Goal: Communication & Community: Answer question/provide support

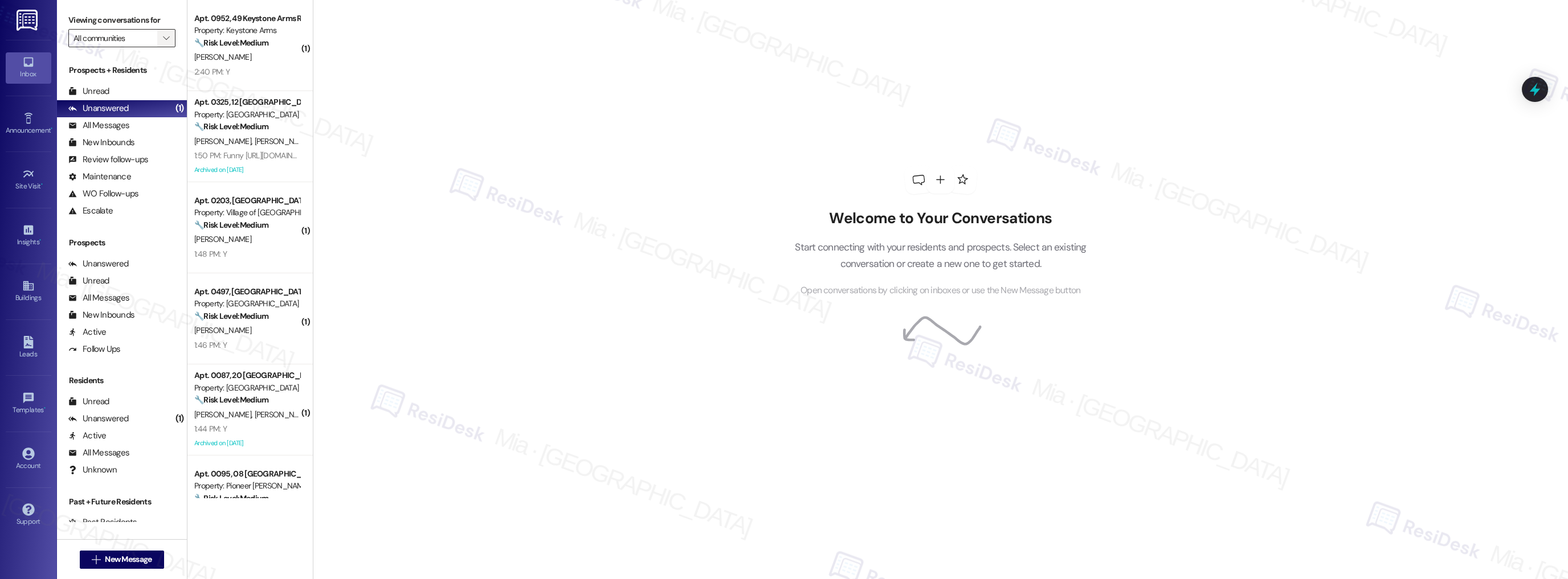
click at [163, 39] on icon "" at bounding box center [166, 38] width 6 height 9
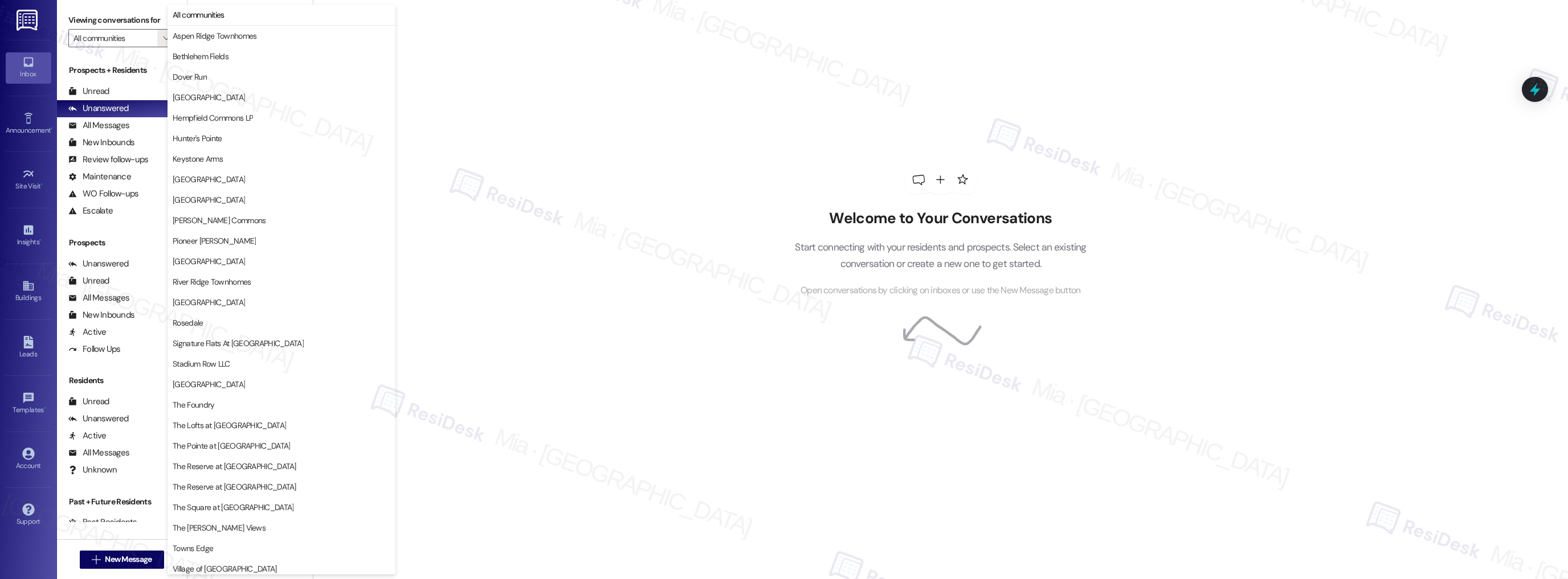
click at [491, 125] on div "Welcome to Your Conversations Start connecting with your residents and prospect…" at bounding box center [940, 290] width 1255 height 579
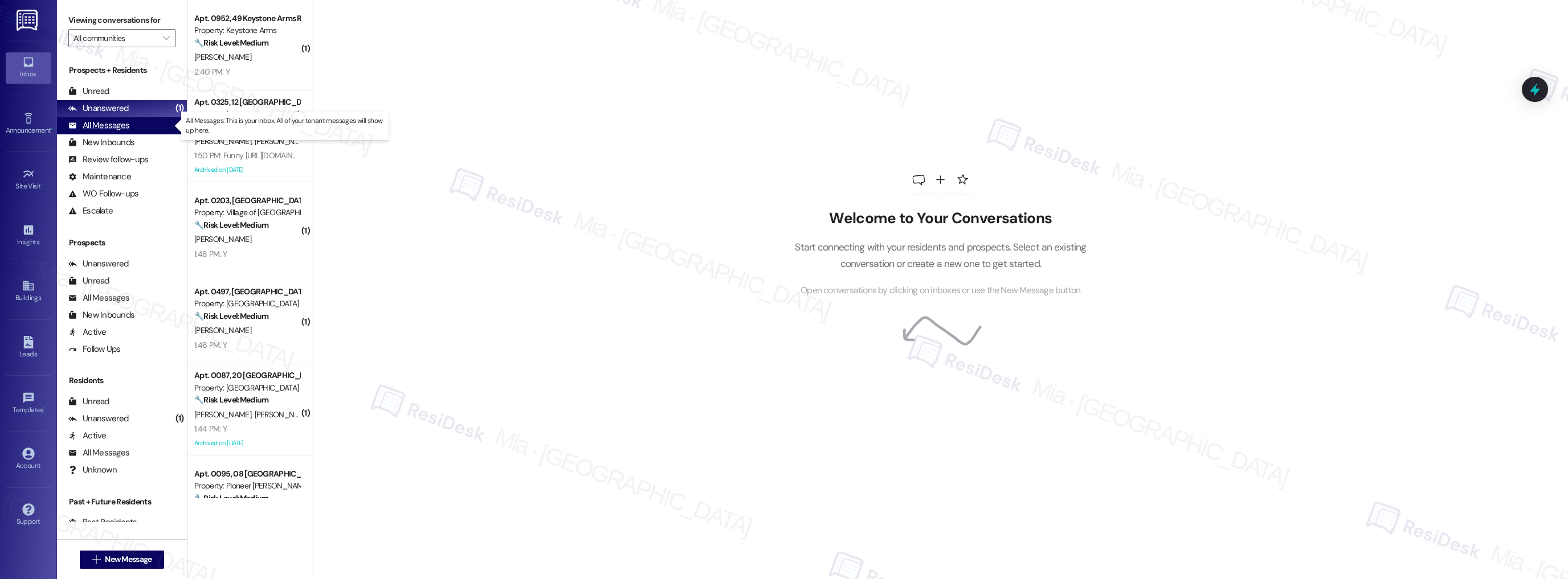
scroll to position [43, 0]
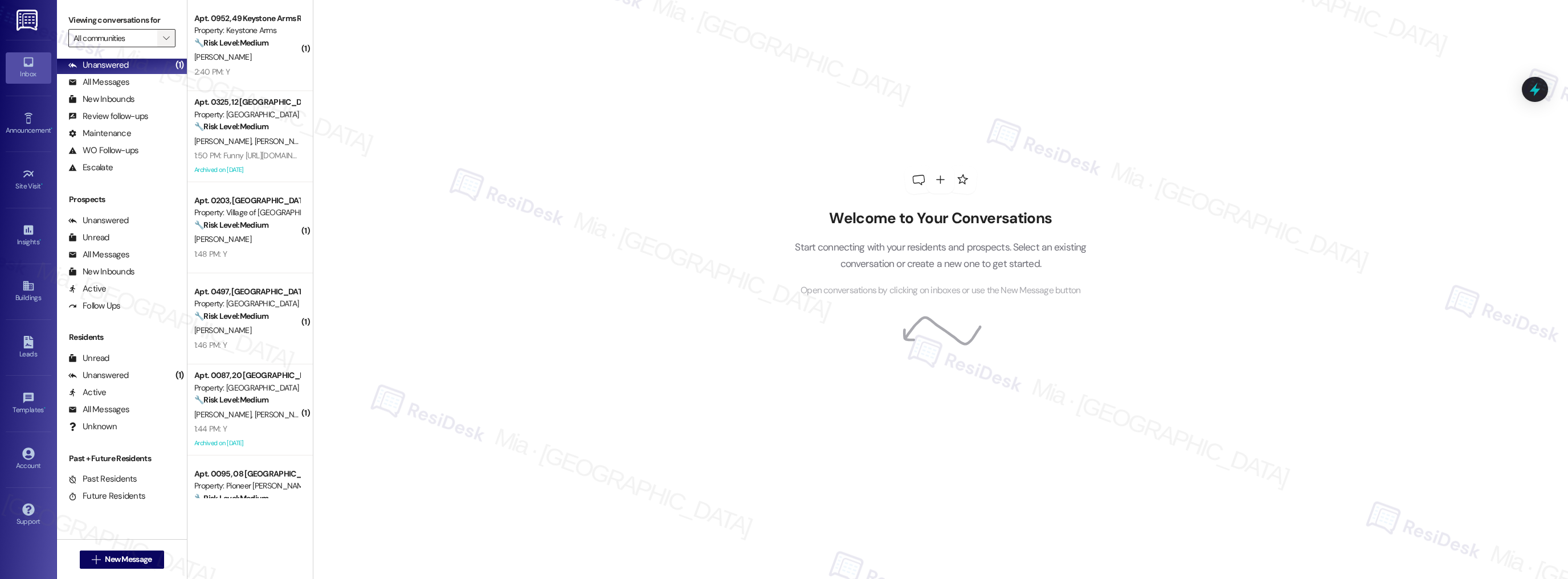
click at [163, 39] on icon "" at bounding box center [166, 38] width 6 height 9
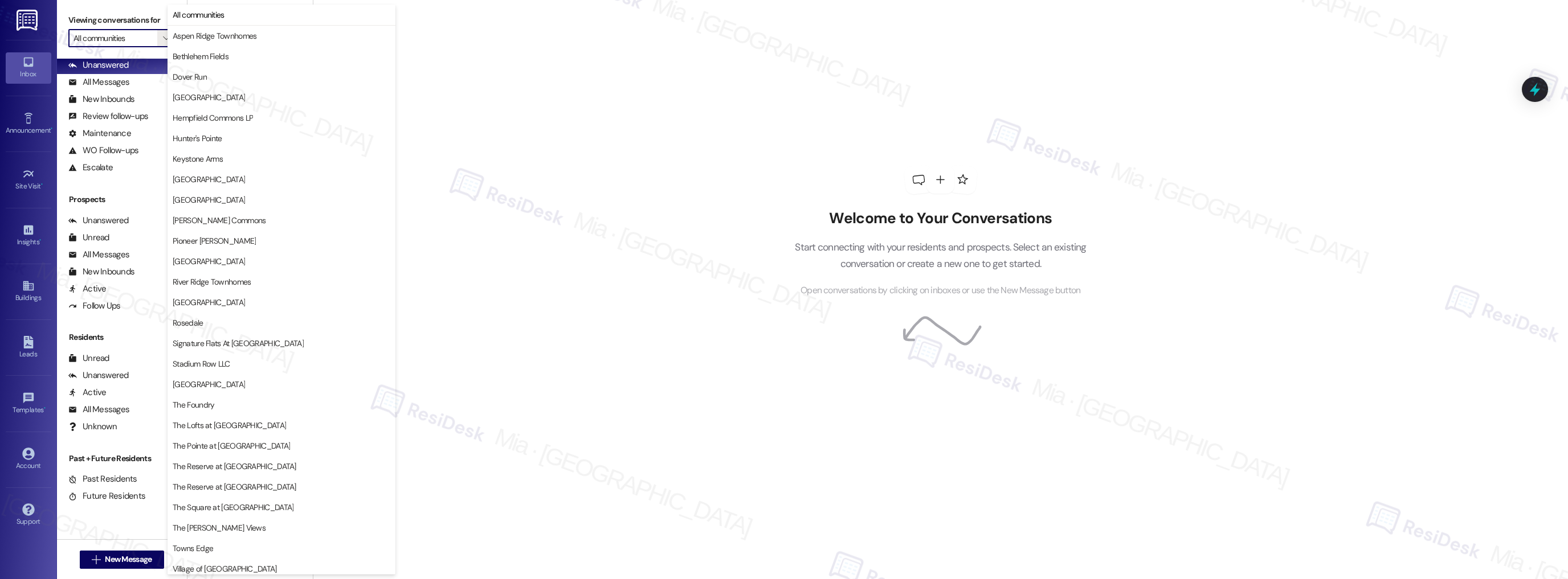
click at [563, 173] on div "Welcome to Your Conversations Start connecting with your residents and prospect…" at bounding box center [940, 290] width 1255 height 579
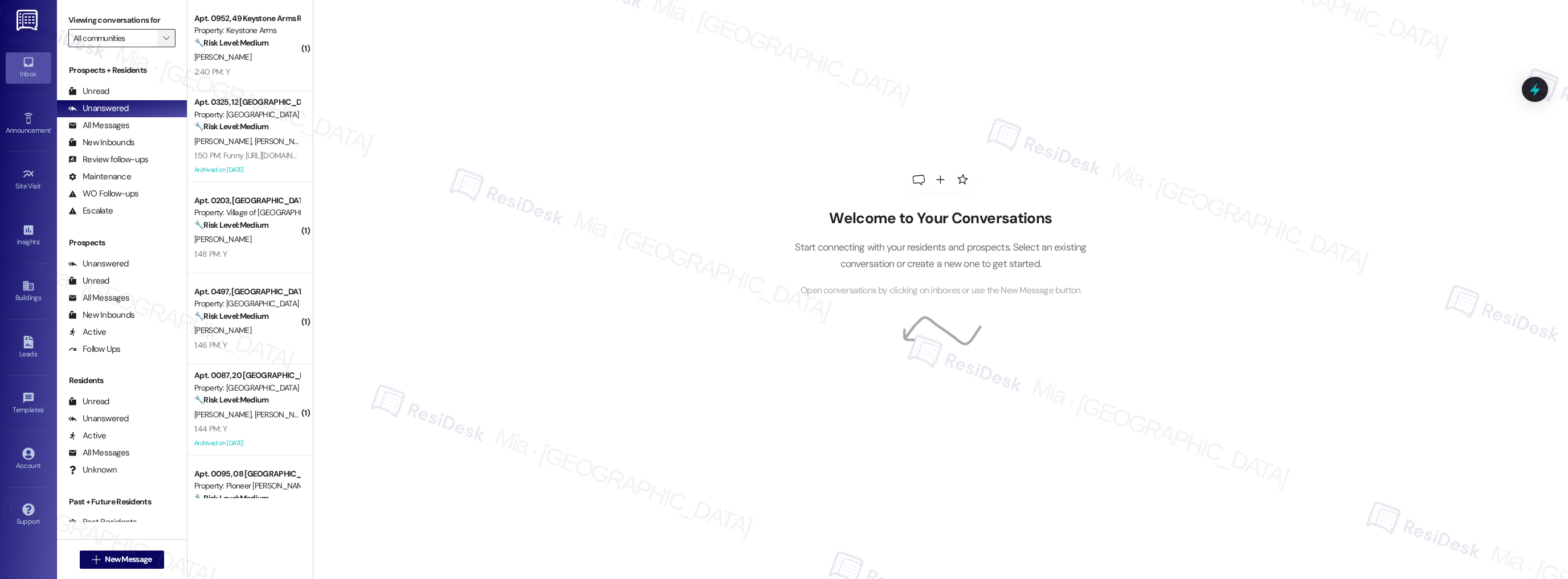
click at [163, 40] on icon "" at bounding box center [166, 38] width 6 height 9
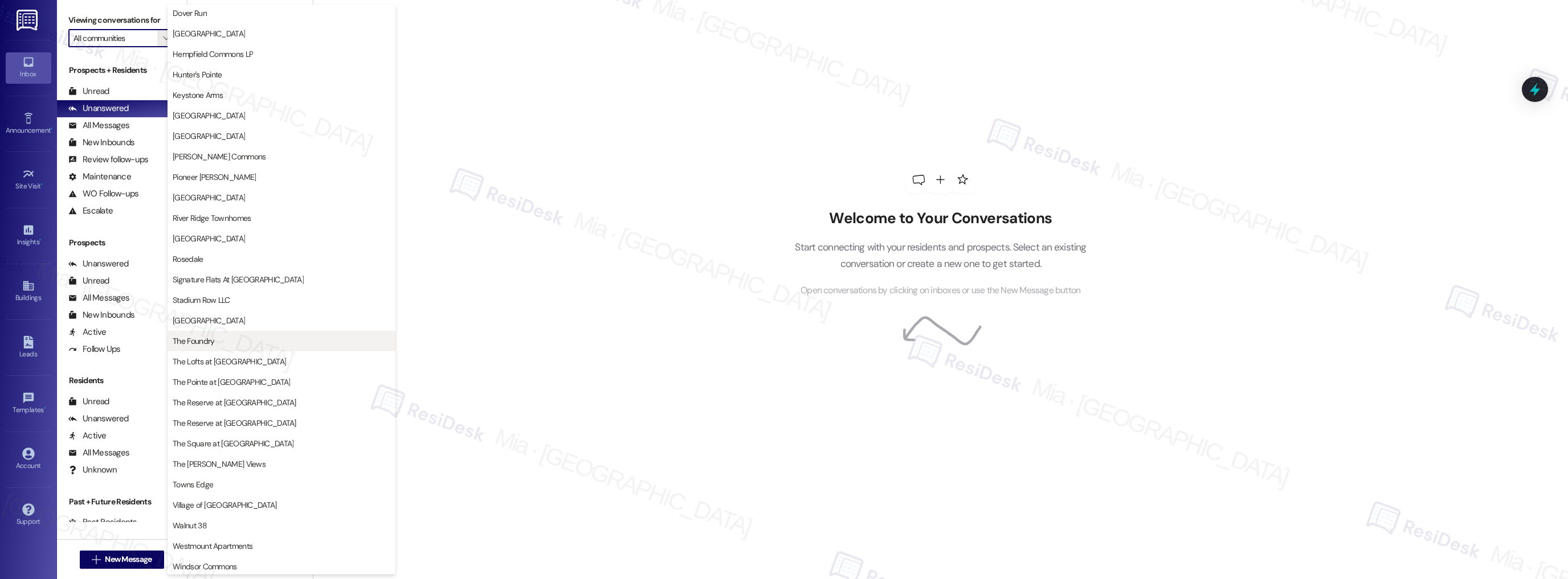
scroll to position [66, 0]
click at [290, 438] on span "The Square at Bridgeport" at bounding box center [282, 441] width 218 height 12
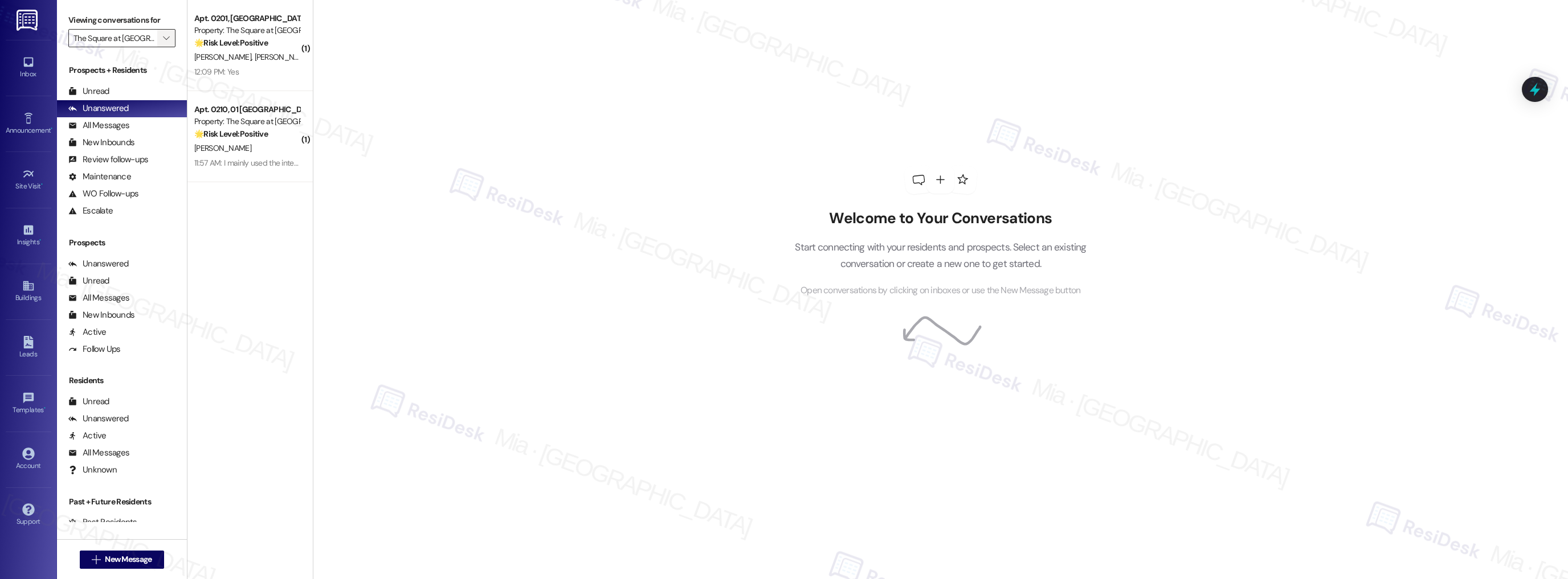
click at [163, 40] on icon "" at bounding box center [166, 38] width 6 height 9
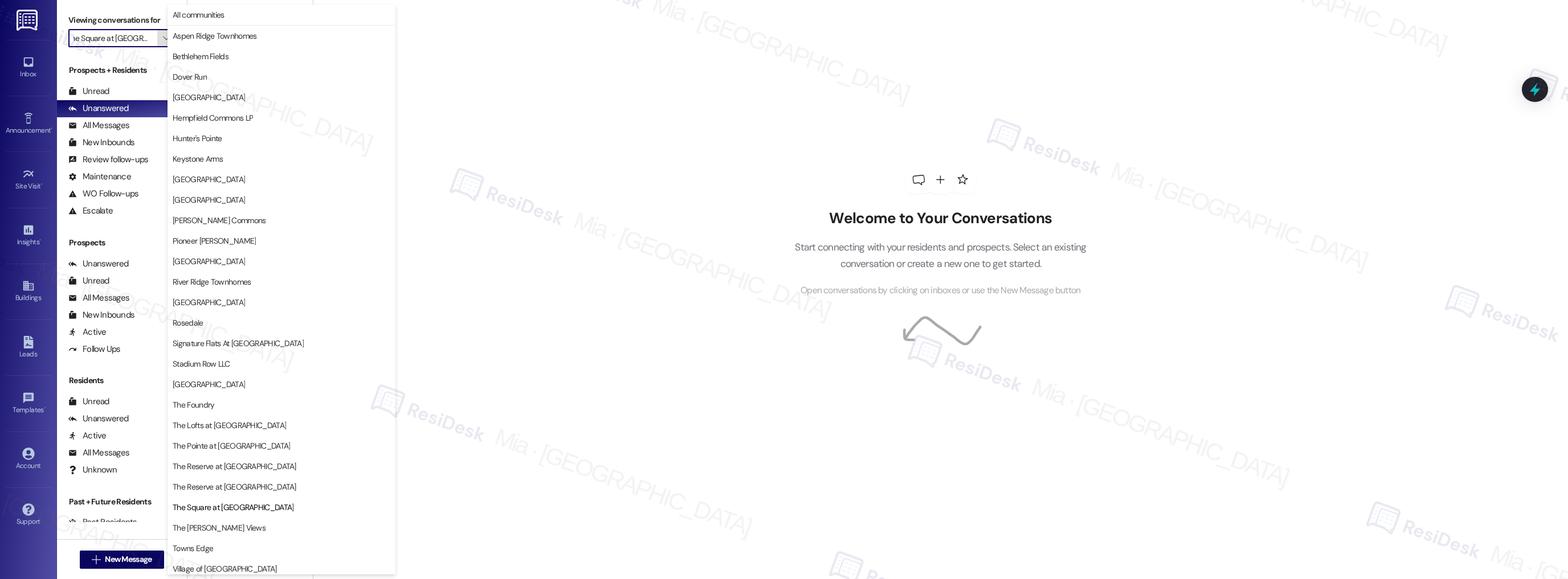
scroll to position [66, 0]
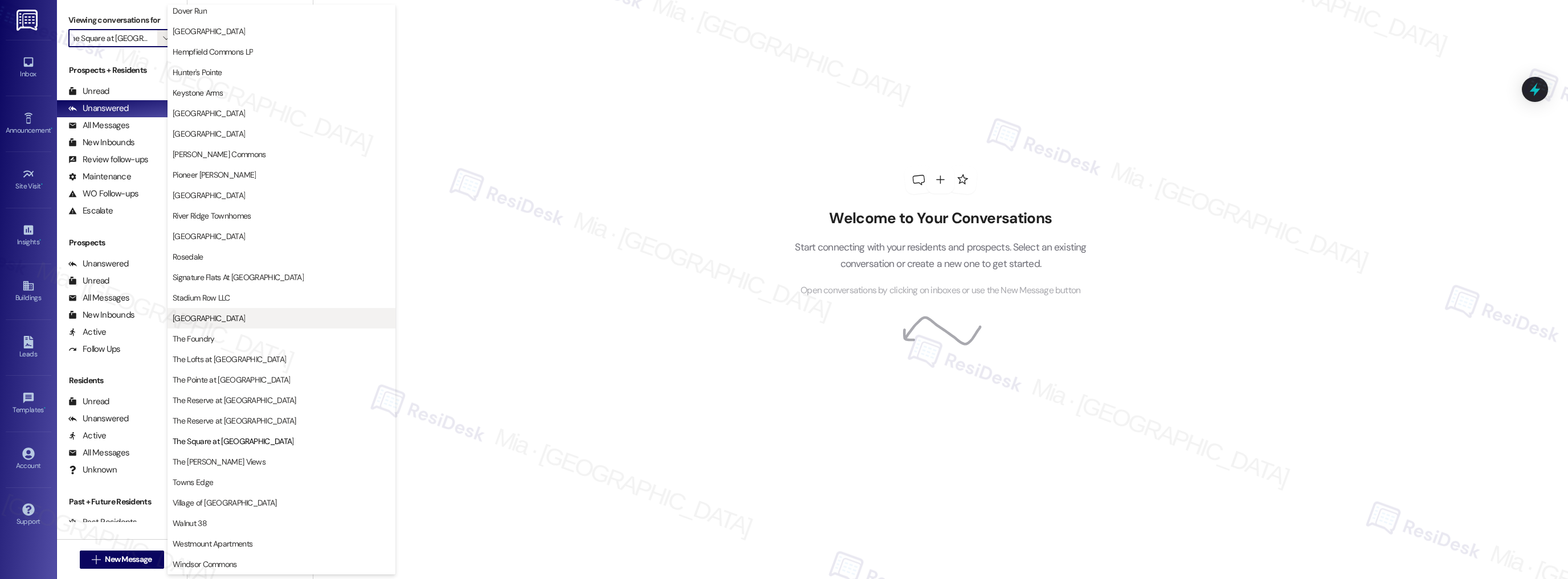
click at [270, 316] on span "Strasburg Schoolhouse" at bounding box center [282, 318] width 218 height 12
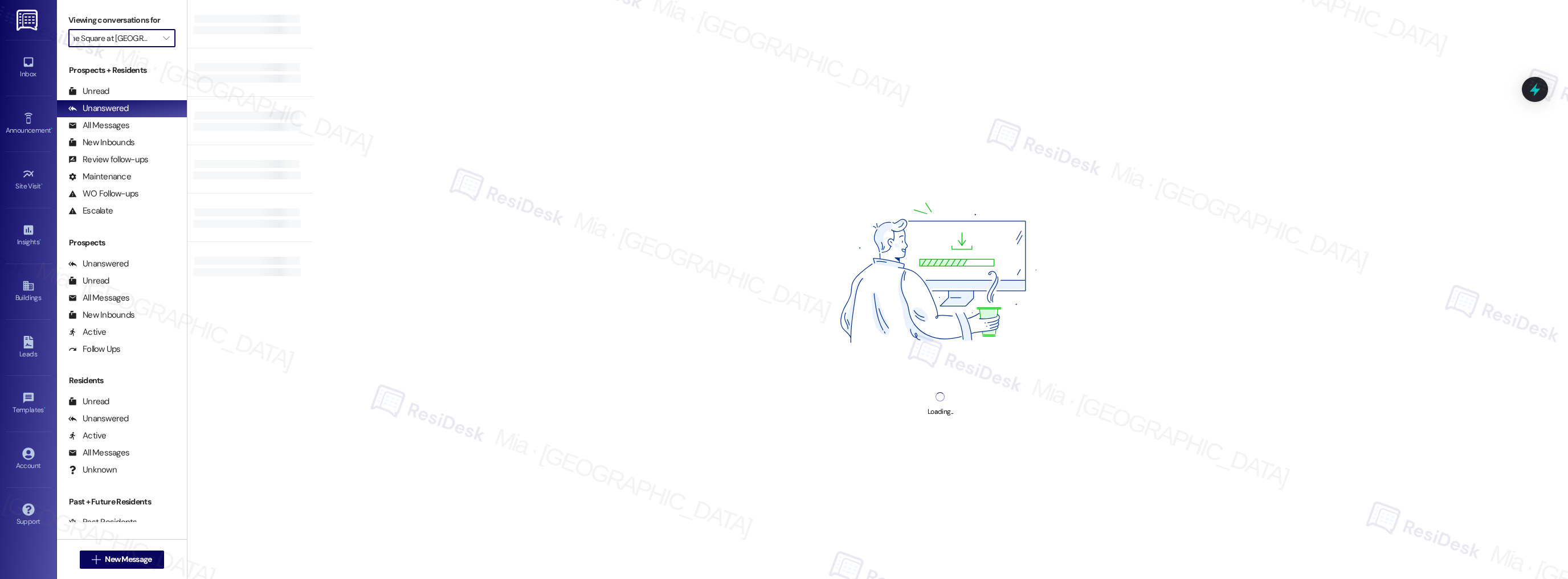
type input "Strasburg Schoolhouse"
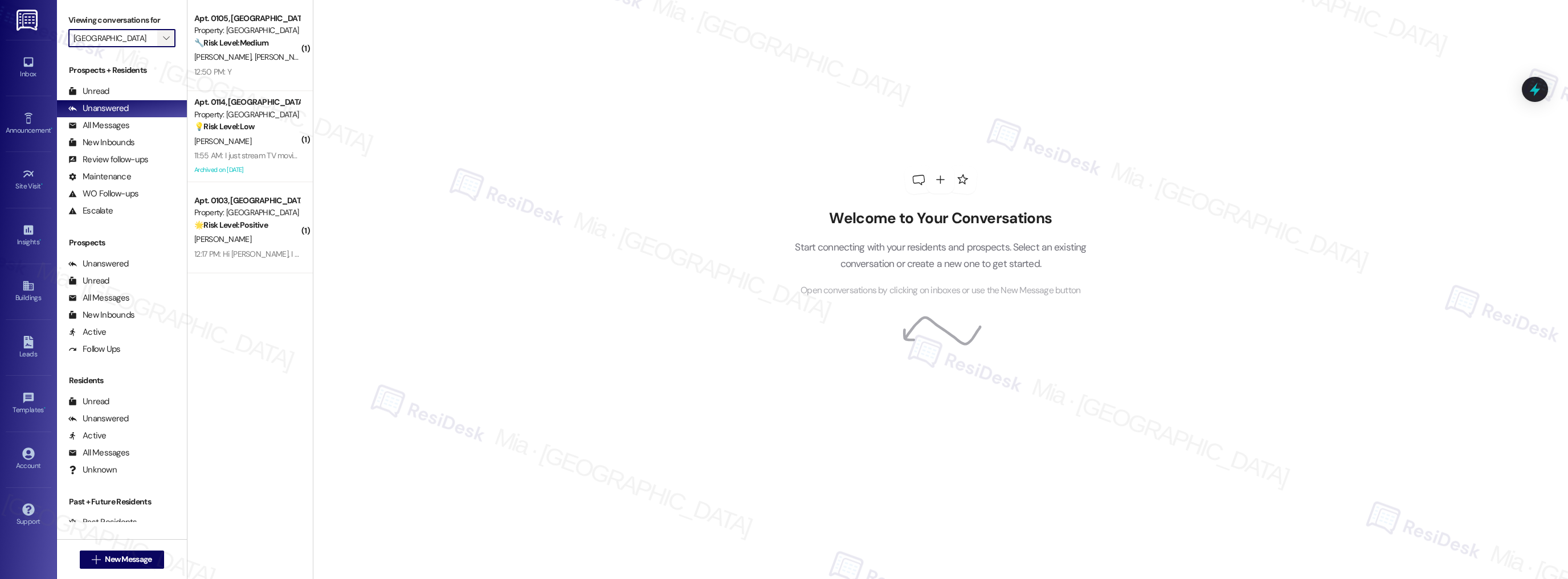
click at [163, 40] on icon "" at bounding box center [166, 38] width 6 height 9
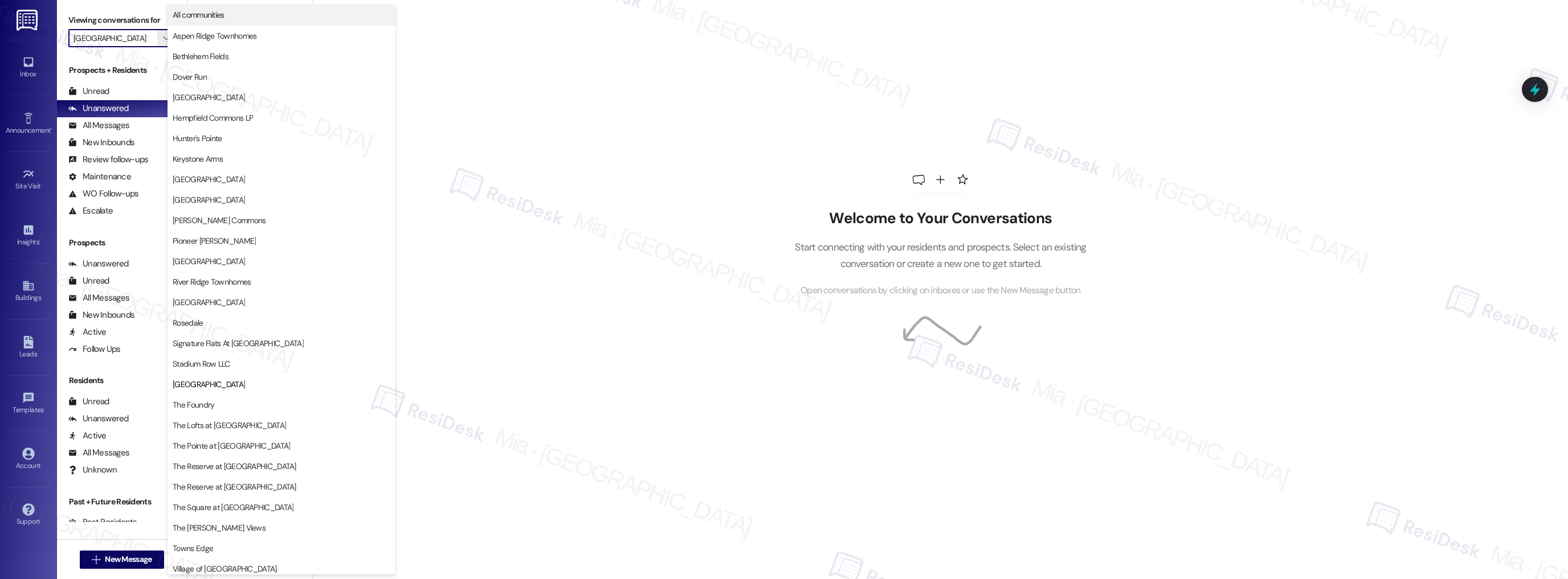
click at [188, 16] on span "All communities" at bounding box center [198, 15] width 52 height 12
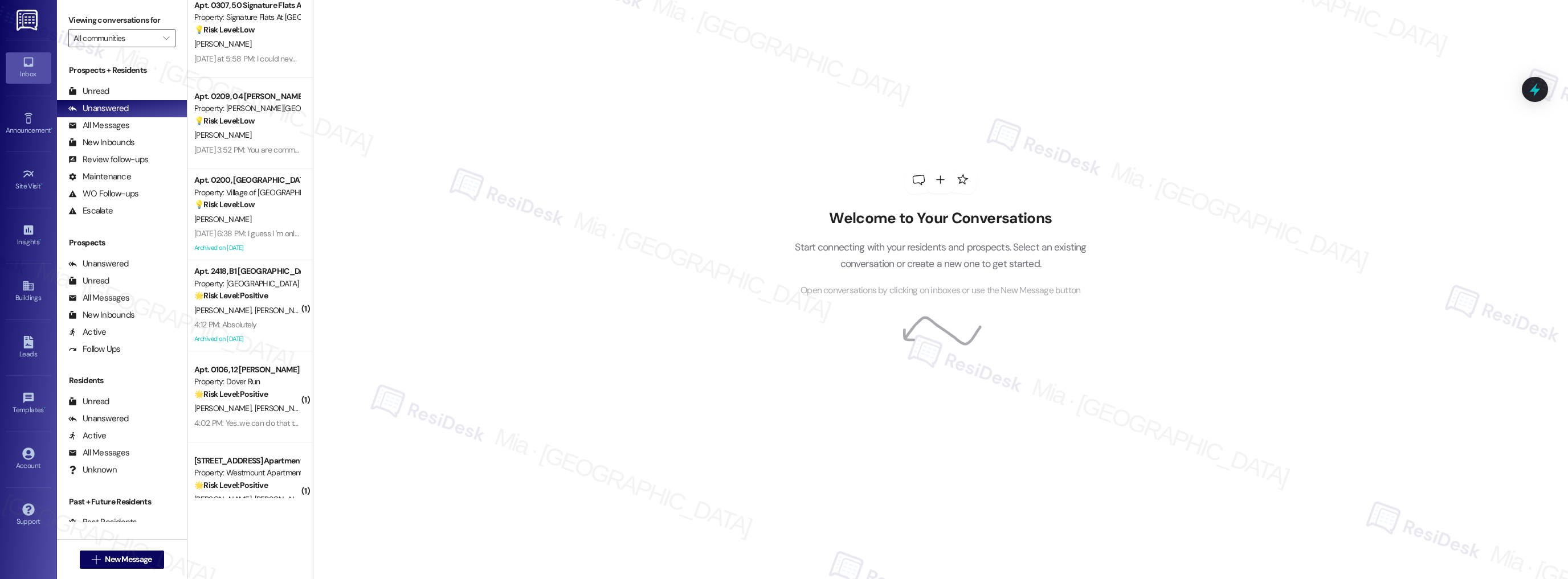
scroll to position [2038, 0]
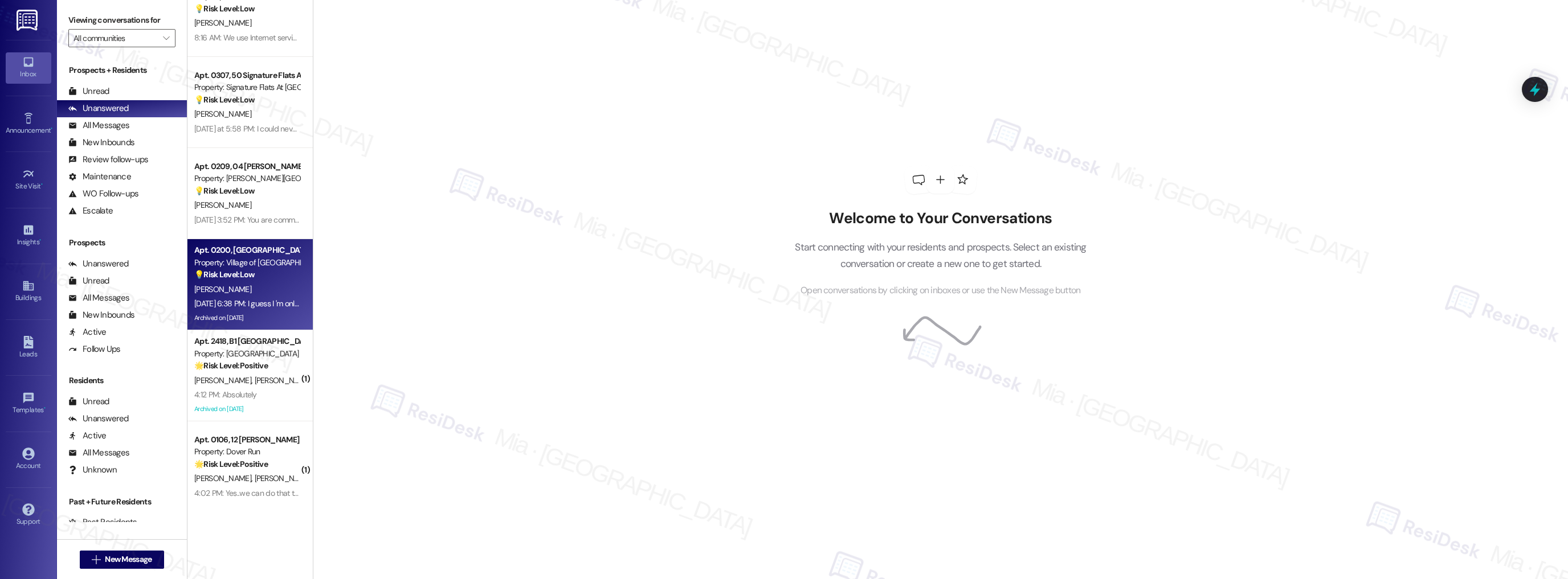
click at [264, 280] on div "Apt. 0200, 55 Village Of Olde Hickory Property: Village of Olde Hickory 💡 Risk …" at bounding box center [247, 263] width 108 height 39
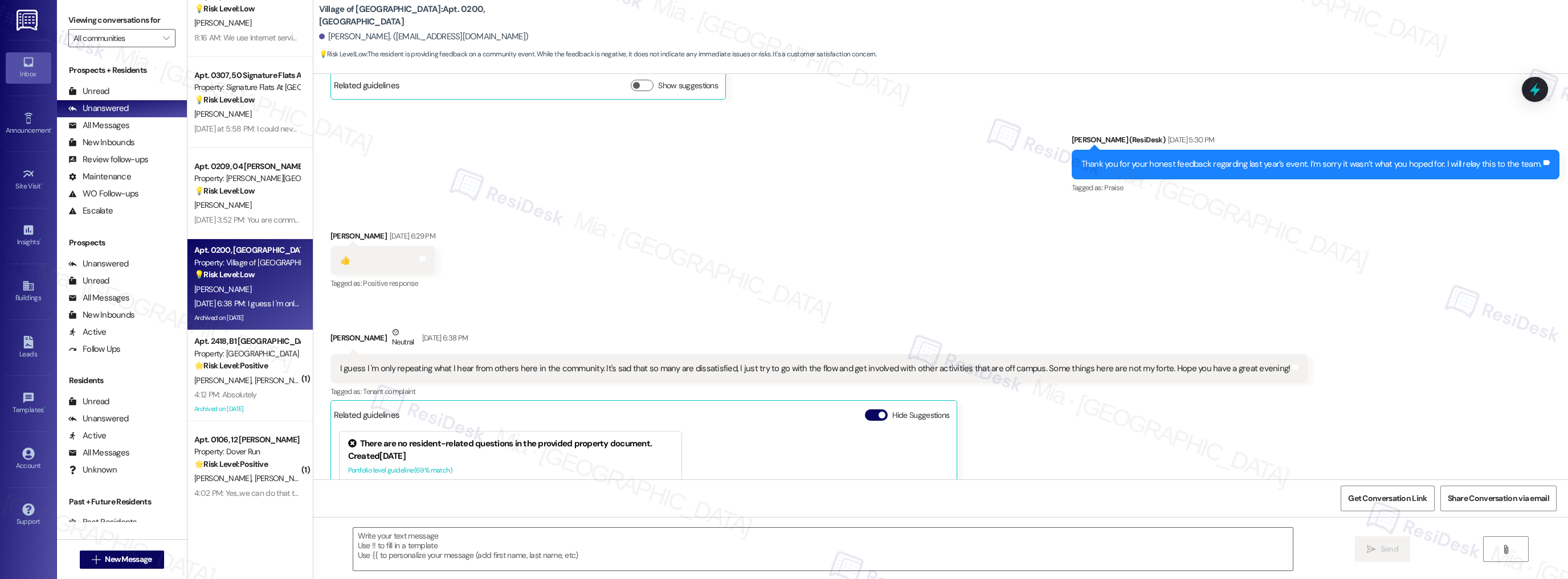
type textarea "Fetching suggested responses. Please feel free to read through the conversation…"
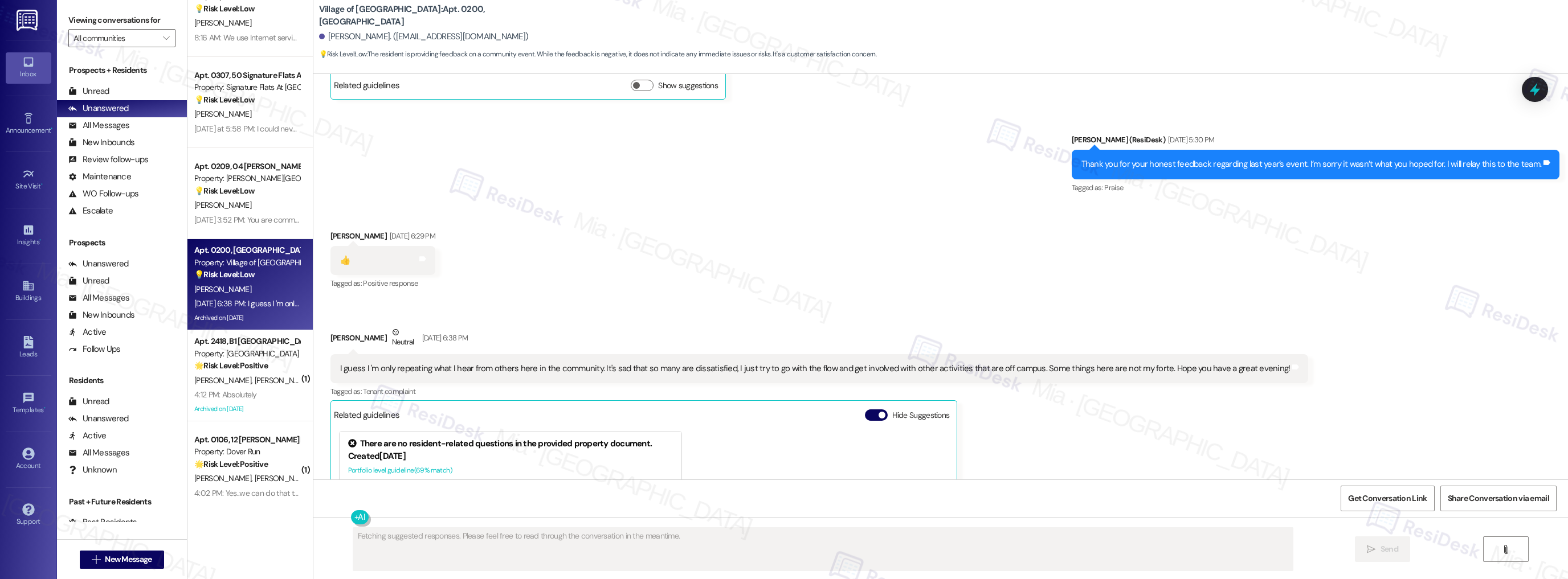
scroll to position [14291, 0]
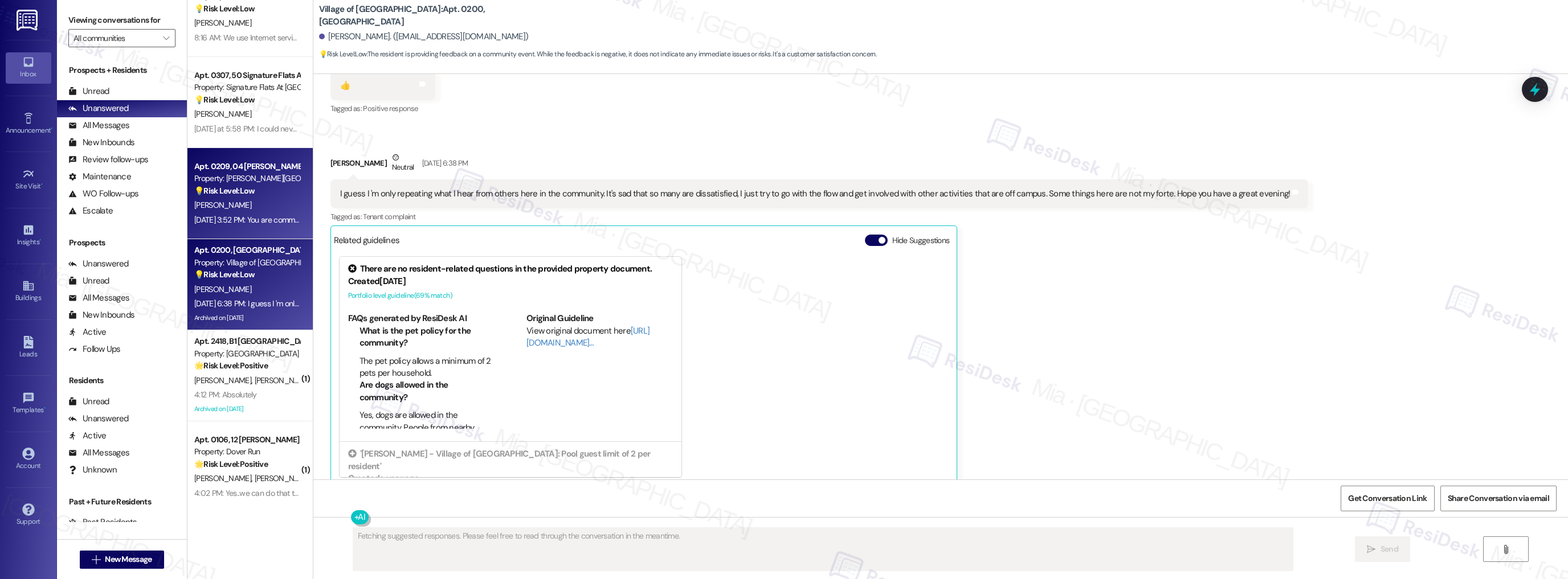
click at [275, 206] on div "W. Schlager" at bounding box center [247, 205] width 108 height 14
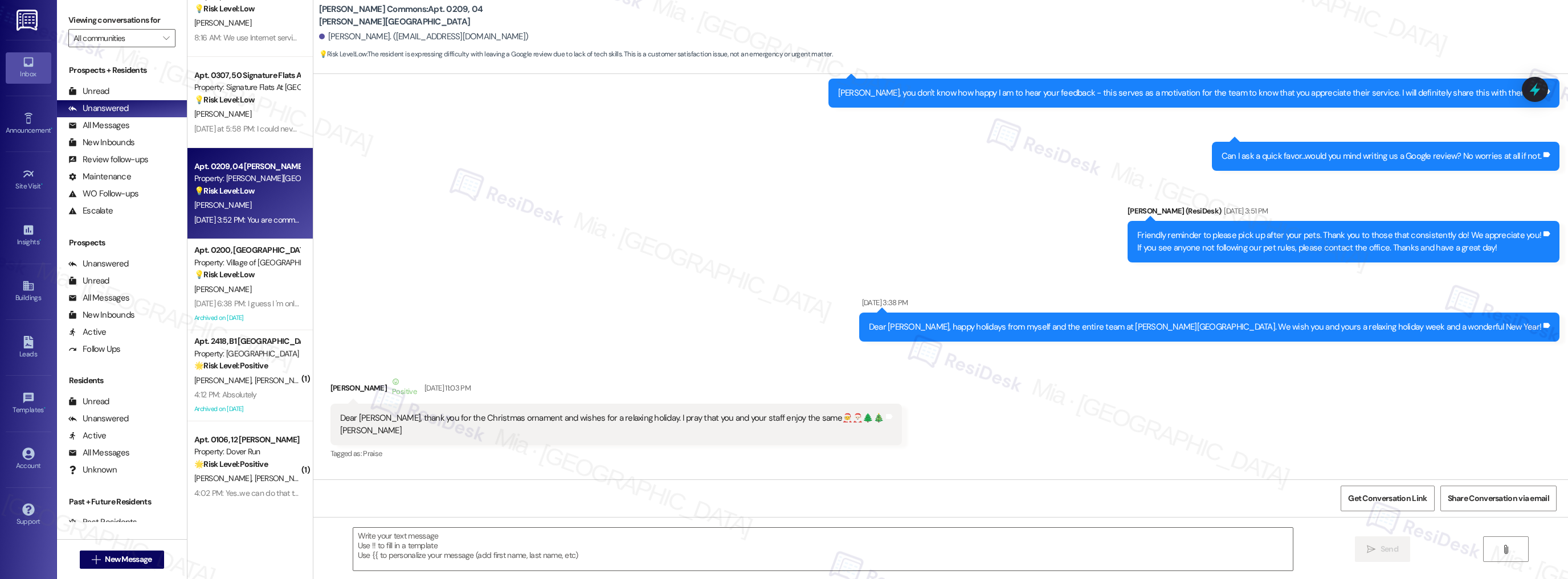
type textarea "Fetching suggested responses. Please feel free to read through the conversation…"
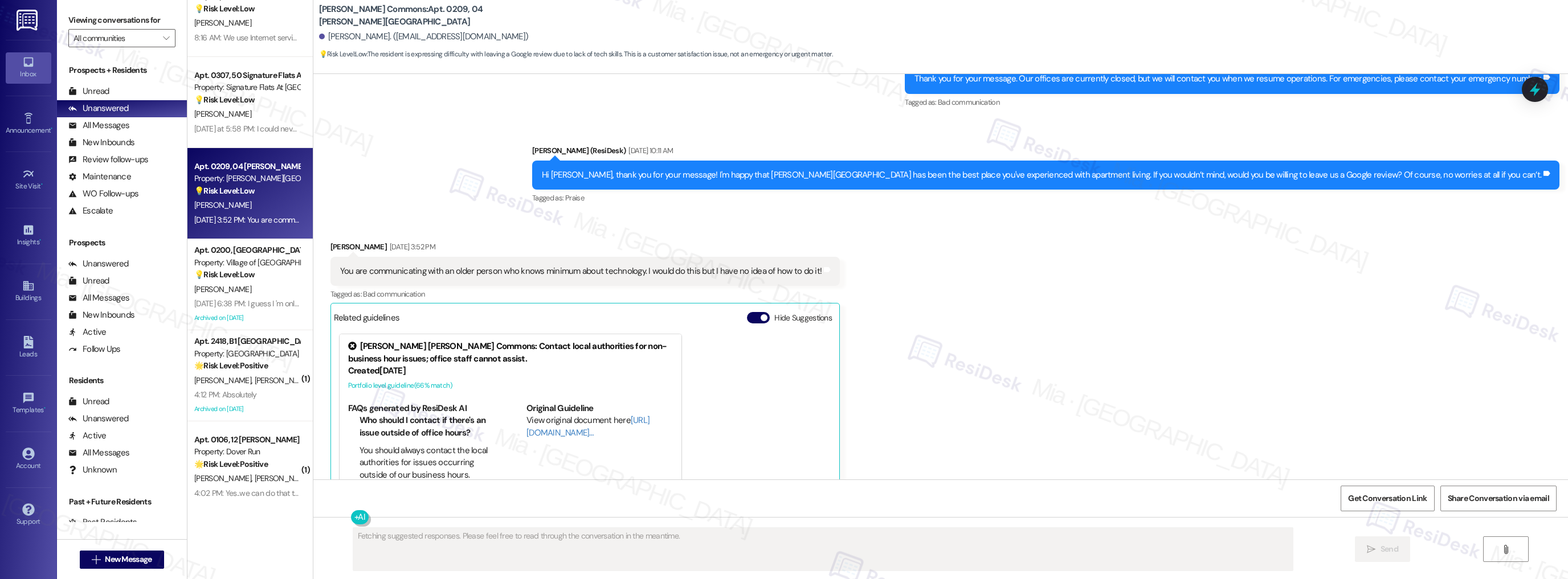
scroll to position [17088, 0]
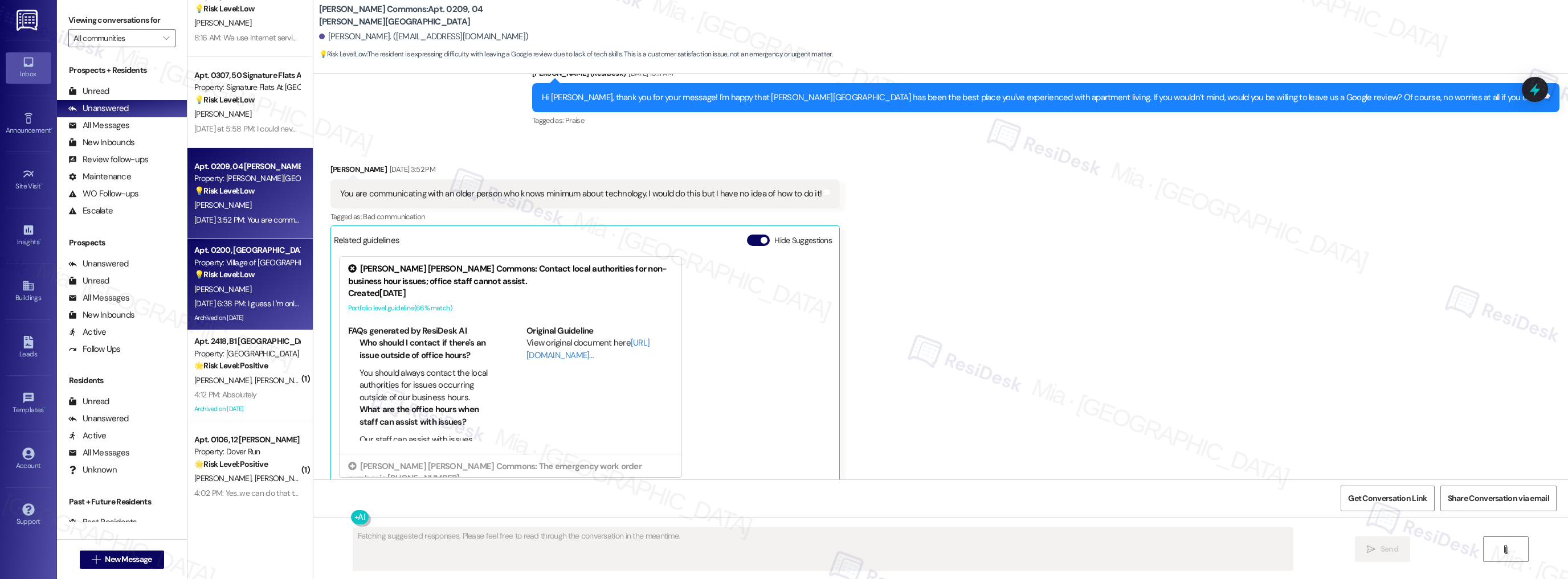
click at [245, 276] on strong "💡 Risk Level: Low" at bounding box center [224, 274] width 60 height 10
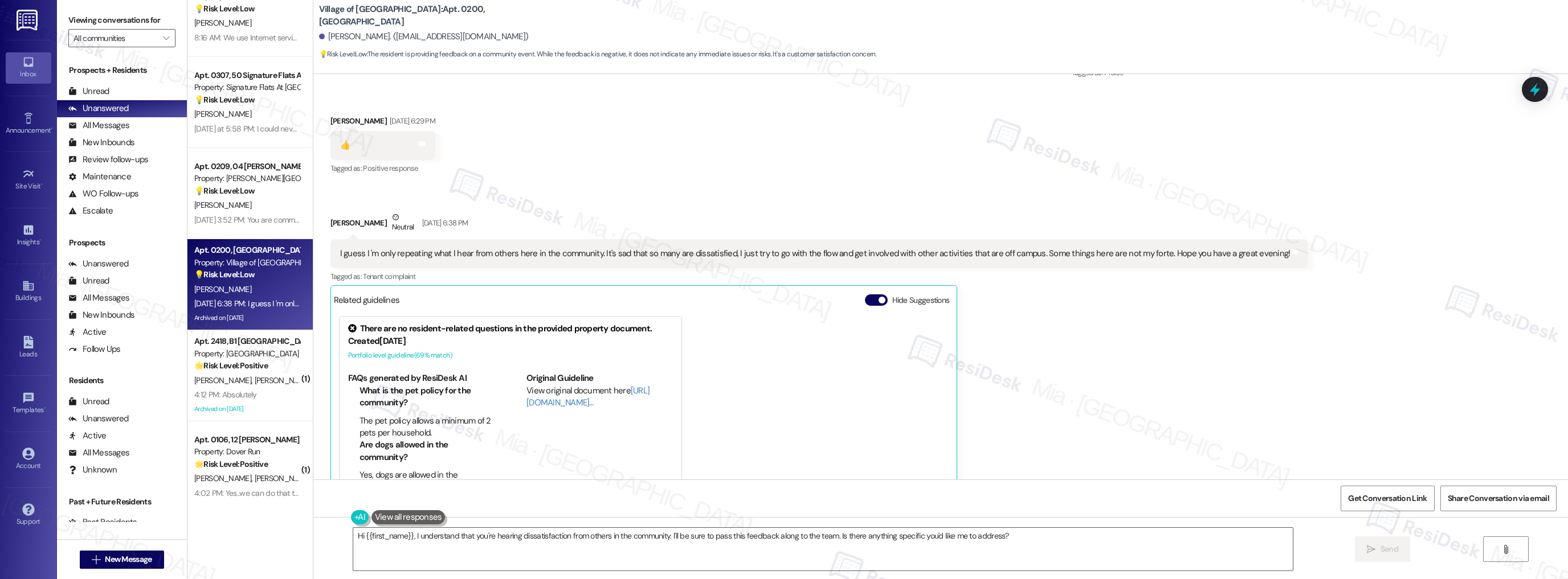
scroll to position [14246, 0]
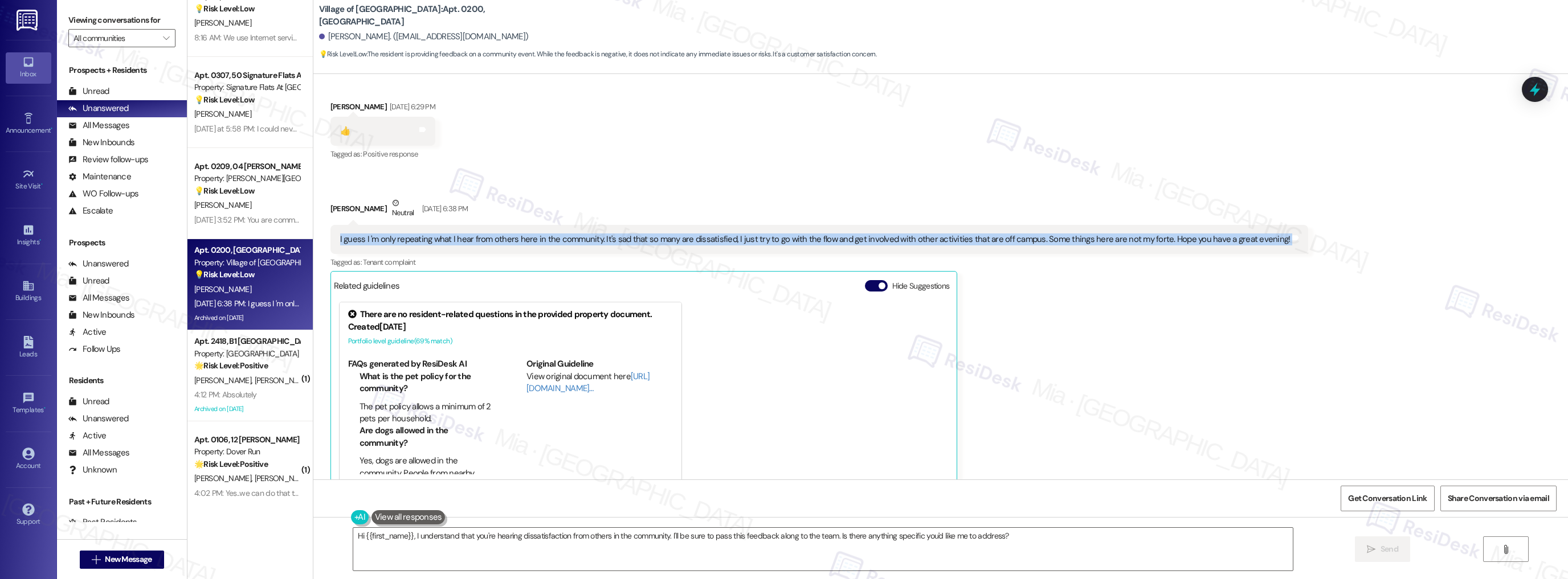
drag, startPoint x: 331, startPoint y: 226, endPoint x: 1262, endPoint y: 231, distance: 931.0
click at [1262, 231] on div "I guess I 'm only repeating what I hear from others here in the community. It's…" at bounding box center [819, 240] width 978 height 29
copy div "I guess I 'm only repeating what I hear from others here in the community. It's…"
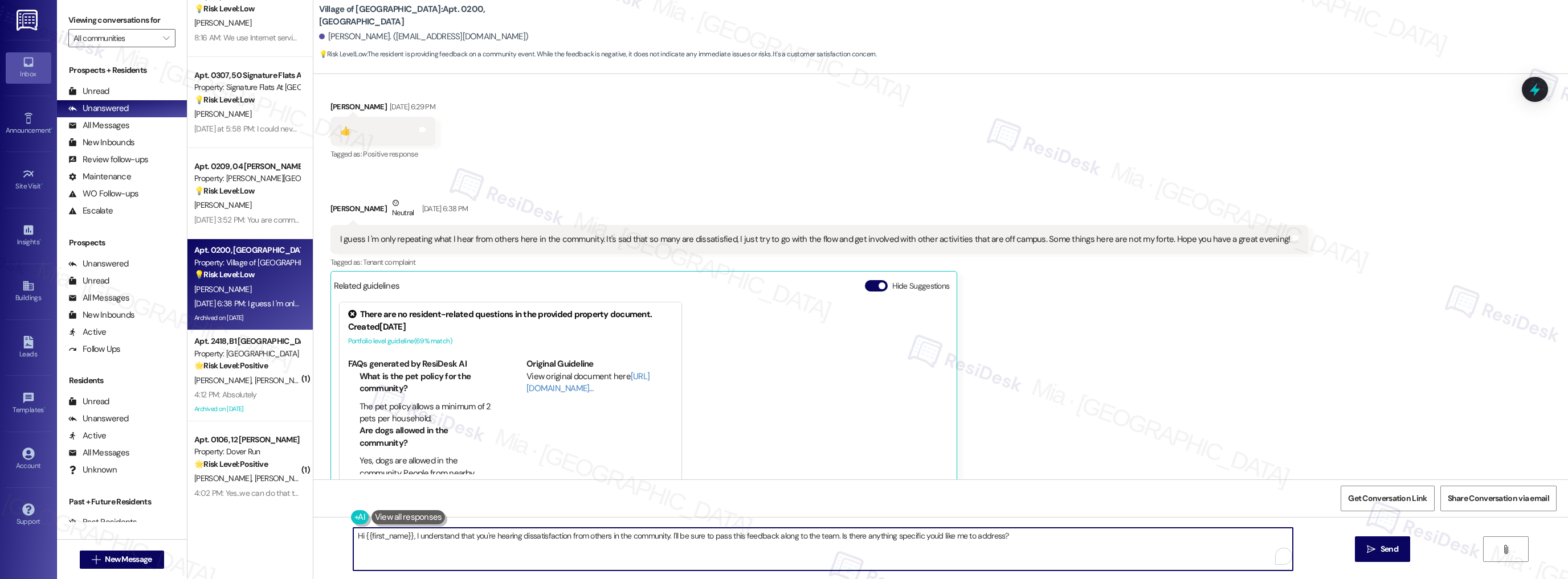
drag, startPoint x: 350, startPoint y: 537, endPoint x: 1018, endPoint y: 537, distance: 668.0
click at [1018, 537] on textarea "Hi {{first_name}}, I understand that you're hearing dissatisfaction from others…" at bounding box center [823, 549] width 940 height 43
paste textarea "hank you for your message and for sharing your honest thoughts. I understand yo…"
click at [353, 536] on textarea "hank you for your message and for sharing your honest thoughts. I understand yo…" at bounding box center [823, 549] width 940 height 43
click at [444, 536] on textarea "Thank you for your message and for sharing your honest thoughts. I understand y…" at bounding box center [823, 549] width 940 height 43
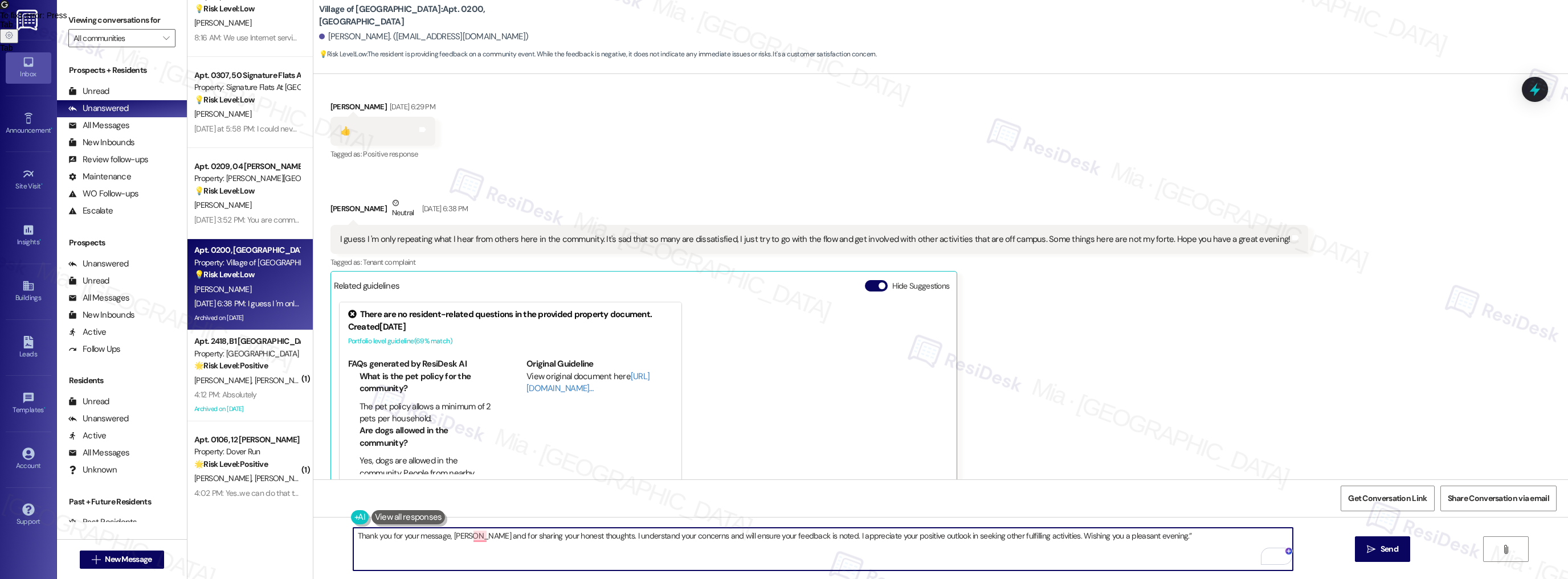
drag, startPoint x: 814, startPoint y: 535, endPoint x: 1161, endPoint y: 534, distance: 347.0
click at [1161, 534] on textarea "Thank you for your message, David and for sharing your honest thoughts. I under…" at bounding box center [823, 549] width 940 height 43
click at [475, 502] on span "and" at bounding box center [481, 501] width 15 height 10
type textarea "Thank you for your message, David, and for sharing your honest thoughts. I unde…"
click at [1370, 551] on icon "" at bounding box center [1371, 549] width 9 height 9
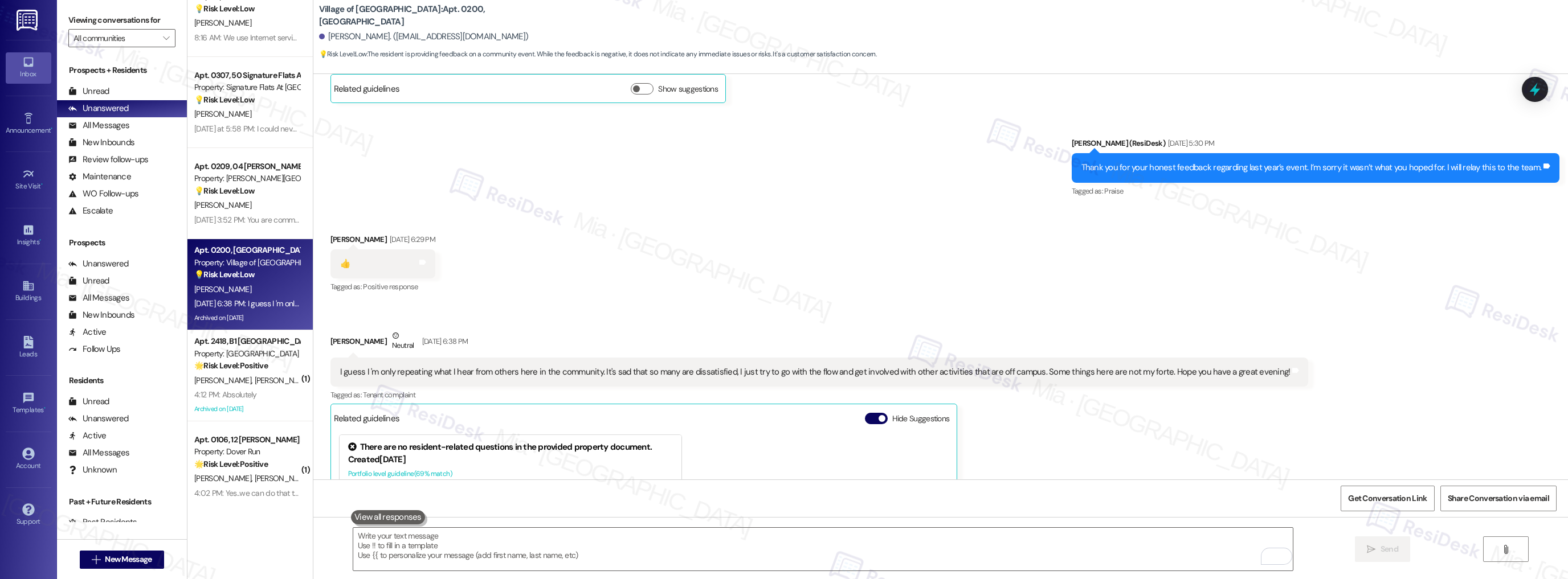
scroll to position [13971, 0]
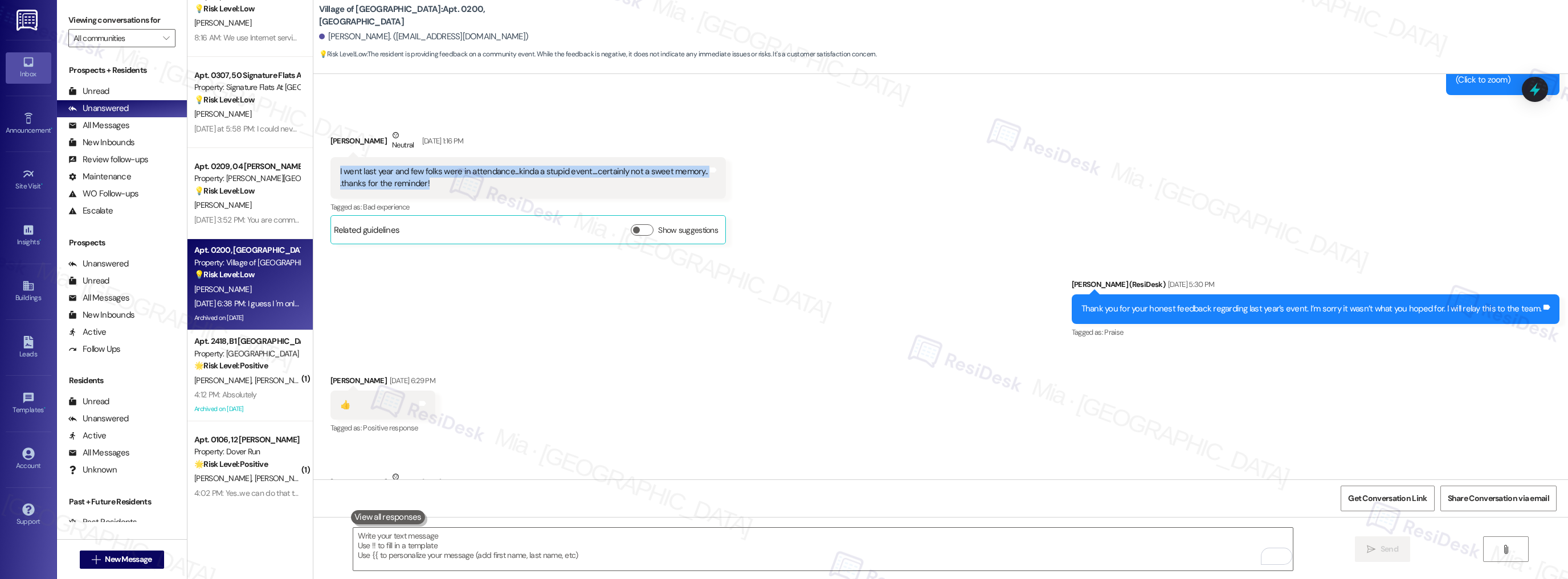
drag, startPoint x: 437, startPoint y: 172, endPoint x: 329, endPoint y: 156, distance: 109.2
click at [331, 157] on div "I went last year and few folks were in attendance...kinda a stupid event....cer…" at bounding box center [528, 178] width 396 height 41
click at [469, 167] on div "I went last year and few folks were in attendance...kinda a stupid event....cer…" at bounding box center [524, 178] width 368 height 24
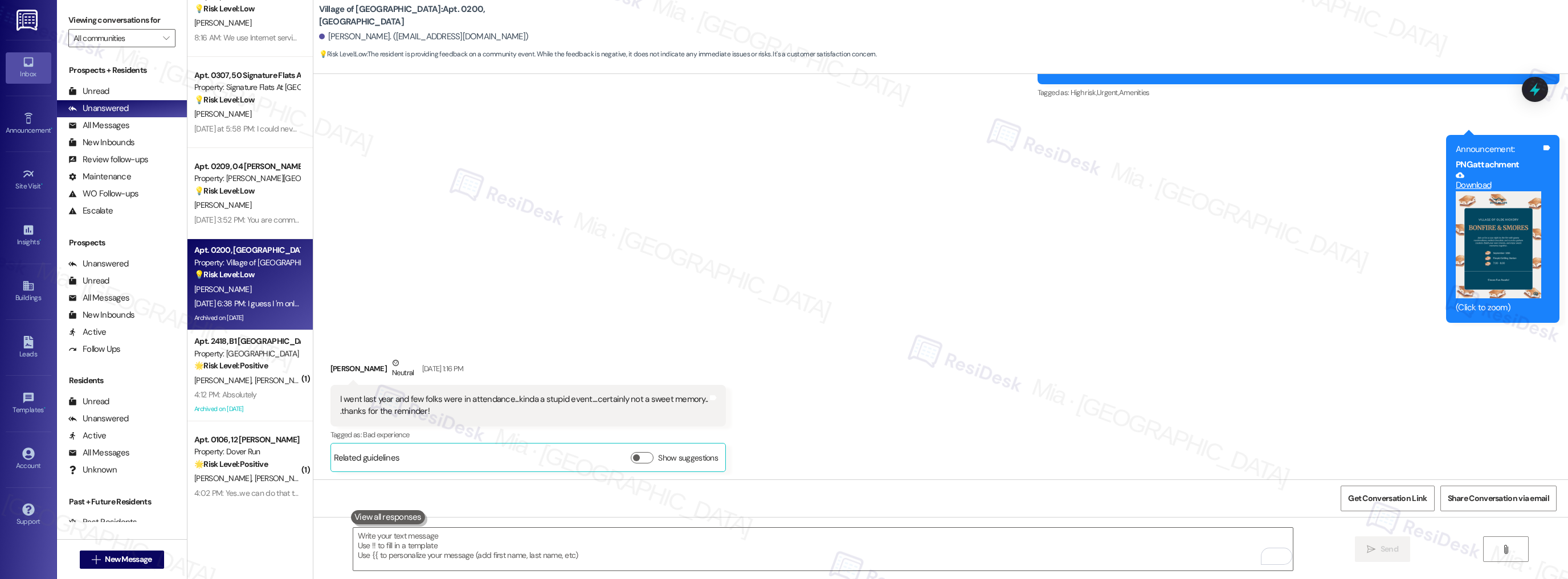
scroll to position [13790, 0]
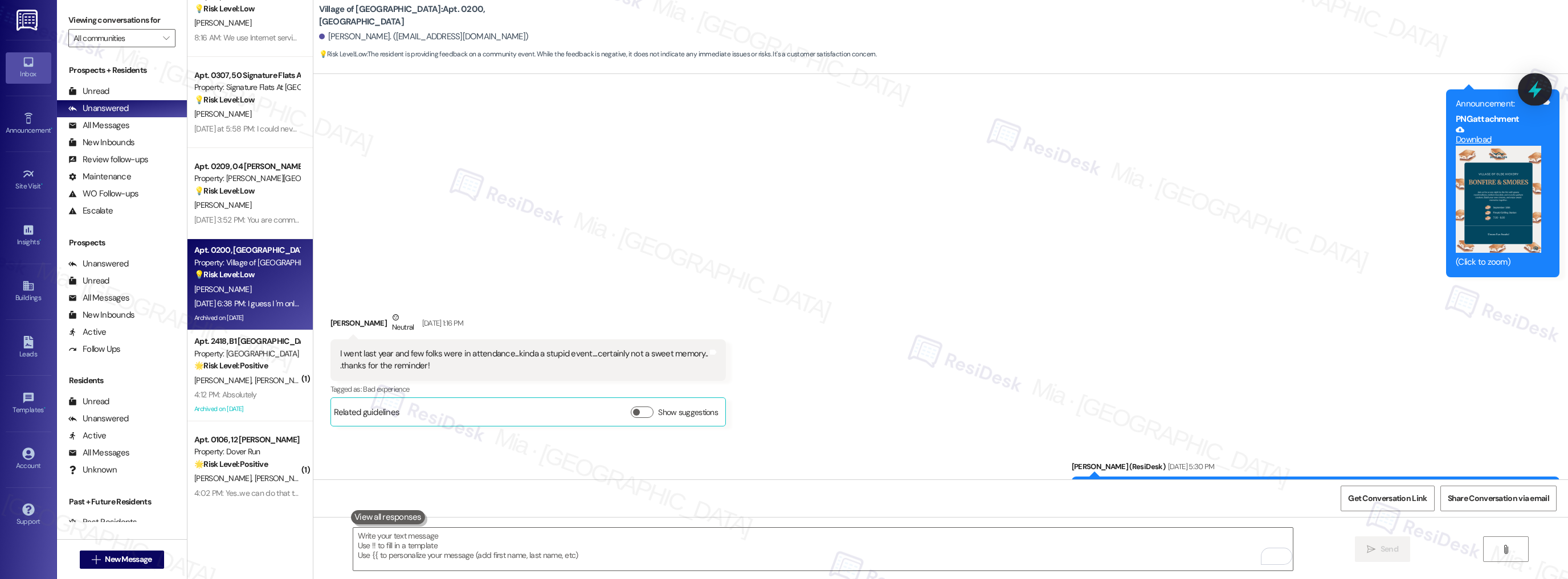
click at [1533, 95] on icon at bounding box center [1535, 89] width 19 height 19
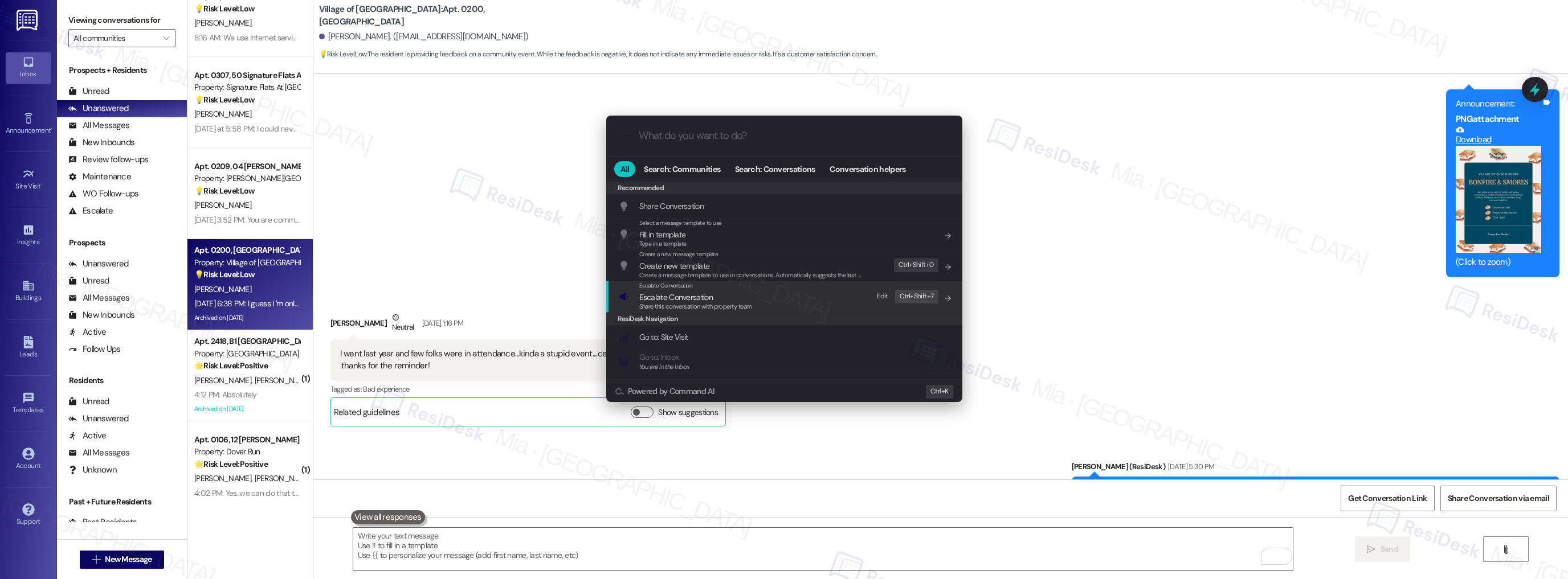
click at [715, 294] on span "Escalate Conversation" at bounding box center [695, 297] width 113 height 13
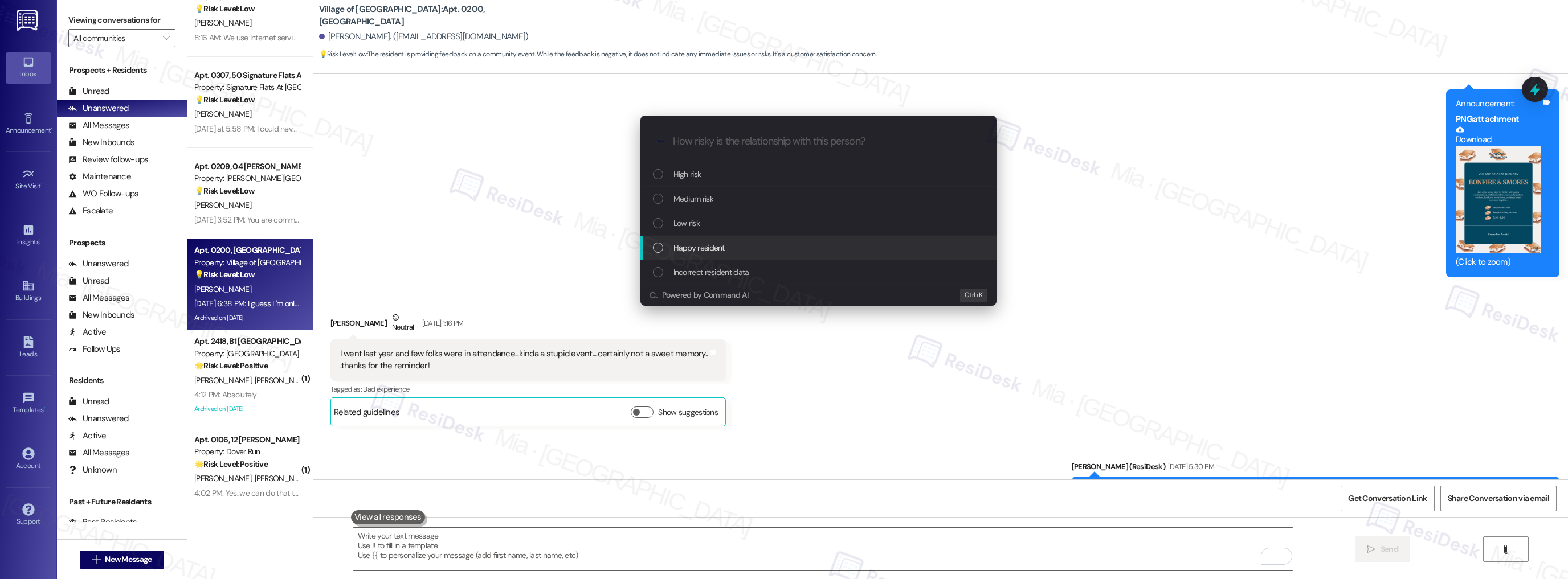
click at [1077, 245] on div "Escalate Conversation How risky is the relationship with this person? Topics (e…" at bounding box center [784, 290] width 1568 height 579
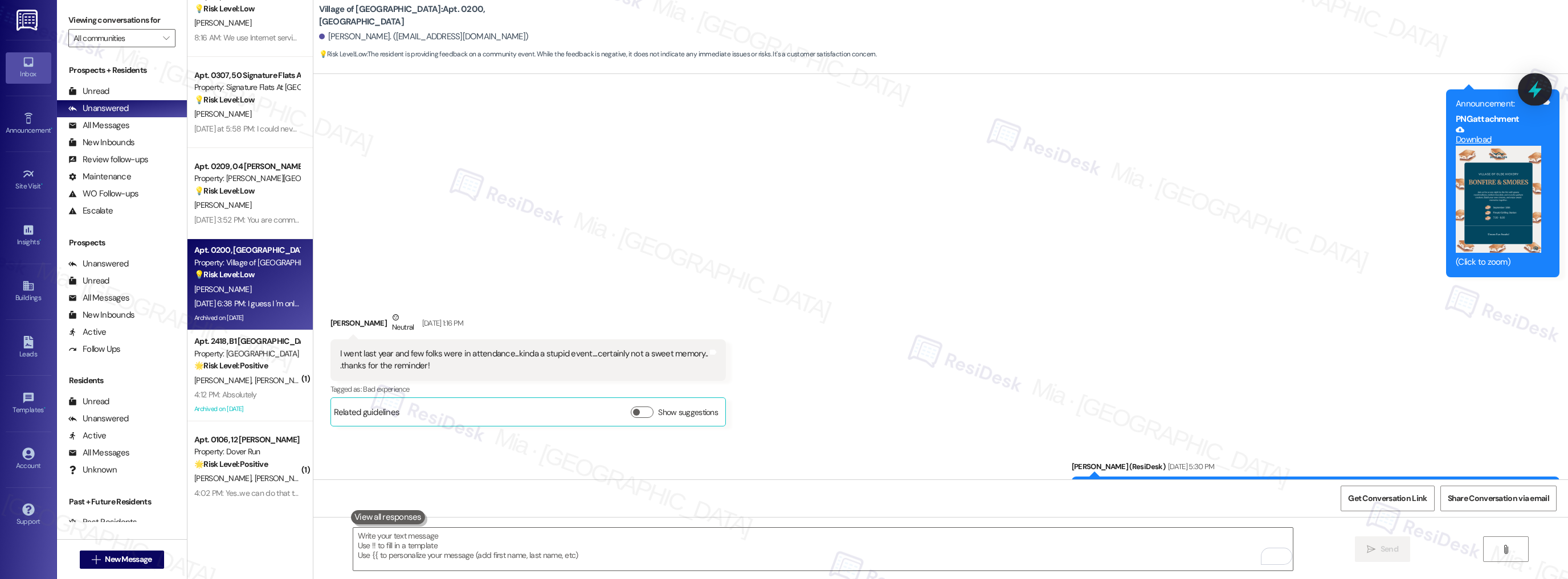
click at [1534, 89] on icon at bounding box center [1535, 89] width 13 height 18
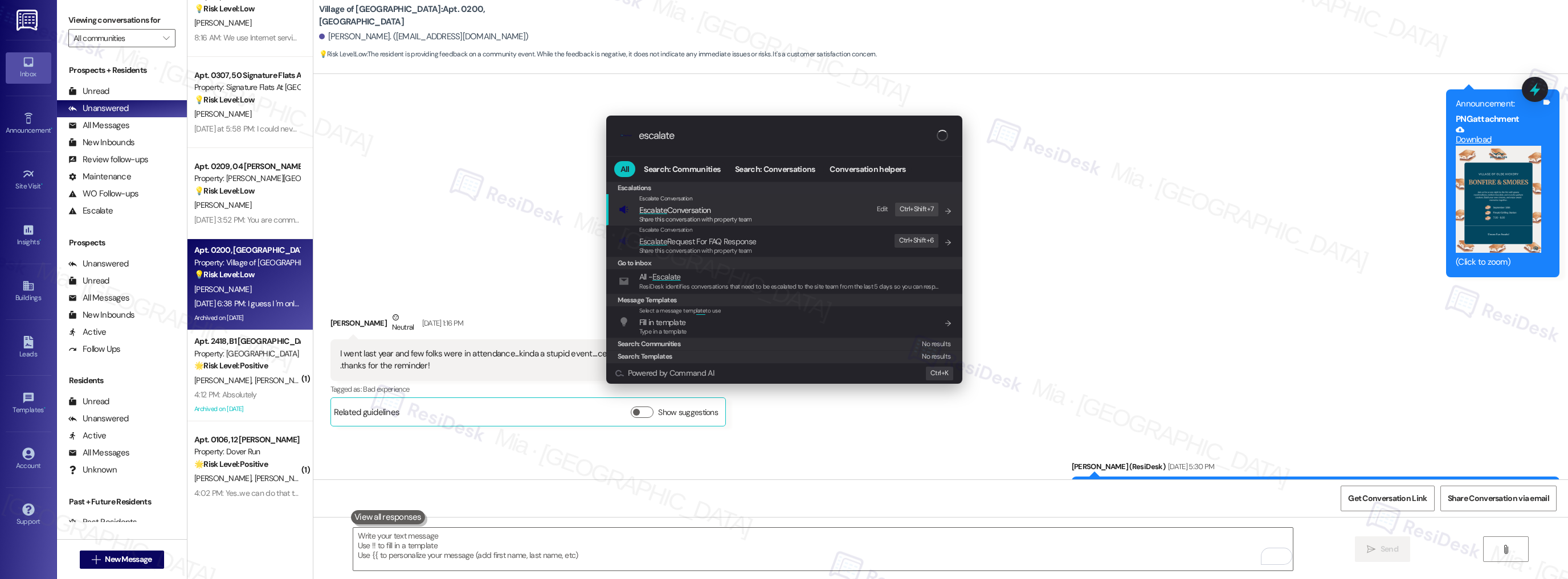
type input "escalate"
click at [708, 218] on span "Share this conversation with property team" at bounding box center [695, 219] width 113 height 8
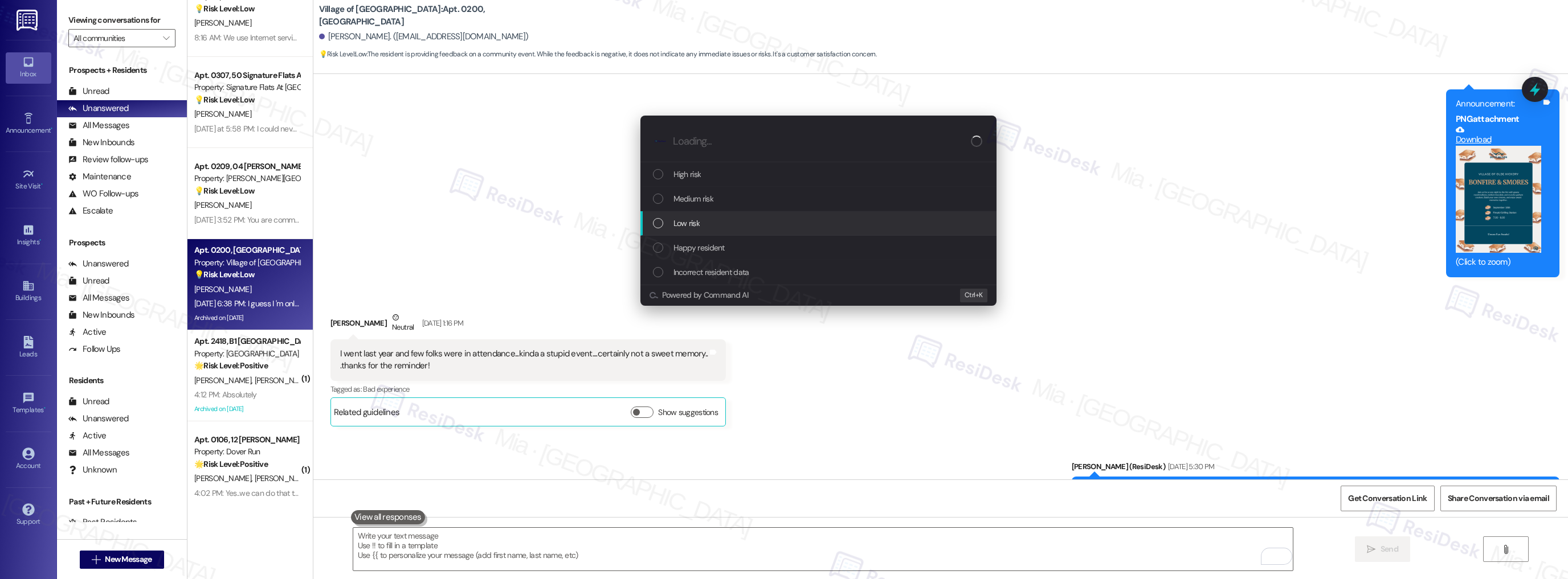
click at [691, 225] on span "Low risk" at bounding box center [686, 223] width 26 height 13
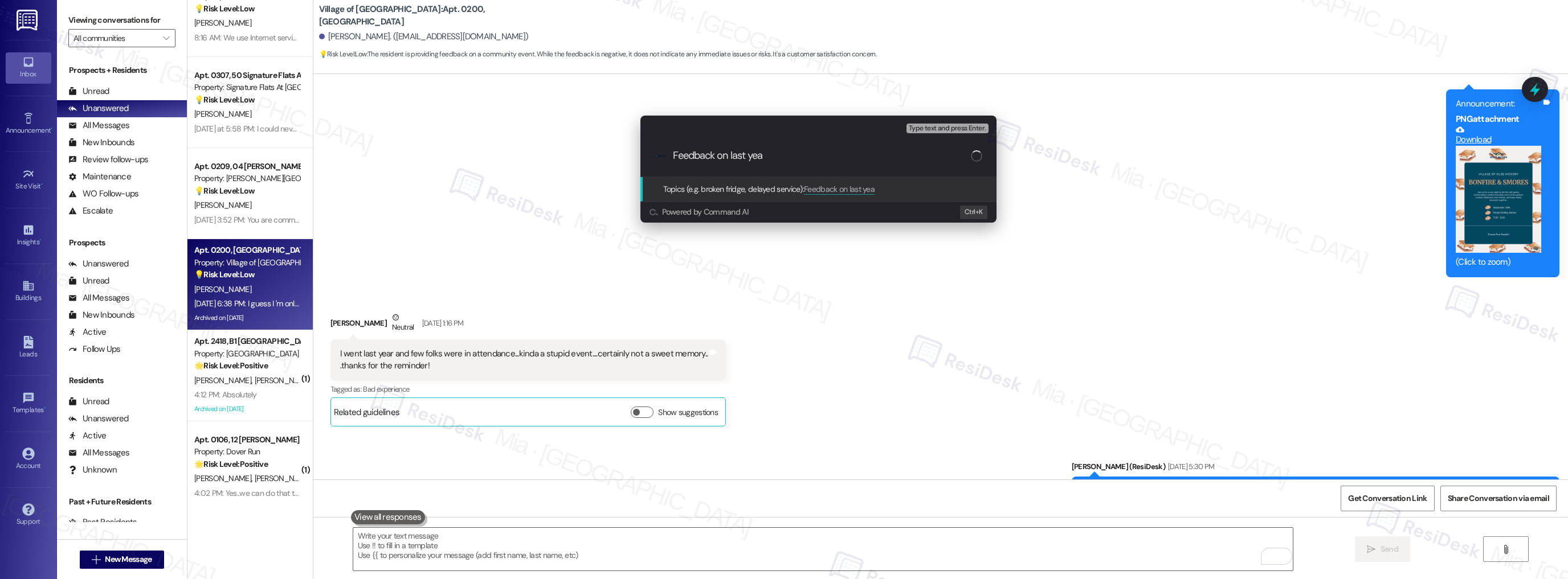
type input "Feedback on last year"
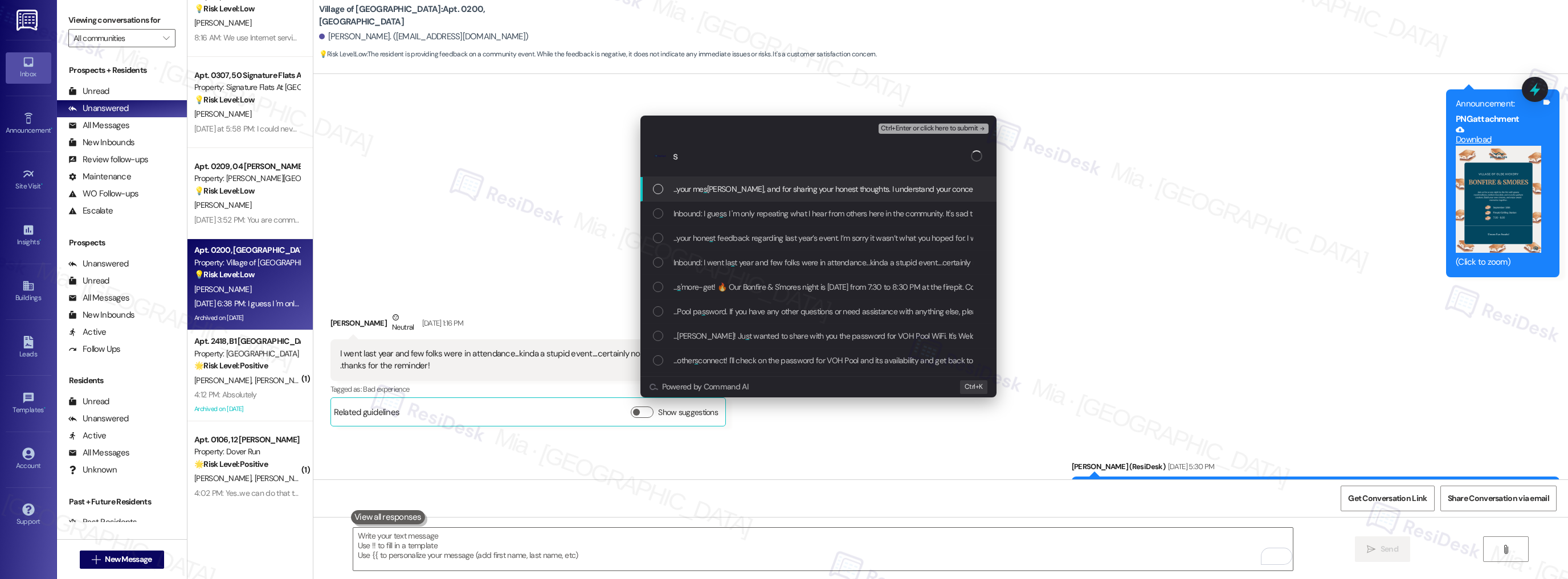
click at [670, 156] on div ".cls-1{fill:#0a055f;}.cls-2{fill:#0cc4c4;} resideskLogoBlueOrange s" at bounding box center [818, 156] width 356 height 40
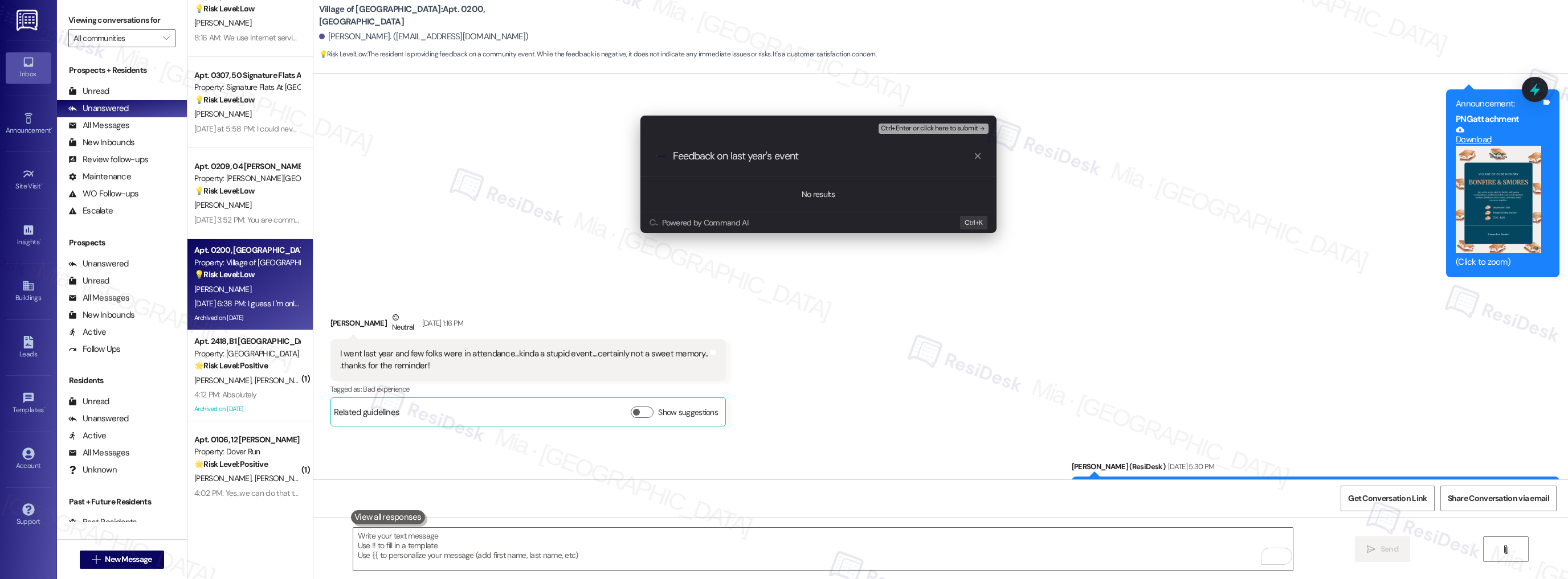
type input "Feedback on last year's event"
drag, startPoint x: 670, startPoint y: 153, endPoint x: 802, endPoint y: 154, distance: 132.0
click at [802, 154] on div ".cls-1{fill:#0a055f;}.cls-2{fill:#0cc4c4;} resideskLogoBlueOrange Feedback on l…" at bounding box center [818, 156] width 356 height 40
drag, startPoint x: 802, startPoint y: 154, endPoint x: 664, endPoint y: 156, distance: 138.0
click at [664, 156] on div ".cls-1{fill:#0a055f;}.cls-2{fill:#0cc4c4;} resideskLogoBlueOrange Feedback on l…" at bounding box center [818, 156] width 356 height 40
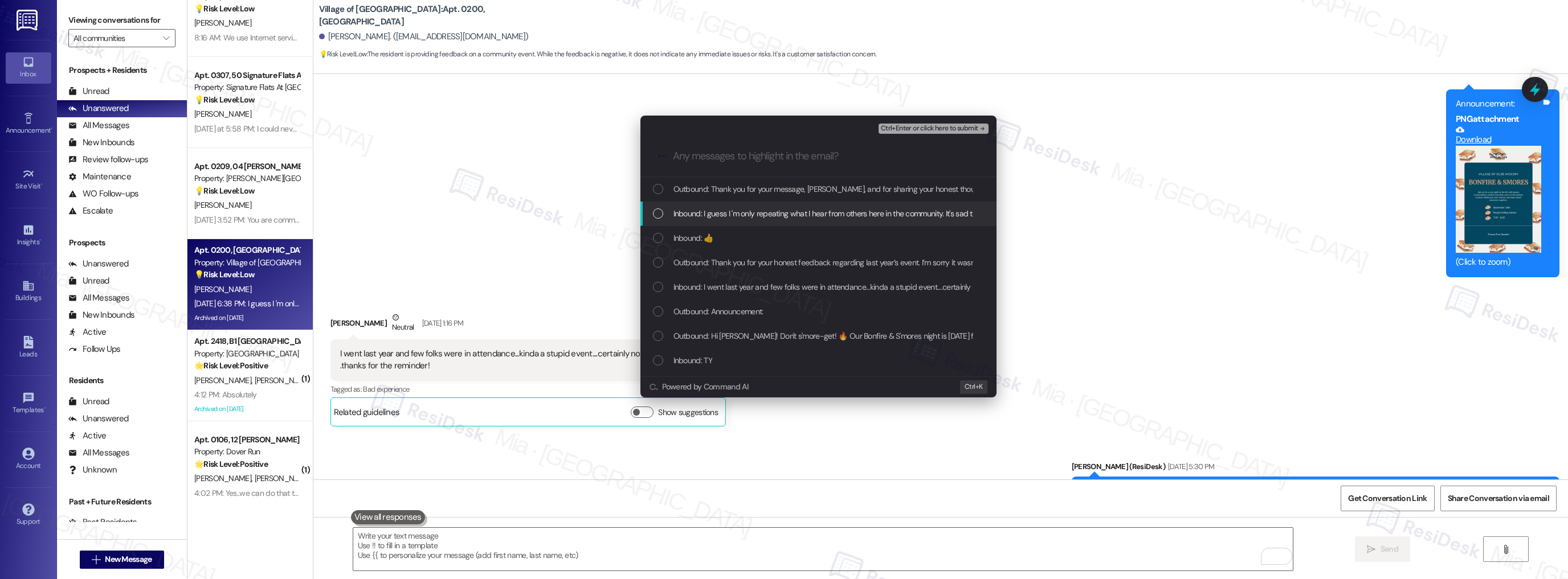
click at [729, 214] on span "Inbound: I guess I 'm only repeating what I hear from others here in the commun…" at bounding box center [1122, 213] width 897 height 13
click at [743, 290] on span "Inbound: I went last year and few folks were in attendance...kinda a stupid eve…" at bounding box center [899, 286] width 452 height 13
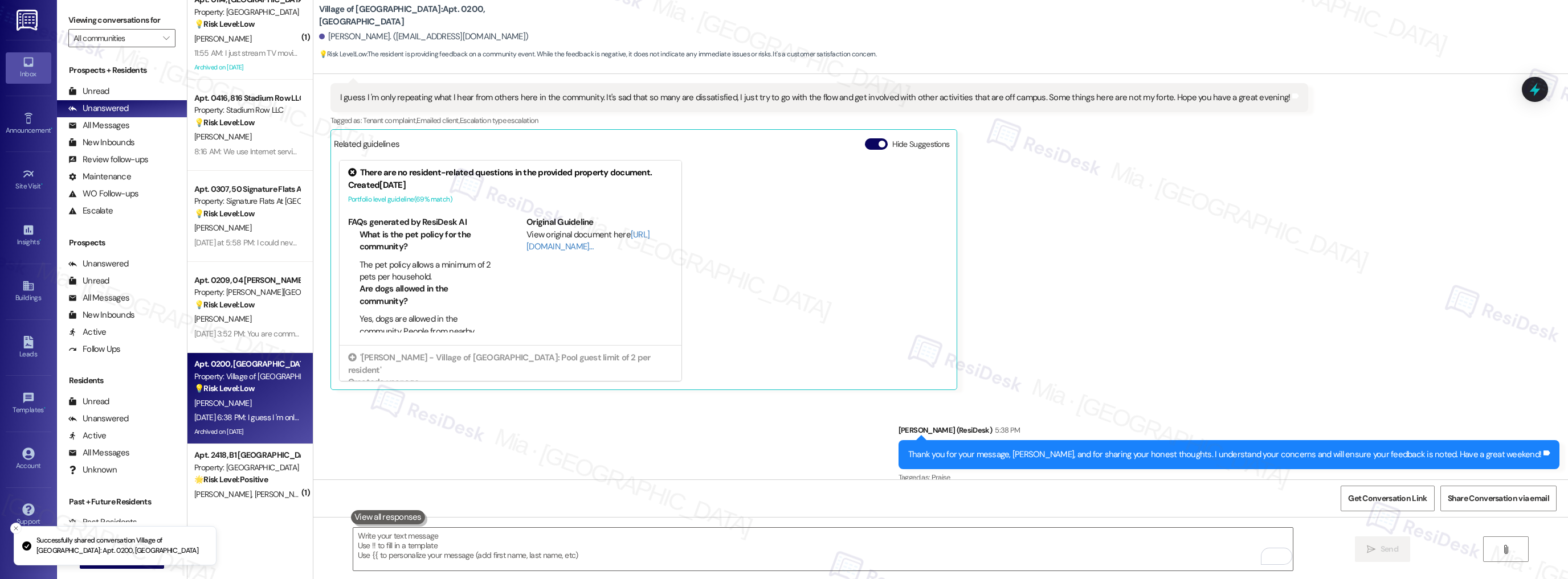
scroll to position [1947, 0]
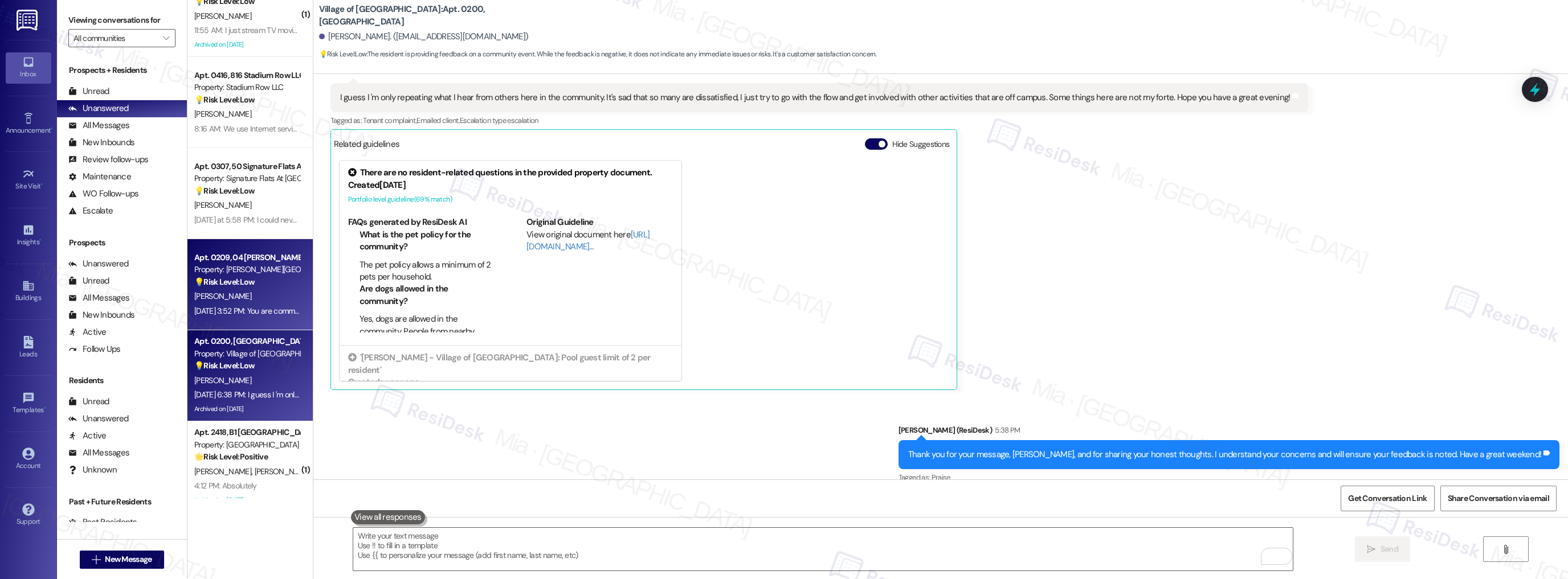
click at [250, 288] on div "💡 Risk Level: Low The resident is expressing difficulty with leaving a Google r…" at bounding box center [247, 282] width 105 height 12
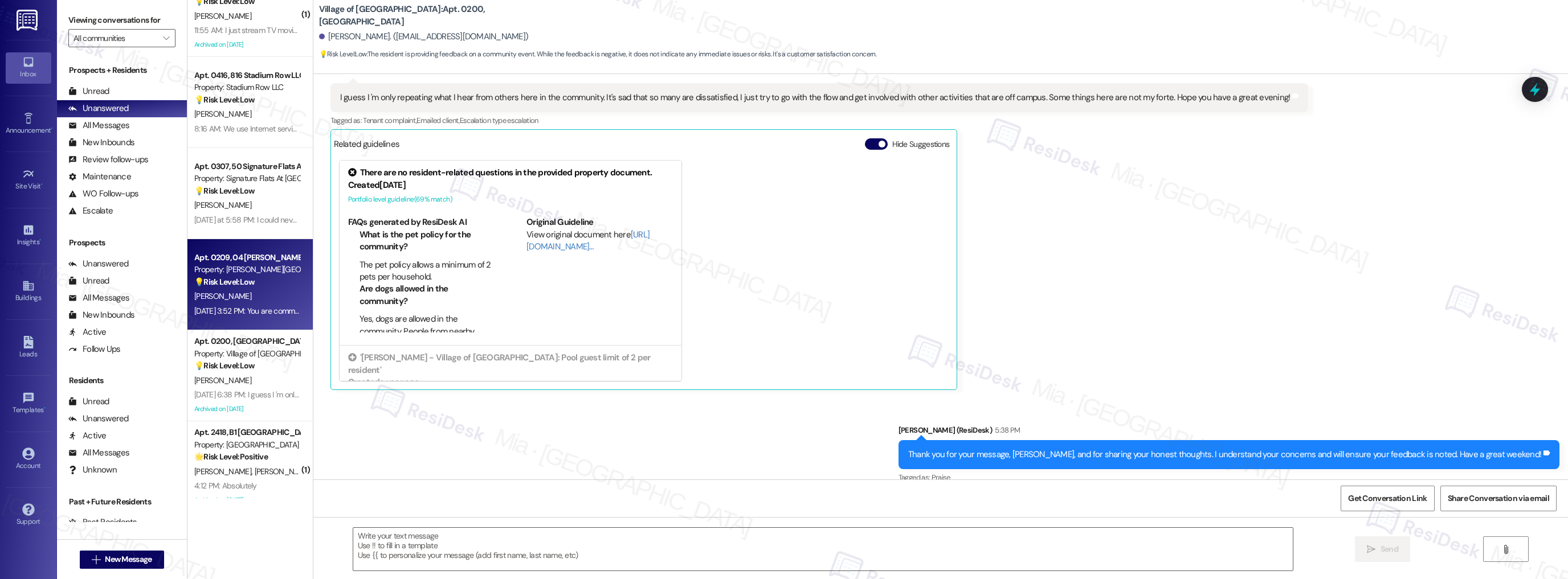
type textarea "Fetching suggested responses. Please feel free to read through the conversation…"
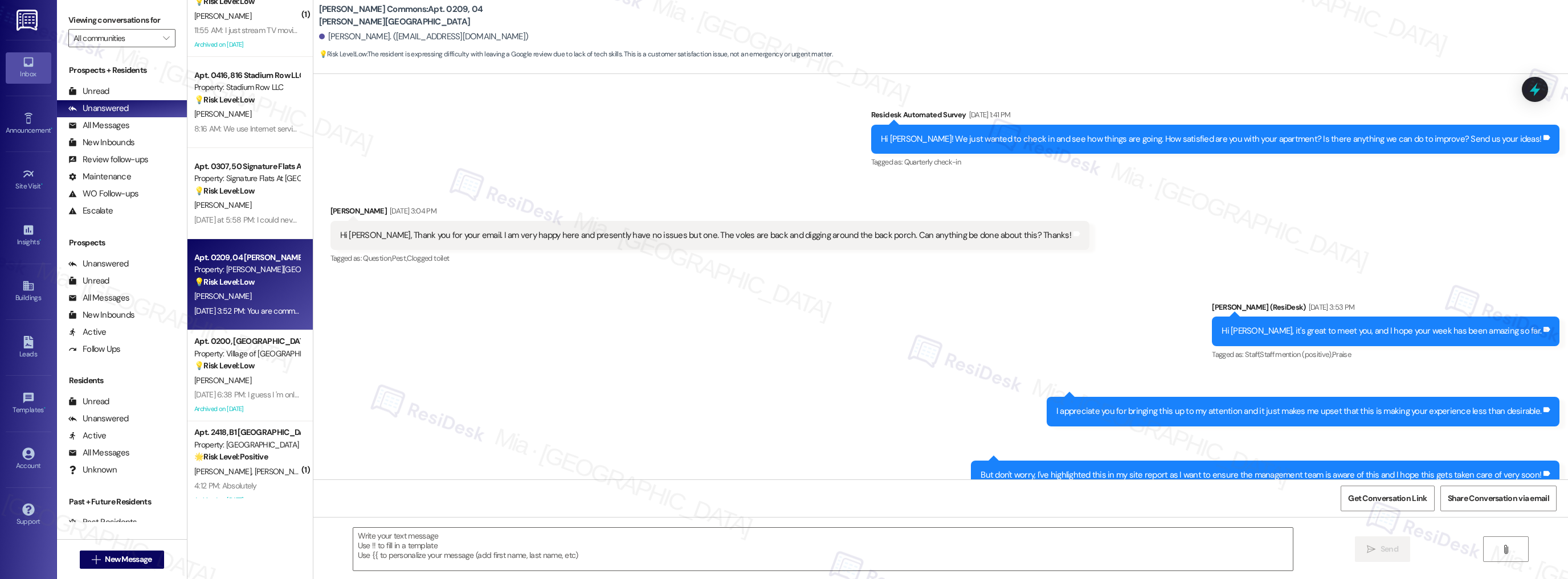
scroll to position [17088, 0]
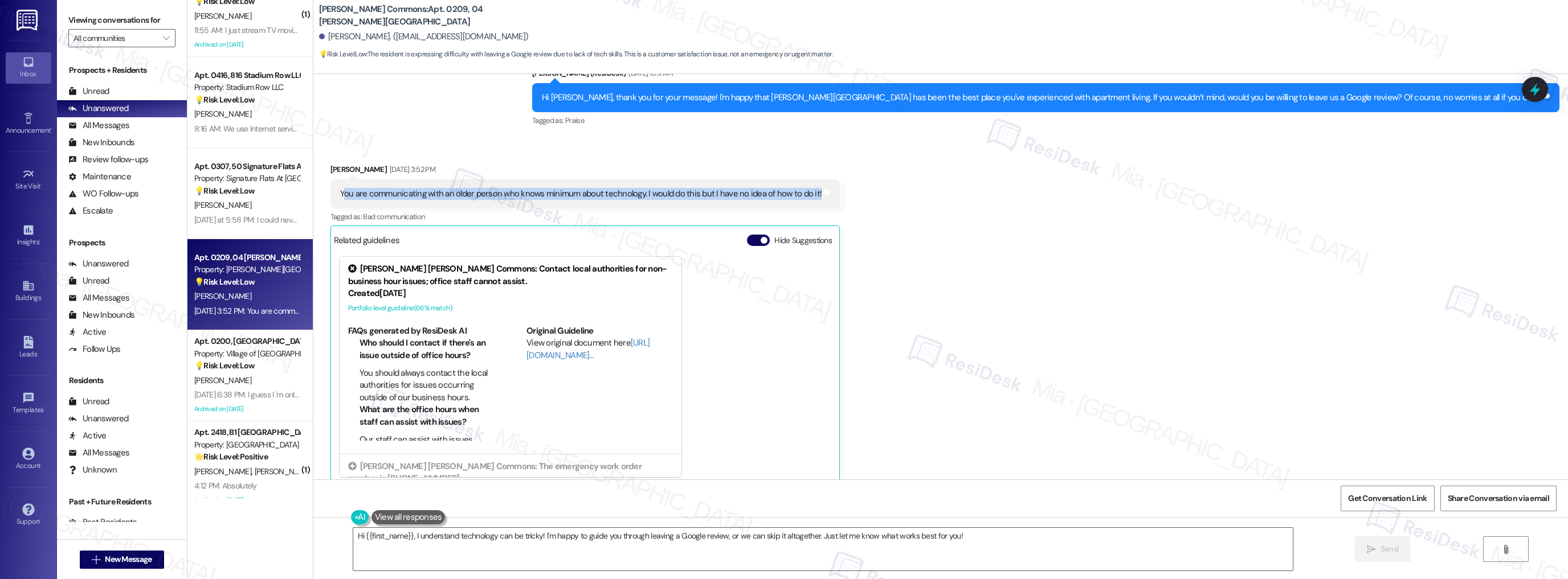
drag, startPoint x: 334, startPoint y: 179, endPoint x: 805, endPoint y: 182, distance: 471.0
click at [805, 188] on div "You are communicating with an older person who knows minimum about technology. …" at bounding box center [581, 194] width 485 height 12
copy div "ou are communicating with an older person who knows minimum about technology. I…"
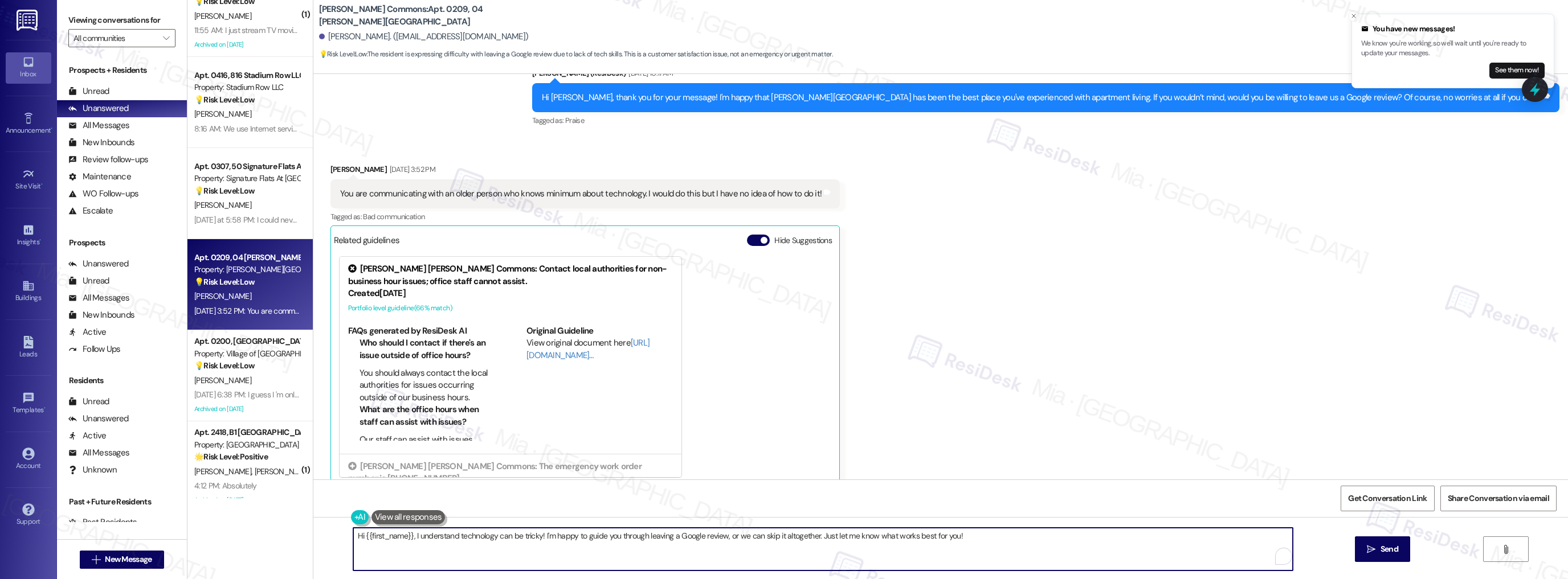
drag, startPoint x: 346, startPoint y: 537, endPoint x: 968, endPoint y: 533, distance: 622.0
click at [968, 533] on textarea "Hi {{first_name}}, I understand technology can be tricky! I'm happy to guide yo…" at bounding box center [823, 549] width 940 height 43
paste textarea "Thank you for sharing that with me. I understand that technology can be challen…"
click at [383, 537] on textarea "Thank you for sharing that with me. I understand that technology can be challen…" at bounding box center [823, 549] width 940 height 43
click at [1172, 537] on textarea "Thank you, Wanda, for sharing that with me. I understand that technology can be…" at bounding box center [823, 549] width 940 height 43
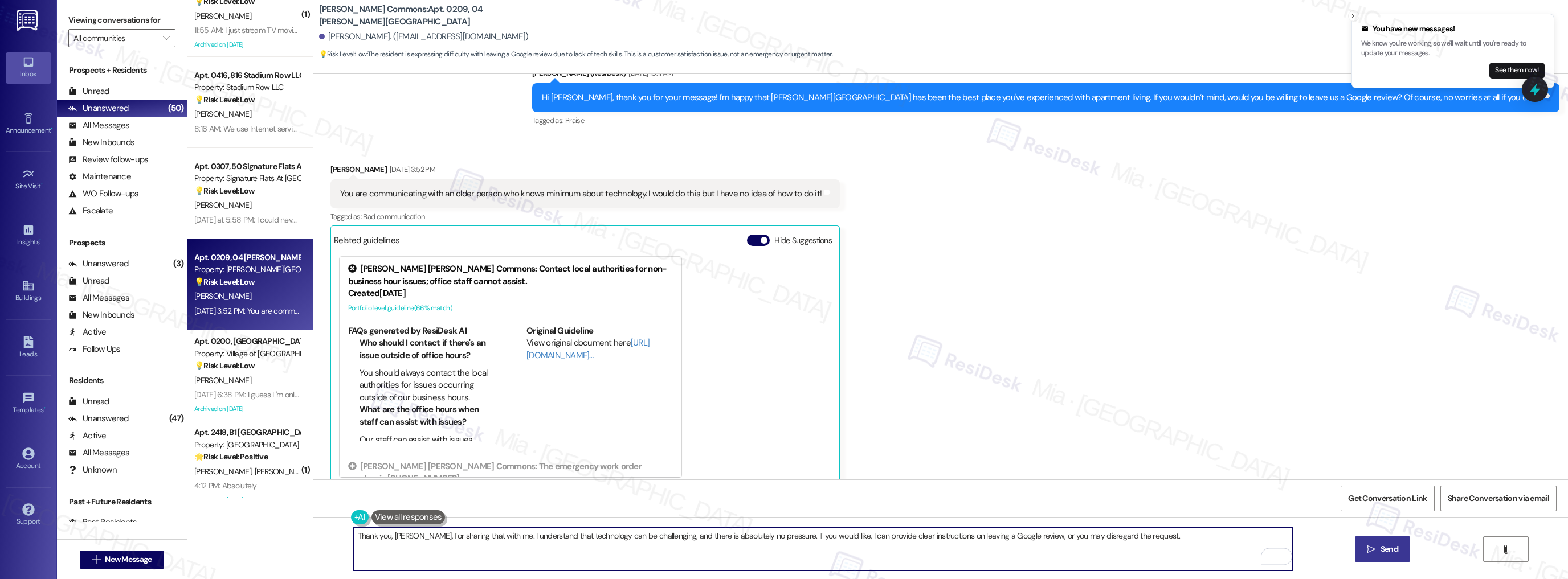
type textarea "Thank you, Wanda, for sharing that with me. I understand that technology can be…"
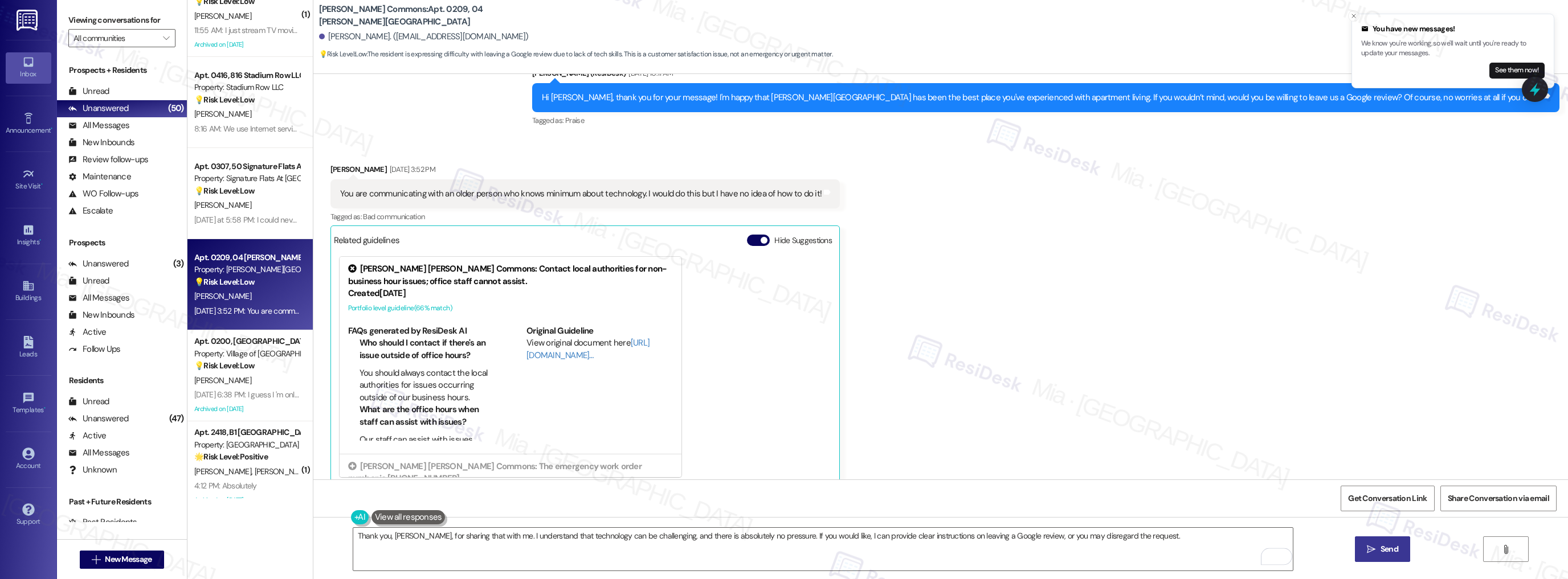
click at [1378, 545] on span "Send" at bounding box center [1389, 549] width 23 height 12
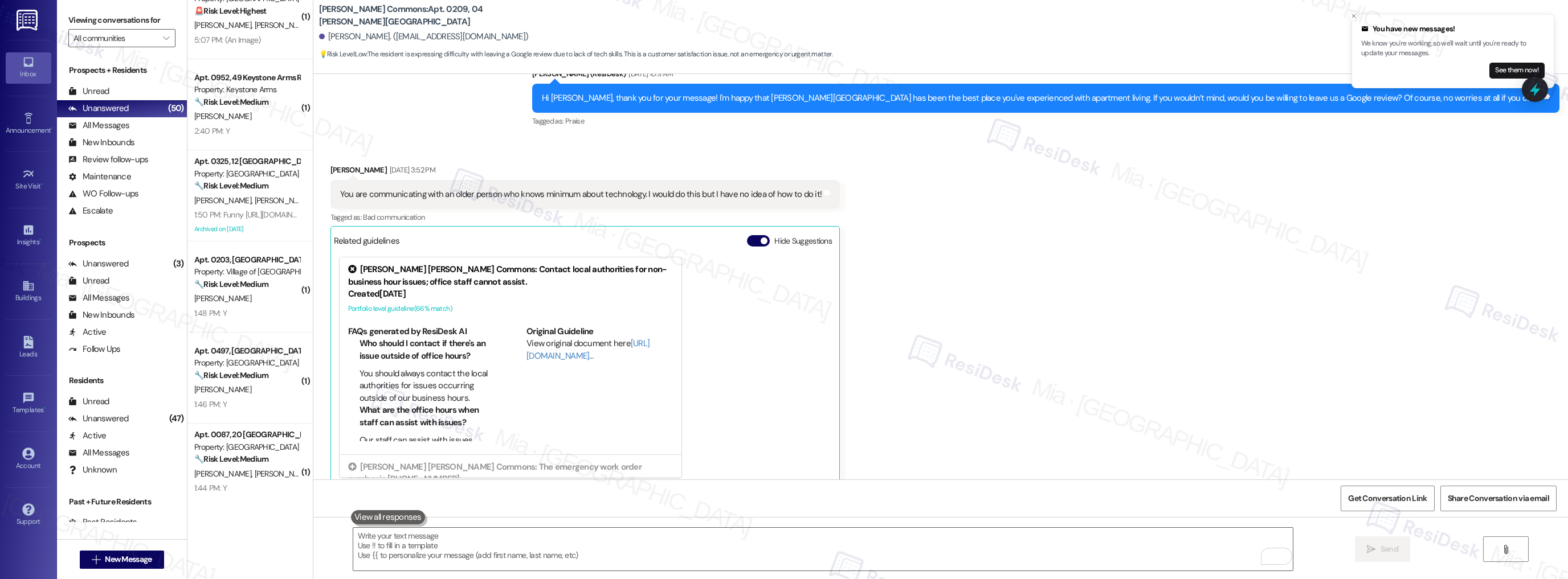
scroll to position [0, 0]
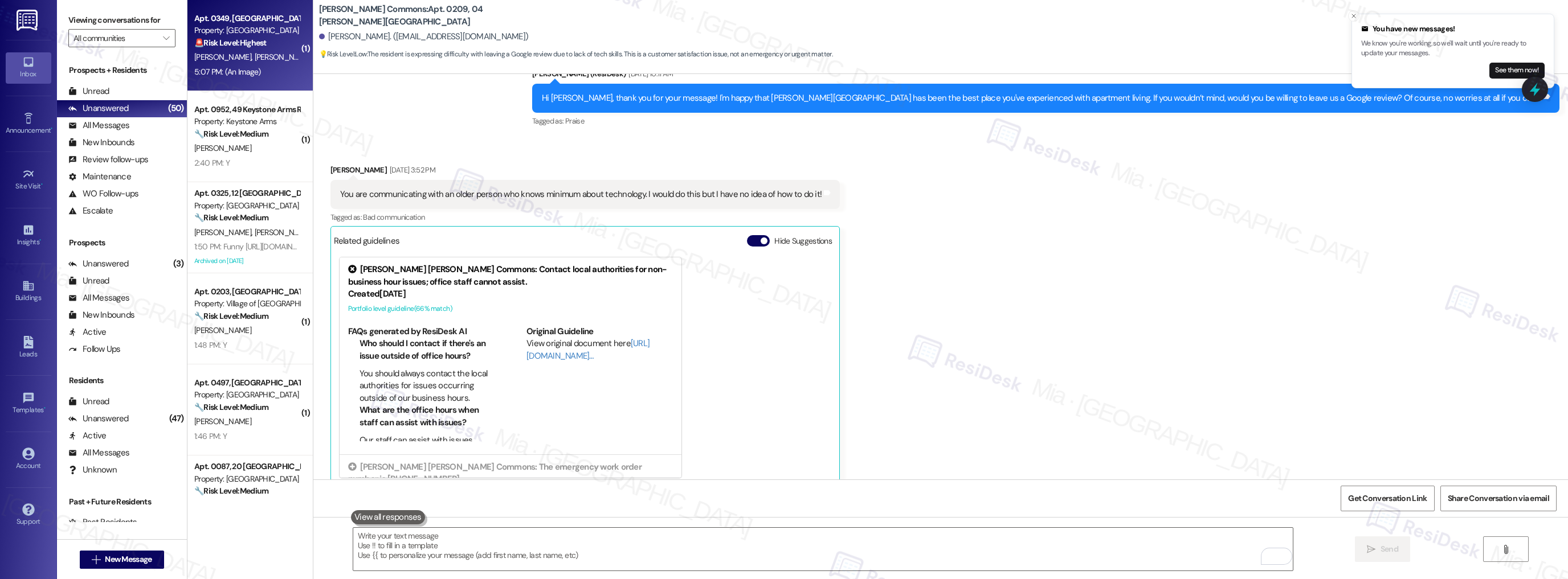
click at [271, 74] on div "5:07 PM: (An Image) 5:07 PM: (An Image)" at bounding box center [247, 72] width 108 height 14
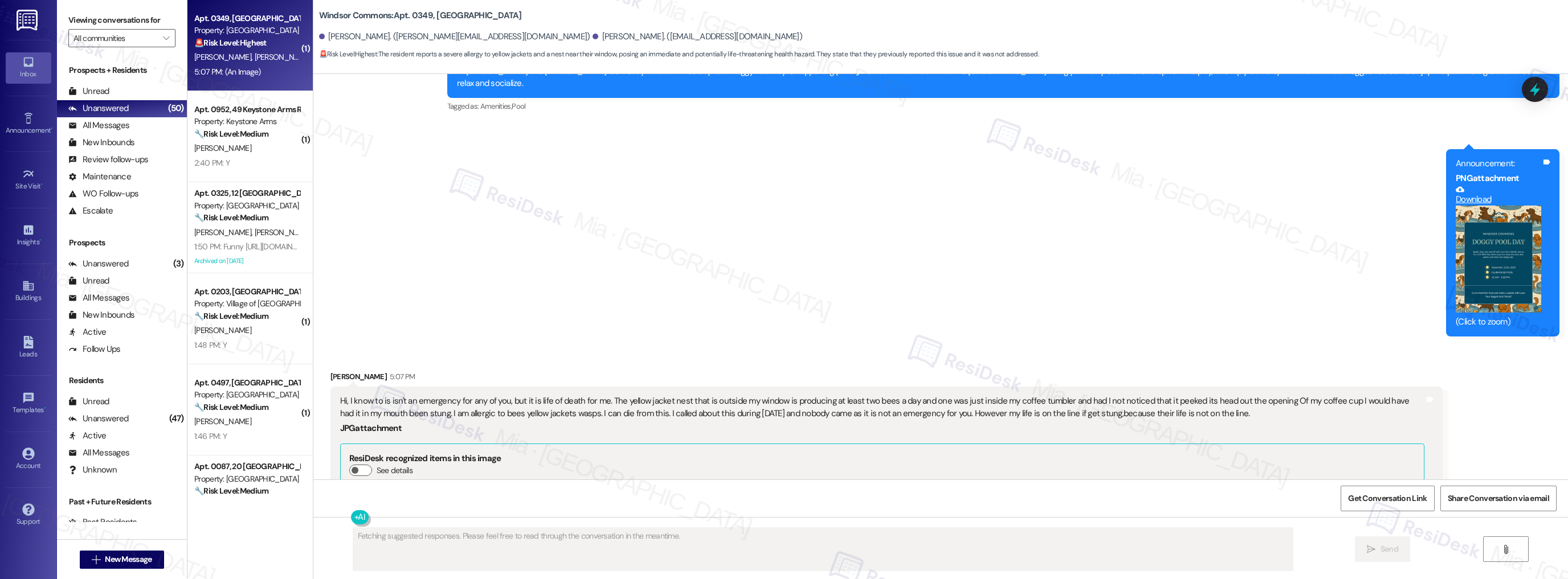
scroll to position [1933, 0]
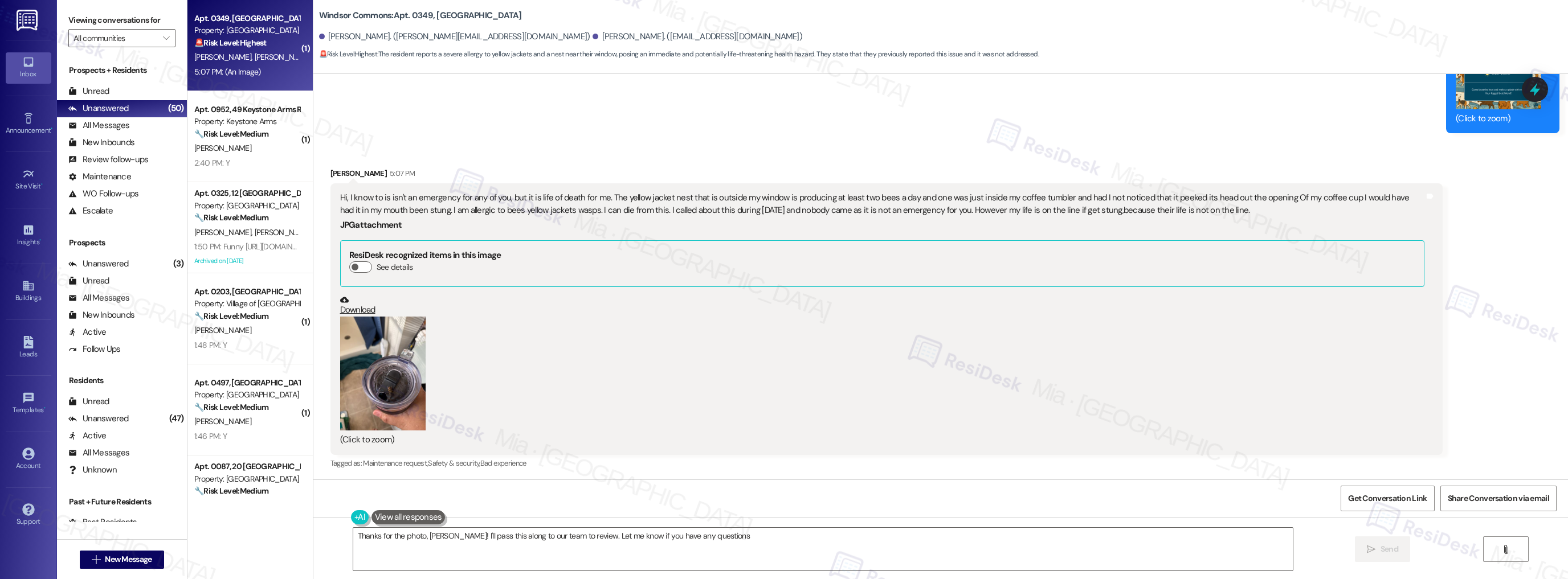
type textarea "Thanks for the photo, Elisha! I'll pass this along to our team to review. Let m…"
click at [395, 383] on button "Zoom image" at bounding box center [383, 373] width 85 height 114
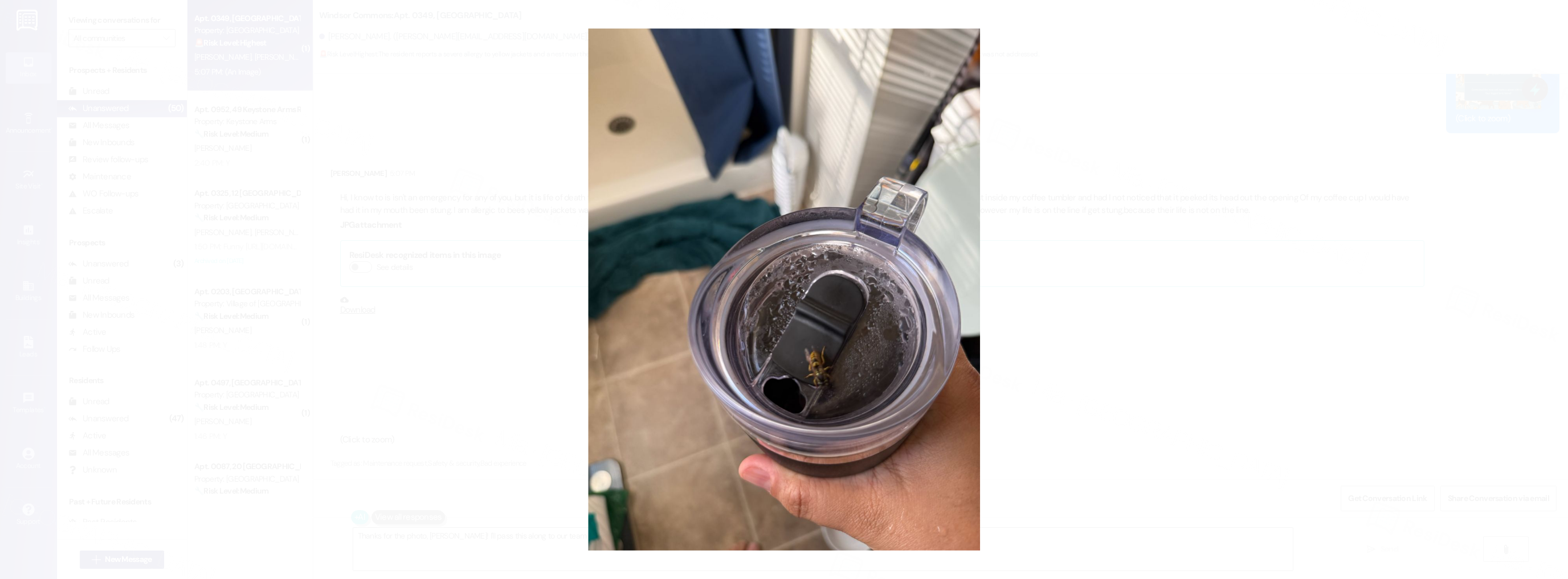
click at [1093, 353] on button "Unzoom image" at bounding box center [784, 290] width 1568 height 579
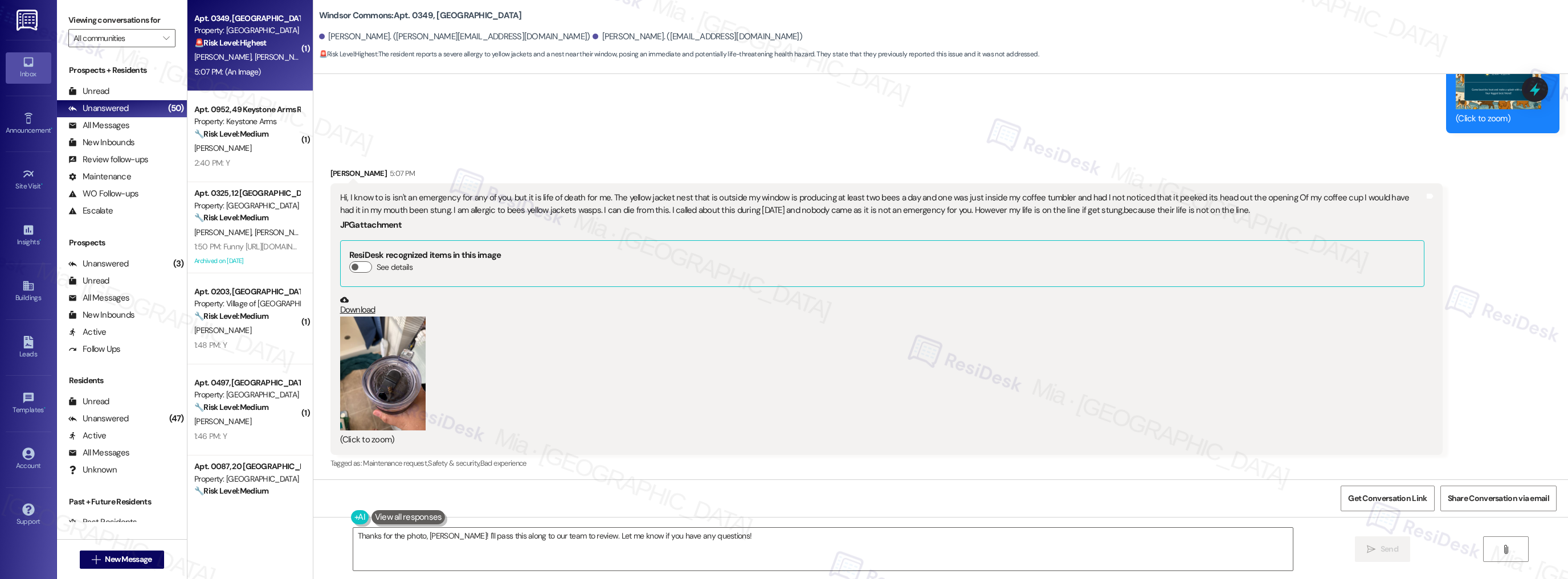
drag, startPoint x: 418, startPoint y: 198, endPoint x: 1219, endPoint y: 207, distance: 801.1
click at [1219, 207] on div "Hi, I know to is isn't an emergency for any of you, but it is life of death for…" at bounding box center [882, 318] width 1087 height 254
copy div "Hi, I know to is isn't an emergency for any of you, but it is life of death for…"
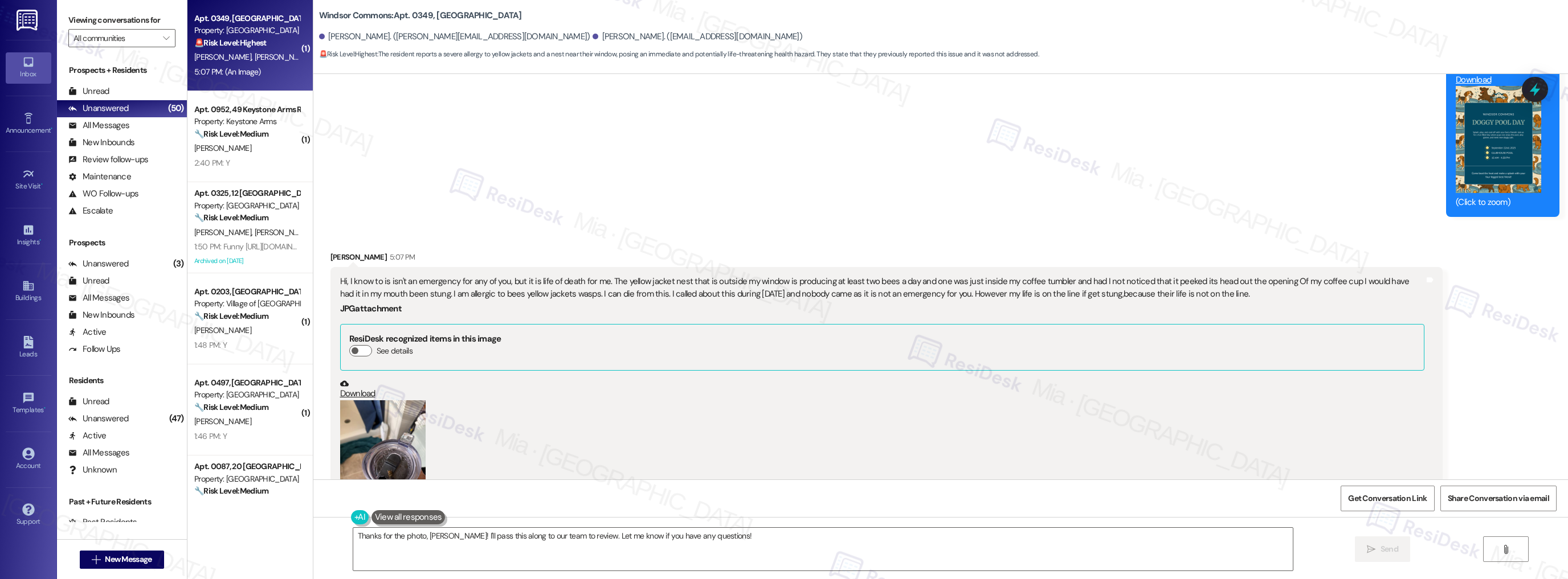
scroll to position [1842, 0]
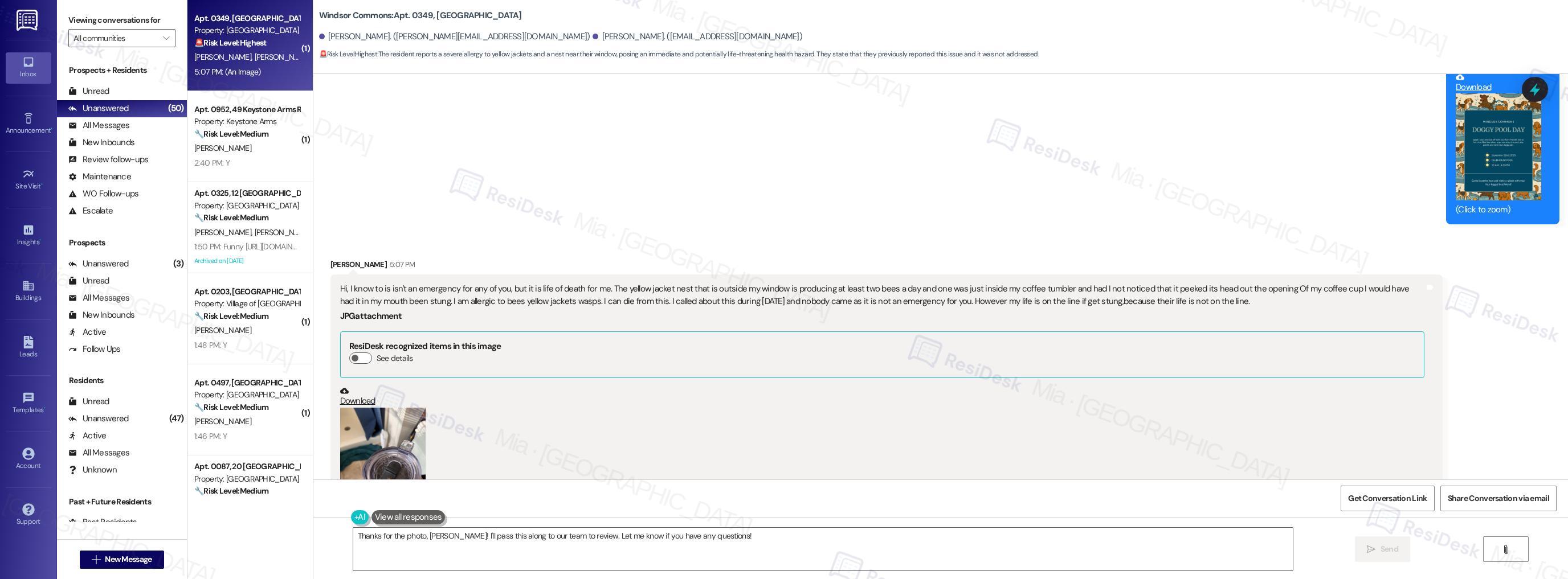
click at [404, 296] on div "Hi, I know to is isn't an emergency for any of you, but it is life of death for…" at bounding box center [882, 295] width 1084 height 24
click at [446, 290] on div "Hi, I know to is isn't an emergency for any of you, but it is life of death for…" at bounding box center [882, 295] width 1084 height 24
drag, startPoint x: 334, startPoint y: 287, endPoint x: 1210, endPoint y: 299, distance: 876.1
click at [1210, 299] on div "Hi, I know to is isn't an emergency for any of you, but it is life of death for…" at bounding box center [882, 295] width 1084 height 24
click at [727, 291] on div "Hi, I know to is isn't an emergency for any of you, but it is life of death for…" at bounding box center [882, 295] width 1084 height 24
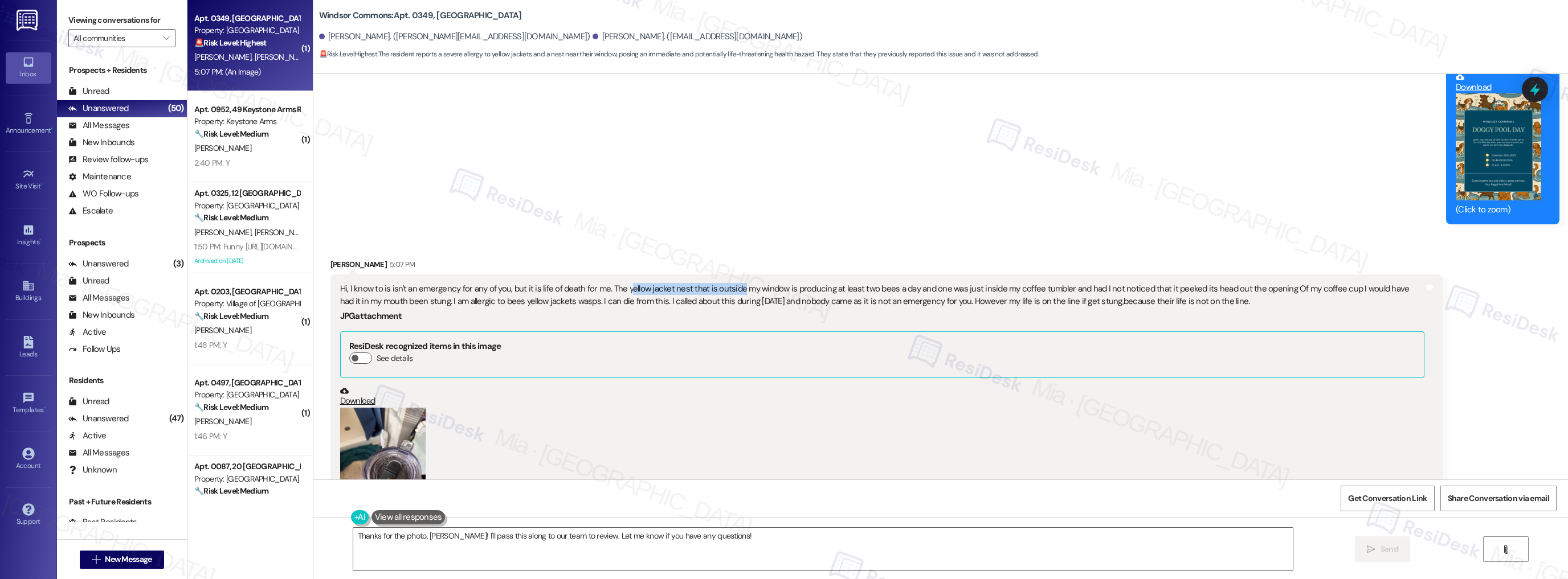
drag, startPoint x: 618, startPoint y: 288, endPoint x: 728, endPoint y: 290, distance: 110.0
click at [728, 290] on div "Hi, I know to is isn't an emergency for any of you, but it is life of death for…" at bounding box center [882, 295] width 1084 height 24
click at [618, 290] on div "Hi, I know to is isn't an emergency for any of you, but it is life of death for…" at bounding box center [882, 295] width 1084 height 24
drag, startPoint x: 614, startPoint y: 290, endPoint x: 771, endPoint y: 289, distance: 157.0
click at [771, 289] on div "Hi, I know to is isn't an emergency for any of you, but it is life of death for…" at bounding box center [882, 295] width 1084 height 24
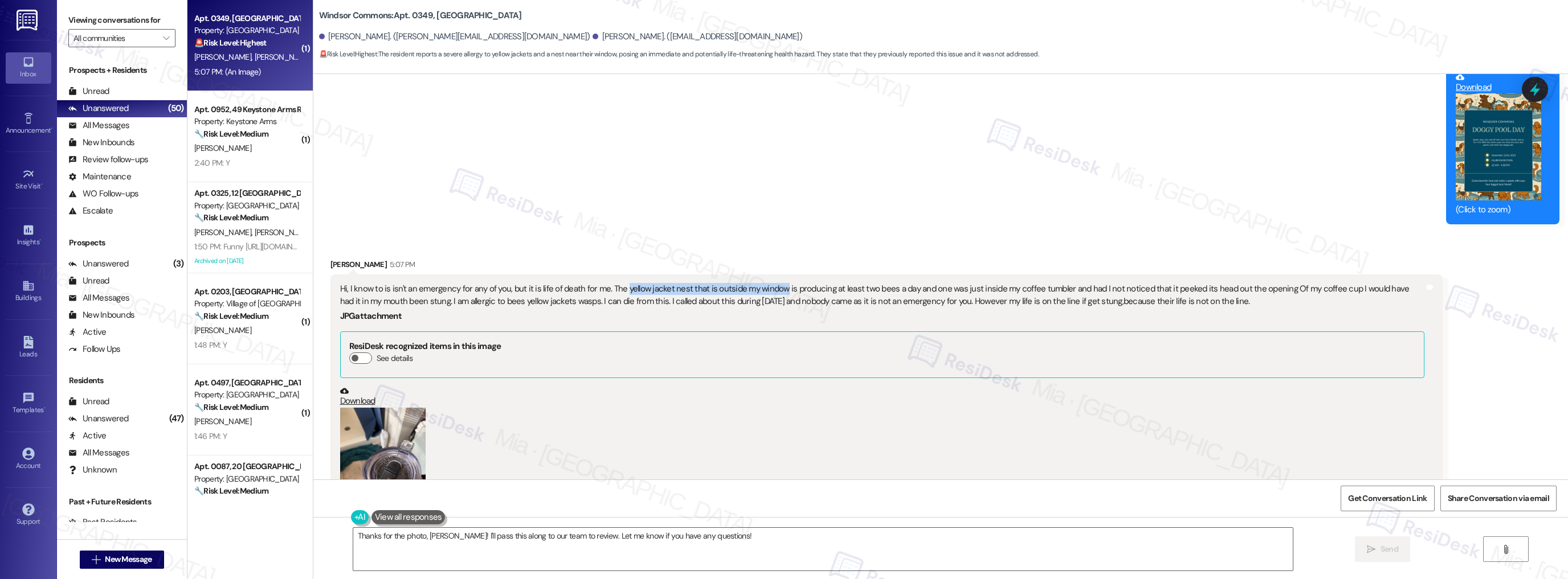
copy div "yellow jacket nest that is outside my window"
click at [1536, 99] on icon at bounding box center [1535, 89] width 19 height 19
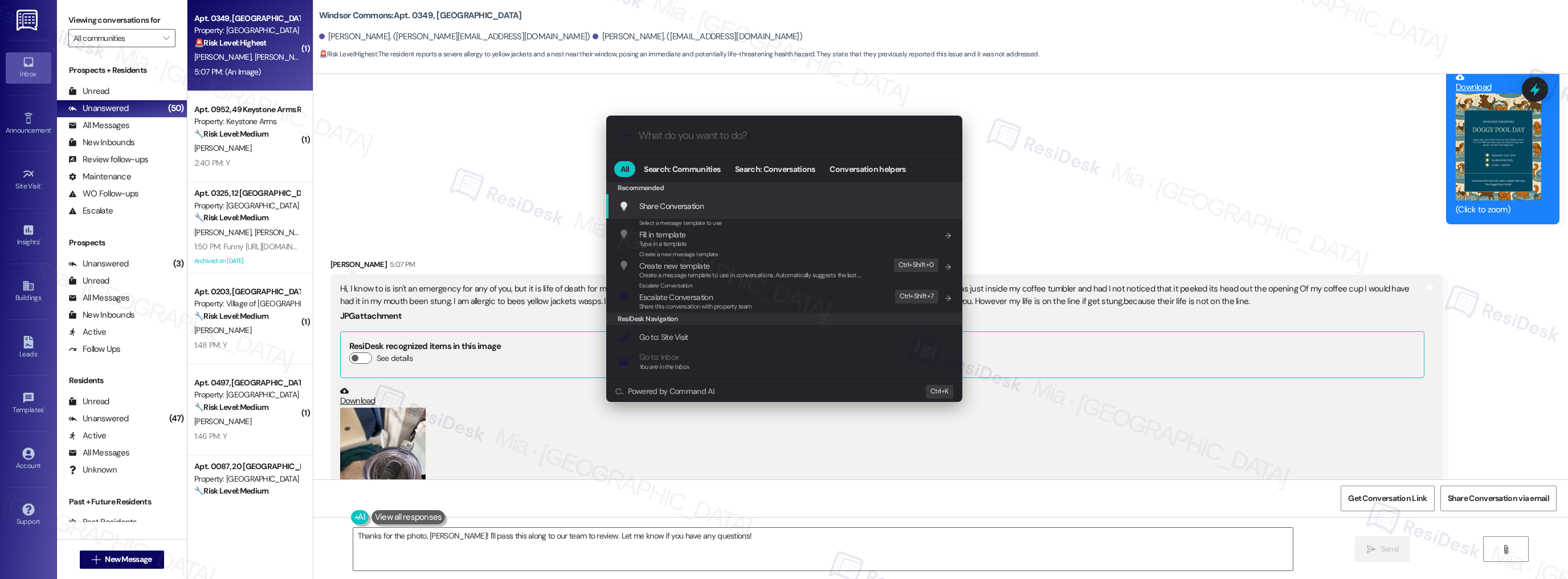
paste input "yellow jacket nest that is outside my window"
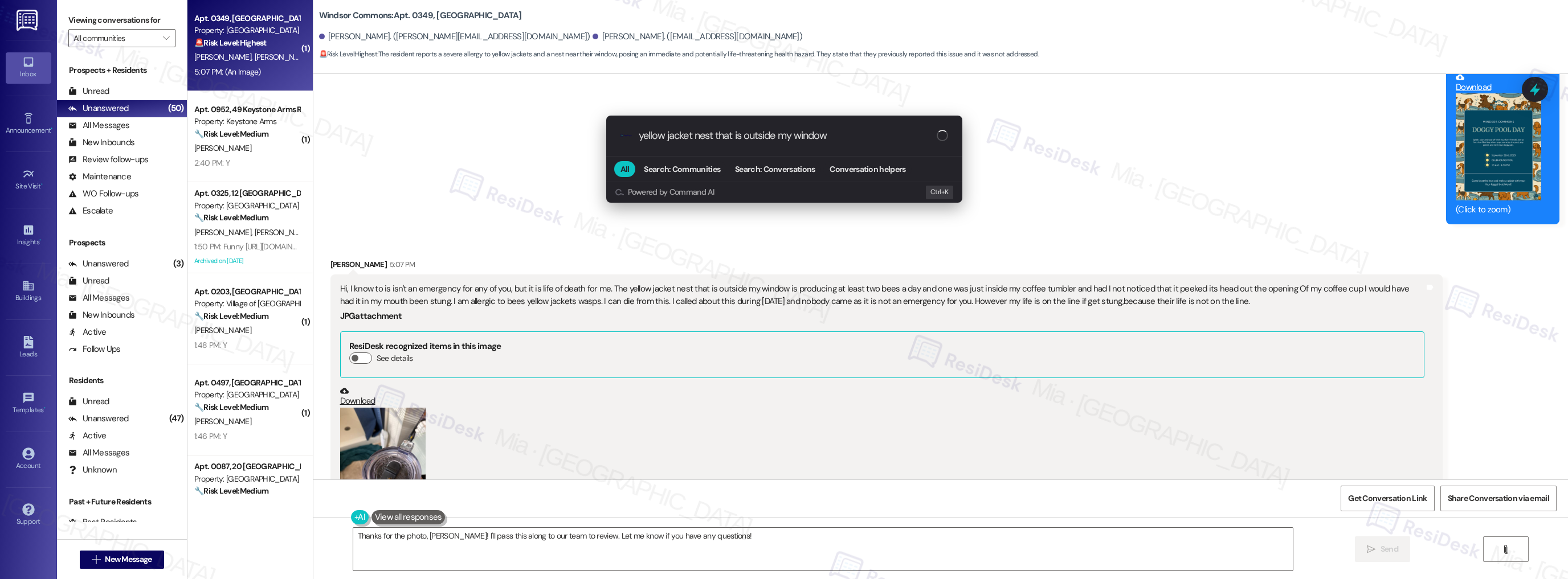
type input "yellow jacket nest that is outside my window"
click at [1096, 190] on div ".cls-1{fill:#0a055f;}.cls-2{fill:#0cc4c4;} resideskLogoBlueOrange yellow jacket…" at bounding box center [784, 290] width 1568 height 579
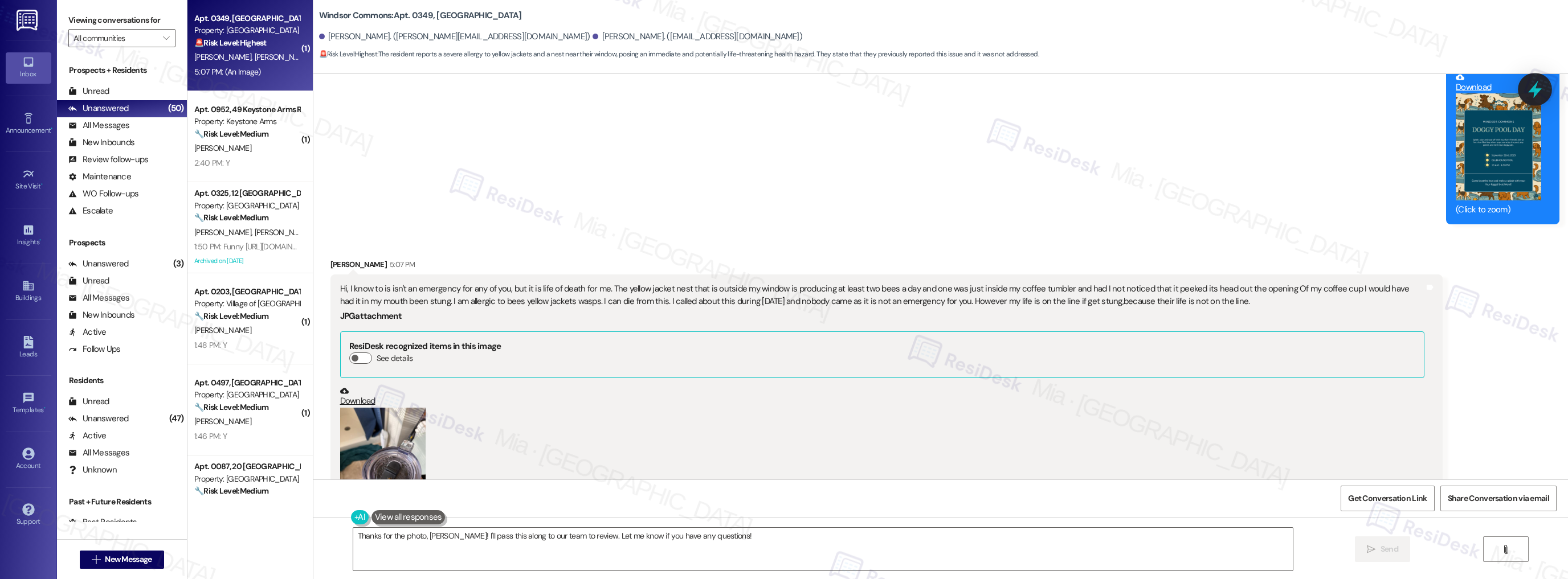
click at [1538, 92] on icon at bounding box center [1535, 89] width 13 height 18
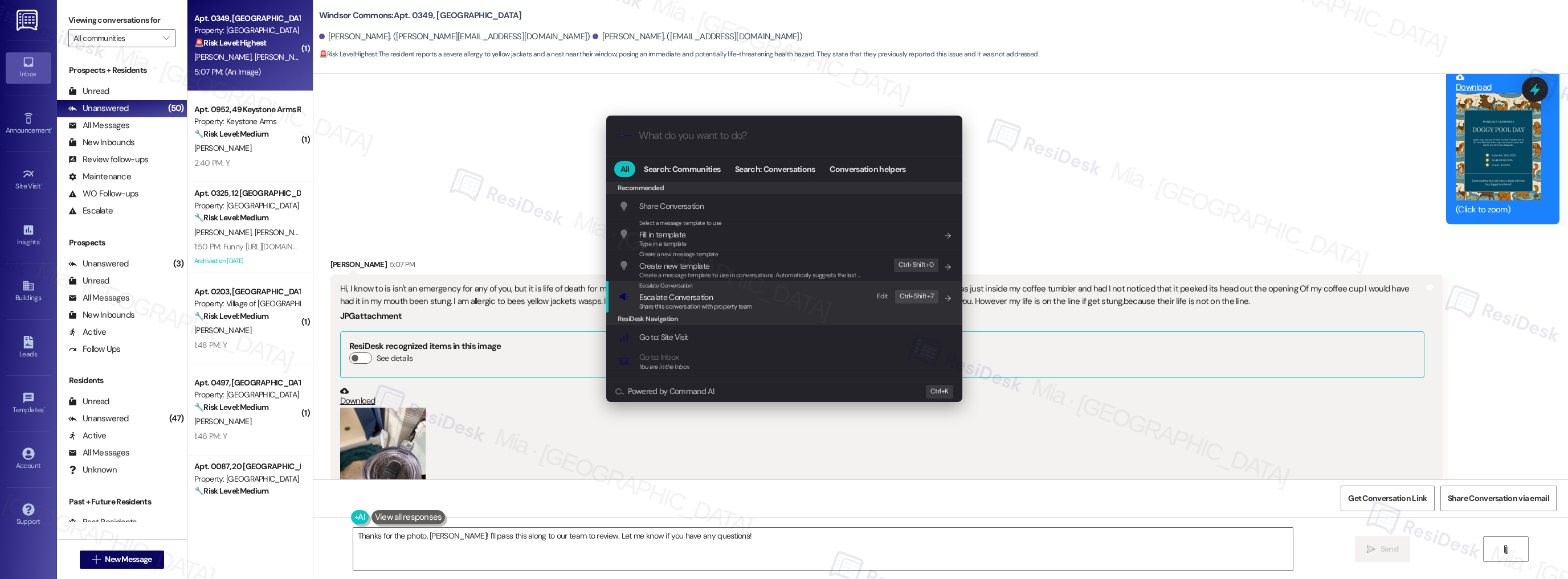
click at [707, 295] on span "Escalate Conversation" at bounding box center [676, 297] width 74 height 10
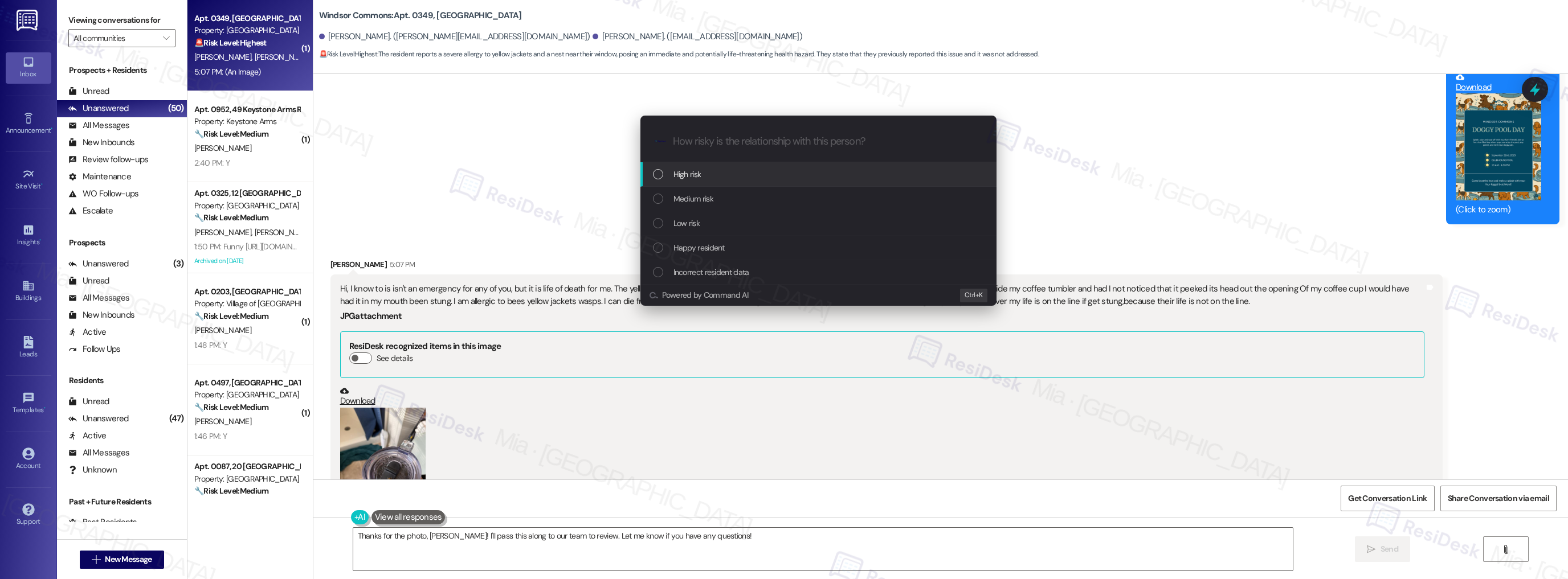
click at [723, 171] on div "High risk" at bounding box center [820, 174] width 334 height 13
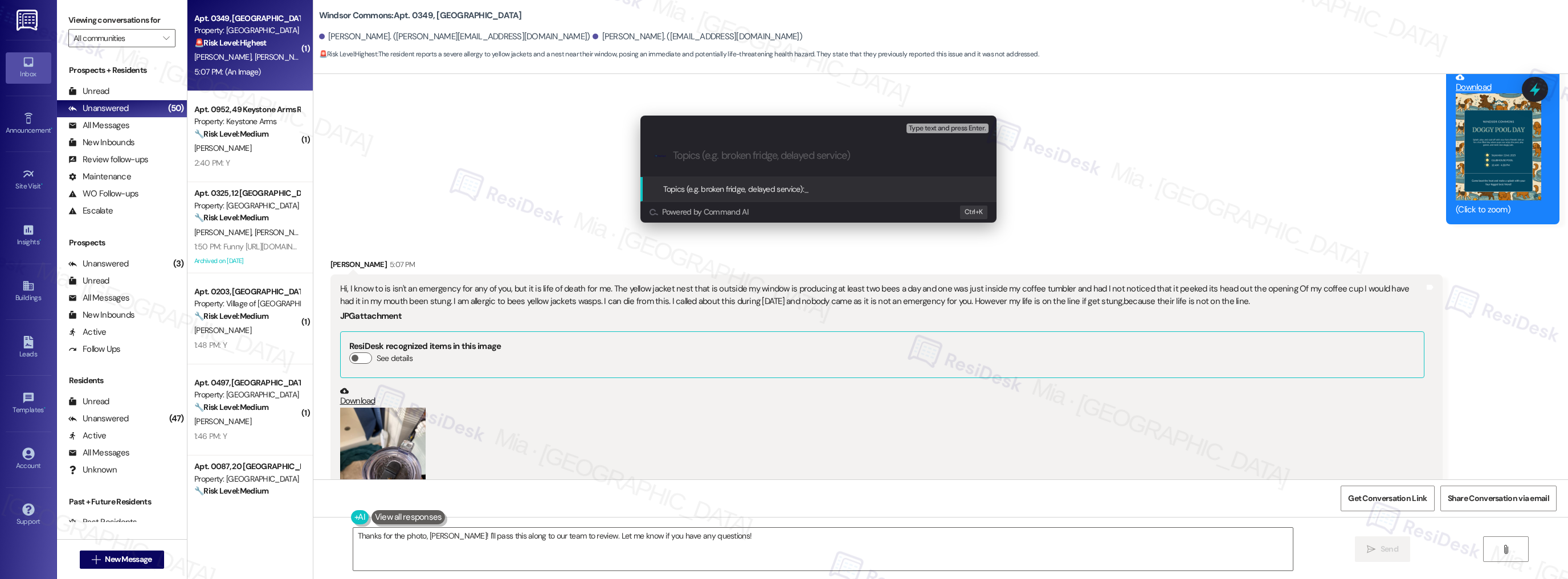
paste input "yellow jacket nest that is outside my window"
click at [673, 157] on input "yellow jacket nest that is outside my window" at bounding box center [822, 156] width 300 height 12
click at [817, 155] on input "Yellow jacket nest that is outside my window" at bounding box center [822, 156] width 300 height 12
click at [901, 151] on input "Yellow jacket nest that is outside resident's window" at bounding box center [822, 156] width 300 height 12
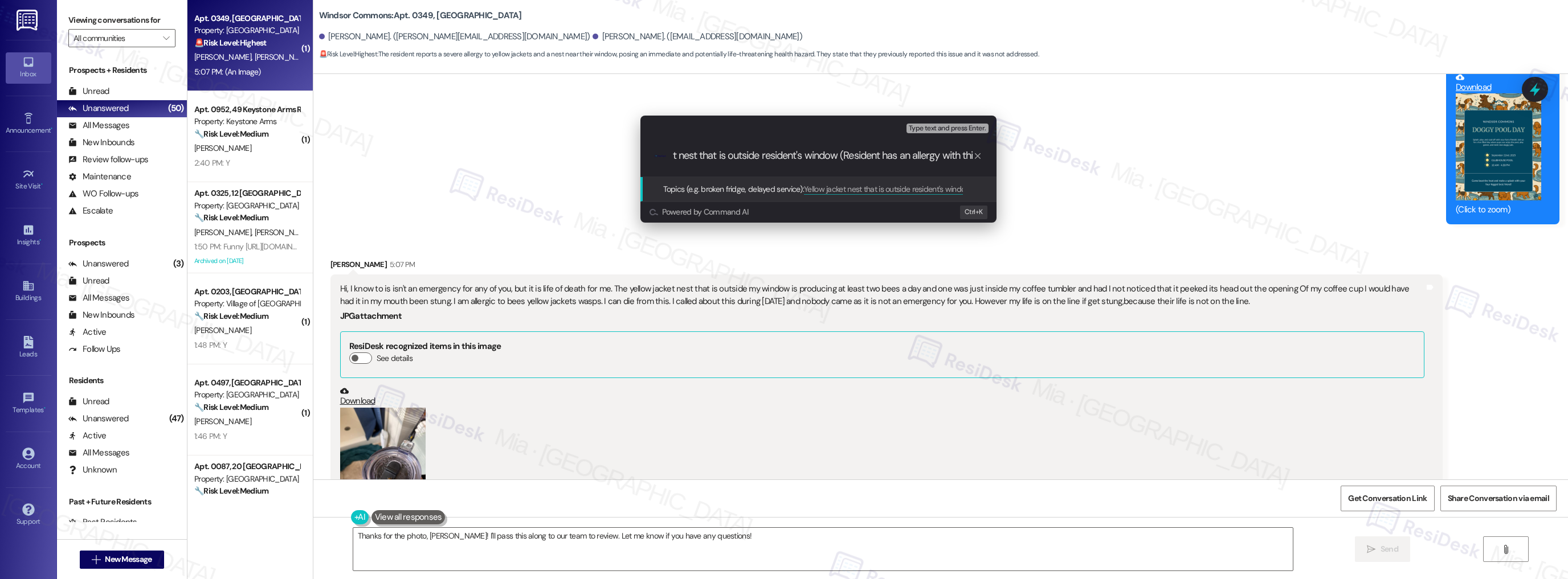
scroll to position [0, 55]
type input "Yellow jacket nest that is outside resident's window (Resident has an allergy w…"
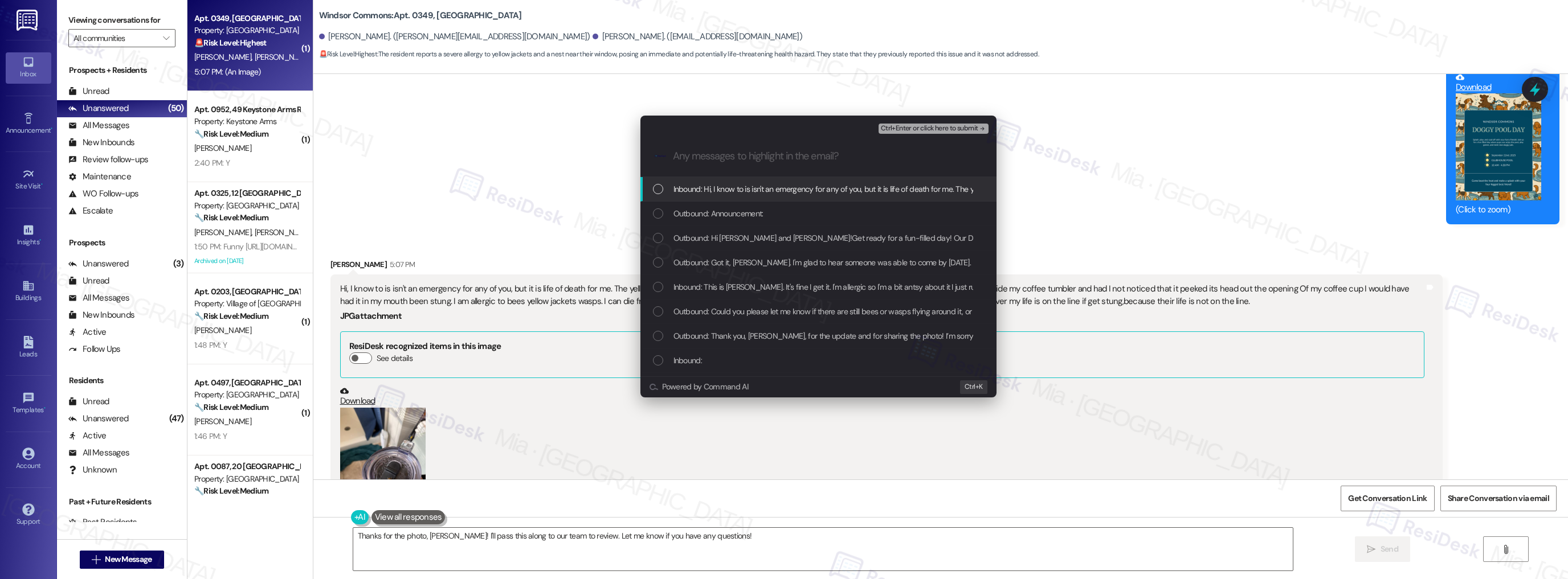
click at [660, 190] on div "List of options" at bounding box center [658, 189] width 10 height 10
click at [659, 286] on div "List of options" at bounding box center [658, 286] width 10 height 10
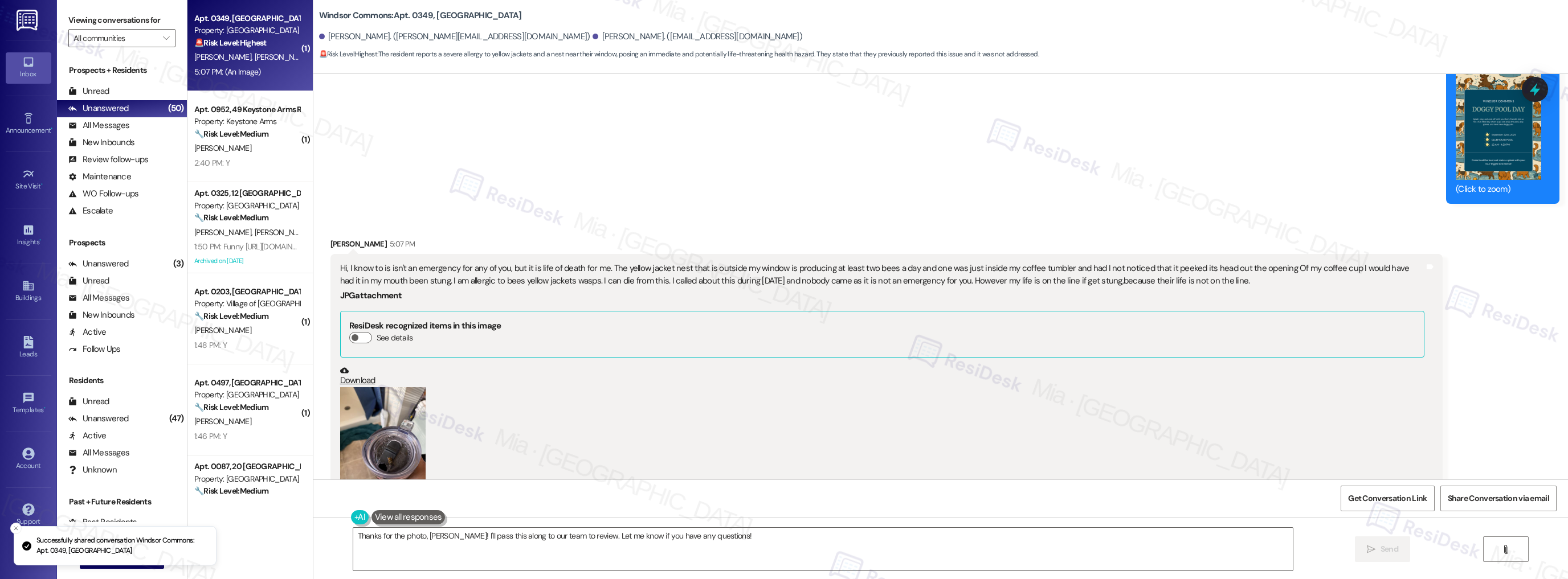
scroll to position [1933, 0]
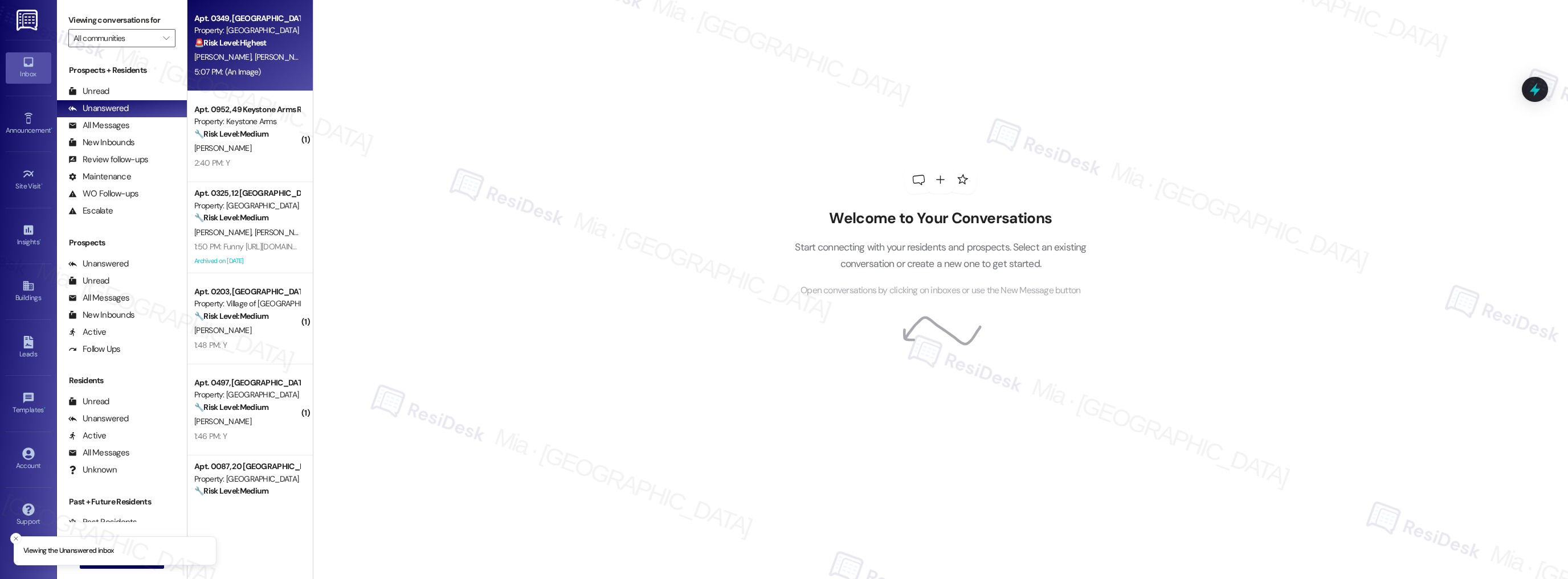
click at [246, 66] on div "5:07 PM: (An Image) 5:07 PM: (An Image)" at bounding box center [247, 72] width 108 height 14
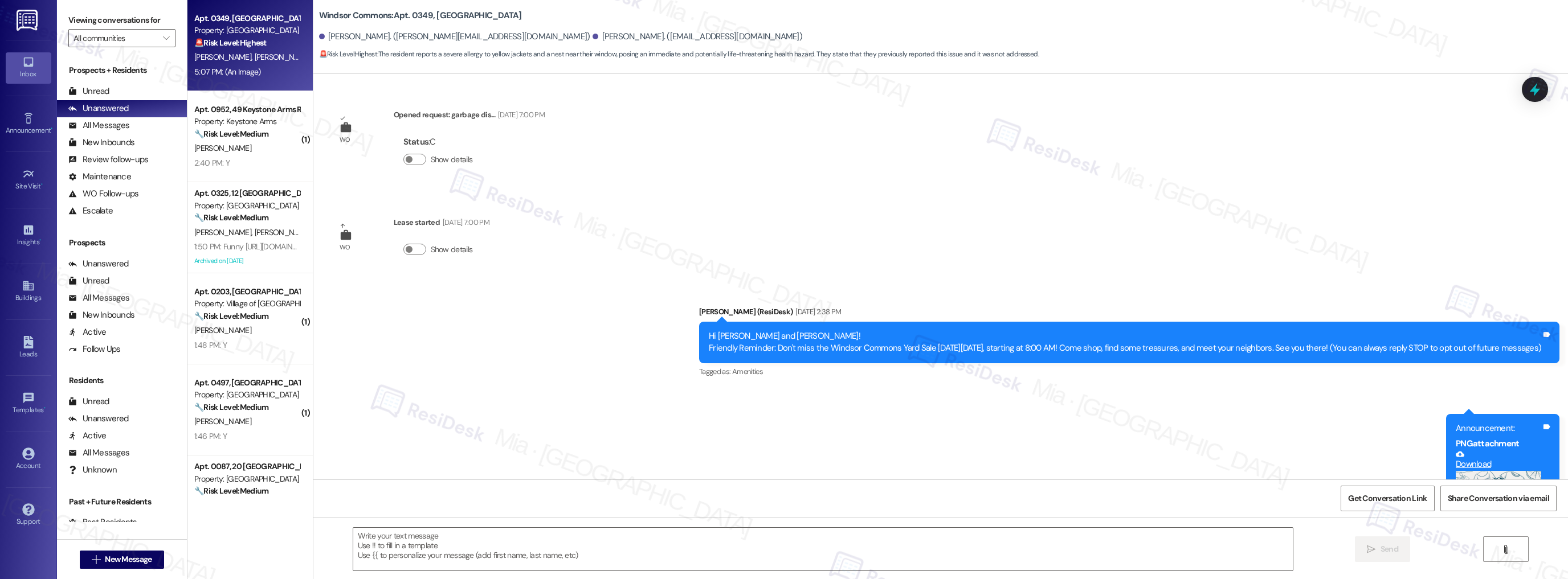
scroll to position [2061, 0]
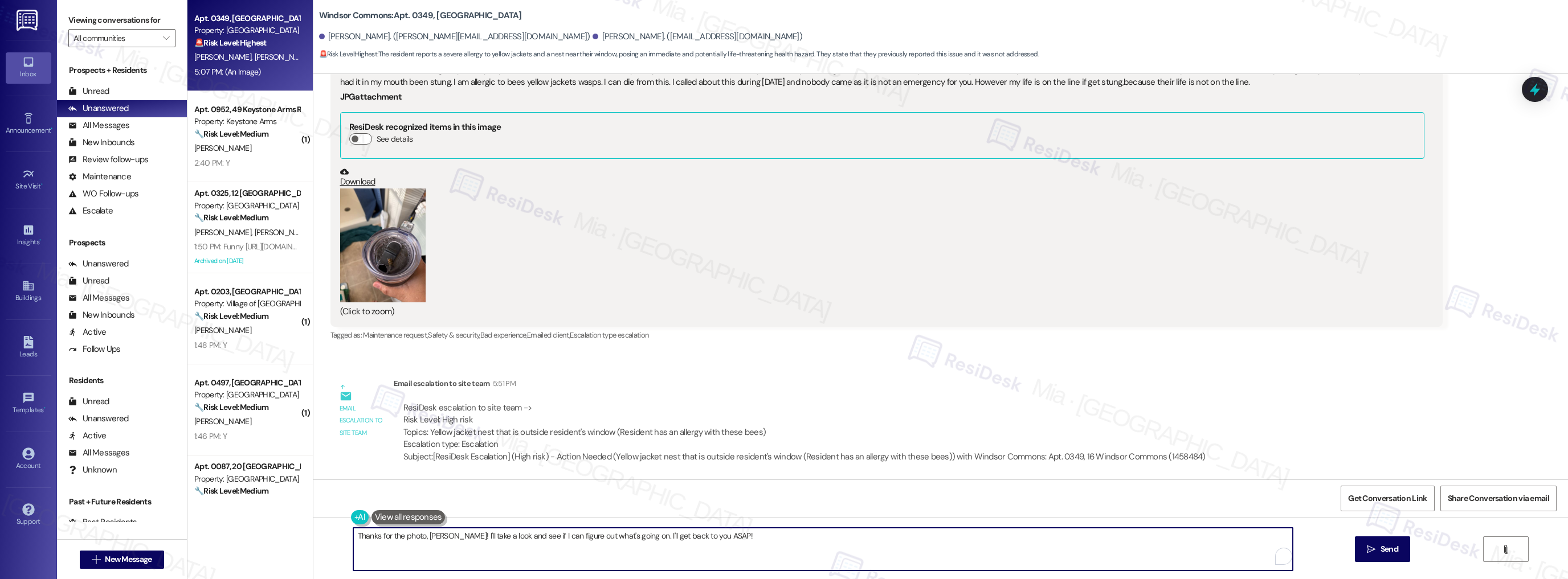
drag, startPoint x: 446, startPoint y: 535, endPoint x: 767, endPoint y: 535, distance: 321.0
click at [767, 535] on textarea "Thanks for the photo, Elisha! I'll take a look and see if I can figure out what…" at bounding box center [823, 549] width 940 height 43
paste textarea "Thank you for reaching out and sharing this with me. I’m so sorry to hear about…"
click at [343, 537] on div "Thanks for the photo, Elisha! Thank you for reaching out and sharing this with …" at bounding box center [940, 560] width 1255 height 85
type textarea "Thanks for the photo, Elisha! Thank you for reaching out and sharing this with …"
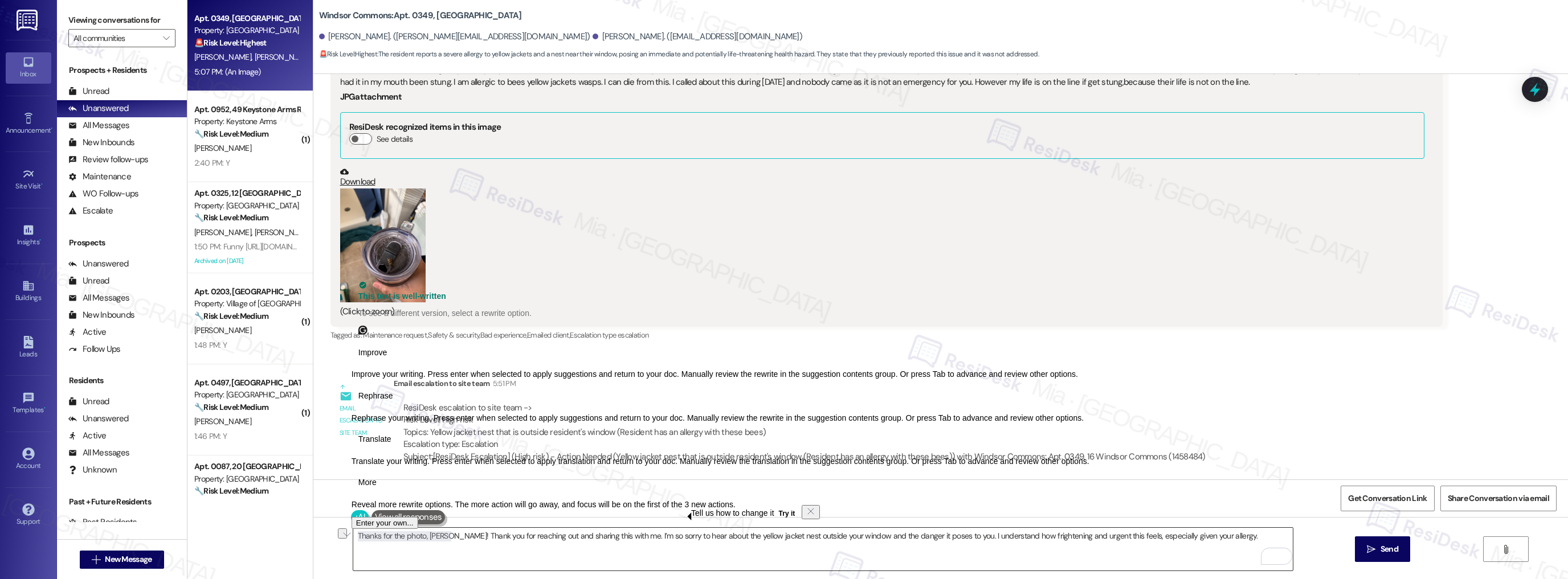
click at [443, 536] on textarea "Thanks for the photo, Elisha! Thank you for reaching out and sharing this with …" at bounding box center [823, 549] width 940 height 43
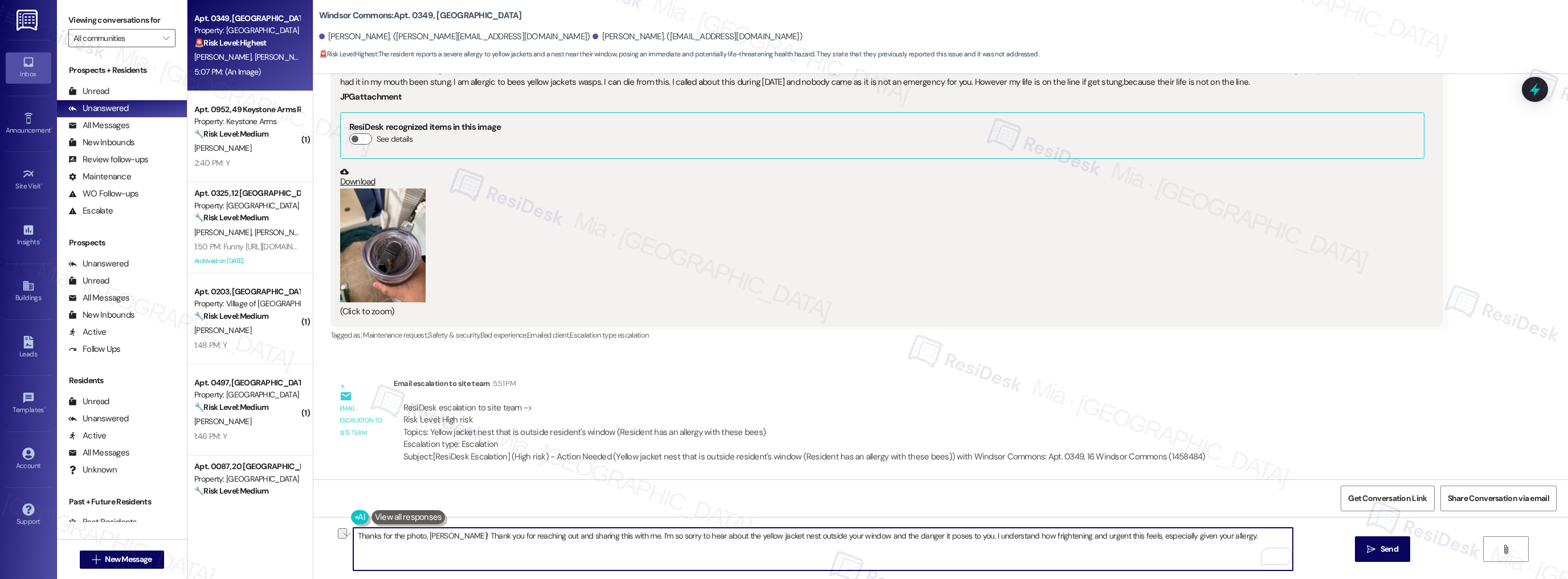
drag, startPoint x: 443, startPoint y: 536, endPoint x: 344, endPoint y: 536, distance: 99.0
click at [344, 536] on div "Thanks for the photo, Elisha! Thank you for reaching out and sharing this with …" at bounding box center [940, 560] width 1255 height 85
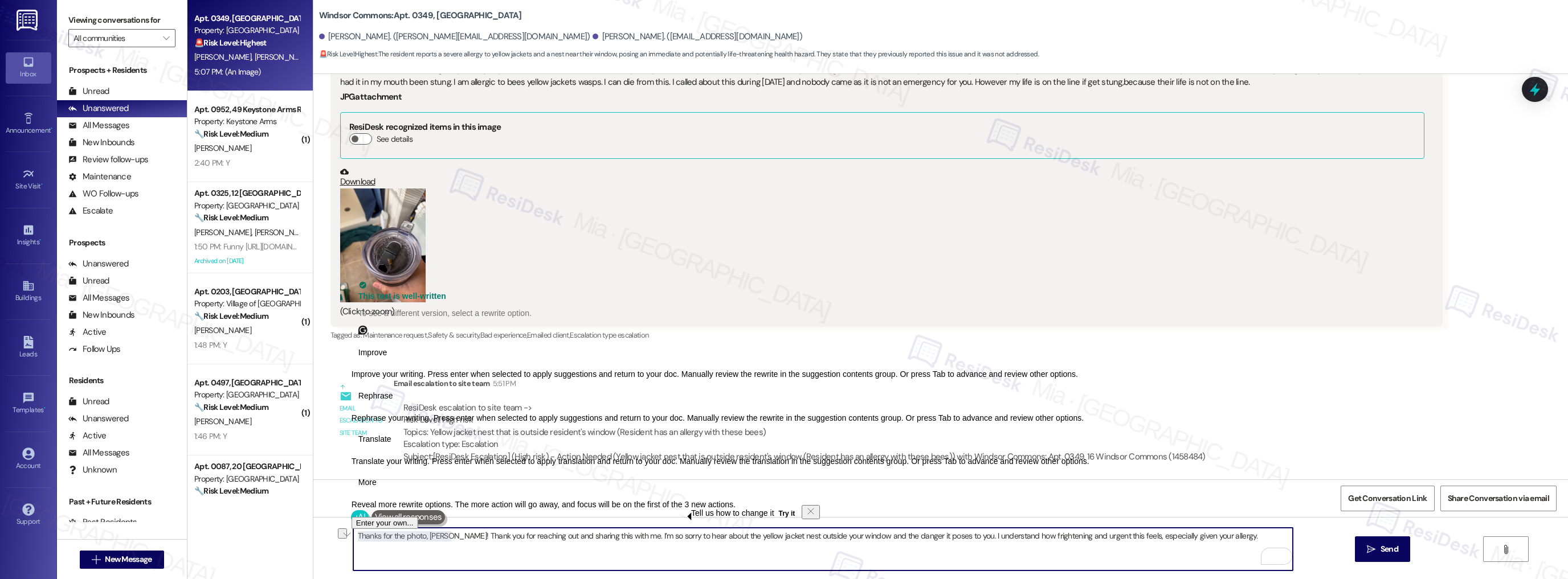
click at [536, 544] on textarea "Thanks for the photo, Elisha! Thank you for reaching out and sharing this with …" at bounding box center [823, 549] width 940 height 43
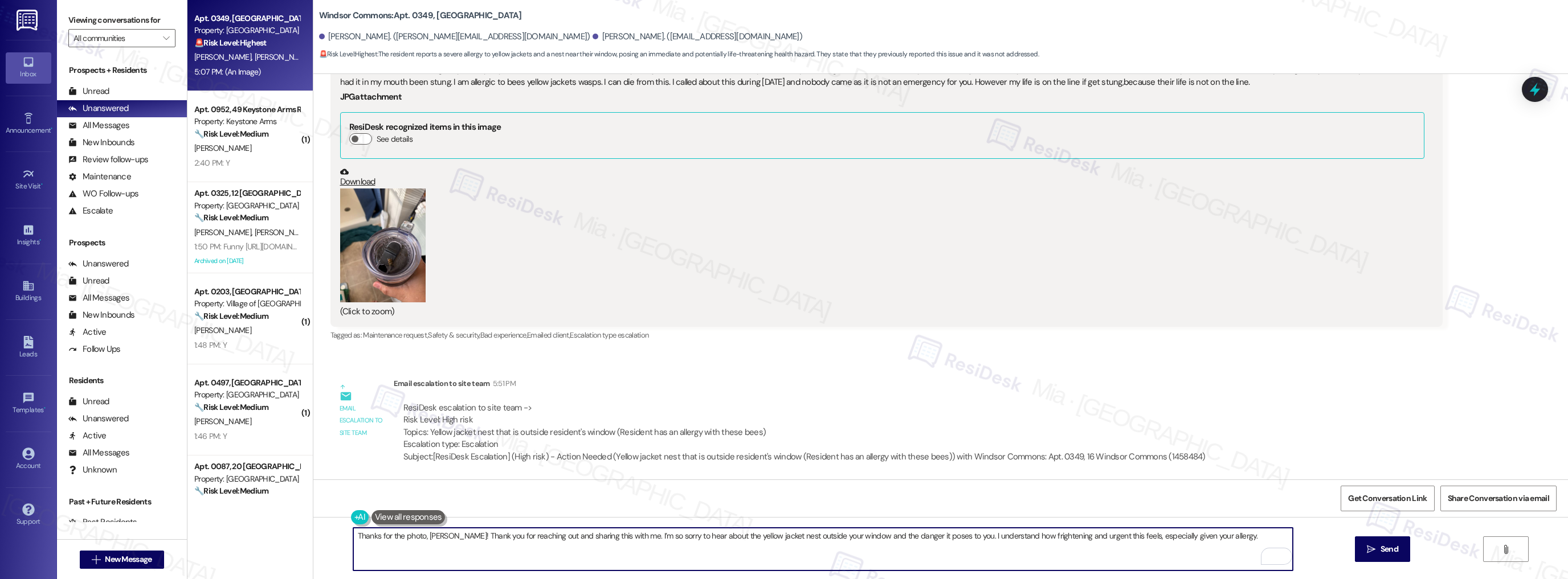
drag, startPoint x: 444, startPoint y: 535, endPoint x: 333, endPoint y: 535, distance: 111.0
click at [333, 535] on div "Thanks for the photo, Elisha! Thank you for reaching out and sharing this with …" at bounding box center [940, 560] width 1255 height 85
click at [1128, 538] on textarea "Thank you for reaching out and sharing this with me. I’m so sorry to hear about…" at bounding box center [823, 549] width 940 height 43
click at [1243, 498] on span "and" at bounding box center [1237, 501] width 15 height 10
type textarea "Thank you for reaching out and sharing this with me. I’m so sorry to hear about…"
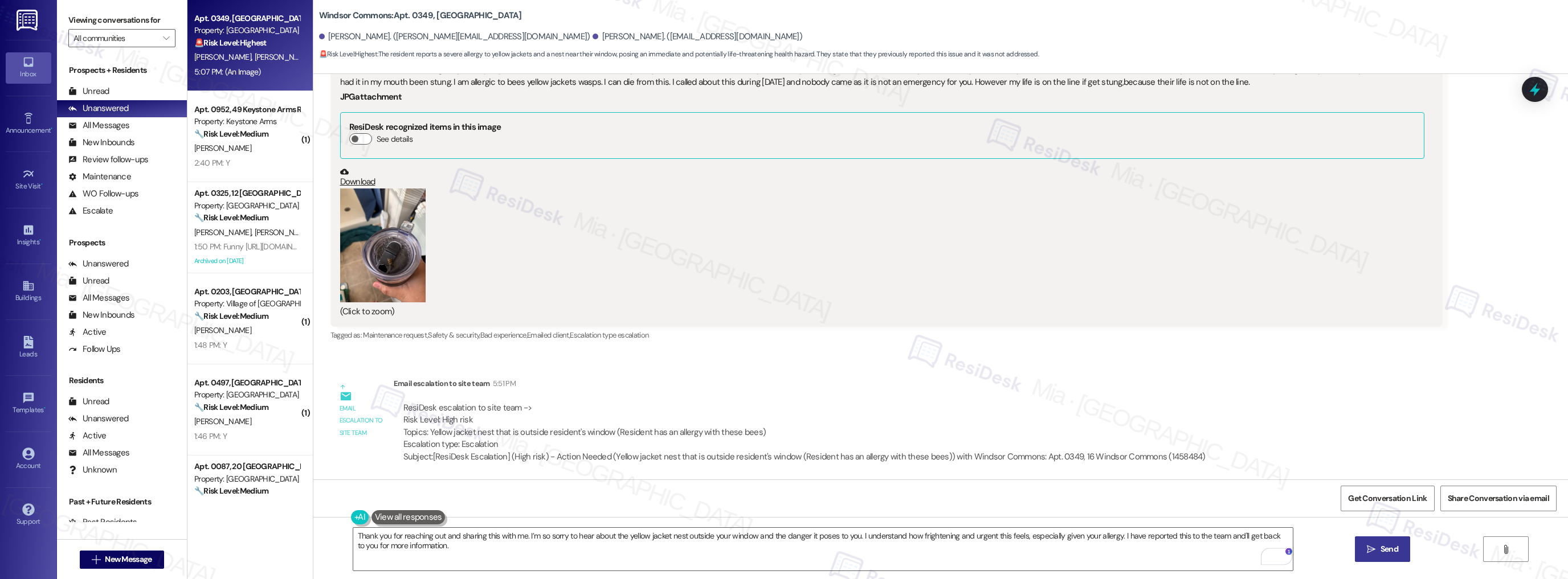
click at [1374, 551] on span " Send" at bounding box center [1382, 549] width 36 height 12
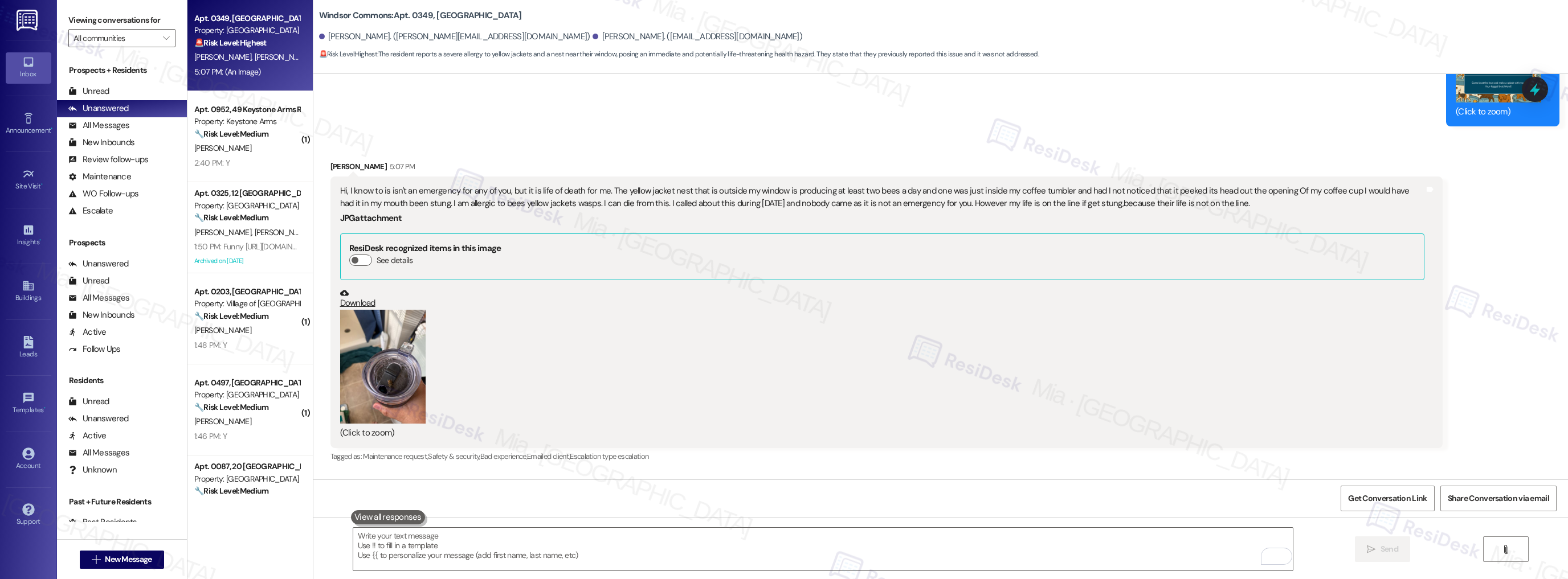
scroll to position [1933, 0]
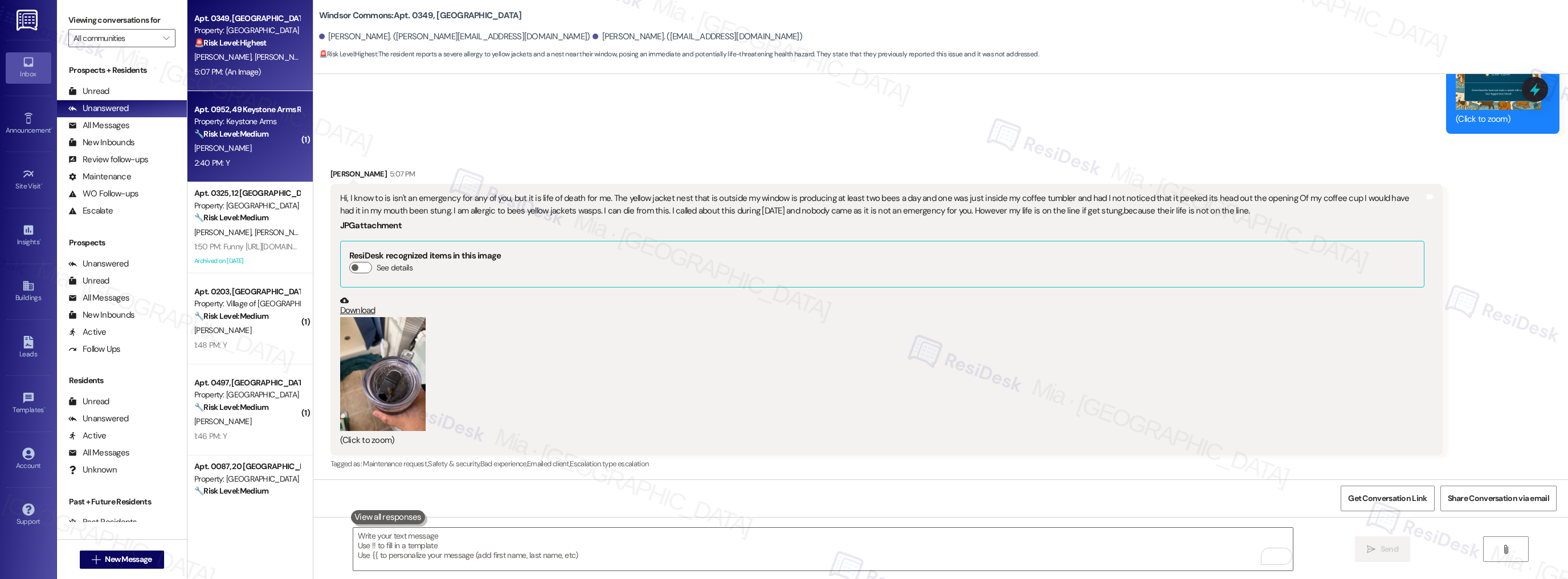
click at [273, 147] on div "G. Mckeon" at bounding box center [247, 148] width 108 height 14
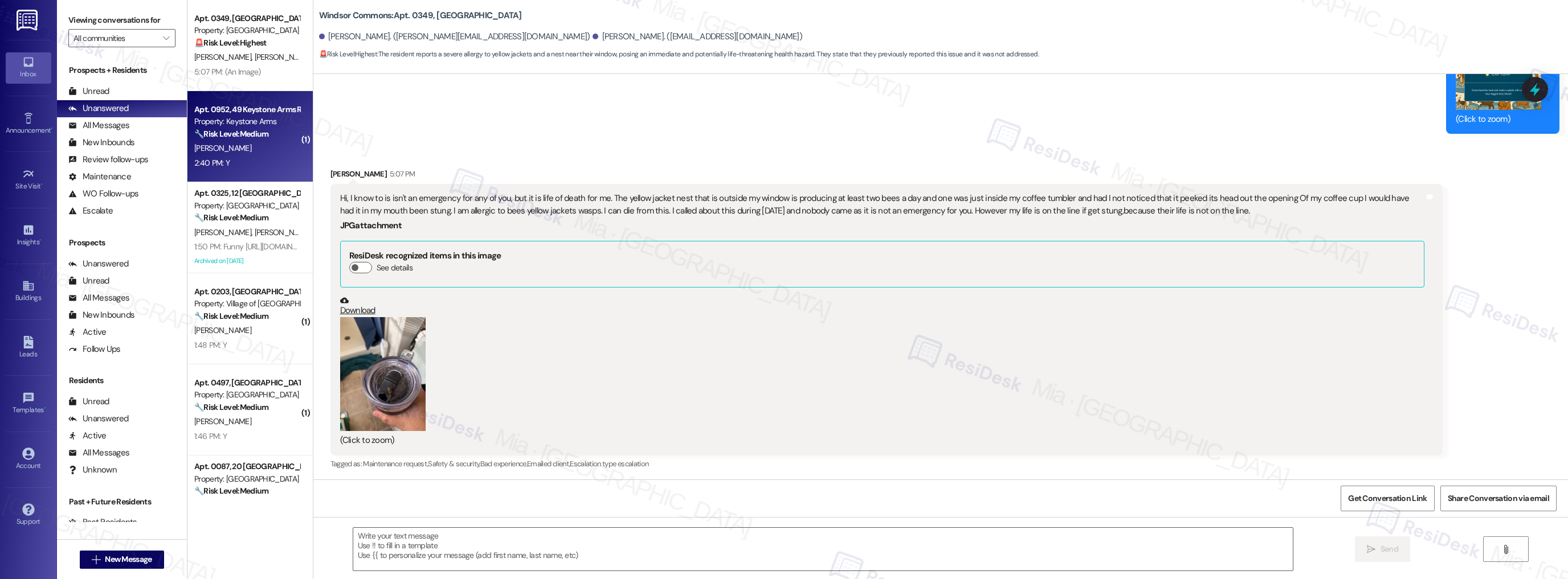
type textarea "Fetching suggested responses. Please feel free to read through the conversation…"
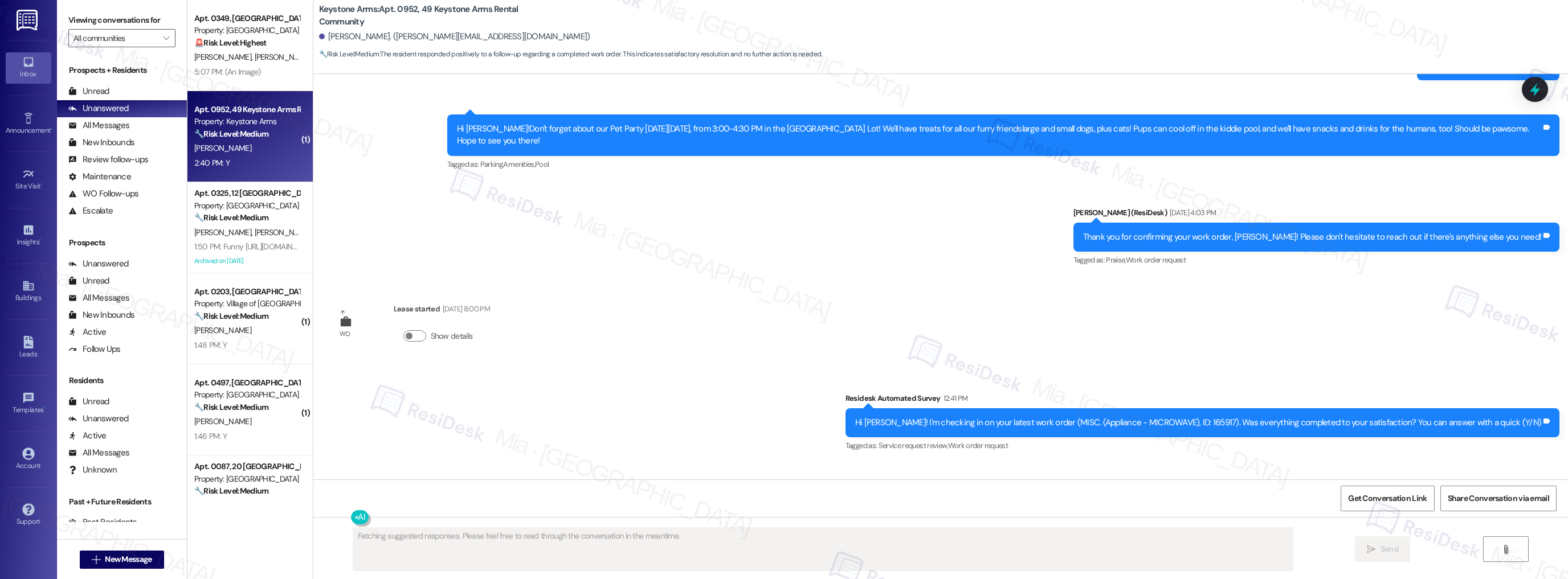
scroll to position [11722, 0]
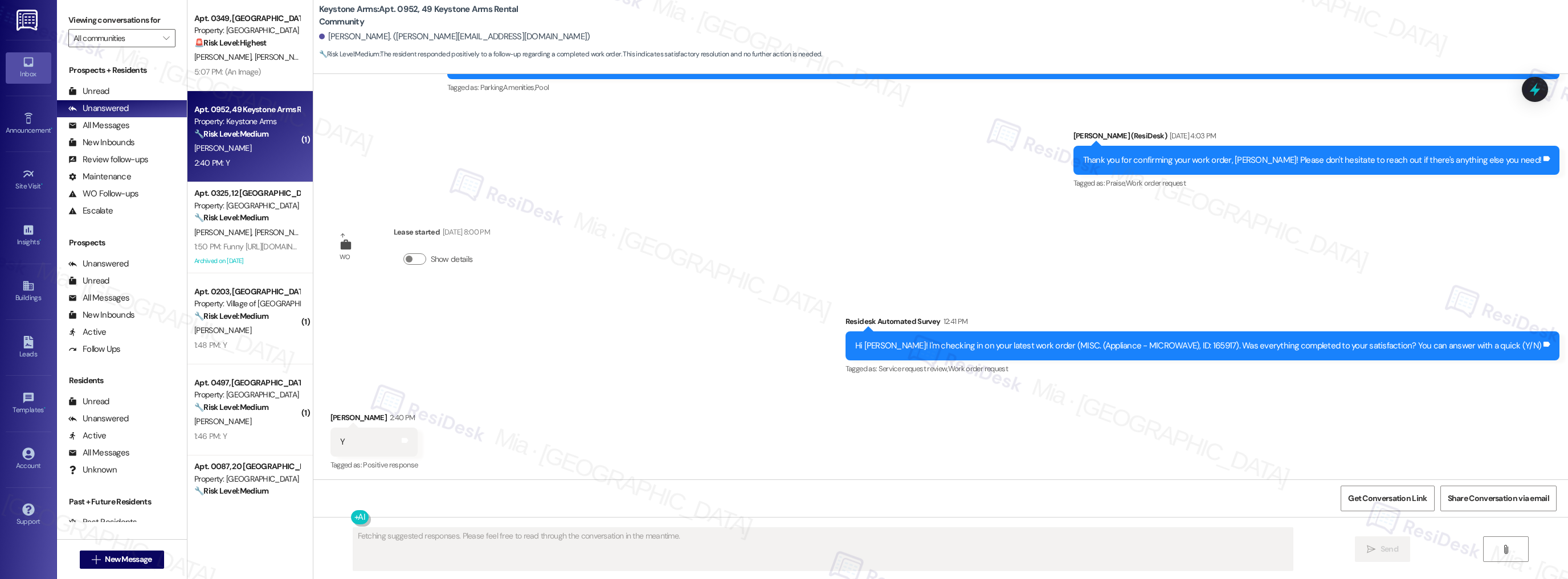
click at [313, 52] on div "Keystone Arms: Apt. 0952, 49 Keystone Arms Rental Community Gerald Mckeon. (jer…" at bounding box center [940, 290] width 1255 height 579
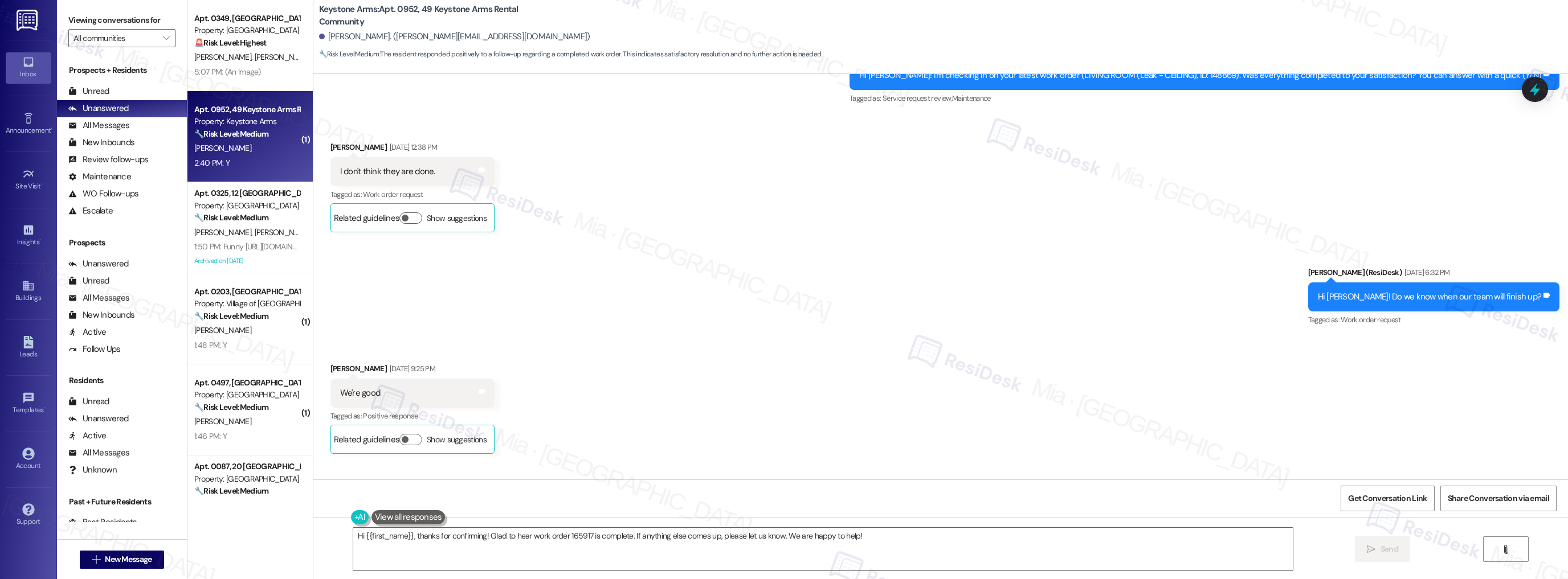
scroll to position [8324, 0]
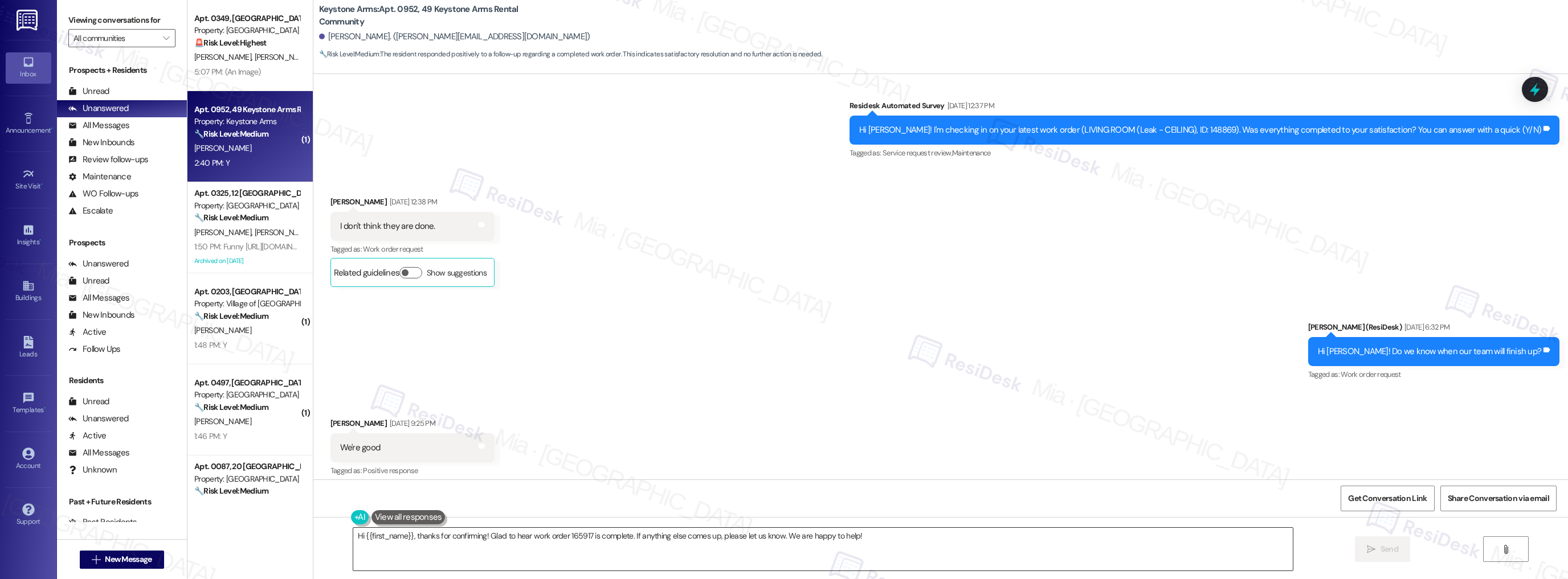
drag, startPoint x: 649, startPoint y: 531, endPoint x: 643, endPoint y: 532, distance: 6.1
click at [649, 532] on textarea "Hi {{first_name}}, thanks for confirming! Glad to hear work order 165917 is com…" at bounding box center [823, 549] width 940 height 43
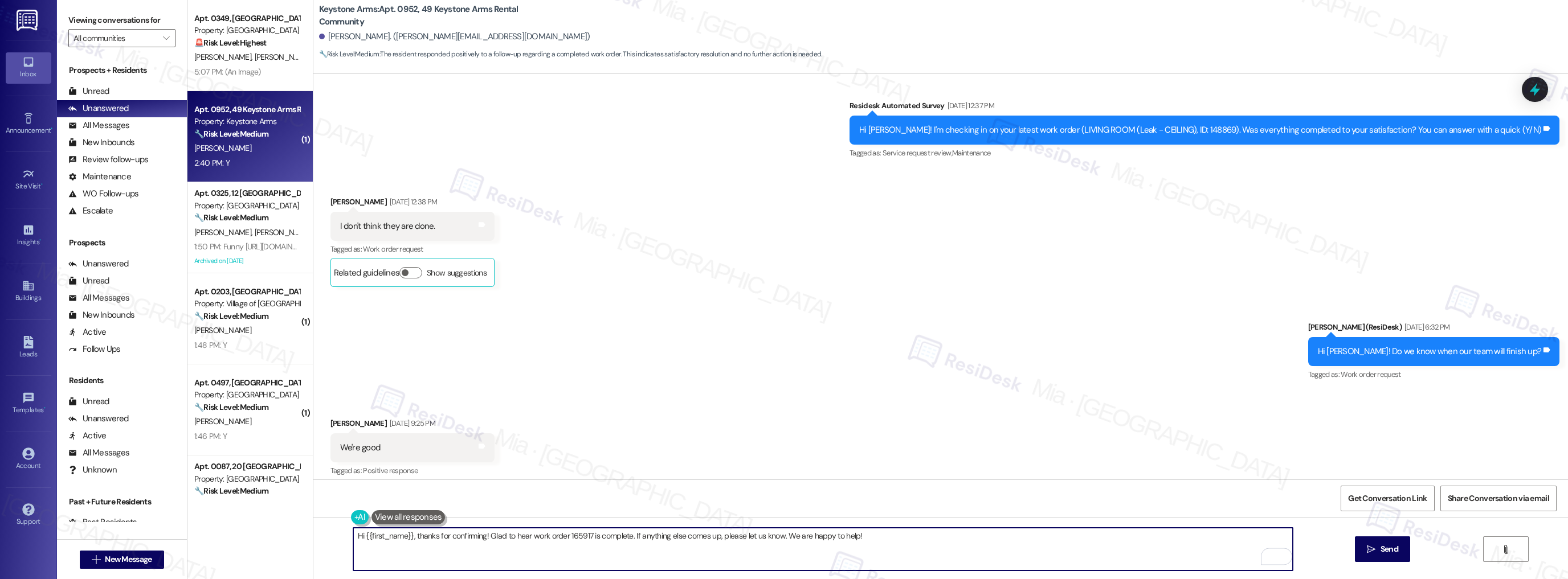
drag, startPoint x: 627, startPoint y: 535, endPoint x: 909, endPoint y: 535, distance: 282.0
click at [909, 535] on textarea "Hi {{first_name}}, thanks for confirming! Glad to hear work order 165917 is com…" at bounding box center [823, 549] width 940 height 43
paste textarea "If I may ask...has {{property}} lived up to your expectations?"
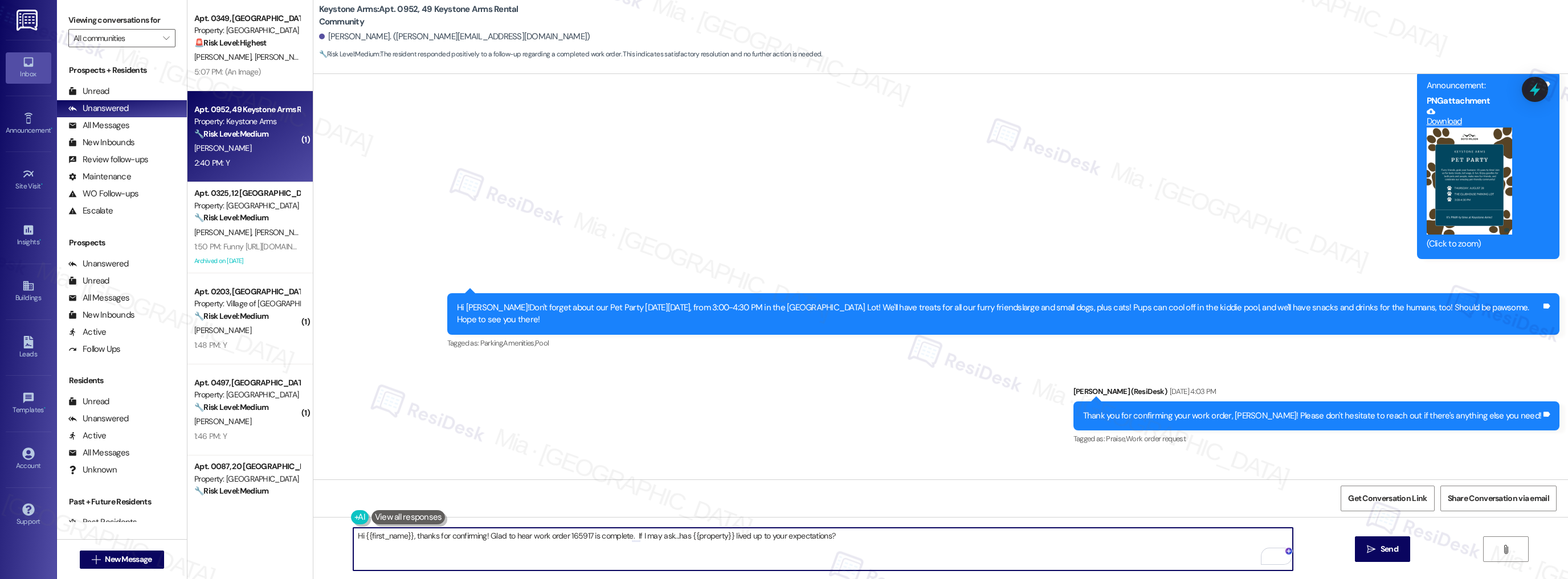
scroll to position [11722, 0]
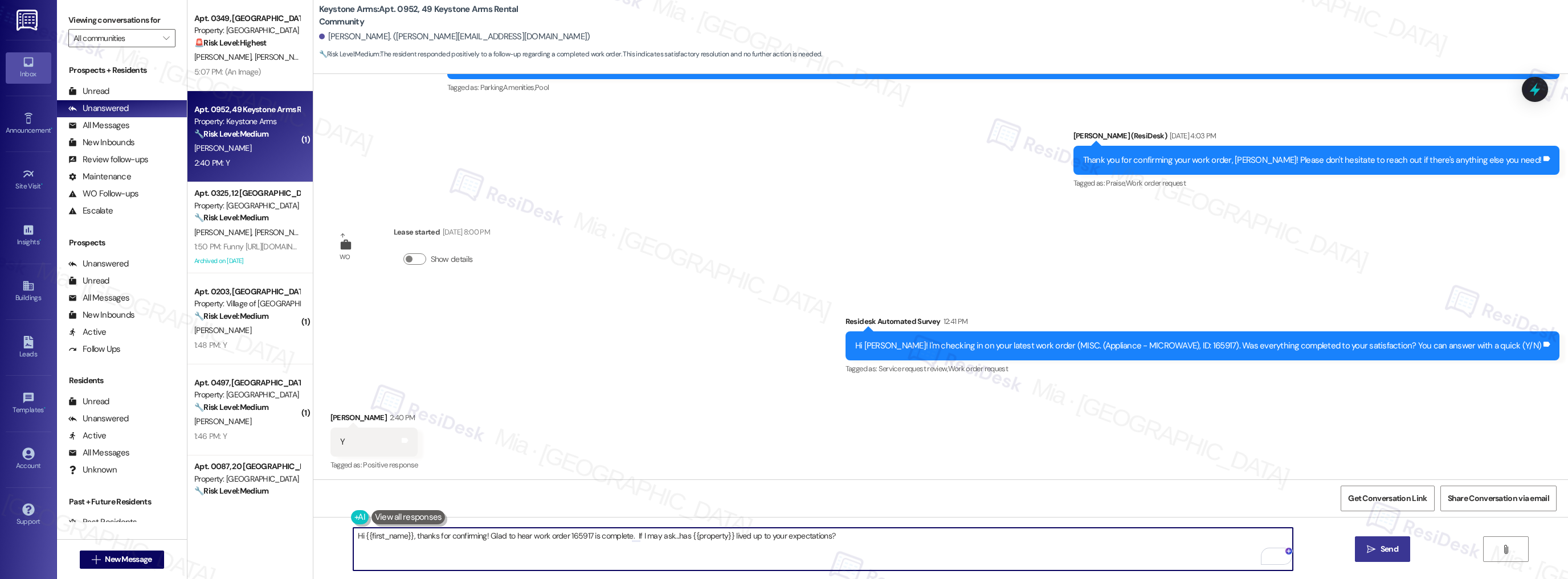
type textarea "Hi {{first_name}}, thanks for confirming! Glad to hear work order 165917 is com…"
click at [1381, 548] on span "Send" at bounding box center [1389, 549] width 18 height 12
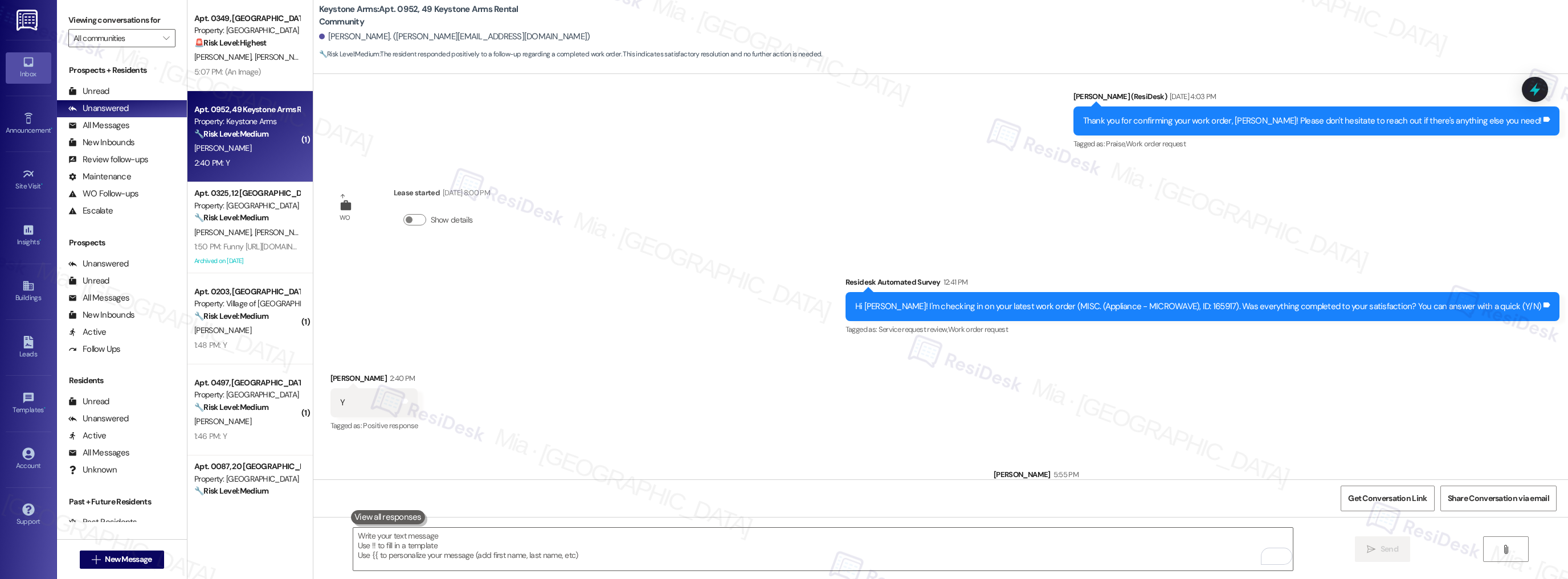
scroll to position [11801, 0]
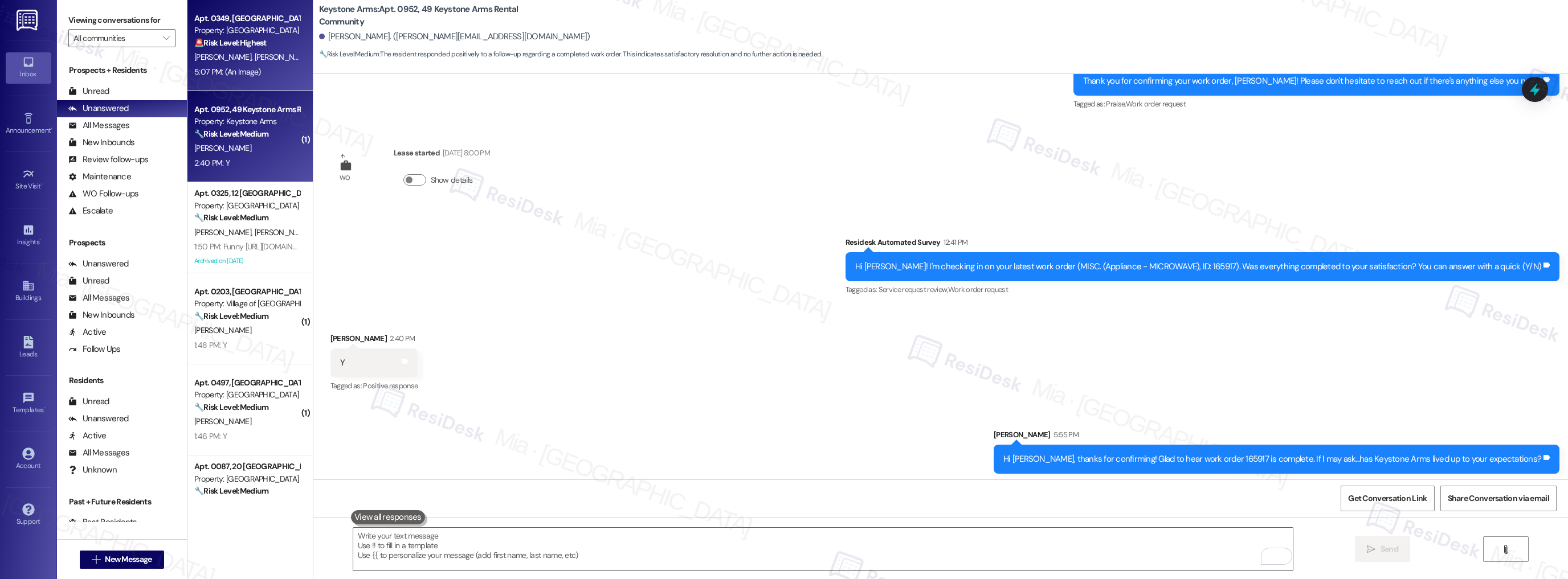
click at [237, 27] on div "Property: [GEOGRAPHIC_DATA]" at bounding box center [247, 30] width 105 height 12
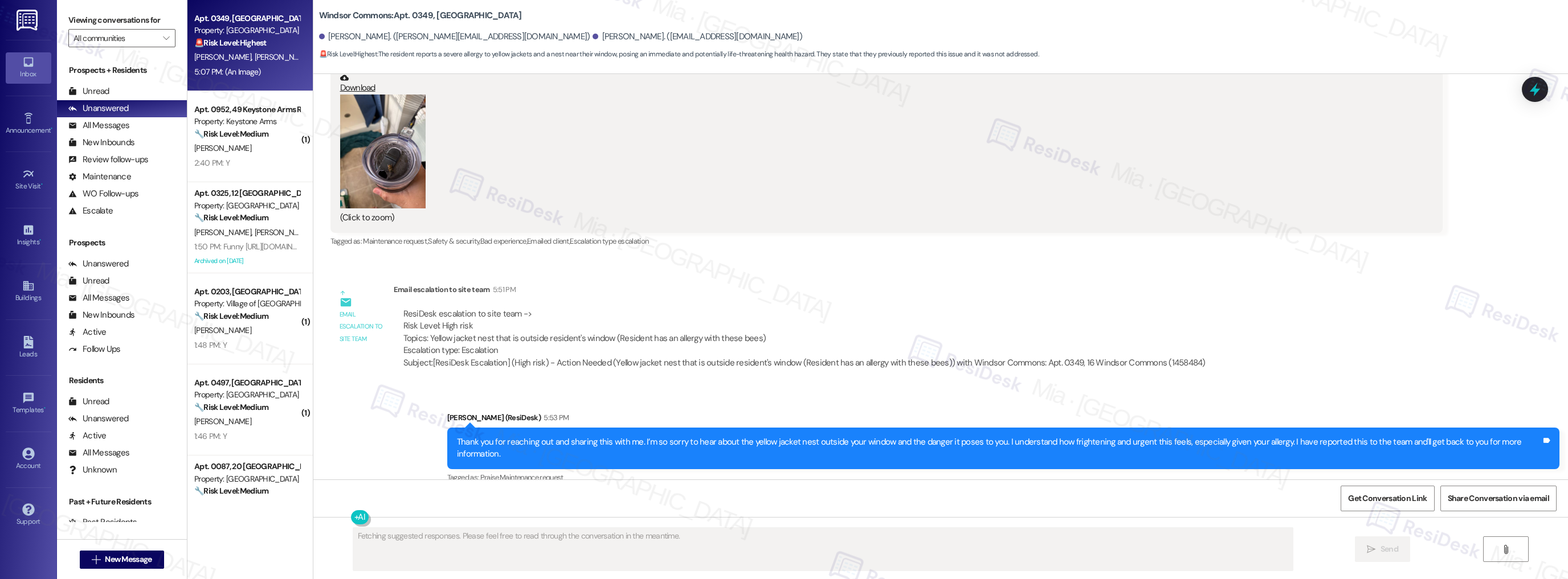
scroll to position [2158, 0]
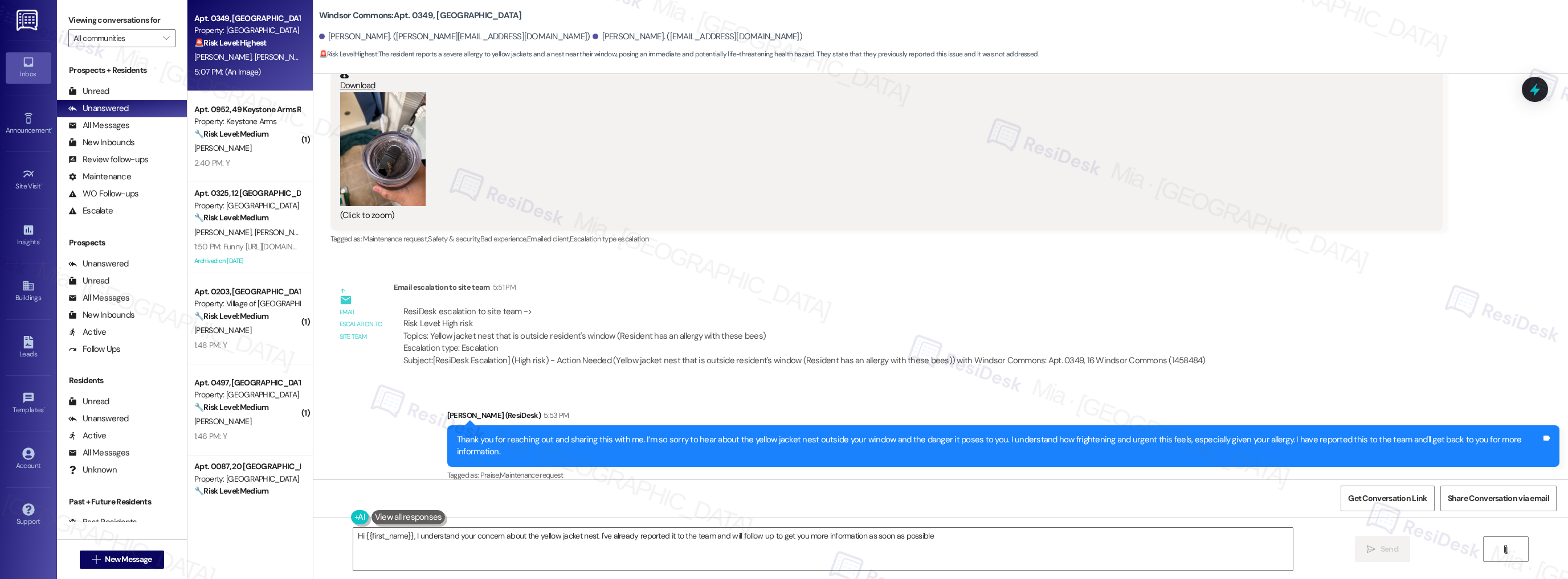
type textarea "Hi {{first_name}}, I understand your concern about the yellow jacket nest. I've…"
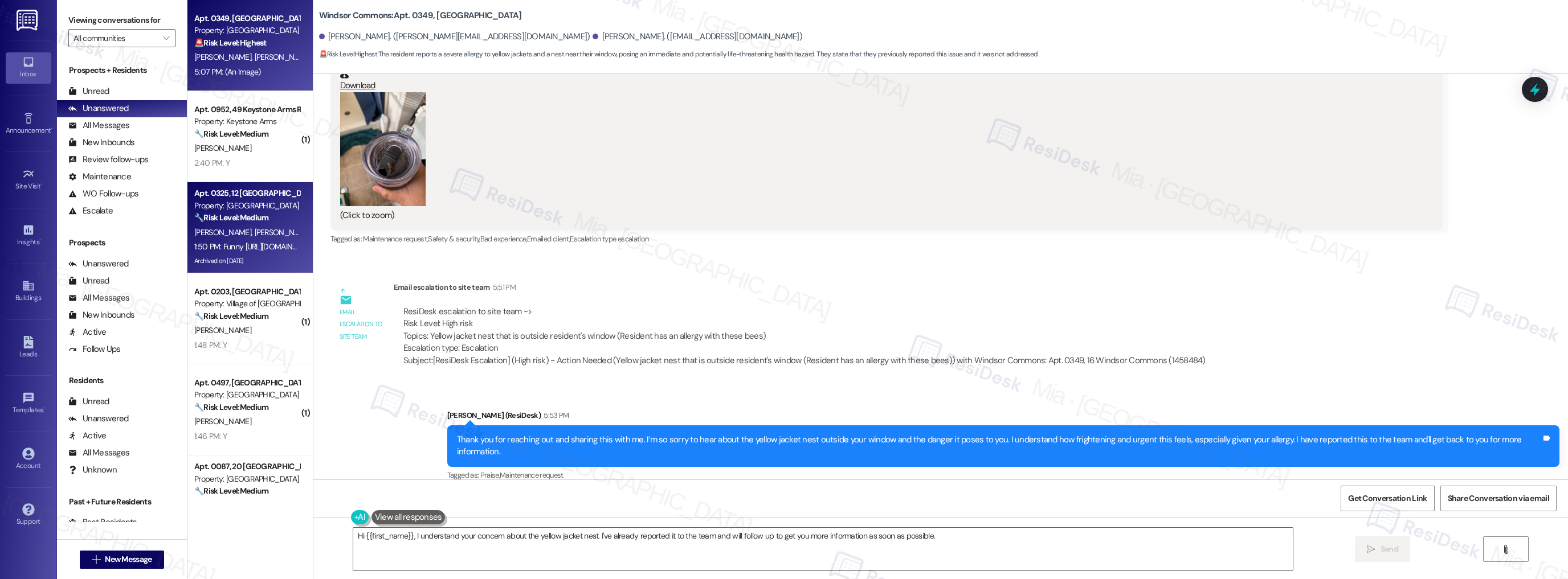
click at [255, 236] on div "J. Cirillo D. Cirillo" at bounding box center [247, 232] width 108 height 14
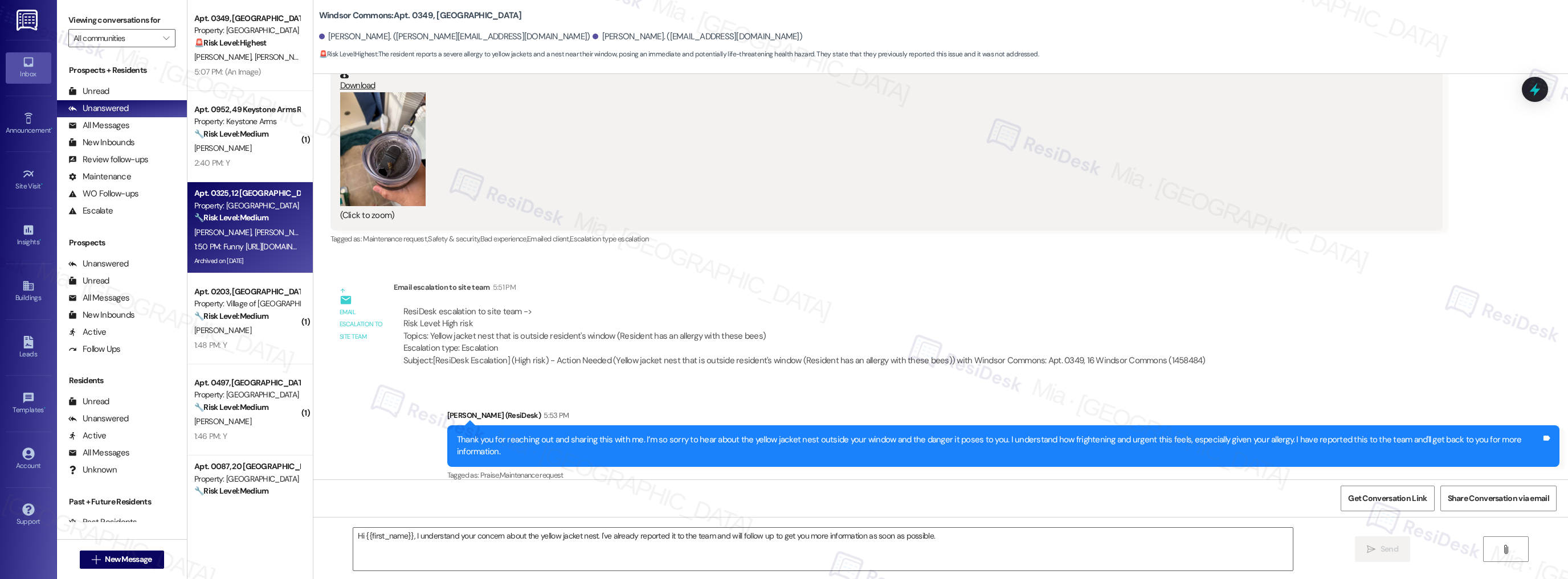
type textarea "Fetching suggested responses. Please feel free to read through the conversation…"
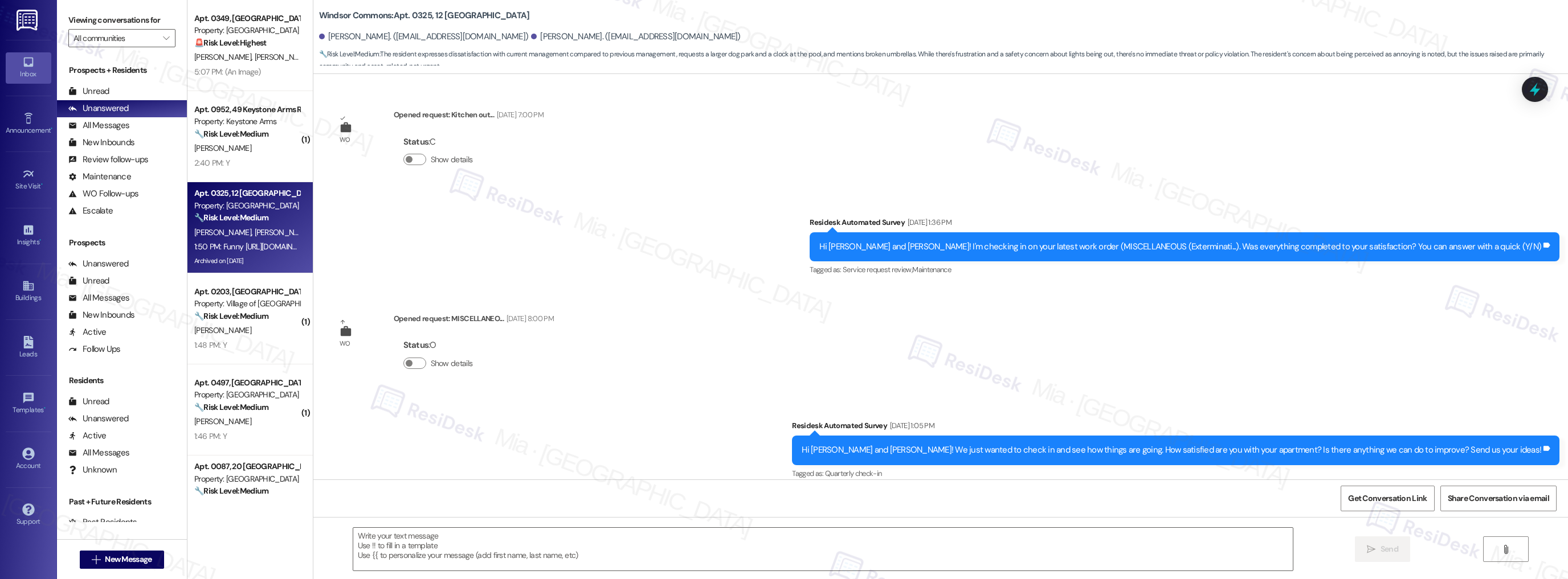
scroll to position [26236, 0]
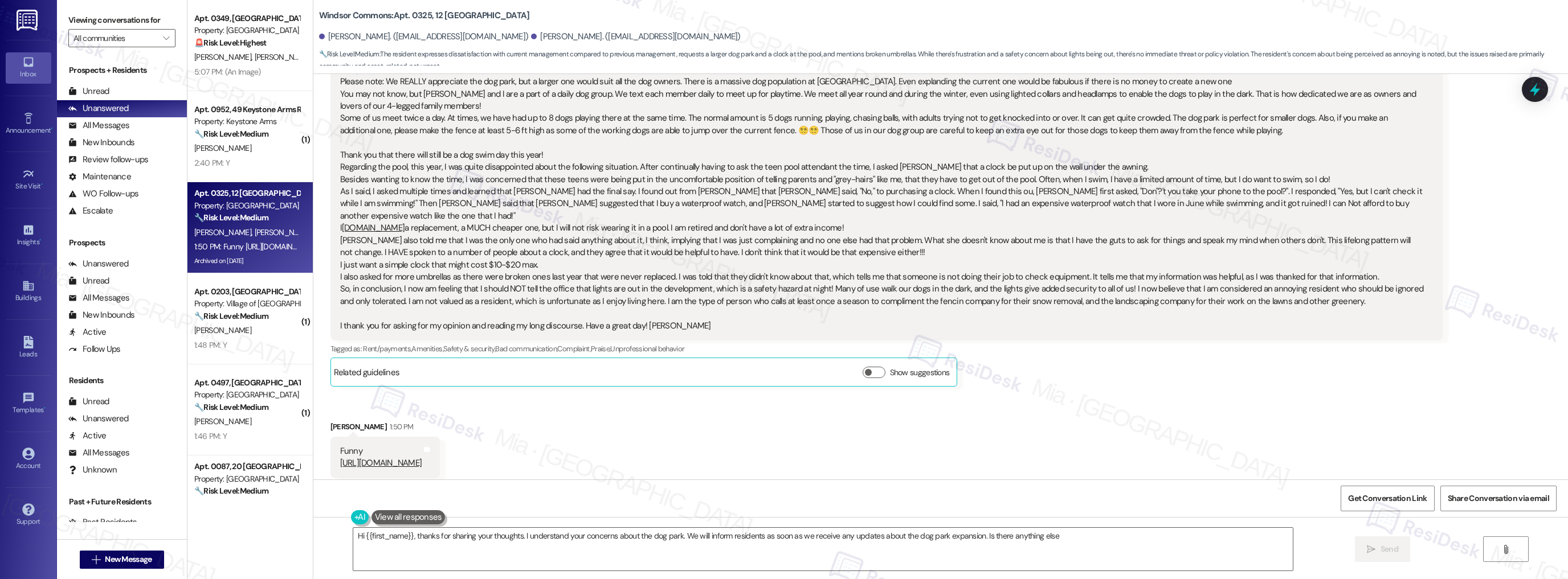
type textarea "Hi {{first_name}}, thanks for sharing your thoughts. I understand your concerns…"
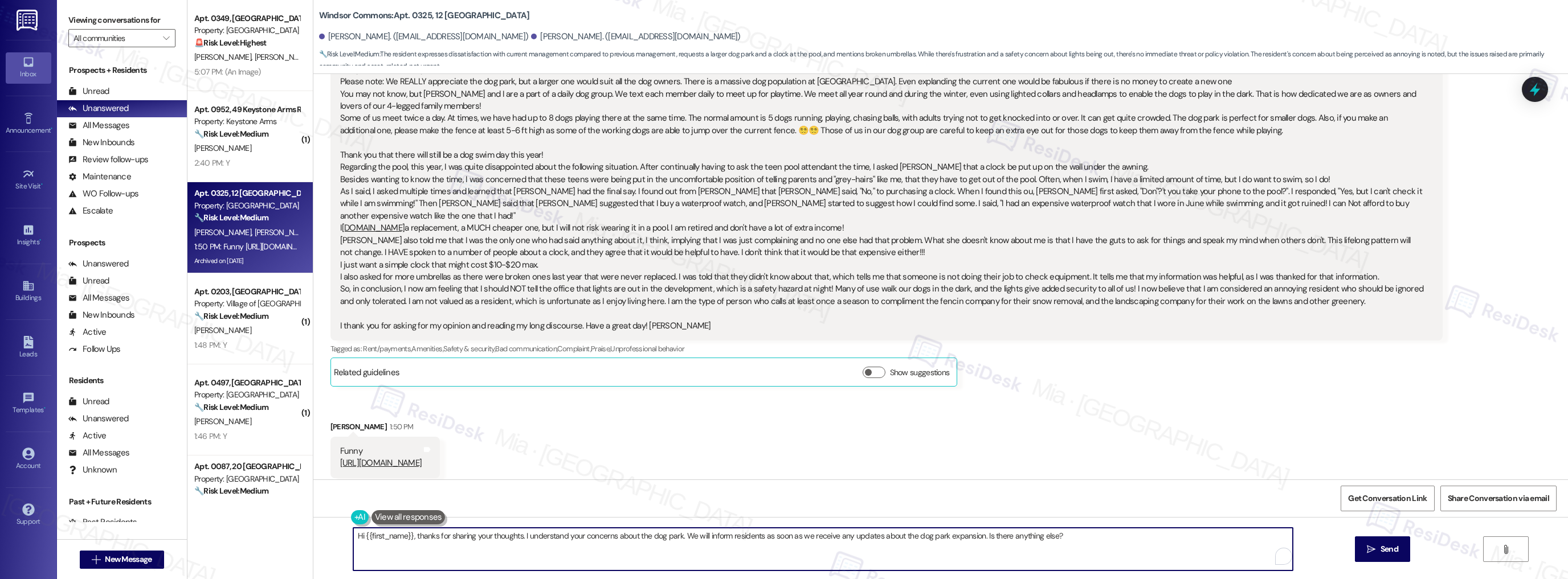
drag, startPoint x: 352, startPoint y: 536, endPoint x: 1082, endPoint y: 538, distance: 730.0
click at [1082, 538] on textarea "Hi {{first_name}}, thanks for sharing your thoughts. I understand your concerns…" at bounding box center [823, 549] width 940 height 43
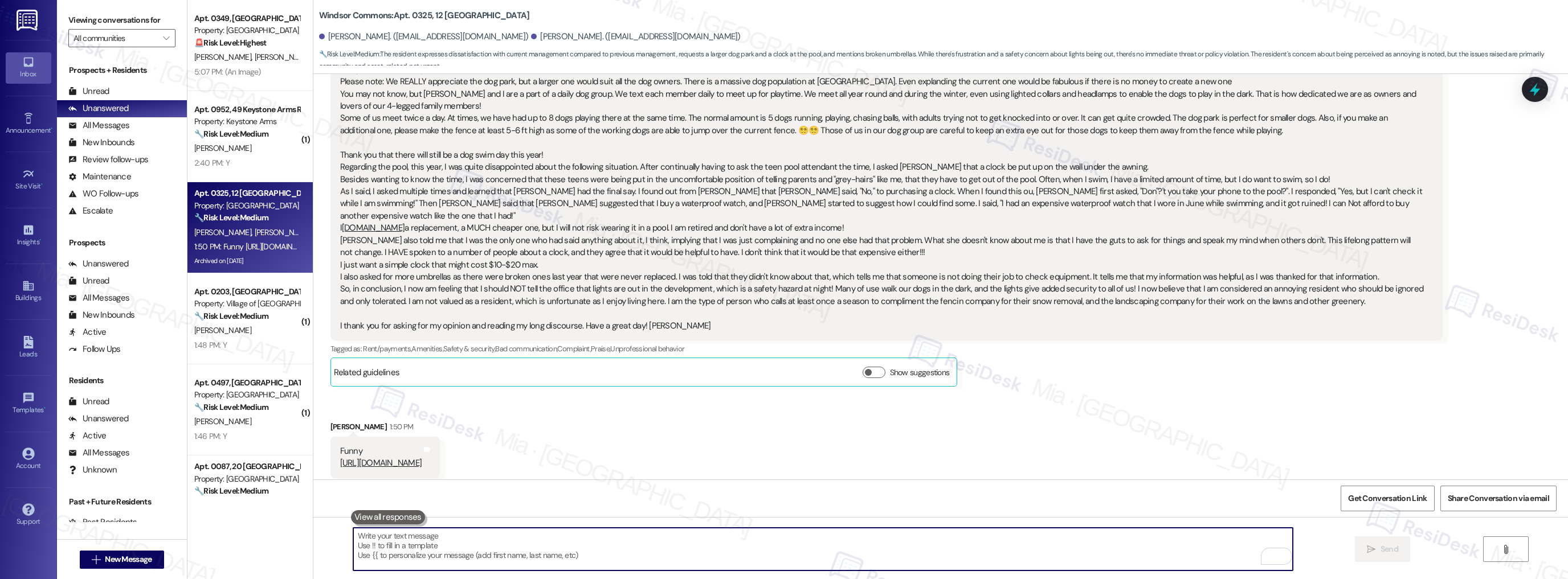
paste textarea "Hi Dale, thank you so much for taking the time to share such thoughtful and det…"
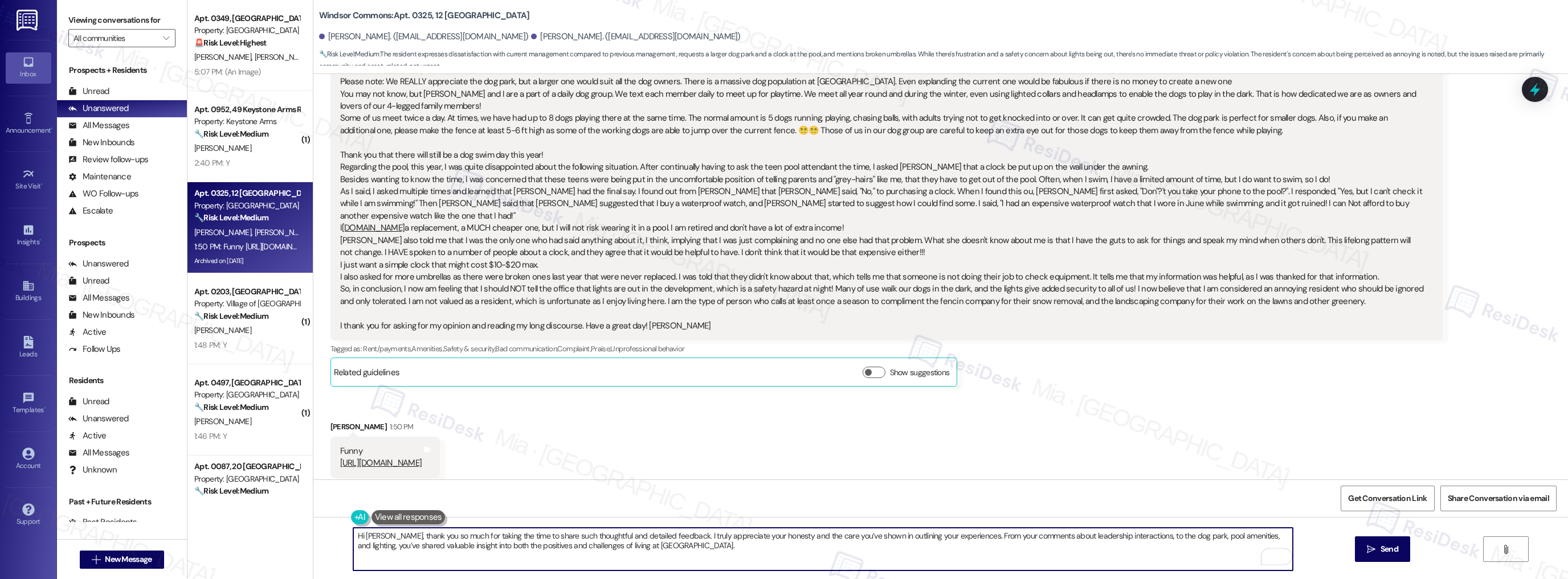
type textarea "Hi Dale, thank you so much for taking the time to share such thoughtful and det…"
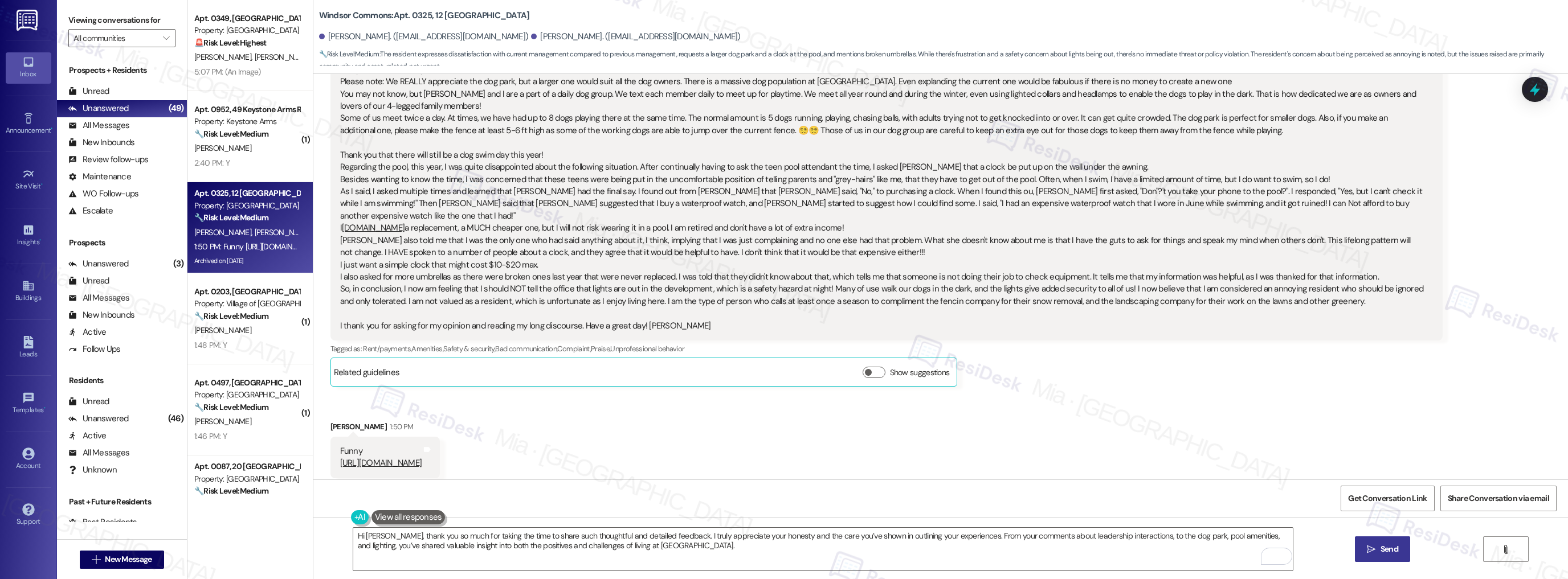
click at [1369, 553] on icon "" at bounding box center [1371, 549] width 9 height 9
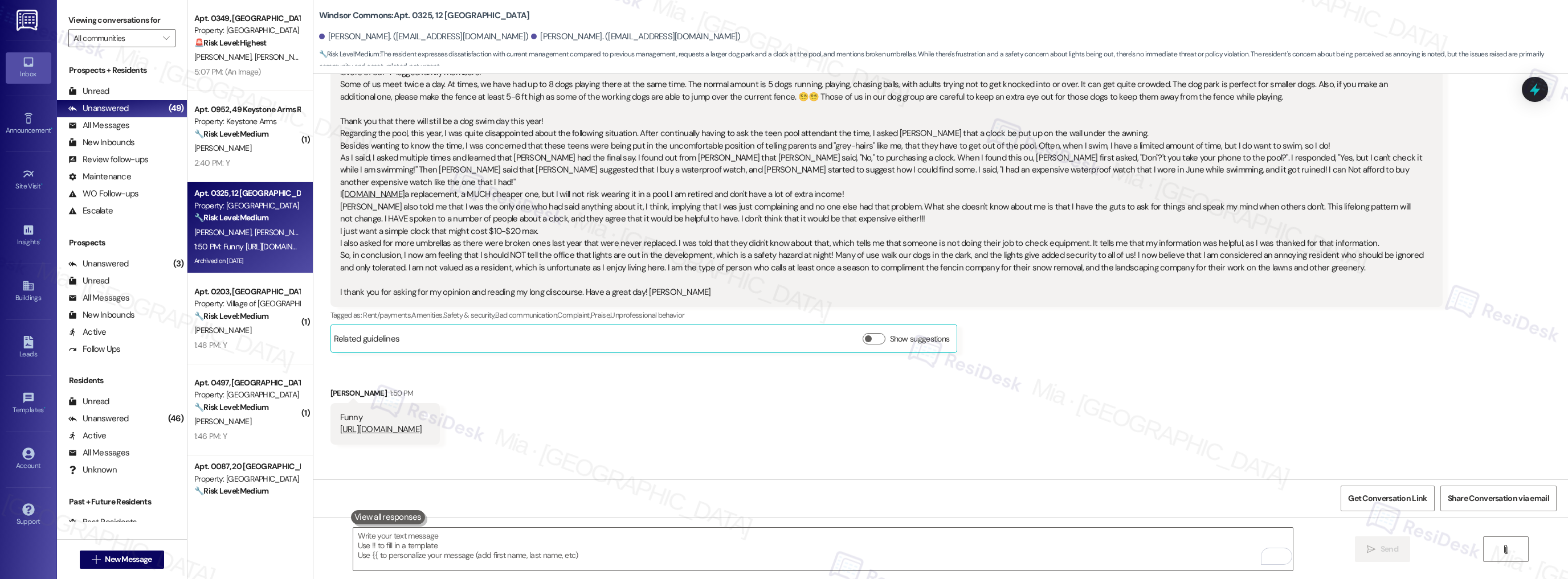
scroll to position [26327, 0]
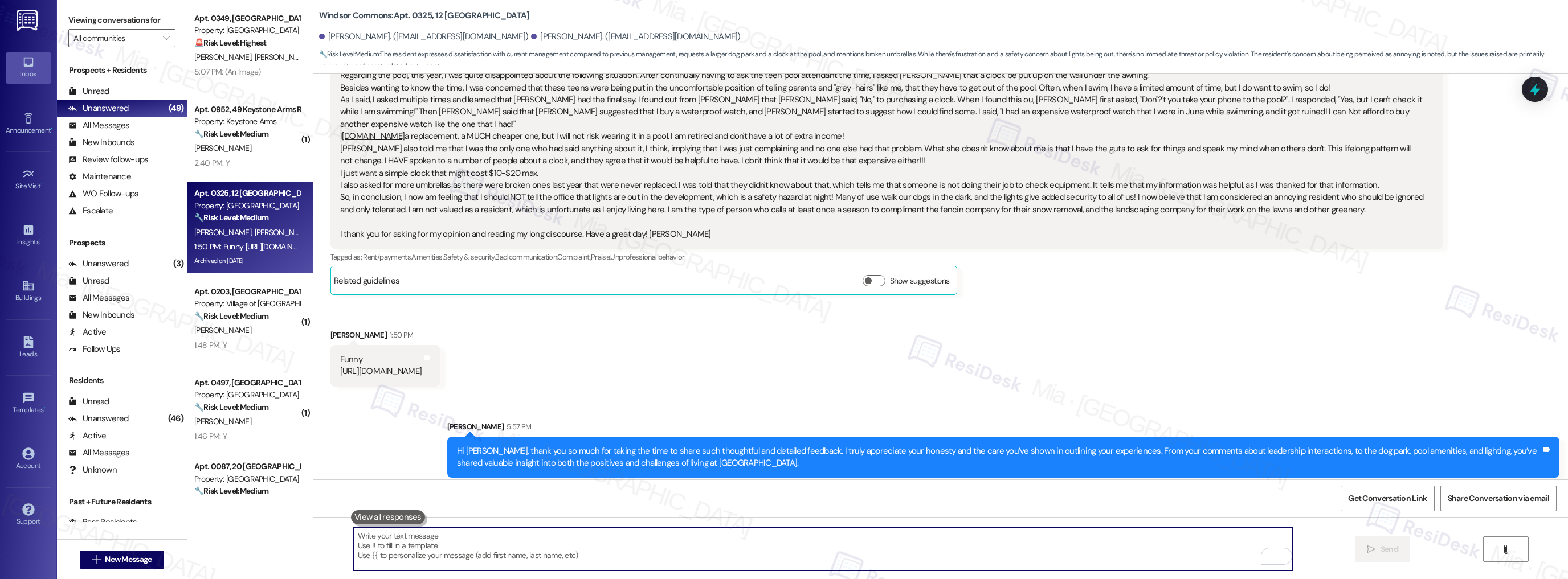
click at [497, 549] on textarea "To enrich screen reader interactions, please activate Accessibility in Grammarl…" at bounding box center [823, 549] width 940 height 43
paste textarea "I hear your concerns about it, and it’s clear how much you care about the prope…"
type textarea "I hear your concerns about it, and it’s clear how much you care about the prope…"
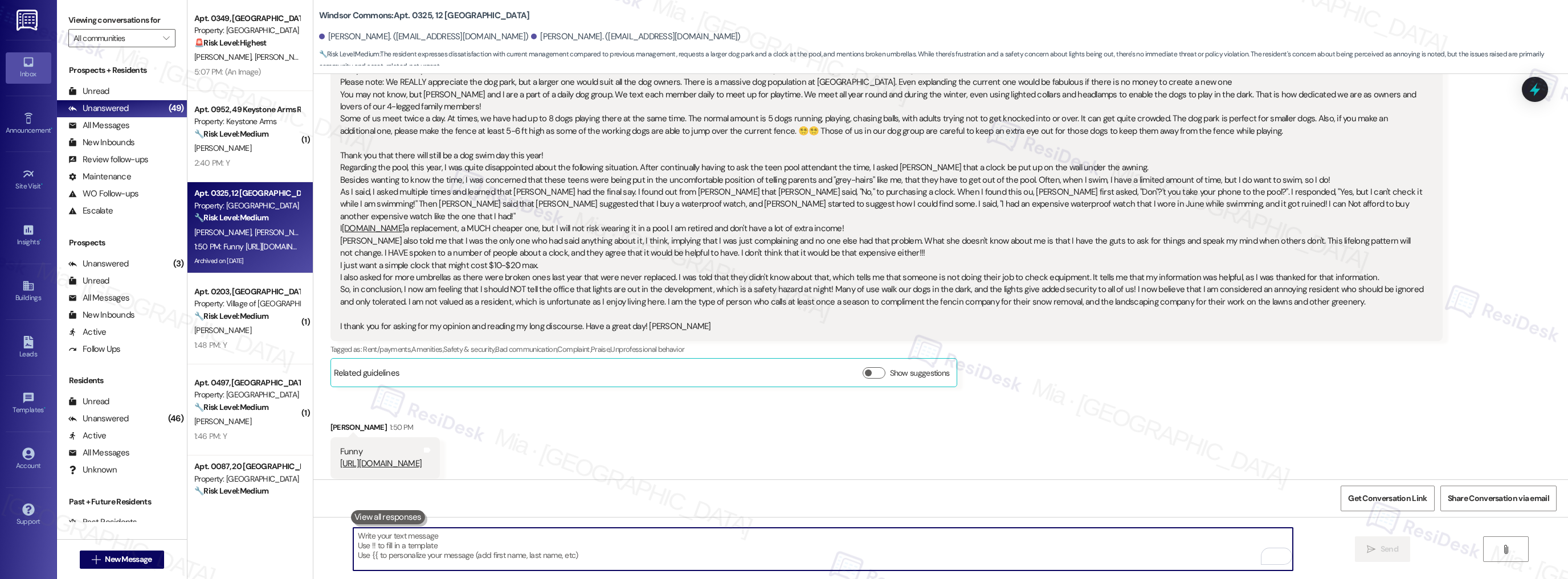
scroll to position [26419, 0]
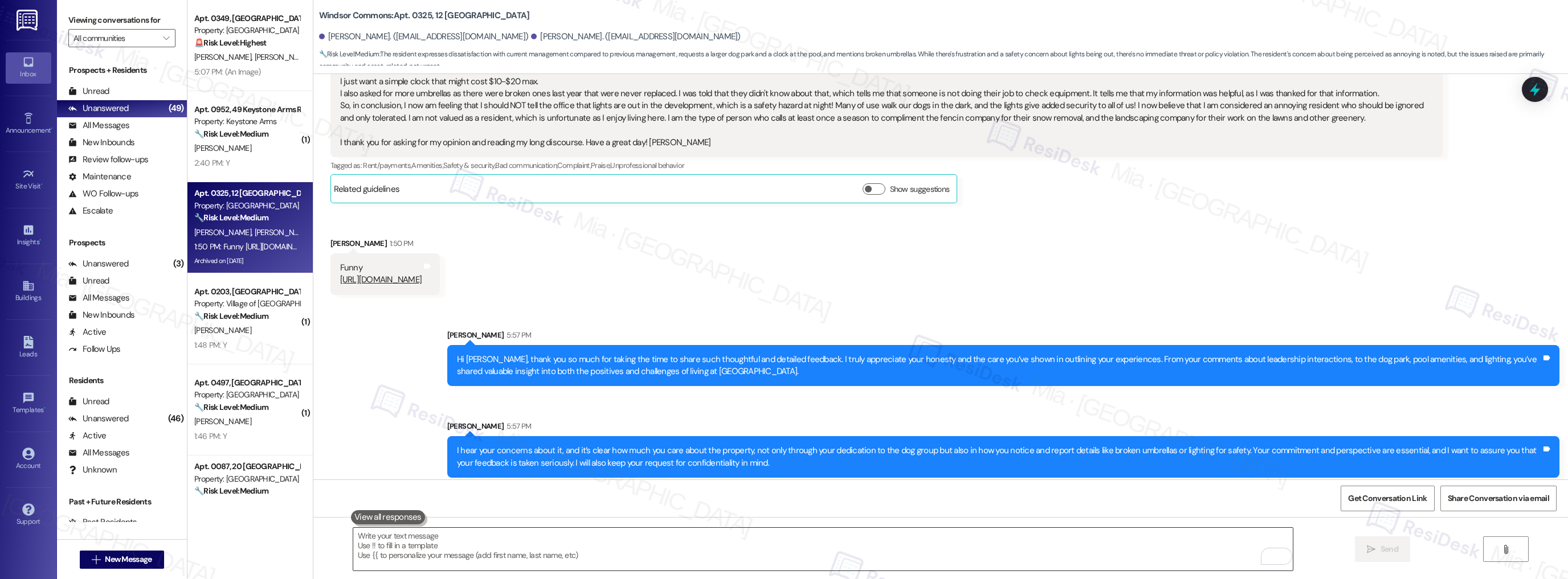
click at [439, 553] on textarea "To enrich screen reader interactions, please activate Accessibility in Grammarl…" at bounding box center [823, 549] width 940 height 43
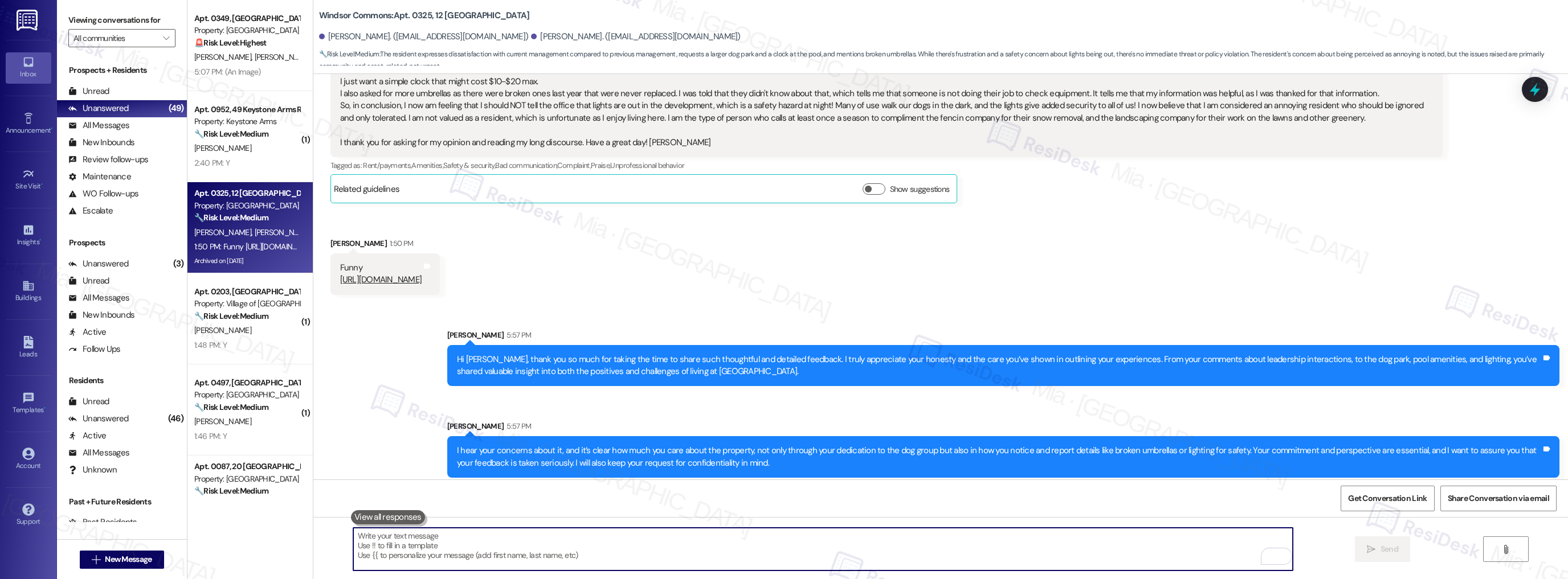
paste textarea "I’ll share your comments with the team for review. While I can’t guarantee outc…"
type textarea "I’ll share your comments with the team for review. While I can’t guarantee outc…"
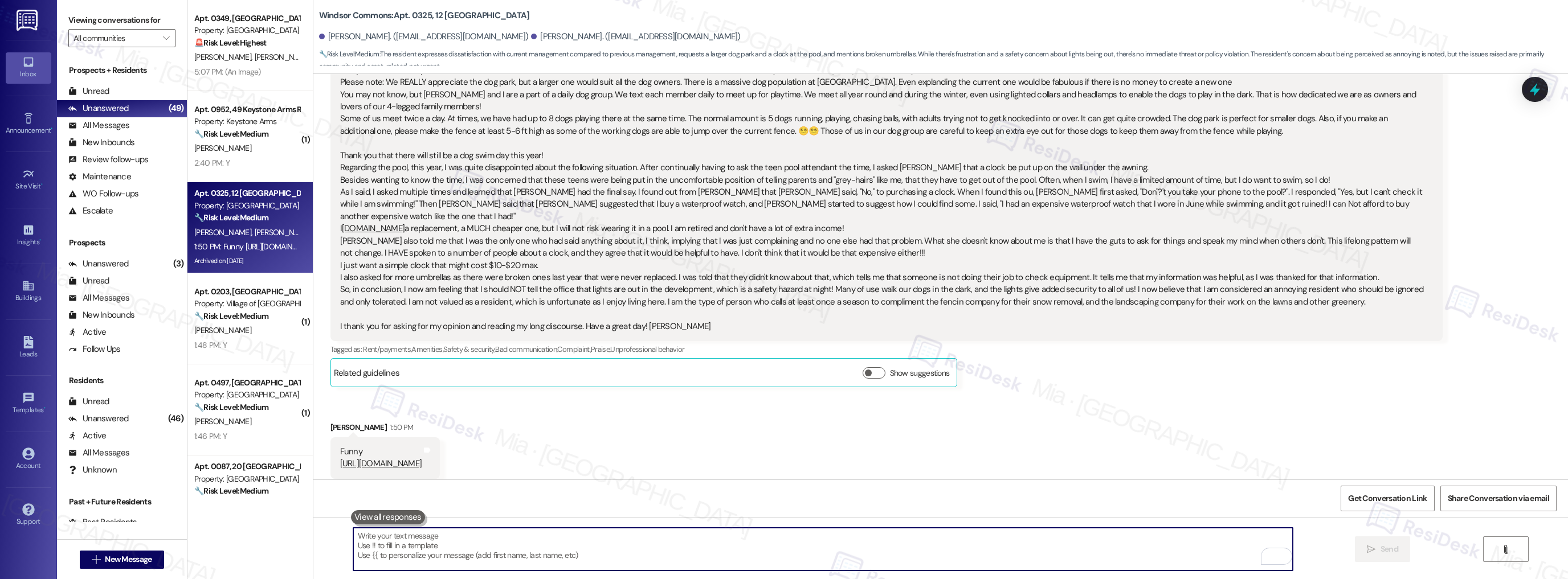
scroll to position [26498, 0]
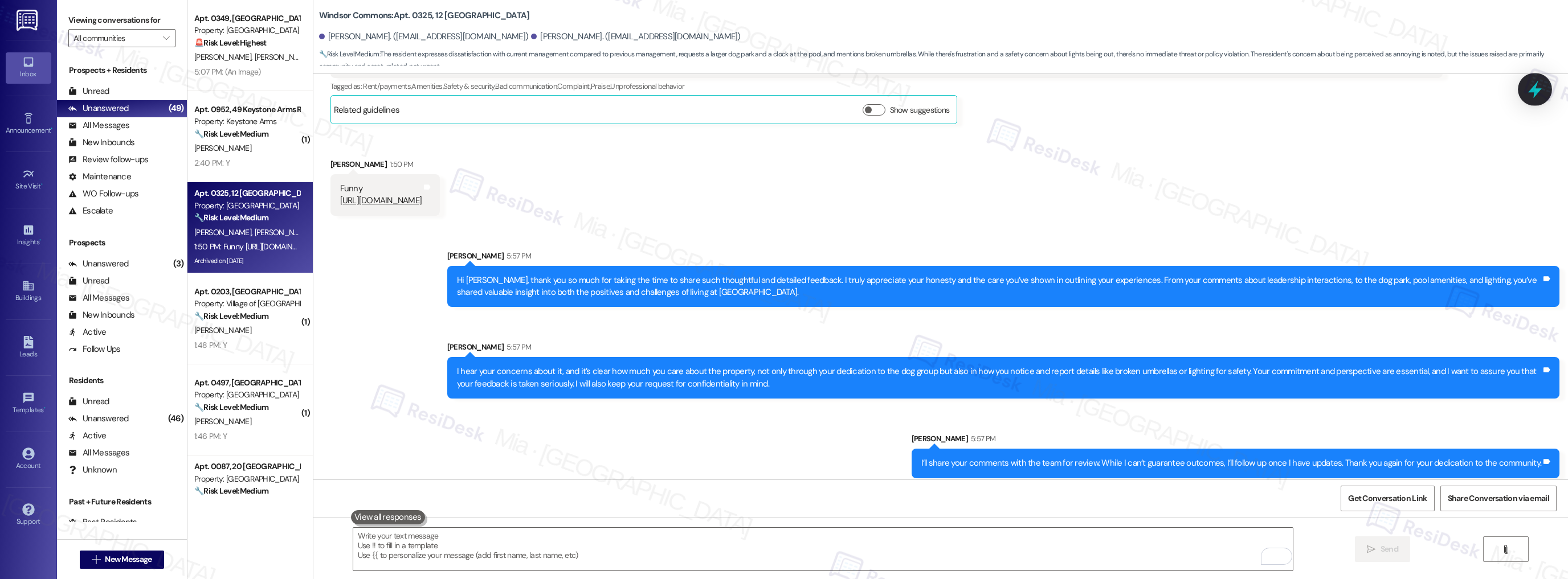
click at [1529, 93] on icon at bounding box center [1535, 89] width 19 height 19
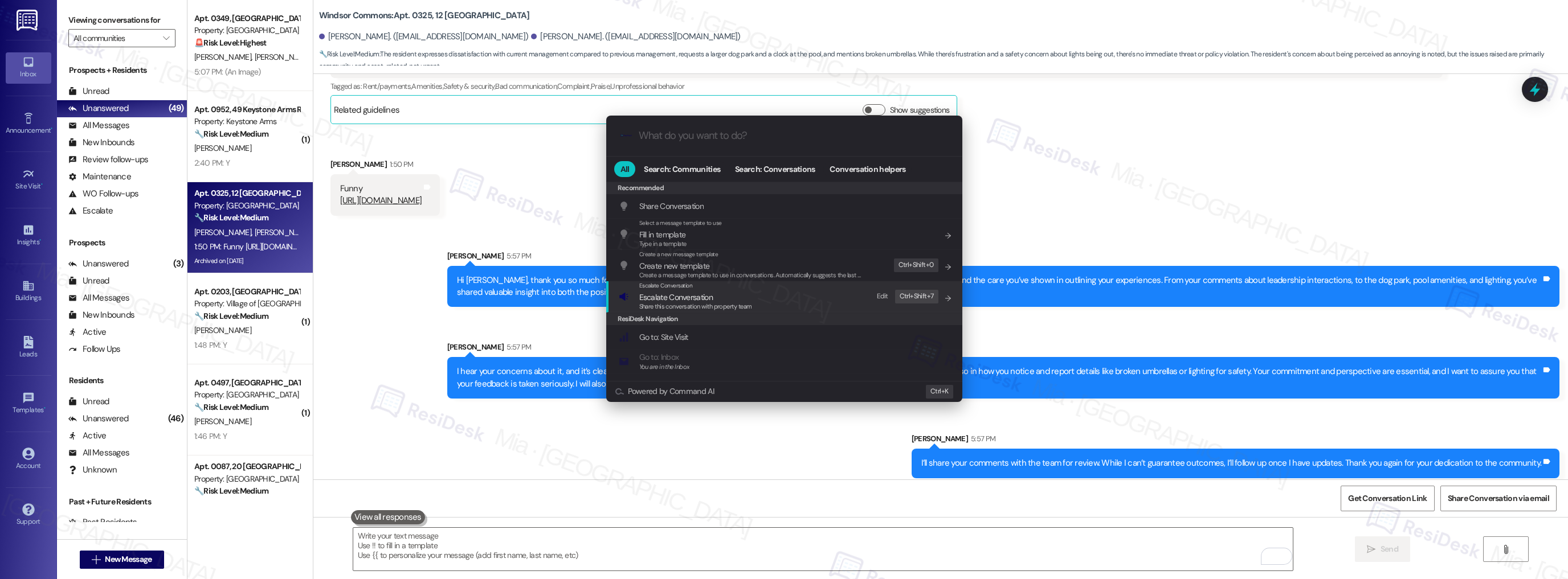
click at [706, 303] on span "Share this conversation with property team" at bounding box center [695, 306] width 113 height 8
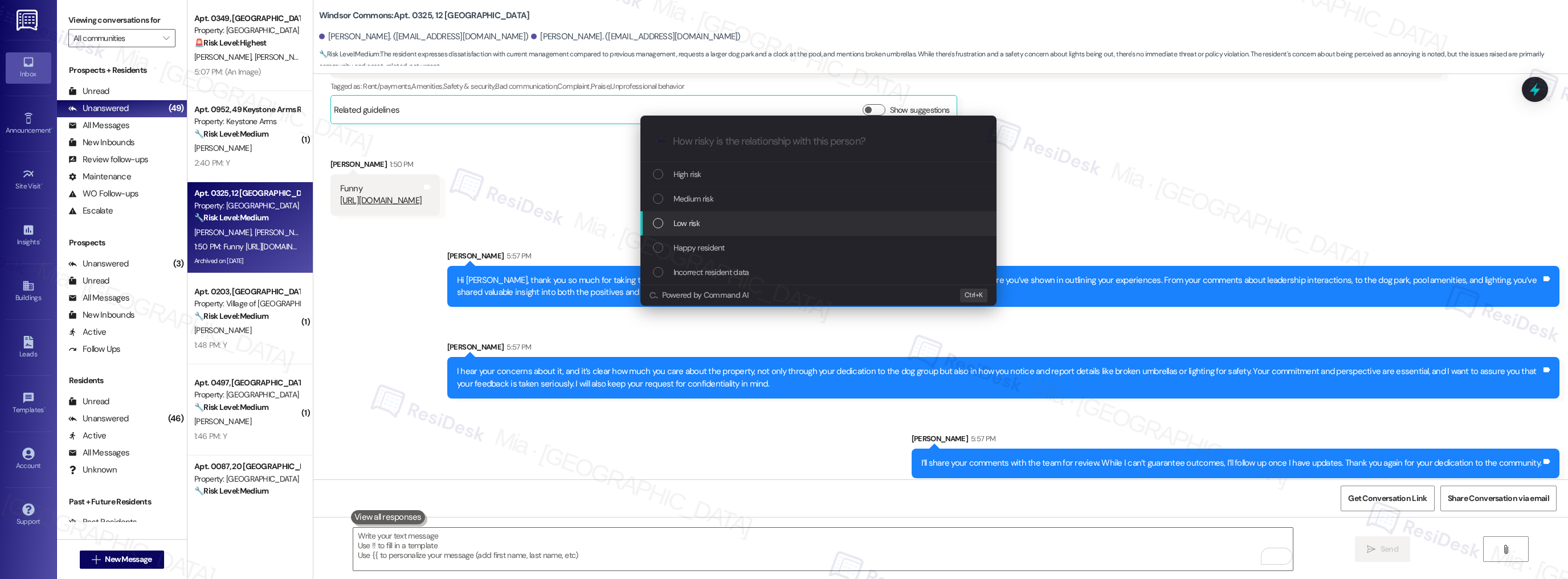
click at [681, 226] on span "Low risk" at bounding box center [686, 223] width 26 height 13
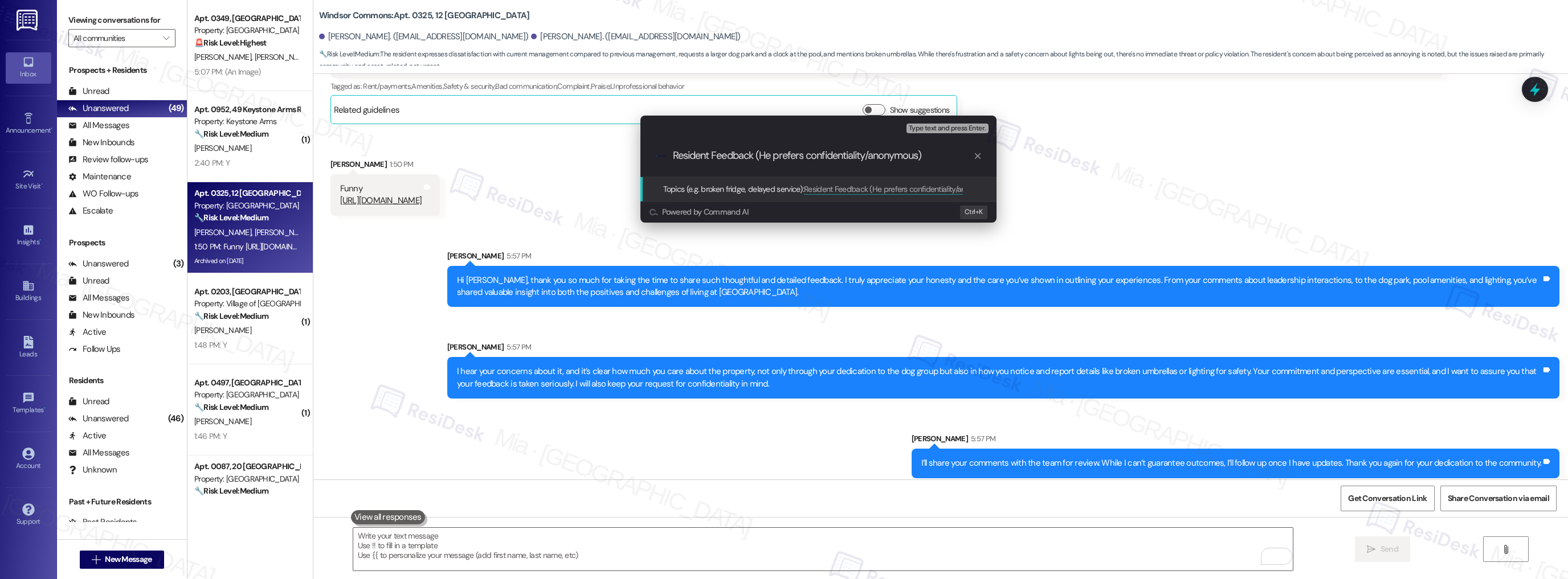
click at [922, 159] on input "Resident Feedback (He prefers confidentiality/anonymous)" at bounding box center [822, 156] width 300 height 12
type input "Resident Feedback (He prefers confidentiality/anonymousity)"
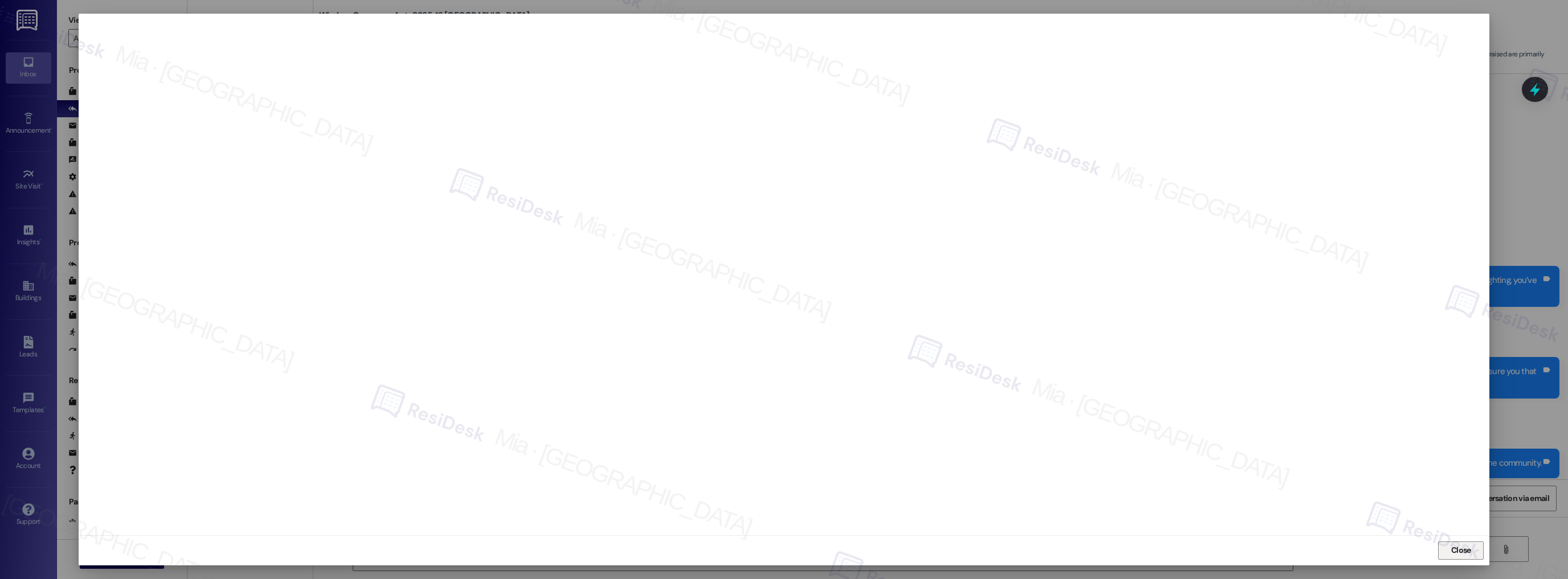
click at [1452, 547] on span "Close" at bounding box center [1461, 550] width 20 height 12
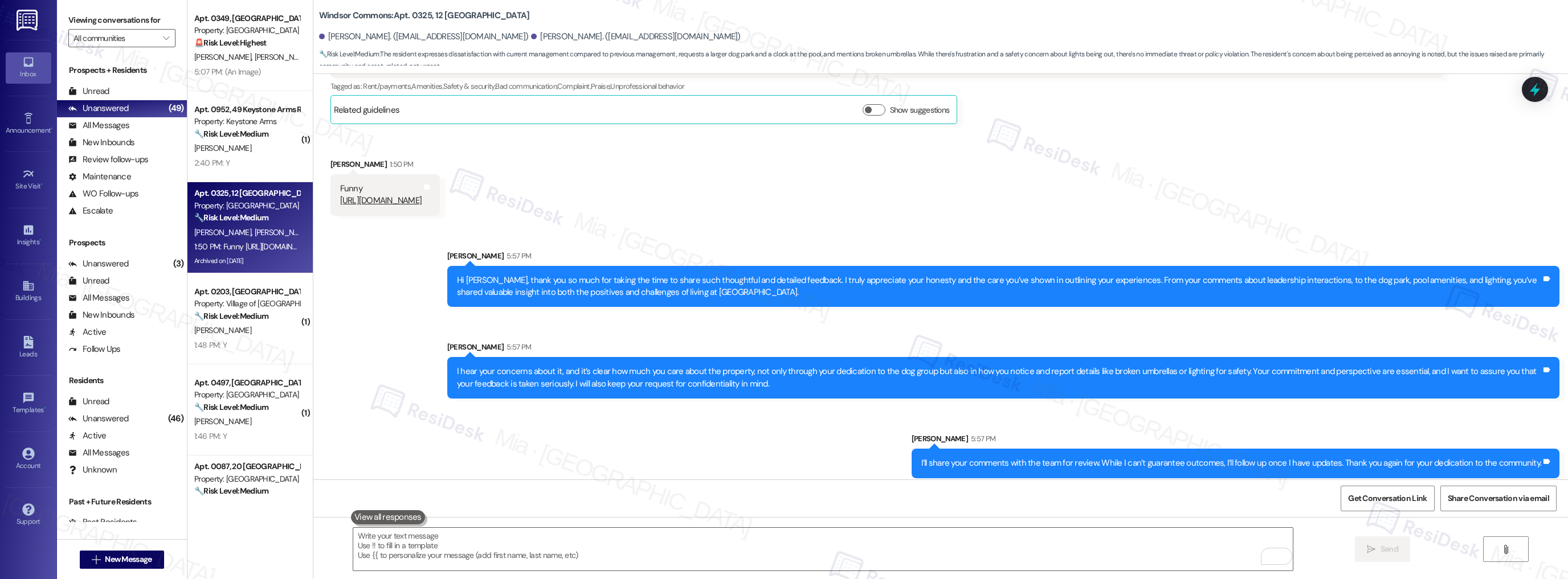
drag, startPoint x: 1538, startPoint y: 93, endPoint x: 761, endPoint y: 156, distance: 779.5
click at [1538, 93] on icon at bounding box center [1535, 89] width 15 height 15
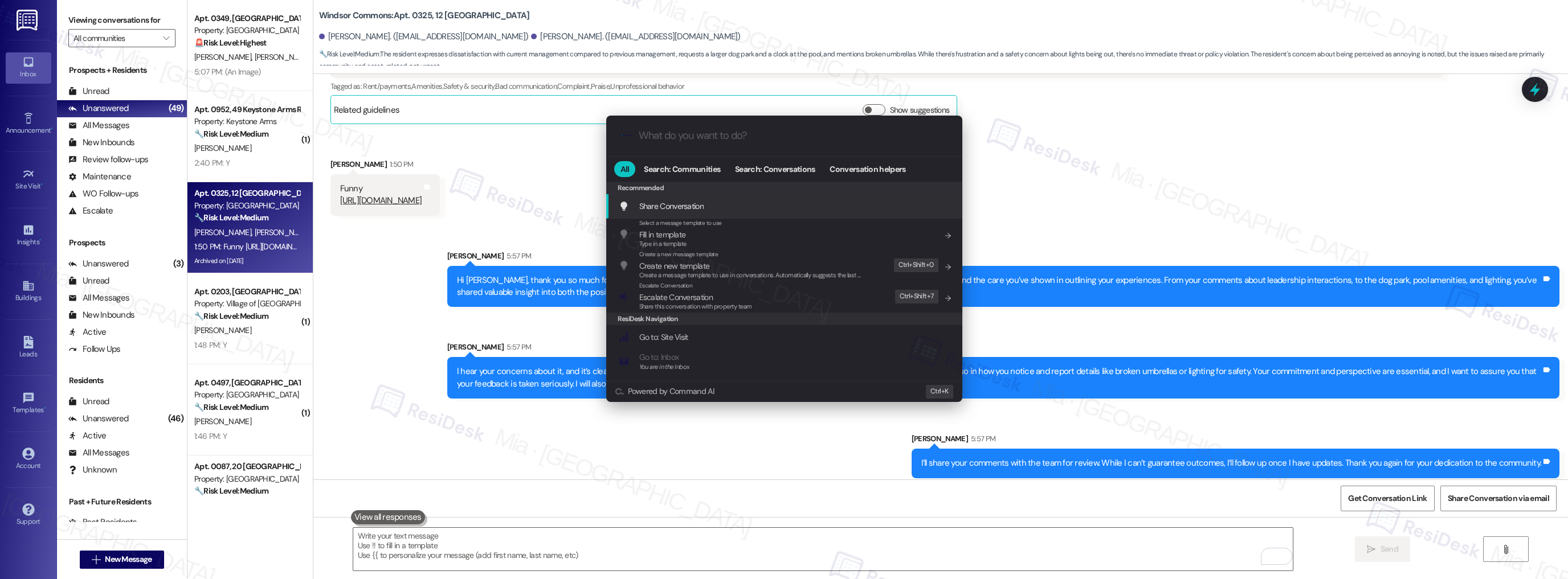
paste input "I’ll share your comments with the team for review. While I can’t guarantee outc…"
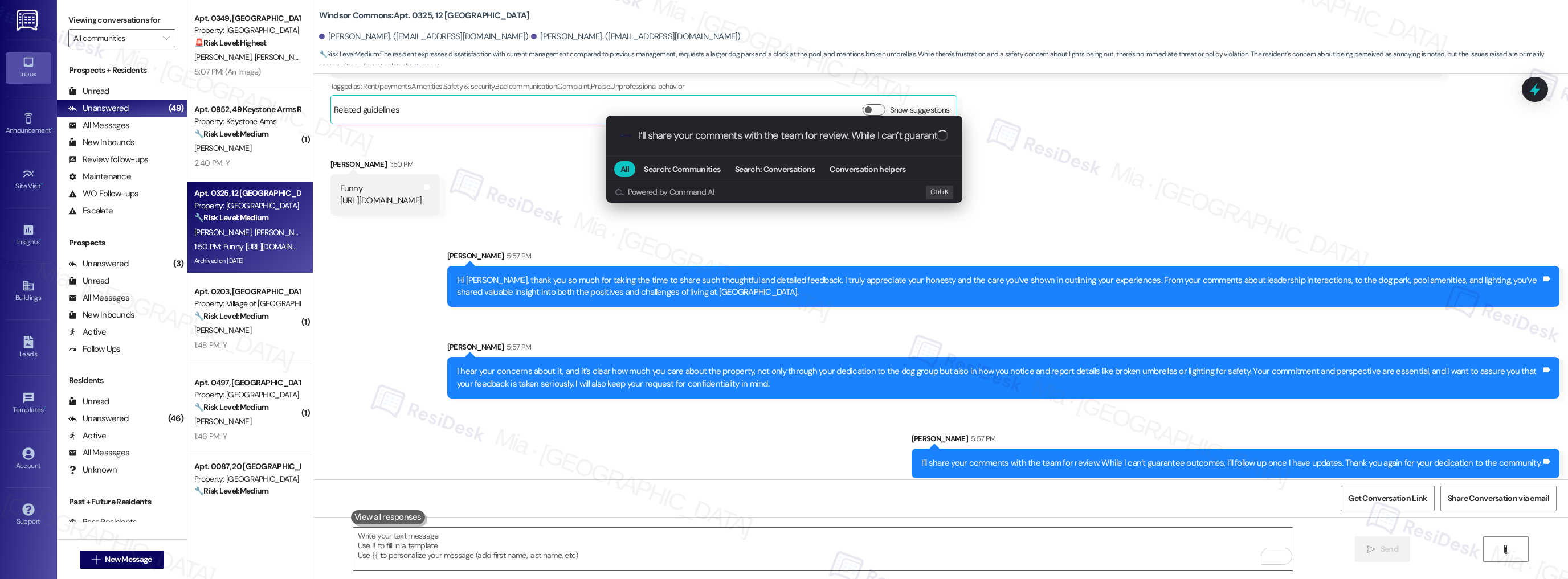
scroll to position [0, 438]
click at [873, 136] on input "I’ll share your comments with the team for review. While I can’t guarantee outc…" at bounding box center [788, 136] width 298 height 12
type input "I’ll share your comments with the team for review. While I can’t guarantee outc…"
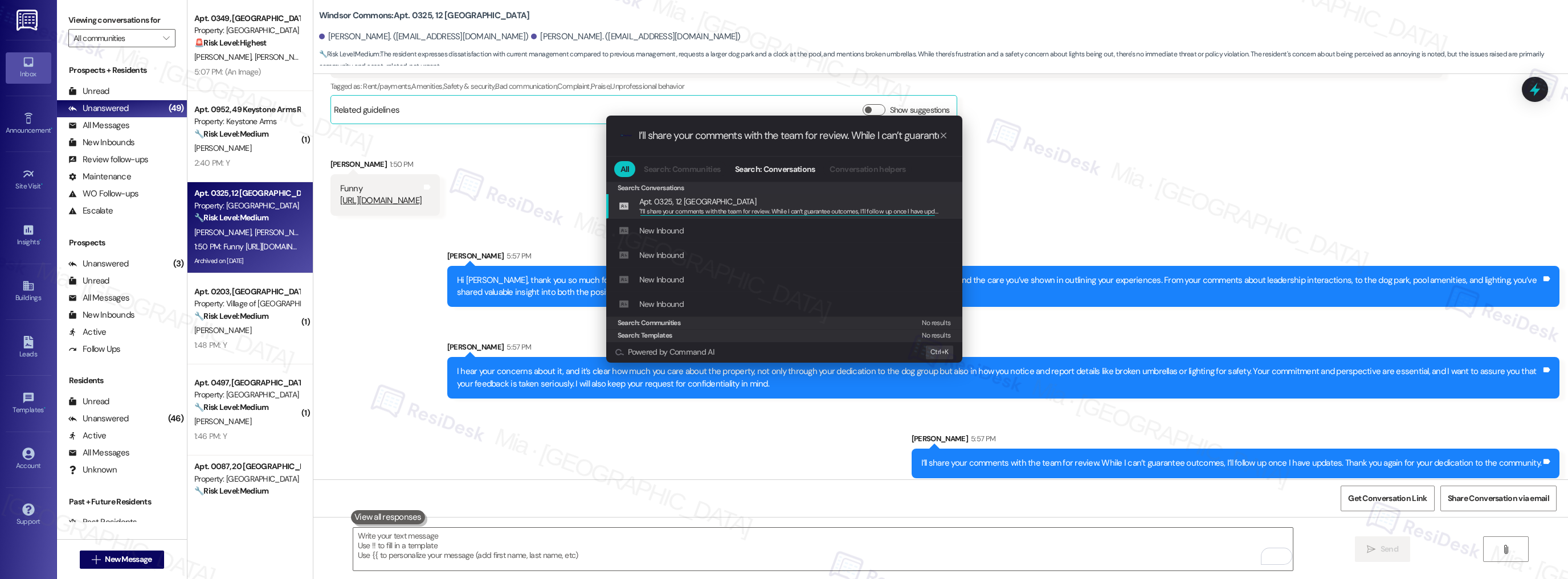
click at [945, 134] on icon "progress bar" at bounding box center [943, 135] width 9 height 9
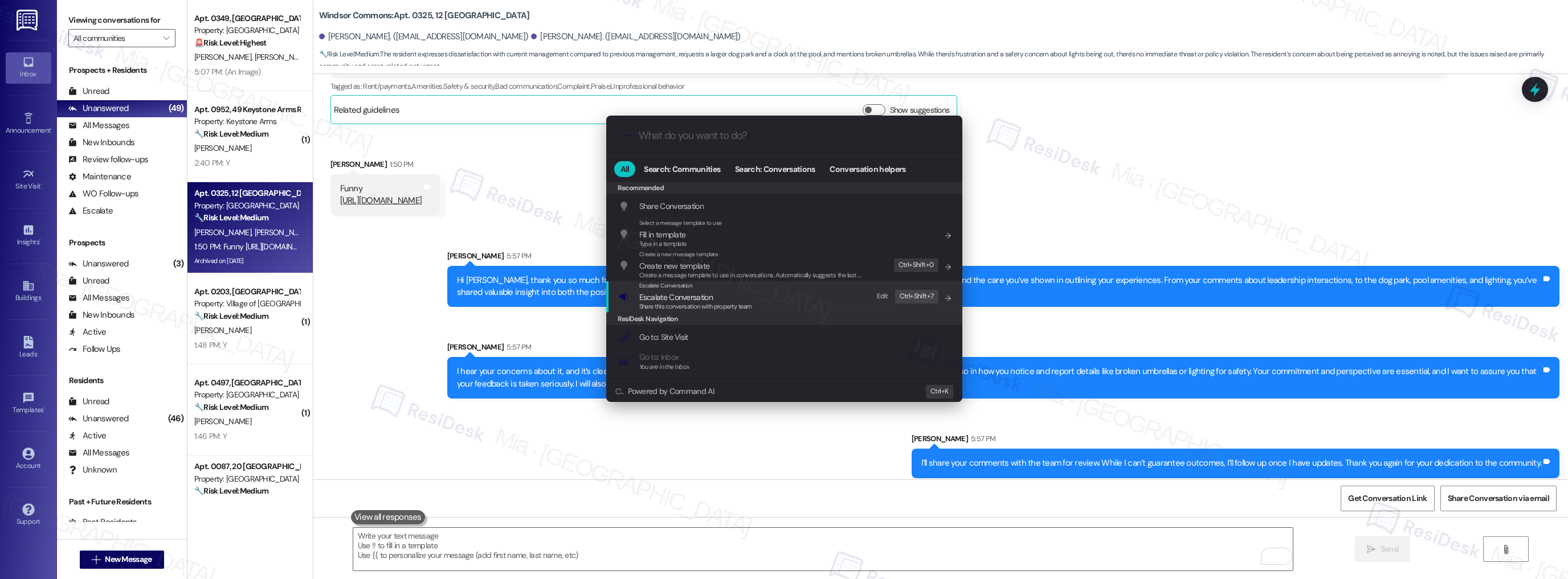
click at [694, 298] on span "Escalate Conversation" at bounding box center [676, 297] width 74 height 10
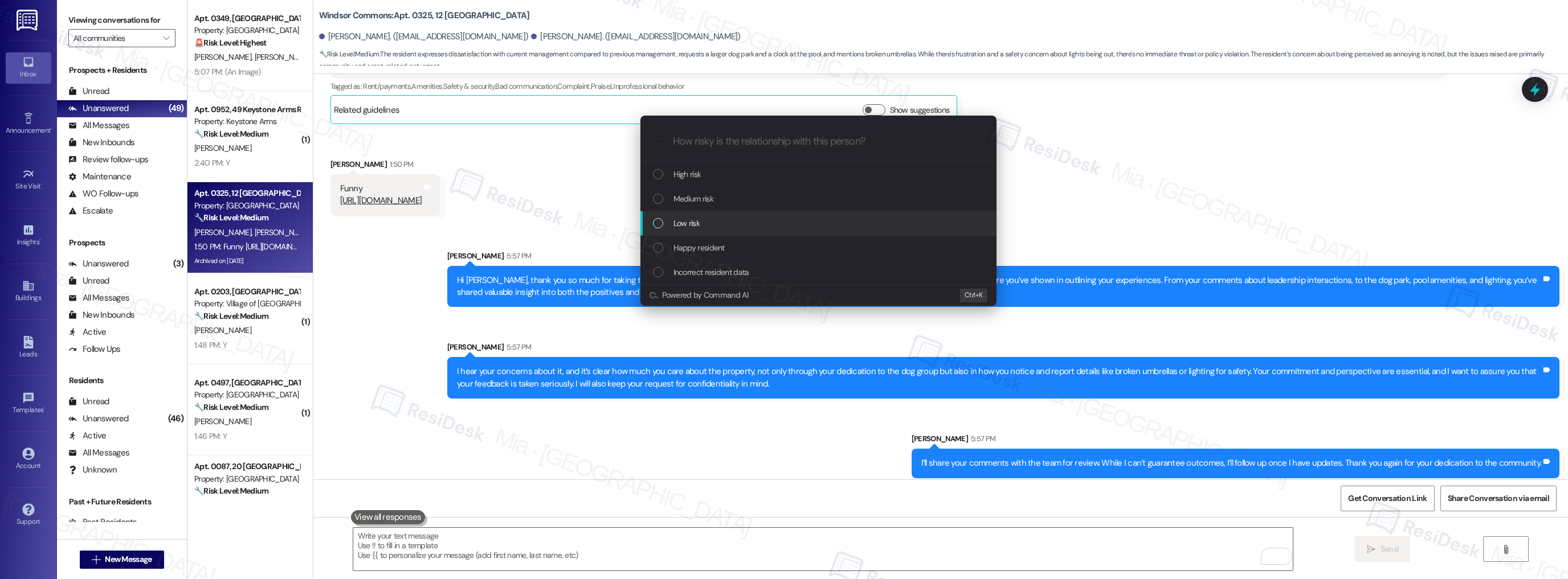
click at [693, 220] on span "Low risk" at bounding box center [686, 223] width 26 height 13
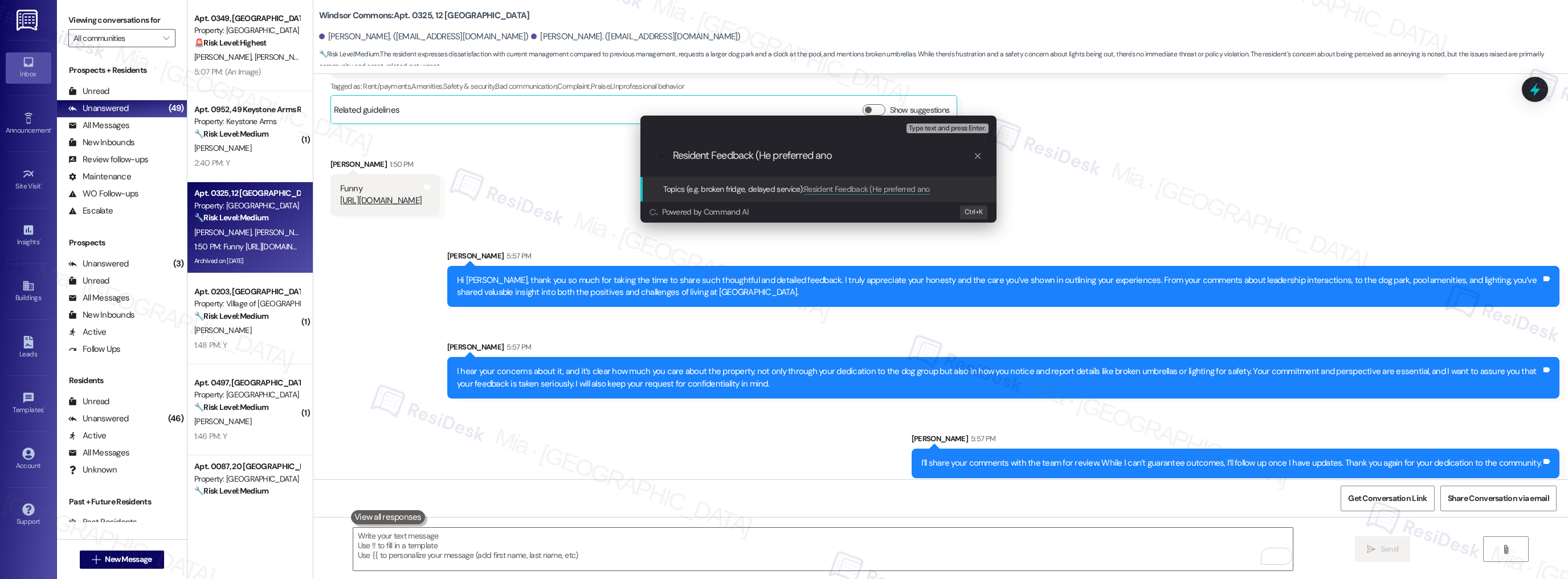
click at [821, 156] on input "Resident Feedback (He preferred ano" at bounding box center [822, 156] width 300 height 12
click at [817, 157] on input "Resident Feedback (He preferred ano" at bounding box center [822, 156] width 300 height 12
click at [943, 154] on input "Resident Feedback (He preferred to his feedback to be confideano" at bounding box center [822, 156] width 300 height 12
drag, startPoint x: 944, startPoint y: 156, endPoint x: 959, endPoint y: 156, distance: 15.0
click at [959, 156] on input "Resident Feedback (He preferred to his feedback to be confideano" at bounding box center [822, 156] width 300 height 12
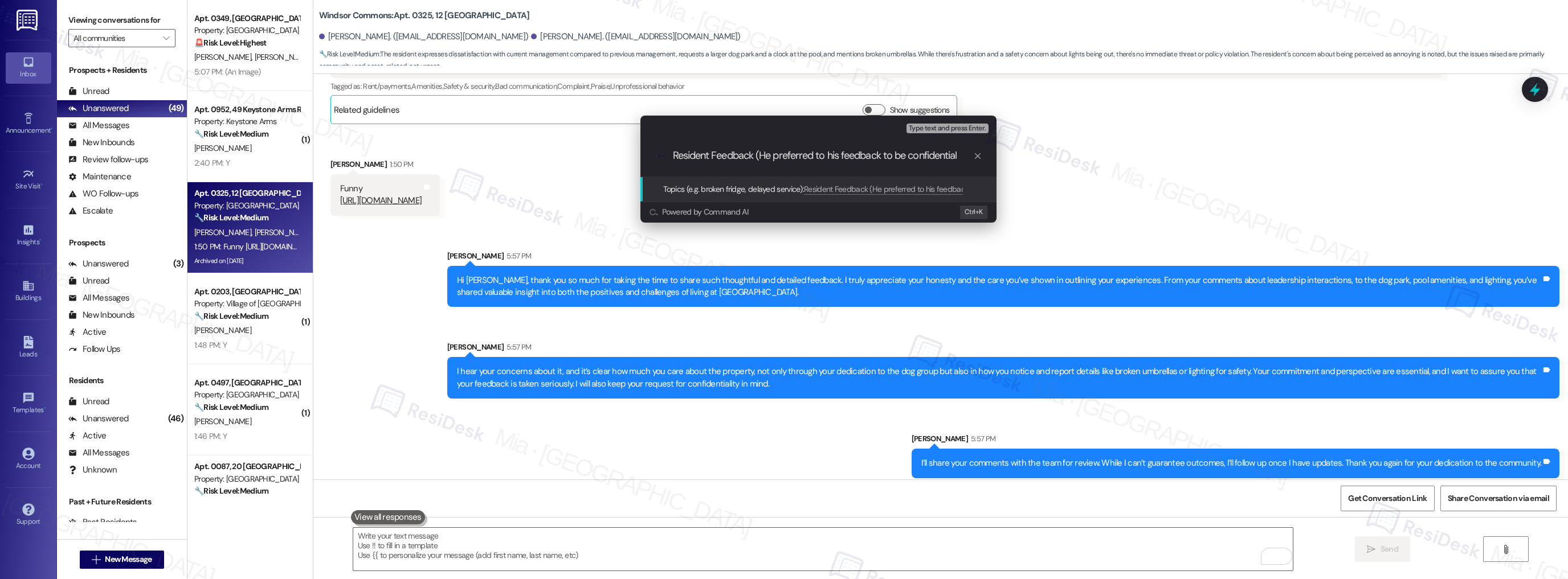
type input "Resident Feedback (He preferred to his feedback to be confidential)"
drag, startPoint x: 732, startPoint y: 156, endPoint x: 672, endPoint y: 156, distance: 60.0
click at [672, 156] on div ".cls-1{fill:#0a055f;}.cls-2{fill:#0cc4c4;} resideskLogoBlueOrange Resident Feed…" at bounding box center [818, 156] width 356 height 40
click at [823, 155] on input "Resident Feedback (He preferred to his feedback to be confidential)" at bounding box center [822, 156] width 300 height 12
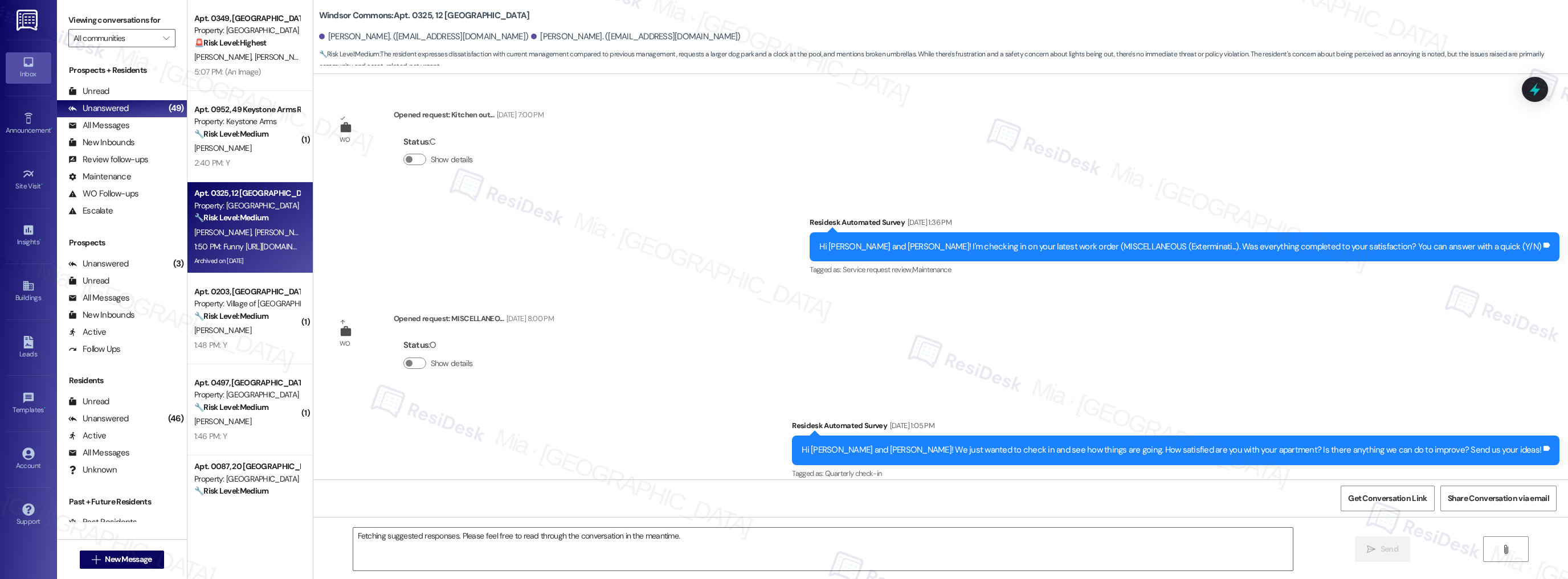
scroll to position [26534, 0]
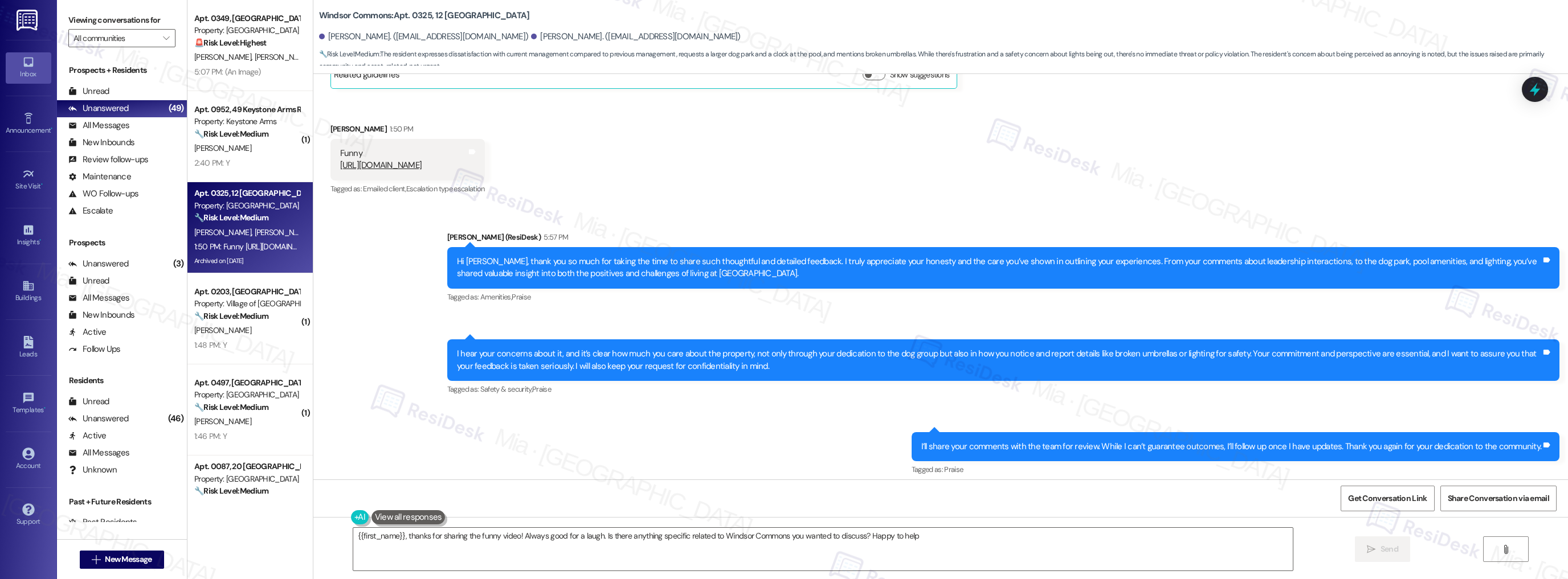
type textarea "{{first_name}}, thanks for sharing the funny video! Always good for a laugh. Is…"
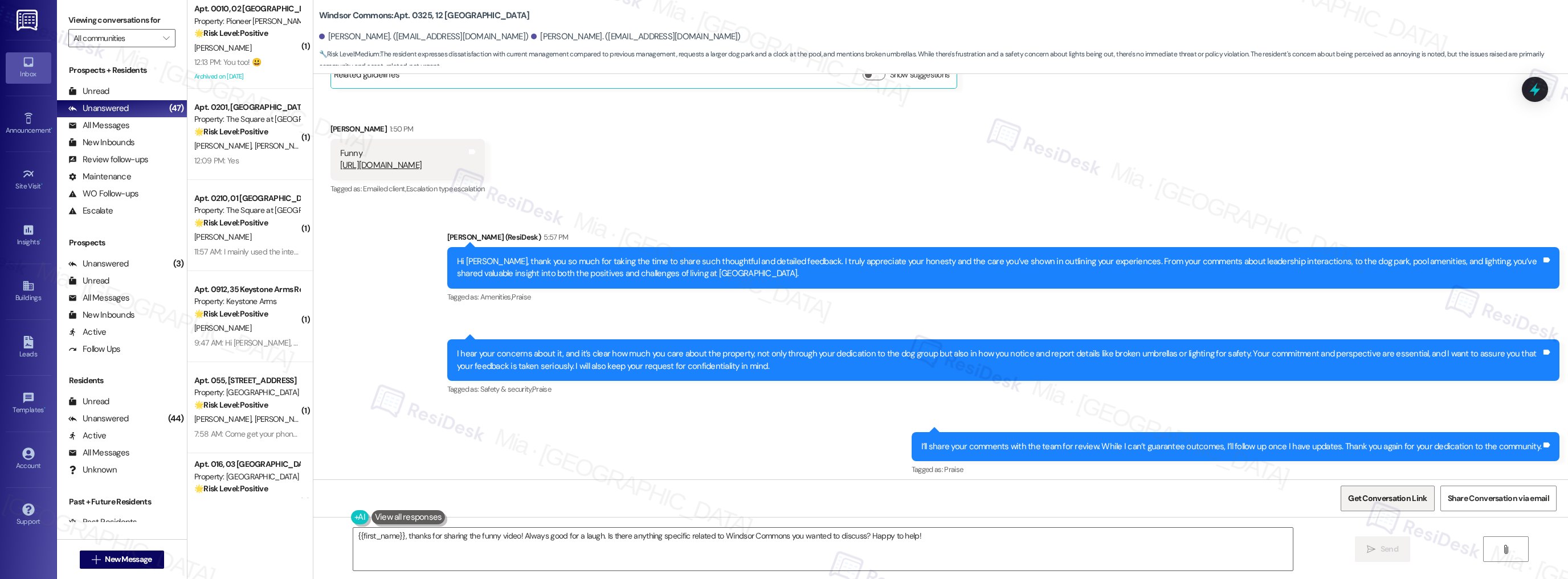
click at [1395, 494] on span "Get Conversation Link" at bounding box center [1387, 499] width 79 height 12
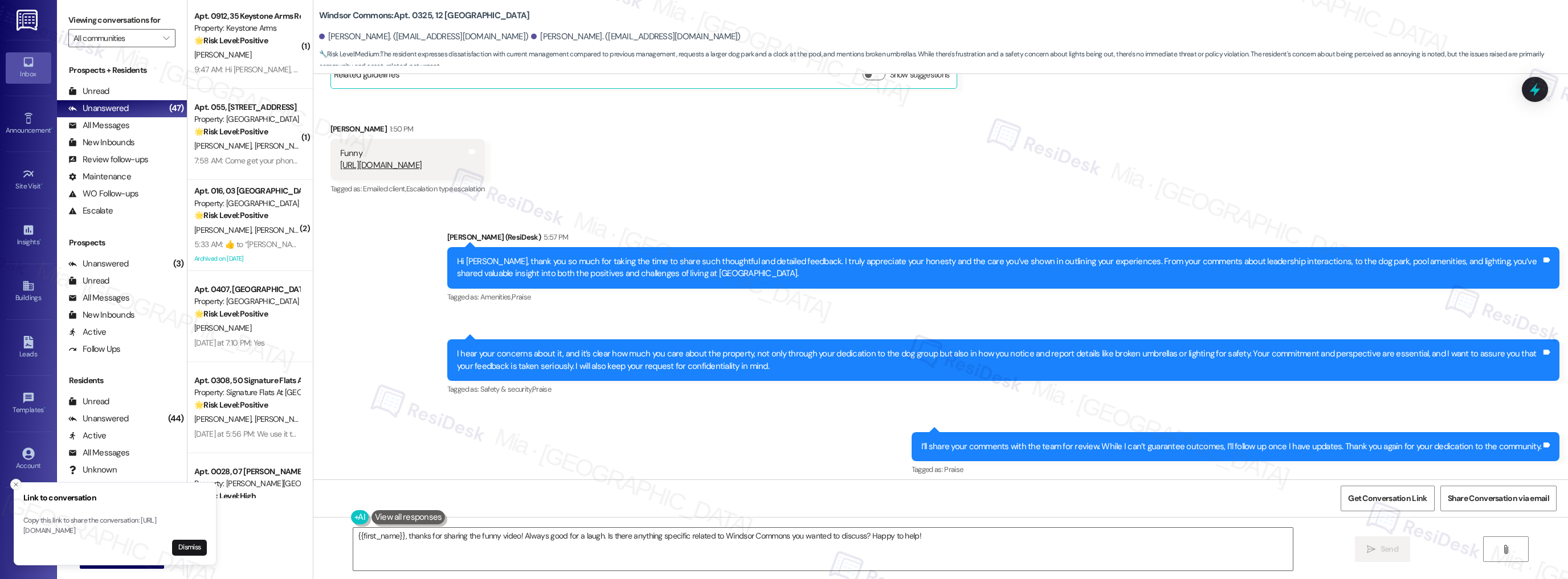
click at [16, 481] on icon "Close toast" at bounding box center [16, 484] width 7 height 7
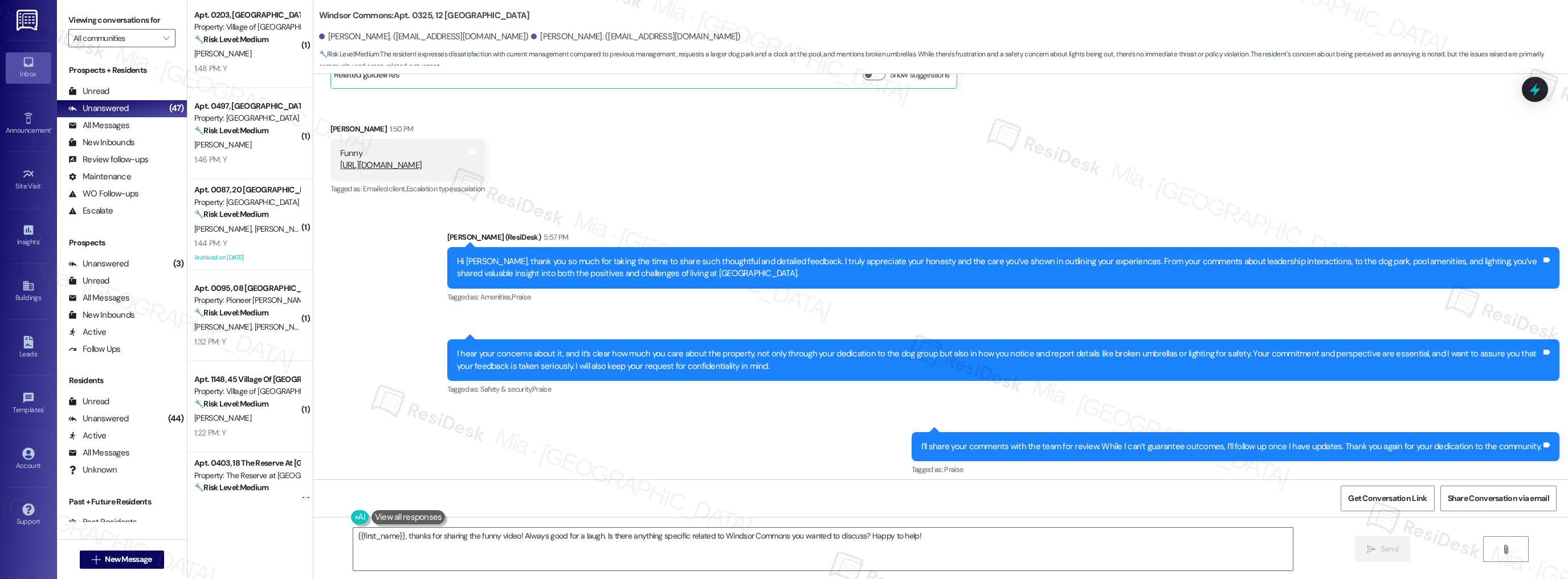
scroll to position [0, 0]
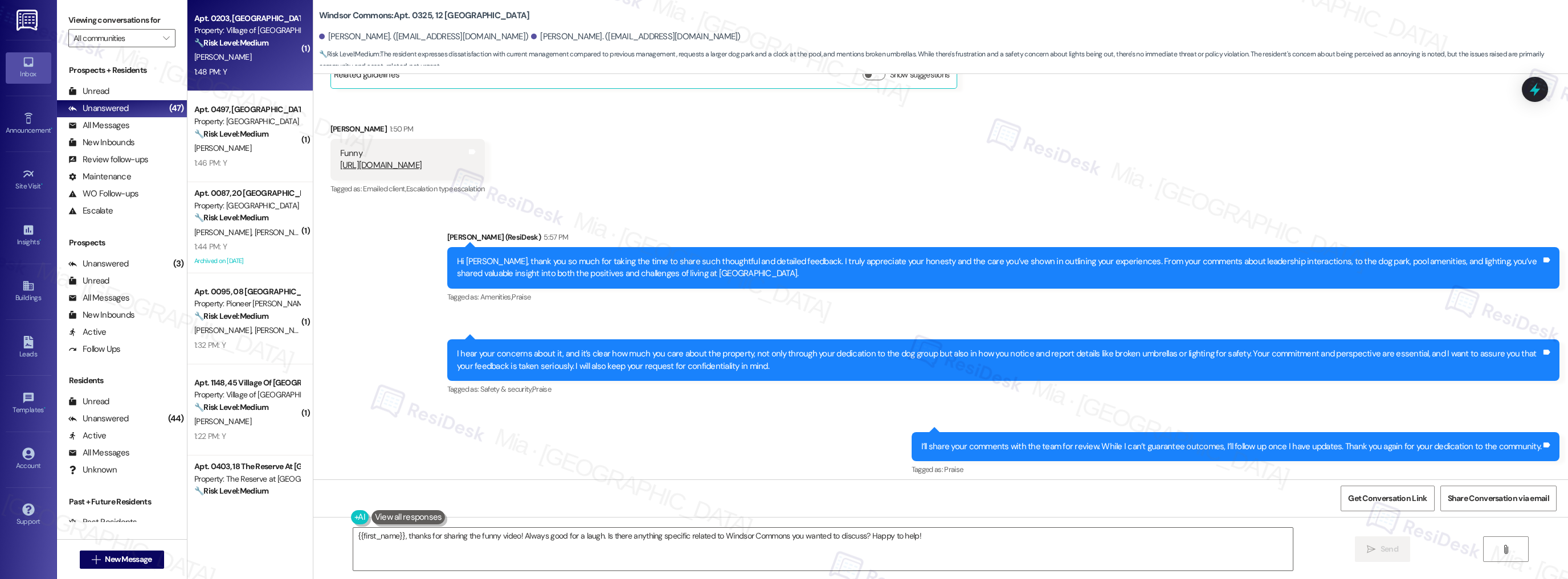
click at [245, 67] on div "1:48 PM: Y 1:48 PM: Y" at bounding box center [247, 72] width 108 height 14
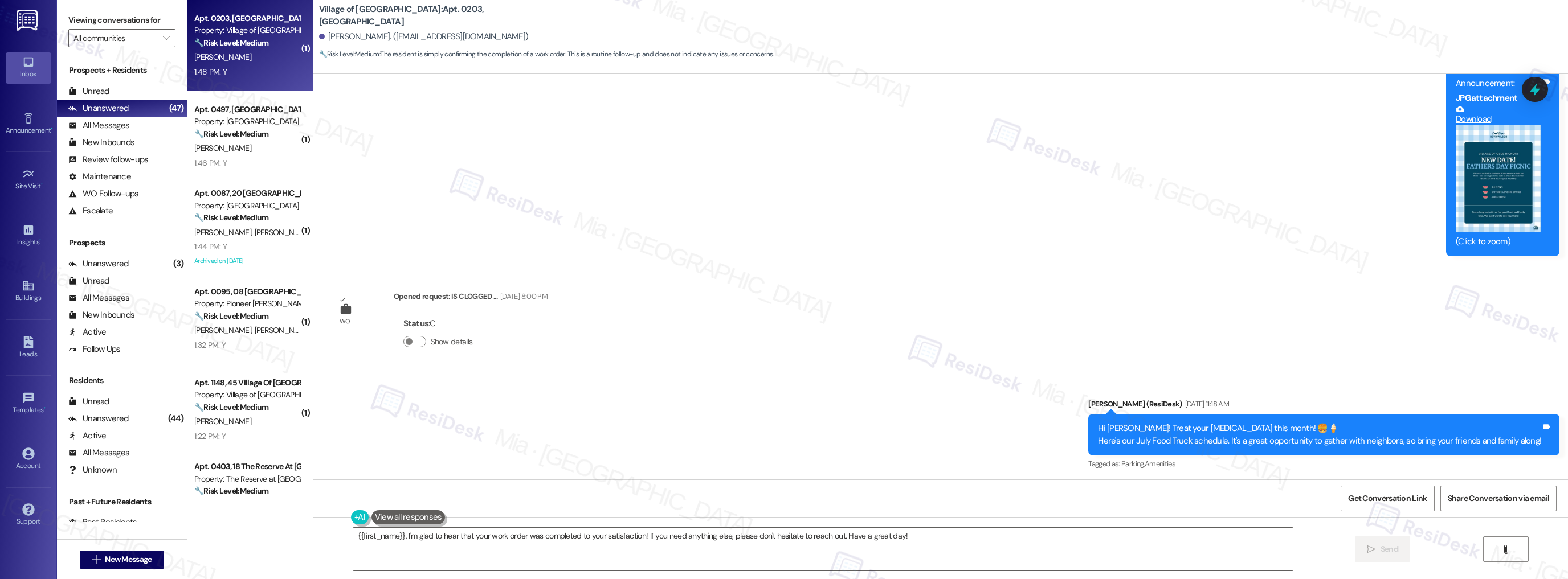
scroll to position [1963, 0]
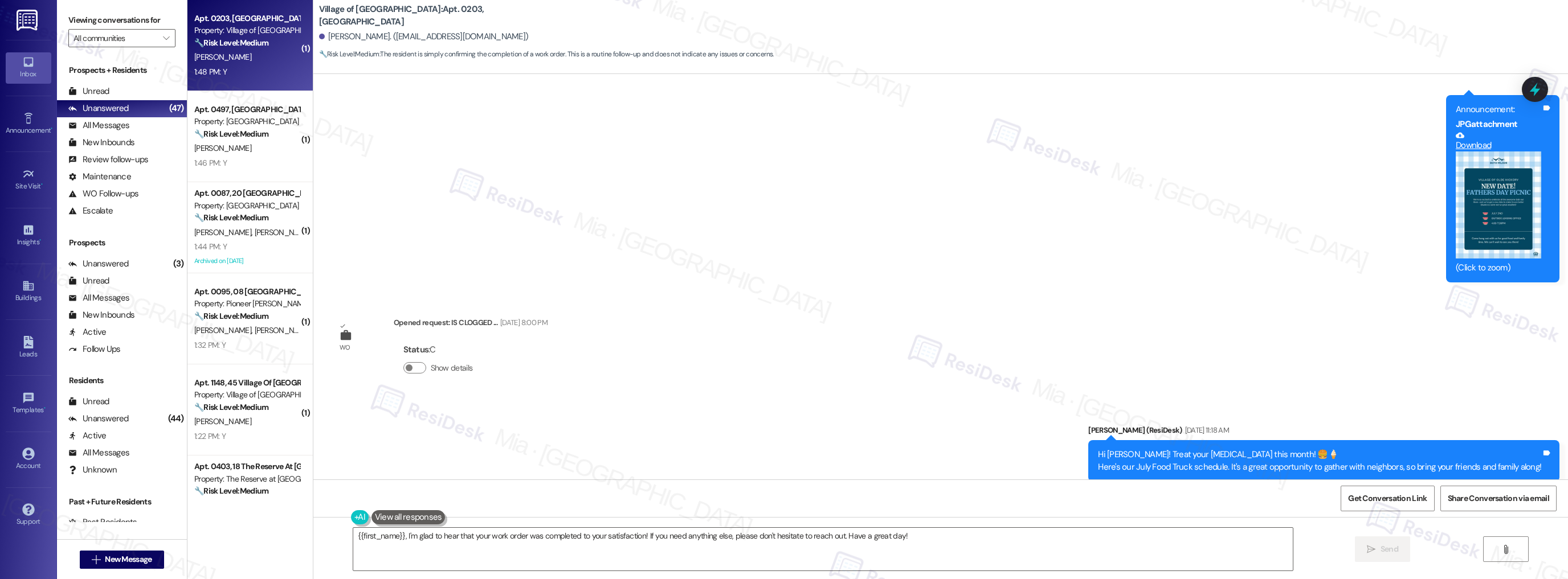
click at [693, 351] on div "WO Opened request: KITCHEN LIG... Feb 27, 2022 at 7:00 PM Status : C Show detai…" at bounding box center [940, 277] width 1255 height 405
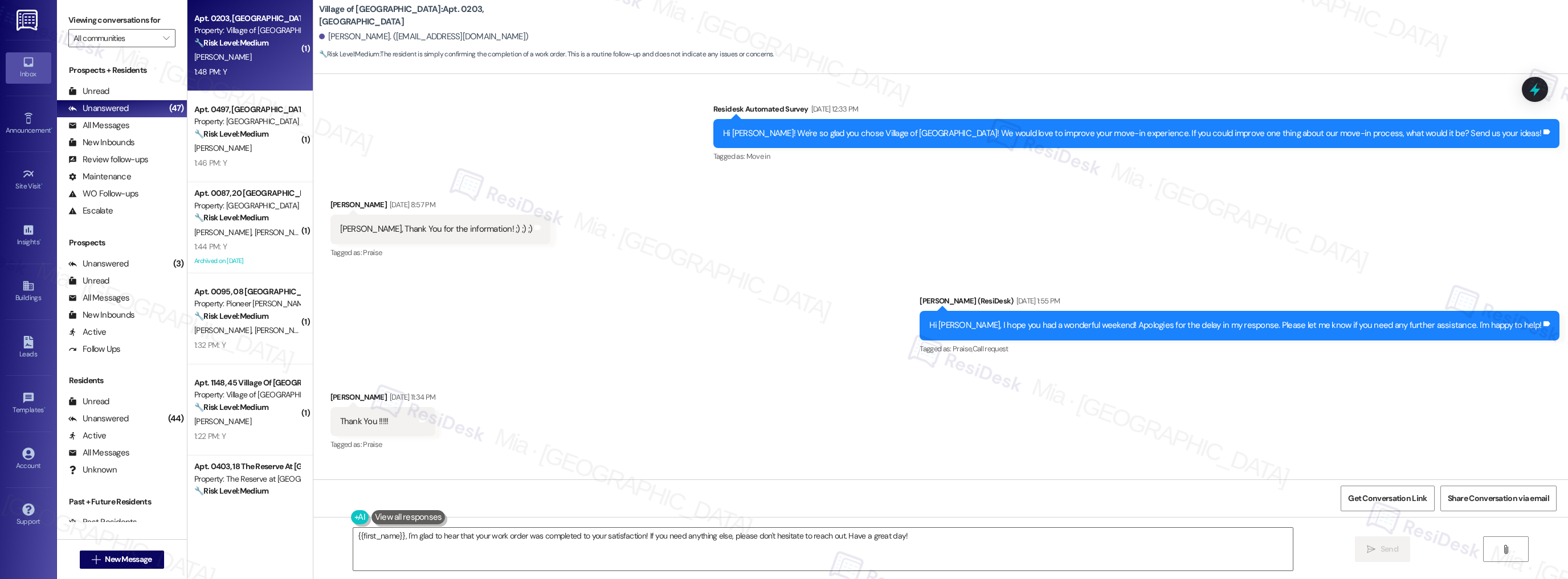
scroll to position [551, 0]
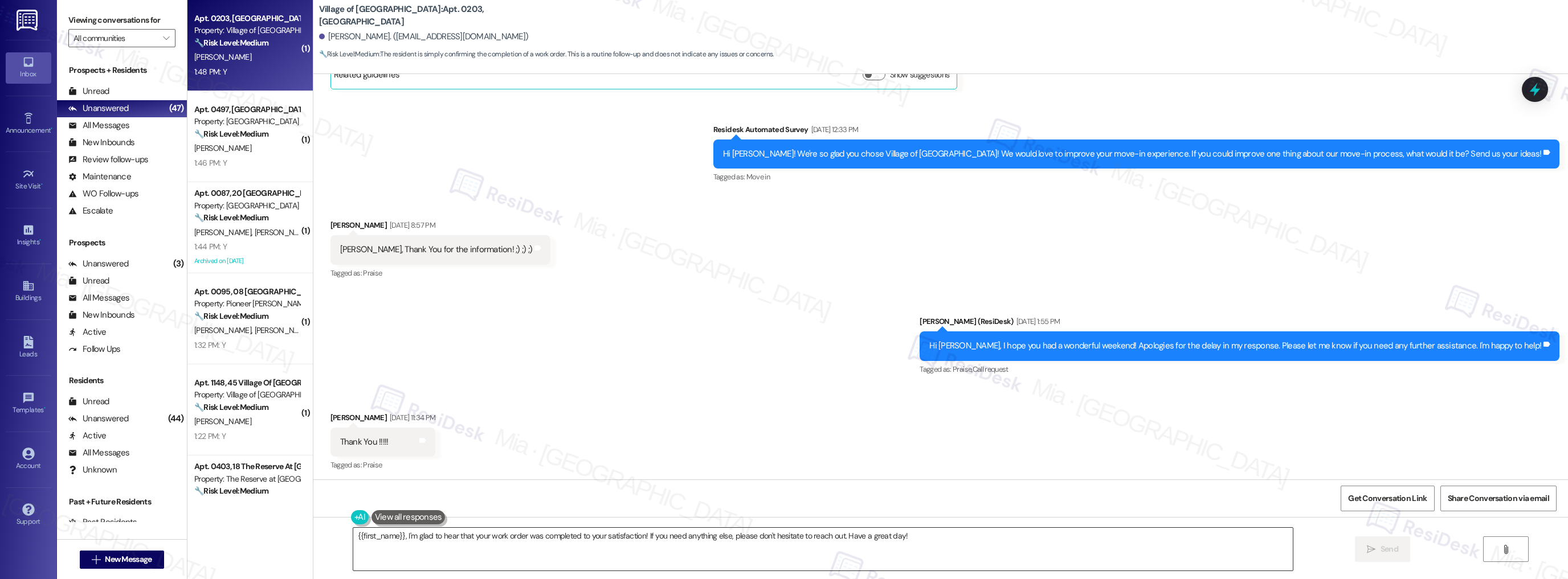
drag, startPoint x: 761, startPoint y: 539, endPoint x: 648, endPoint y: 539, distance: 113.0
click at [761, 539] on textarea "{{first_name}}, I'm glad to hear that your work order was completed to your sat…" at bounding box center [823, 549] width 940 height 43
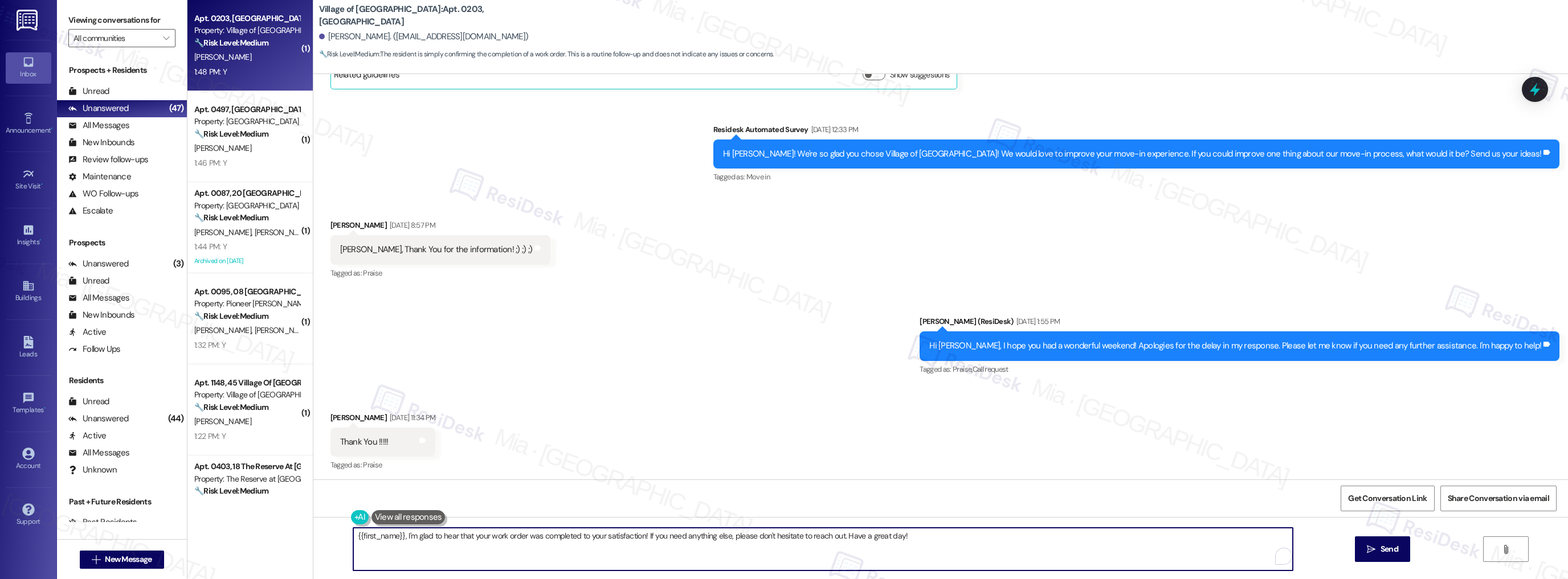
drag, startPoint x: 741, startPoint y: 536, endPoint x: 916, endPoint y: 535, distance: 175.0
click at [916, 535] on textarea "{{first_name}}, I'm glad to hear that your work order was completed to your sat…" at bounding box center [823, 549] width 940 height 43
paste textarea "I may ask...has {{property}} lived up to your expectations?"
type textarea "{{first_name}}, I'm glad to hear that your work order was completed to your sat…"
click at [1382, 542] on button " Send" at bounding box center [1382, 549] width 55 height 26
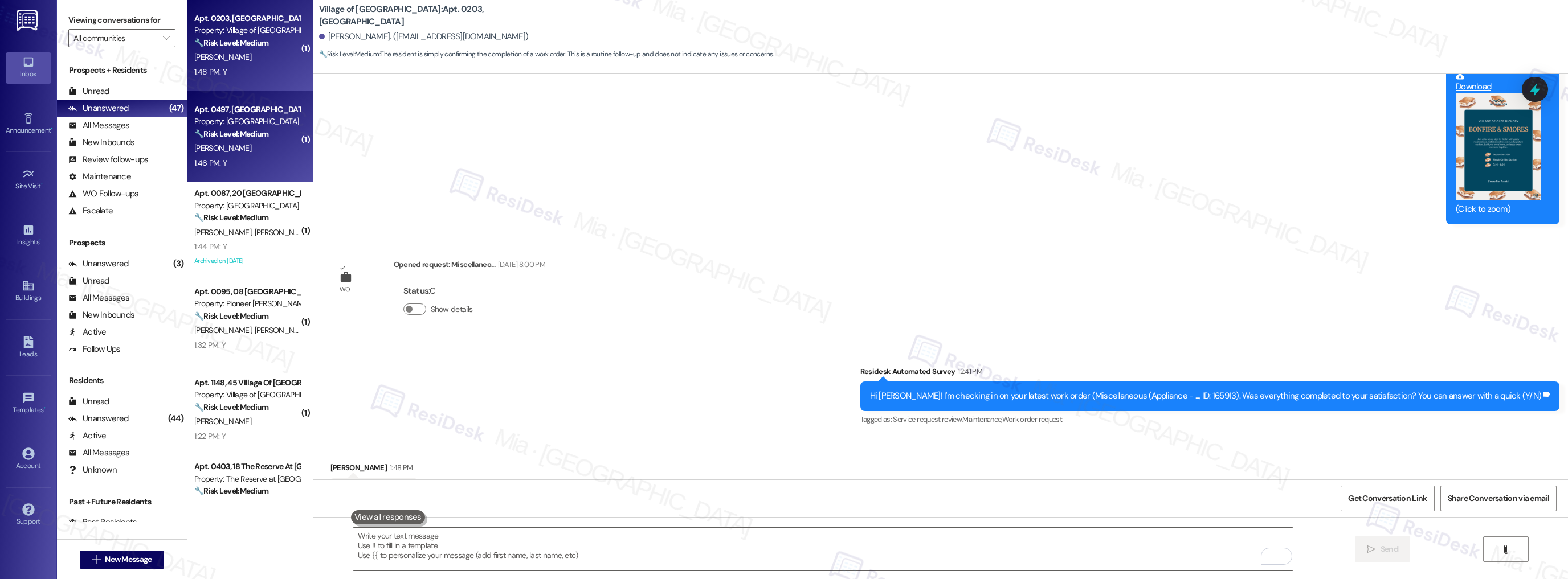
scroll to position [3466, 0]
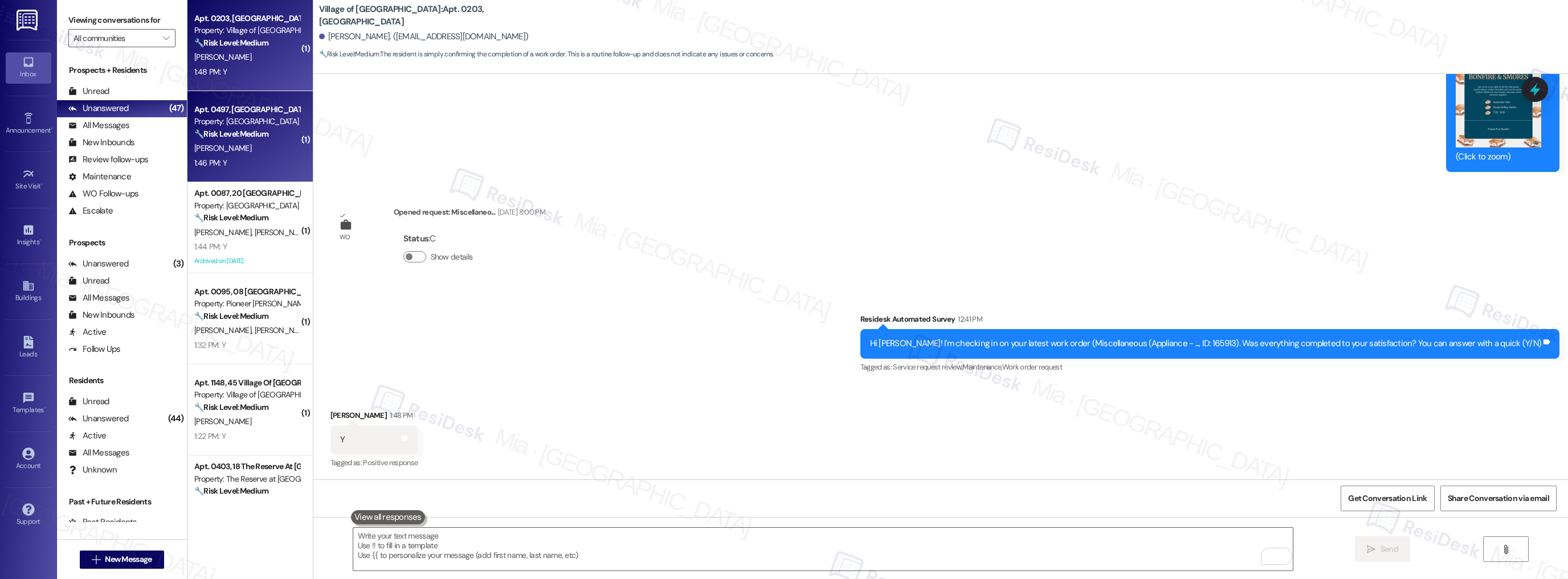
click at [246, 159] on div "1:46 PM: Y 1:46 PM: Y" at bounding box center [247, 162] width 108 height 14
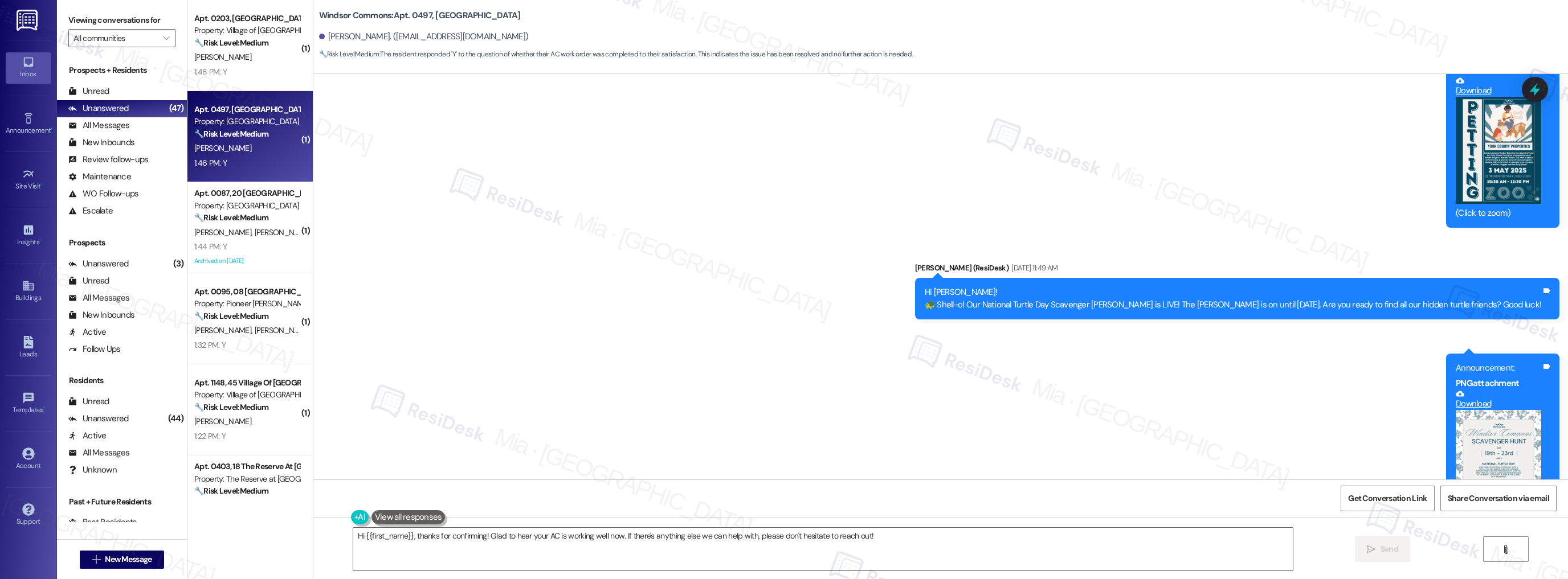
scroll to position [3892, 0]
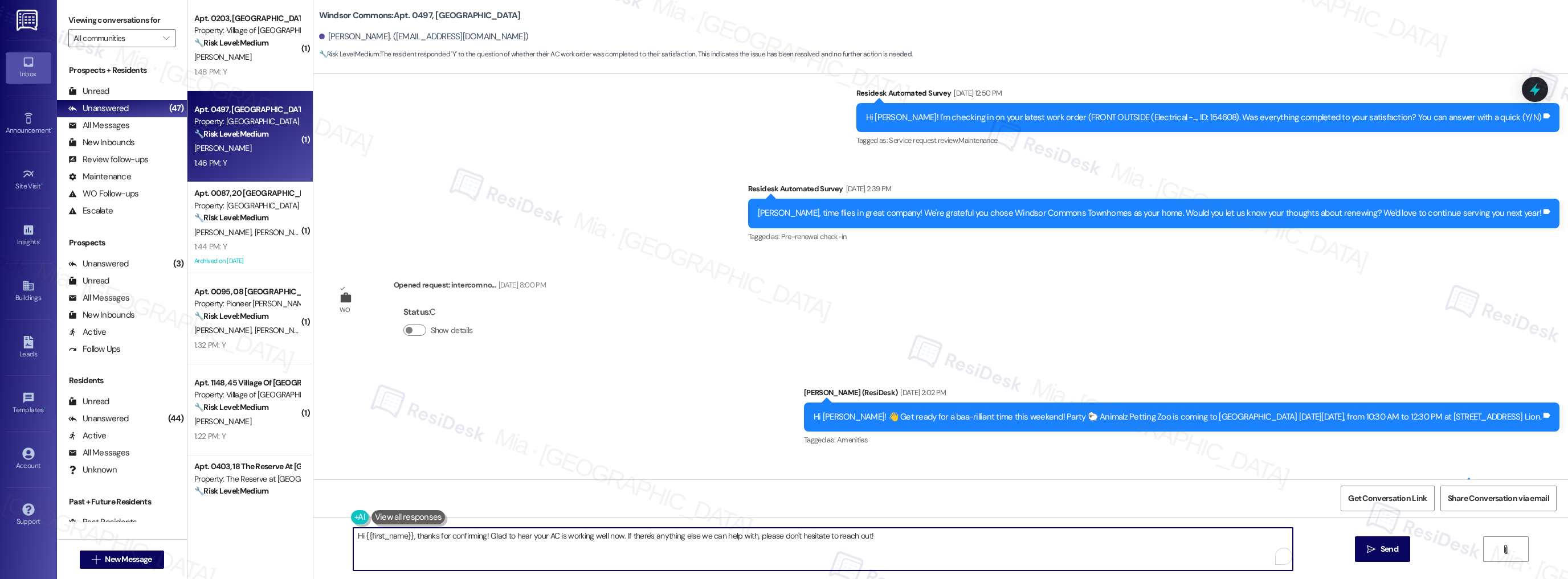
drag, startPoint x: 873, startPoint y: 538, endPoint x: 268, endPoint y: 539, distance: 605.0
click at [268, 539] on div "( 1 ) Apt. 0203, 55 Village Of Olde Hickory Property: Village of Olde Hickory 🔧…" at bounding box center [878, 290] width 1381 height 579
paste textarea "Thank you so much for sharing your feedback! I’m so glad to know you’re satisfi…"
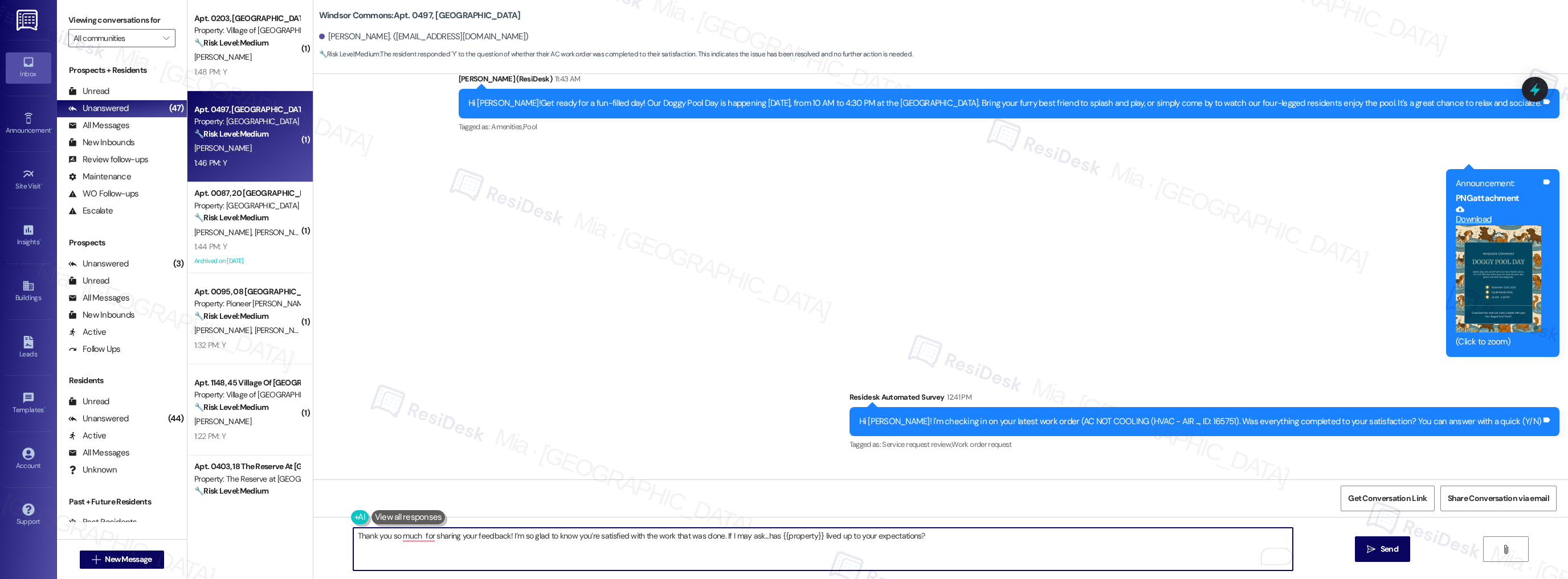
scroll to position [6747, 0]
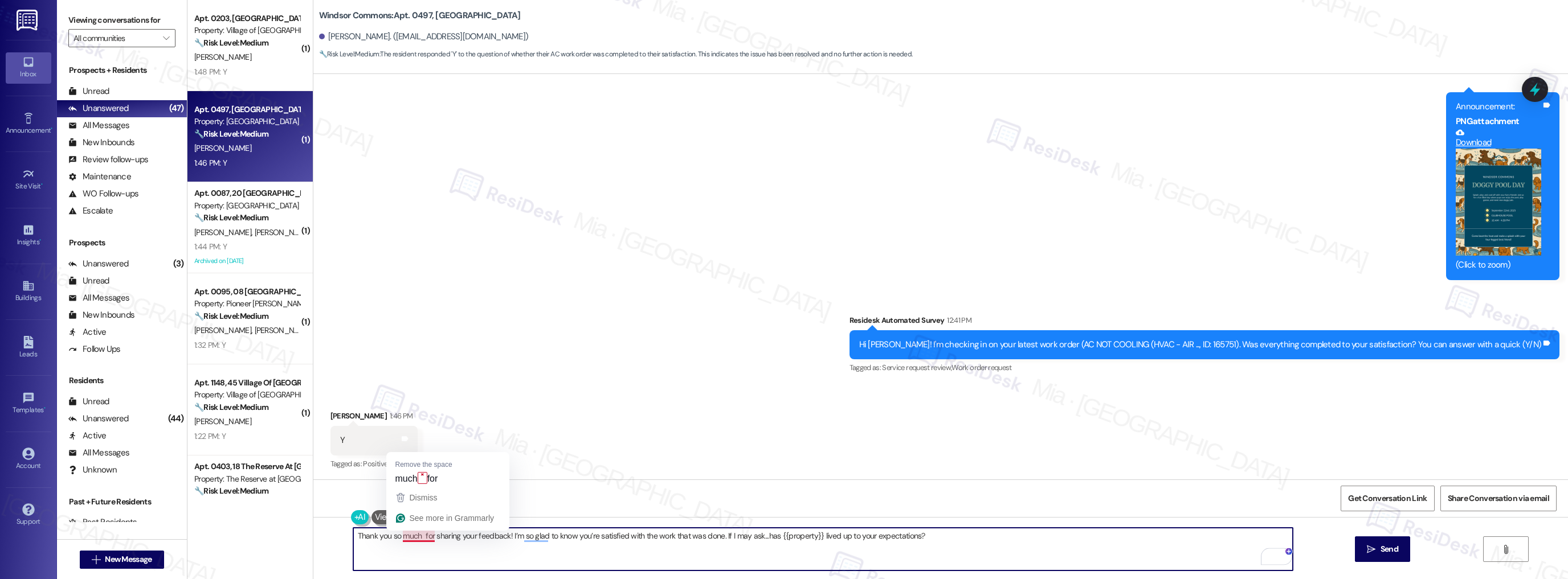
click at [414, 536] on textarea "Thank you so much for sharing your feedback! I’m so glad to know you’re satisfi…" at bounding box center [823, 549] width 940 height 43
type textarea "Thank you so much, Jacqueline, for sharing your feedback! I’m so glad to know y…"
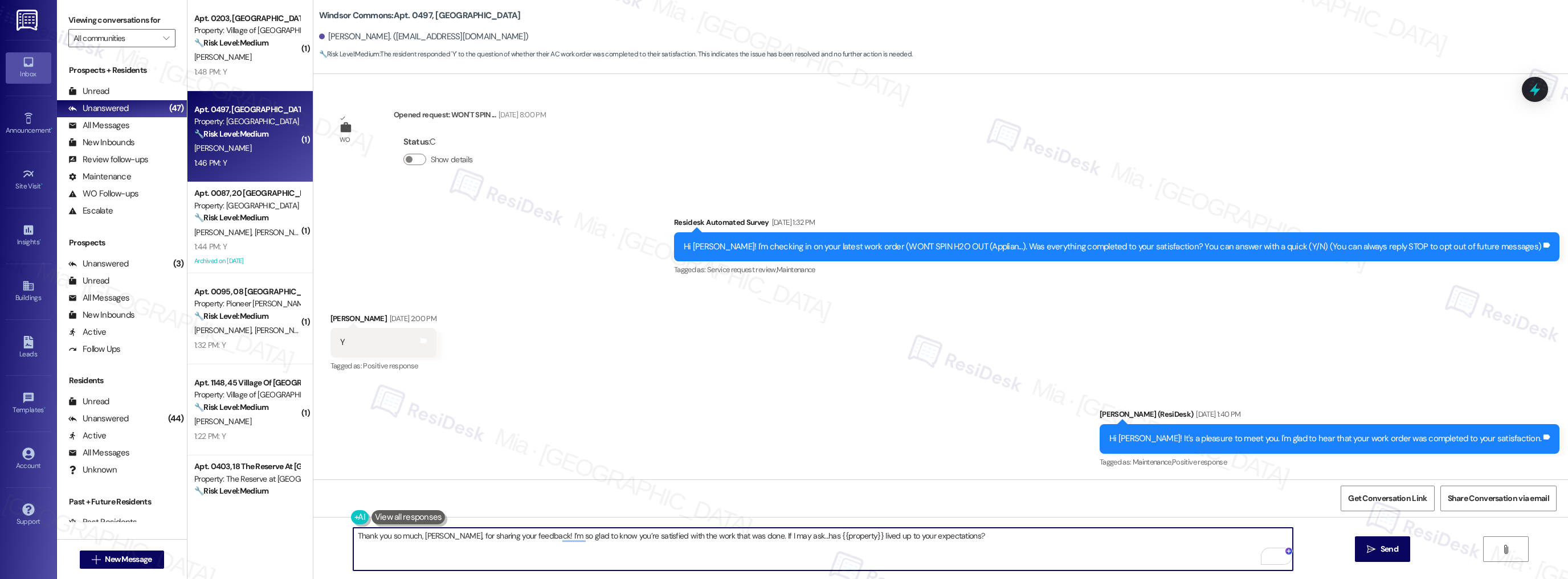
scroll to position [6747, 0]
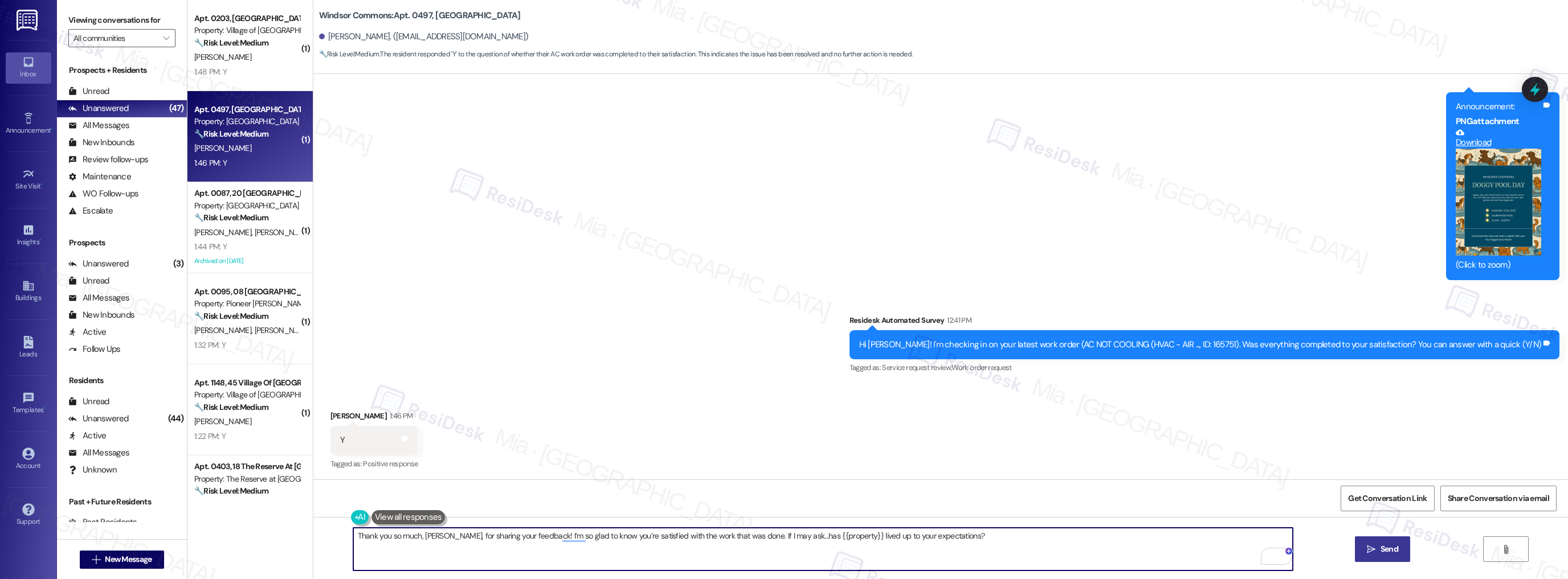
type textarea "Thank you so much, Jacqueline, for sharing your feedback! I’m so glad to know y…"
click at [1360, 544] on button " Send" at bounding box center [1382, 549] width 55 height 26
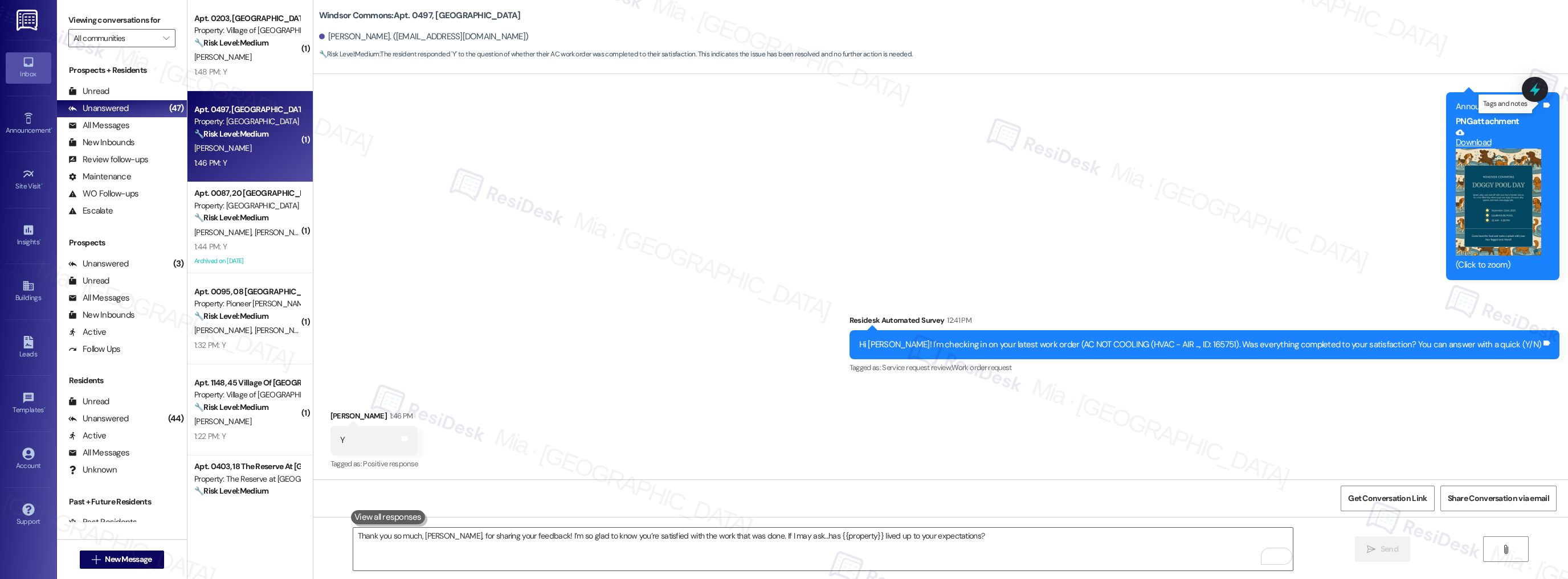
click at [1536, 94] on icon at bounding box center [1535, 89] width 10 height 13
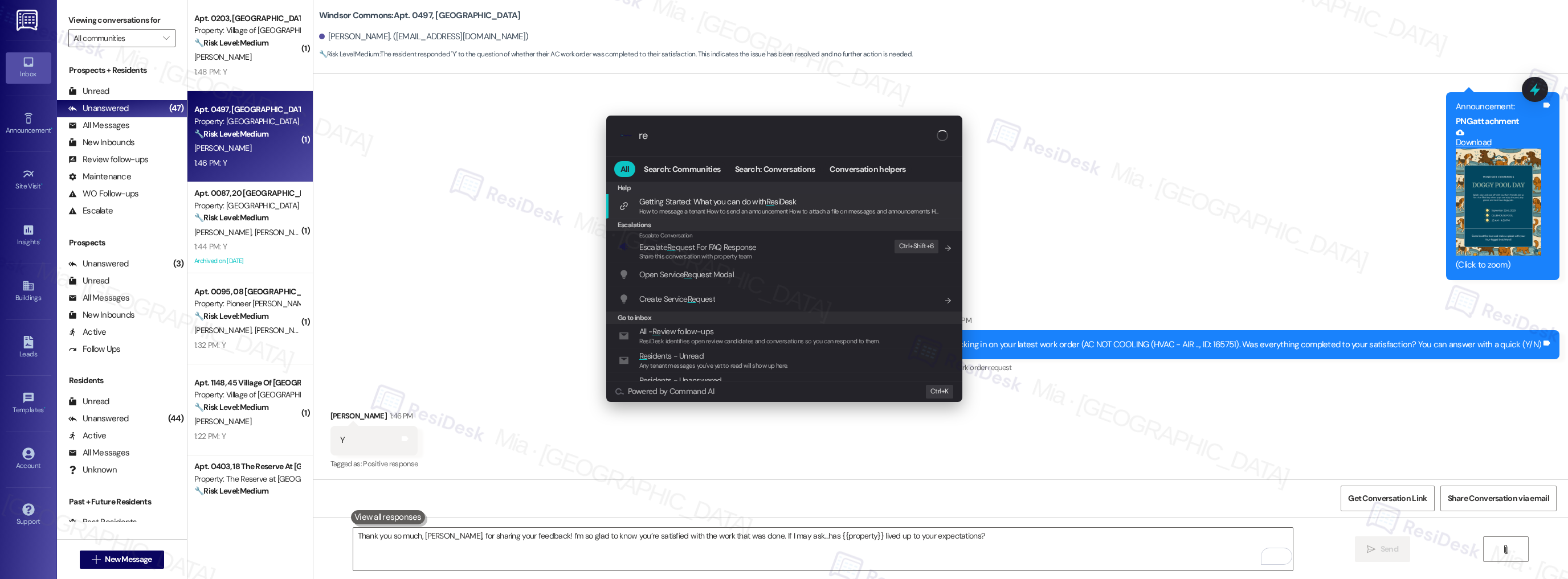
type input "r"
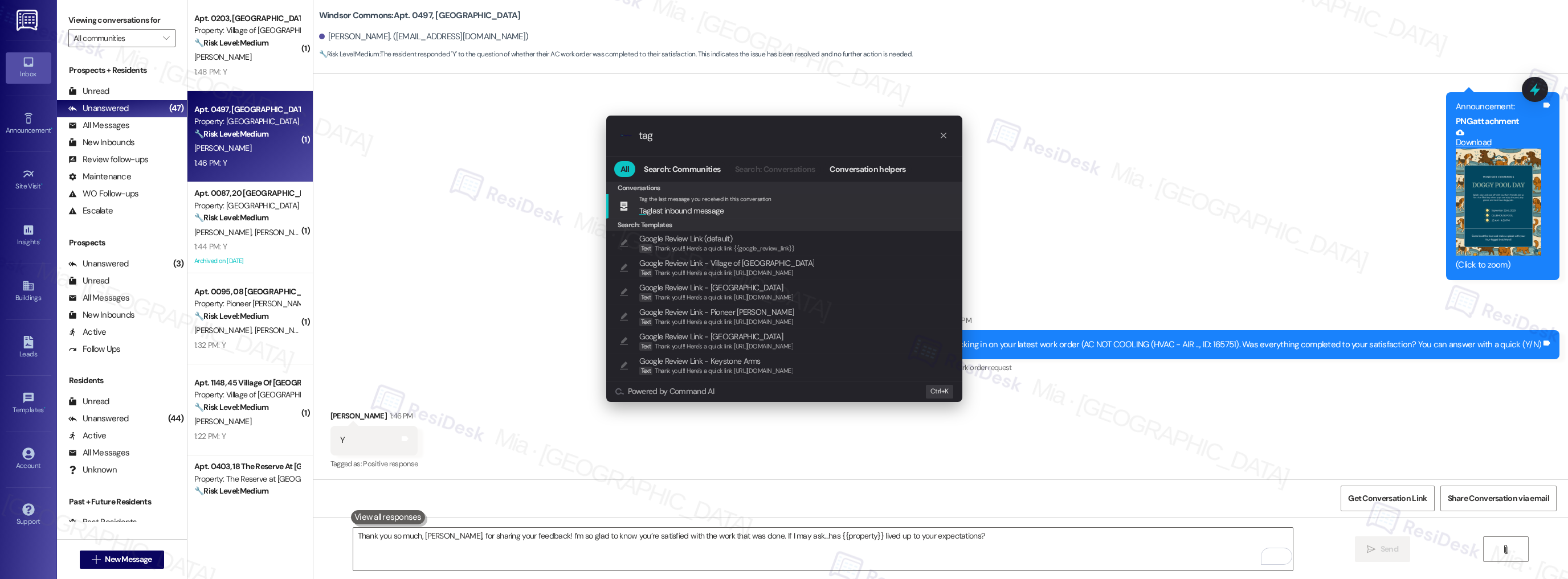
type input "tag"
click at [946, 136] on icon "progress bar" at bounding box center [943, 135] width 9 height 9
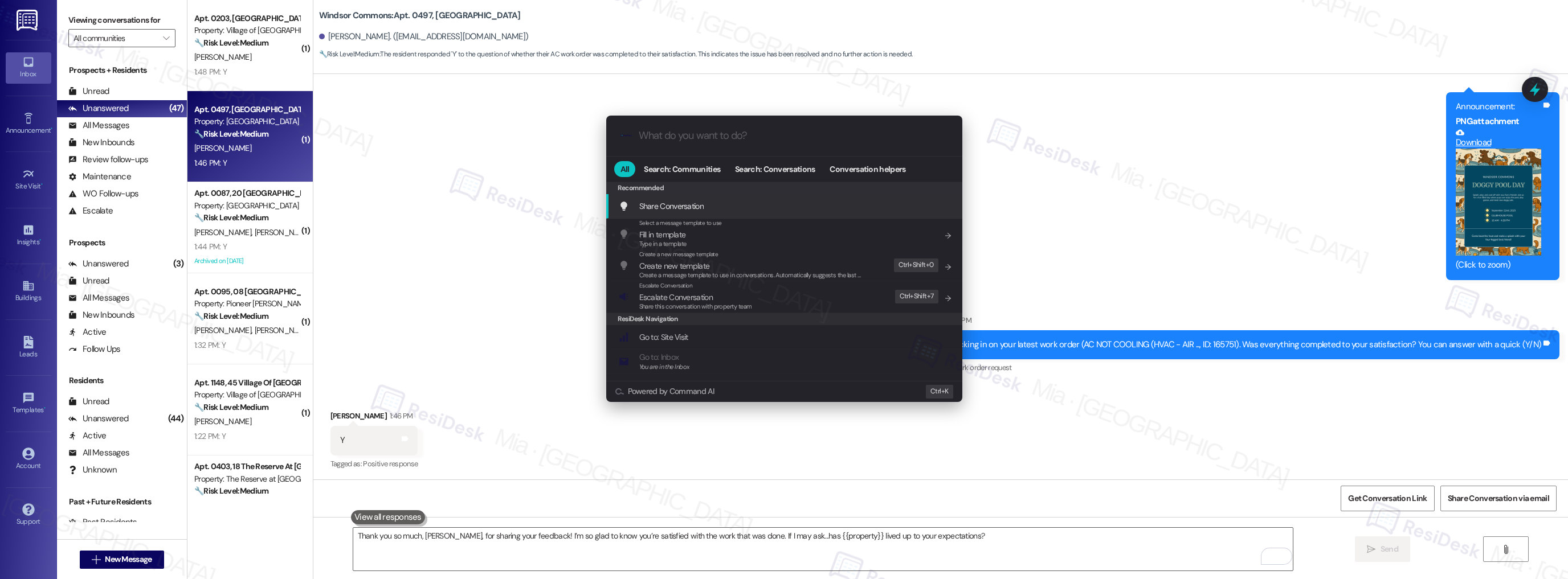
drag, startPoint x: 303, startPoint y: 57, endPoint x: 300, endPoint y: 71, distance: 14.3
click at [300, 71] on div ".cls-1{fill:#0a055f;}.cls-2{fill:#0cc4c4;} resideskLogoBlueOrange All Search: C…" at bounding box center [784, 290] width 1568 height 579
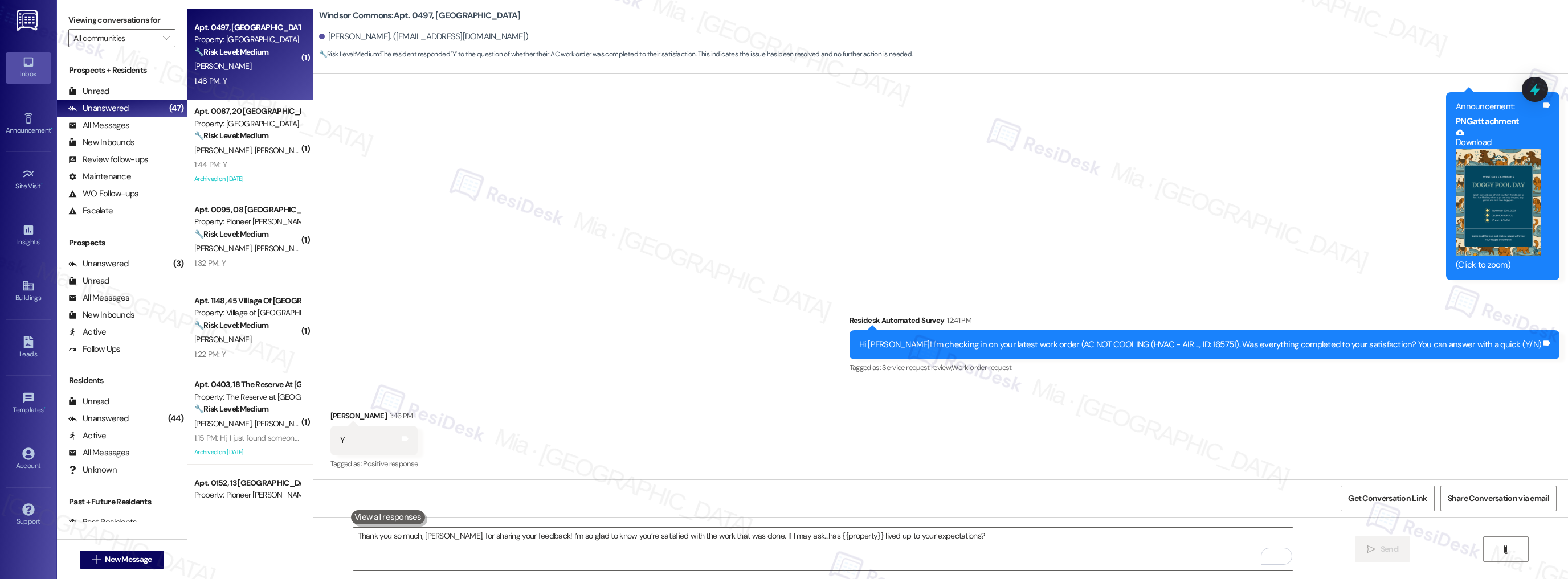
scroll to position [0, 0]
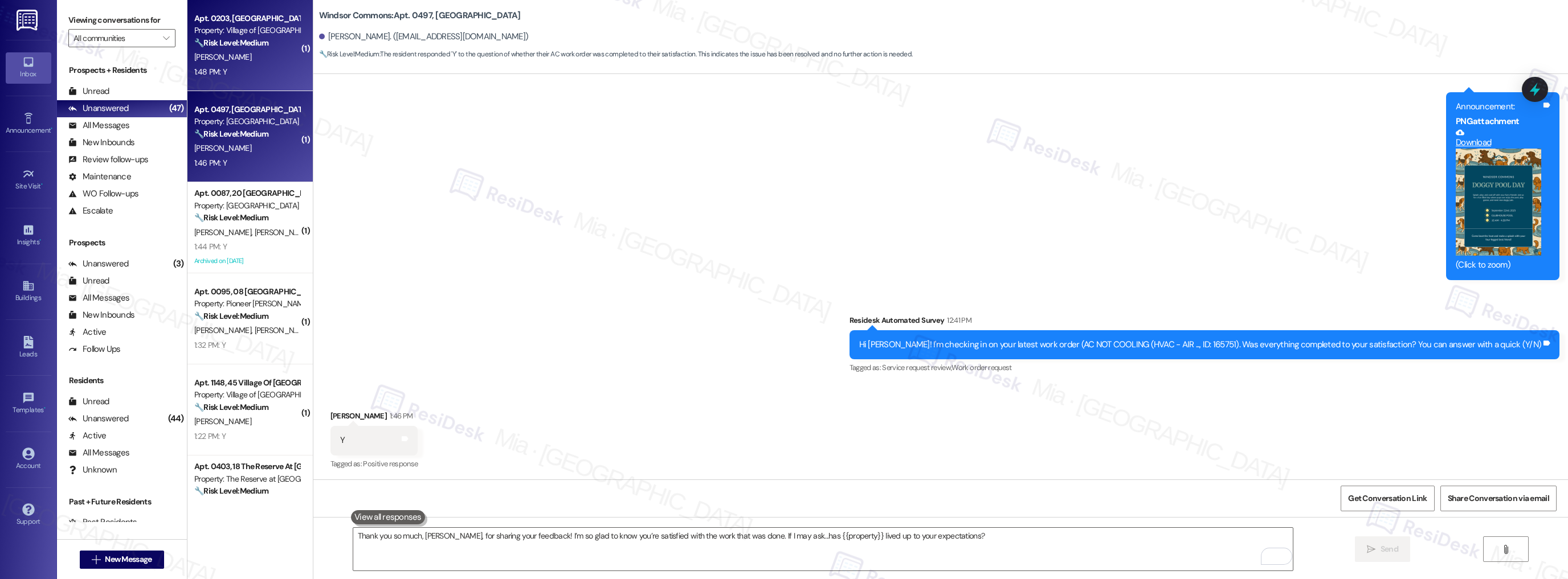
click at [268, 60] on div "C. Stehli" at bounding box center [247, 57] width 108 height 14
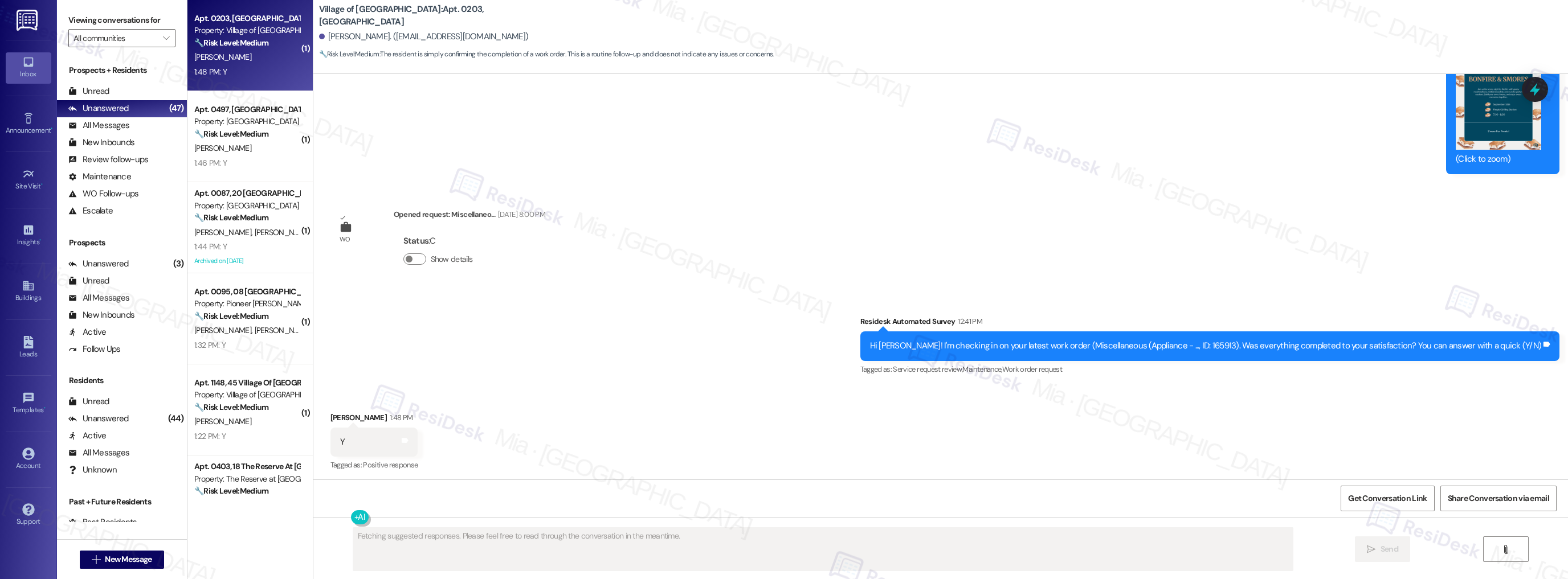
scroll to position [3562, 0]
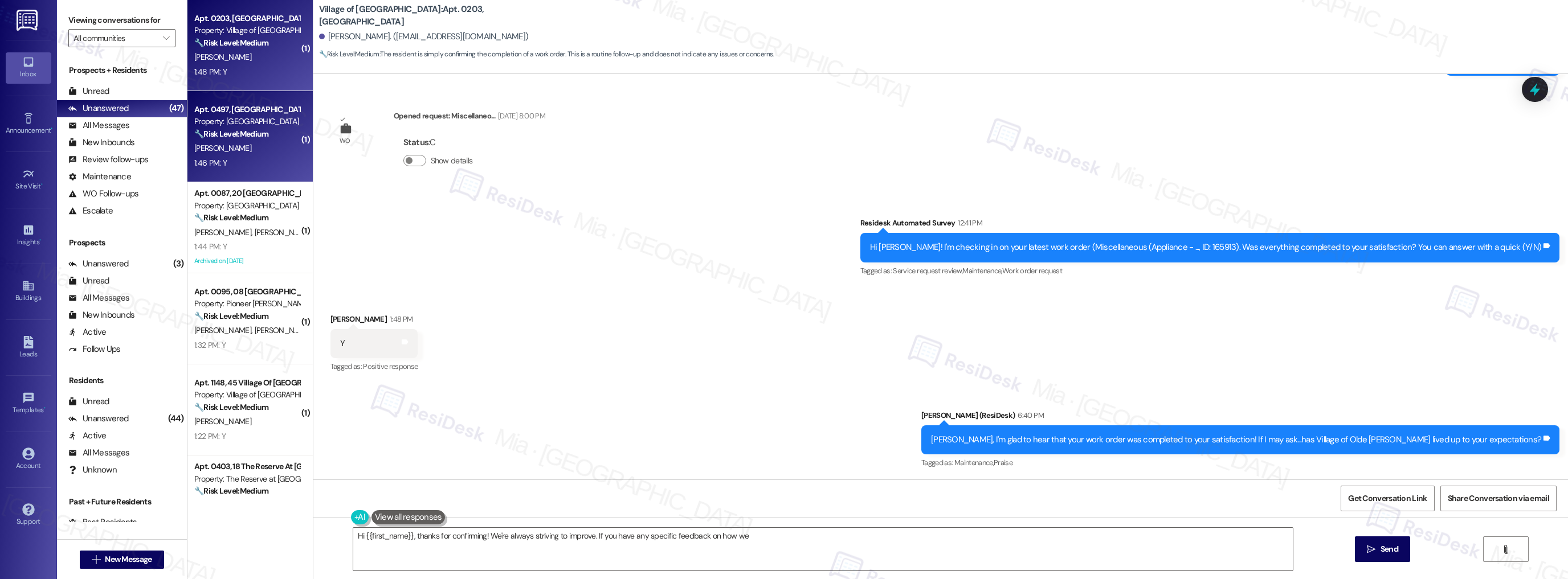
type textarea "Hi {{first_name}}, thanks for confirming! We're always striving to improve. If …"
click at [265, 159] on div "1:46 PM: Y 1:46 PM: Y" at bounding box center [247, 162] width 108 height 14
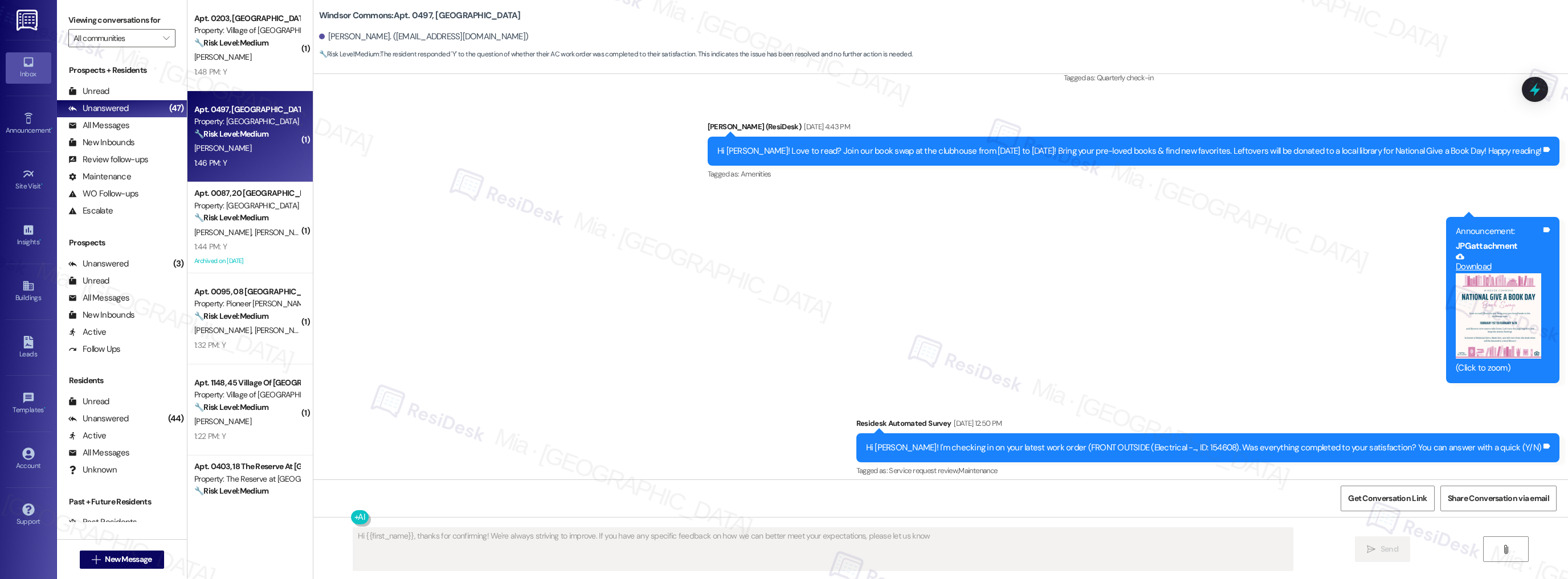
scroll to position [6843, 0]
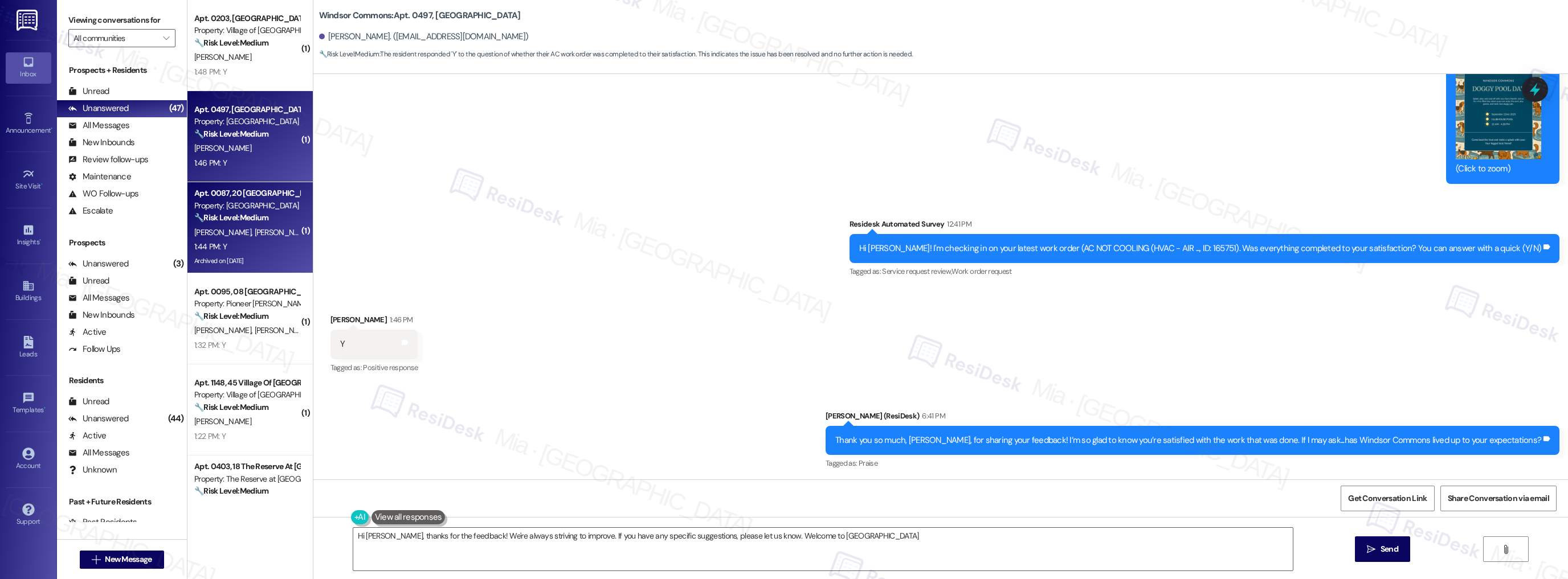
type textarea "Hi Jacqueline, thanks for the feedback! We're always striving to improve. If yo…"
click at [245, 254] on div "1:44 PM: Y 1:44 PM: Y" at bounding box center [247, 246] width 108 height 14
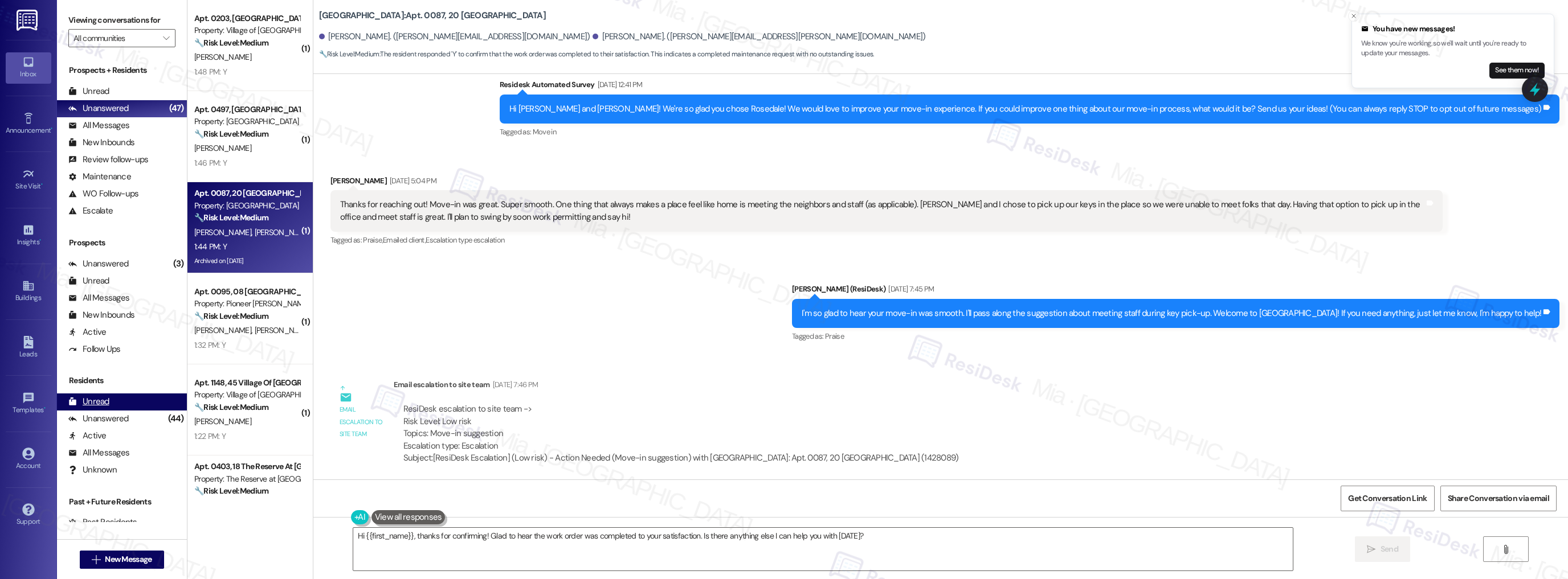
scroll to position [227, 0]
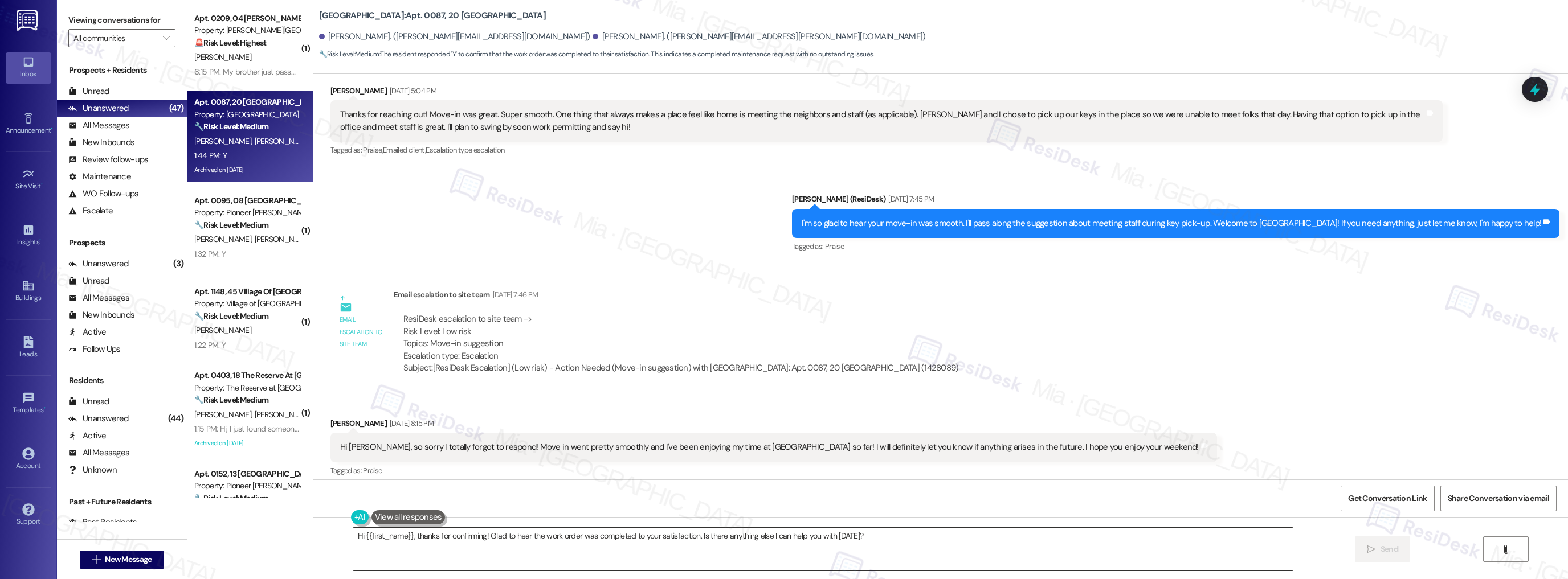
click at [366, 547] on textarea "Hi {{first_name}}, thanks for confirming! Glad to hear the work order was compl…" at bounding box center [823, 549] width 940 height 43
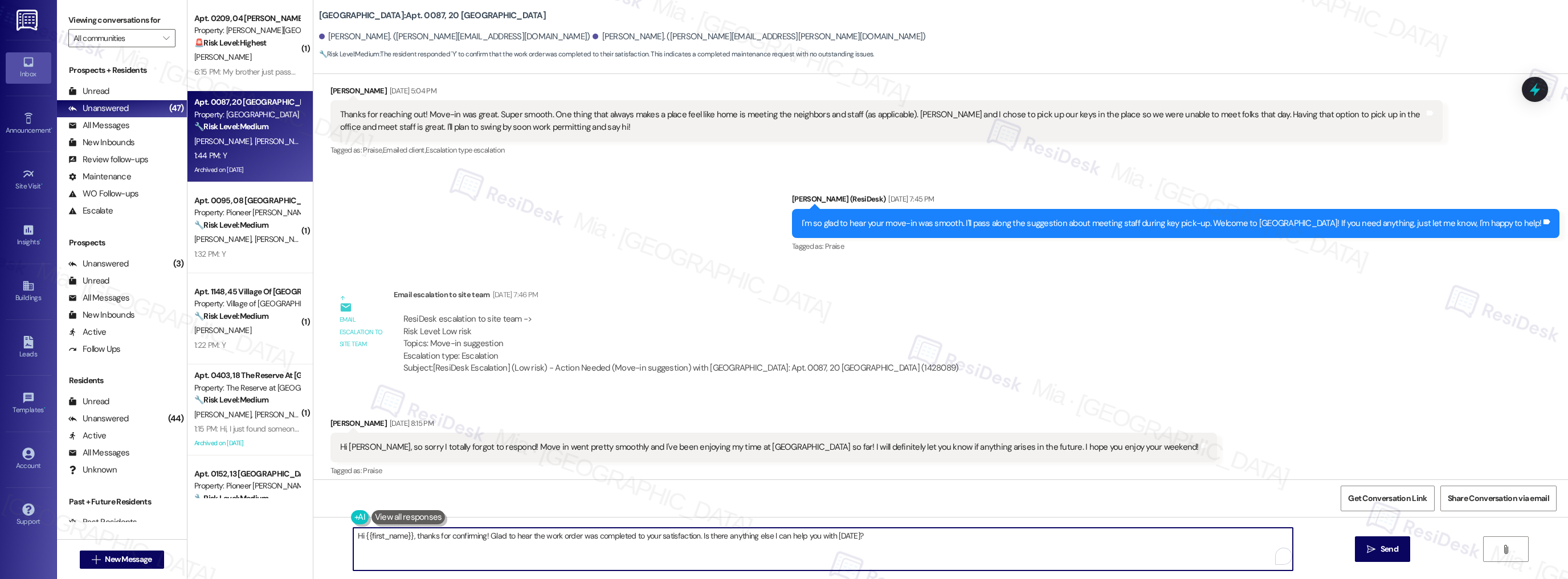
drag, startPoint x: 350, startPoint y: 538, endPoint x: 886, endPoint y: 538, distance: 536.0
click at [886, 538] on textarea "Hi {{first_name}}, thanks for confirming! Glad to hear the work order was compl…" at bounding box center [823, 549] width 940 height 43
paste textarea "Thank you so much for sharing your feedback! I’m so glad to know you’re satisfi…"
click at [419, 535] on textarea "Thank you so much for sharing your feedback! I’m so glad to know you’re satisfi…" at bounding box center [823, 549] width 940 height 43
type textarea "Thank you so much, Brady, for sharing your feedback! I’m so glad to know you’re…"
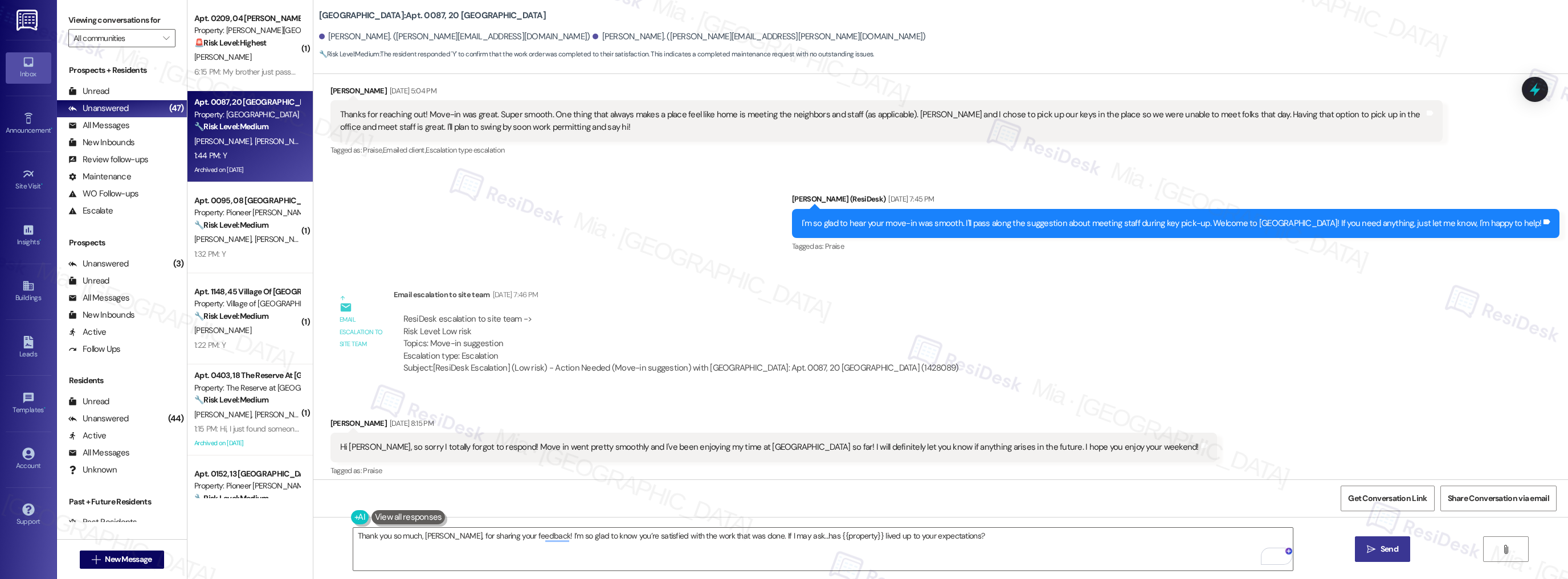
click at [1381, 554] on span "Send" at bounding box center [1389, 549] width 18 height 12
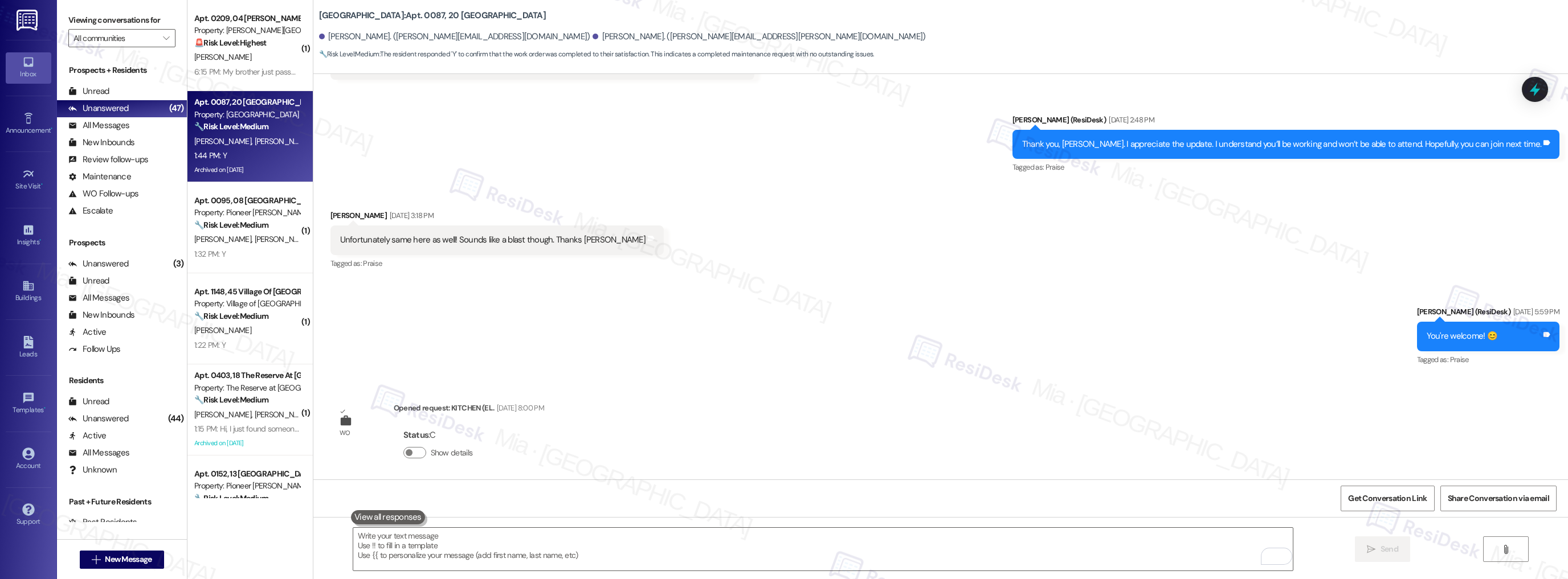
click at [243, 64] on div "W. Schlager" at bounding box center [247, 57] width 108 height 14
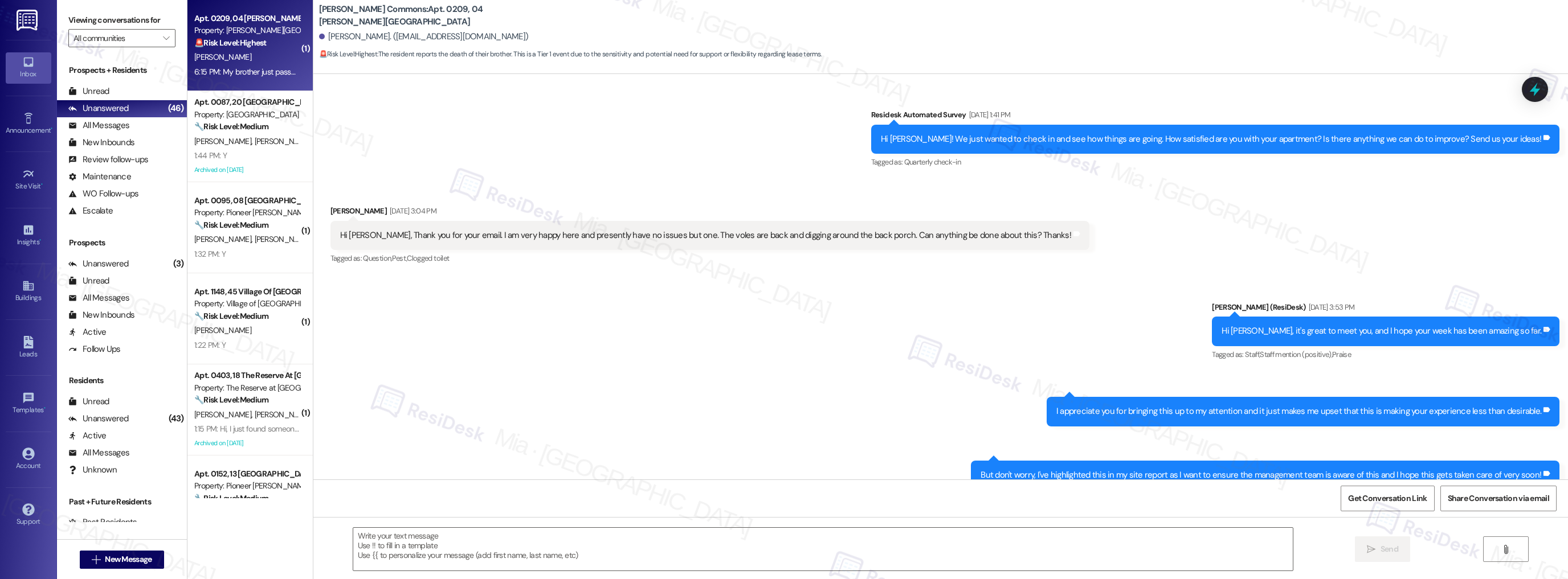
scroll to position [17031, 0]
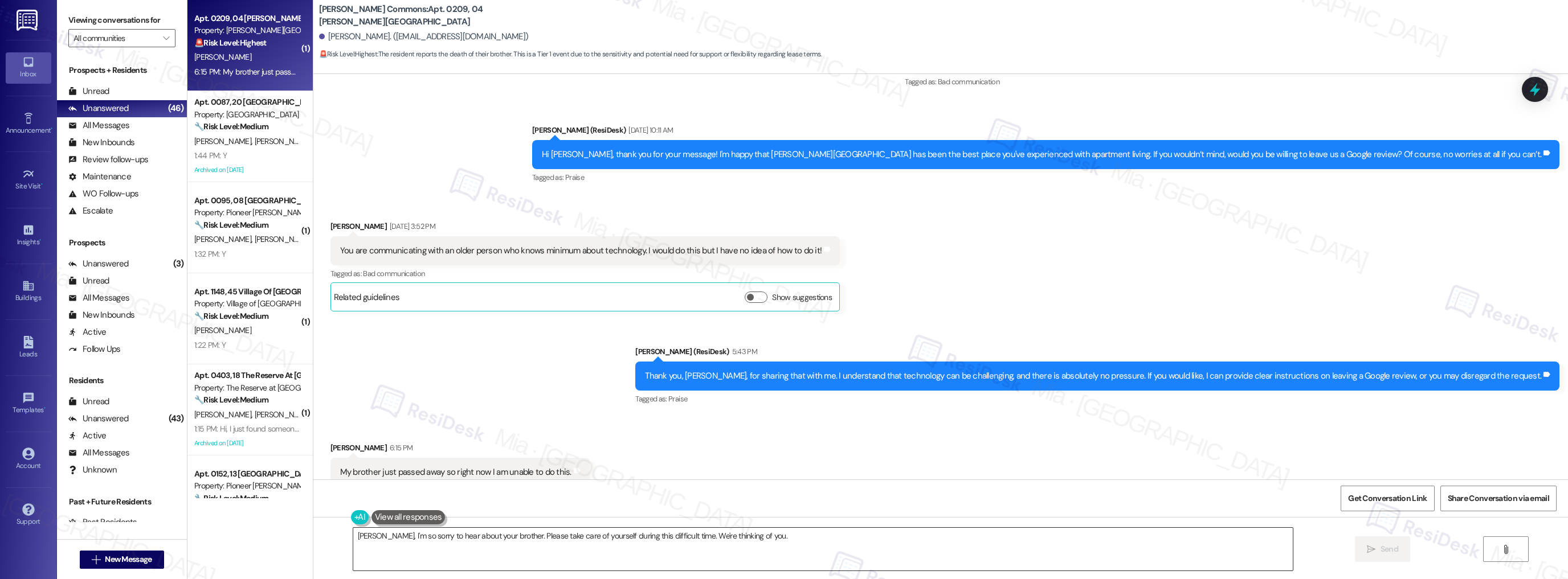
click at [750, 535] on textarea "Wanda, I'm so sorry to hear about your brother. Please take care of yourself du…" at bounding box center [823, 549] width 940 height 43
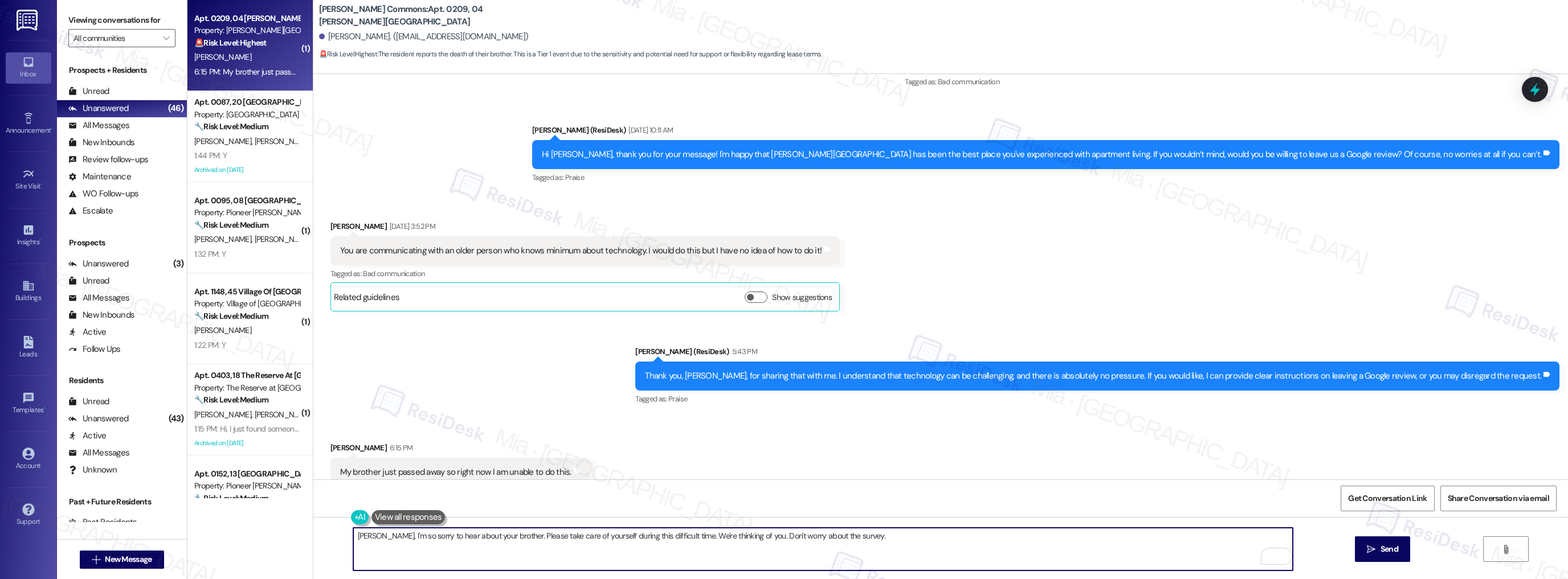
click at [675, 538] on textarea "Wanda, I'm so sorry to hear about your brother. Please take care of yourself du…" at bounding box center [823, 549] width 940 height 43
drag, startPoint x: 732, startPoint y: 535, endPoint x: 784, endPoint y: 535, distance: 52.0
click at [784, 535] on textarea "Wanda, I'm so sorry to hear about your brother. Please take care of yourself du…" at bounding box center [823, 549] width 940 height 43
click at [870, 538] on textarea "Wanda, I'm so sorry to hear about your brother. Please take care of yourself du…" at bounding box center [823, 549] width 940 height 43
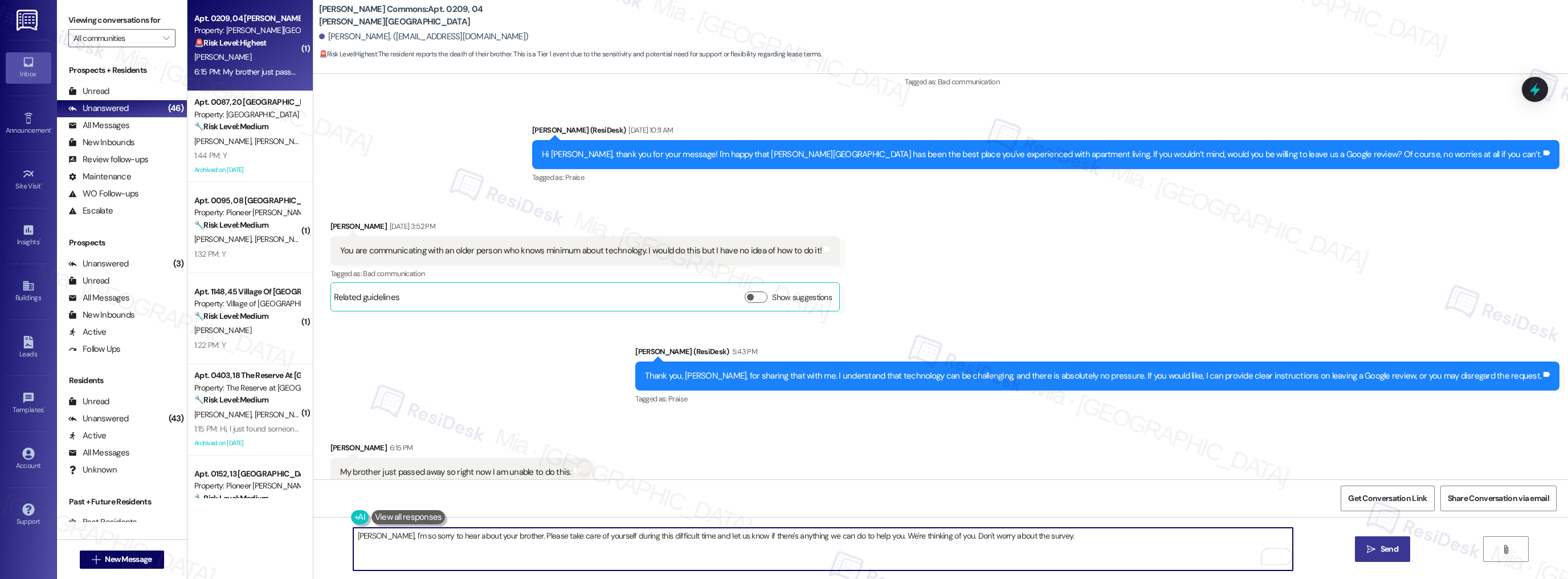
type textarea "Wanda, I'm so sorry to hear about your brother. Please take care of yourself du…"
click at [1391, 544] on span "Send" at bounding box center [1389, 549] width 18 height 12
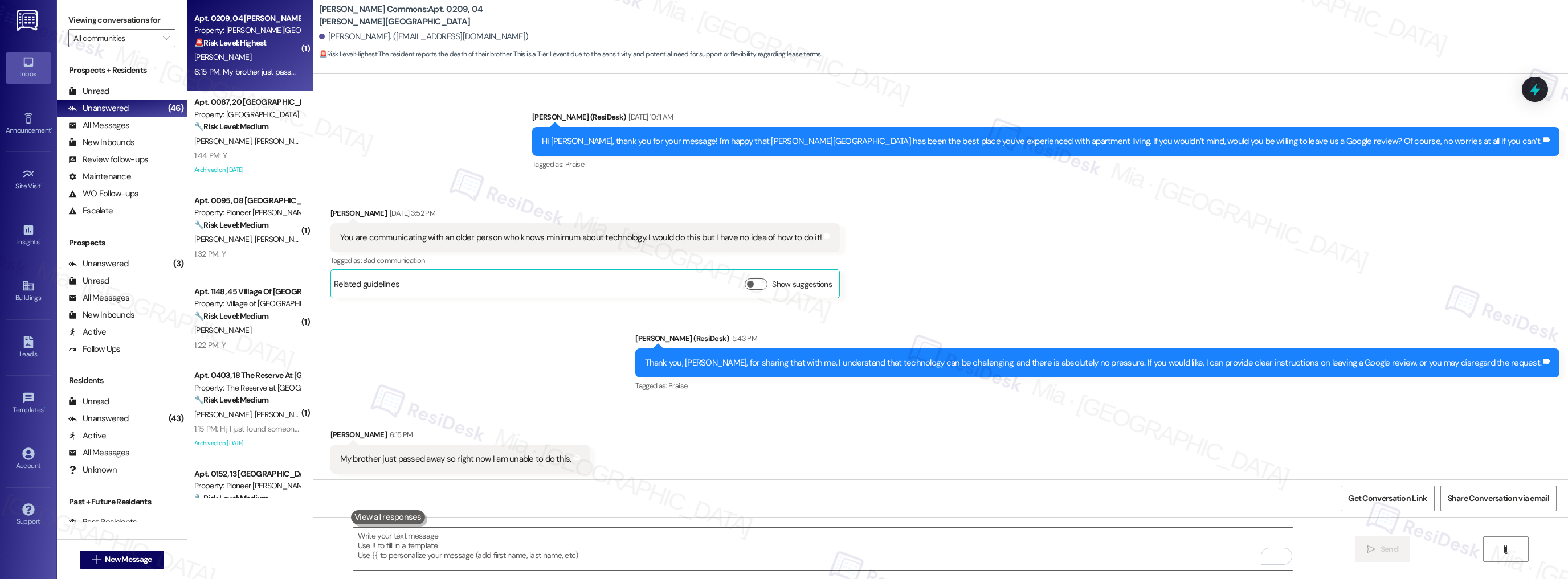
scroll to position [17111, 0]
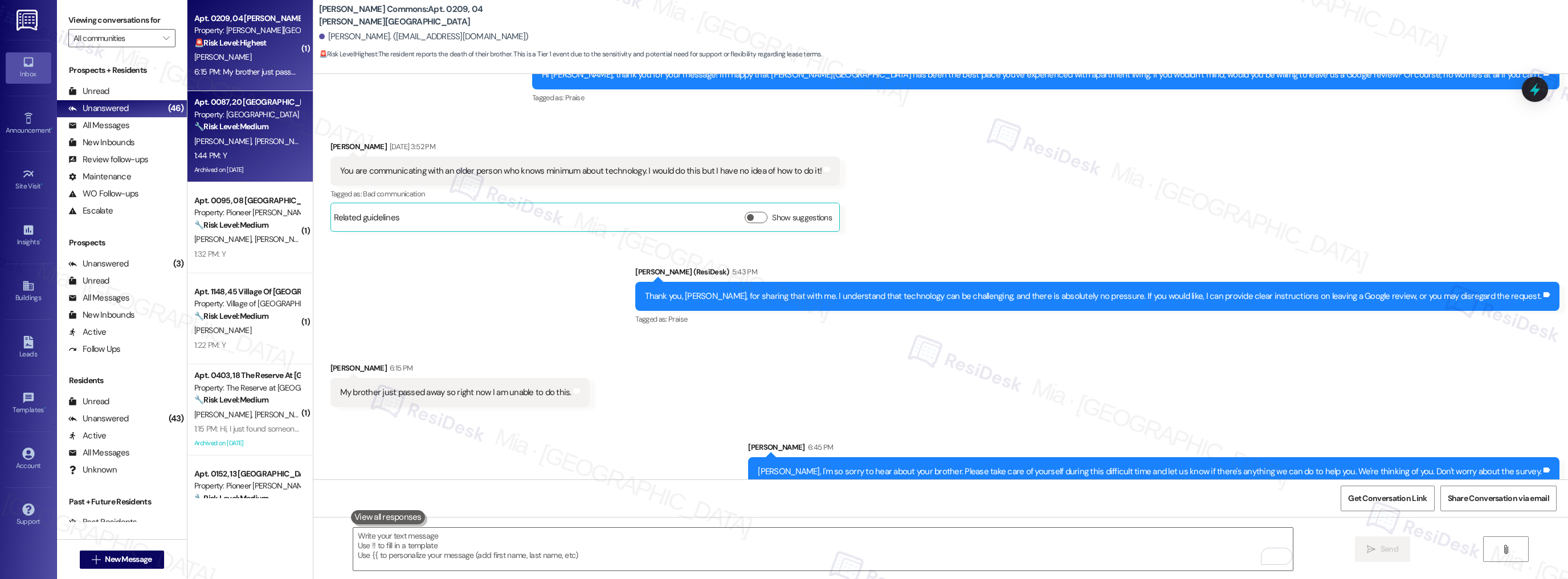
click at [258, 139] on span "B. Krushinski" at bounding box center [282, 141] width 57 height 10
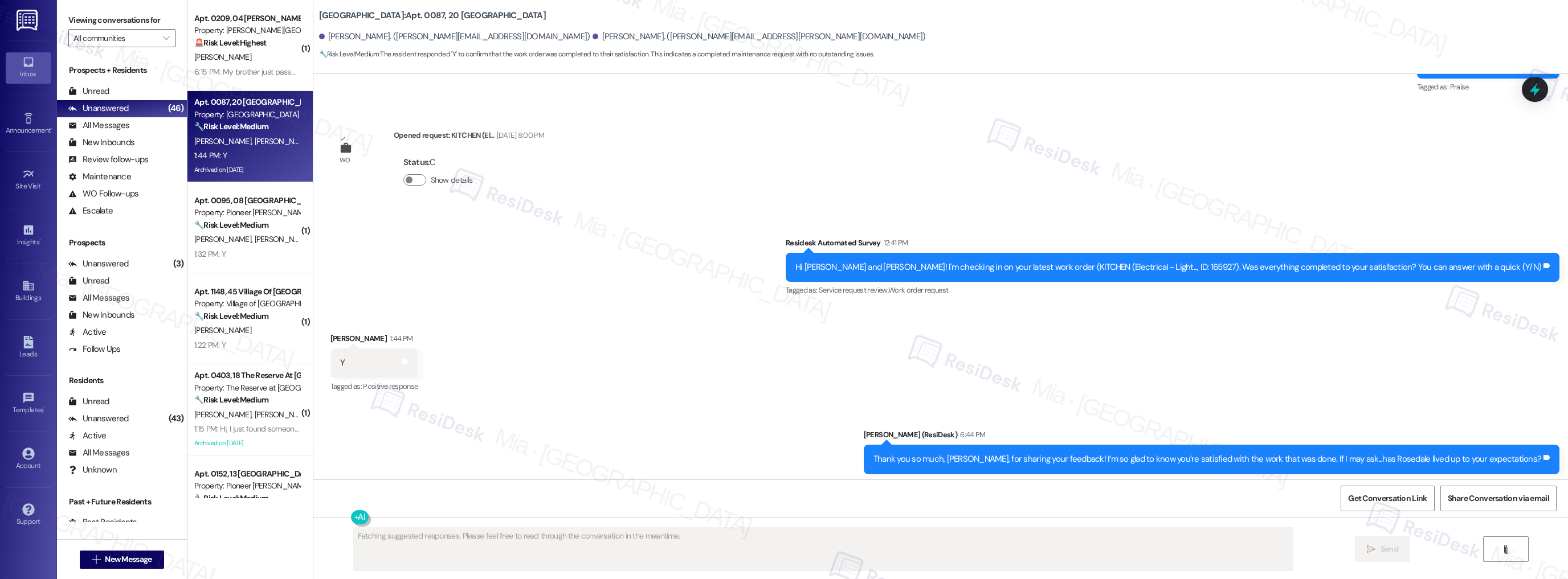
scroll to position [1965, 0]
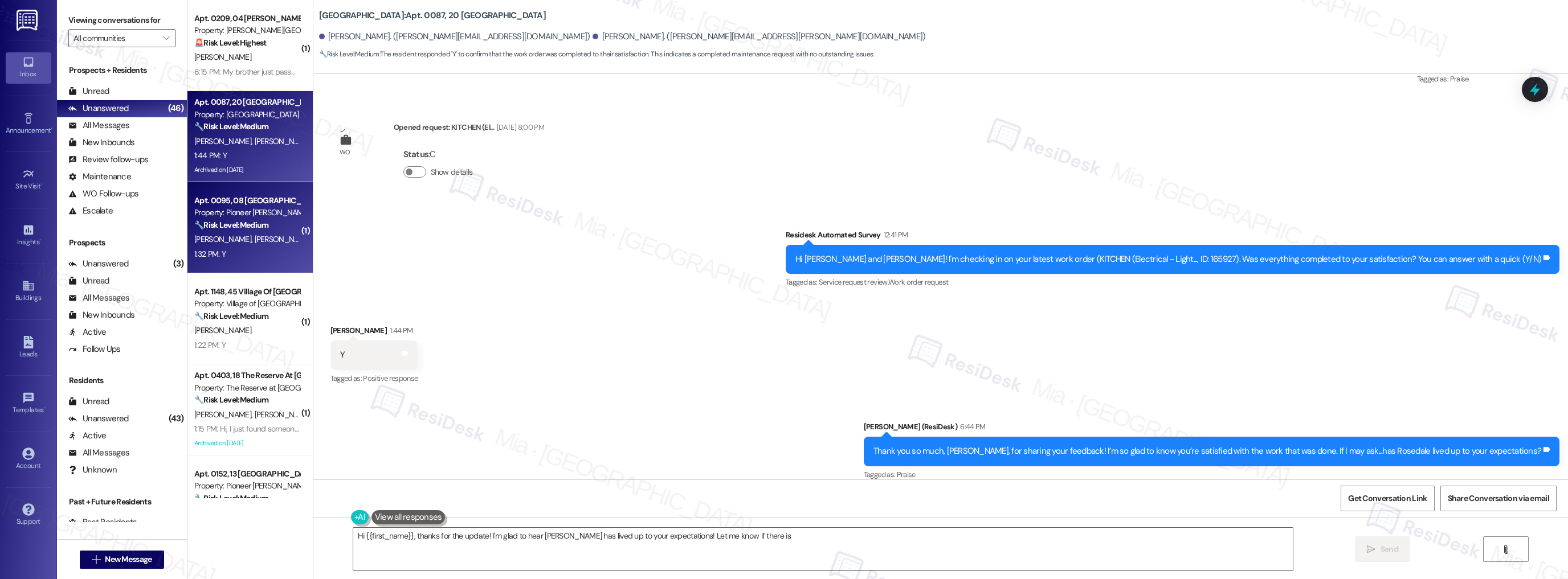
type textarea "Hi {{first_name}}, thanks for the update! I'm glad to hear Rosedale has lived u…"
click at [262, 244] on span "M. Eshleman" at bounding box center [282, 239] width 57 height 10
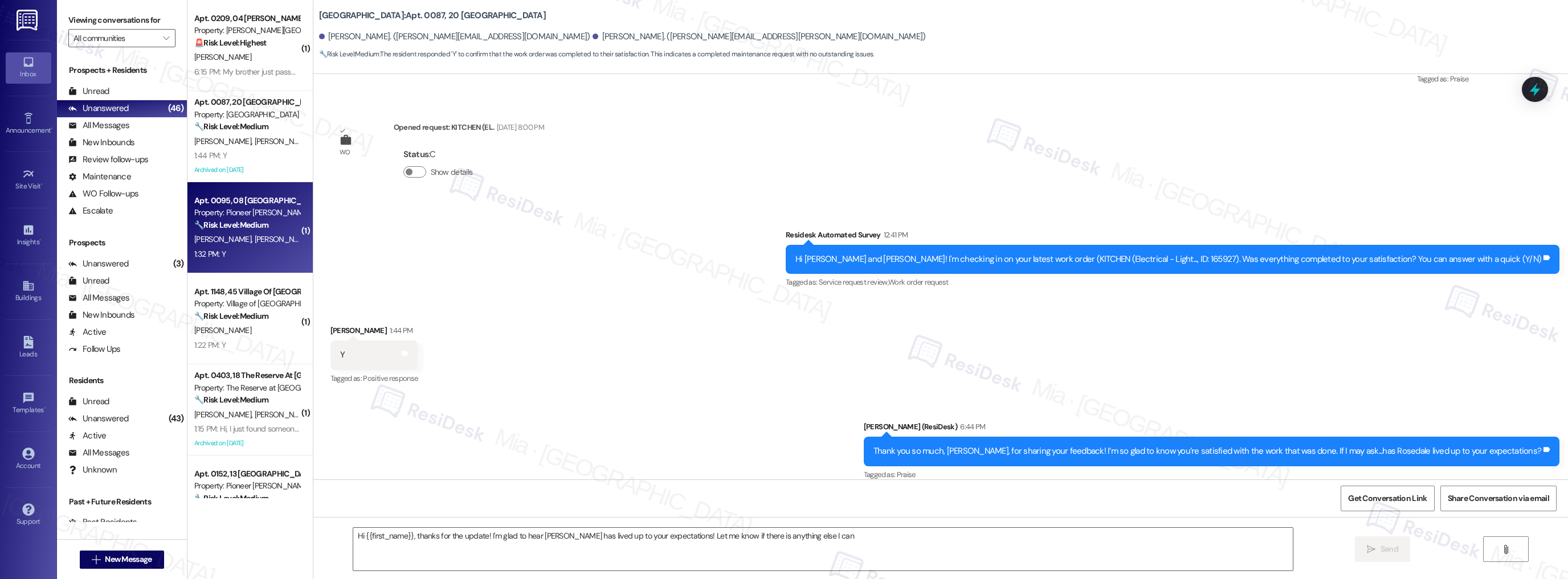
type textarea "Hi {{first_name}}, thanks for the update! I'm glad to hear Rosedale has lived u…"
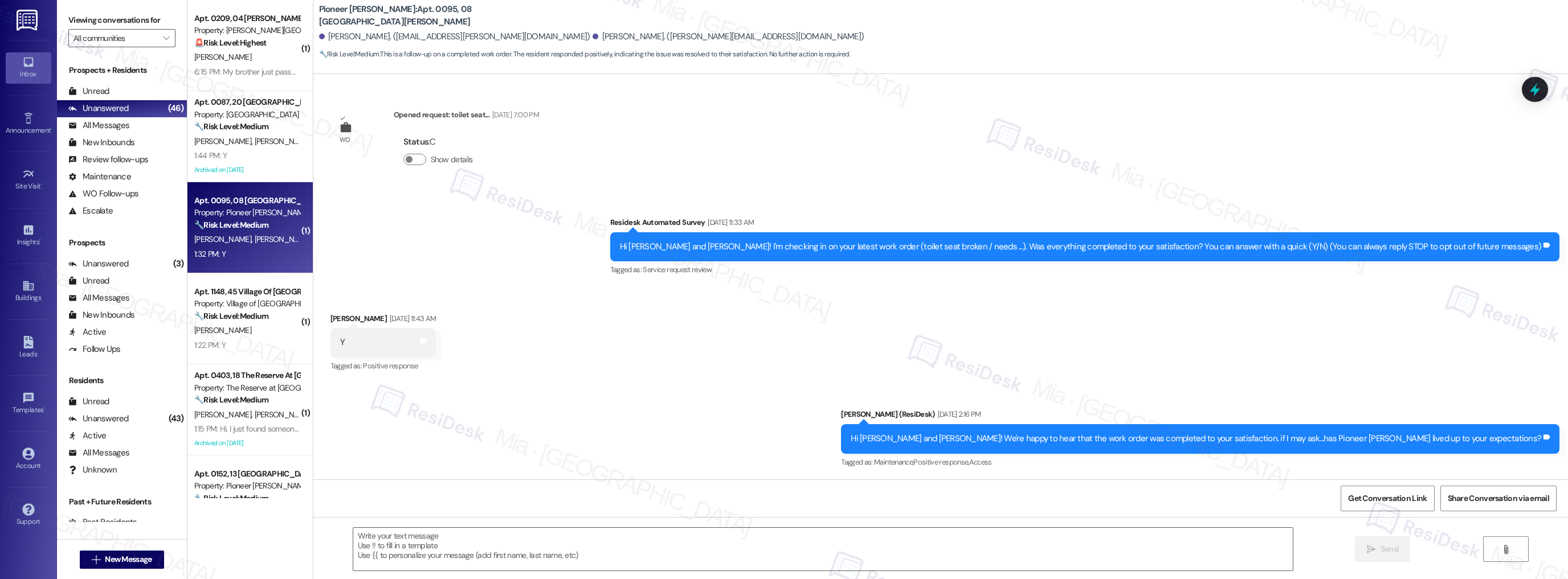
type textarea "Fetching suggested responses. Please feel free to read through the conversation…"
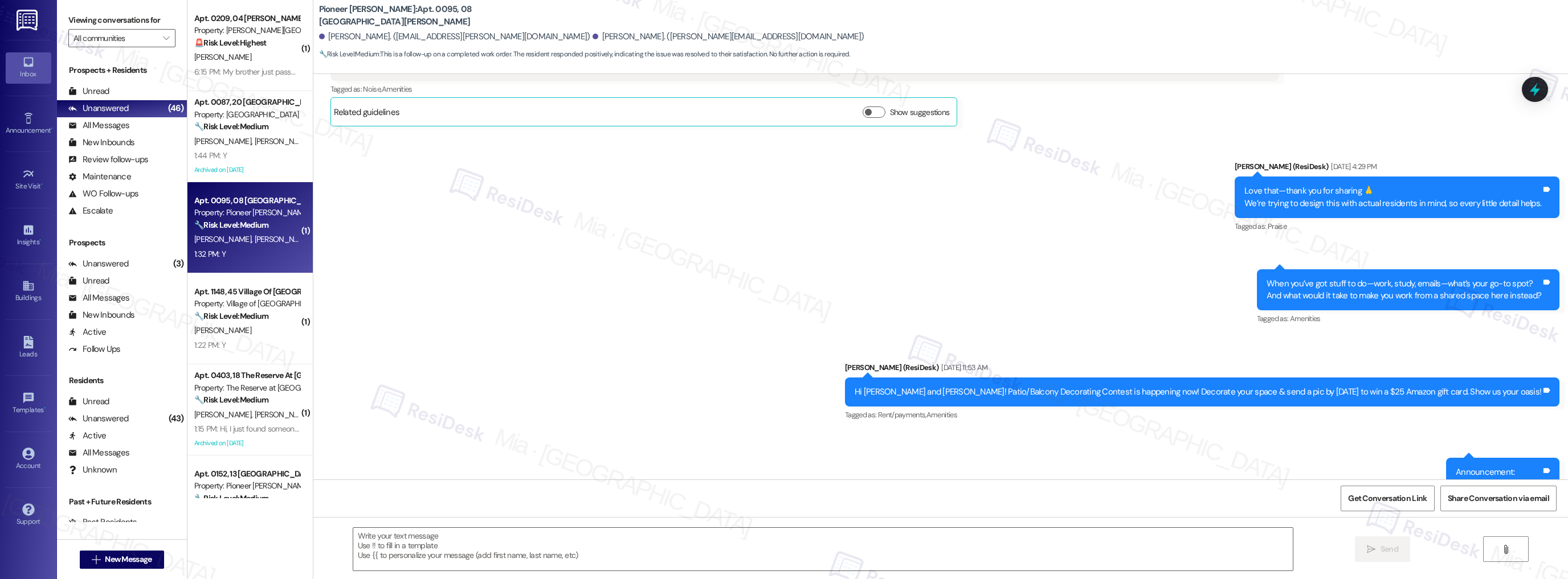
scroll to position [5429, 0]
click at [376, 537] on textarea at bounding box center [823, 549] width 940 height 43
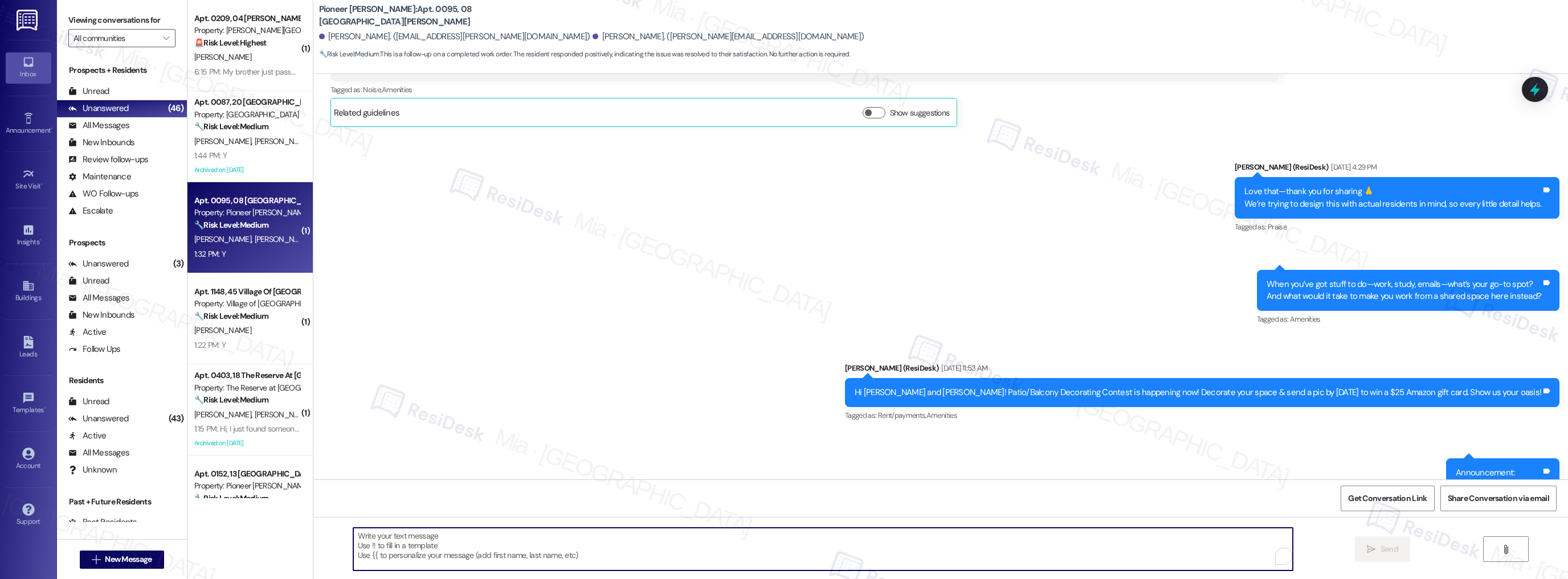
paste textarea "Thank you so much for sharing your feedback! I’m so glad to know you’re satisfi…"
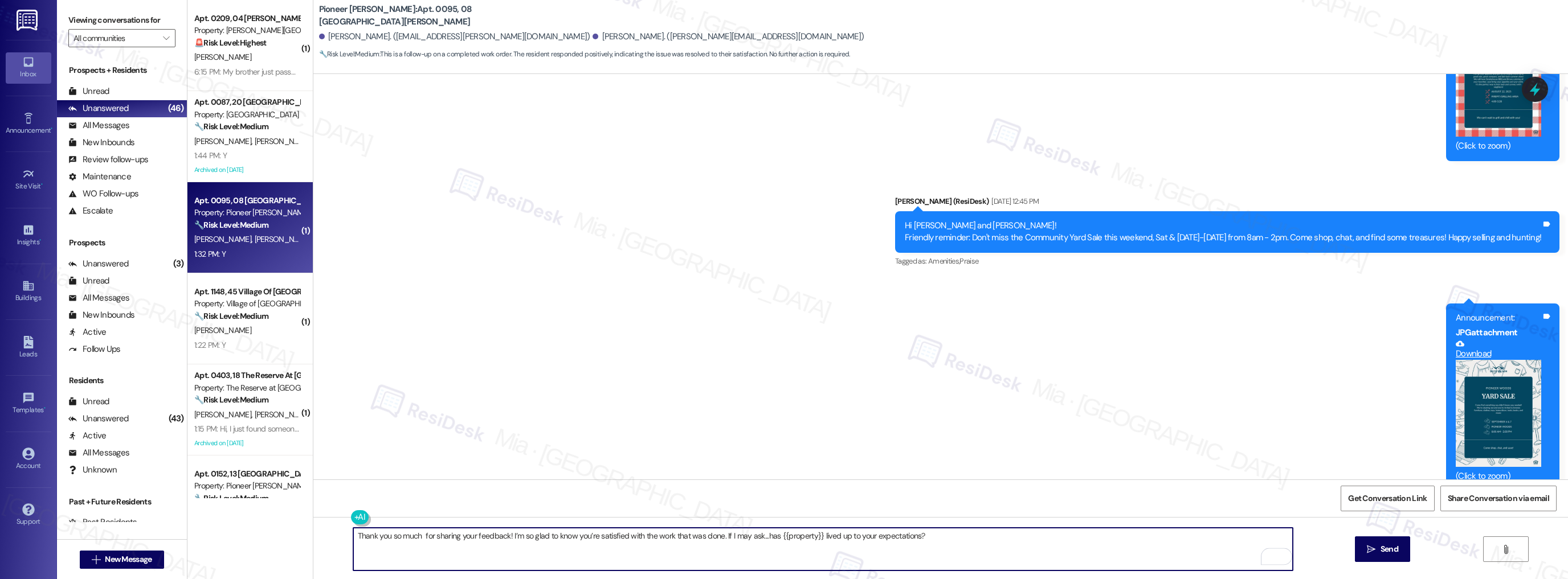
scroll to position [6658, 0]
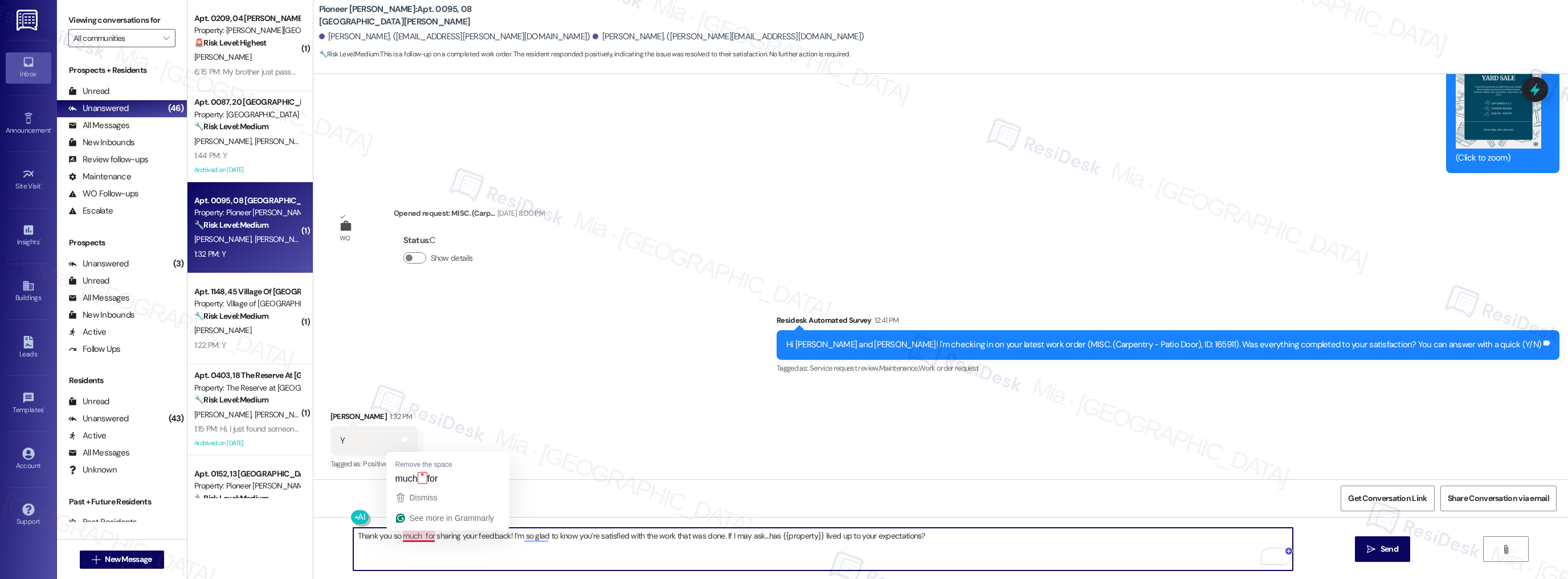
click at [414, 536] on textarea "Thank you so much for sharing your feedback! I’m so glad to know you’re satisfi…" at bounding box center [823, 549] width 940 height 43
type textarea "Thank you so much, Kaitlyn, for sharing your feedback! I’m so glad to know you’…"
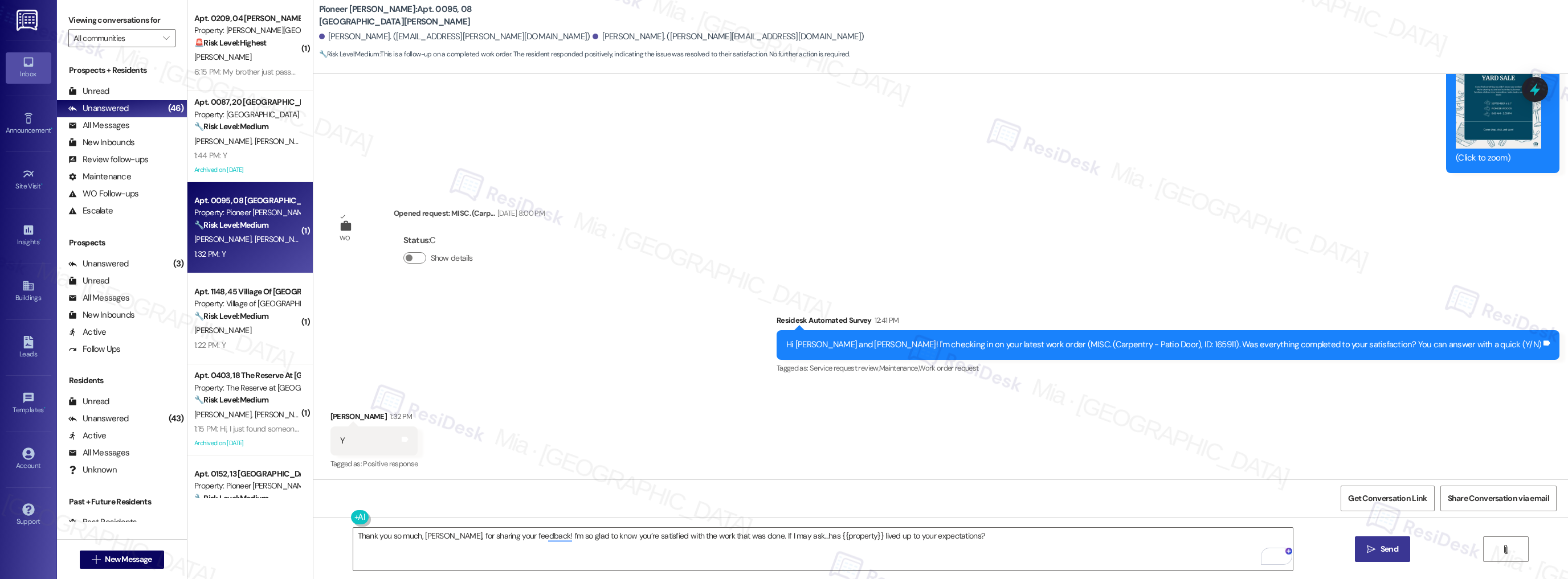
click at [1402, 547] on button " Send" at bounding box center [1382, 549] width 55 height 26
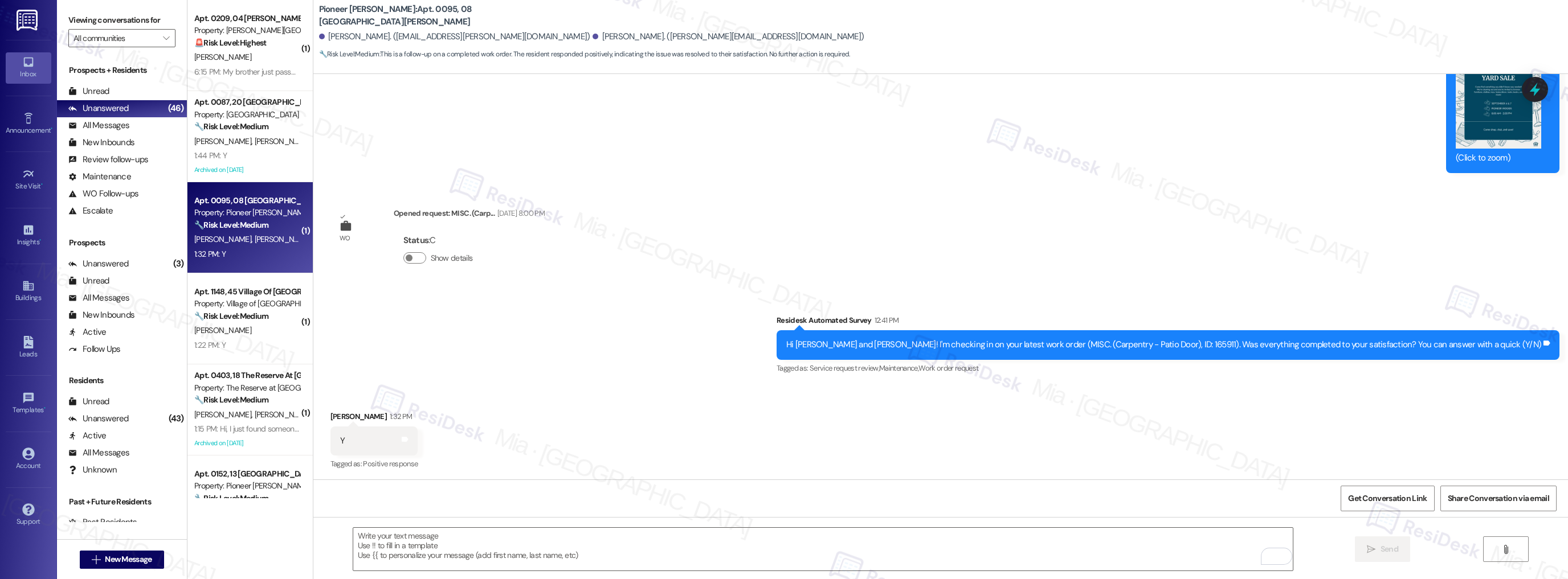
scroll to position [6738, 0]
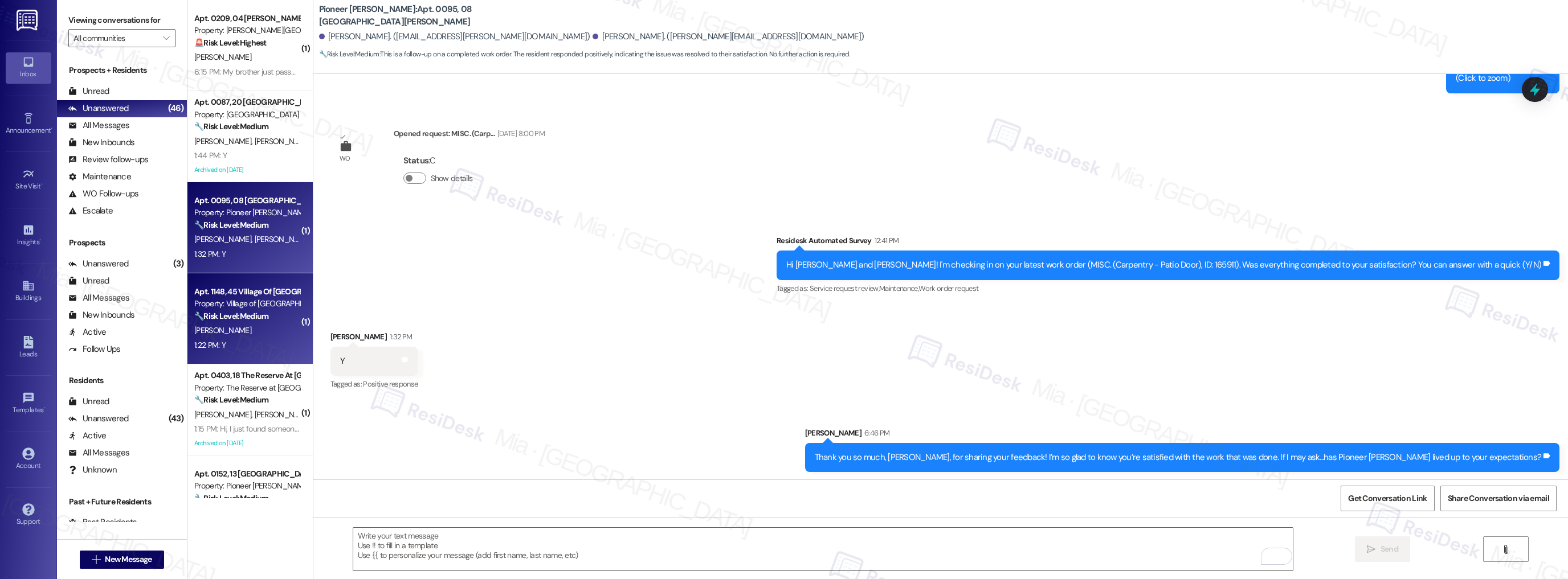
click at [247, 331] on div "J. Discavage" at bounding box center [247, 330] width 108 height 14
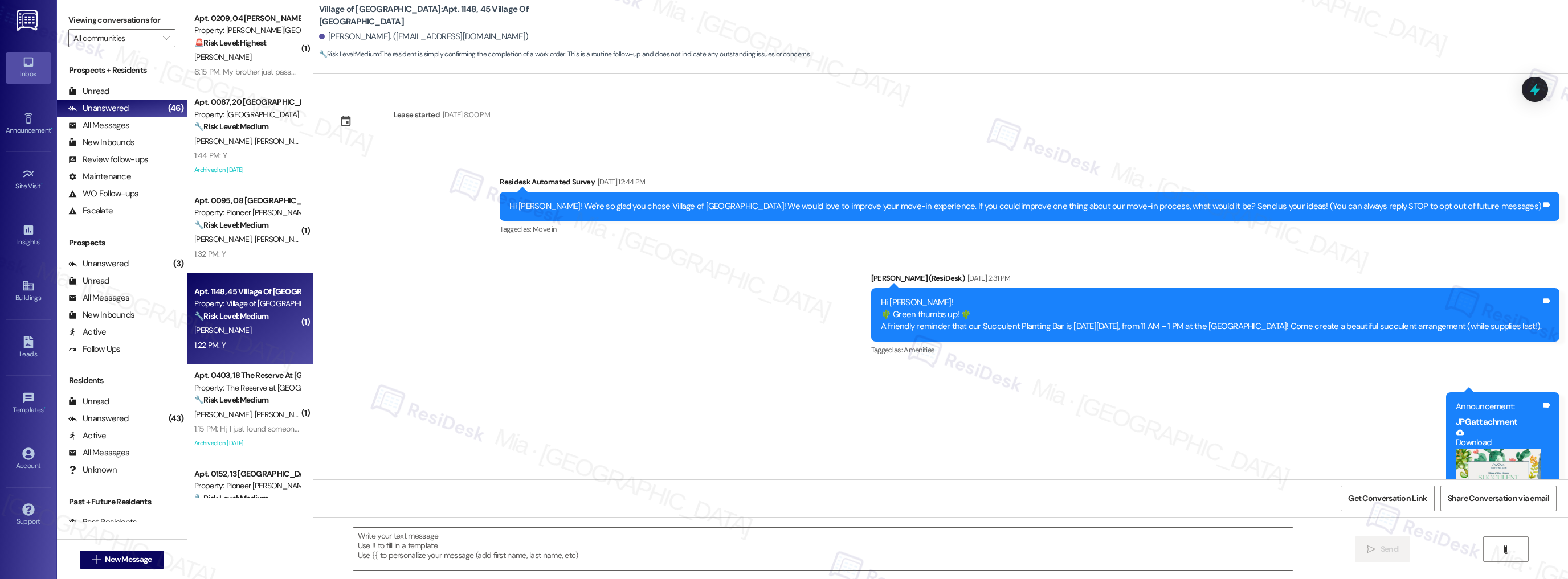
scroll to position [2043, 0]
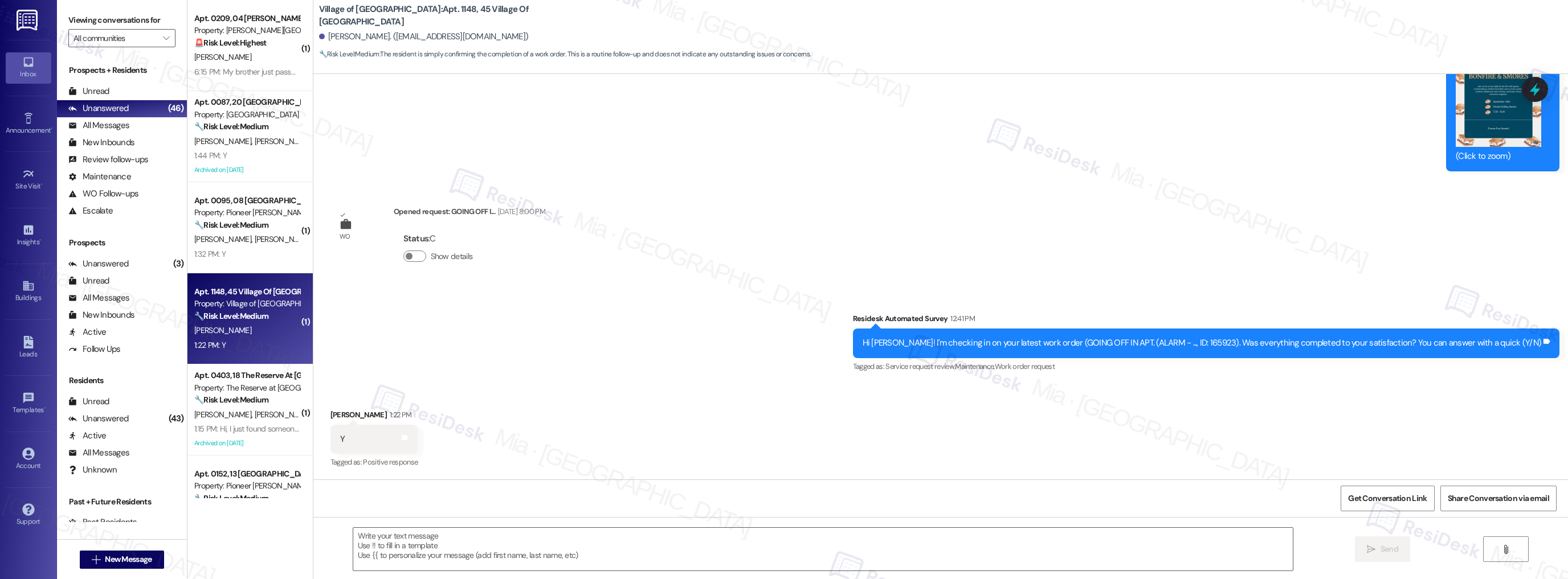
type textarea "Fetching suggested responses. Please feel free to read through the conversation…"
click at [431, 536] on textarea at bounding box center [823, 549] width 940 height 43
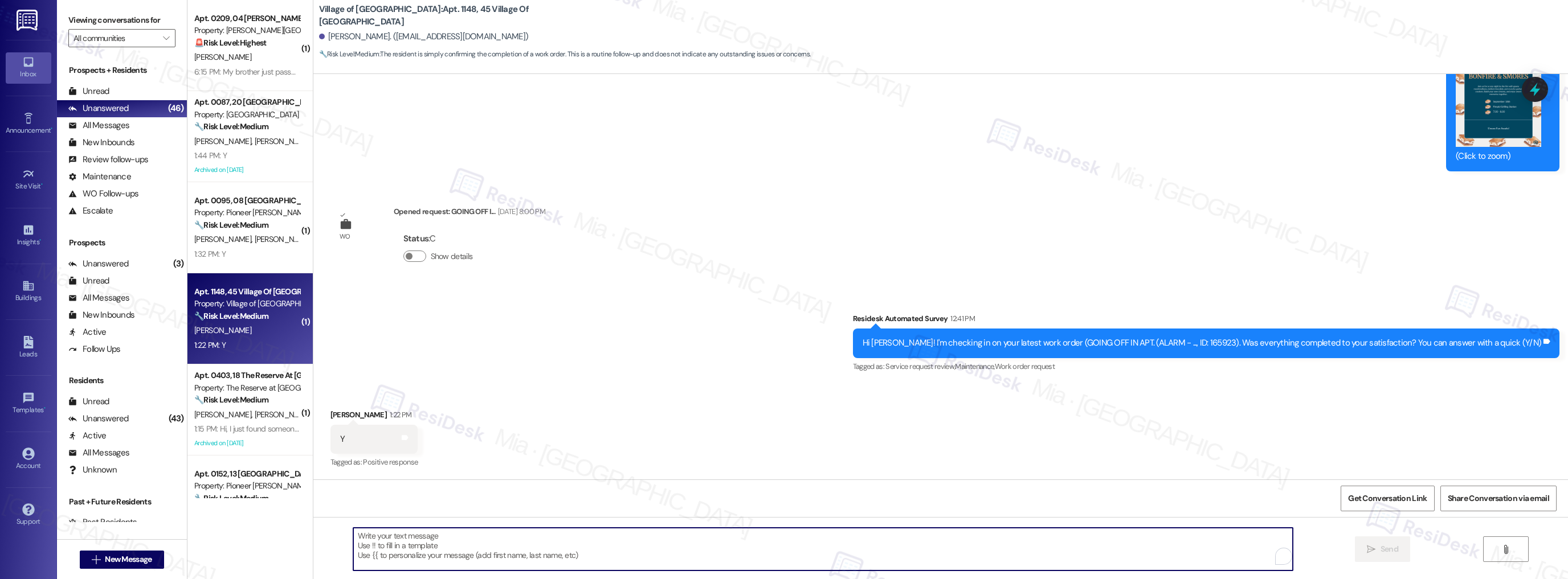
paste textarea "Thank you so much for sharing your feedback! I’m so glad to know you’re satisfi…"
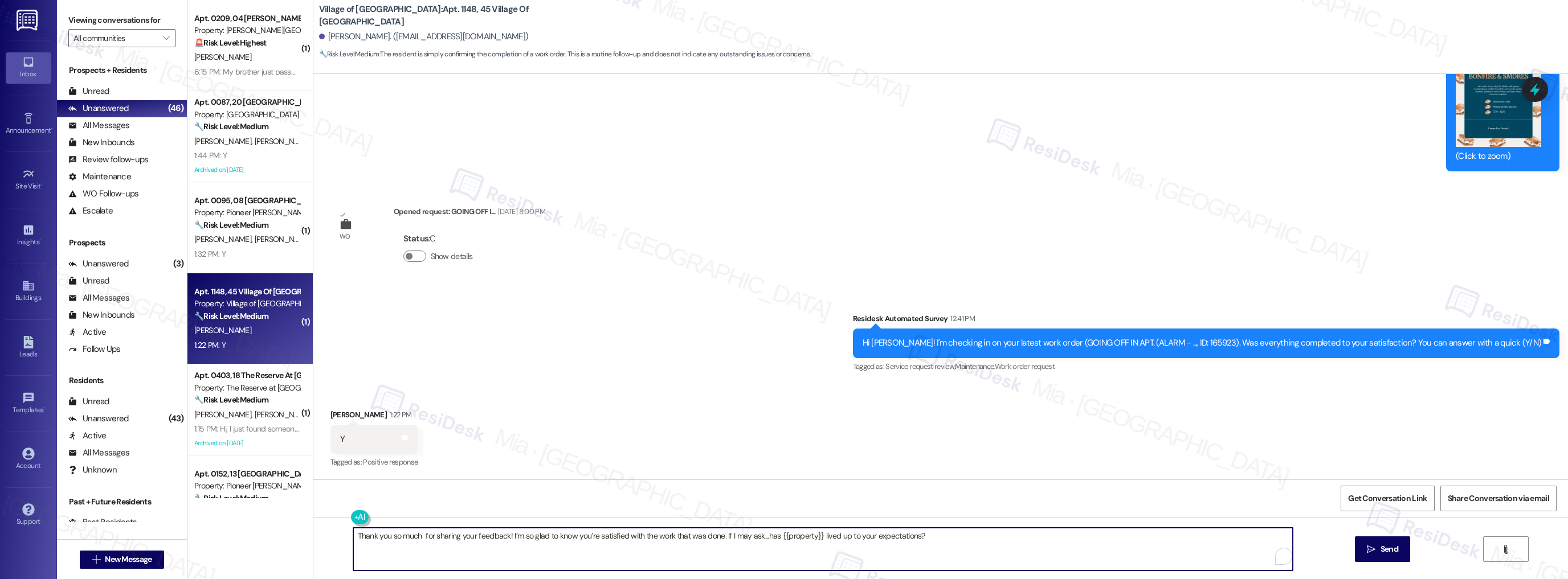
click at [415, 535] on textarea "Thank you so much for sharing your feedback! I’m so glad to know you’re satisfi…" at bounding box center [823, 549] width 940 height 43
type textarea "Thank you so much, Joshua, for sharing your feedback! I’m pleased to know you’r…"
click at [1388, 558] on button " Send" at bounding box center [1382, 549] width 55 height 26
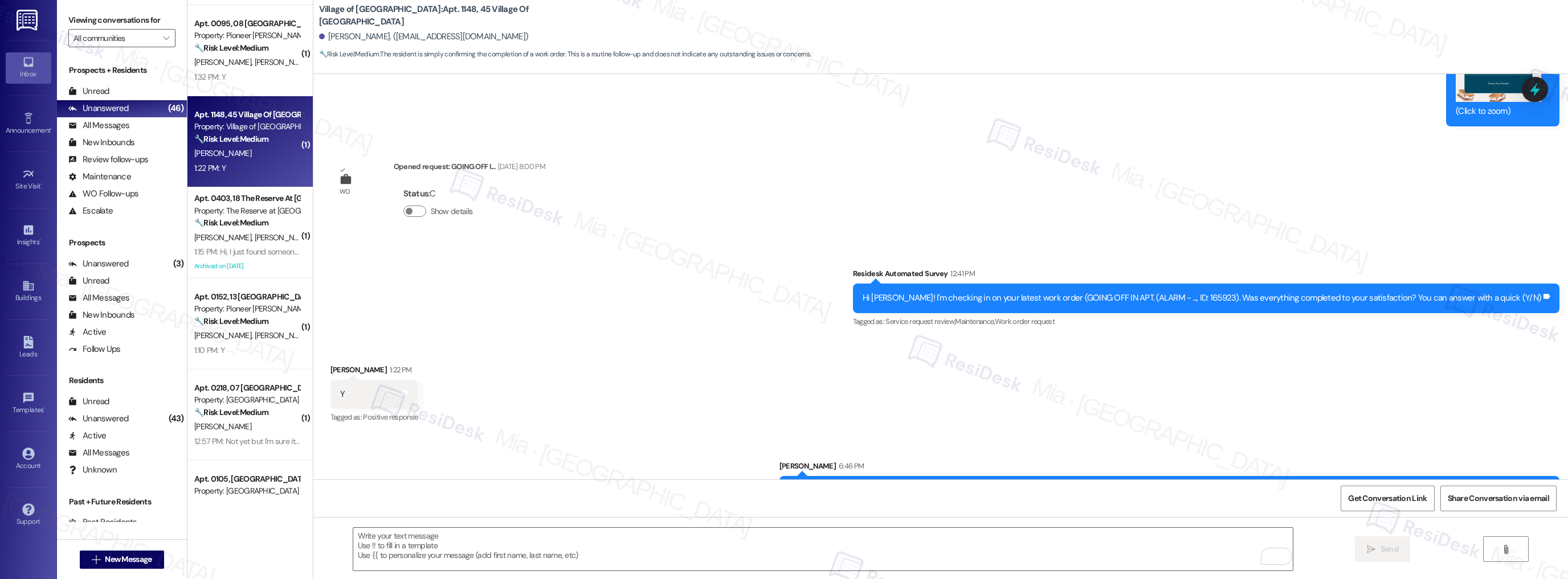
scroll to position [227, 0]
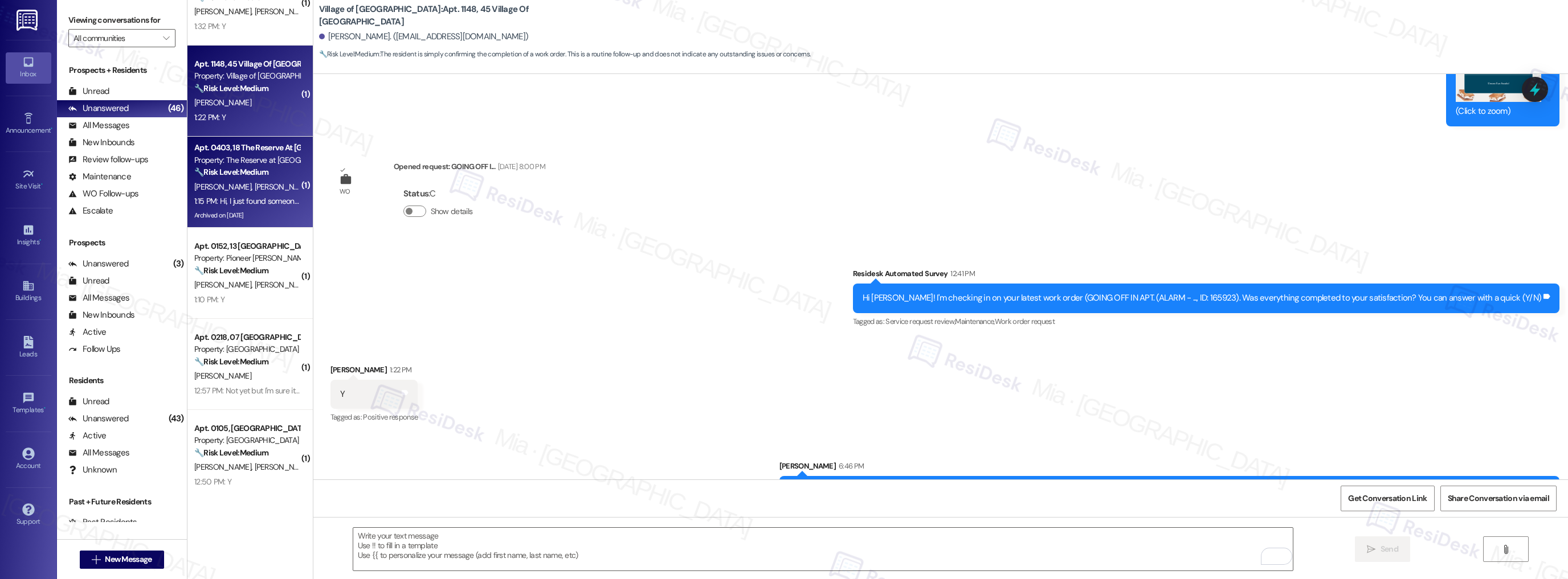
click at [257, 209] on div "Archived on [DATE]" at bounding box center [247, 215] width 108 height 14
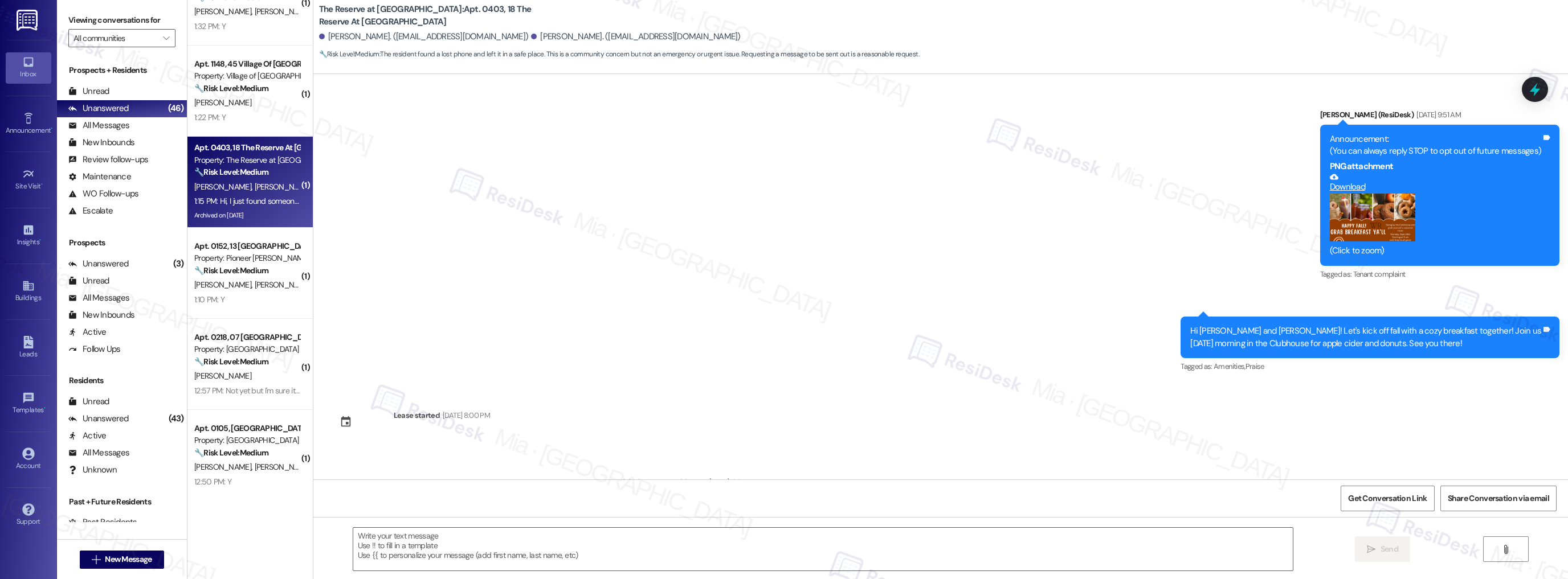
scroll to position [7028, 0]
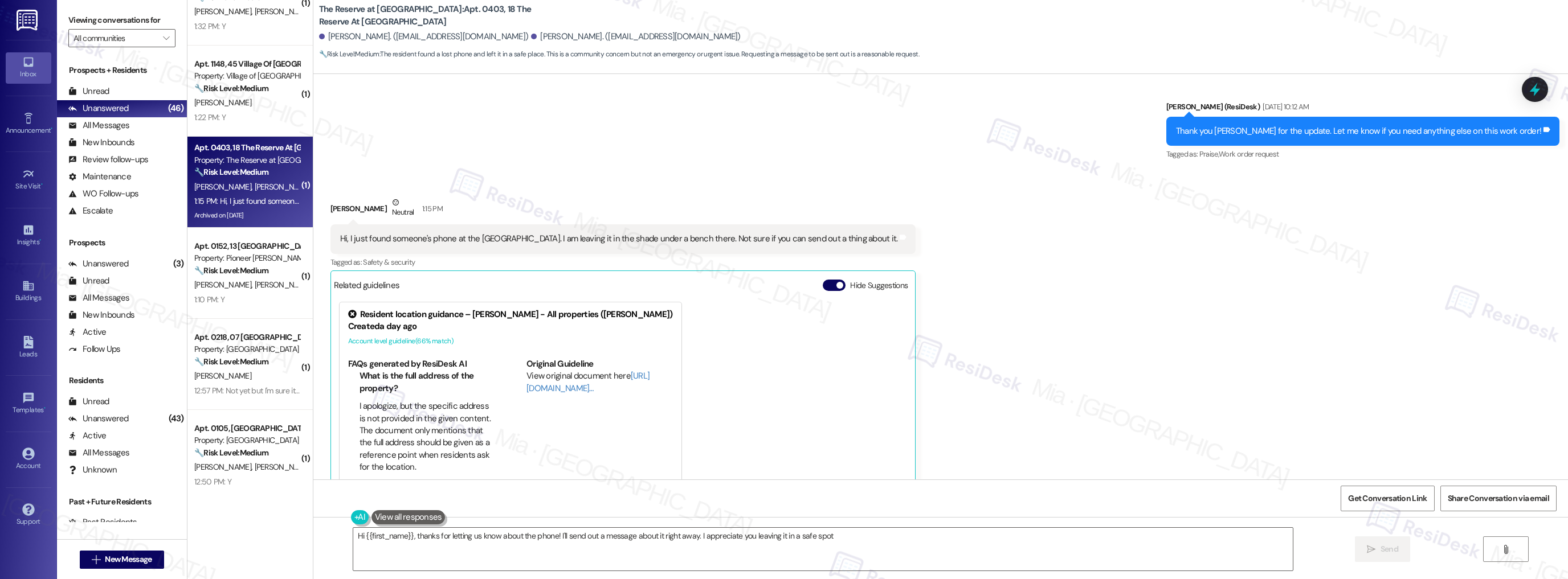
type textarea "Hi {{first_name}}, thanks for letting us know about the phone! I'll send out a …"
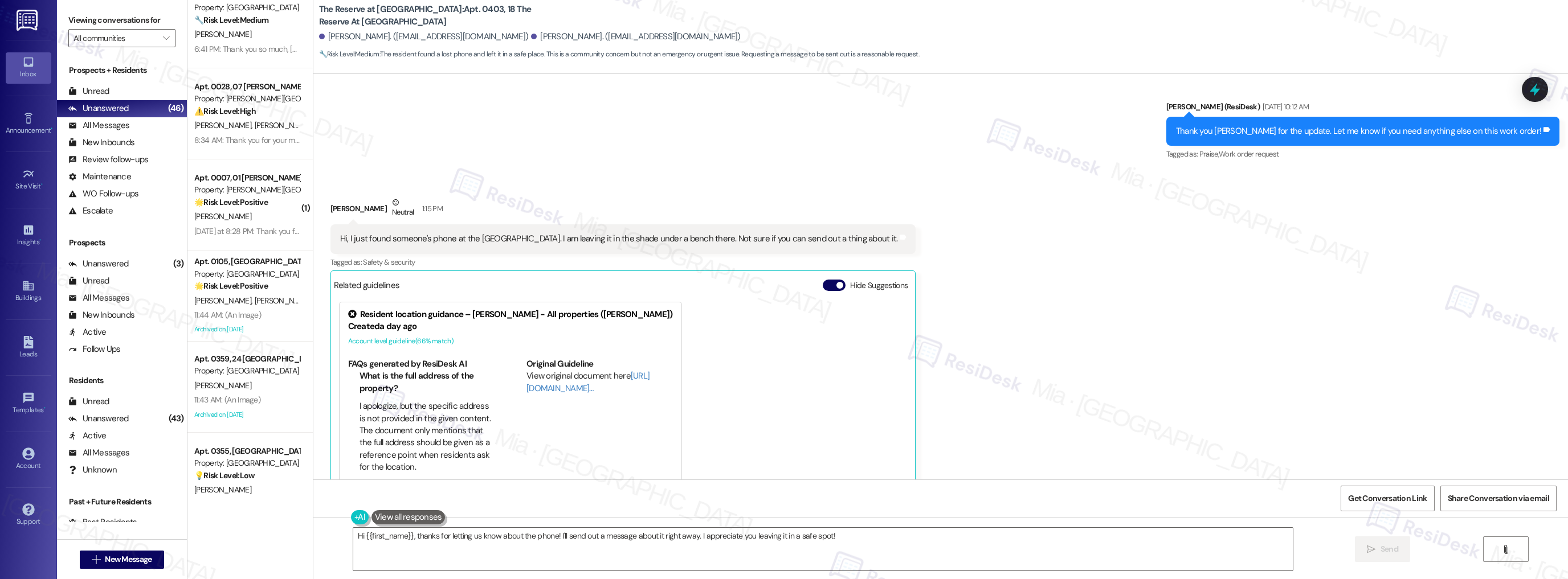
scroll to position [3418, 0]
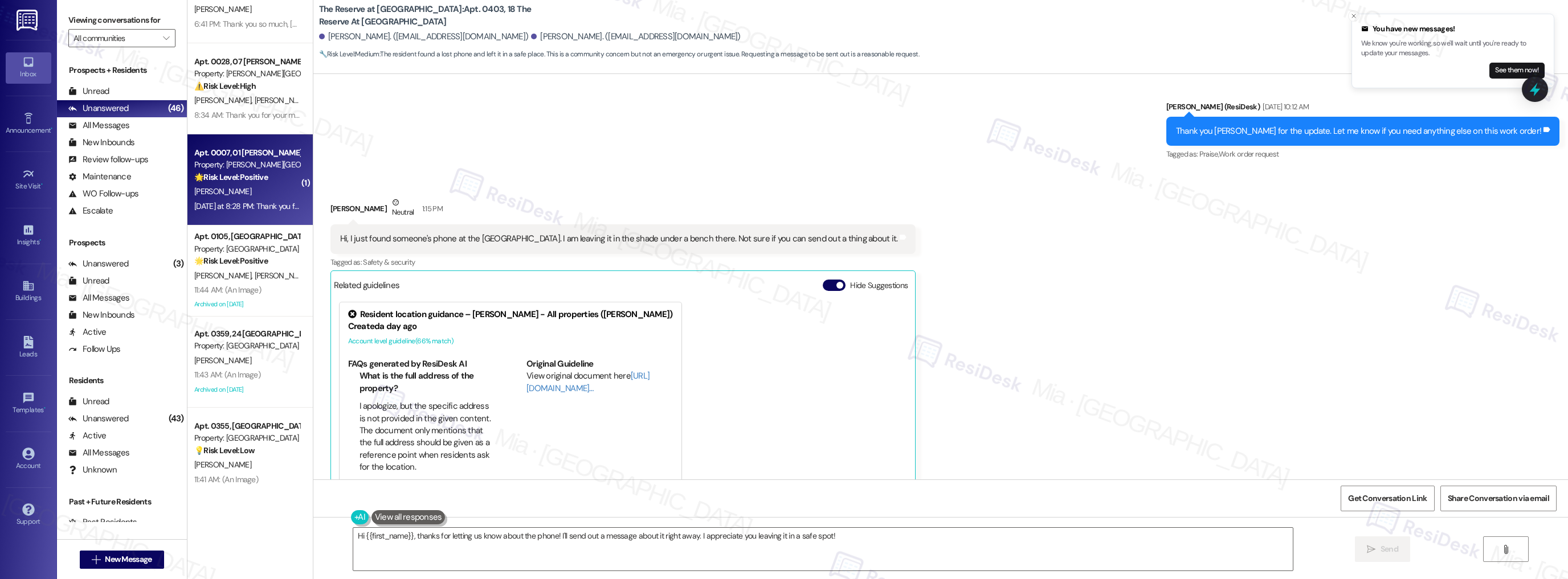
click at [248, 203] on div "Yesterday at 8:28 PM: Thank you for your message. Our offices are currently clo…" at bounding box center [511, 206] width 635 height 10
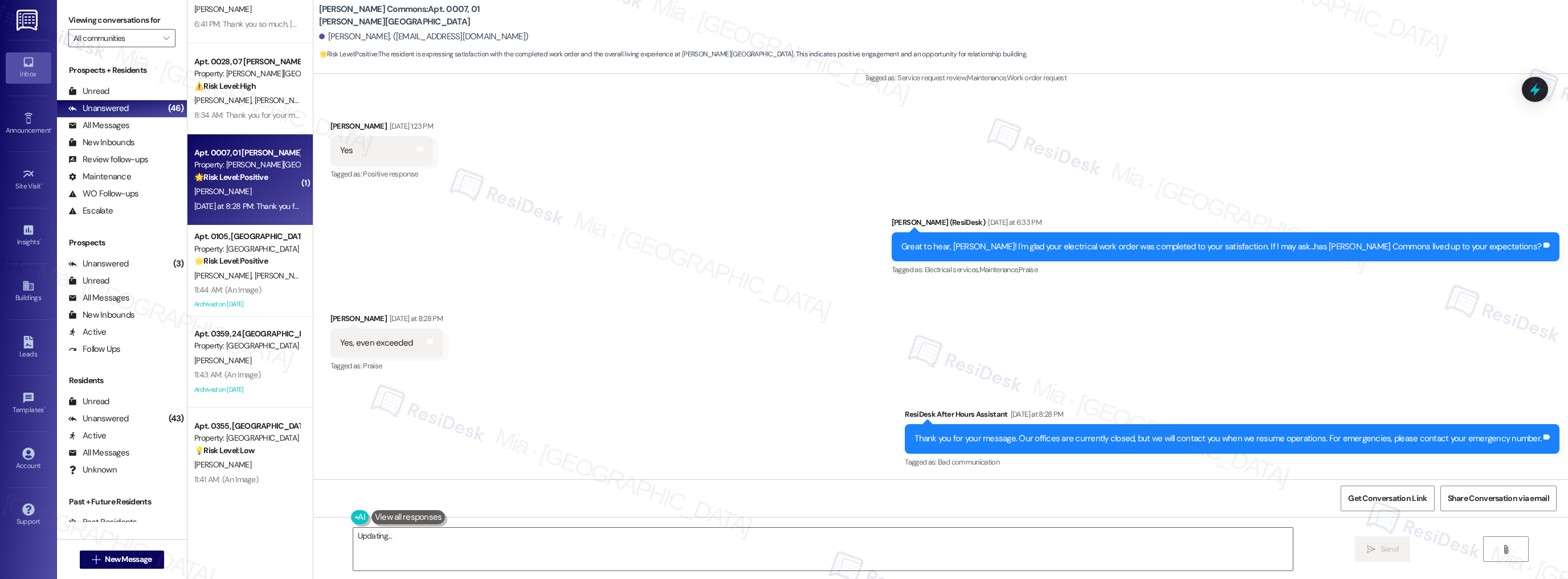
scroll to position [3224, 0]
type textarea "That's wonderful to hear, {{first_name}}! I'm so glad Penn Grant Commons has no…"
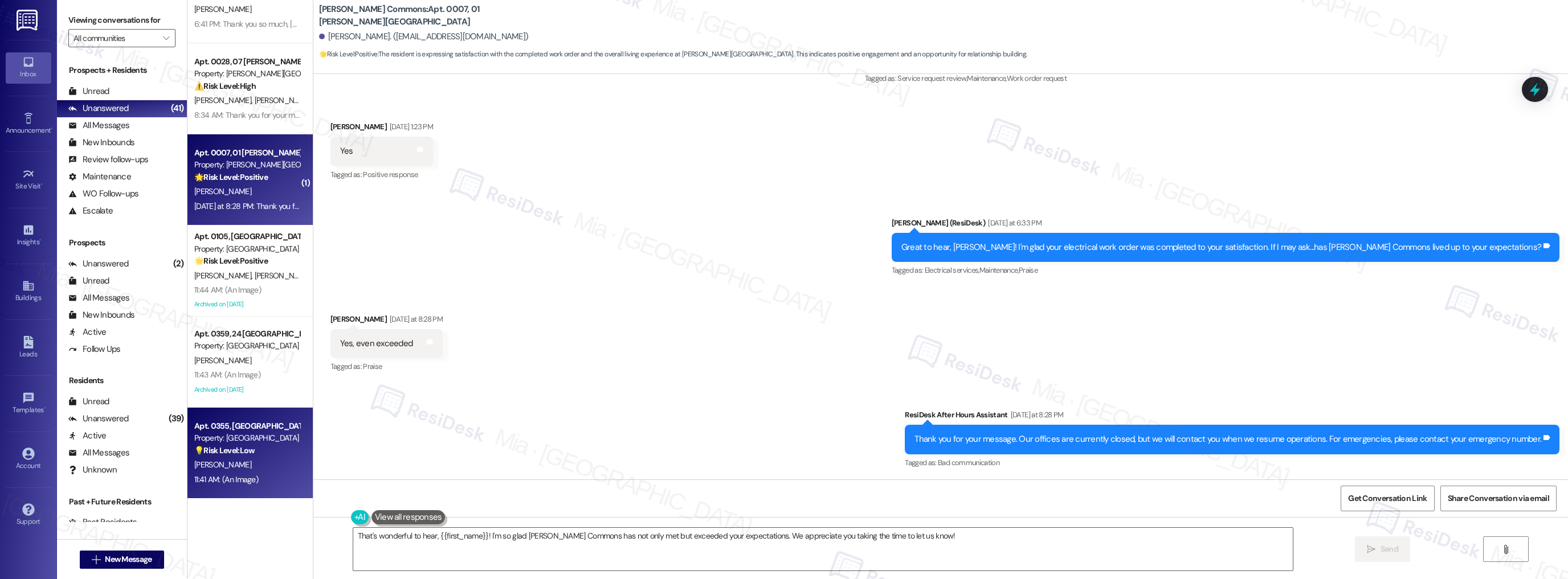
click at [222, 465] on div "R. White" at bounding box center [247, 465] width 108 height 14
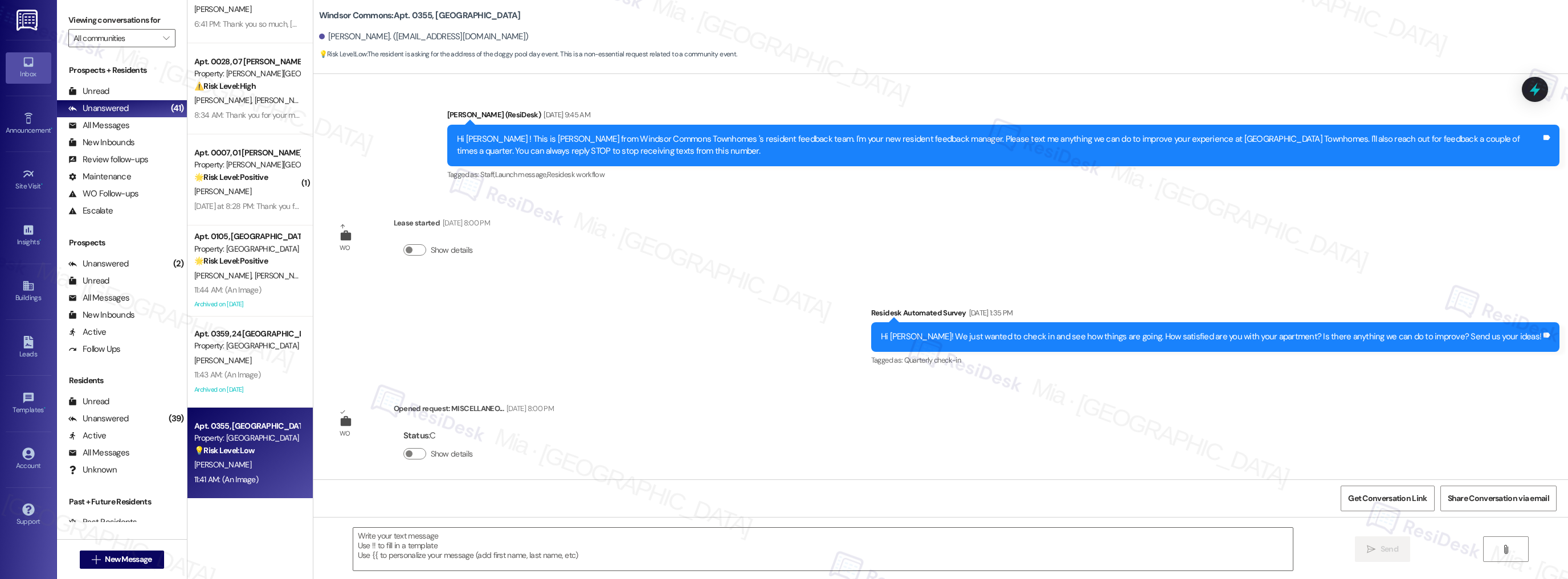
scroll to position [6902, 0]
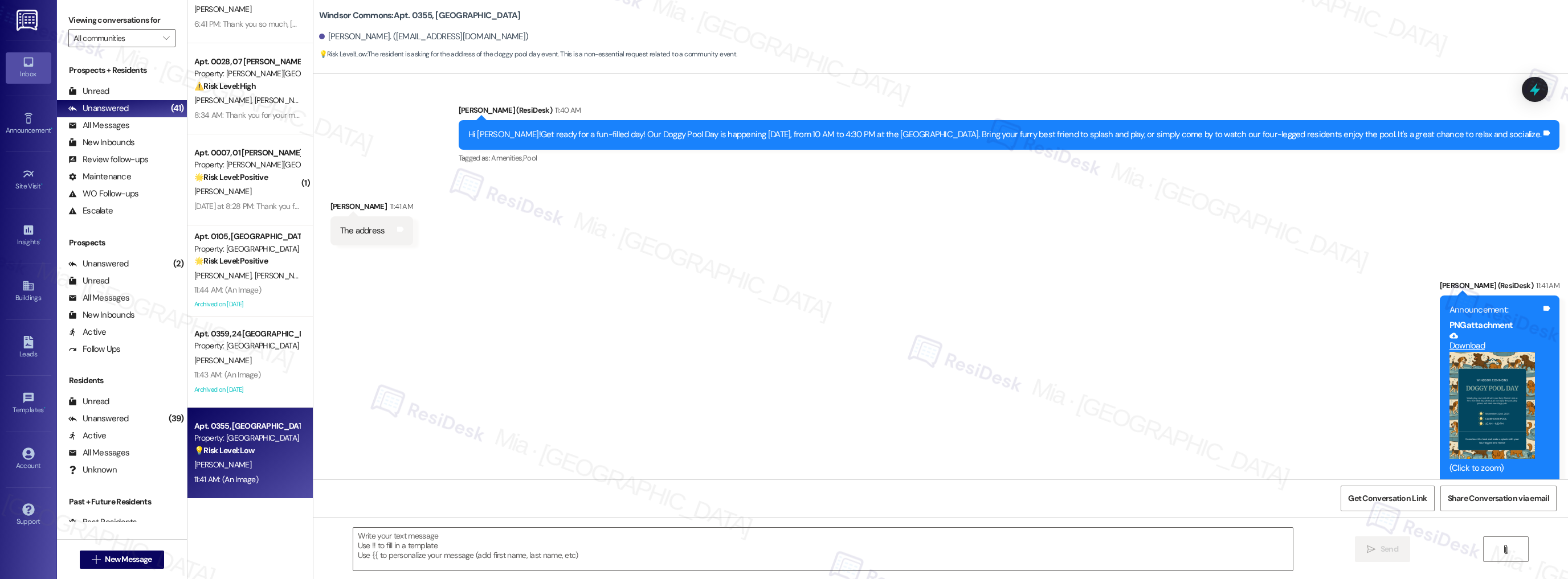
type textarea "Fetching suggested responses. Please feel free to read through the conversation…"
click at [1482, 394] on button "Zoom image" at bounding box center [1492, 405] width 85 height 107
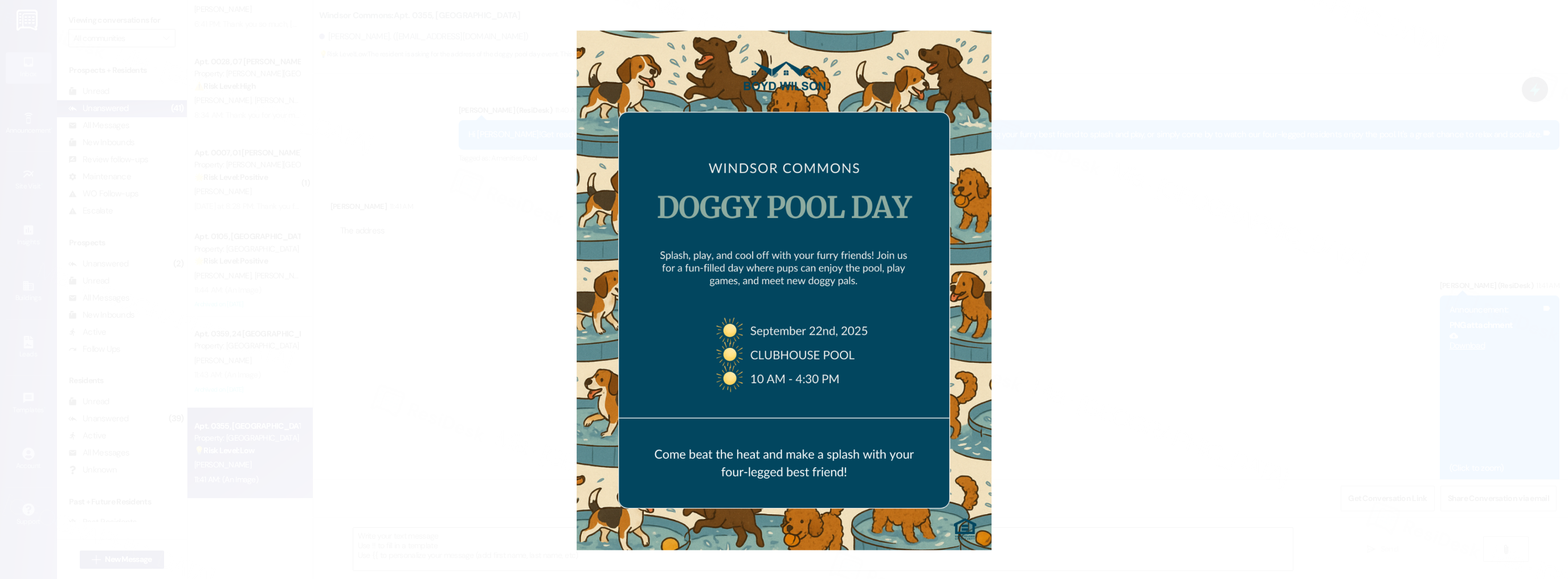
click at [1100, 341] on button "Unzoom image" at bounding box center [784, 290] width 1568 height 579
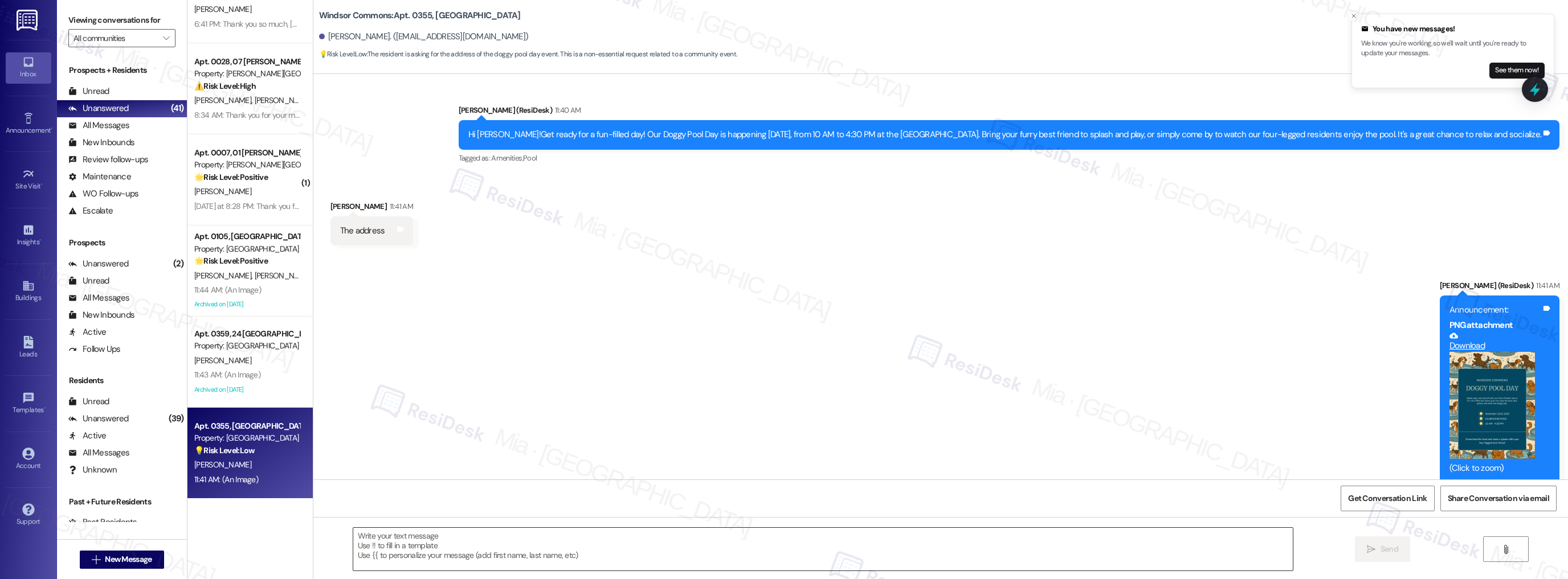
click at [494, 539] on textarea at bounding box center [823, 549] width 940 height 43
click at [1388, 499] on span "Get Conversation Link" at bounding box center [1387, 499] width 79 height 12
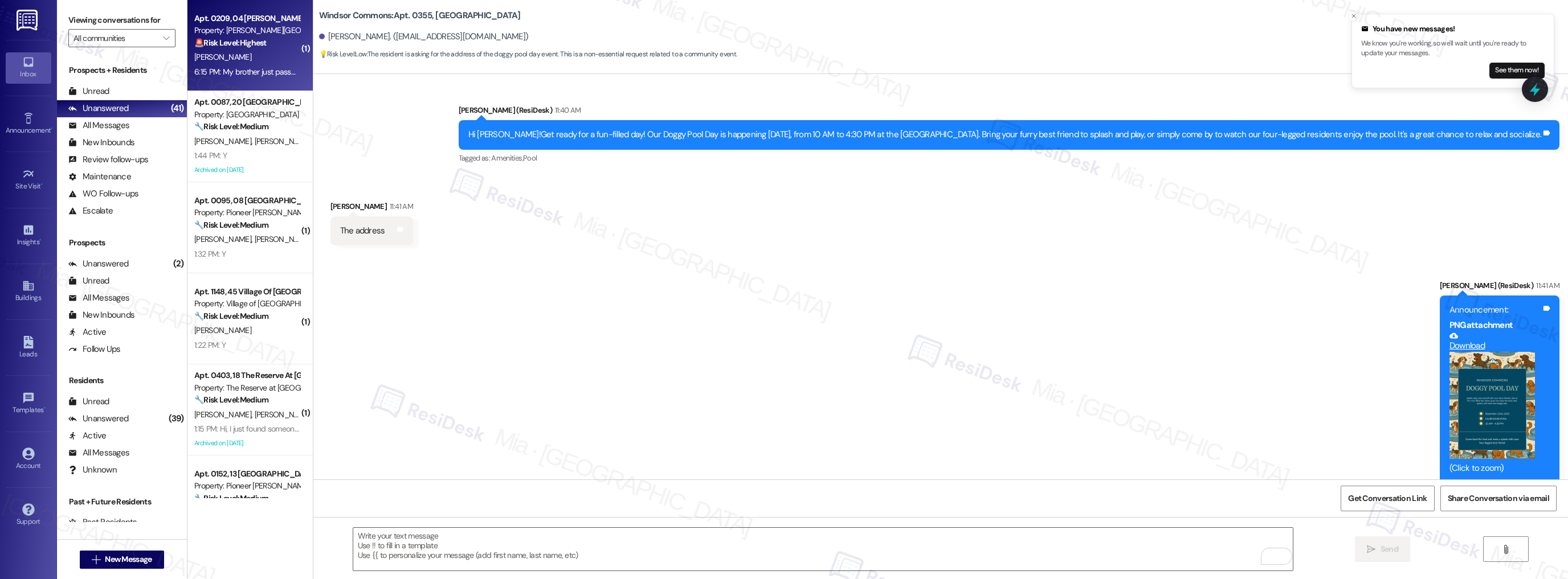
click at [236, 47] on strong "🚨 Risk Level: Highest" at bounding box center [230, 43] width 72 height 10
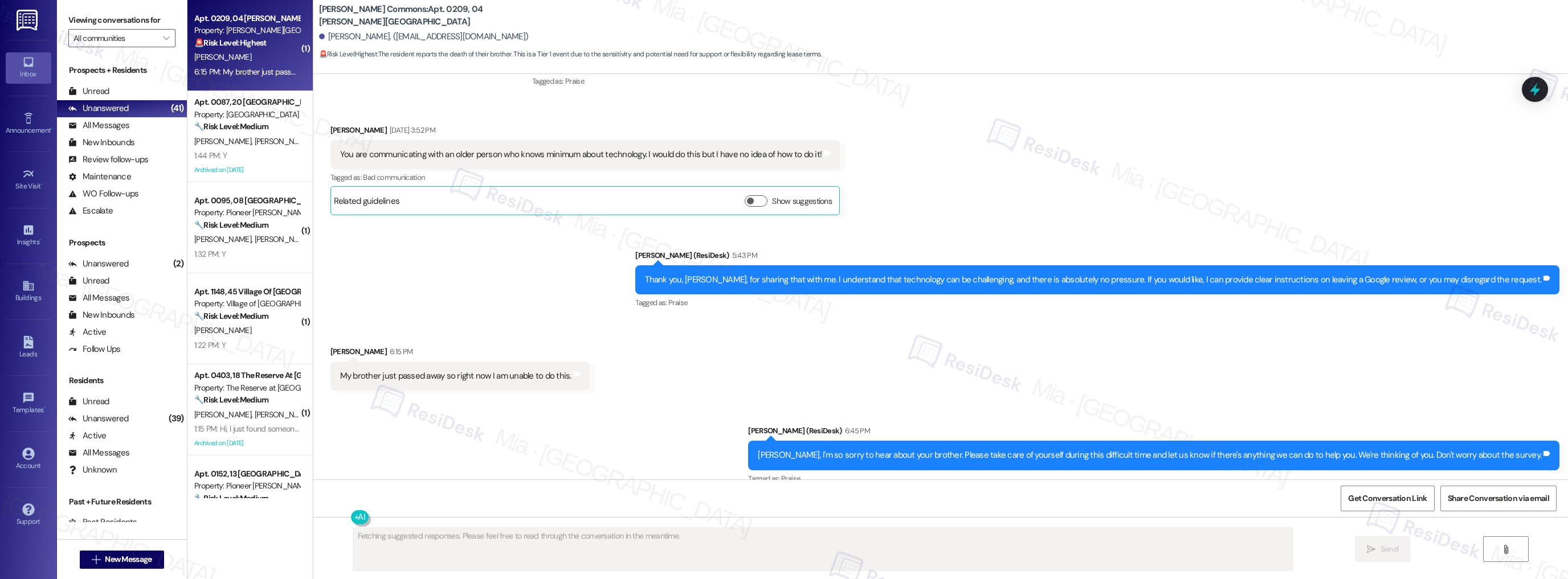
type textarea "Fetching suggested responses. Please feel free to read through the conversation…"
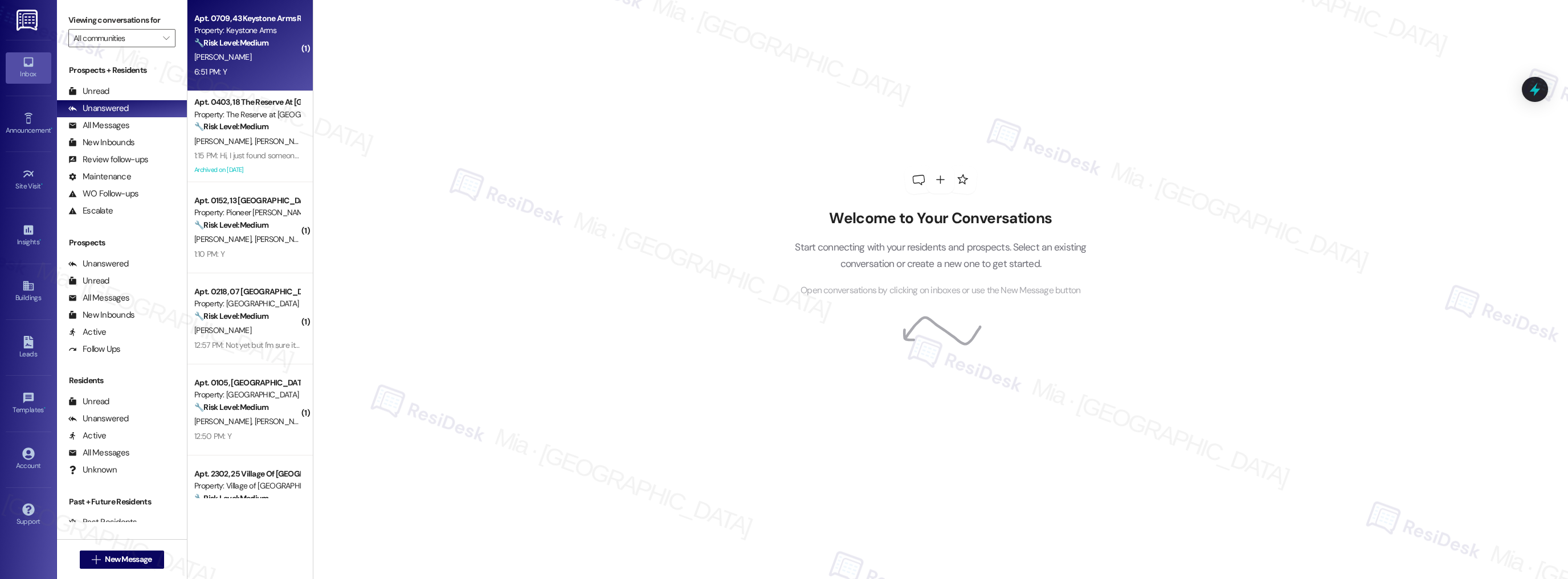
click at [254, 74] on div "6:51 PM: Y 6:51 PM: Y" at bounding box center [247, 72] width 108 height 14
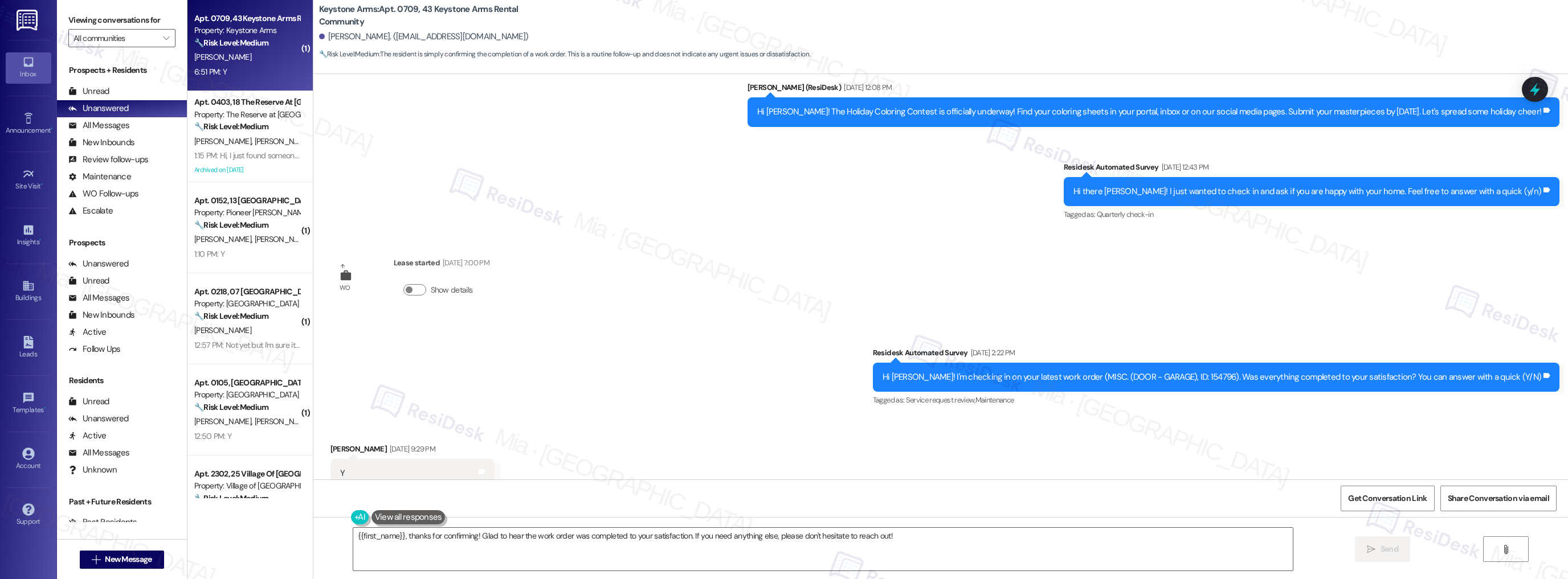
scroll to position [6644, 0]
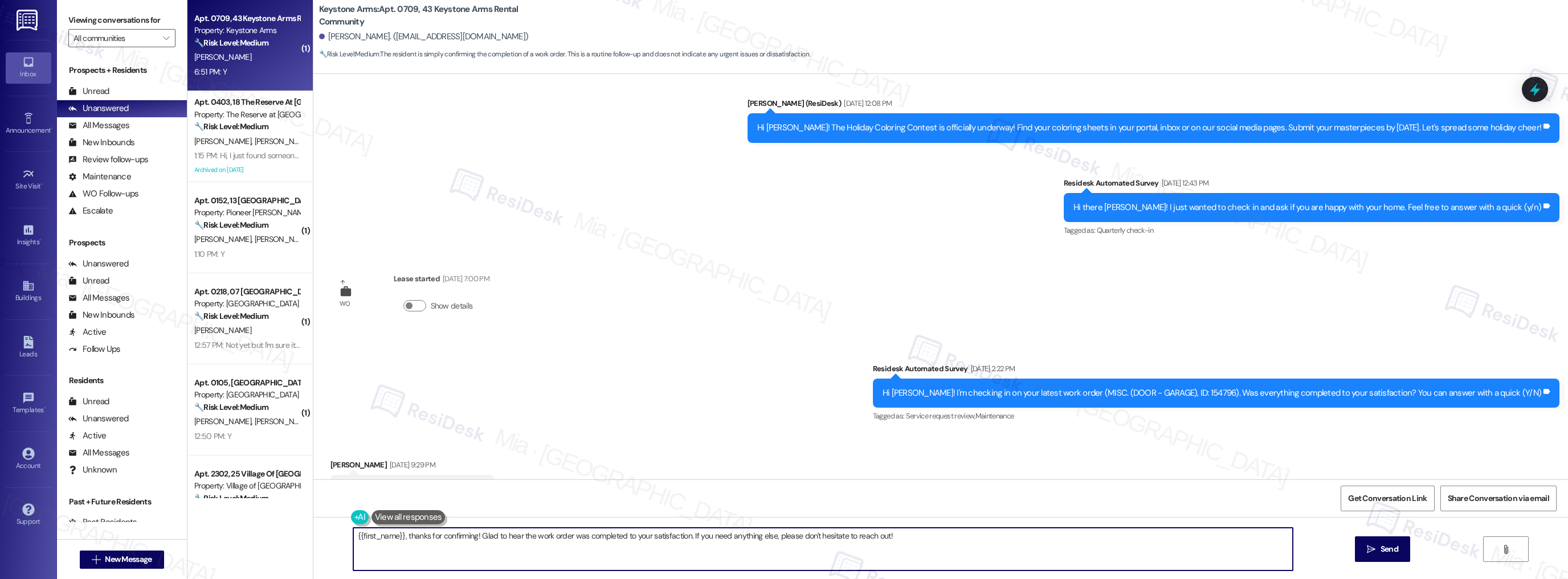
drag, startPoint x: 351, startPoint y: 535, endPoint x: 902, endPoint y: 535, distance: 551.0
click at [902, 535] on textarea "{{first_name}}, thanks for confirming! Glad to hear the work order was complete…" at bounding box center [823, 549] width 940 height 43
paste textarea "Thank you so much for sharing your feedback! I’m so glad to know you’re satisfi…"
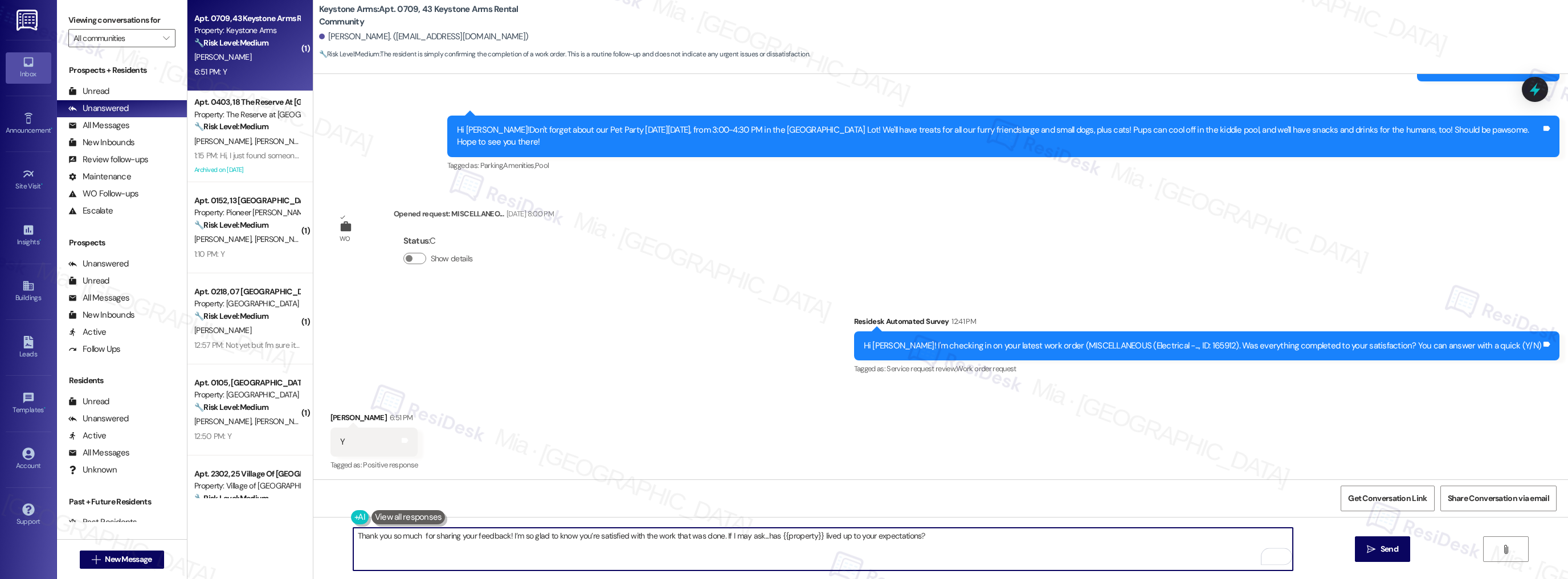
scroll to position [7554, 0]
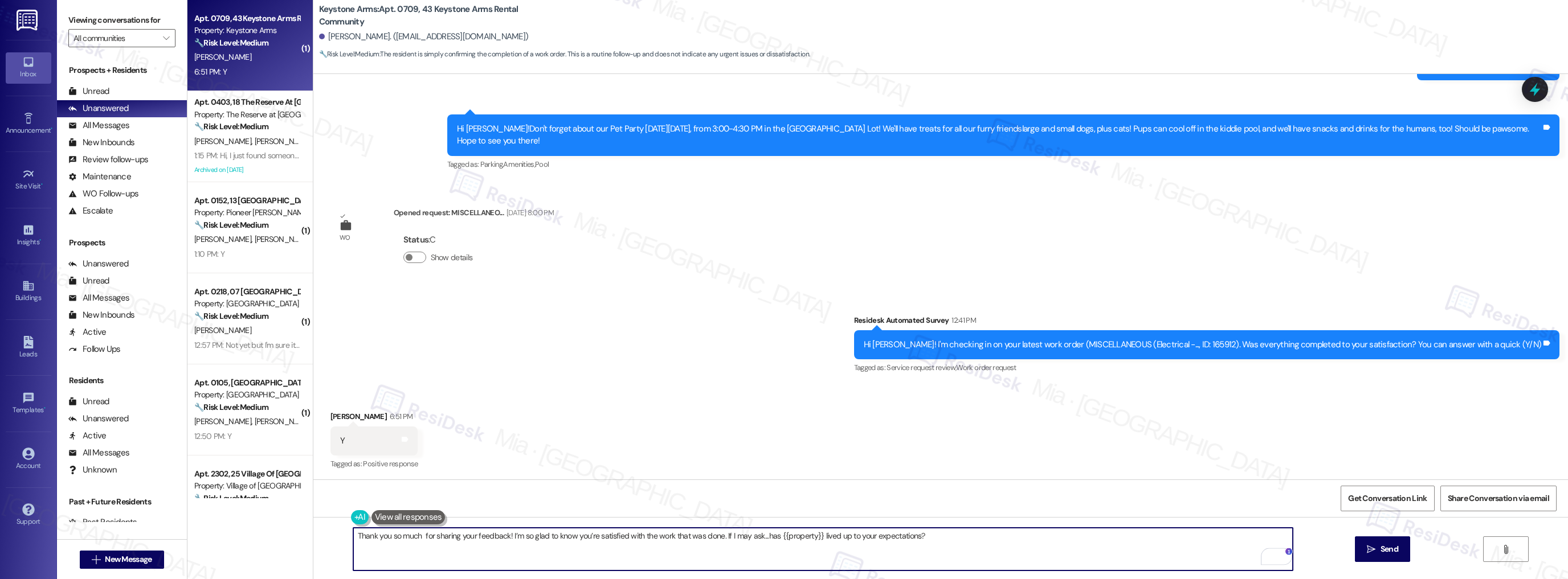
click at [411, 536] on textarea "Thank you so much for sharing your feedback! I’m so glad to know you’re satisfi…" at bounding box center [823, 549] width 940 height 43
click at [415, 534] on textarea "Thank you so much for sharing your feedback! I’m so glad to know you’re satisfi…" at bounding box center [823, 549] width 940 height 43
type textarea "Thank you so much, [PERSON_NAME], for sharing your feedback! I’m pleased to kno…"
click at [1395, 552] on span "Send" at bounding box center [1389, 549] width 18 height 12
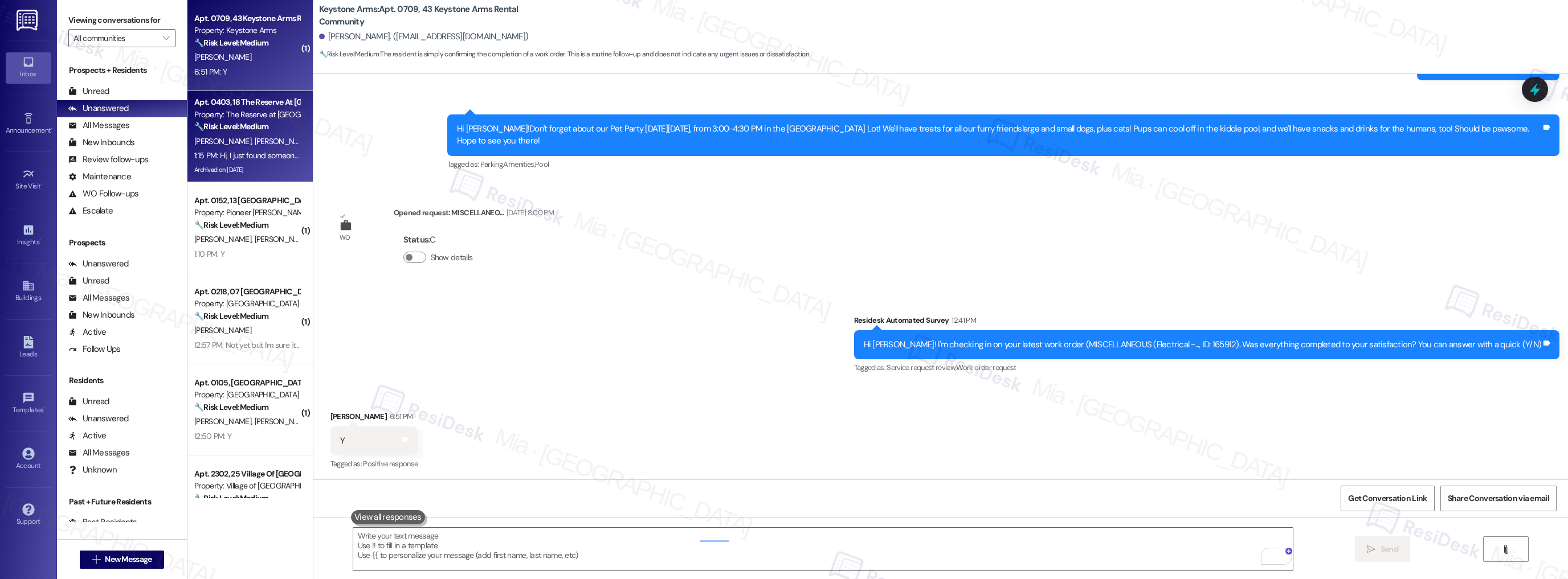
scroll to position [7554, 0]
click at [260, 130] on strong "🔧 Risk Level: Medium" at bounding box center [231, 126] width 74 height 10
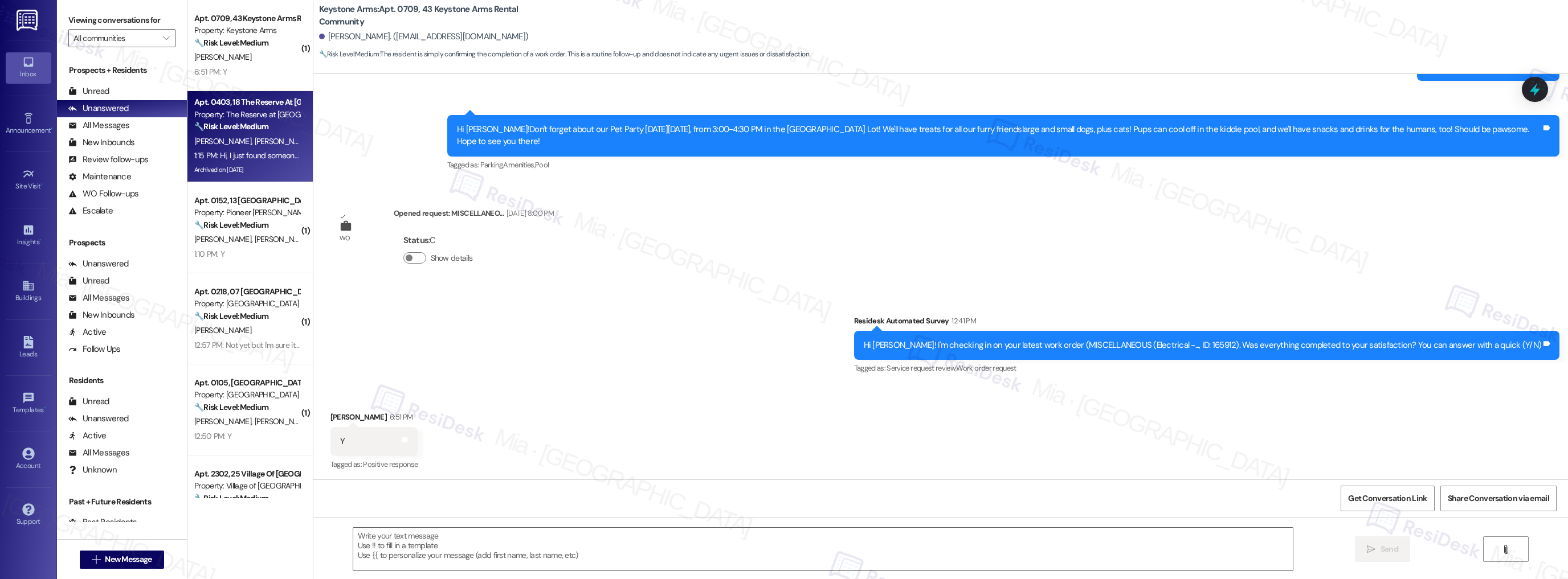
type textarea "Fetching suggested responses. Please feel free to read through the conversation…"
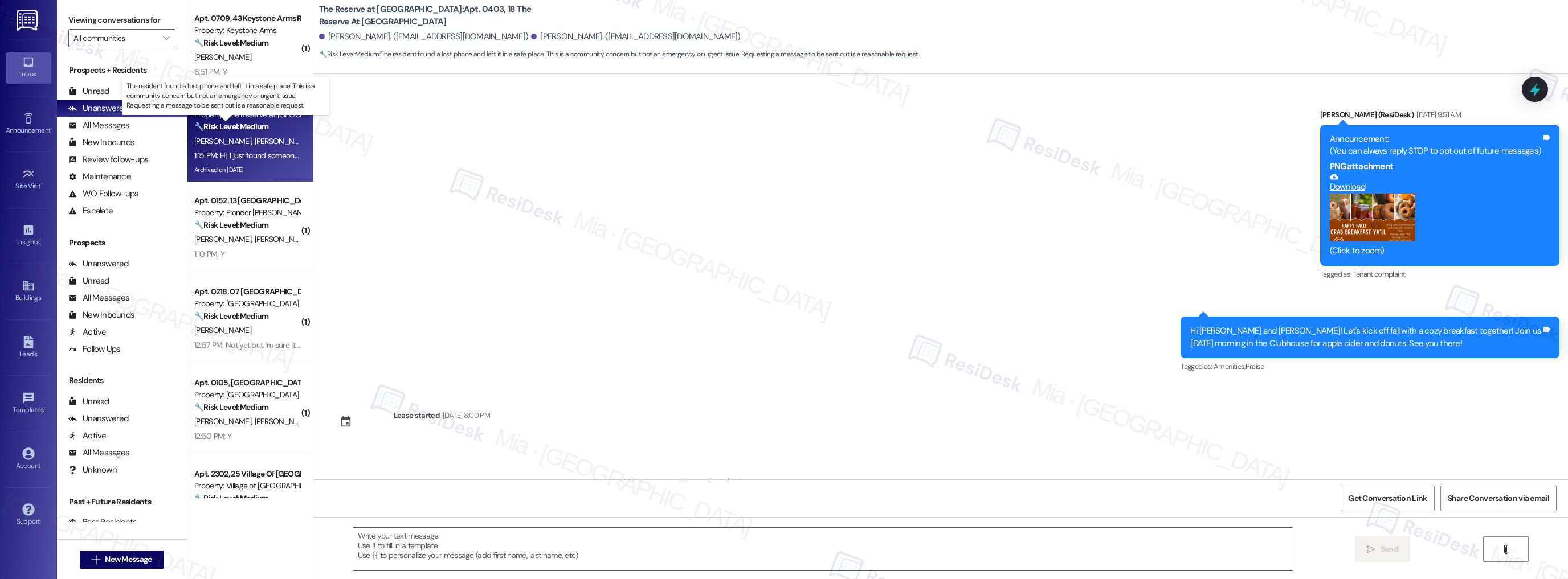
scroll to position [7028, 0]
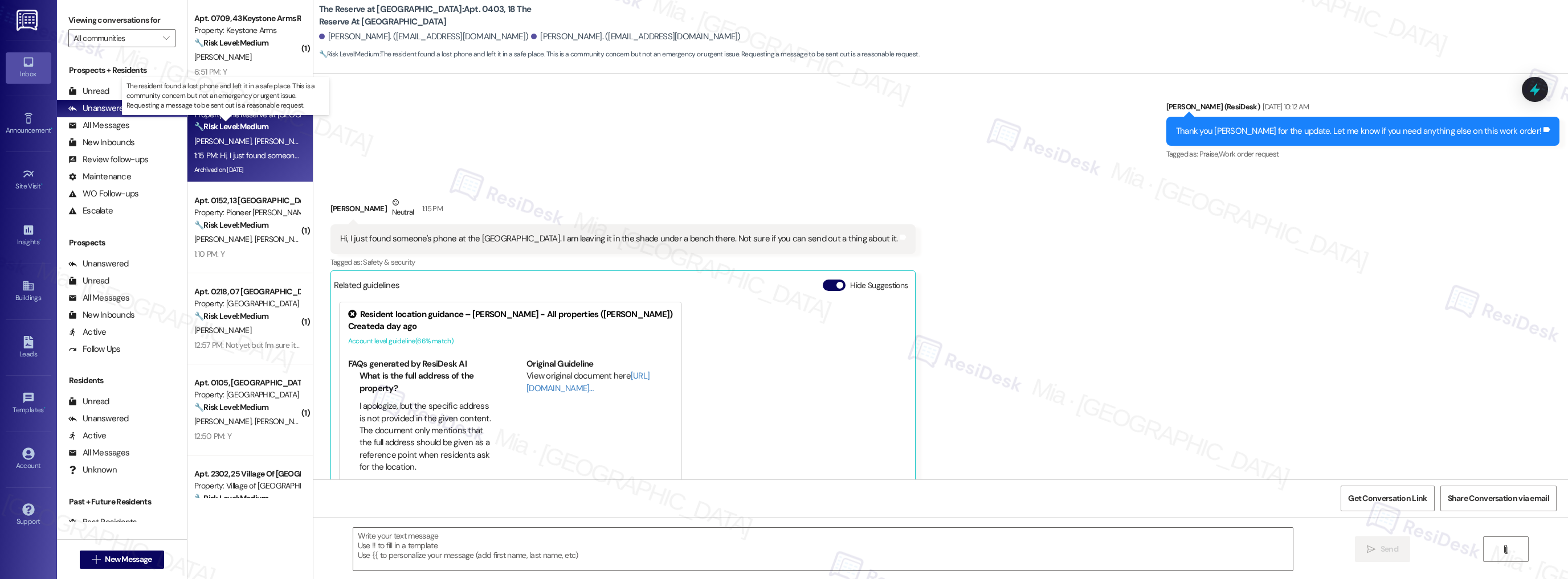
type textarea "Fetching suggested responses. Please feel free to read through the conversation…"
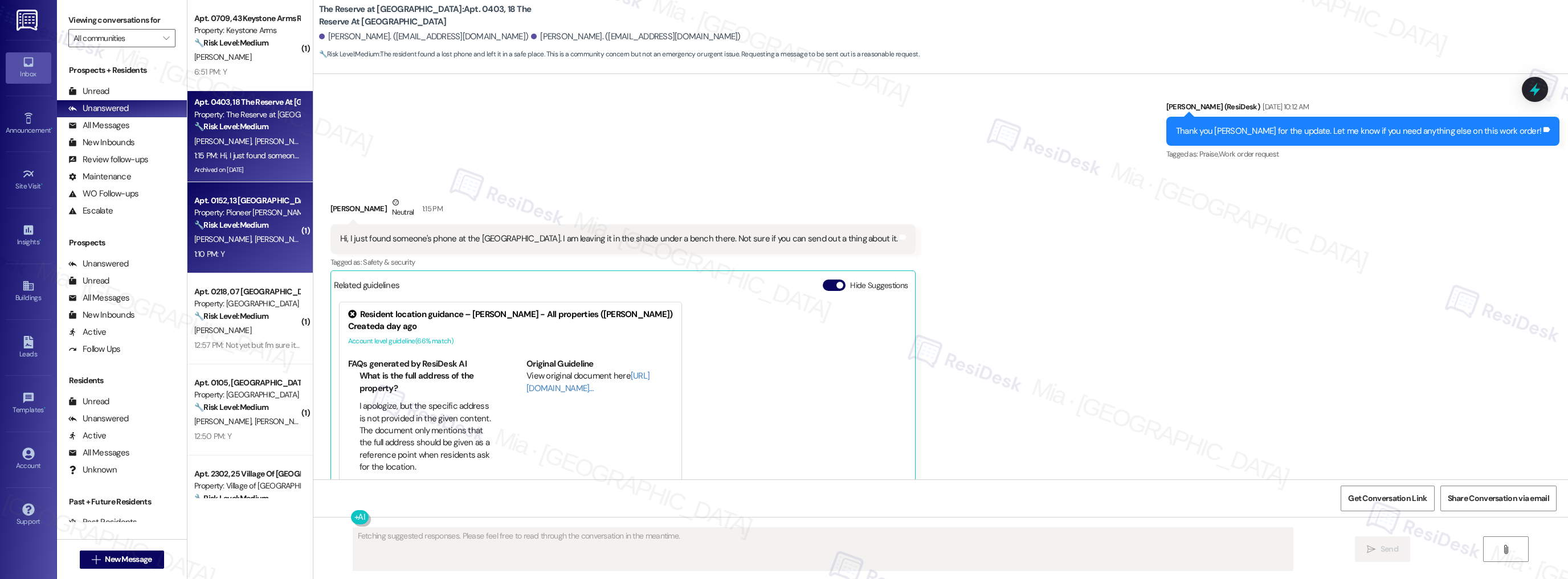
click at [267, 218] on div "Property: Pioneer [PERSON_NAME]" at bounding box center [247, 213] width 105 height 12
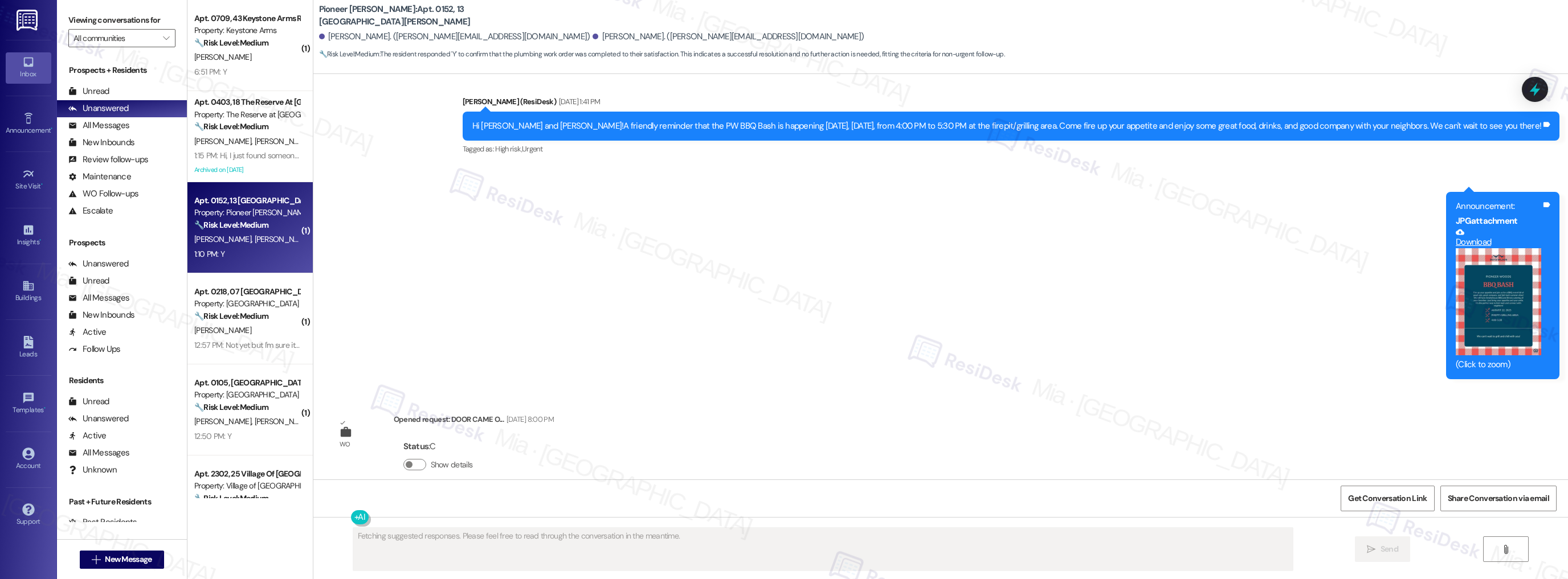
scroll to position [13459, 0]
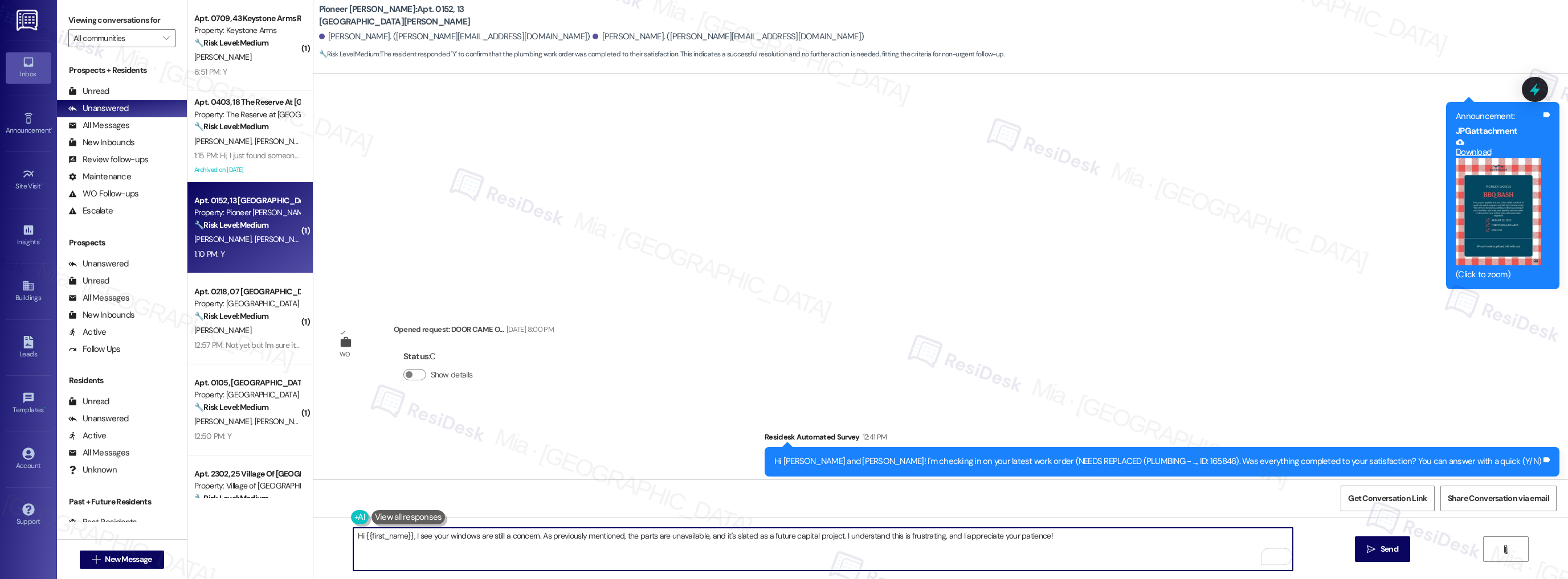
drag, startPoint x: 1051, startPoint y: 534, endPoint x: 394, endPoint y: 534, distance: 657.0
click at [394, 534] on textarea "Hi {{first_name}}, I see your windows are still a concern. As previously mentio…" at bounding box center [823, 549] width 940 height 43
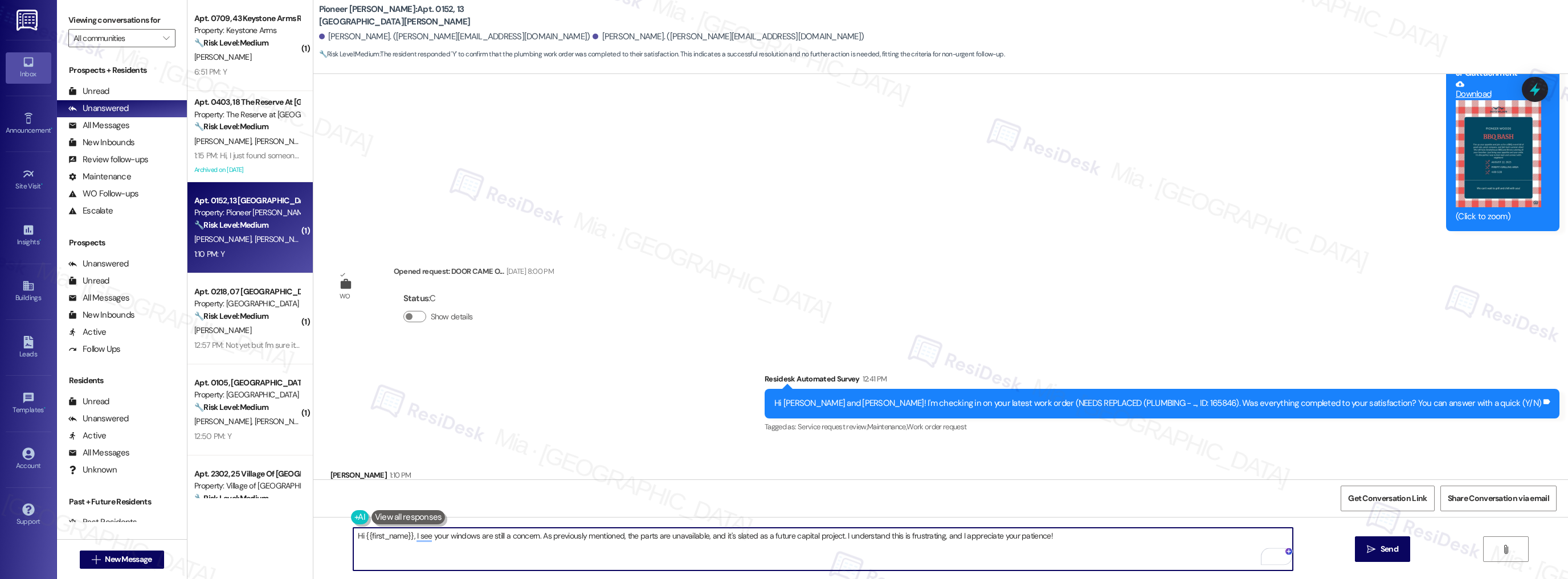
scroll to position [13551, 0]
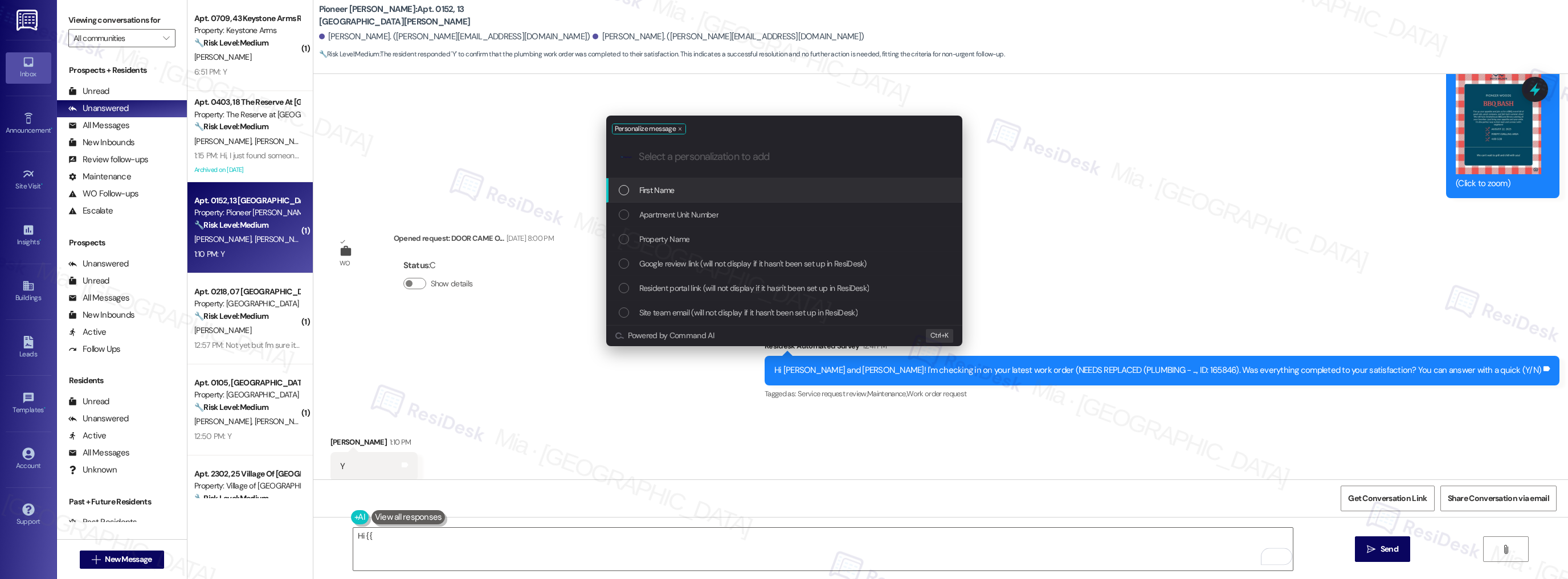
click at [374, 533] on div "Personalize message .cls-1{fill:#0a055f;}.cls-2{fill:#0cc4c4;} resideskLogoBlue…" at bounding box center [784, 290] width 1568 height 579
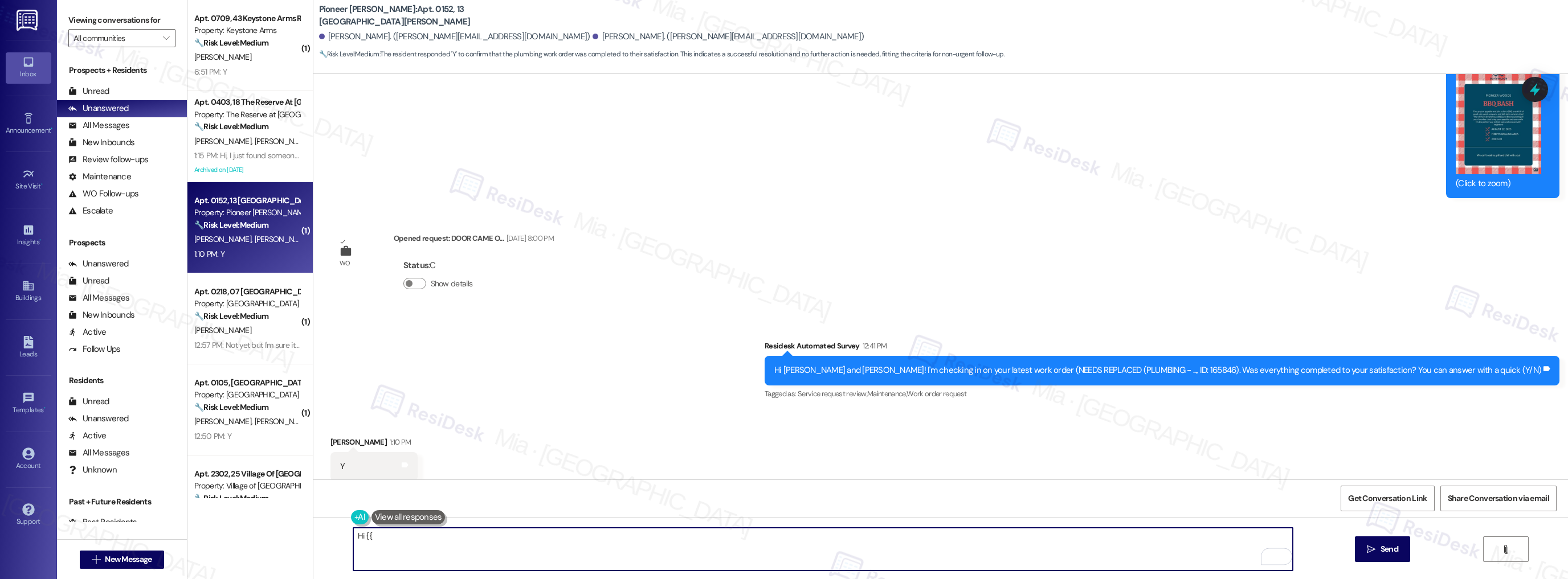
drag, startPoint x: 369, startPoint y: 538, endPoint x: 321, endPoint y: 538, distance: 48.0
click at [321, 538] on div "Hi {{  Send " at bounding box center [940, 560] width 1255 height 85
paste textarea "Thank you so much for sharing your feedback! I’m so glad to know you’re satisfi…"
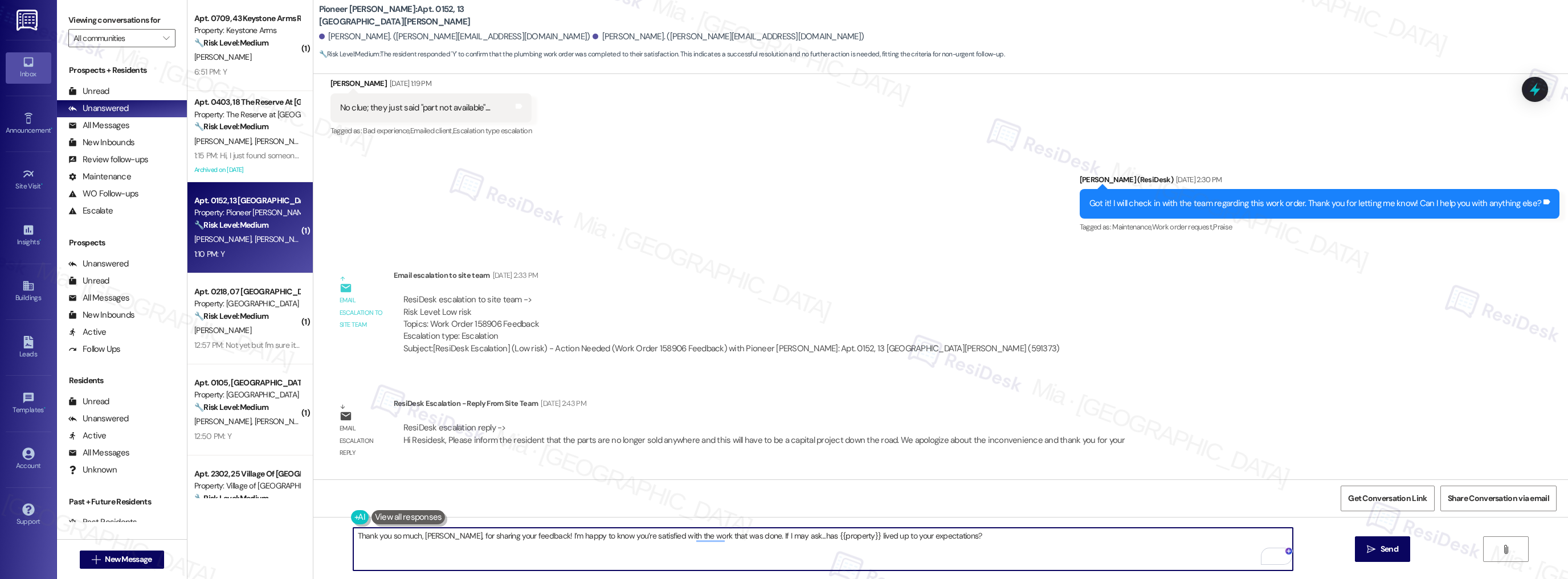
scroll to position [11683, 0]
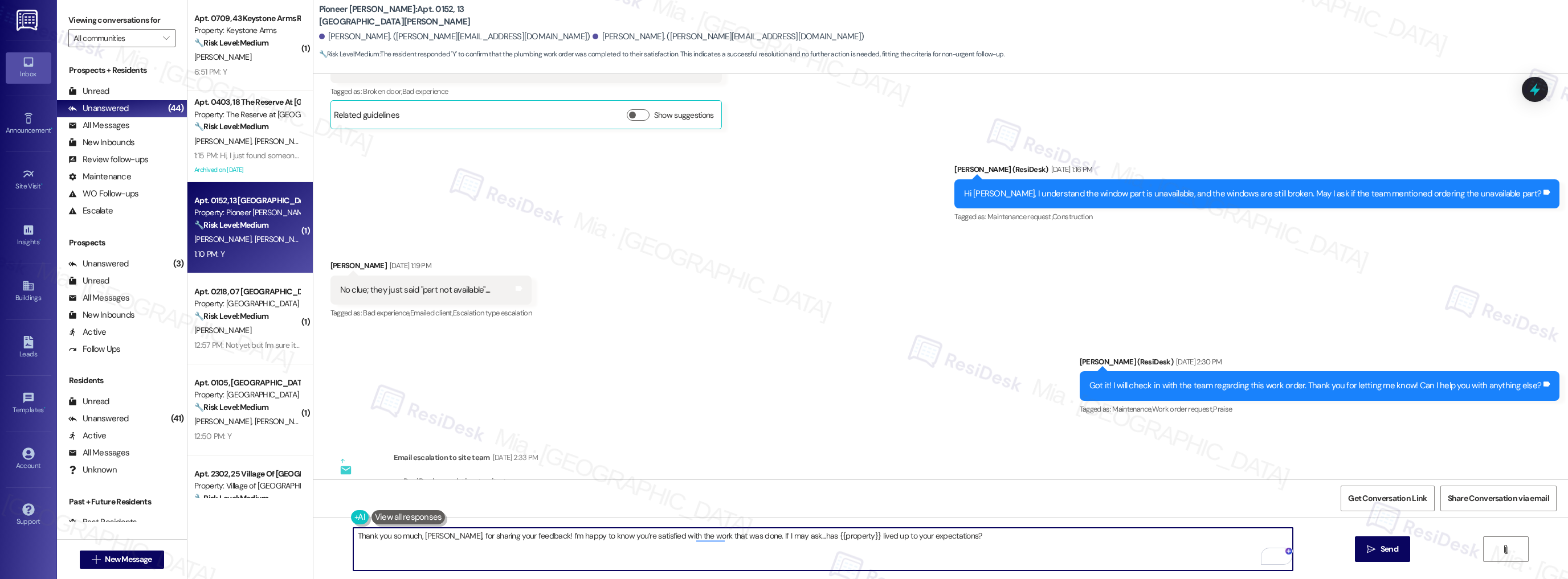
click at [745, 542] on textarea "Thank you so much, [PERSON_NAME], for sharing your feedback! I’m happy to know …" at bounding box center [823, 549] width 940 height 43
drag, startPoint x: 738, startPoint y: 535, endPoint x: 963, endPoint y: 535, distance: 225.0
click at [963, 535] on textarea "Thank you so much, [PERSON_NAME], for sharing your feedback! I’m happy to know …" at bounding box center [823, 549] width 940 height 43
paste textarea "Please let me know if you need anything further."
type textarea "Thank you so much, [PERSON_NAME], for sharing your feedback! I’m happy to know …"
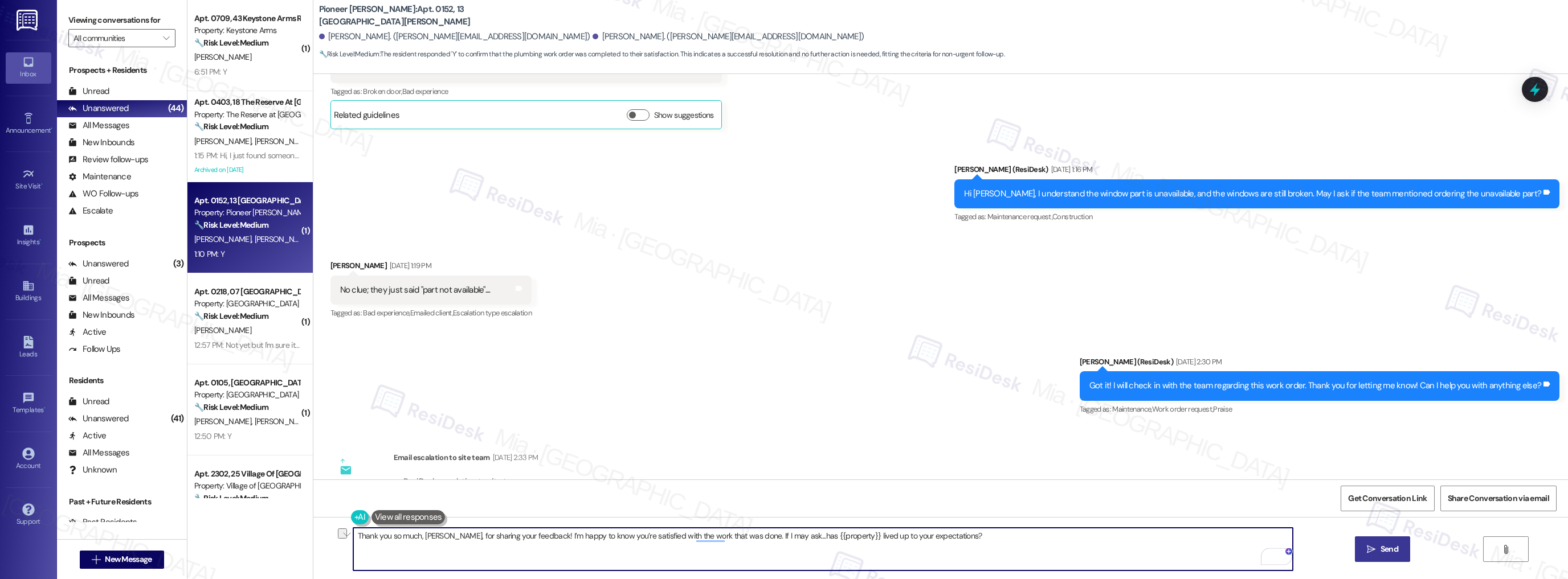
click at [1390, 540] on button " Send" at bounding box center [1382, 549] width 55 height 26
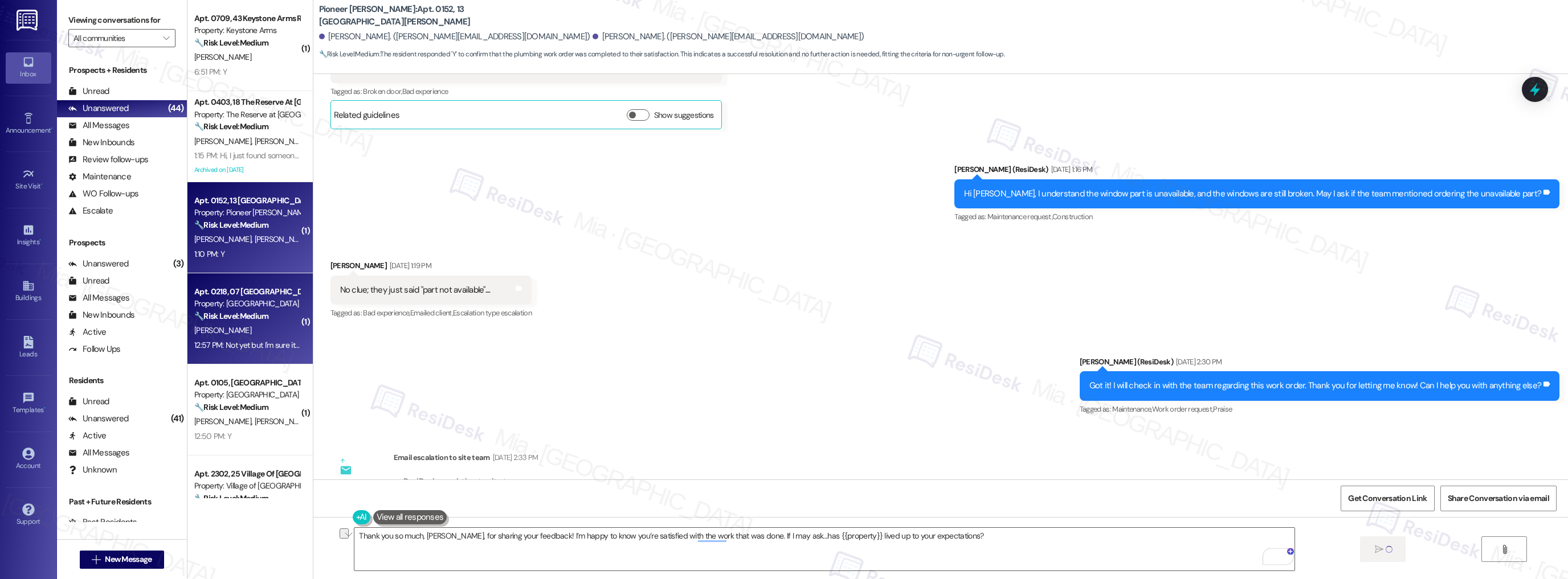
click at [234, 347] on div "12:57 PM: Not yet but I'm sure it will 12:57 PM: Not yet but I'm sure it will" at bounding box center [250, 345] width 112 height 10
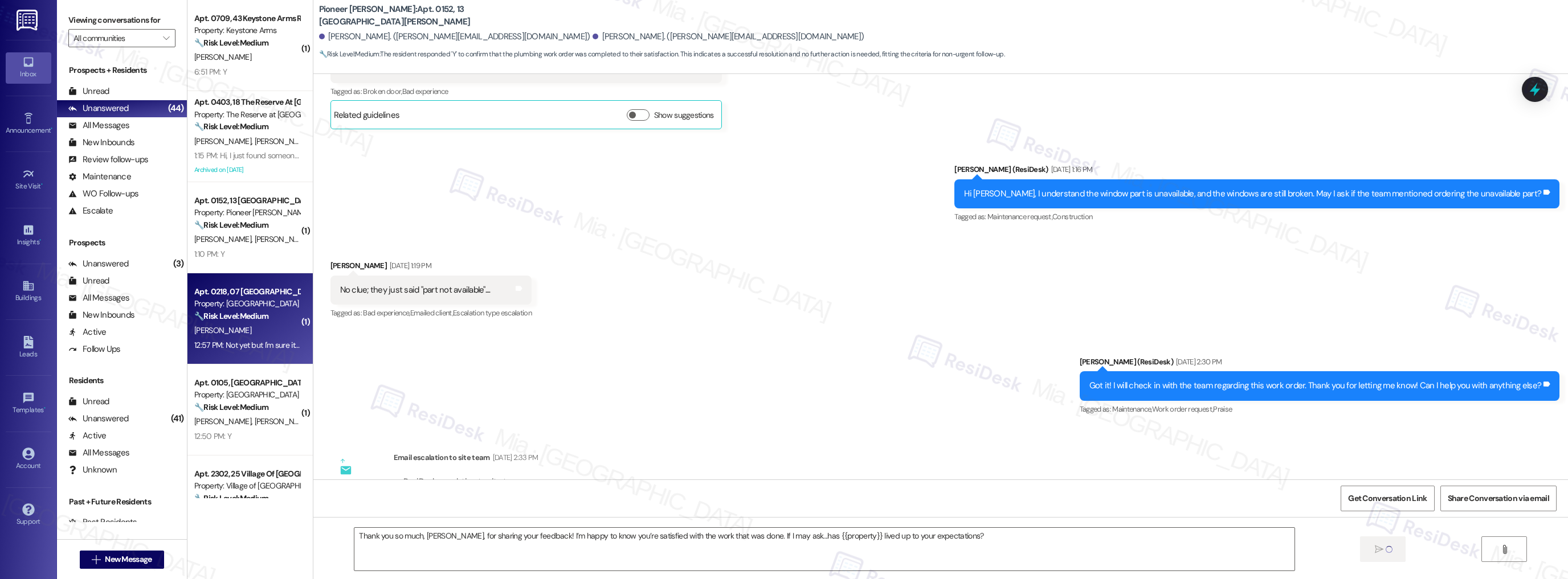
type textarea "Fetching suggested responses. Please feel free to read through the conversation…"
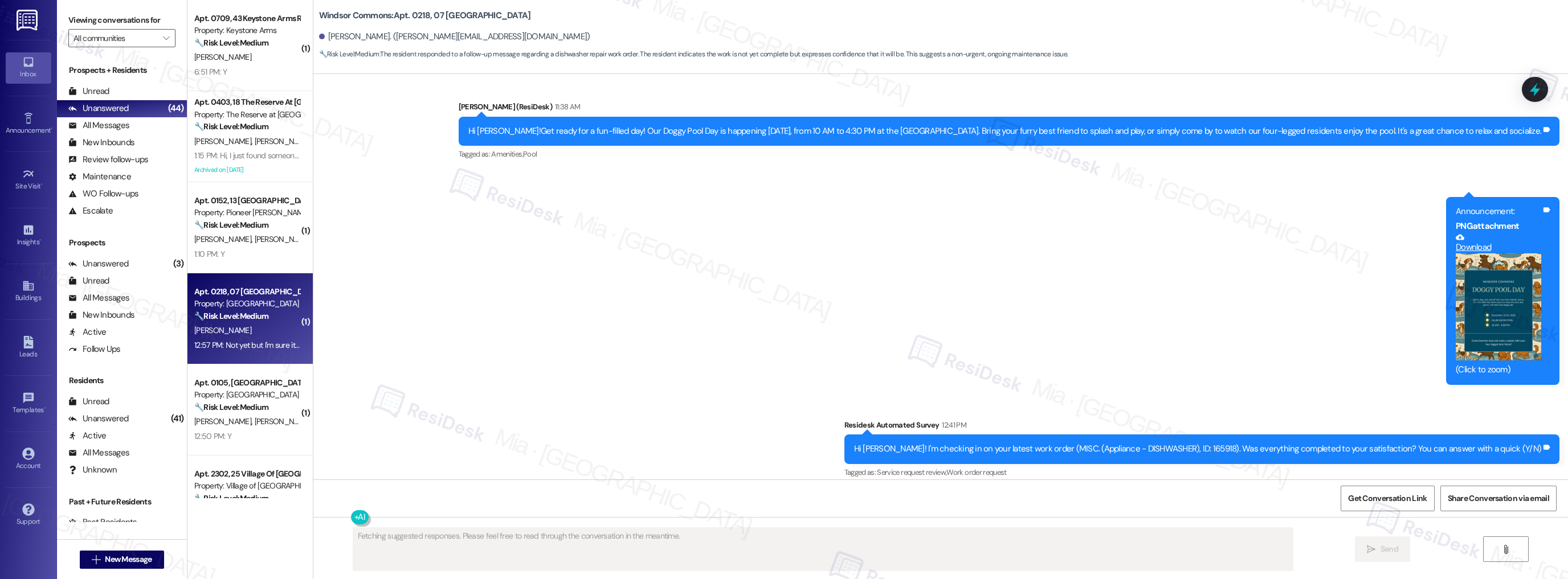
scroll to position [5128, 0]
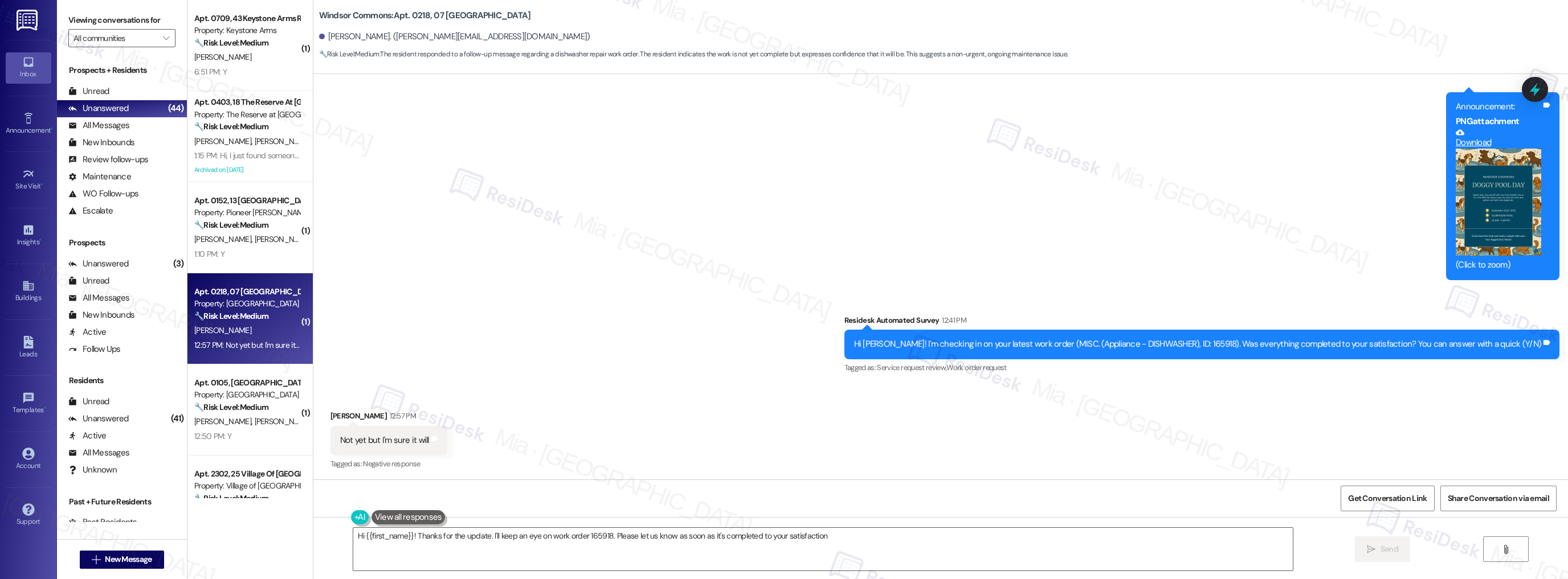
type textarea "Hi {{first_name}}! Thanks for the update. I'll keep an eye on work order 165918…"
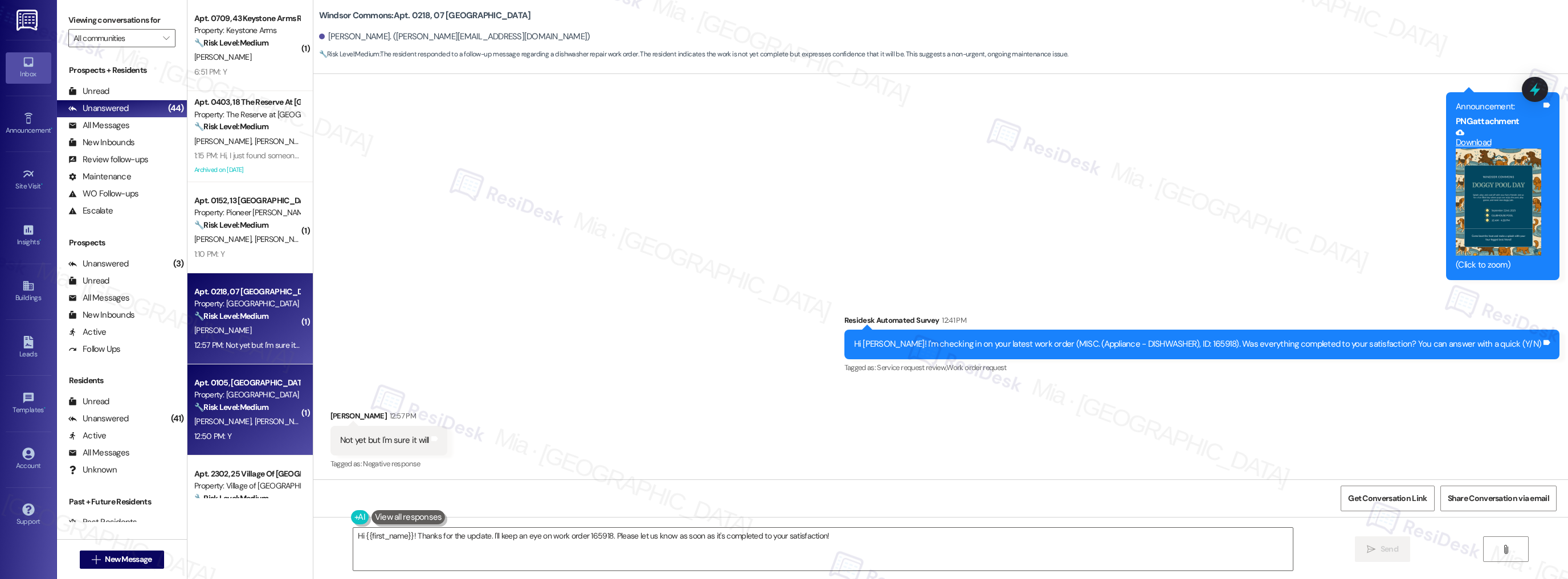
click at [244, 396] on div "Property: [GEOGRAPHIC_DATA]" at bounding box center [247, 395] width 105 height 12
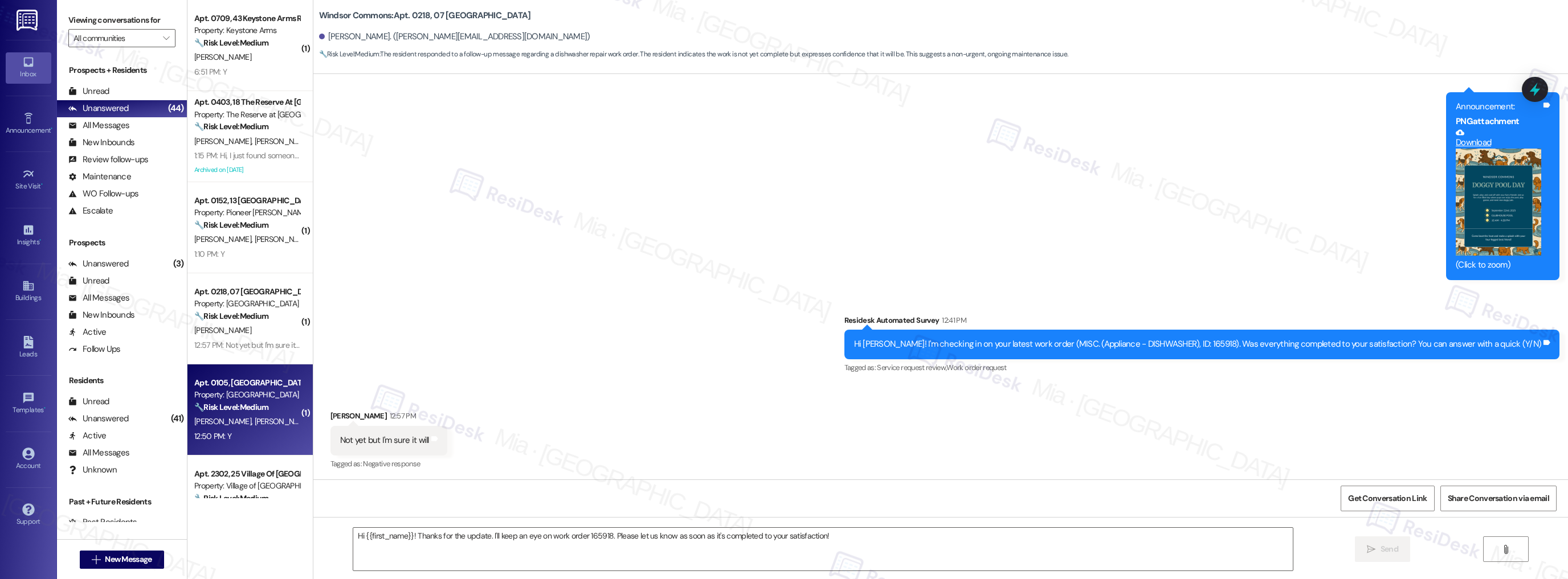
type textarea "Fetching suggested responses. Please feel free to read through the conversation…"
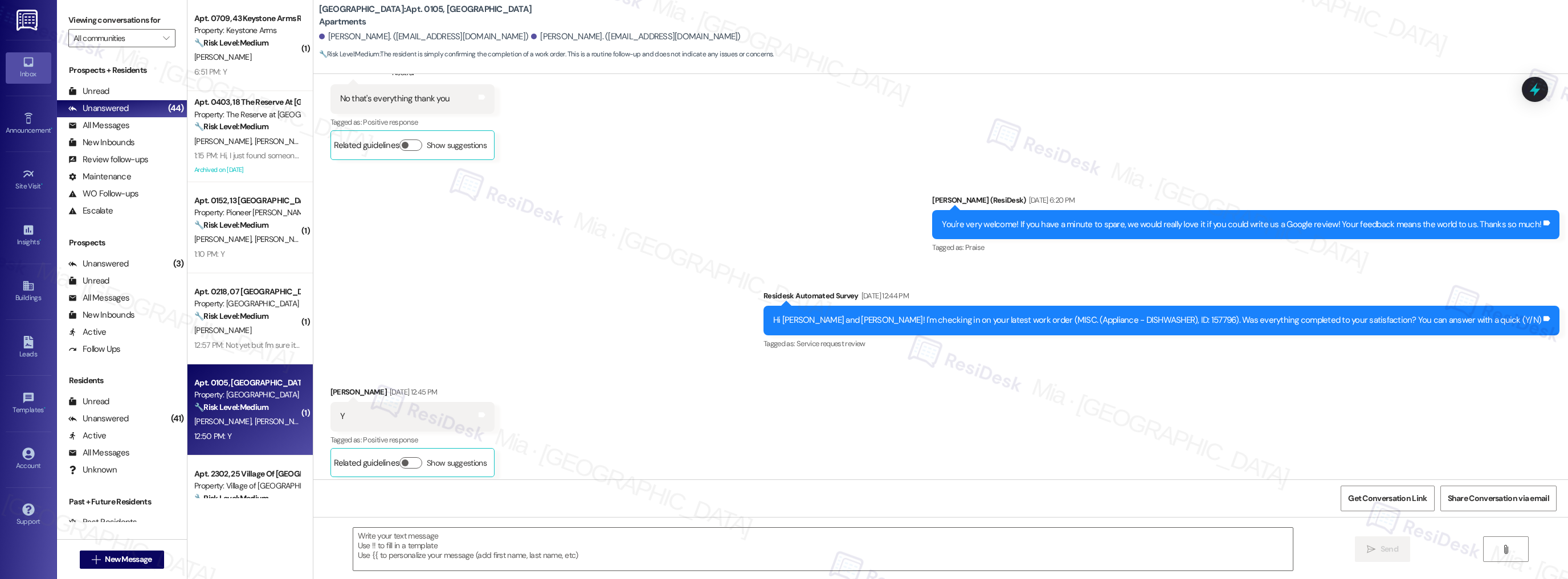
type textarea "Fetching suggested responses. Please feel free to read through the conversation…"
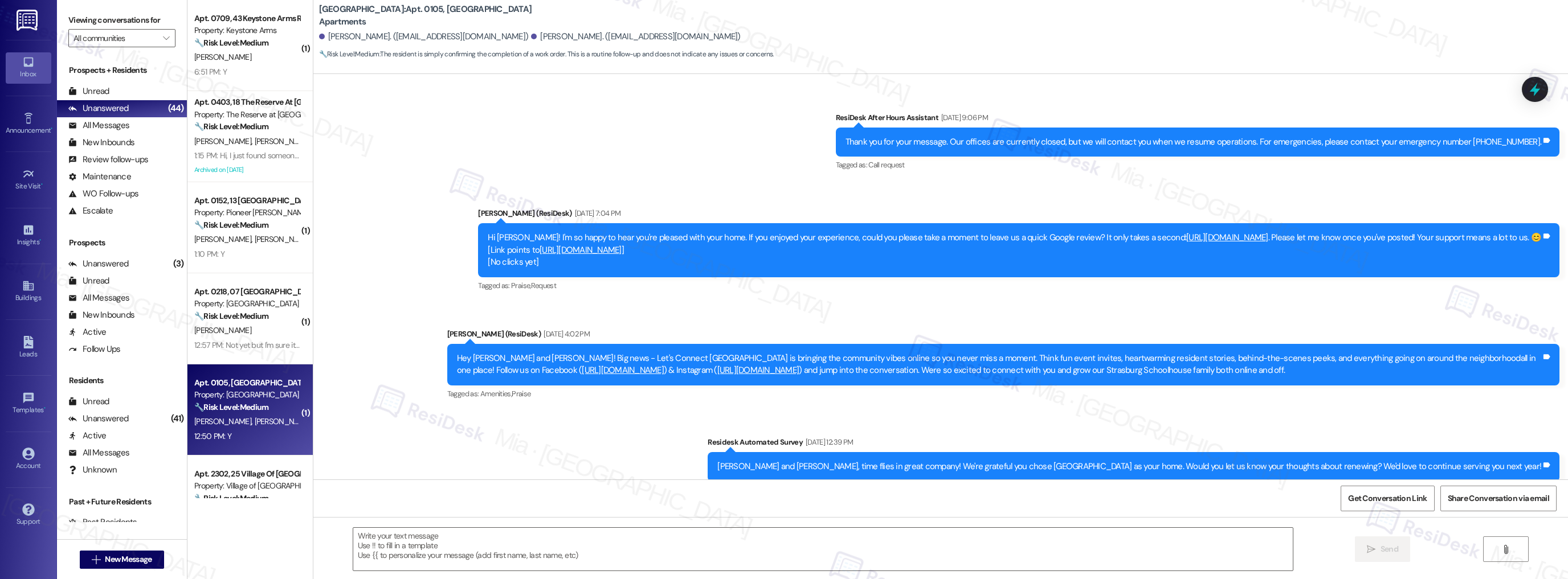
scroll to position [1985, 0]
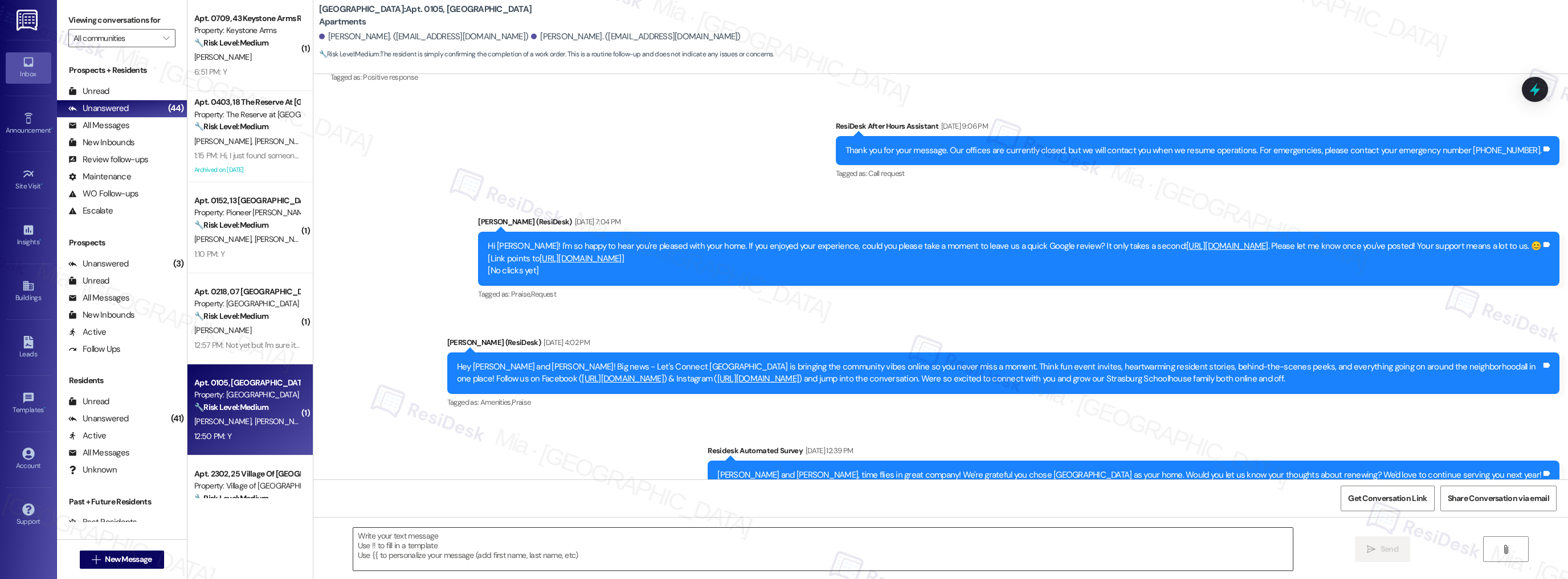
click at [559, 541] on textarea at bounding box center [823, 549] width 940 height 43
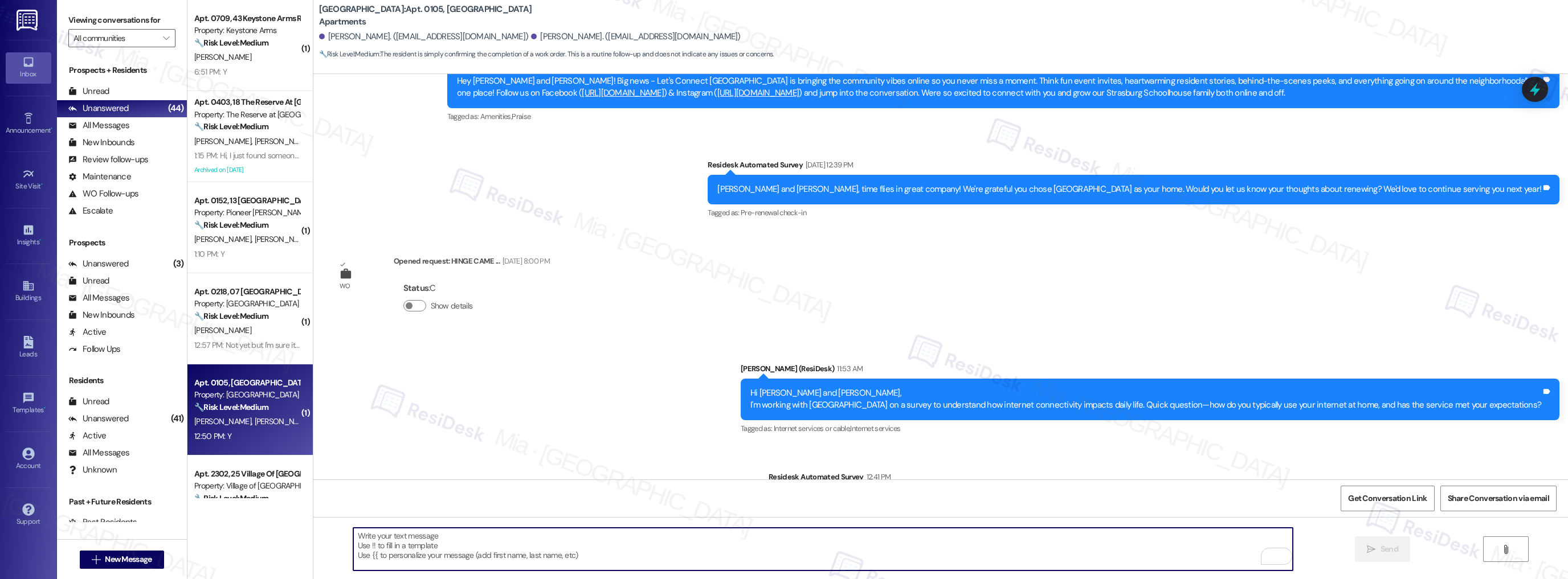
scroll to position [2441, 0]
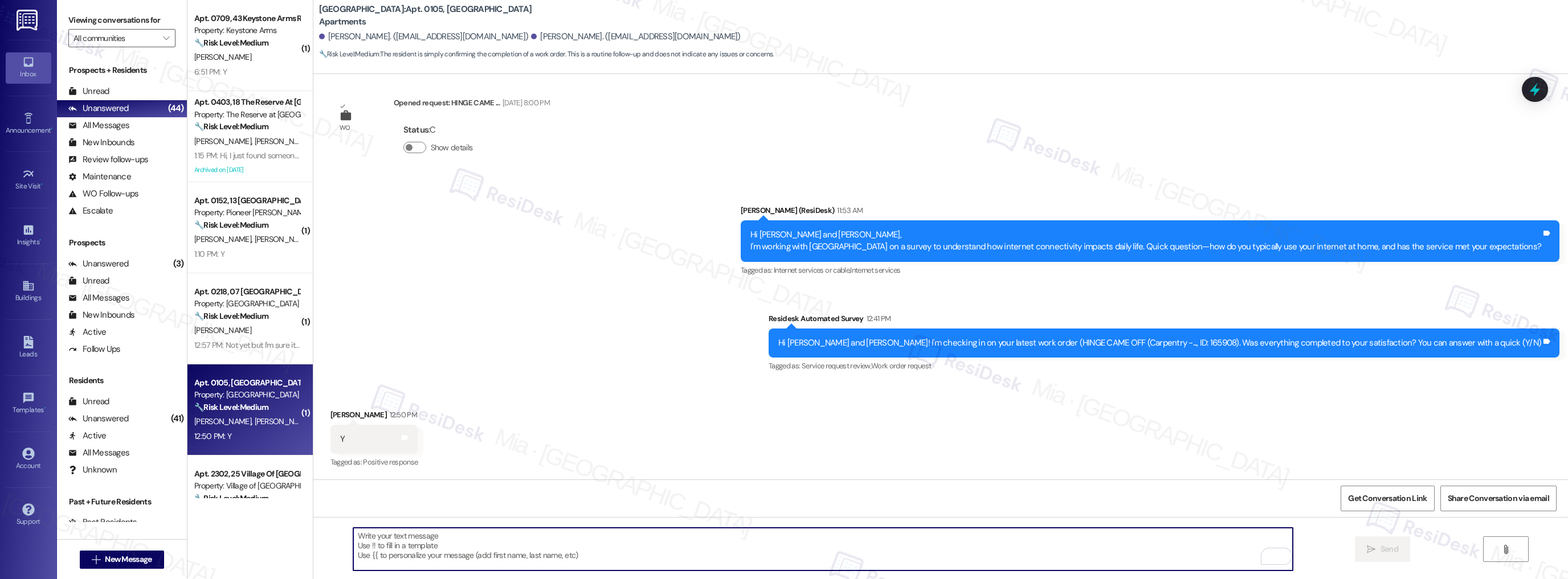
click at [397, 551] on textarea "To enrich screen reader interactions, please activate Accessibility in Grammarl…" at bounding box center [823, 549] width 940 height 43
paste textarea "Thank you,, for your feedback. I'm so glad to hear you're satisfied with the re…"
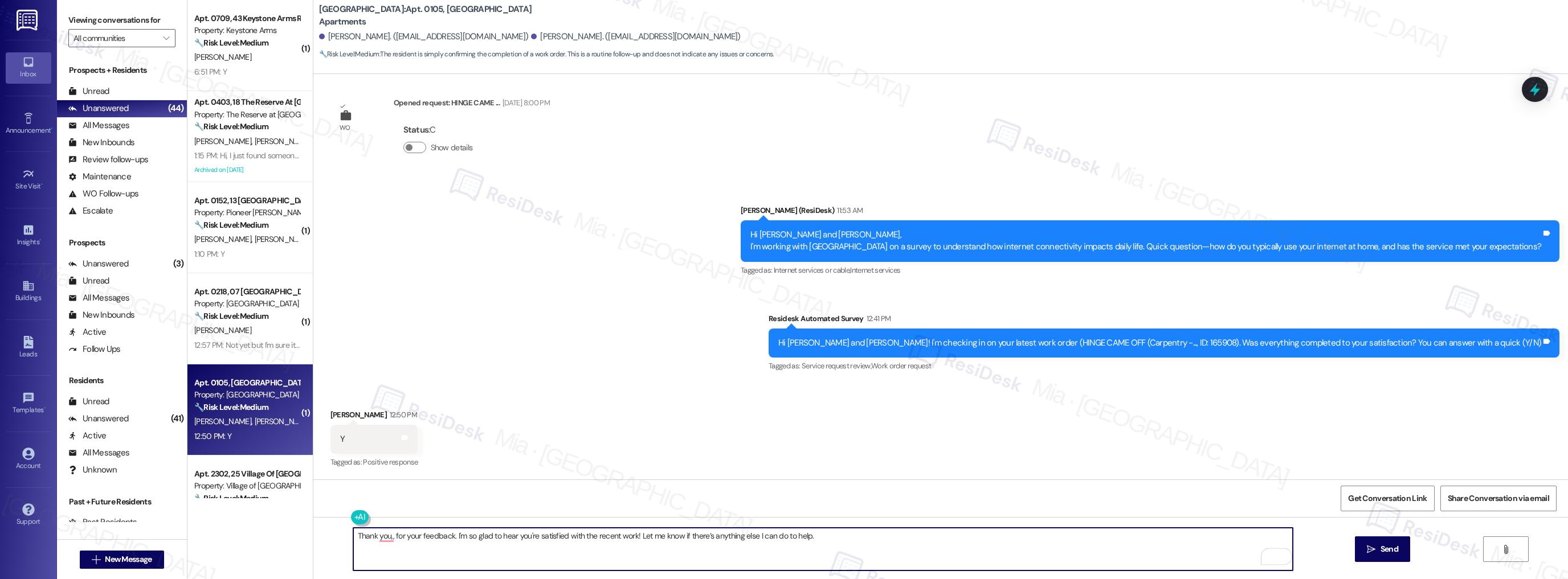
click at [384, 536] on textarea "Thank you,, for your feedback. I'm so glad to hear you're satisfied with the re…" at bounding box center [823, 549] width 940 height 43
click at [385, 538] on textarea "Thank you,, for your feedback. I'm so glad to hear you're satisfied with the re…" at bounding box center [823, 549] width 940 height 43
type textarea "Thank you, Debra, for your feedback. I'm so glad to hear you're satisfied with …"
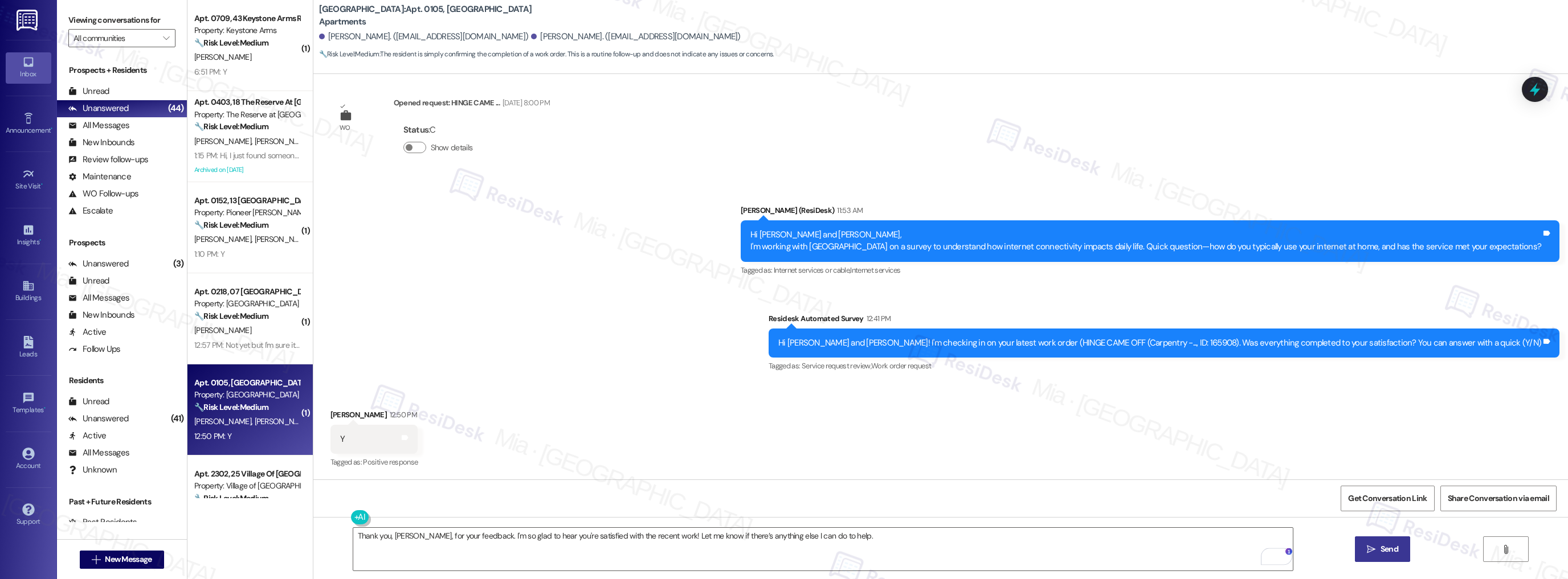
click at [1384, 555] on span "Send" at bounding box center [1389, 549] width 18 height 12
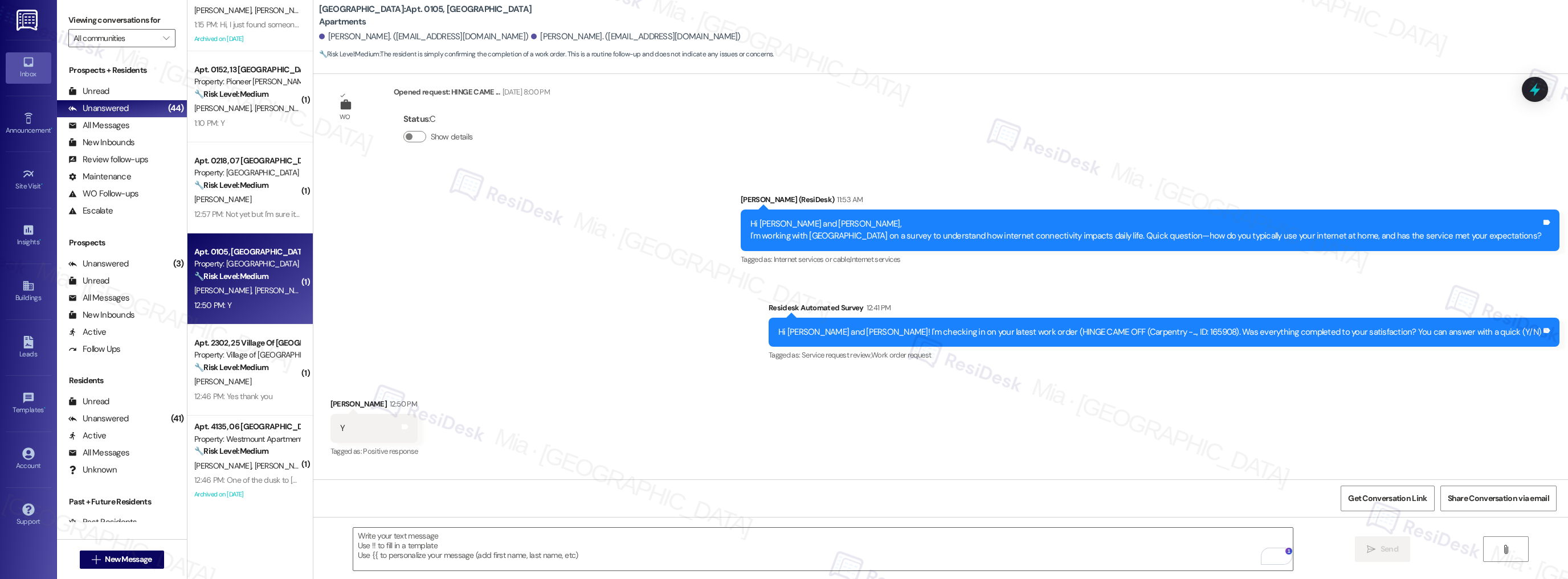
scroll to position [137, 0]
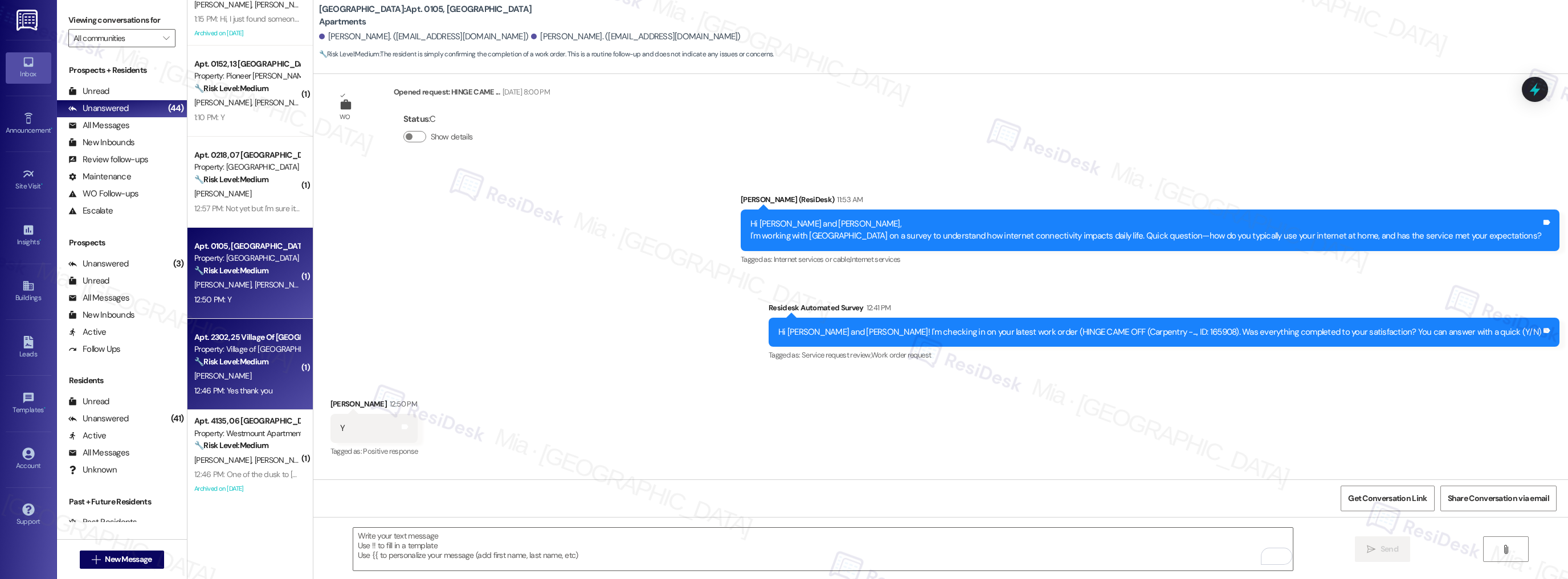
click at [275, 358] on div "🔧 Risk Level: Medium The resident is confirming the completion of a work order.…" at bounding box center [247, 362] width 105 height 12
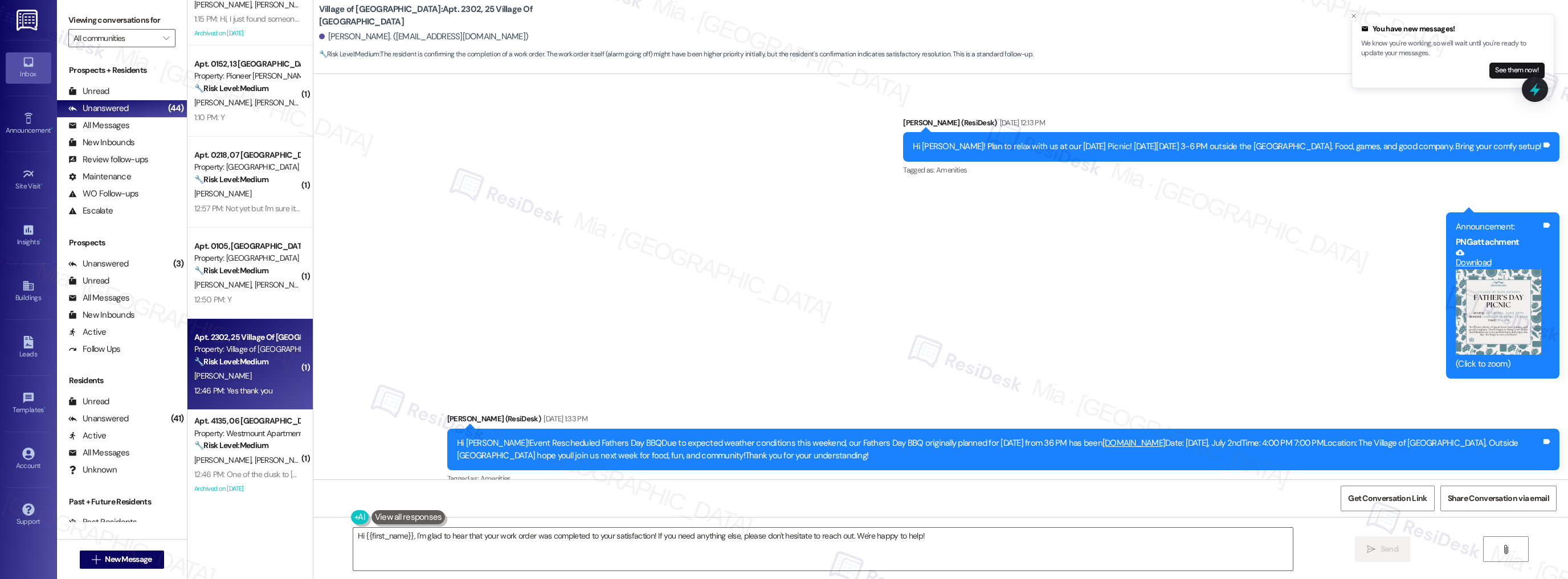
scroll to position [5420, 0]
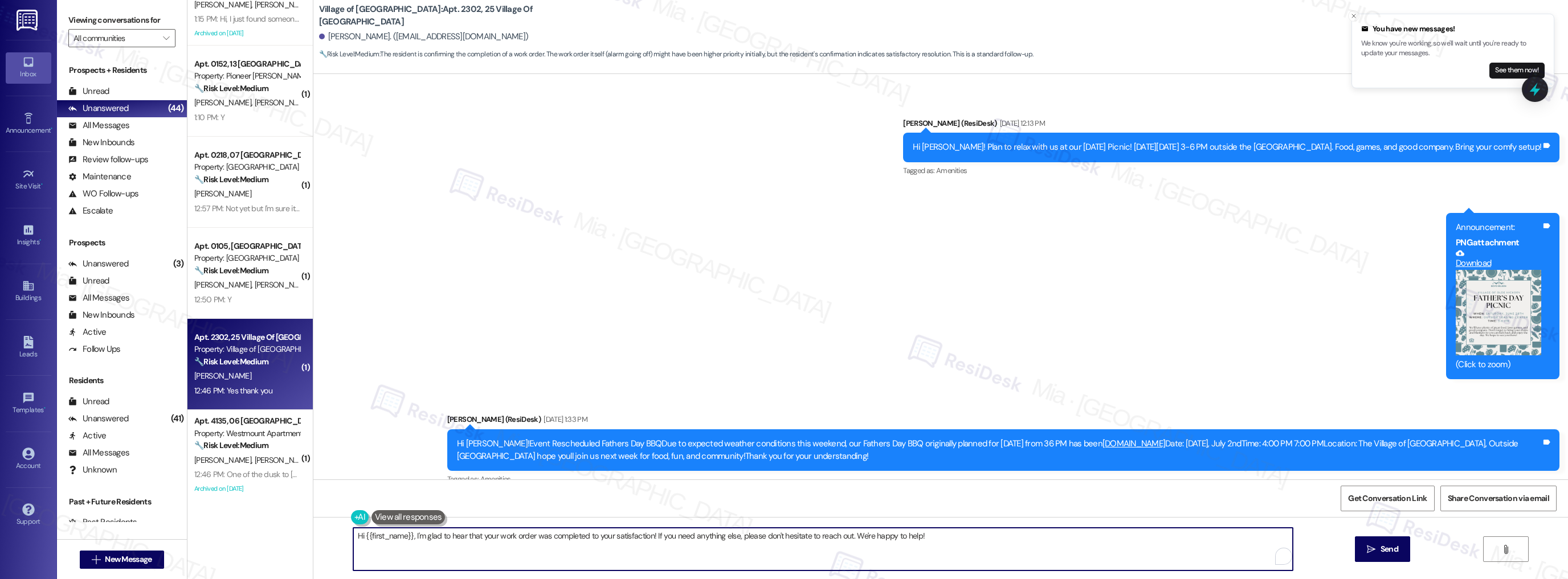
drag, startPoint x: 346, startPoint y: 534, endPoint x: 962, endPoint y: 534, distance: 616.0
click at [962, 534] on textarea "Hi {{first_name}}, I'm glad to hear that your work order was completed to your …" at bounding box center [823, 549] width 940 height 43
paste textarea "Thank you,, for your feedback. I'm so glad to hear you're satisfied with the re…"
drag, startPoint x: 962, startPoint y: 534, endPoint x: 624, endPoint y: 533, distance: 338.0
click at [855, 533] on textarea "Thank you,, for your feedback. I'm so glad to hear you're satisfied with the re…" at bounding box center [823, 549] width 940 height 43
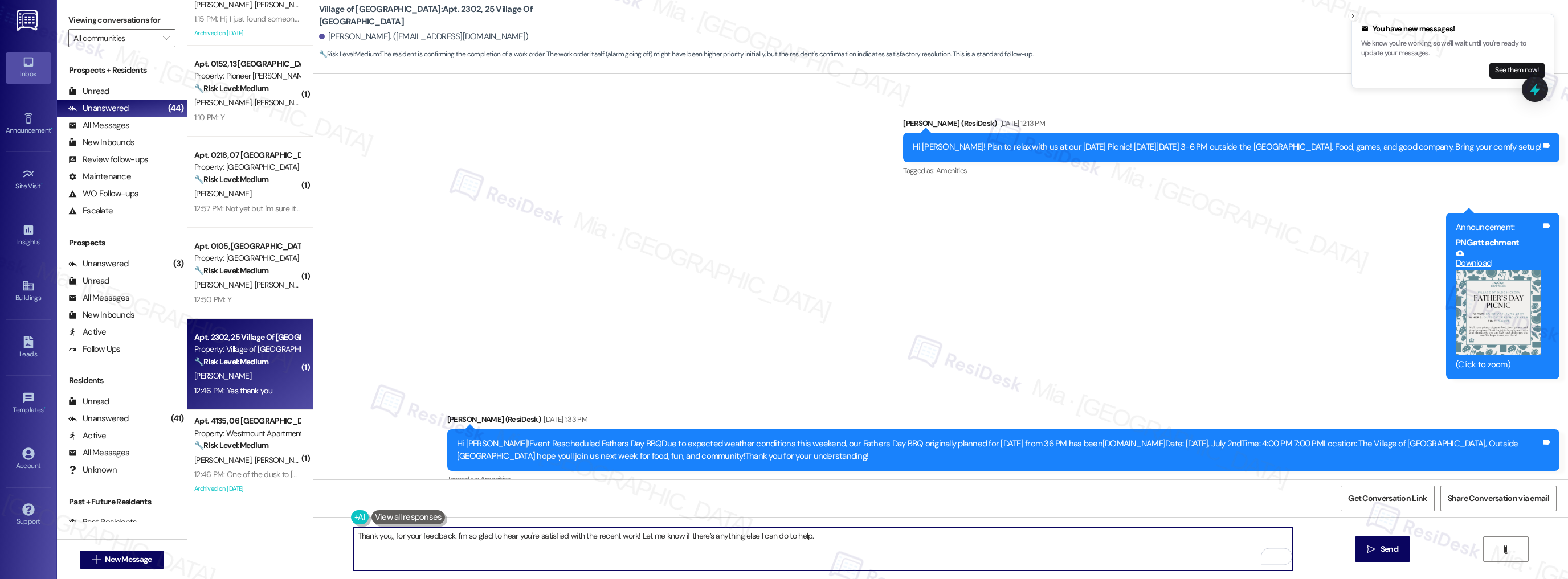
click at [385, 536] on textarea "Thank you,, for your feedback. I'm so glad to hear you're satisfied with the re…" at bounding box center [823, 549] width 940 height 43
type textarea "Thank you, Ghada, for your feedback. I'm so glad to hear you're satisfied with …"
click at [1379, 543] on button " Send" at bounding box center [1382, 549] width 55 height 26
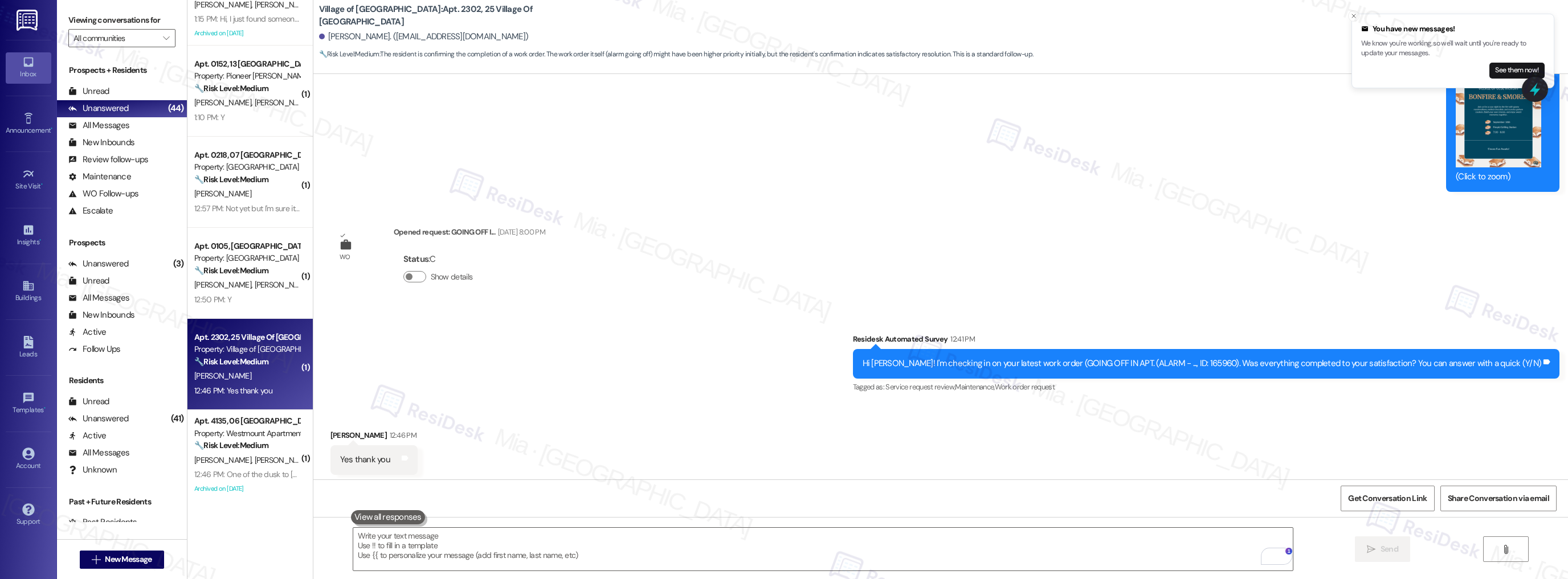
scroll to position [7059, 0]
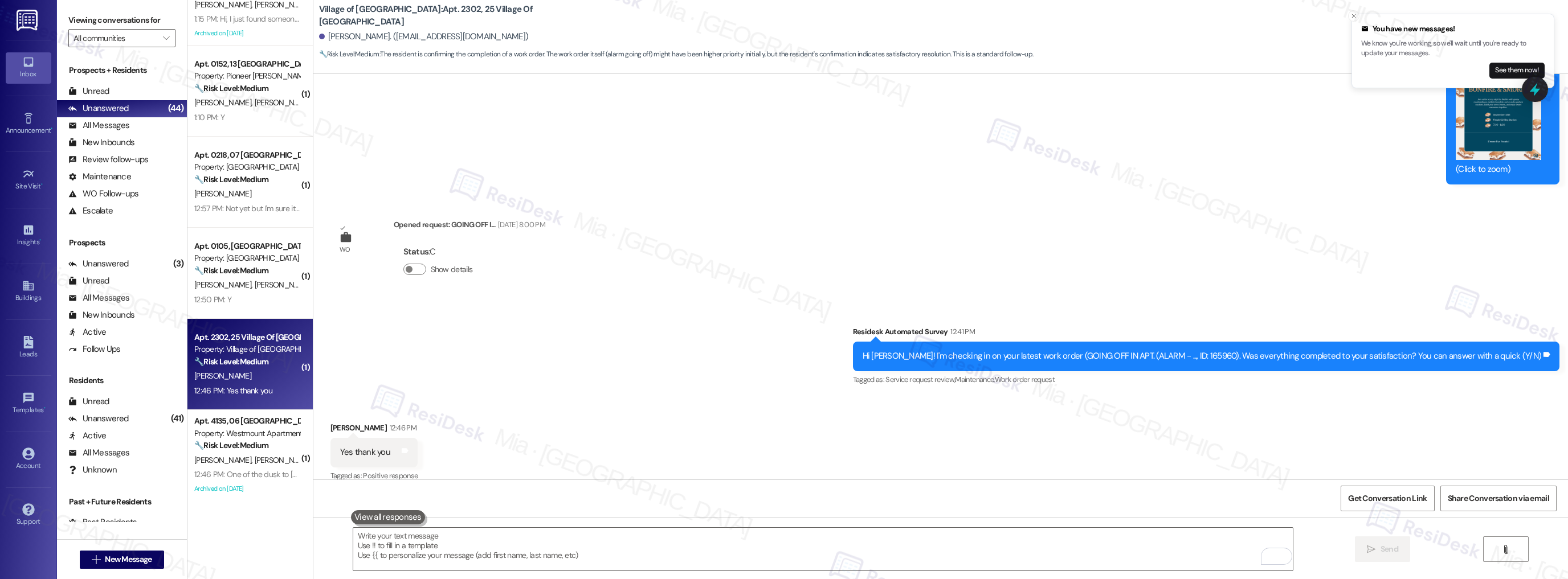
click at [556, 405] on div "Received via SMS Ghada Ibrahim 12:46 PM Yes thank you Tags and notes Tagged as:…" at bounding box center [940, 444] width 1255 height 96
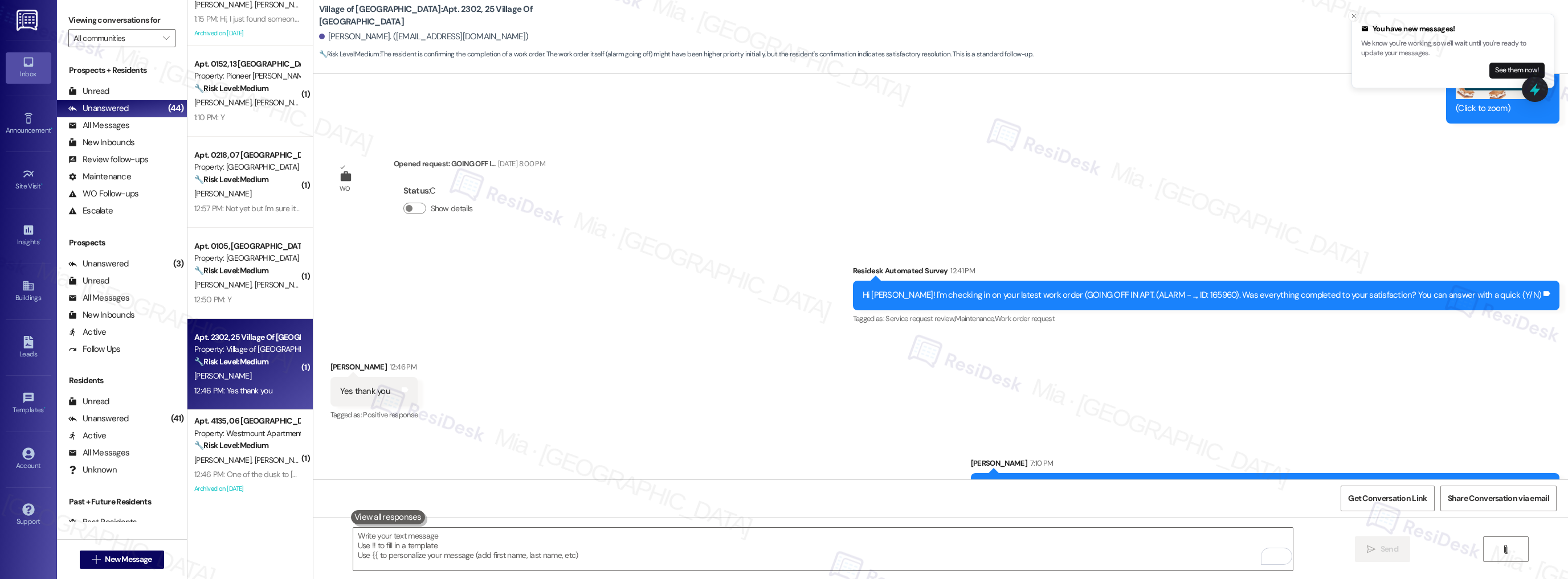
scroll to position [7138, 0]
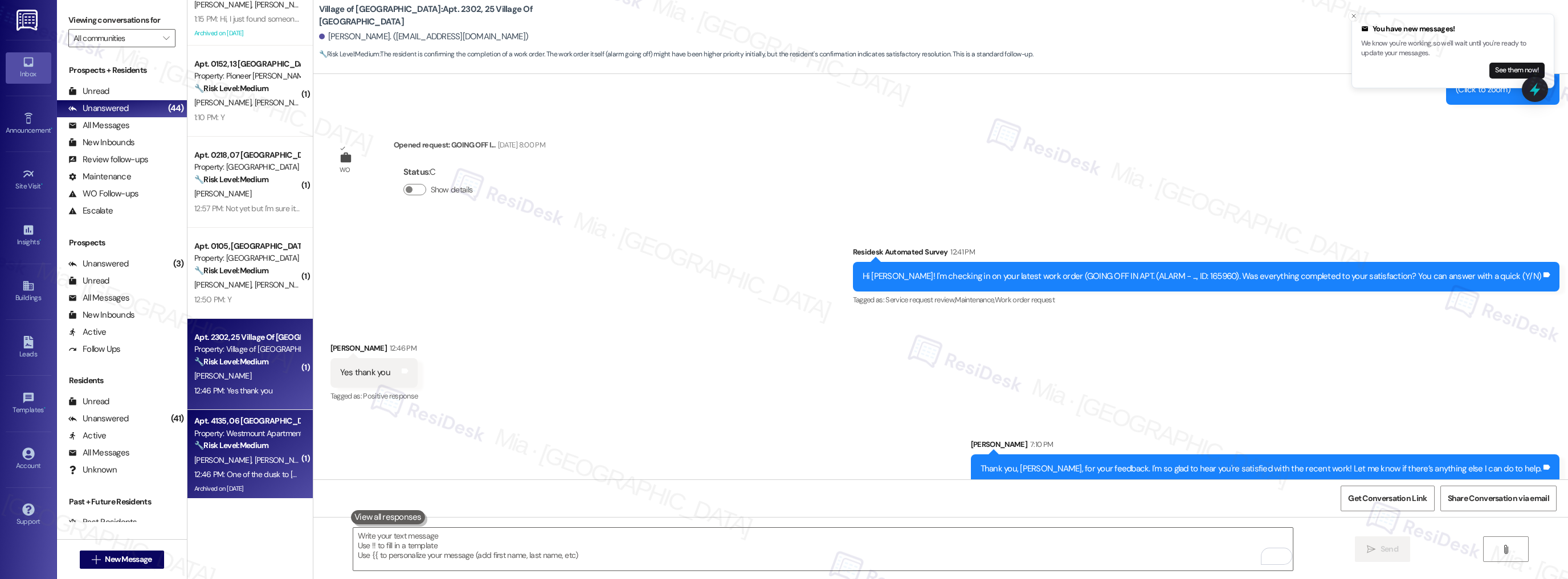
click at [254, 459] on span "[PERSON_NAME]" at bounding box center [282, 460] width 57 height 10
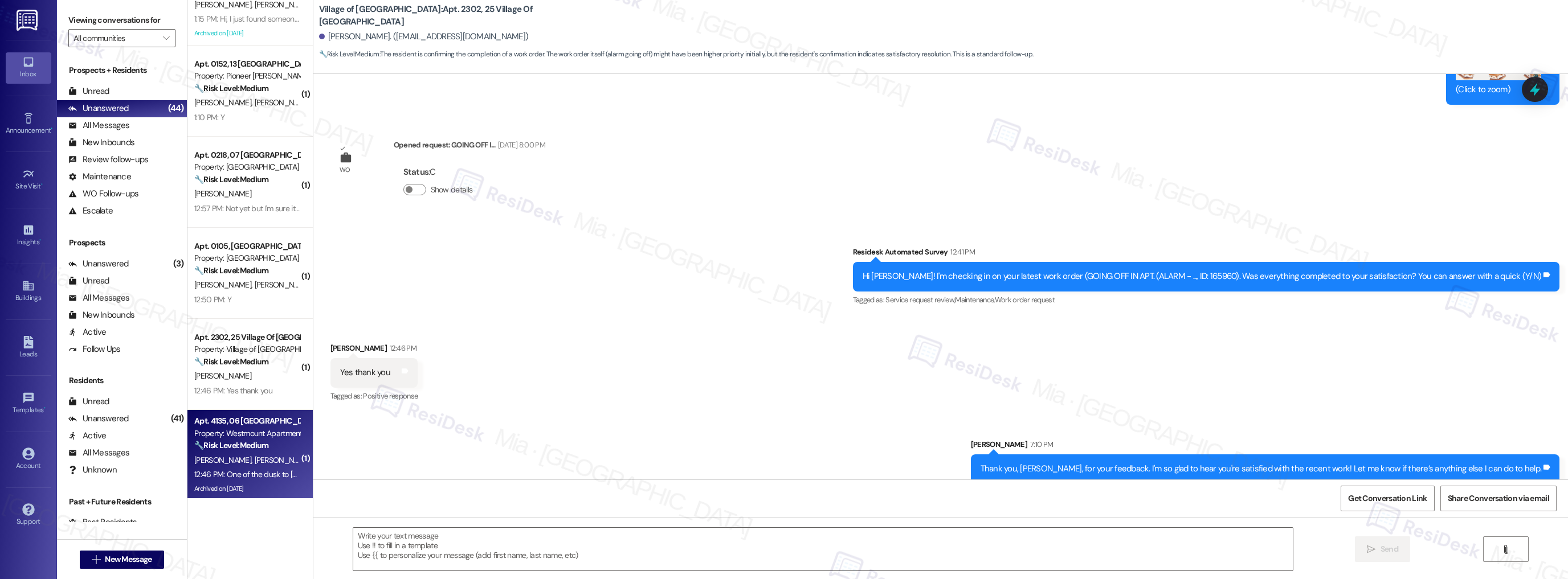
type textarea "Fetching suggested responses. Please feel free to read through the conversation…"
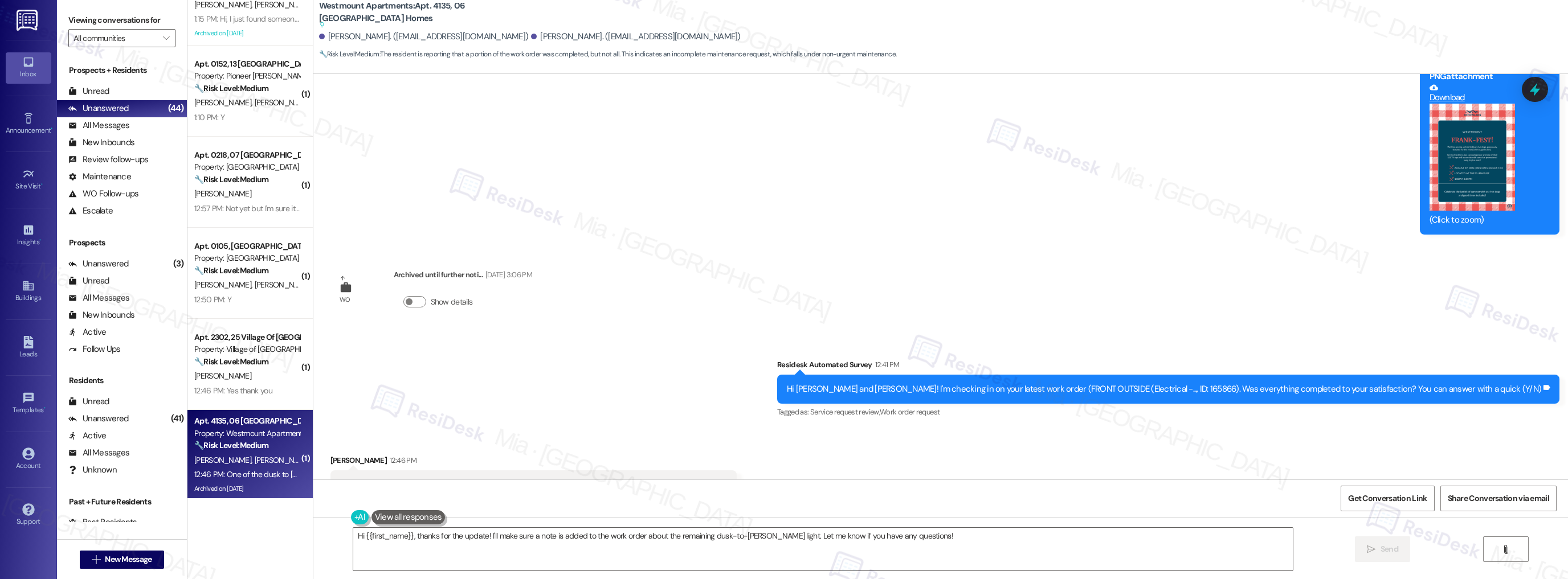
scroll to position [2744, 0]
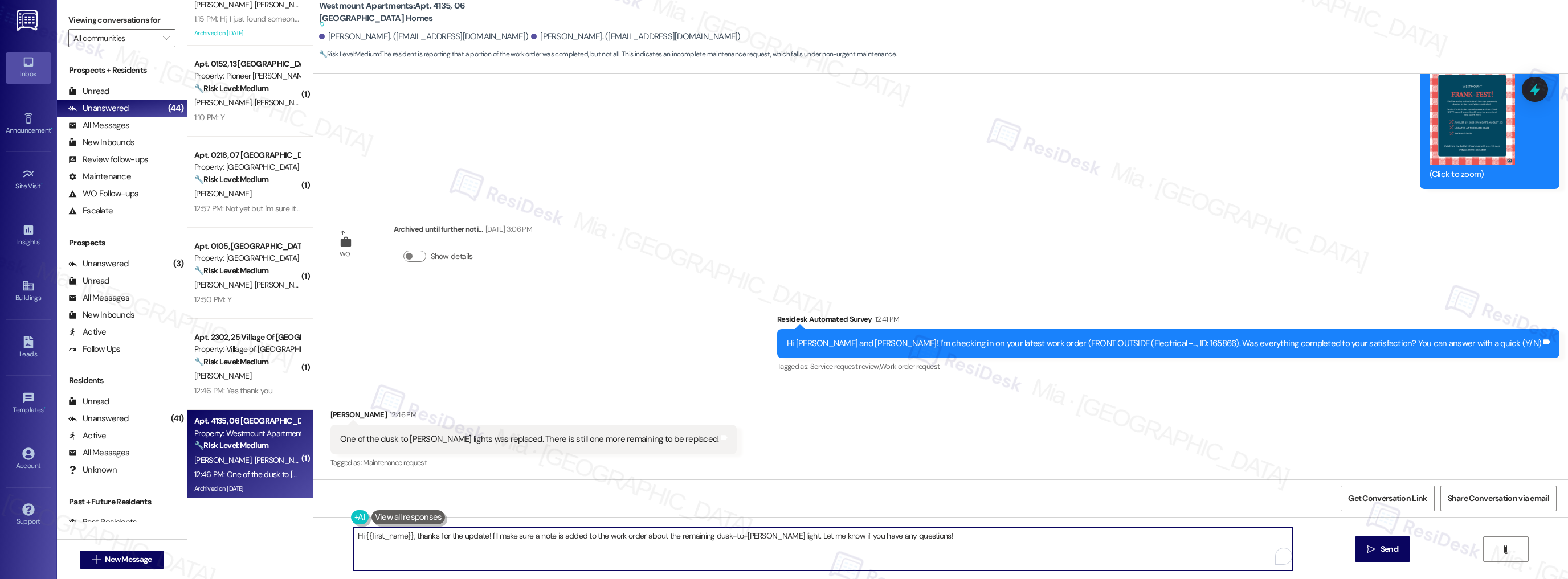
drag, startPoint x: 483, startPoint y: 534, endPoint x: 929, endPoint y: 534, distance: 446.0
click at [929, 534] on textarea "Hi {{first_name}}, thanks for the update! I'll make sure a note is added to the…" at bounding box center [823, 549] width 940 height 43
drag, startPoint x: 431, startPoint y: 535, endPoint x: 348, endPoint y: 535, distance: 83.0
click at [348, 535] on div "Hi {{first_name}}, thanks for the update! If I may ask  Send " at bounding box center [940, 560] width 1255 height 85
type textarea "Hi {{first_name}}, thanks for the update! If I may ask"
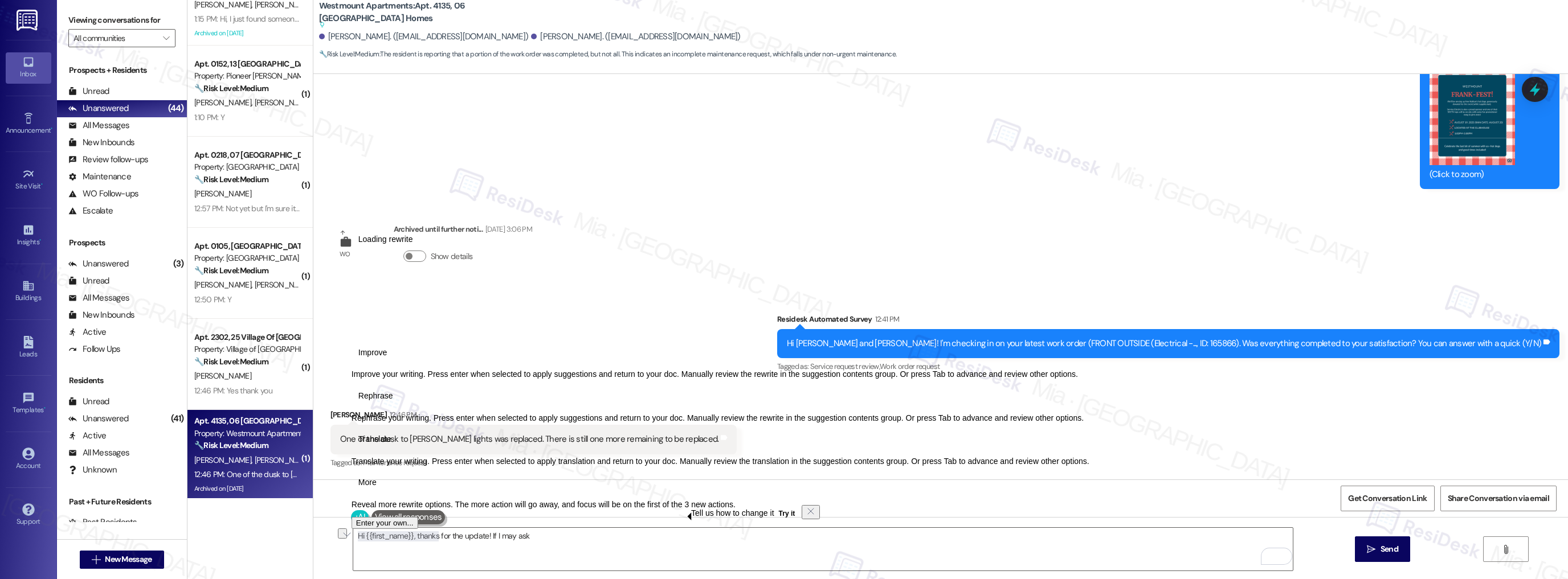
click at [604, 364] on div "Survey, sent via SMS Residesk Automated Survey 12:41 PM Hi Diane and Albert! I'…" at bounding box center [940, 336] width 1255 height 96
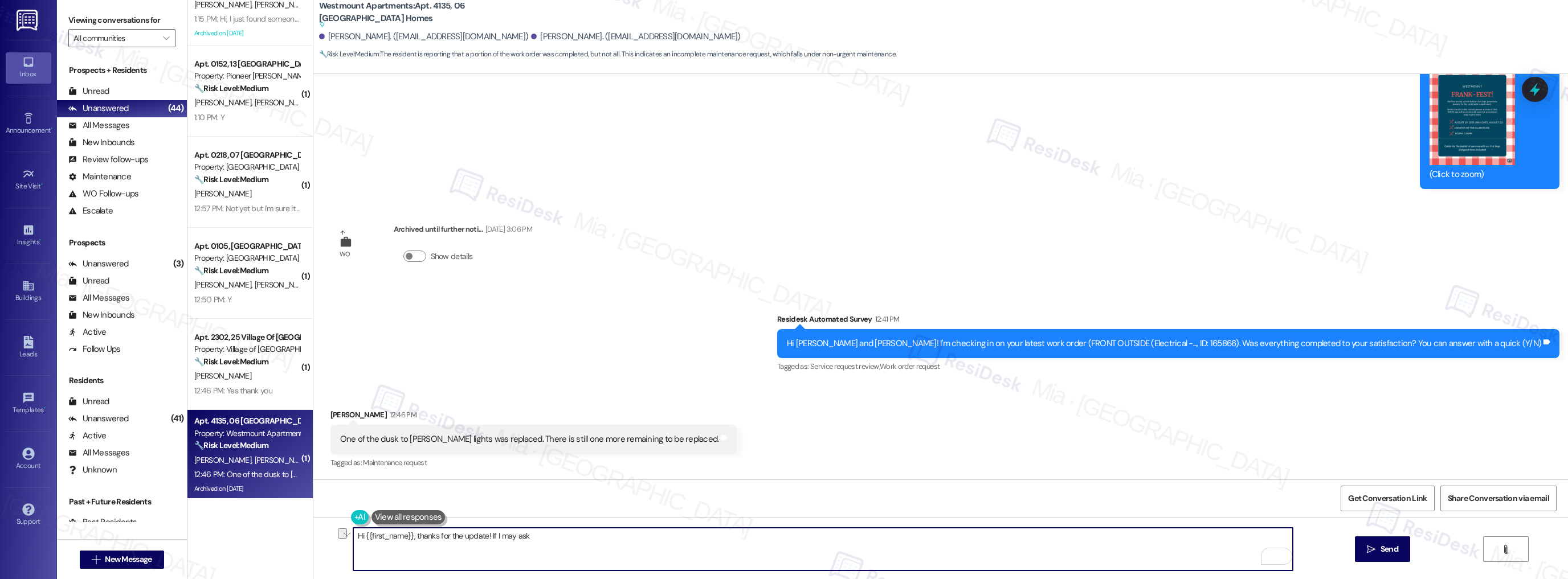
drag, startPoint x: 430, startPoint y: 537, endPoint x: 349, endPoint y: 538, distance: 81.0
click at [341, 538] on div "Hi {{first_name}}, thanks for the update! If I may ask  Send " at bounding box center [940, 560] width 1255 height 85
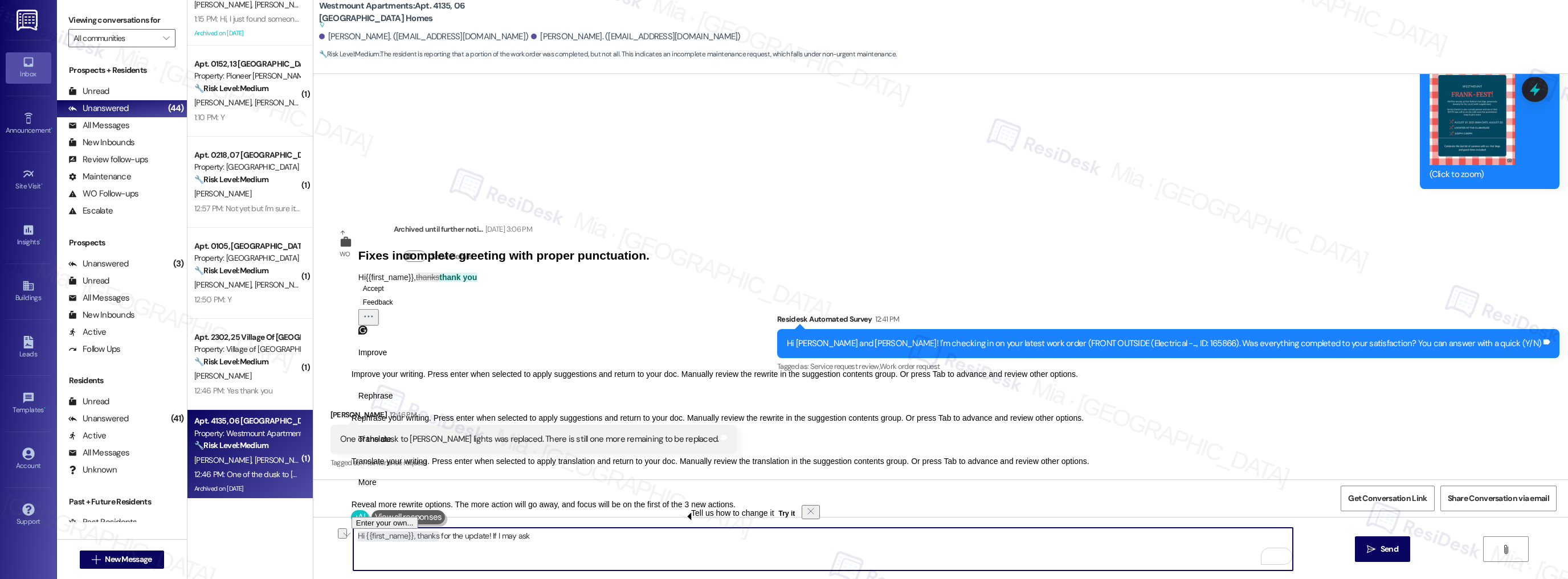
click at [365, 553] on textarea "Hi {{first_name}}, thanks for the update! If I may ask" at bounding box center [823, 549] width 940 height 43
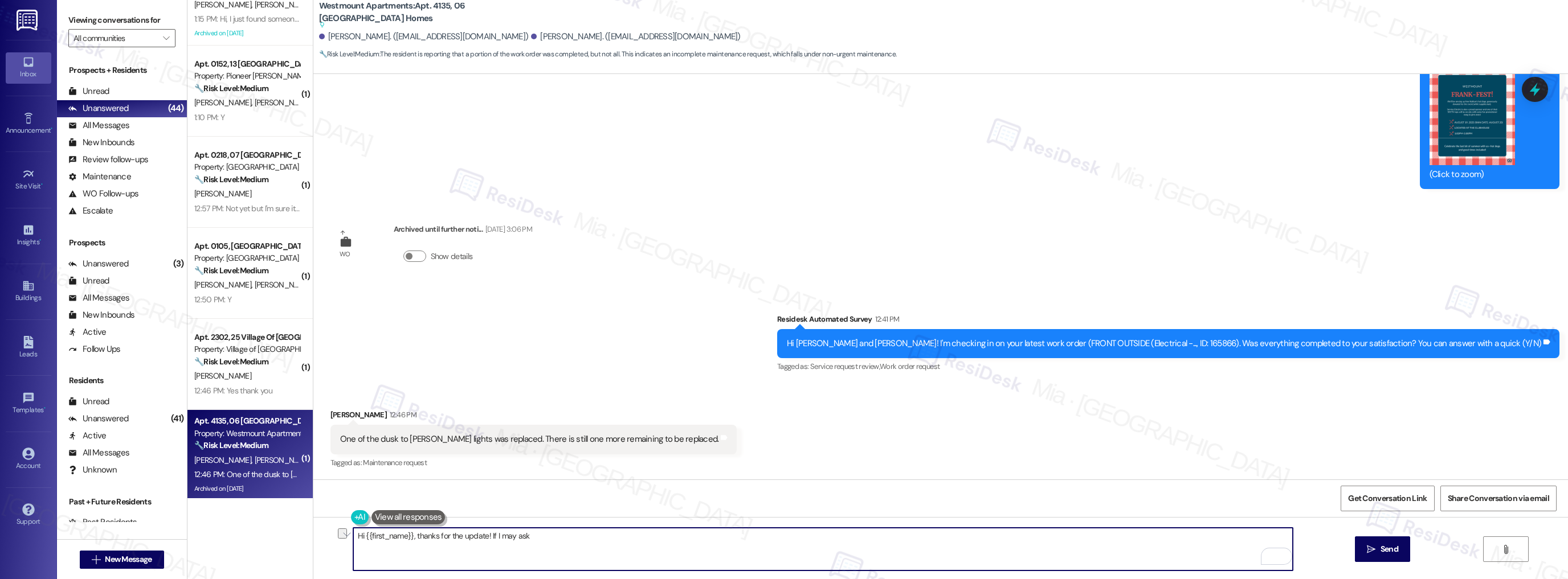
drag, startPoint x: 431, startPoint y: 537, endPoint x: 349, endPoint y: 537, distance: 82.0
click at [353, 537] on textarea "Hi {{first_name}}, thanks for the update! If I may ask" at bounding box center [823, 549] width 940 height 43
click at [498, 536] on textarea "Thanks Diane for the update! If I may ask" at bounding box center [823, 549] width 940 height 43
click at [407, 501] on span "for" at bounding box center [408, 501] width 11 height 10
click at [378, 502] on span "Thanks" at bounding box center [365, 501] width 30 height 10
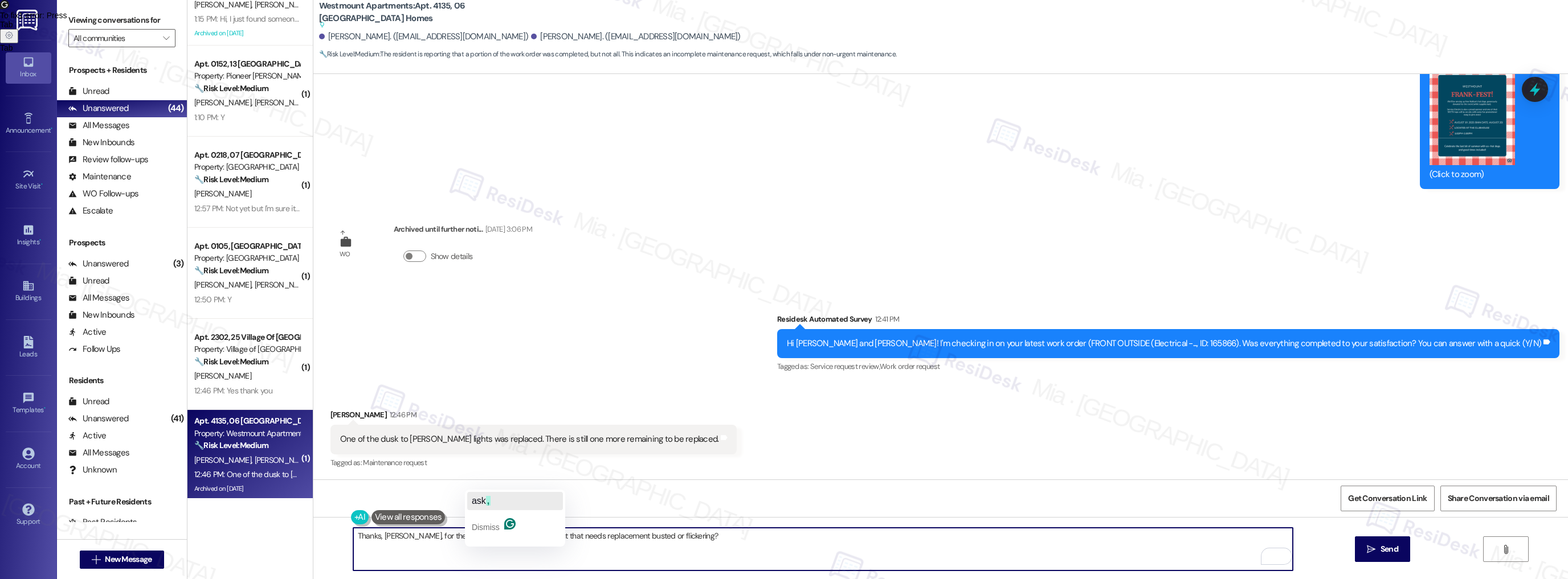
click at [480, 502] on span "ask" at bounding box center [478, 501] width 14 height 10
type textarea "Thanks, Diane, for the update! If I may ask, is the light that needs replacemen…"
click at [1382, 555] on span "Send" at bounding box center [1389, 549] width 18 height 12
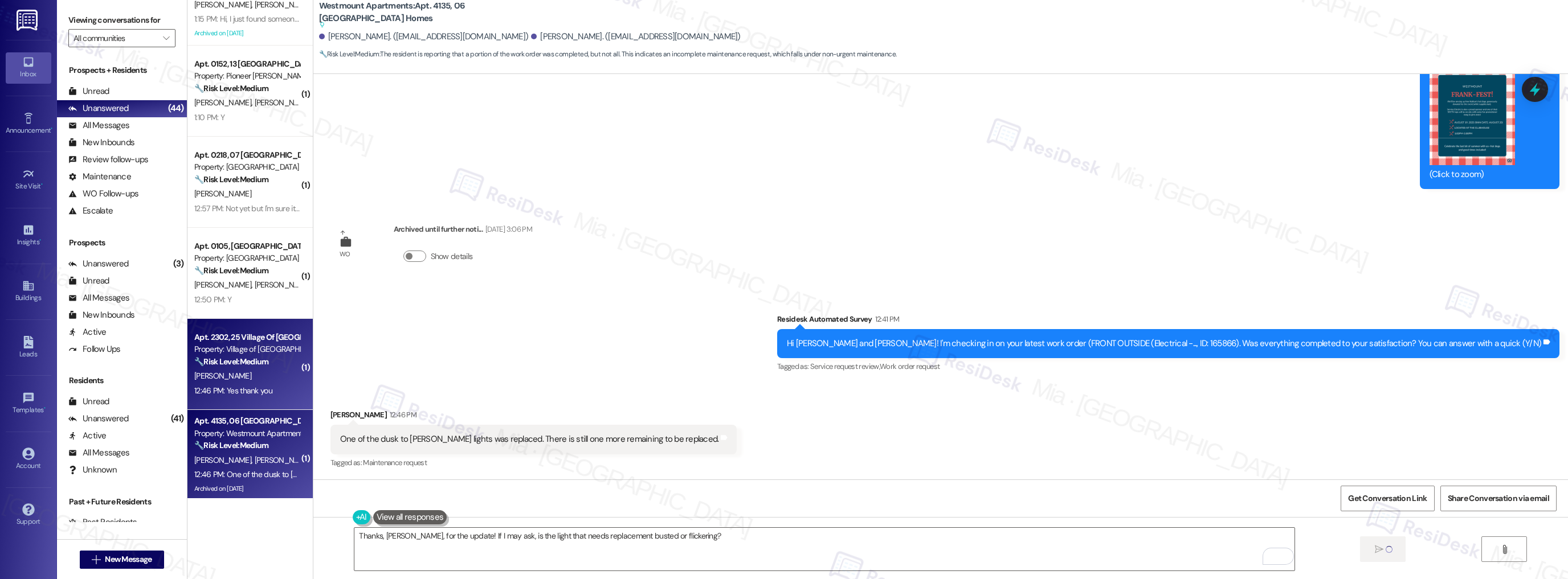
click at [262, 371] on div "G. Ibrahim" at bounding box center [247, 376] width 108 height 14
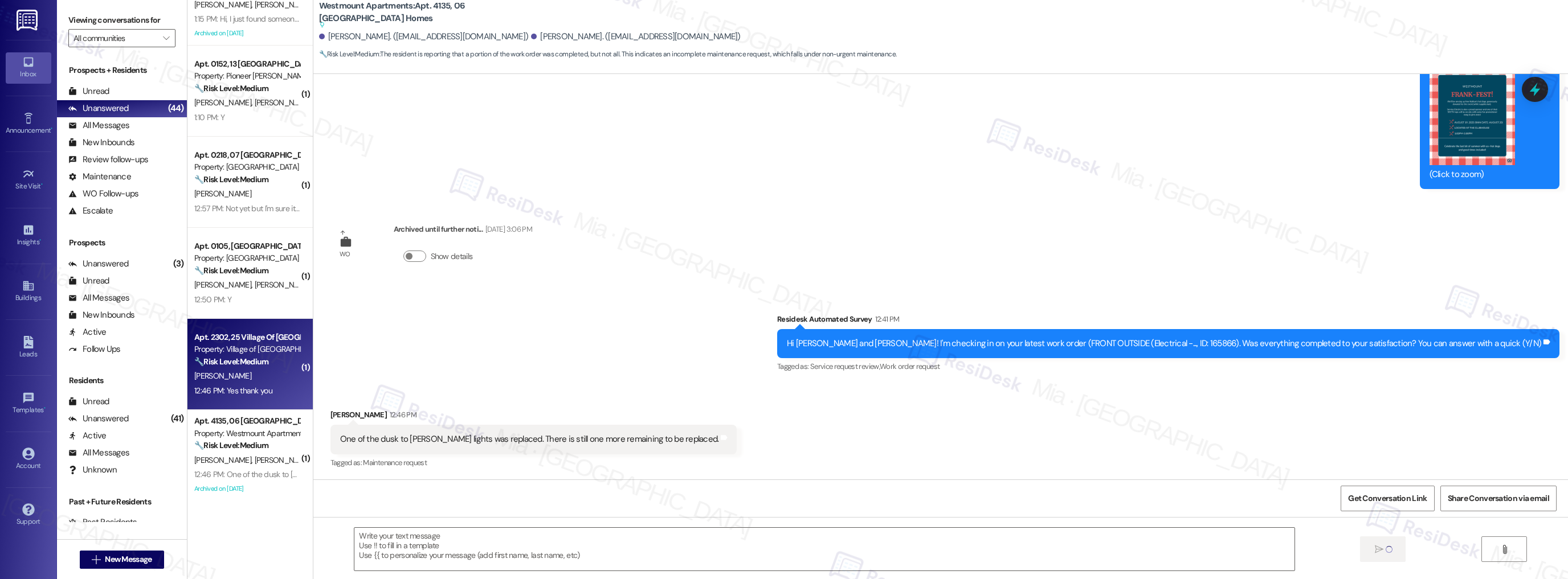
type textarea "Fetching suggested responses. Please feel free to read through the conversation…"
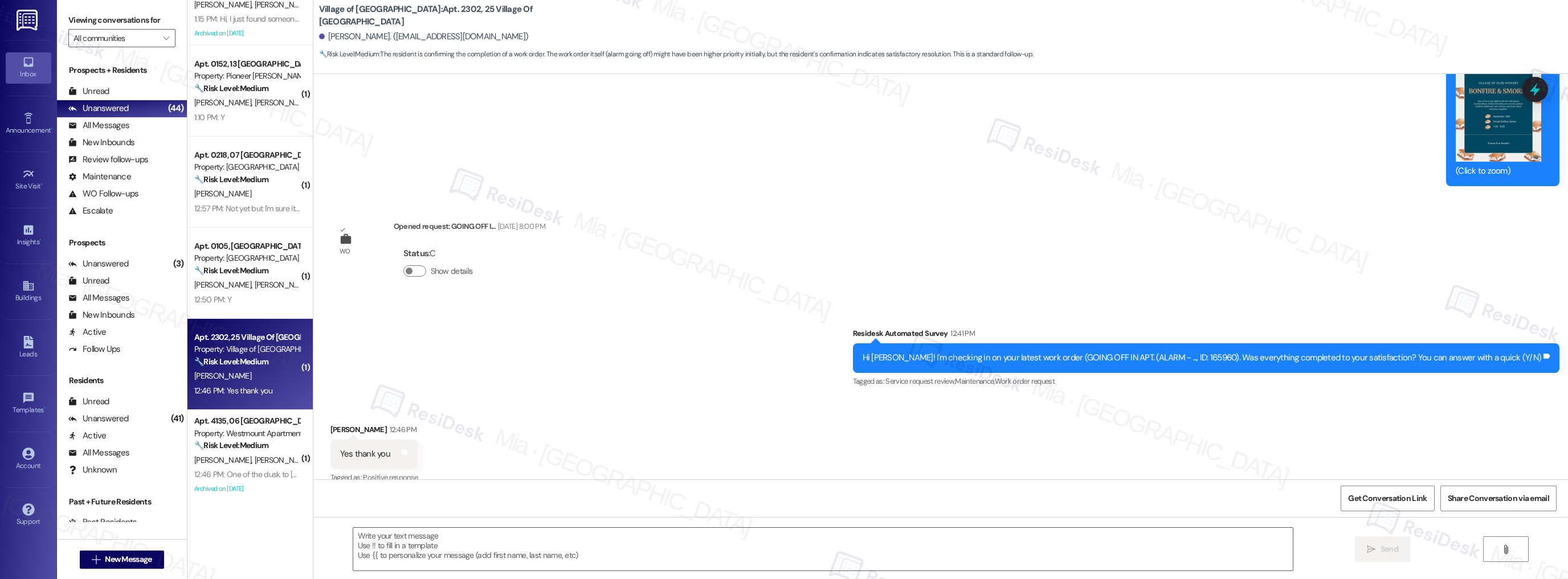
scroll to position [7155, 0]
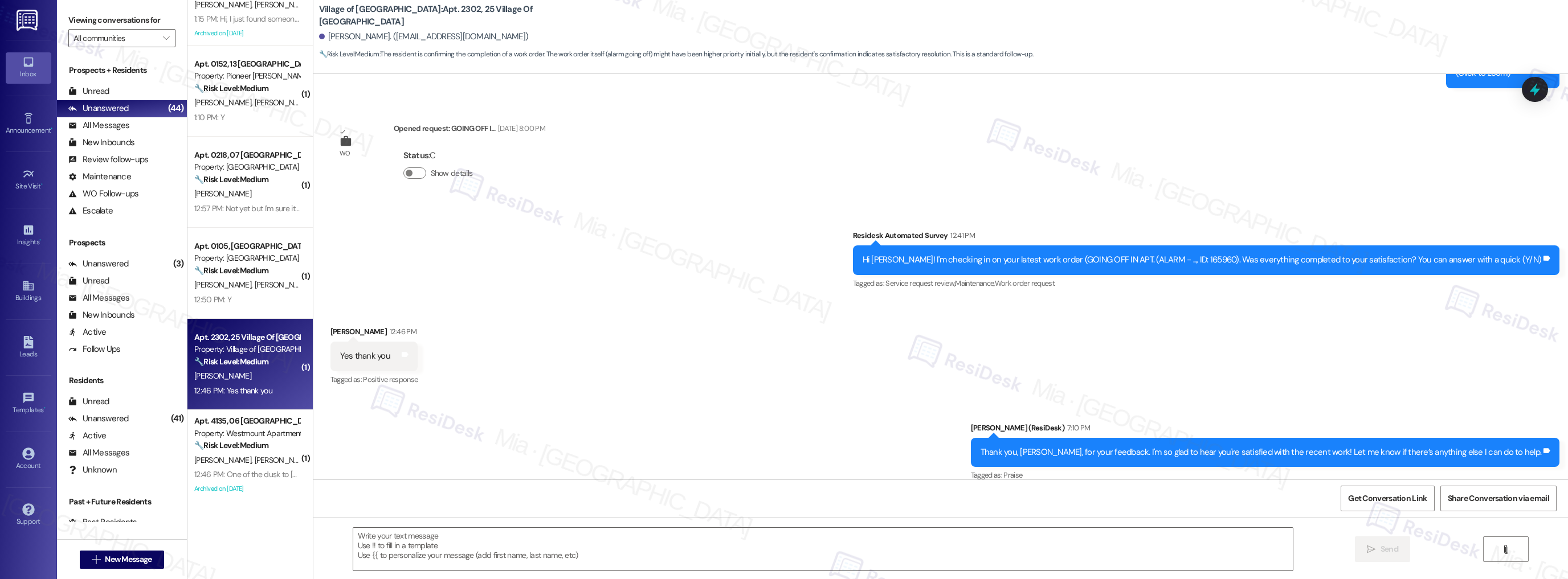
type textarea "Fetching suggested responses. Please feel free to read through the conversation…"
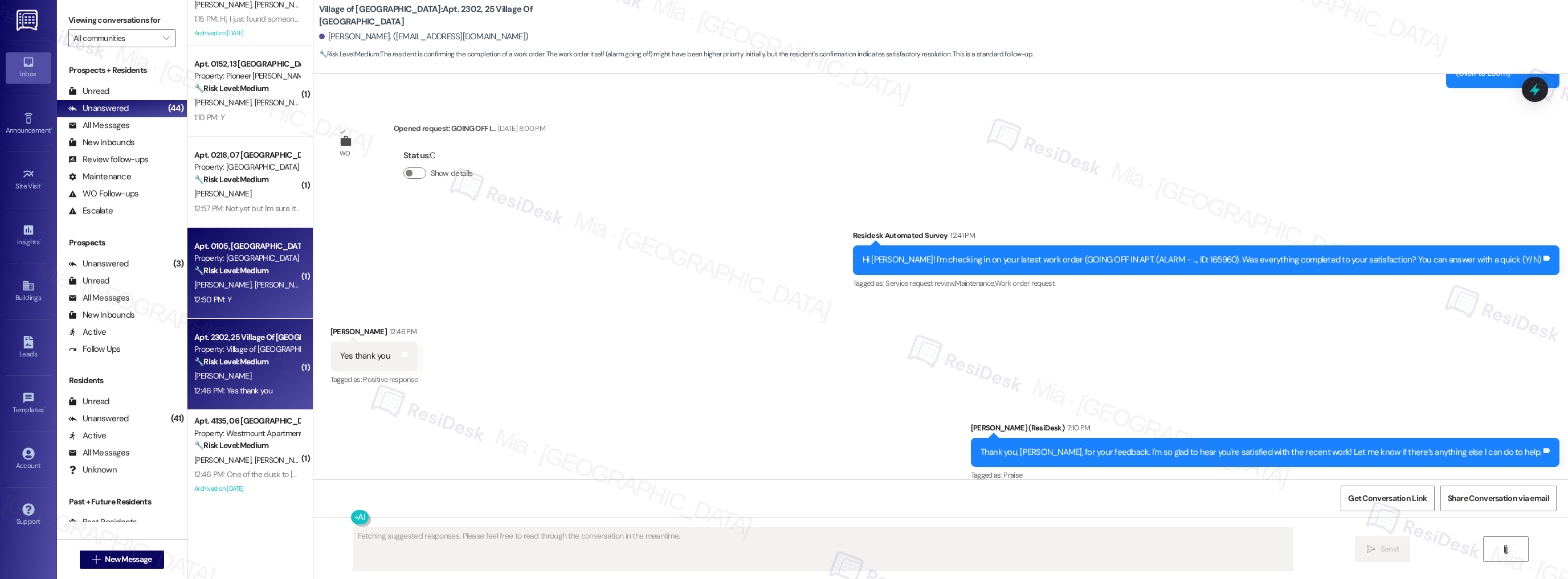
click at [273, 285] on div "D. Curley H. Stoltzfus" at bounding box center [247, 285] width 108 height 14
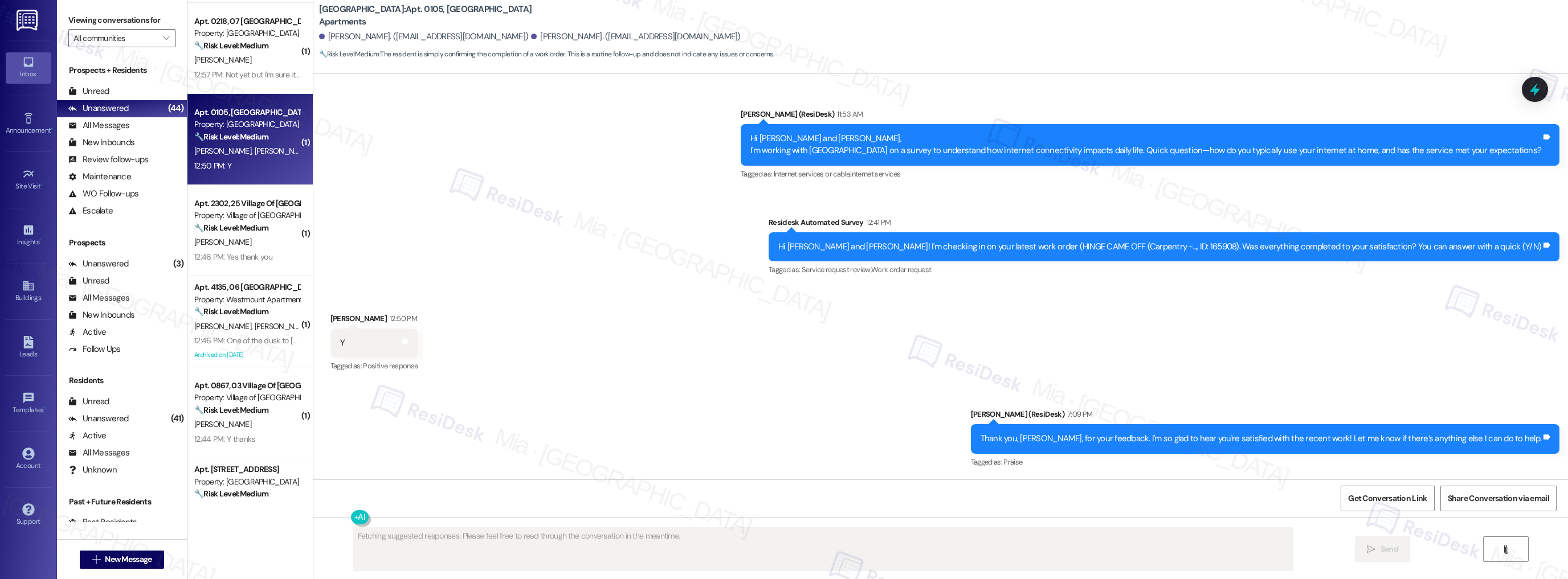
scroll to position [319, 0]
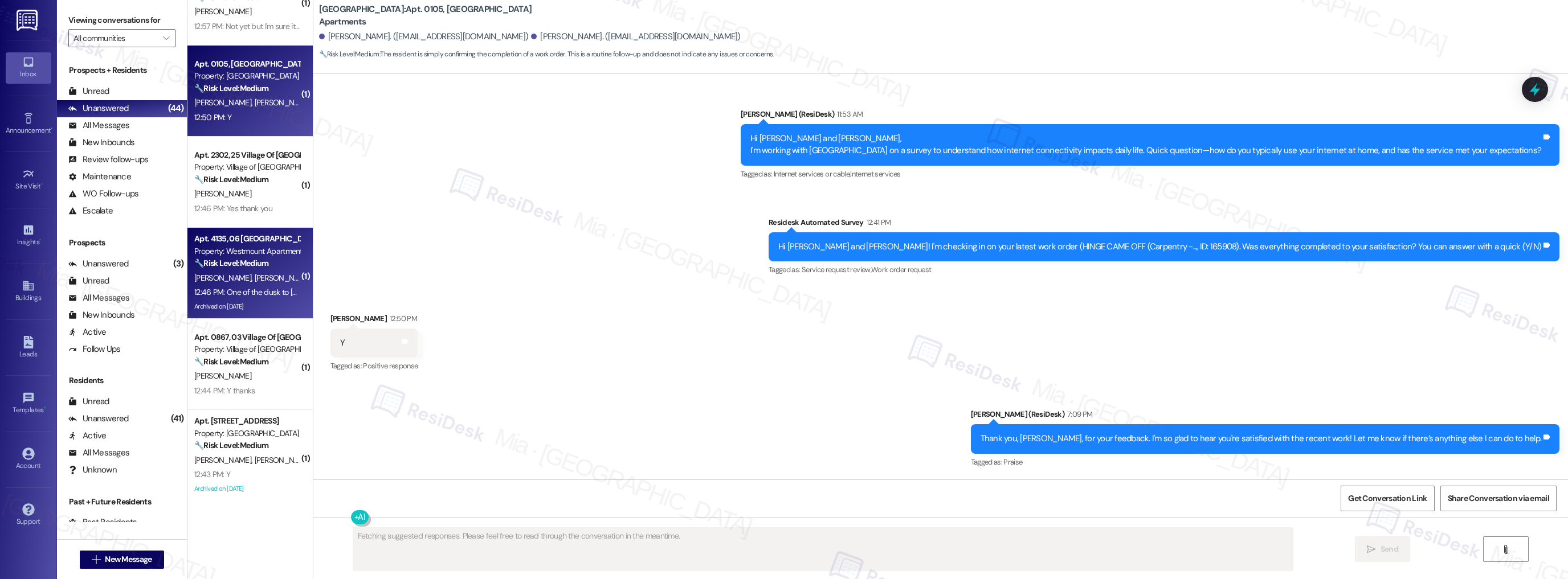
click at [267, 284] on div "A. Purdy D. Purdy" at bounding box center [247, 278] width 108 height 14
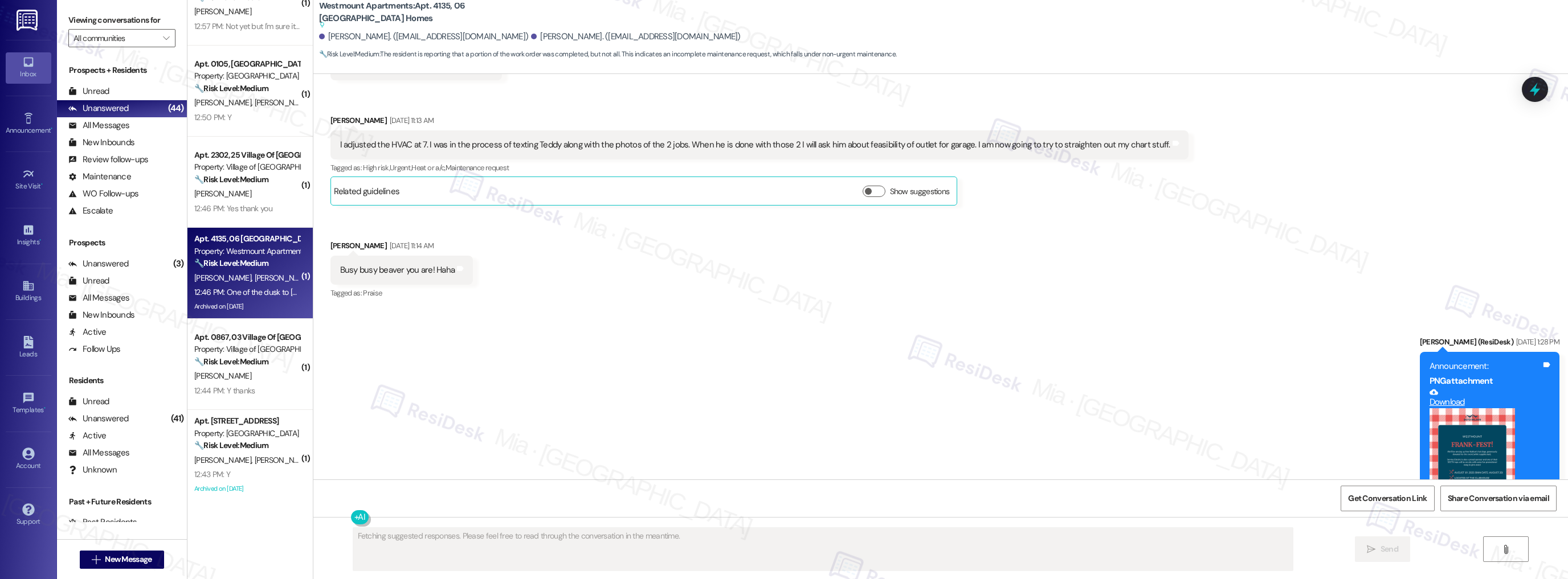
scroll to position [2744, 0]
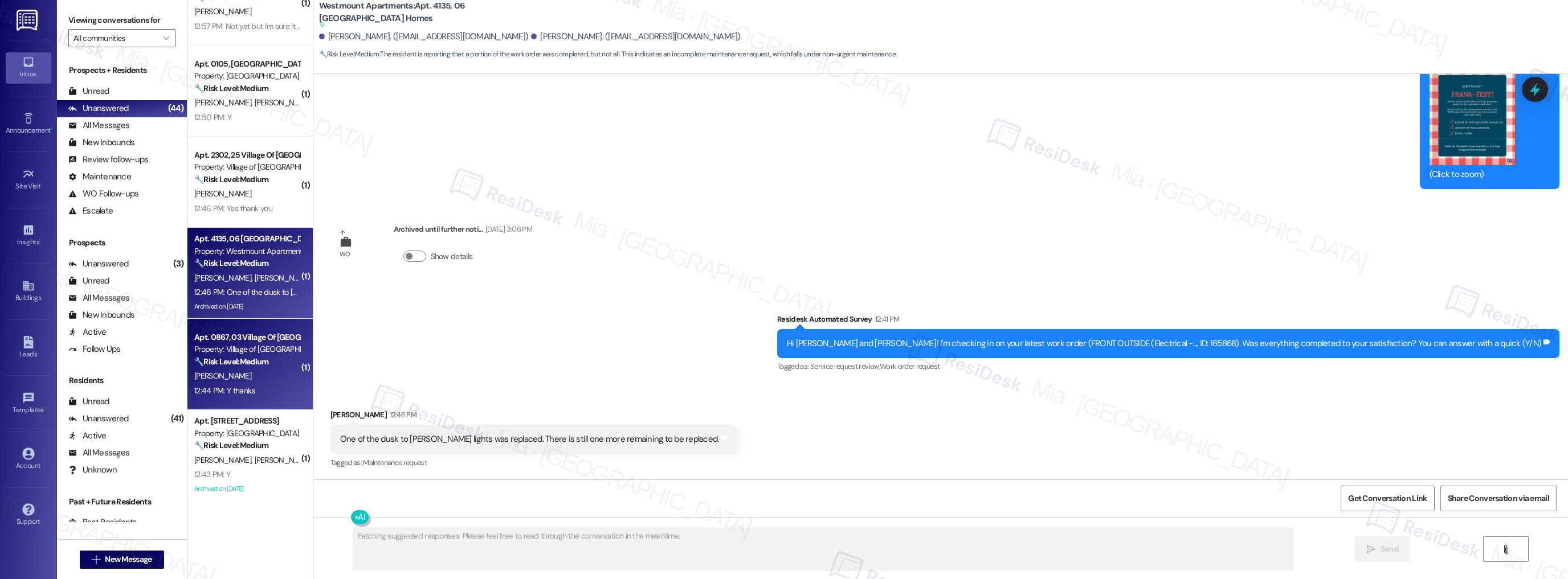
click at [248, 371] on div "L. Munene" at bounding box center [247, 376] width 108 height 14
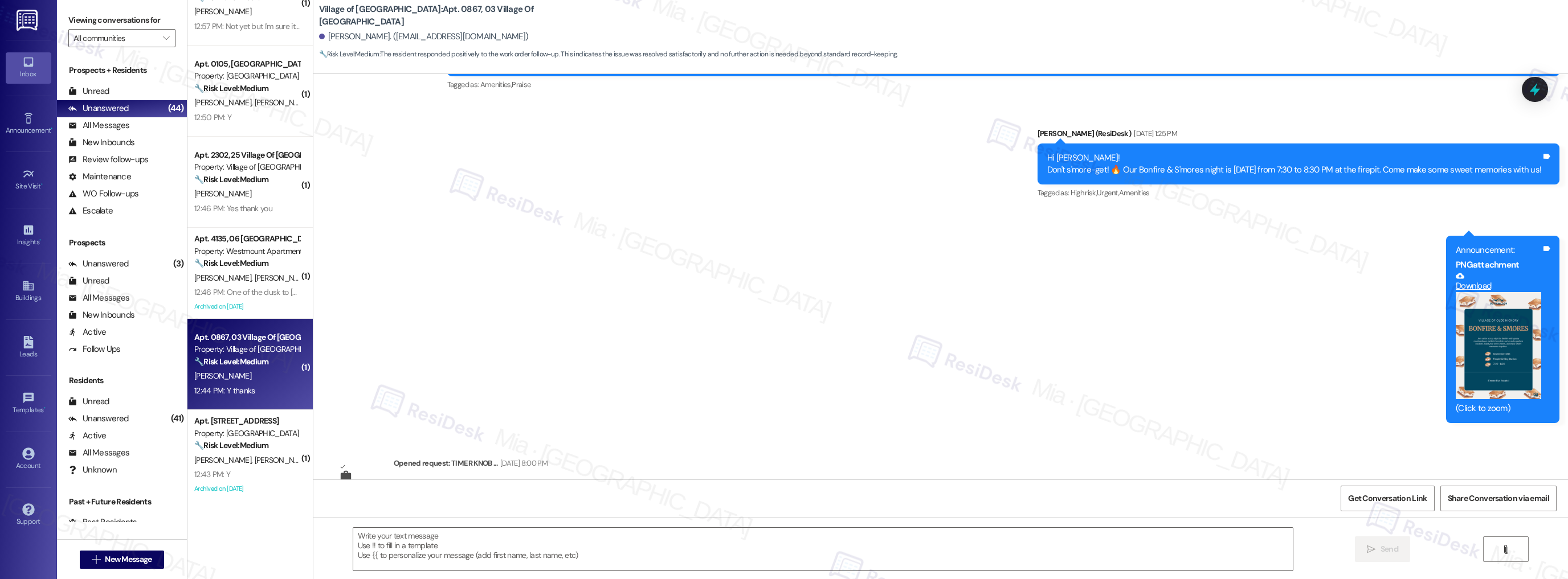
scroll to position [2976, 0]
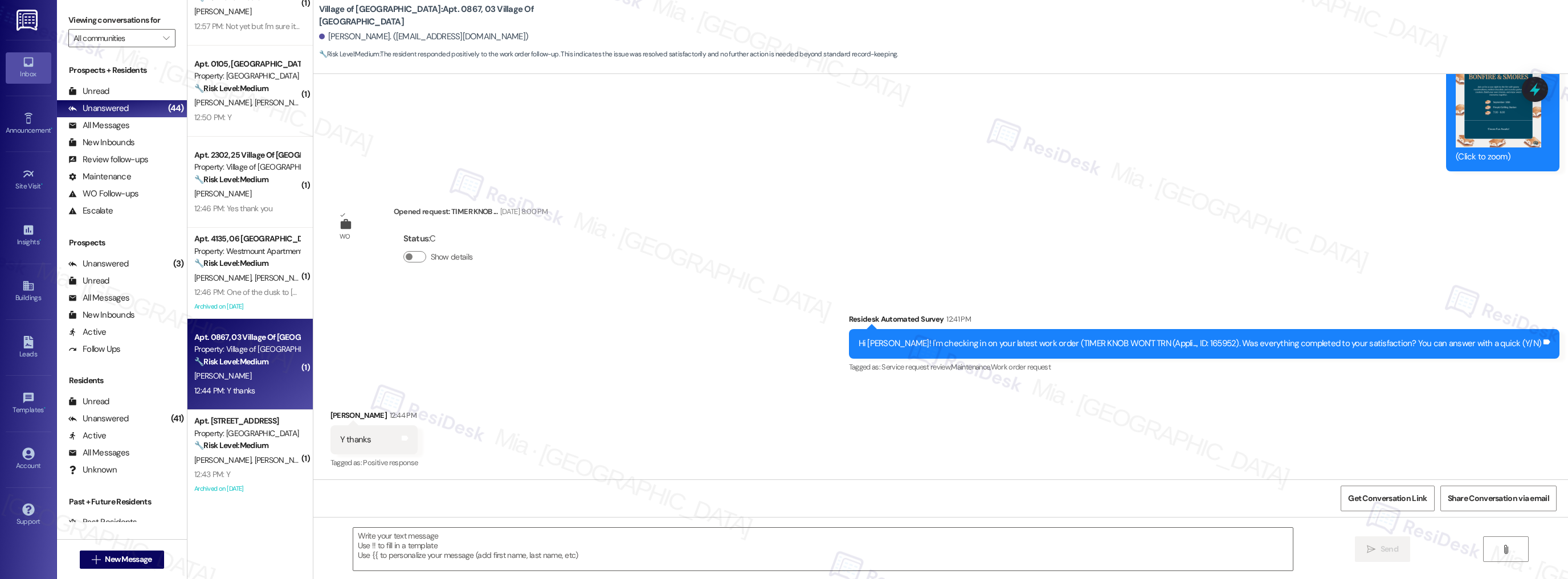
type textarea "Fetching suggested responses. Please feel free to read through the conversation…"
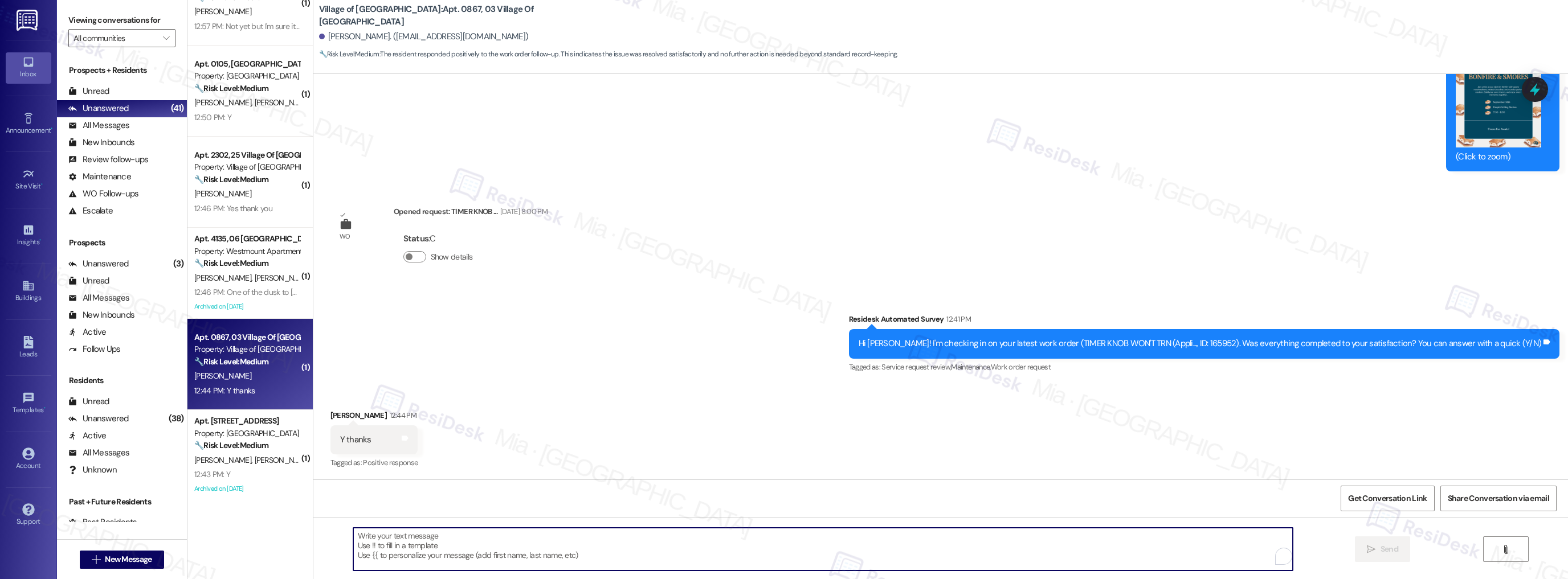
click at [432, 539] on textarea "To enrich screen reader interactions, please activate Accessibility in Grammarl…" at bounding box center [823, 549] width 940 height 43
paste textarea "Thank you,, for your feedback. I'm so glad to hear you're satisfied with the re…"
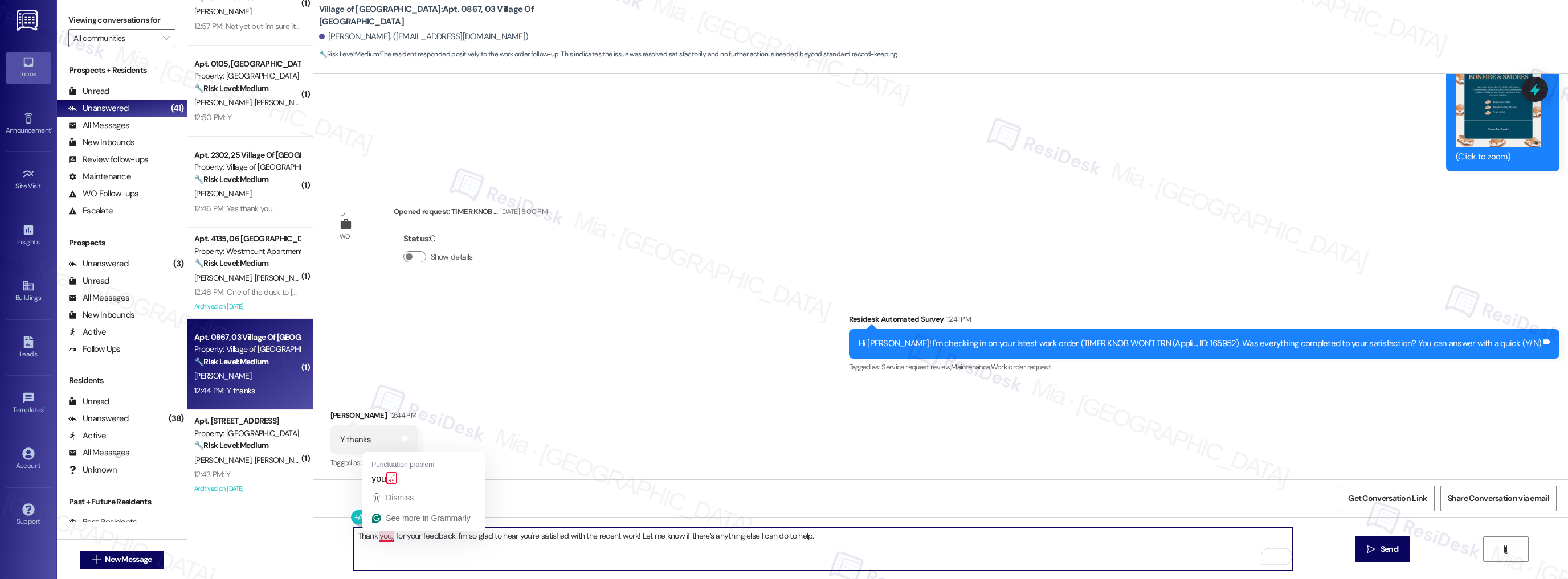
click at [385, 535] on textarea "Thank you,, for your feedback. I'm so glad to hear you're satisfied with the re…" at bounding box center [823, 549] width 940 height 43
type textarea "Thank you, Leaj, for your feedback. I'm so glad to hear you're satisfied with t…"
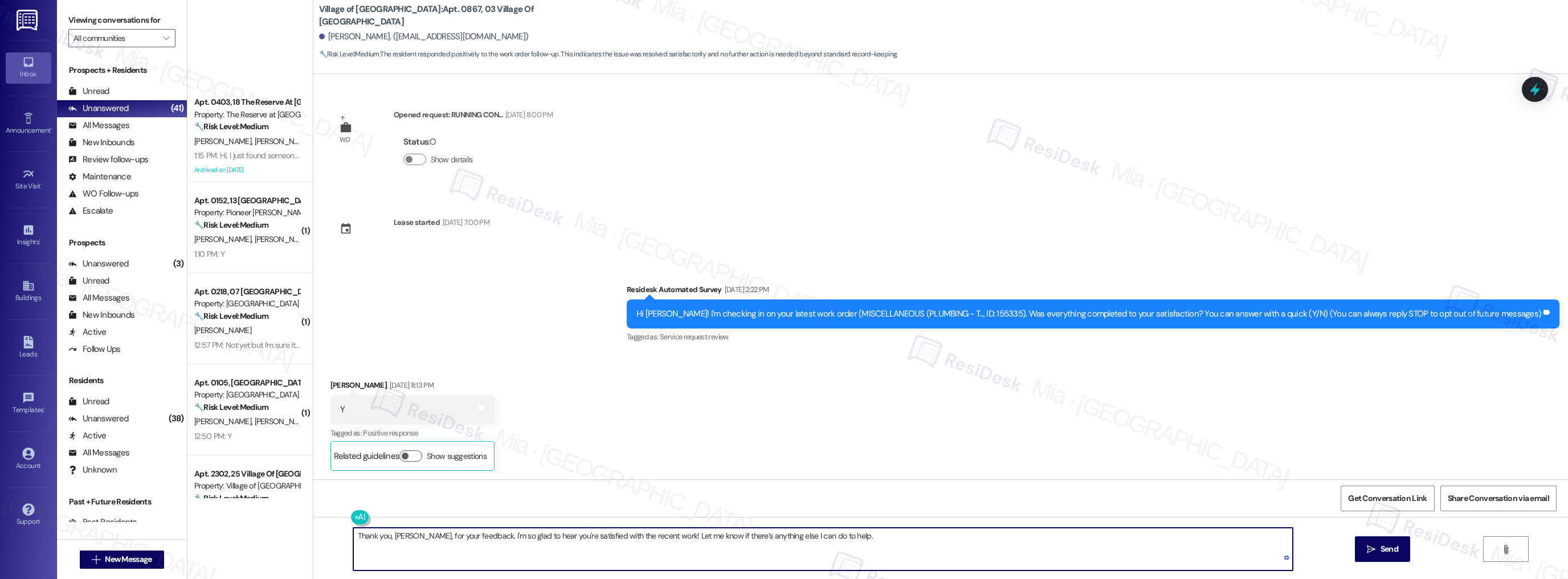
scroll to position [2976, 0]
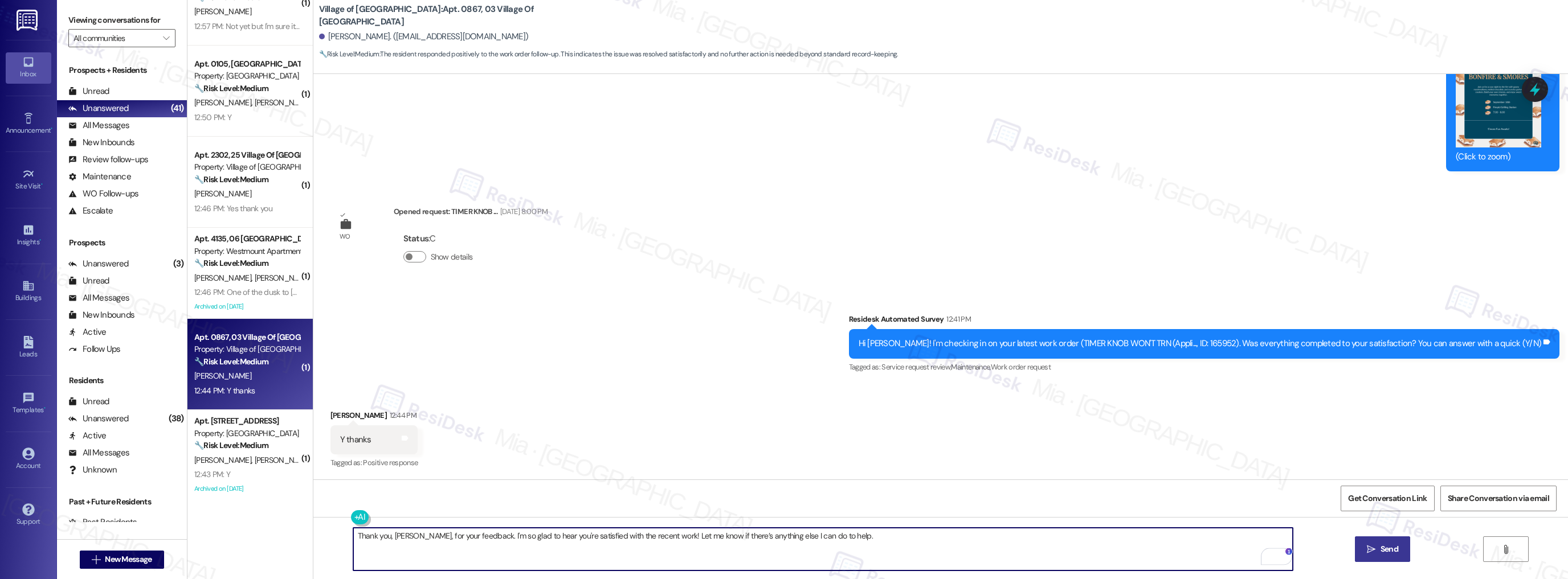
type textarea "Thank you, [PERSON_NAME], for your feedback. I'm so glad to hear you're satisfi…"
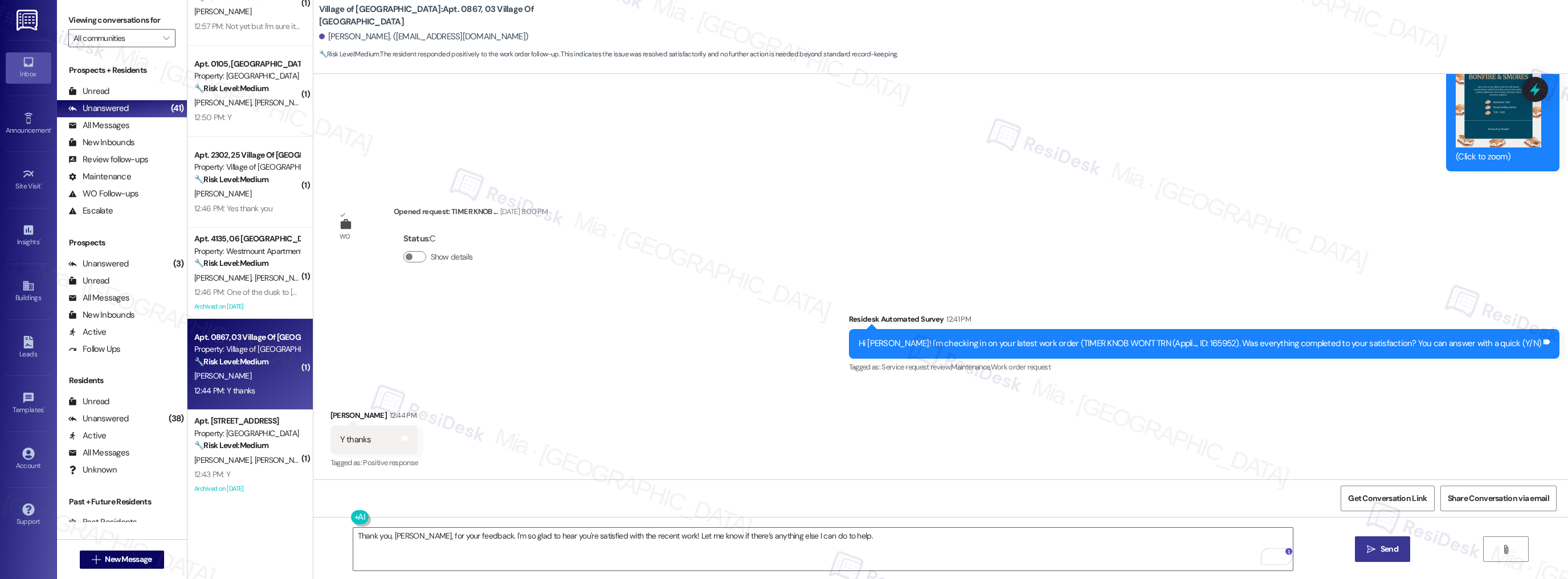
click at [1402, 554] on button " Send" at bounding box center [1382, 549] width 55 height 26
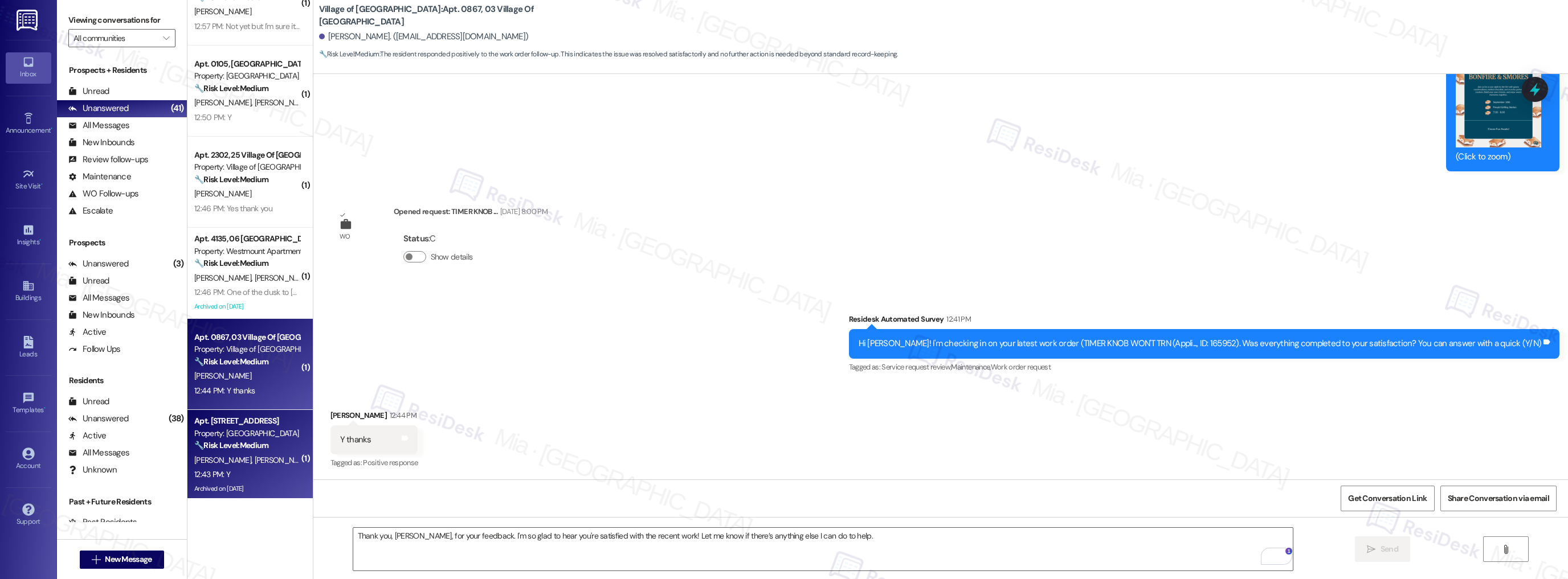
click at [251, 437] on div "Property: [GEOGRAPHIC_DATA]" at bounding box center [247, 434] width 105 height 12
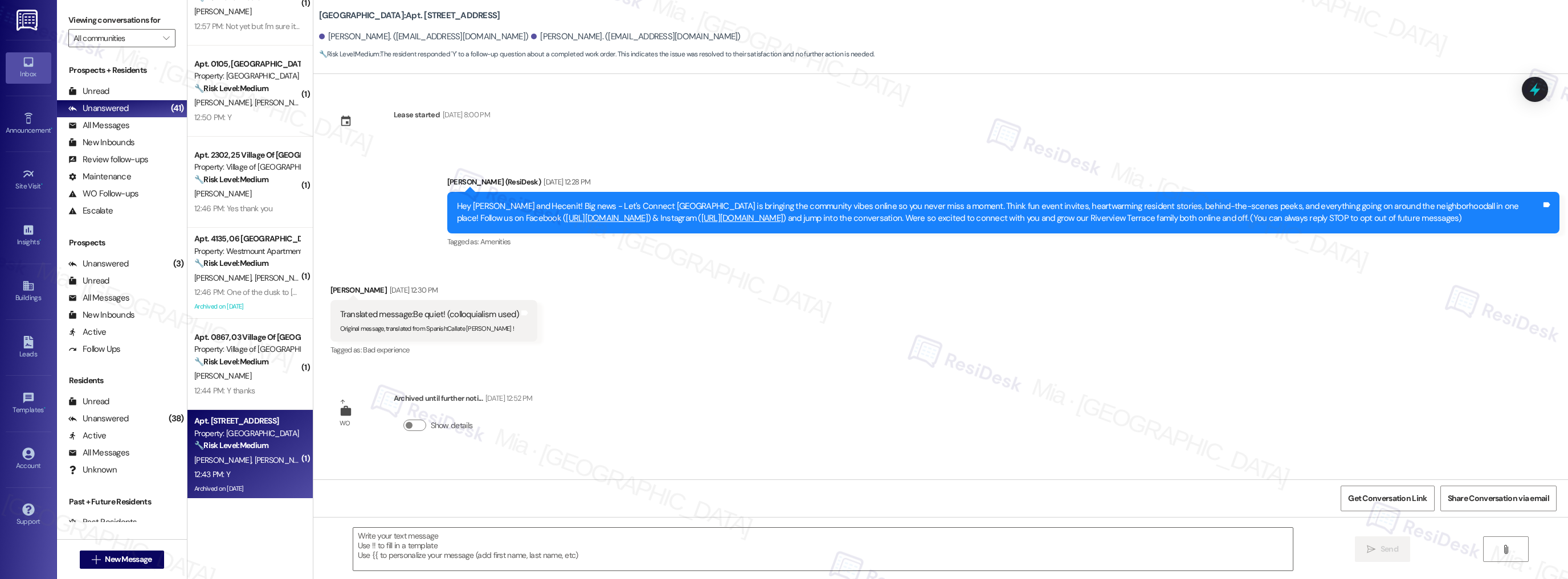
type textarea "Fetching suggested responses. Please feel free to read through the conversation…"
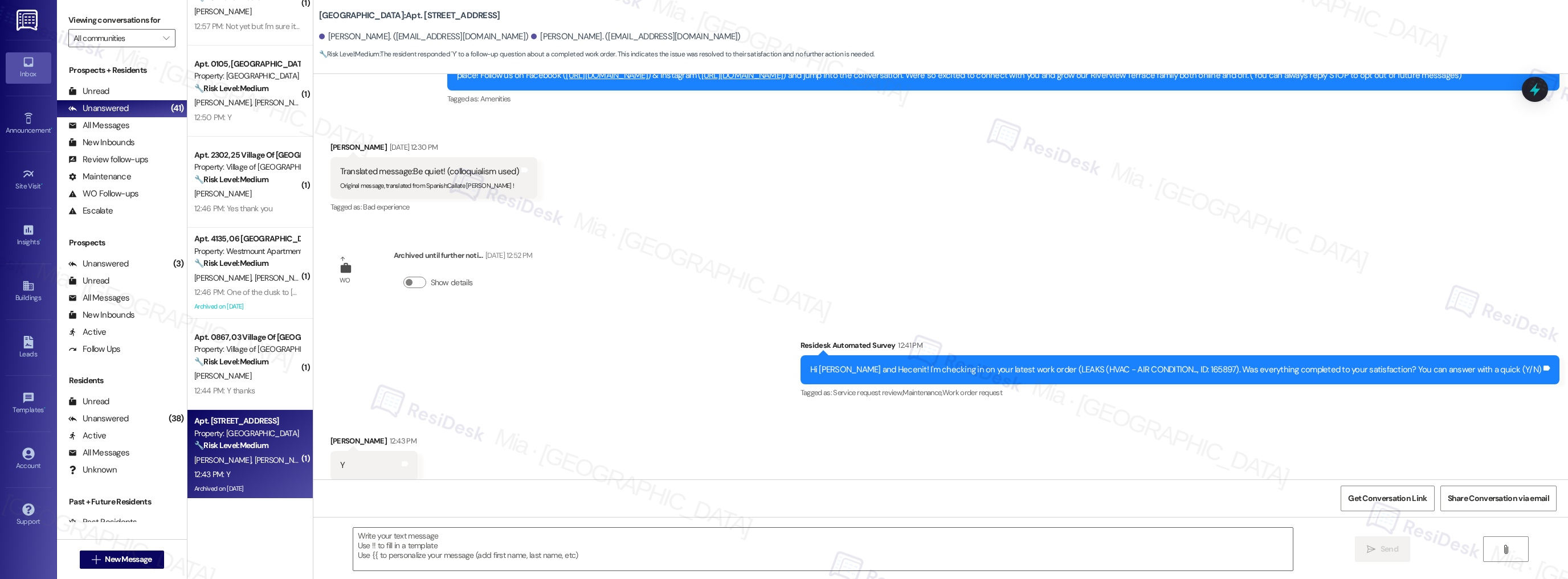
scroll to position [169, 0]
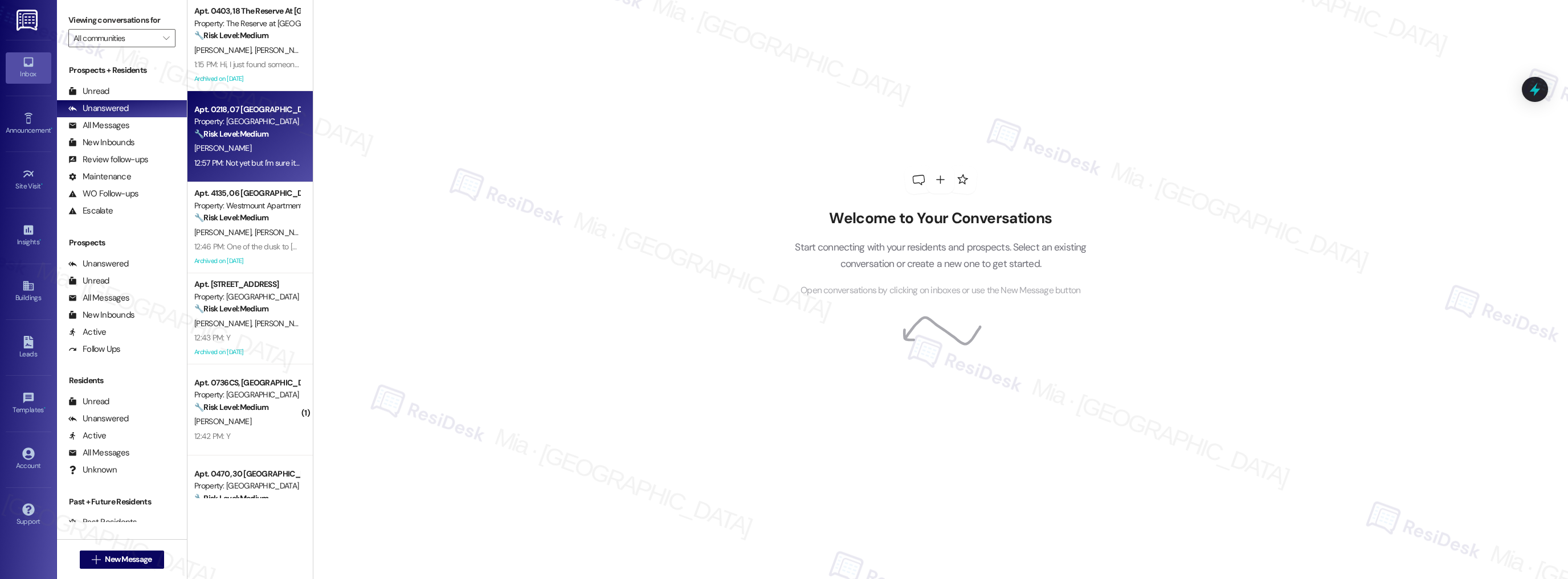
click at [259, 155] on div "[PERSON_NAME]" at bounding box center [247, 148] width 108 height 14
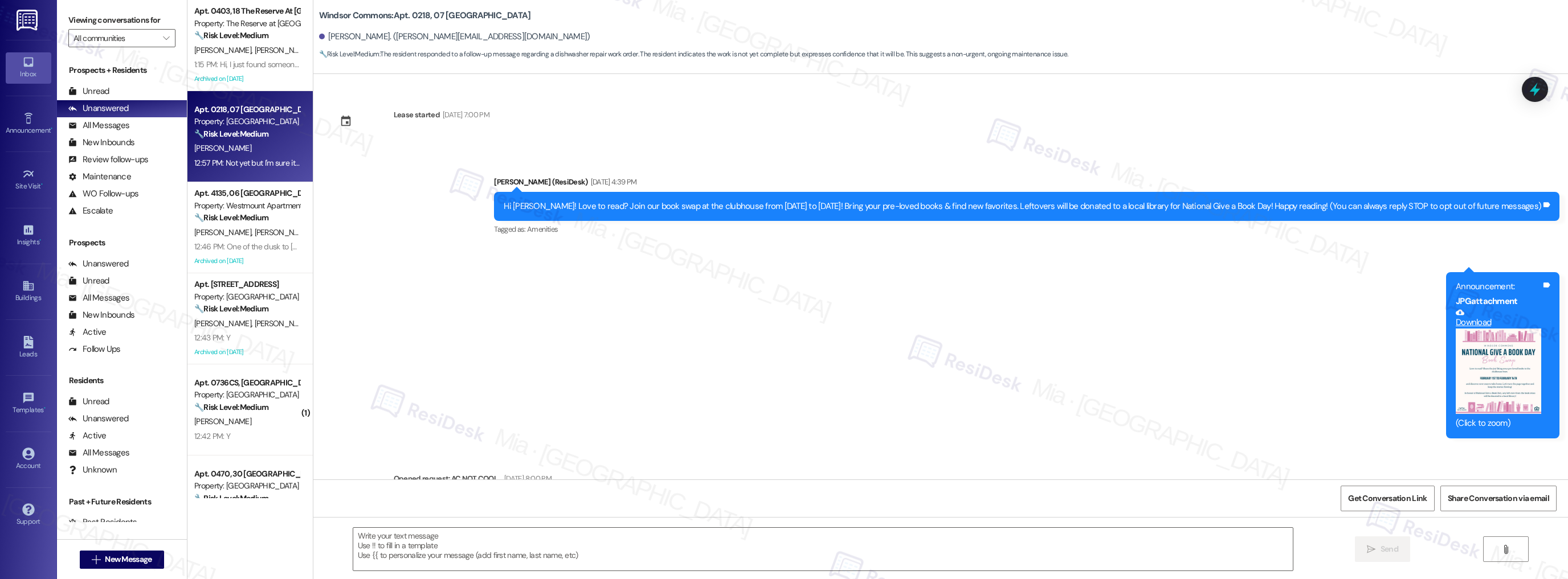
scroll to position [5128, 0]
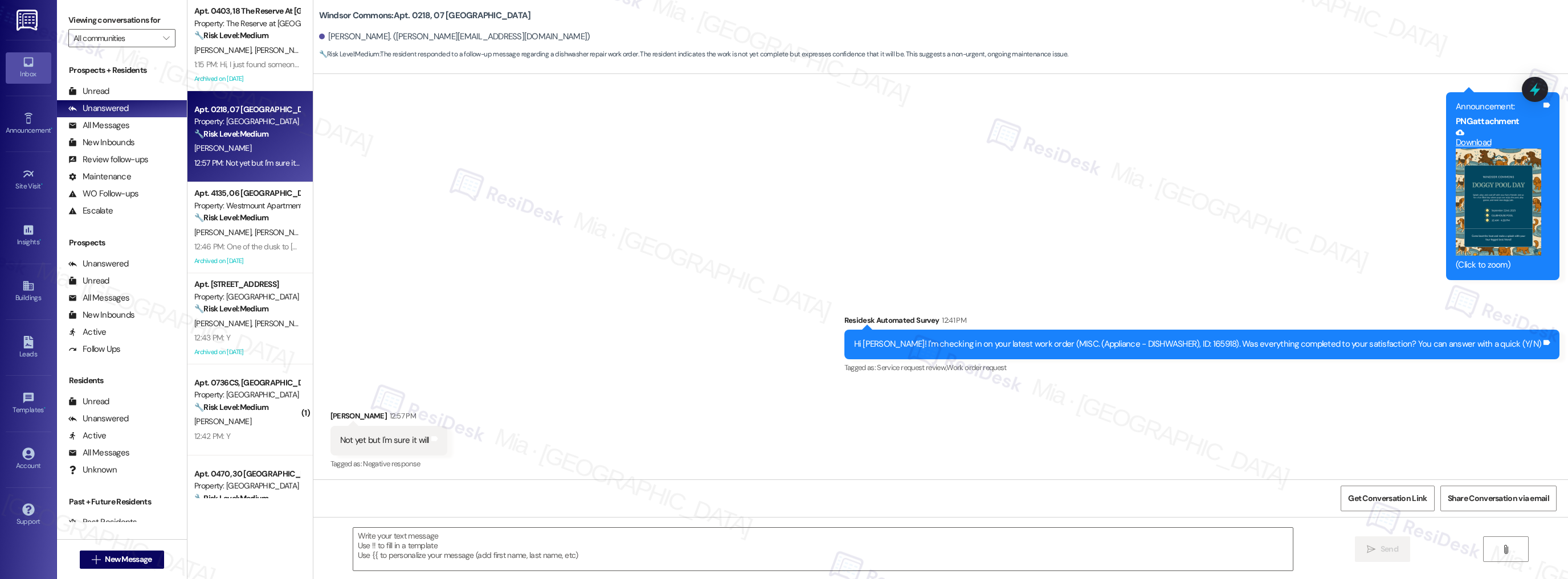
type textarea "Fetching suggested responses. Please feel free to read through the conversation…"
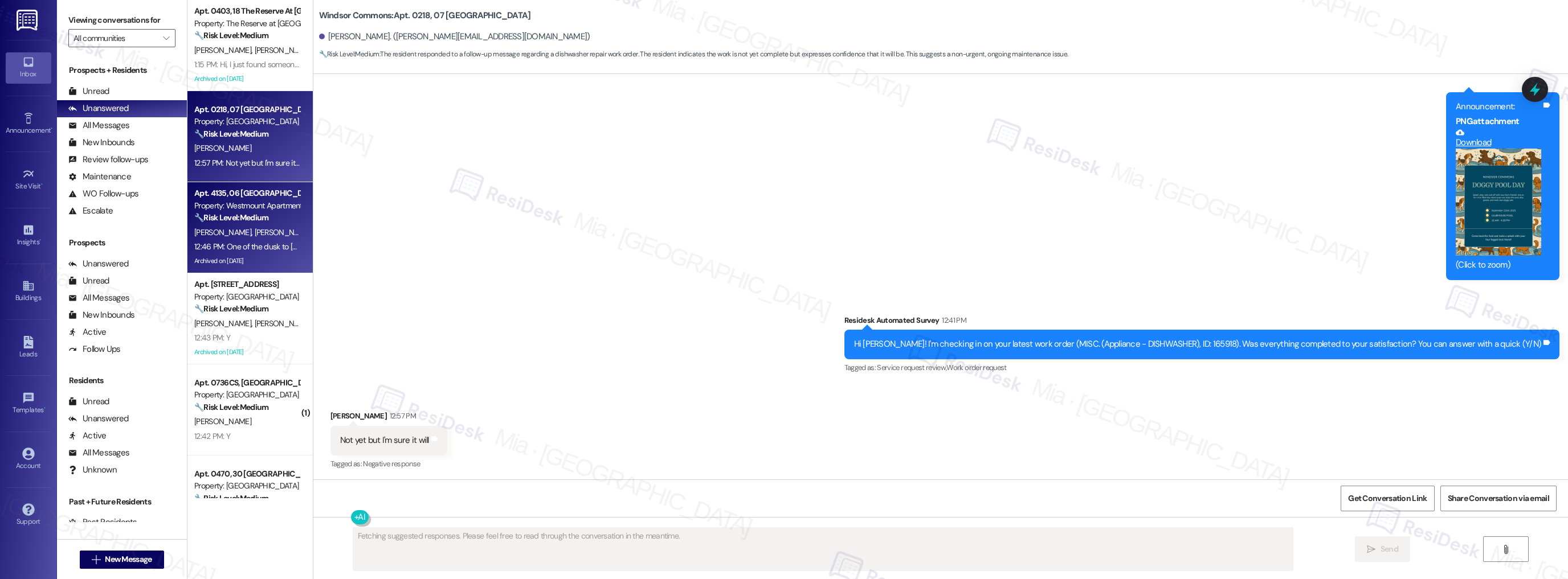
click at [264, 200] on div "Property: Westmount Apartments" at bounding box center [247, 206] width 105 height 12
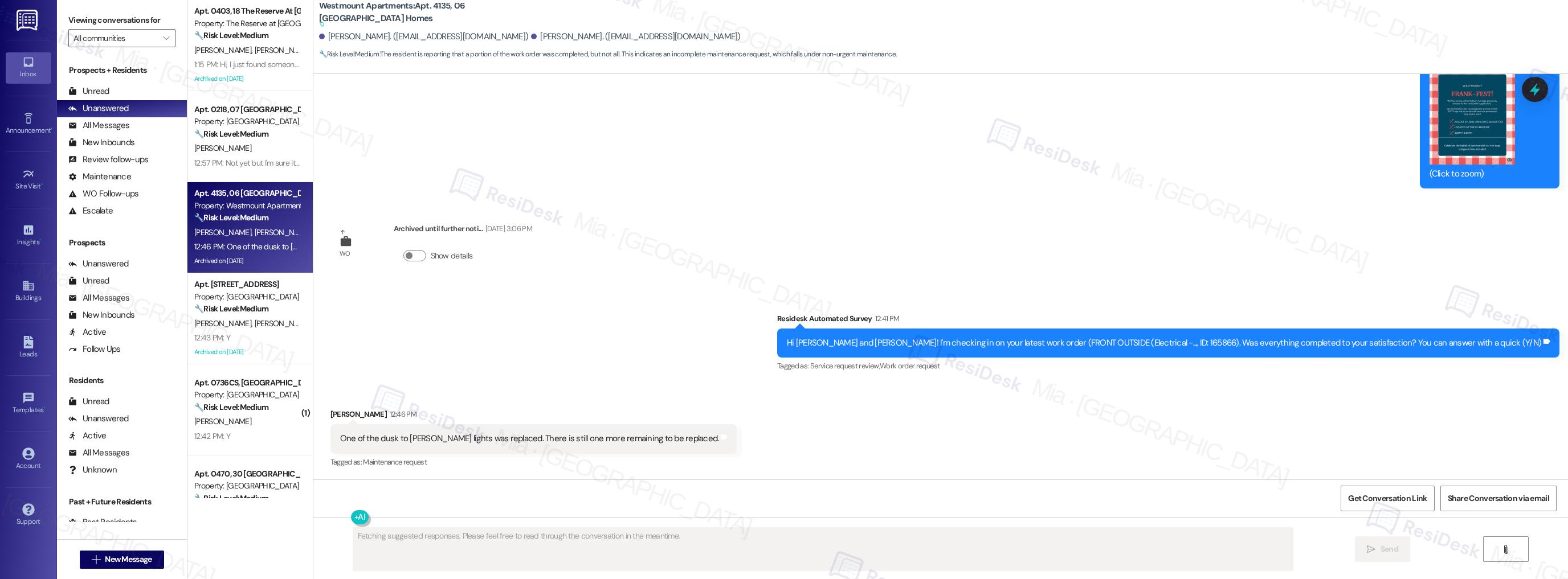
scroll to position [2744, 0]
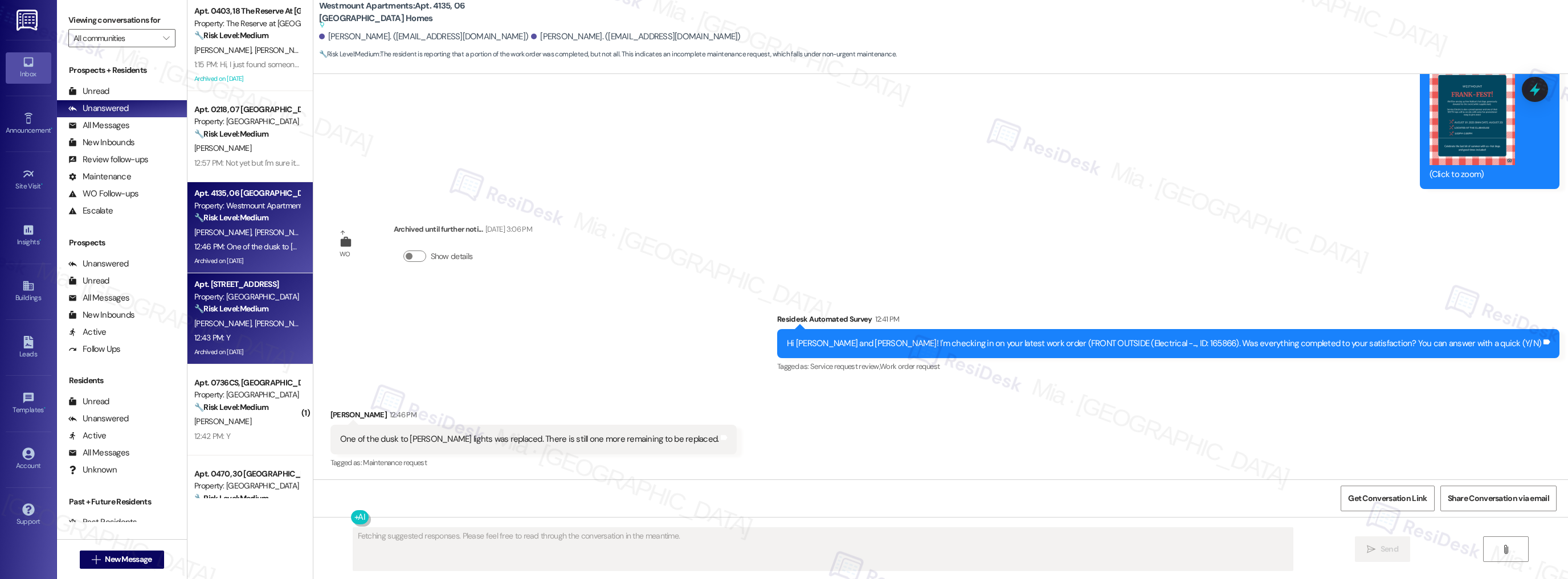
click at [273, 310] on div "🔧 Risk Level: Medium The resident responded 'Y' to a follow-up question about a…" at bounding box center [247, 309] width 105 height 12
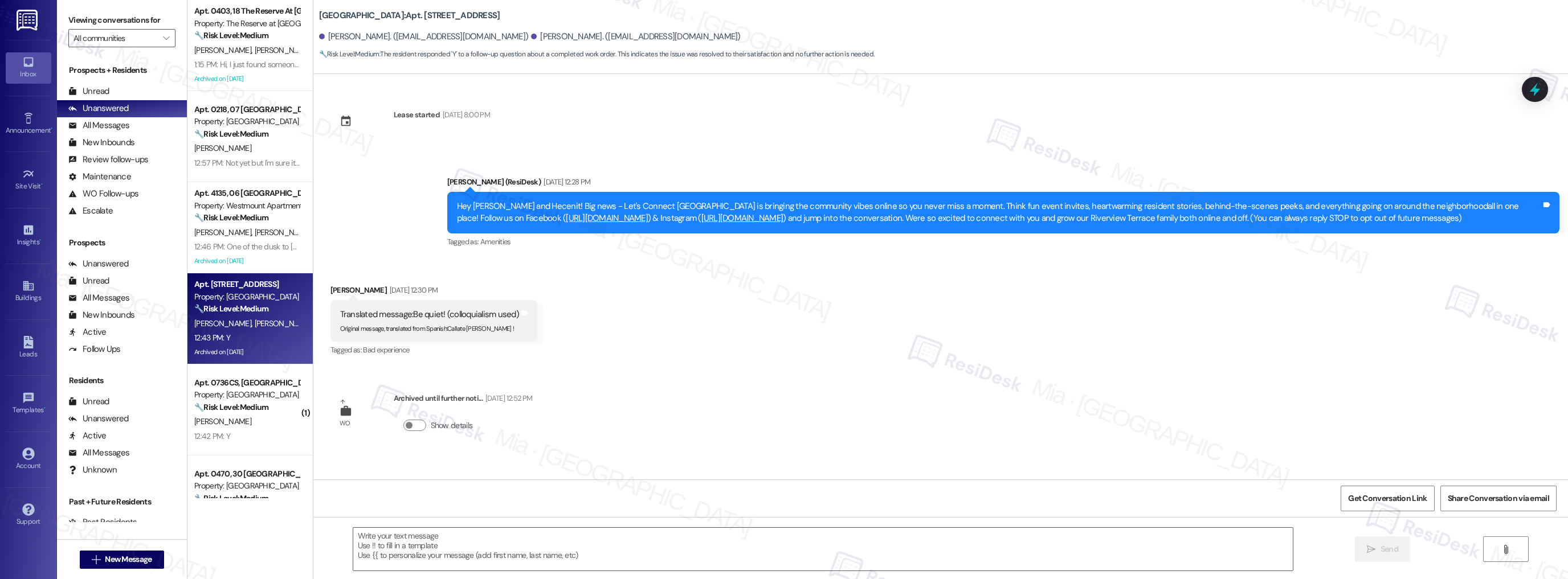
type textarea "Fetching suggested responses. Please feel free to read through the conversation…"
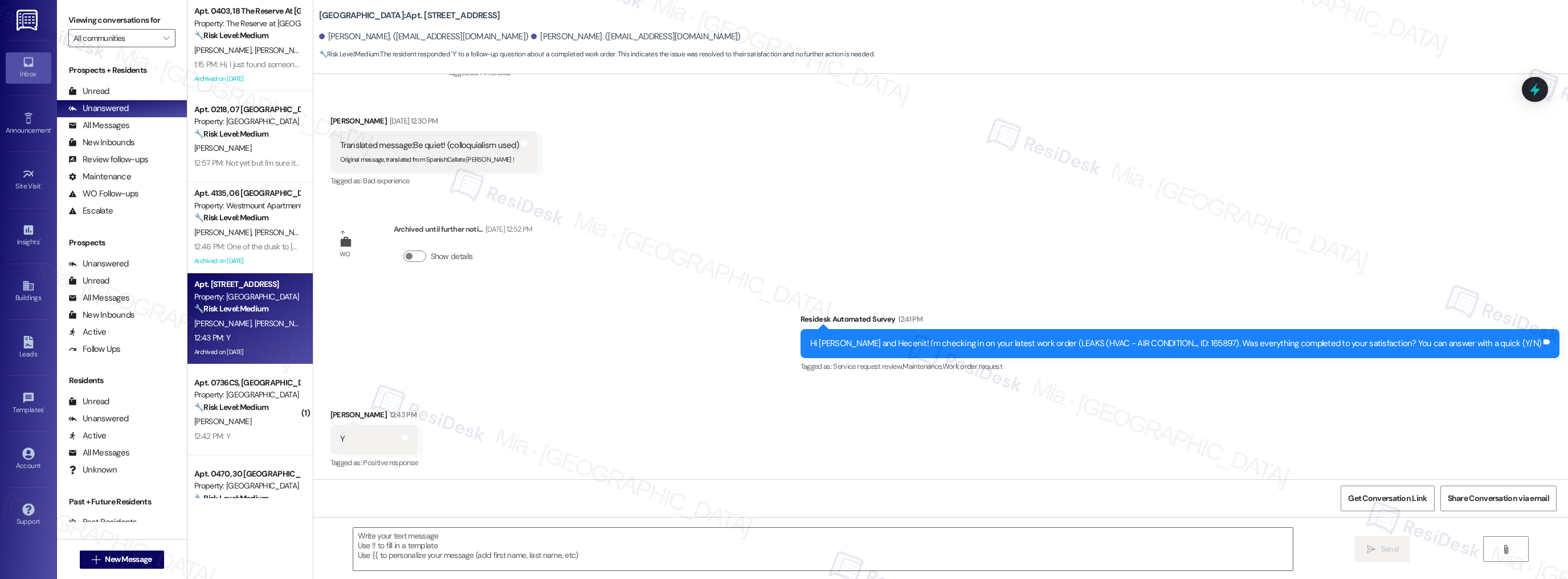
scroll to position [170, 0]
click at [463, 543] on textarea at bounding box center [823, 549] width 940 height 43
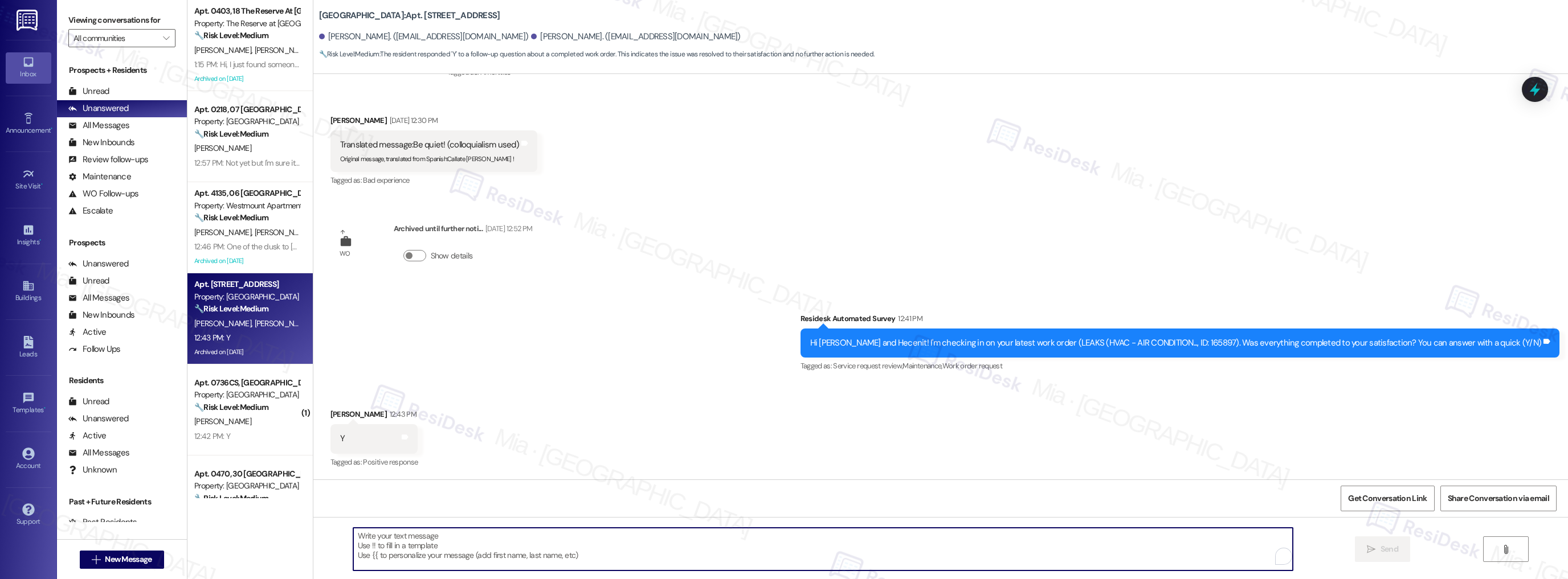
paste textarea "Thank you,, for your feedback. I'm so glad to hear you're satisfied with the re…"
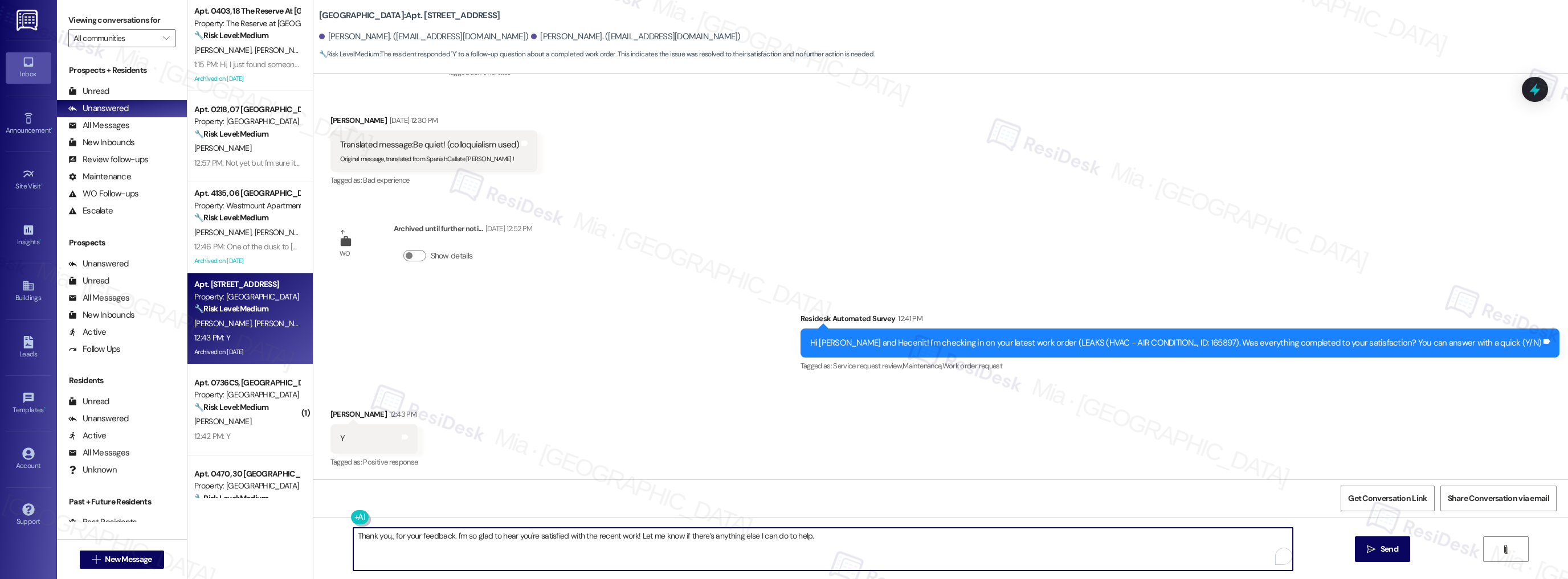
click at [384, 538] on textarea "Thank you,, for your feedback. I'm so glad to hear you're satisfied with the re…" at bounding box center [823, 549] width 940 height 43
drag, startPoint x: 855, startPoint y: 534, endPoint x: 662, endPoint y: 534, distance: 193.0
click at [662, 534] on textarea "Thank you, Hecenit, for your feedback. I'm so glad to hear you're satisfied wit…" at bounding box center [823, 549] width 940 height 43
paste textarea "If I may ask...has {{property}} lived up to your expectations?"
type textarea "Thank you, Hecenit, for your feedback. I'm so glad to hear you're satisfied wit…"
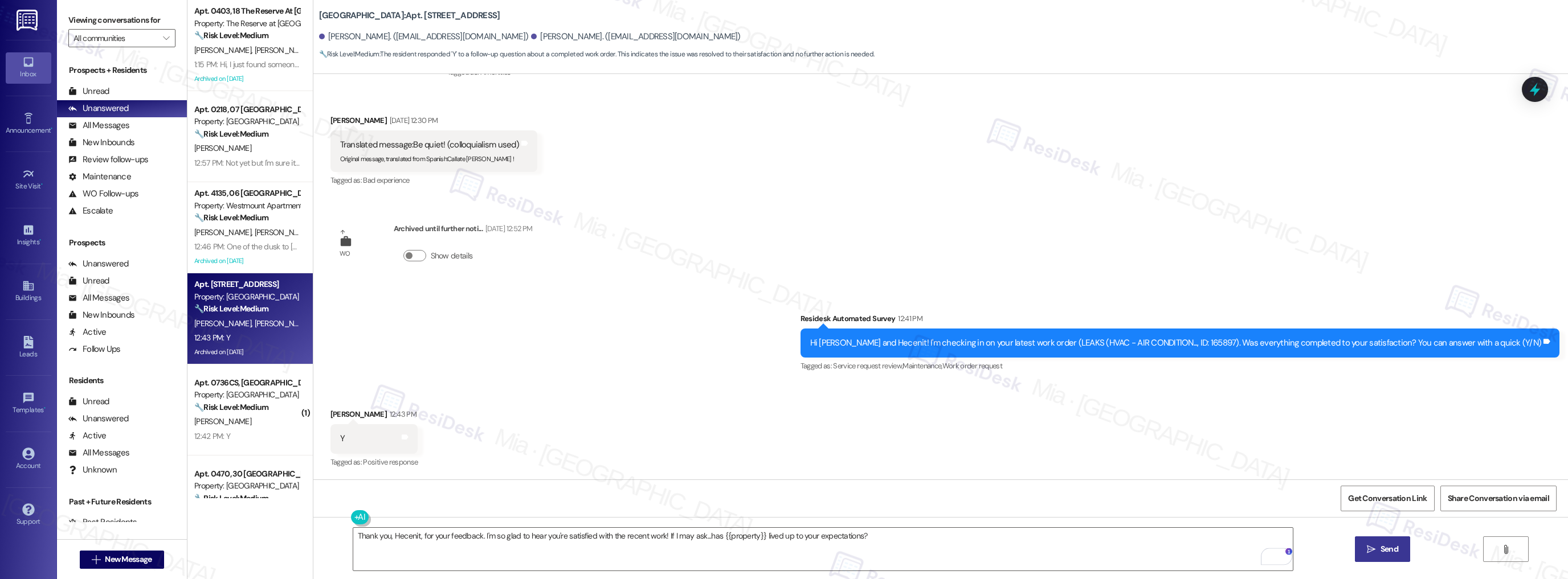
click at [1409, 549] on button " Send" at bounding box center [1382, 549] width 55 height 26
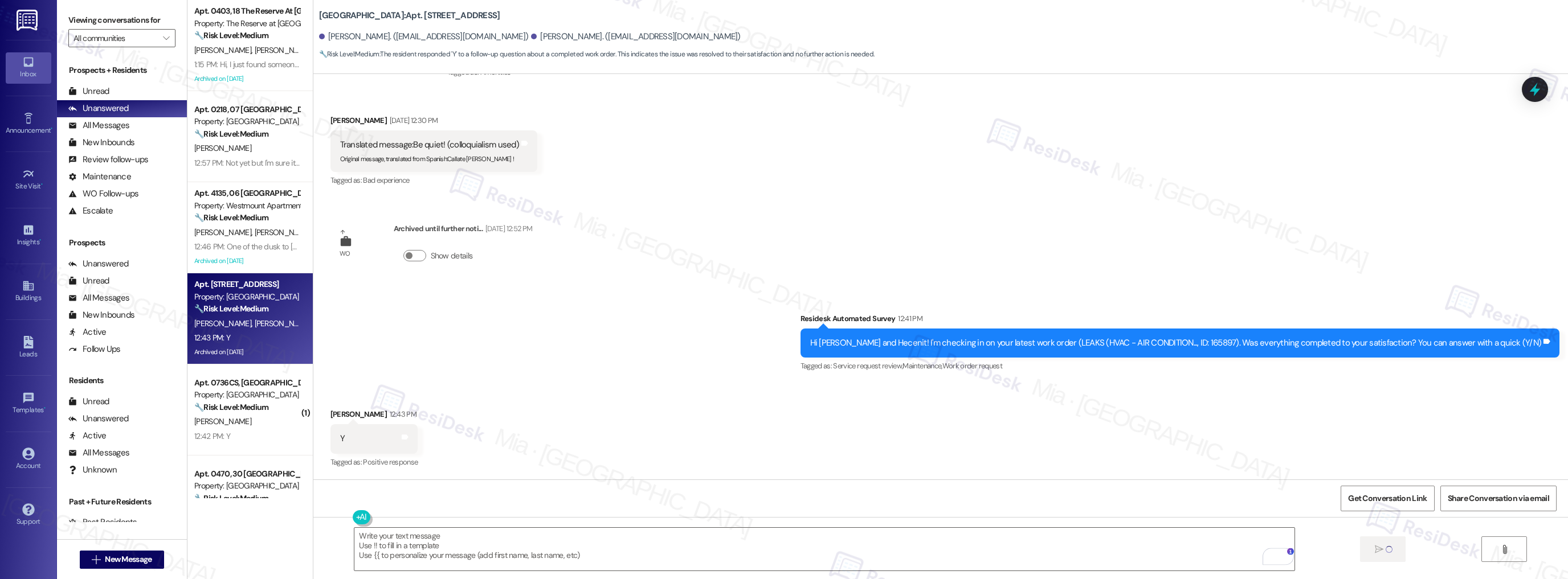
scroll to position [169, 0]
click at [256, 405] on strong "🔧 Risk Level: Medium" at bounding box center [231, 407] width 74 height 10
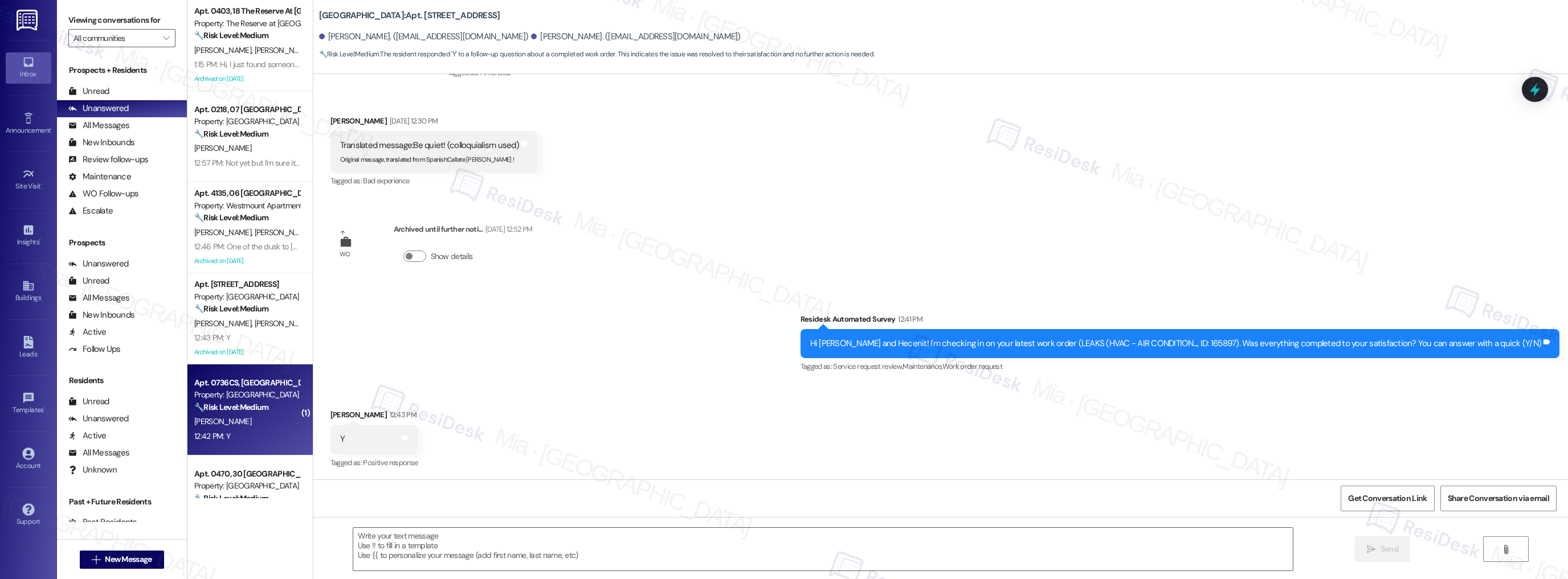
type textarea "Fetching suggested responses. Please feel free to read through the conversation…"
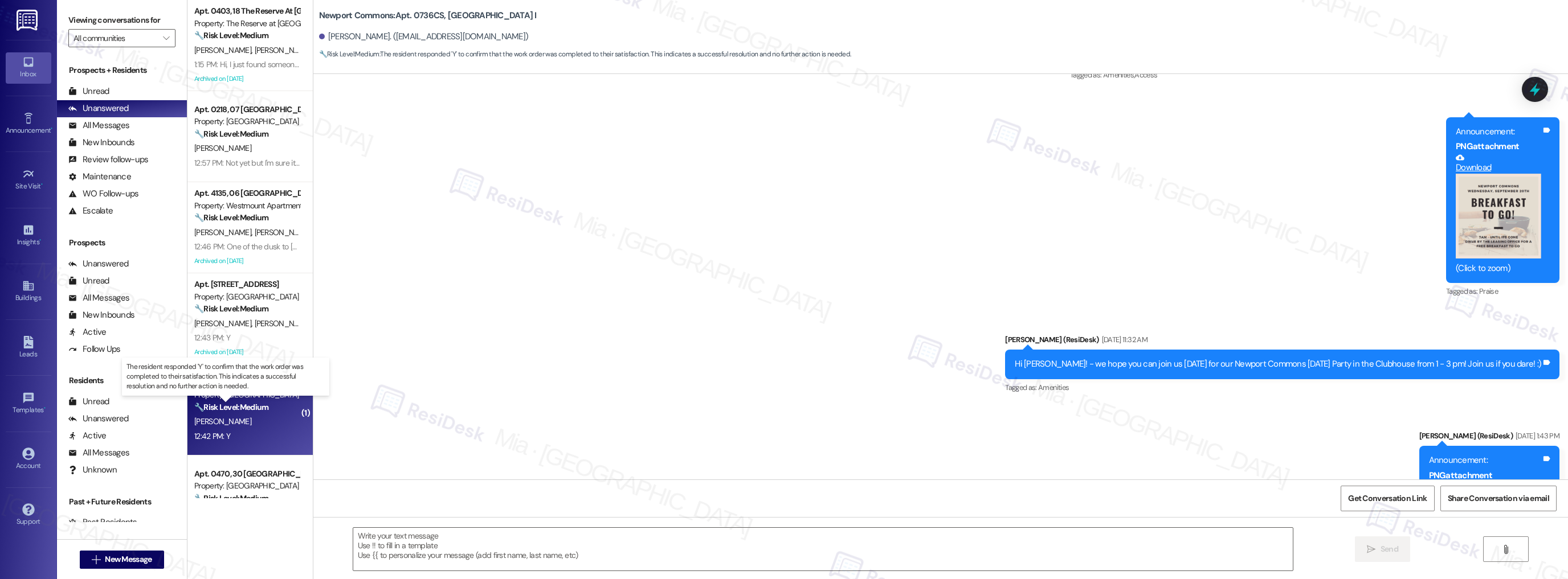
type textarea "Fetching suggested responses. Please feel free to read through the conversation…"
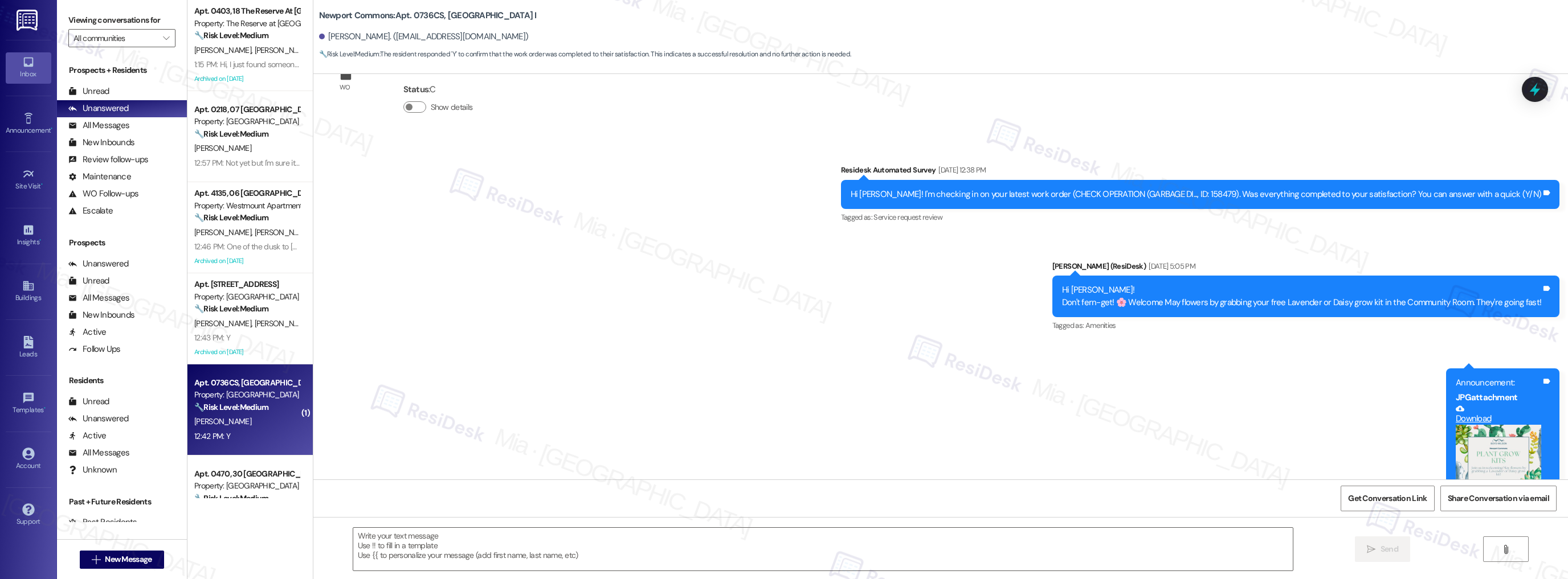
scroll to position [7442, 0]
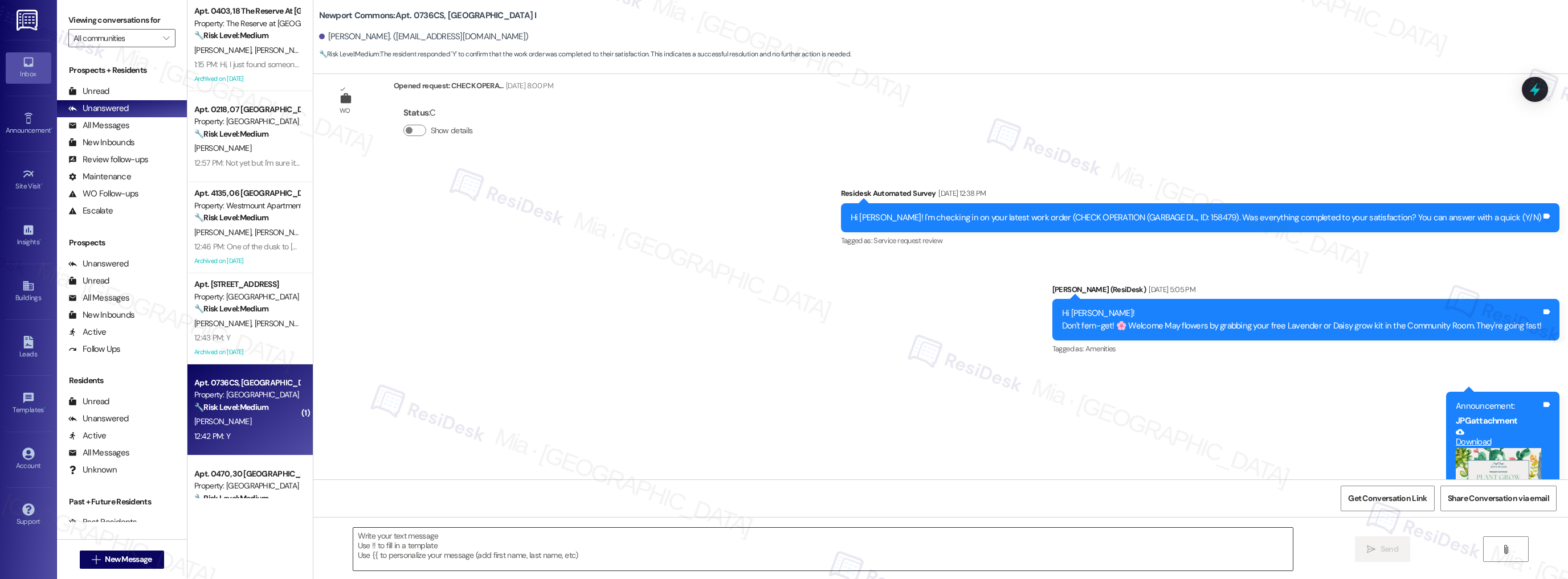
click at [385, 542] on textarea at bounding box center [823, 549] width 940 height 43
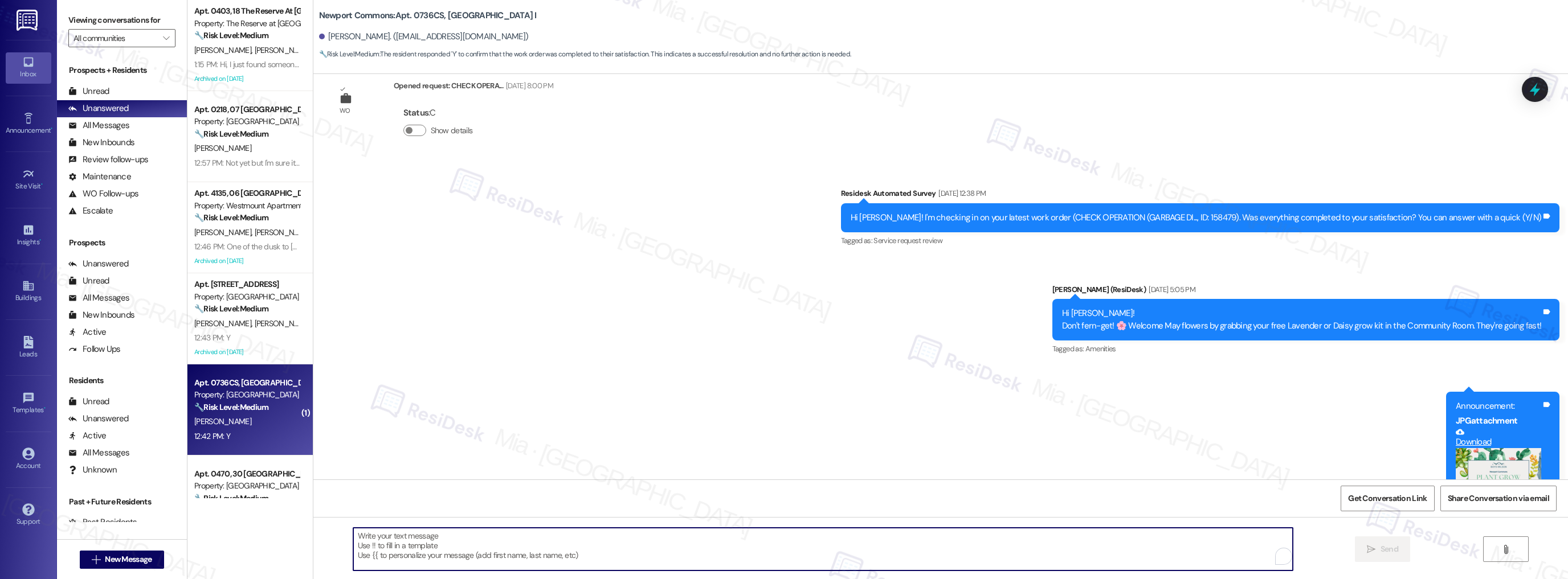
paste textarea "Thank you so much for sharing your feedback! I’m so glad to know you’re satisfi…"
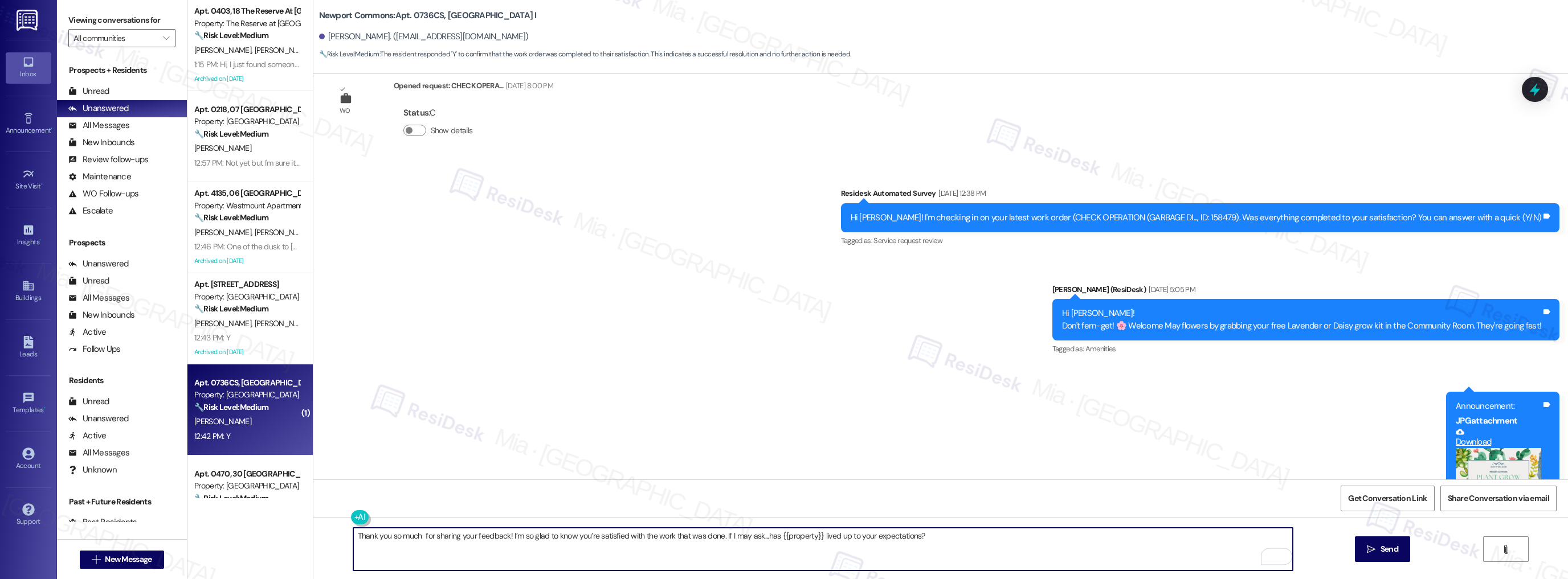
click at [415, 535] on textarea "Thank you so much for sharing your feedback! I’m so glad to know you’re satisfi…" at bounding box center [823, 549] width 940 height 43
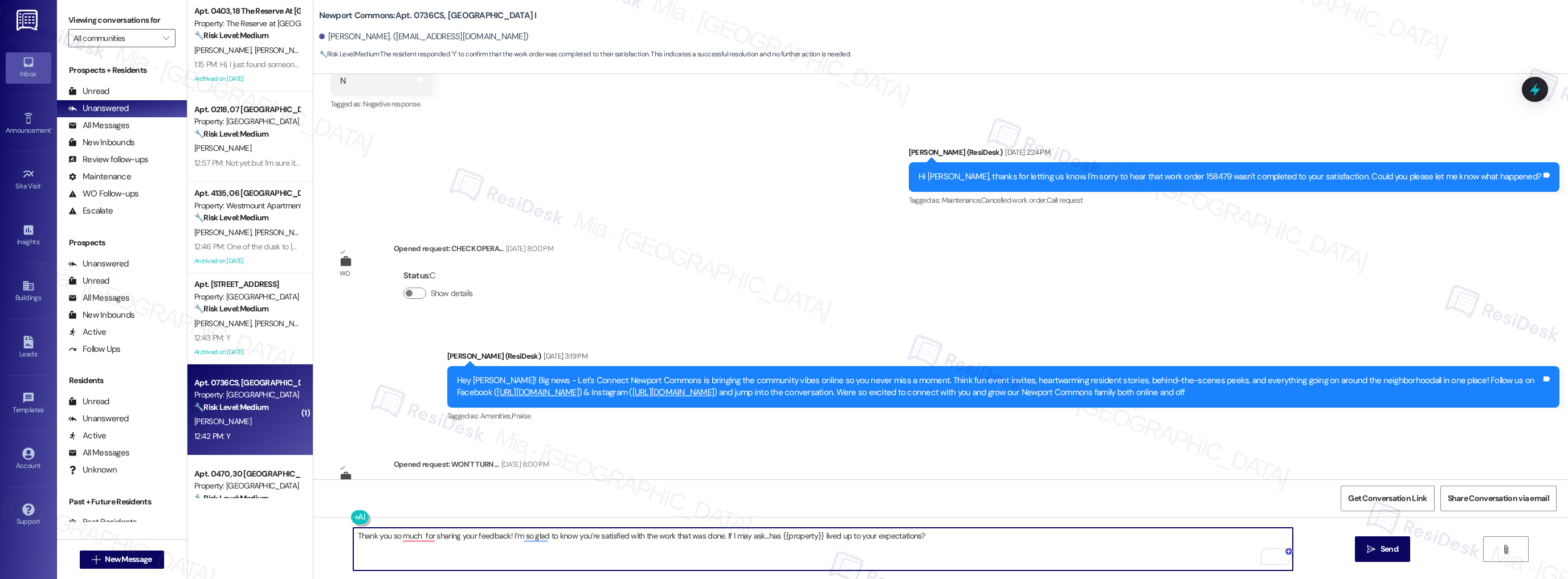
scroll to position [8308, 0]
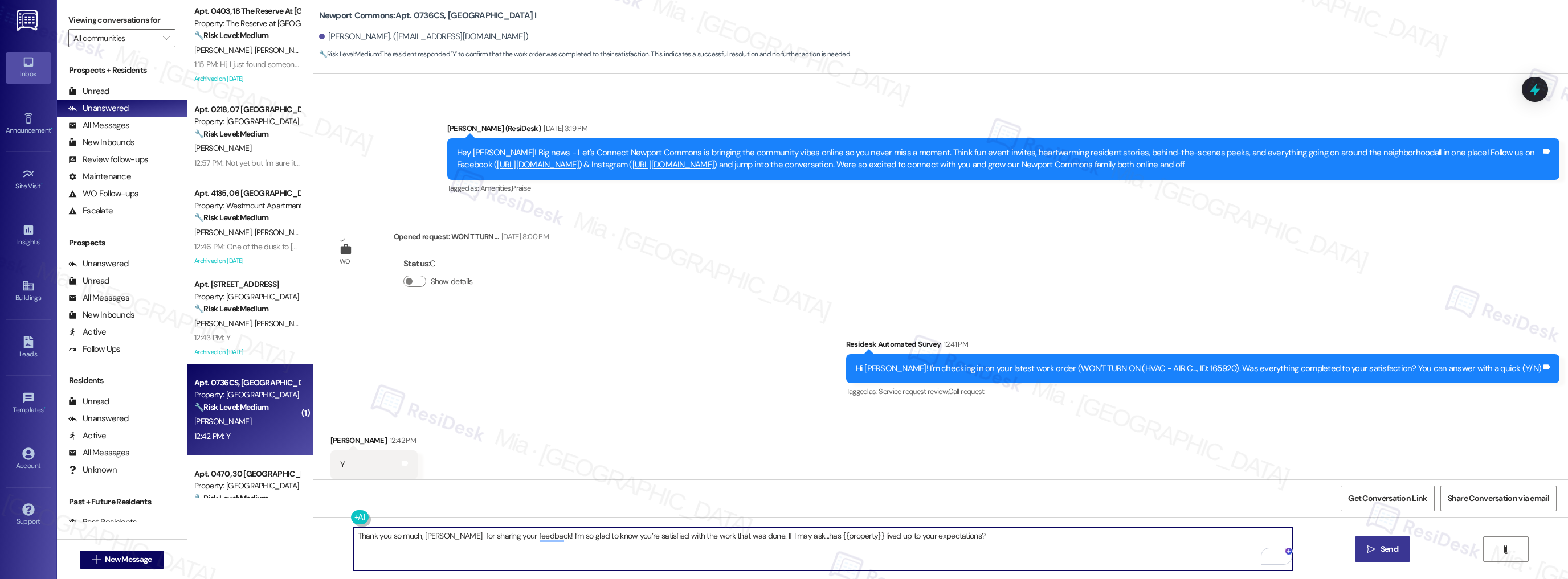
type textarea "Thank you so much, [PERSON_NAME] for sharing your feedback! I’m so glad to know…"
click at [1381, 547] on span "Send" at bounding box center [1389, 549] width 18 height 12
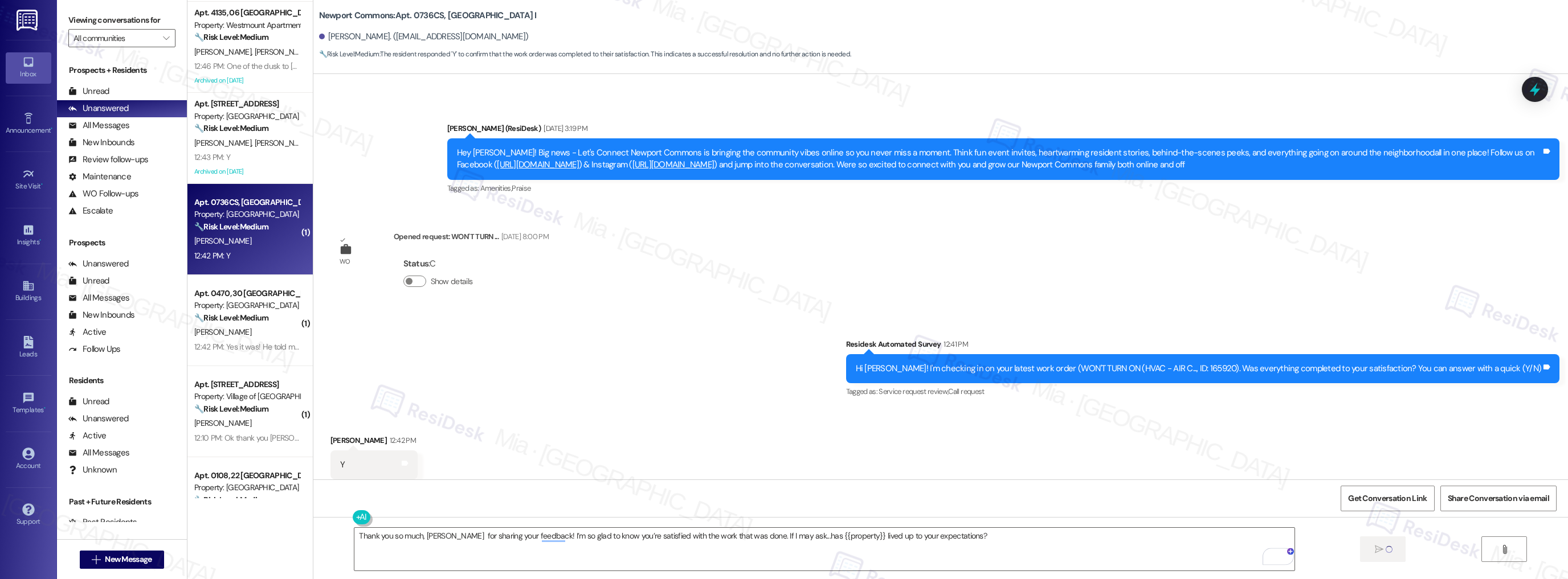
scroll to position [182, 0]
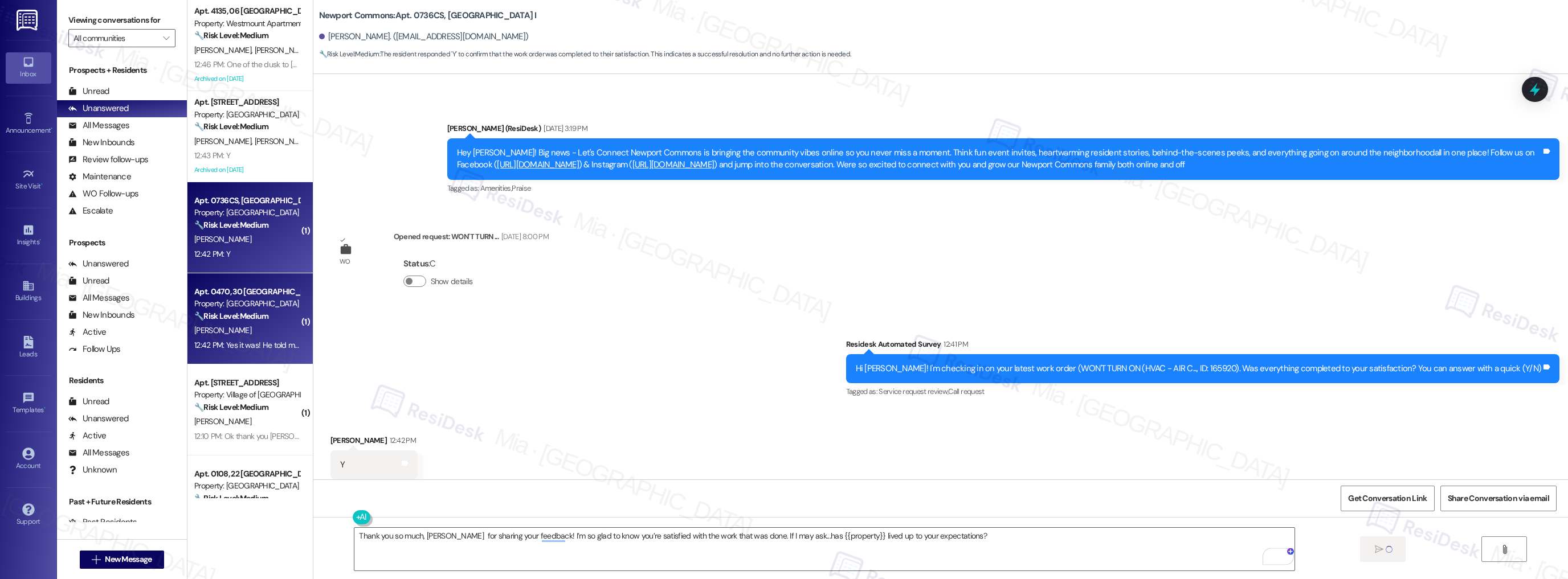
click at [254, 340] on div "12:42 PM: Yes it was! He told me he'd be back with the touch up paint for our o…" at bounding box center [396, 345] width 404 height 10
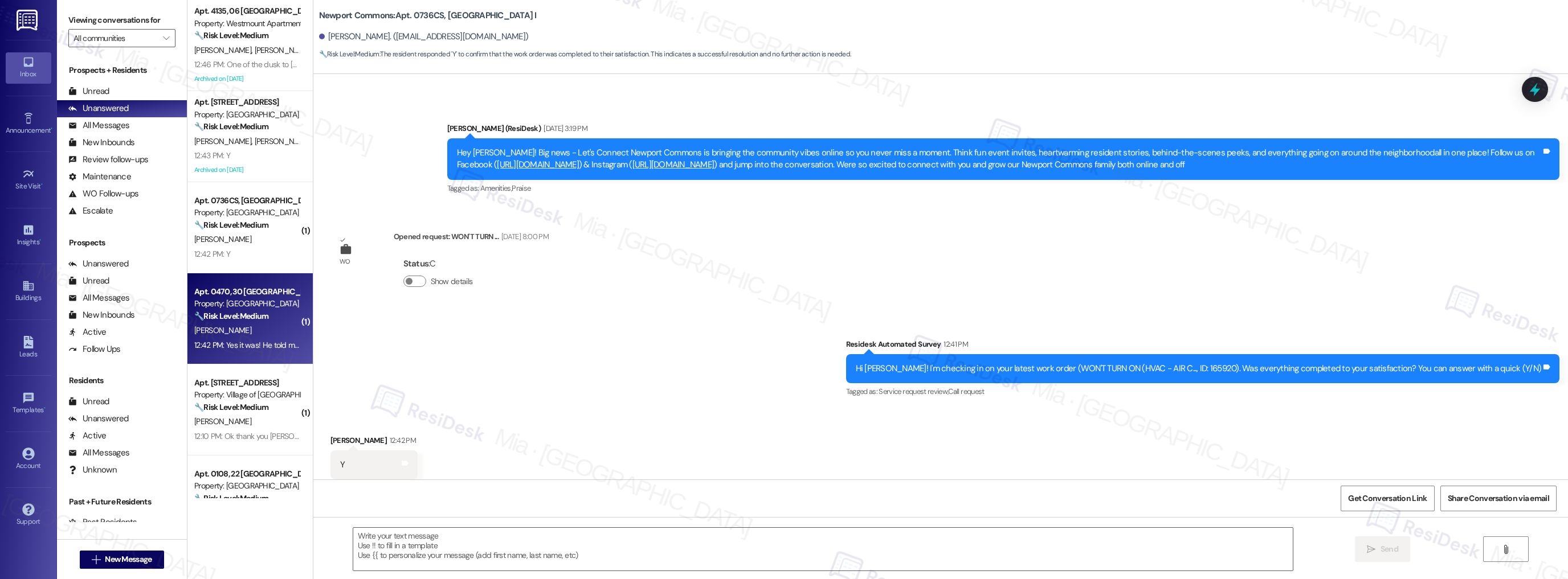
scroll to position [8307, 0]
type textarea "Fetching suggested responses. Please feel free to read through the conversation…"
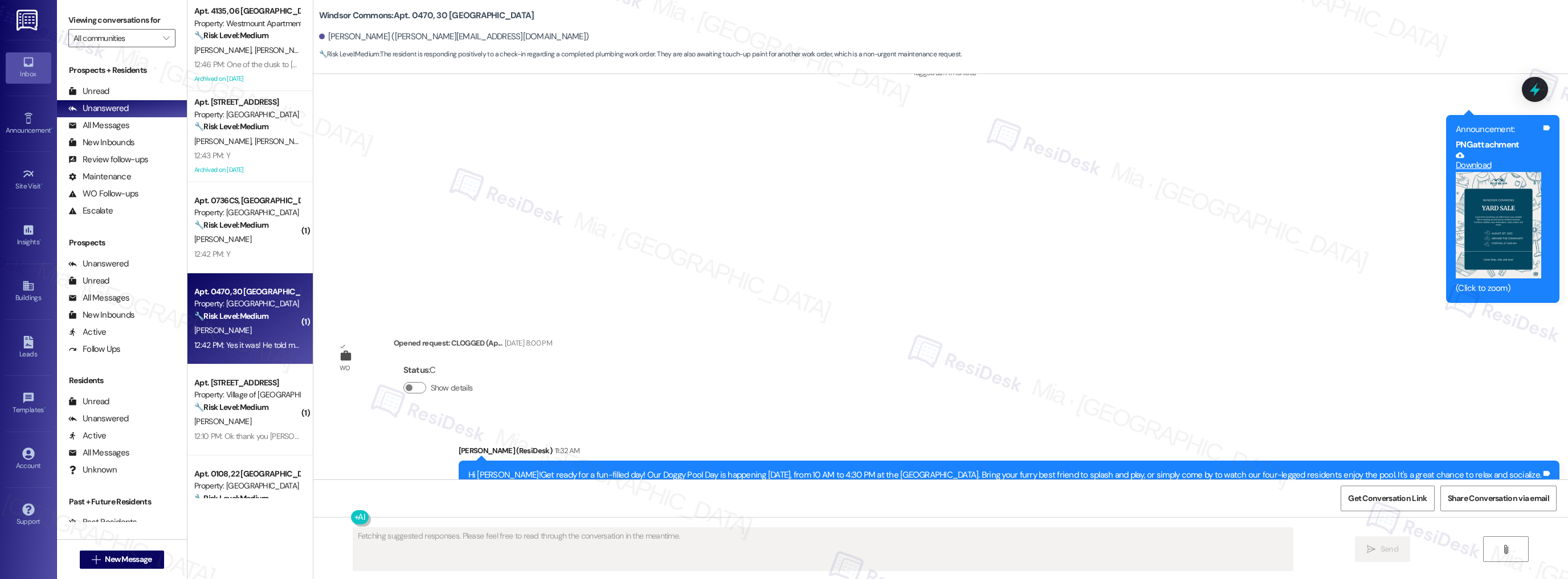
scroll to position [10412, 0]
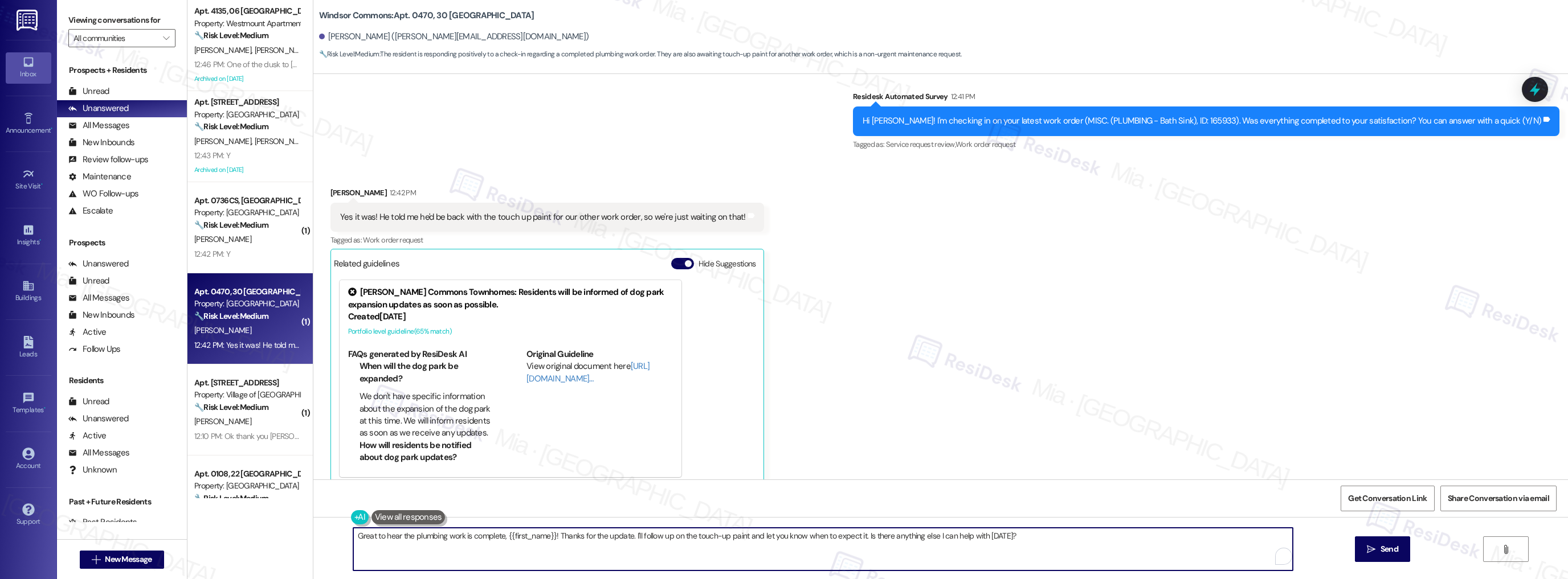
drag, startPoint x: 631, startPoint y: 535, endPoint x: 930, endPoint y: 535, distance: 299.0
click at [930, 535] on textarea "Great to hear the plumbing work is complete, {{first_name}}! Thanks for the upd…" at bounding box center [823, 549] width 940 height 43
click at [657, 535] on textarea "Great to hear the plumbing work is complete, {{first_name}}! Thanks for the upd…" at bounding box center [823, 549] width 940 height 43
drag, startPoint x: 629, startPoint y: 534, endPoint x: 1023, endPoint y: 535, distance: 394.0
click at [1023, 535] on textarea "Great to hear the plumbing work is complete, {{first_name}}! Thanks for the upd…" at bounding box center [823, 549] width 940 height 43
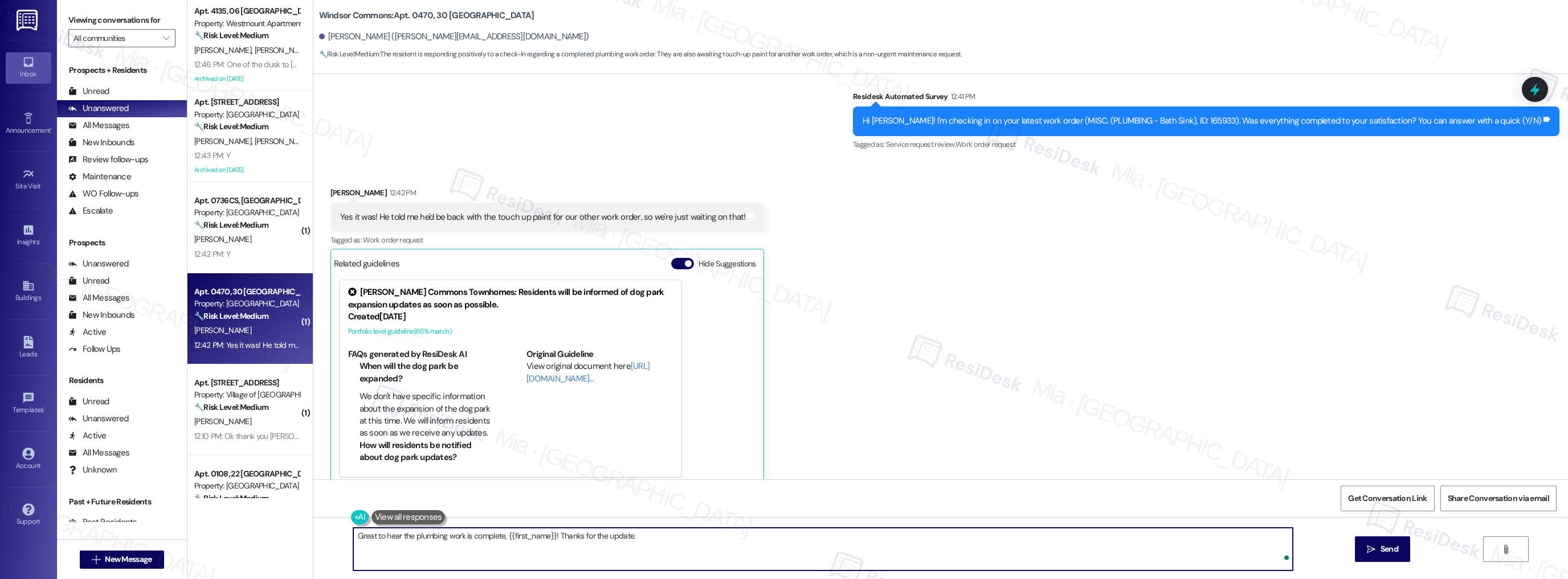
paste textarea "Let me know if there’s anything else I can do to help."
type textarea "Great to hear the plumbing work is complete, {{first_name}}! Thanks for the upd…"
click at [1384, 549] on span "Send" at bounding box center [1389, 549] width 18 height 12
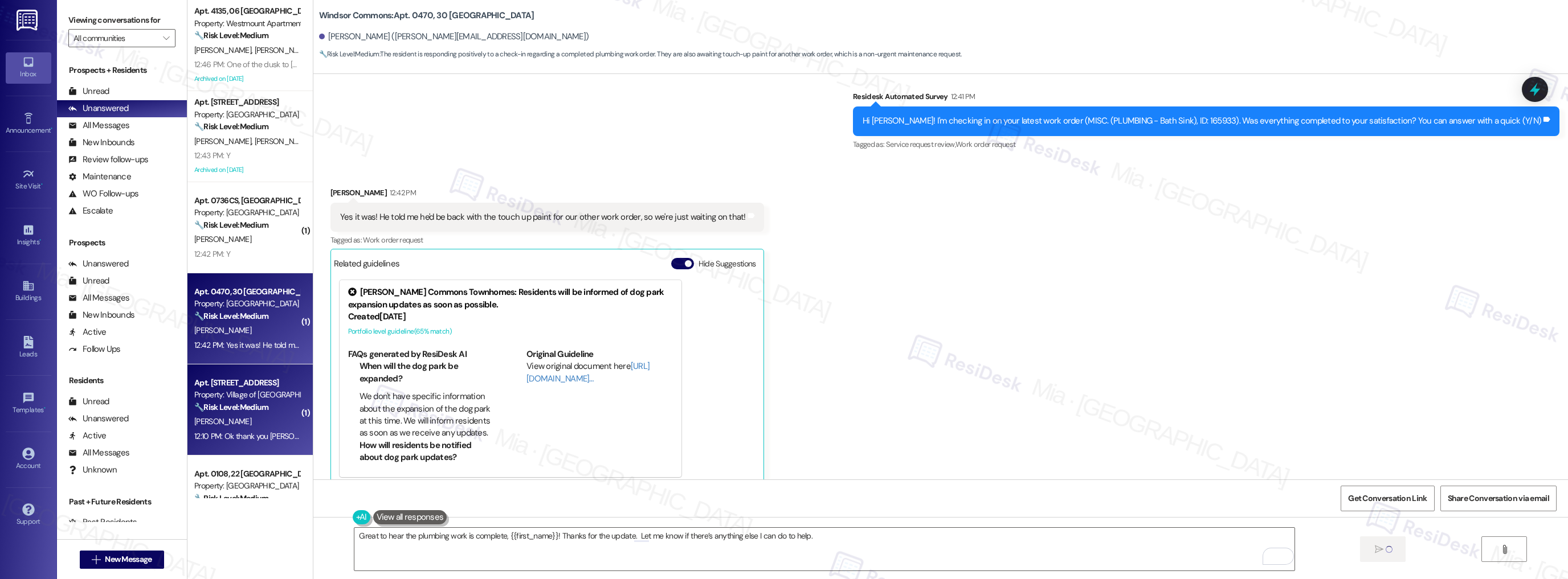
click at [253, 411] on strong "🔧 Risk Level: Medium" at bounding box center [231, 407] width 74 height 10
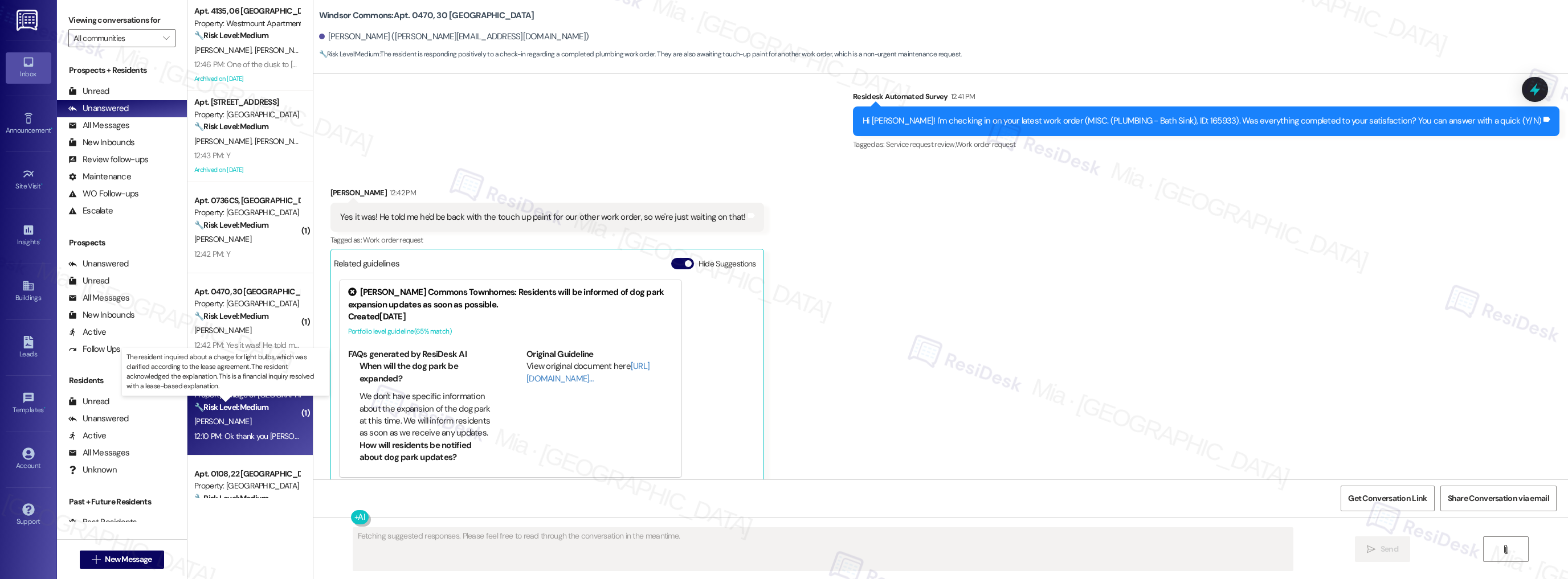
type textarea "Fetching suggested responses. Please feel free to read through the conversation…"
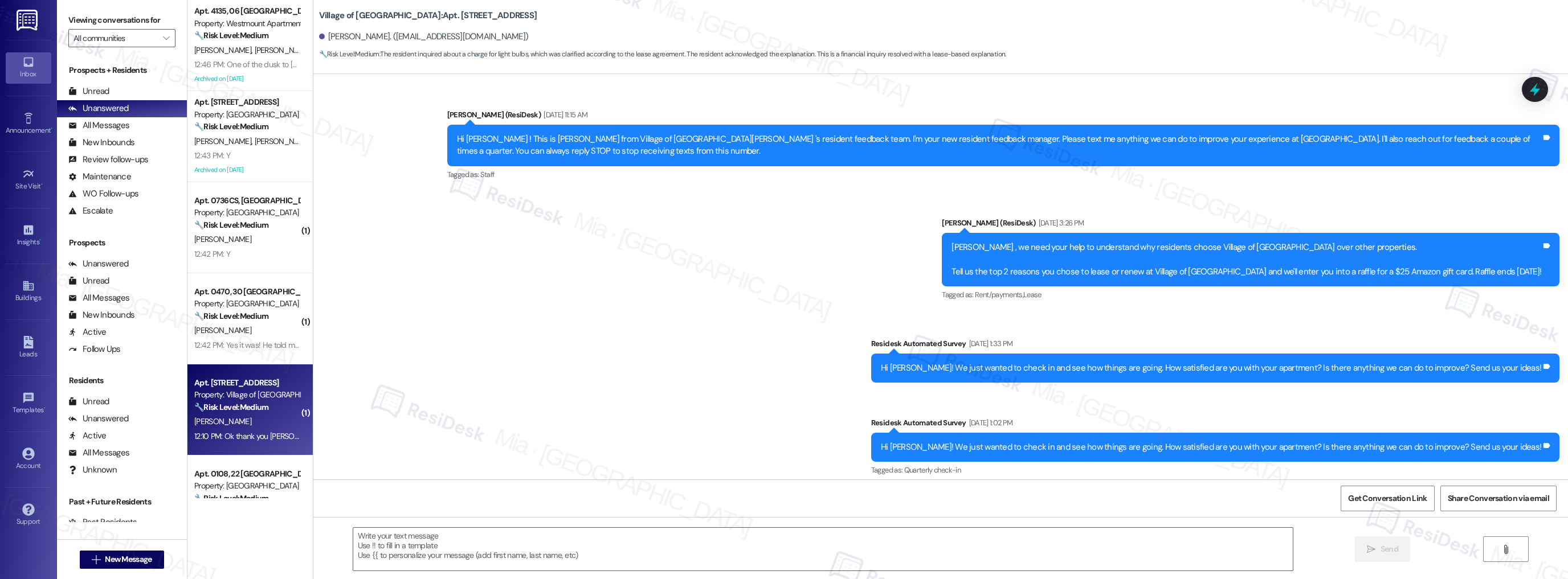
scroll to position [9316, 0]
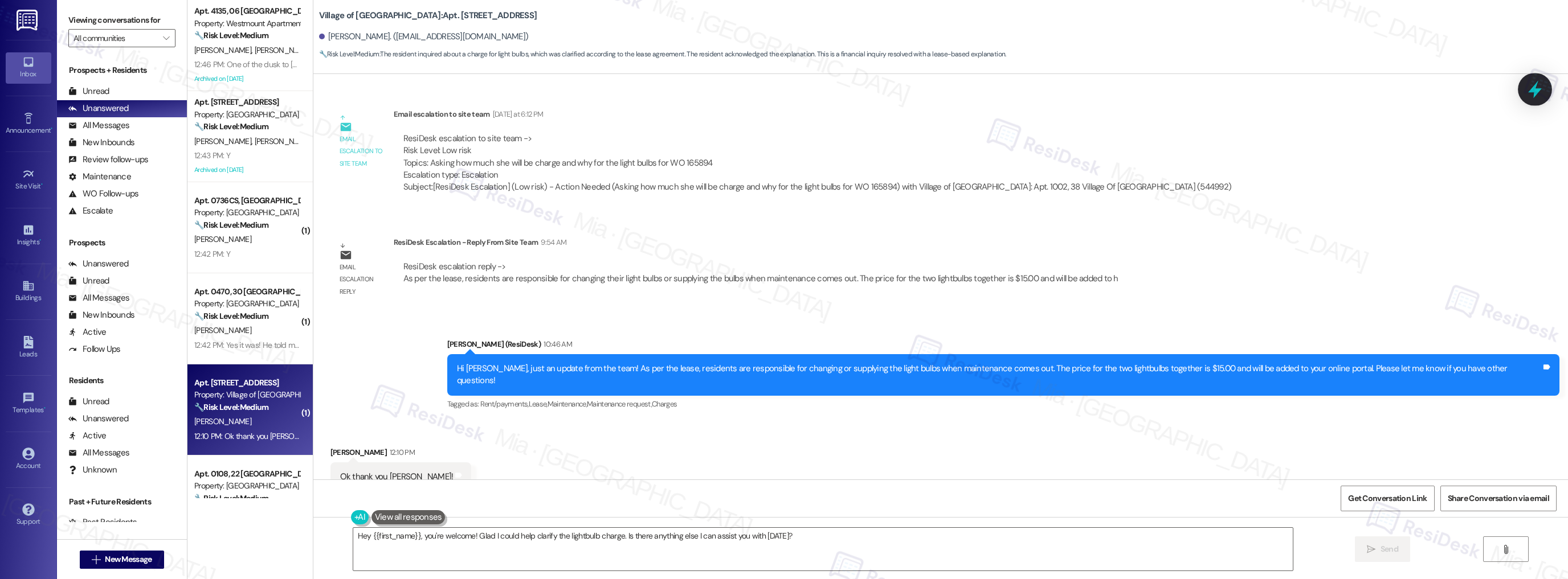
click at [1534, 91] on icon at bounding box center [1535, 89] width 13 height 18
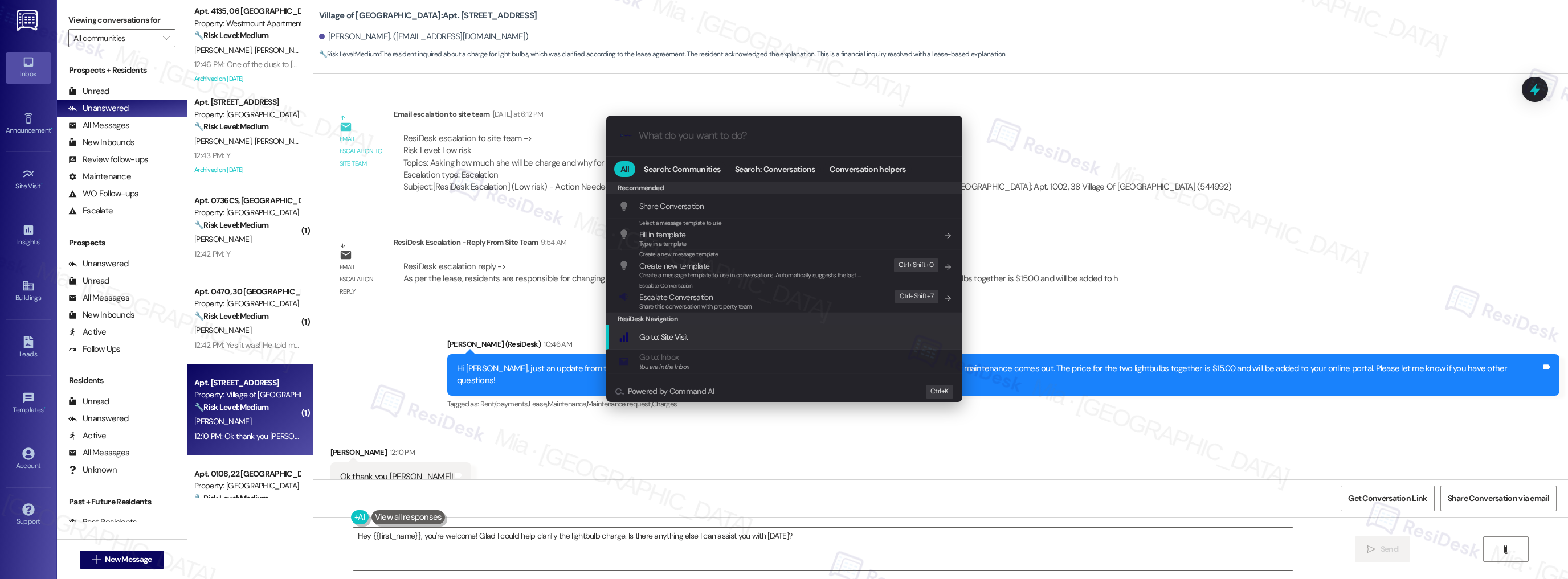
click at [482, 474] on div ".cls-1{fill:#0a055f;}.cls-2{fill:#0cc4c4;} resideskLogoBlueOrange All Search: C…" at bounding box center [784, 290] width 1568 height 579
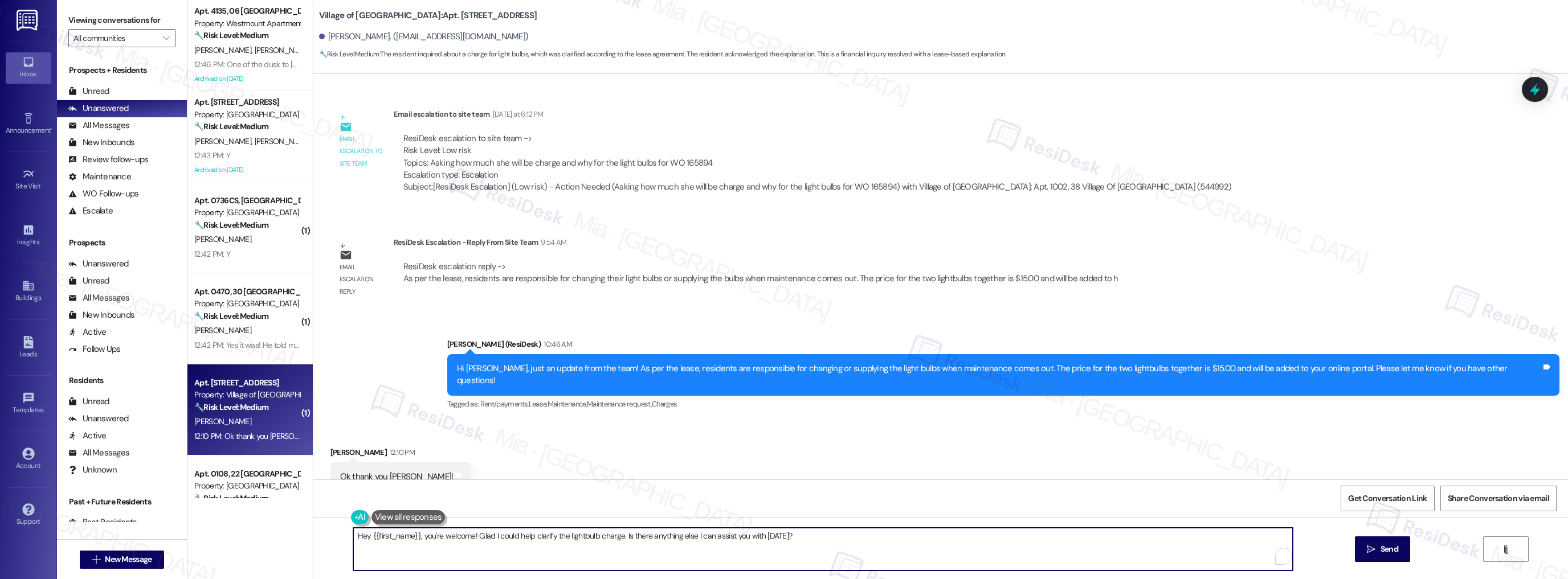
drag, startPoint x: 419, startPoint y: 538, endPoint x: 340, endPoint y: 538, distance: 79.0
click at [353, 538] on textarea "Hey {{first_name}}, you're welcome! Glad I could help clarify the lightbulb cha…" at bounding box center [823, 549] width 940 height 43
drag, startPoint x: 404, startPoint y: 538, endPoint x: 743, endPoint y: 538, distance: 339.0
click at [743, 538] on textarea "You're welcome! Glad I could help clarify the lightbulb charge. Is there anythi…" at bounding box center [823, 549] width 940 height 43
type textarea "You're welcome! 😊"
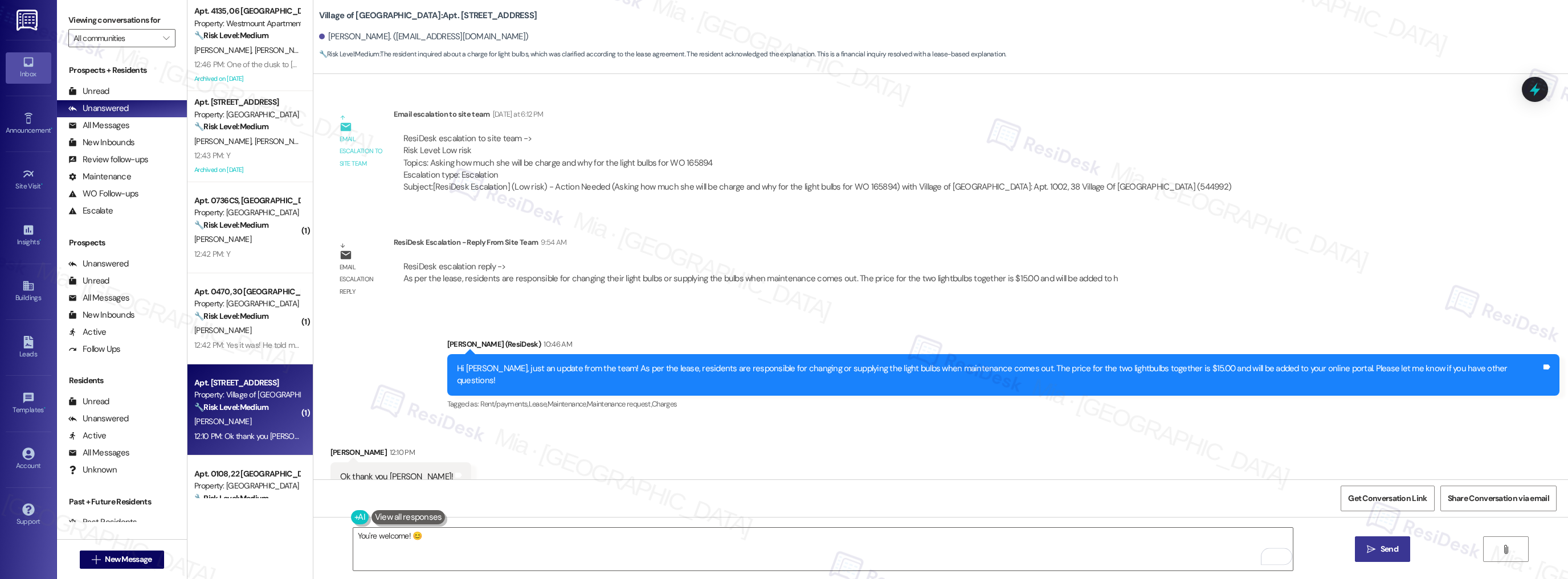
click at [1376, 548] on span " Send" at bounding box center [1382, 549] width 36 height 12
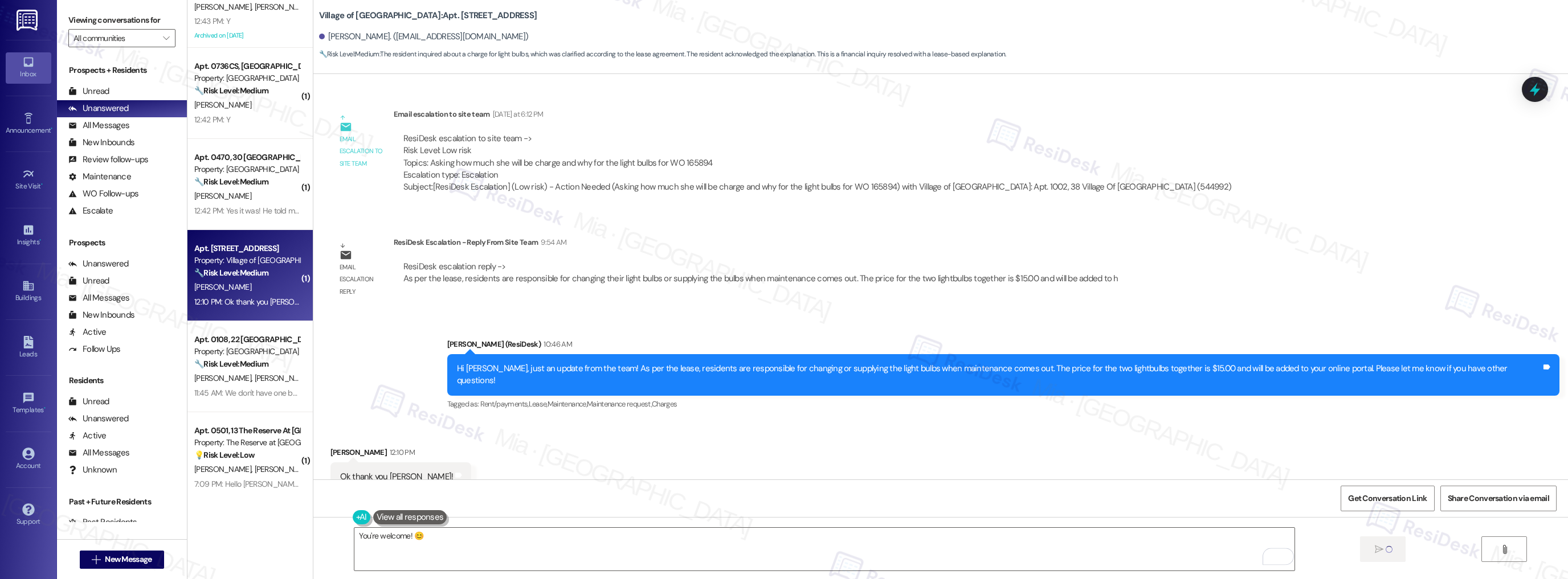
scroll to position [319, 0]
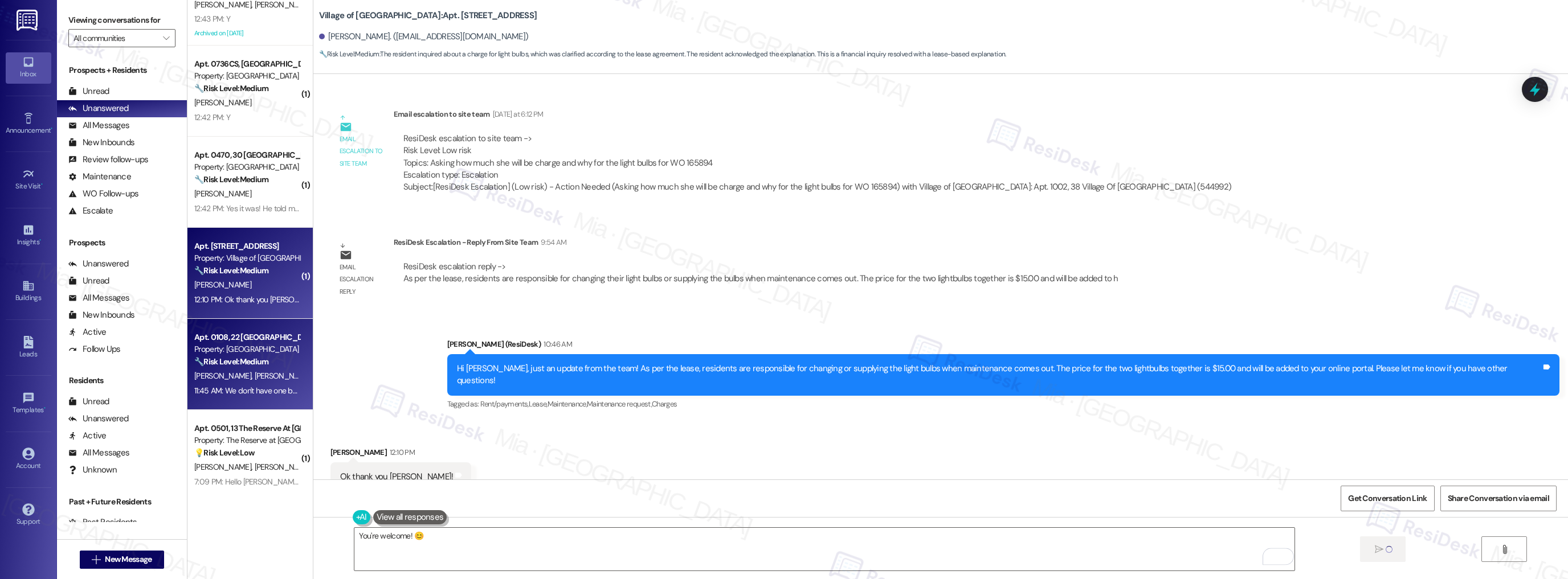
click at [248, 349] on div "Property: [GEOGRAPHIC_DATA]" at bounding box center [247, 349] width 105 height 12
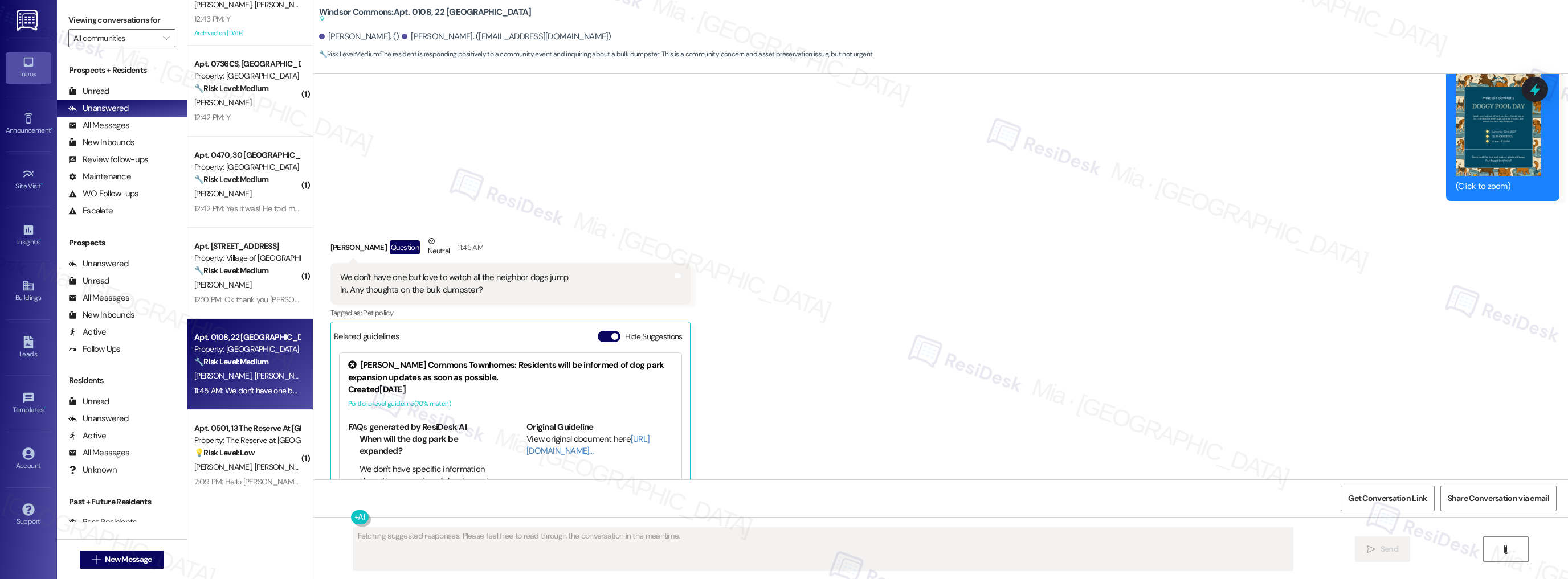
scroll to position [5586, 0]
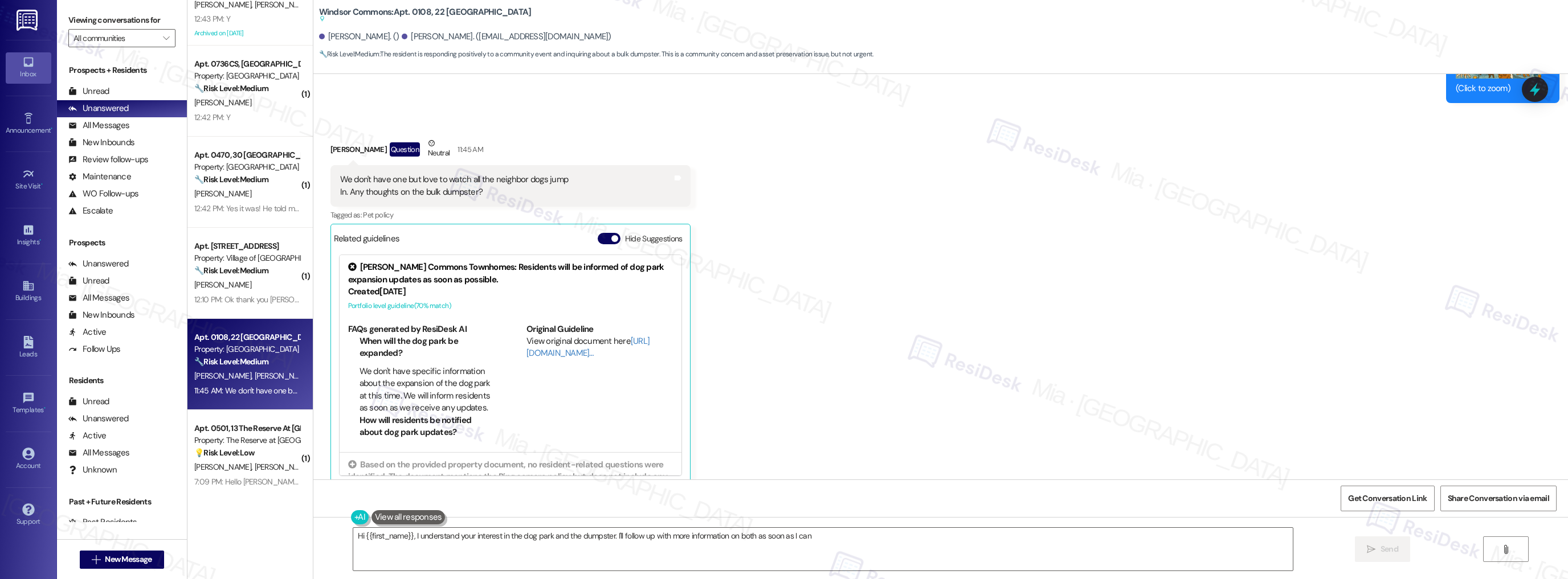
type textarea "Hi {{first_name}}, I understand your interest in the dog park and the dumpster.…"
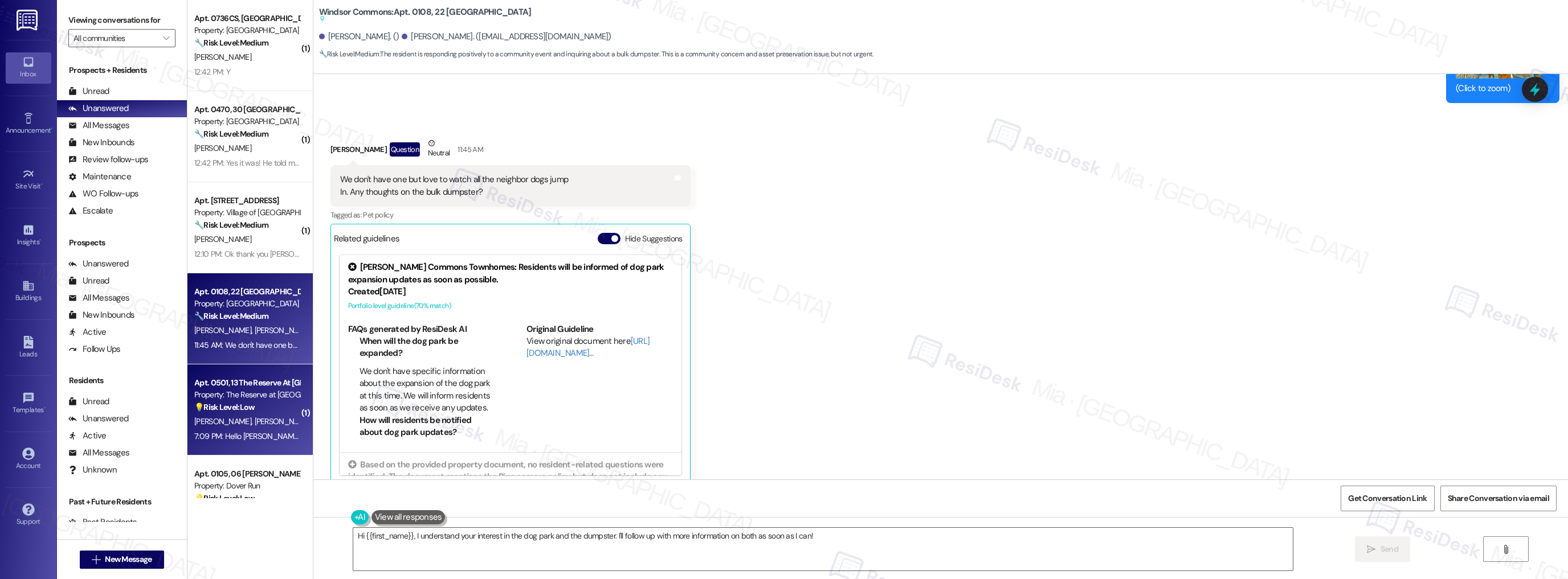
click at [254, 398] on div "Property: The Reserve at [GEOGRAPHIC_DATA]" at bounding box center [247, 395] width 105 height 12
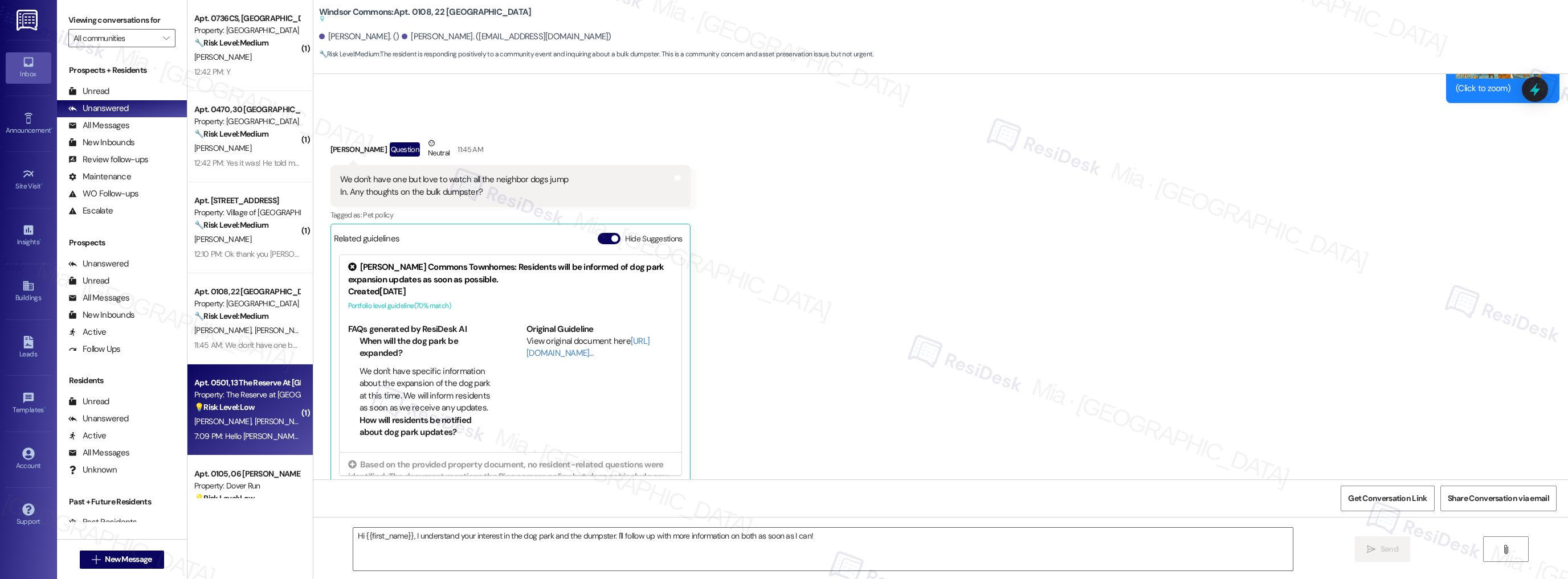
type textarea "Fetching suggested responses. Please feel free to read through the conversation…"
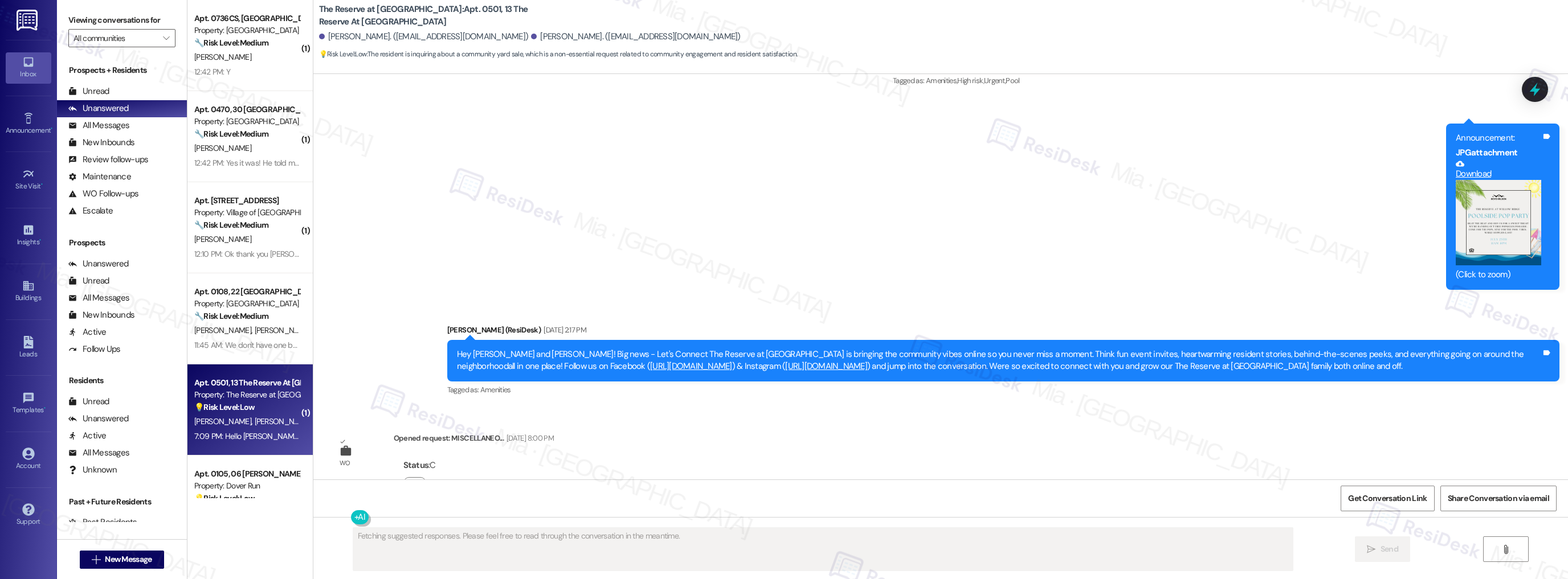
scroll to position [11200, 0]
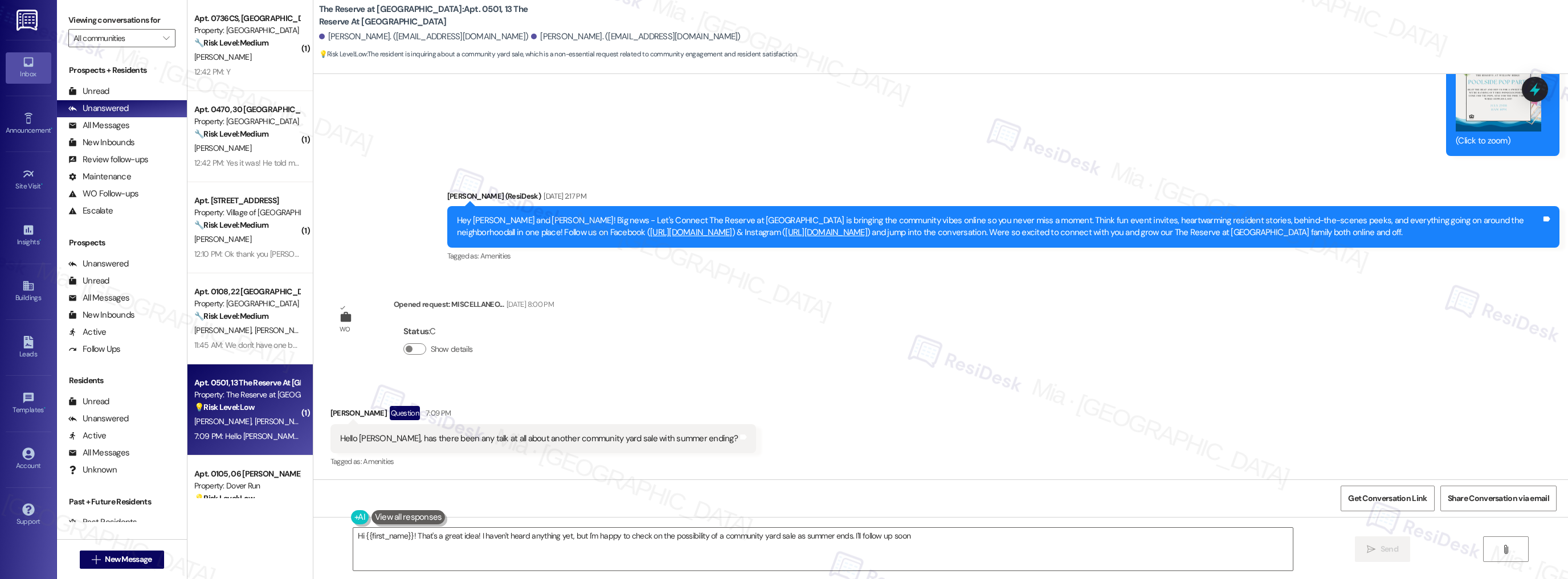
type textarea "Hi {{first_name}}! That's a great idea! I haven't heard anything yet, but I'm h…"
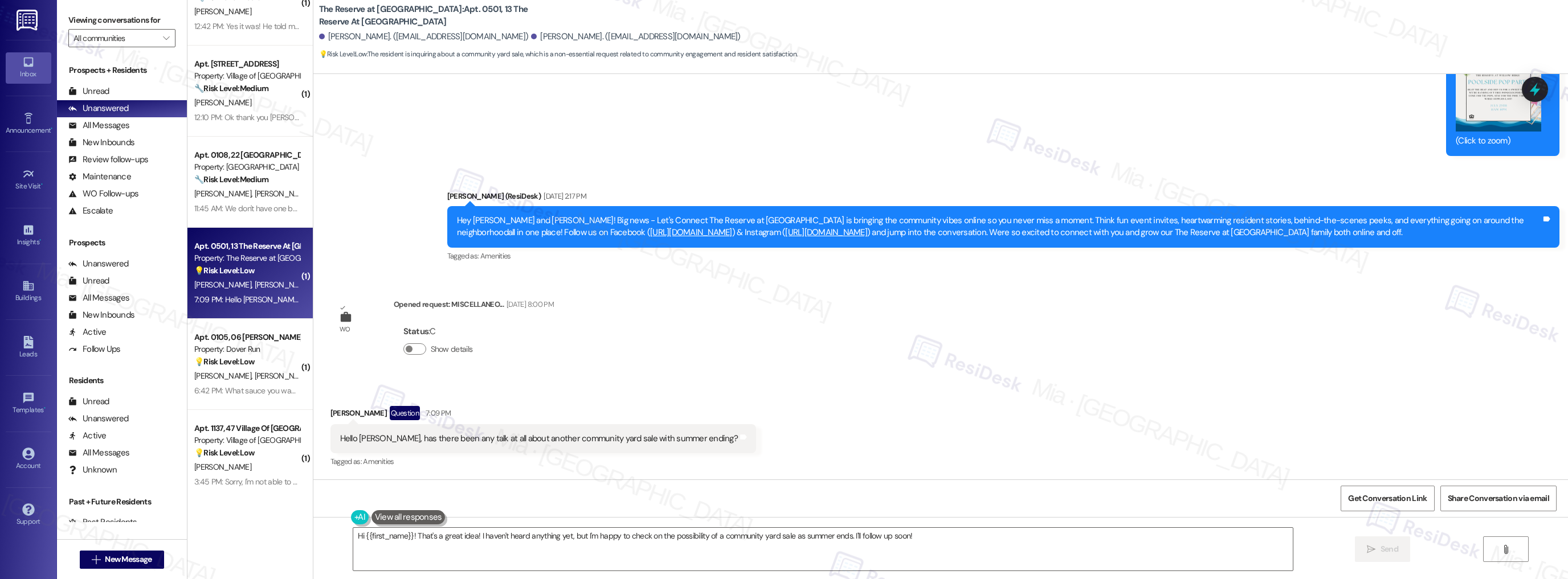
scroll to position [547, 0]
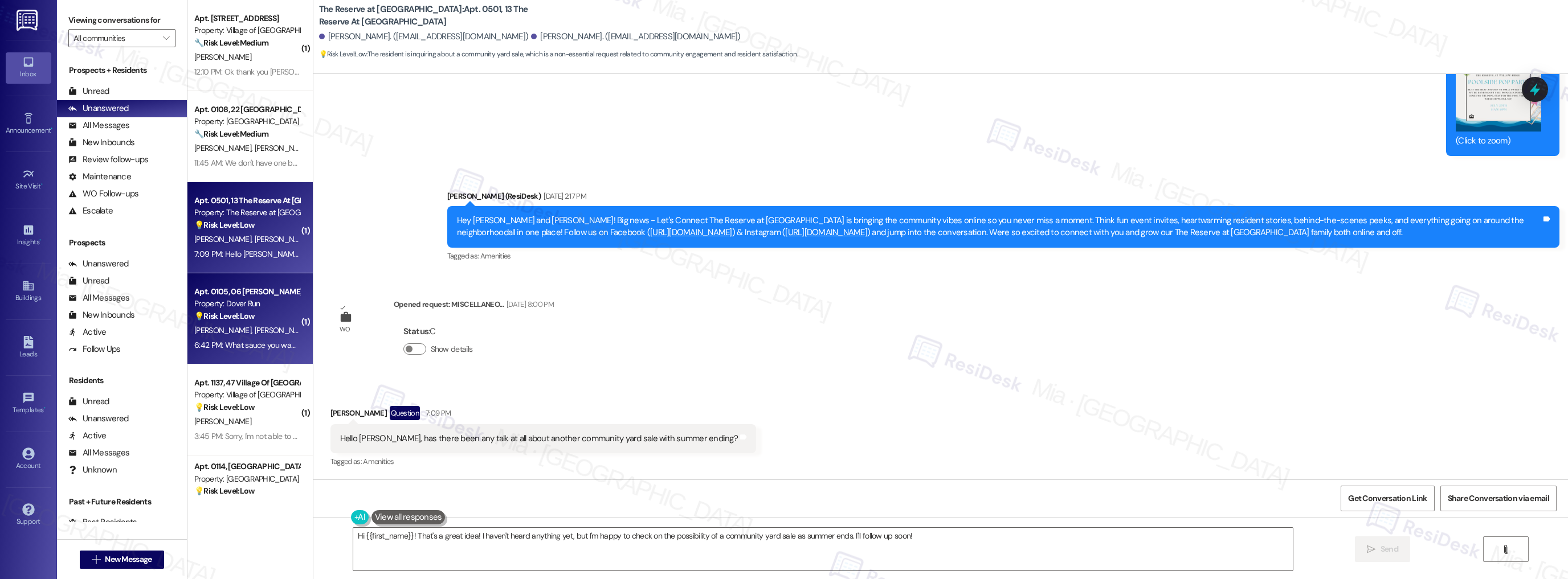
click at [263, 353] on div "Apt. 0105, 06 Boyd Hess Dover LLC Property: Dover Run 💡 Risk Level: Low The res…" at bounding box center [250, 319] width 125 height 91
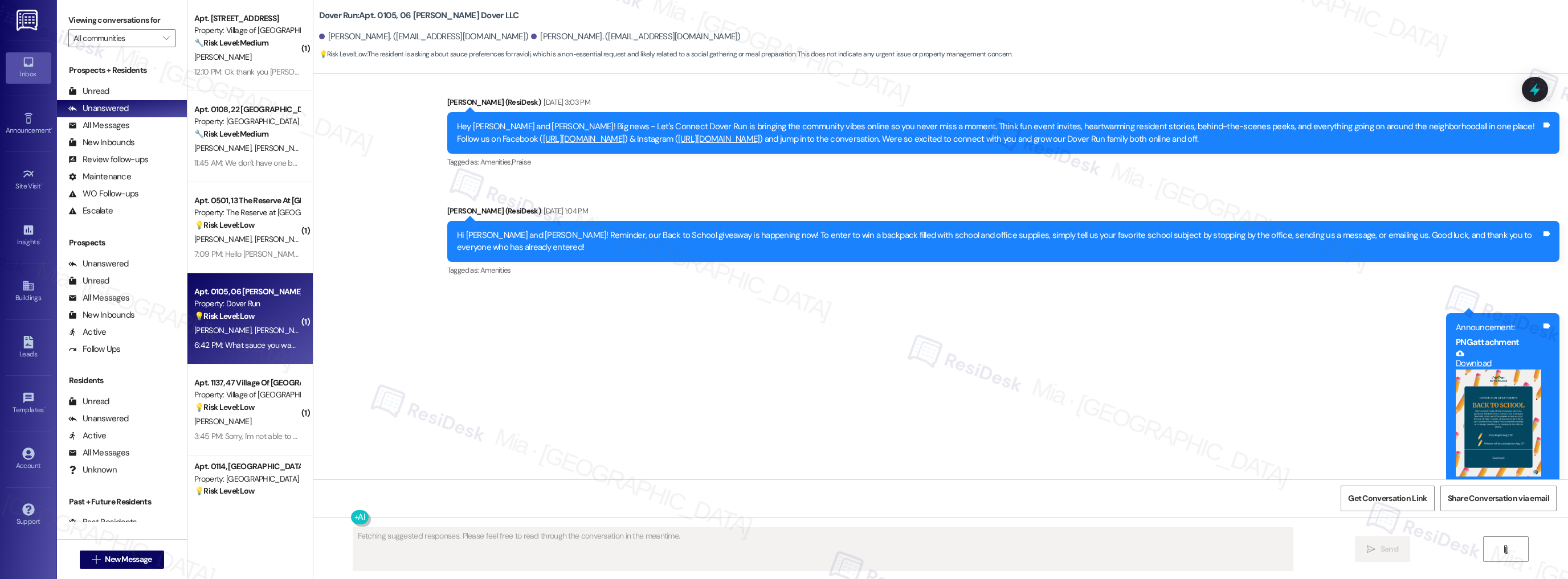
scroll to position [8587, 0]
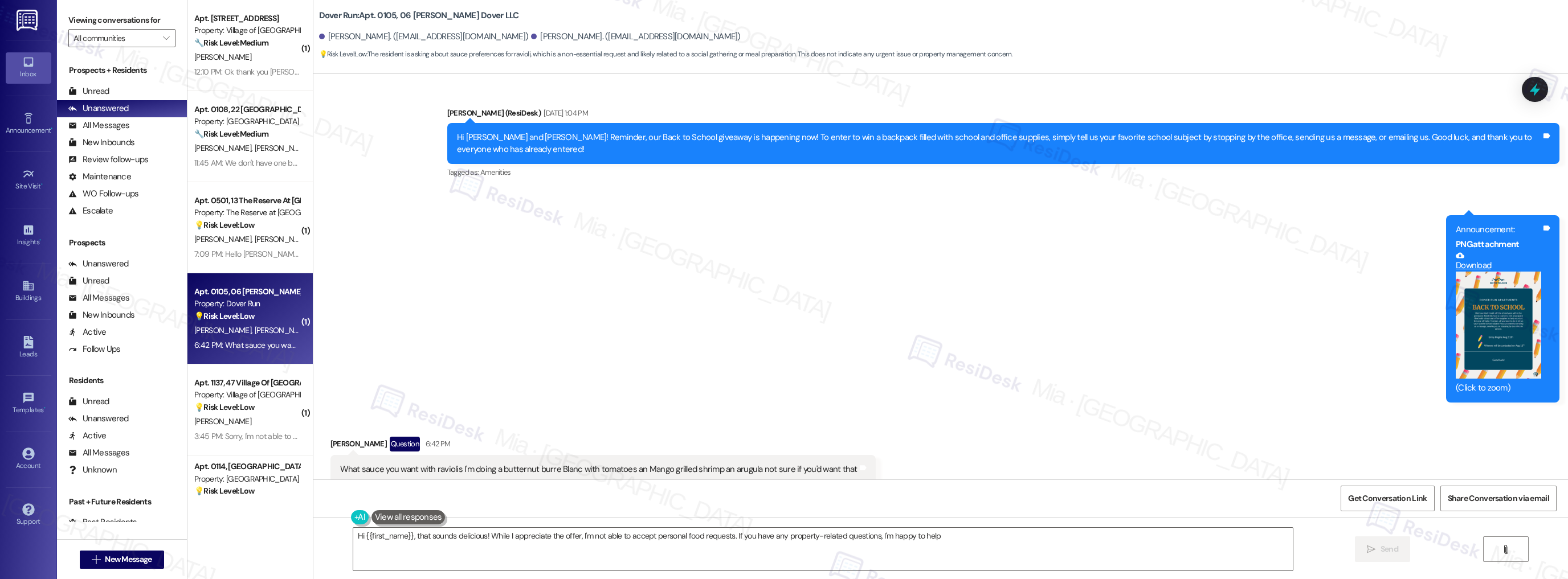
type textarea "Hi {{first_name}}, that sounds delicious! While I appreciate the offer, I'm not…"
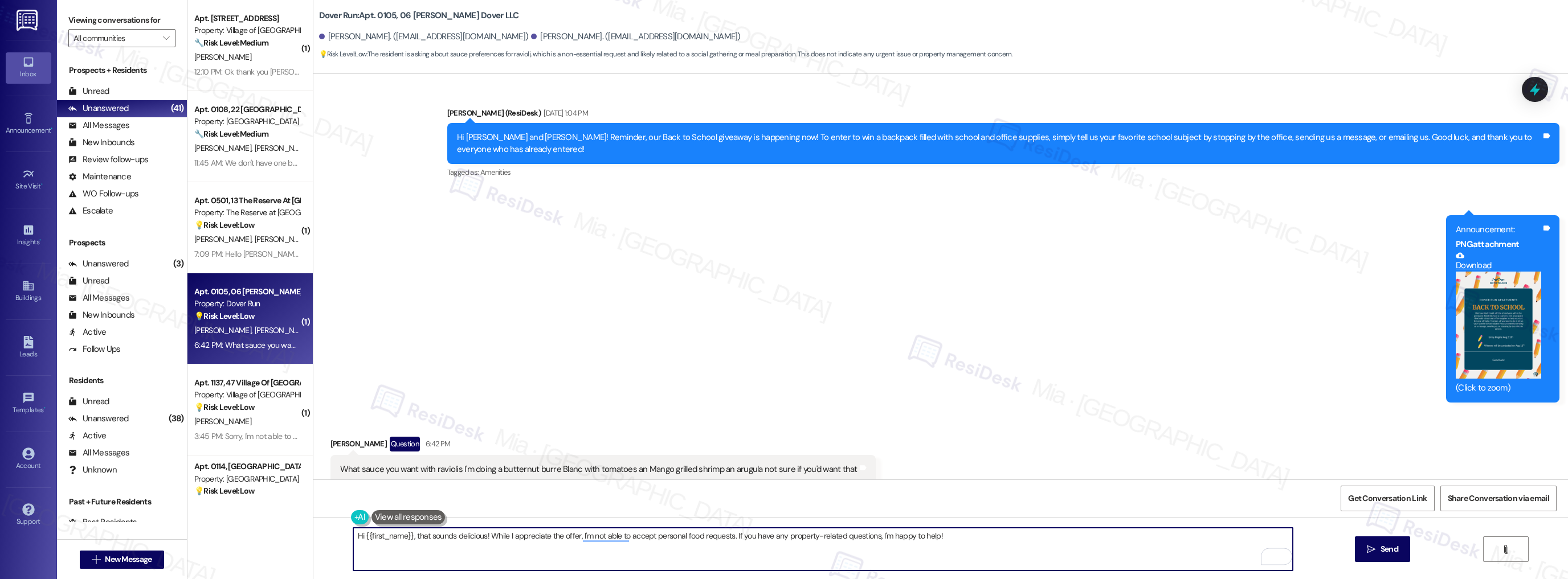
drag, startPoint x: 946, startPoint y: 535, endPoint x: 346, endPoint y: 534, distance: 600.0
click at [353, 534] on textarea "Hi {{first_name}}, that sounds delicious! While I appreciate the offer, I'm not…" at bounding box center [823, 549] width 940 height 43
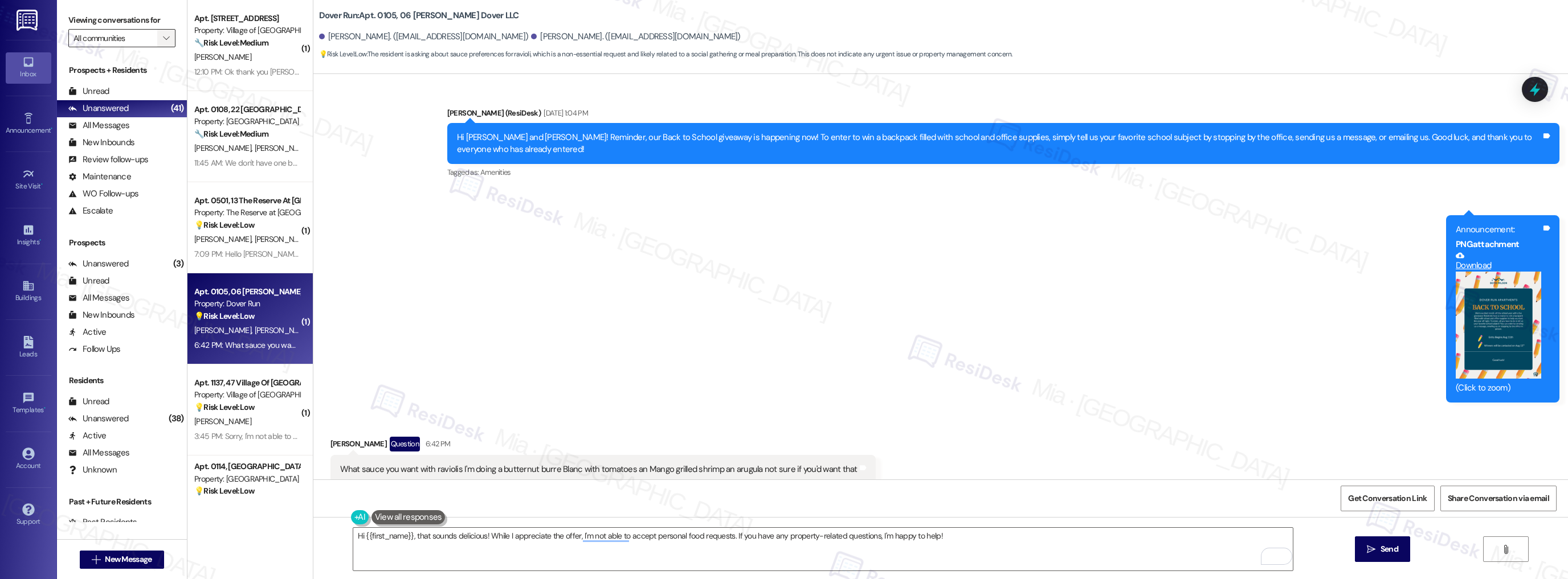
click at [163, 38] on icon "" at bounding box center [166, 38] width 6 height 9
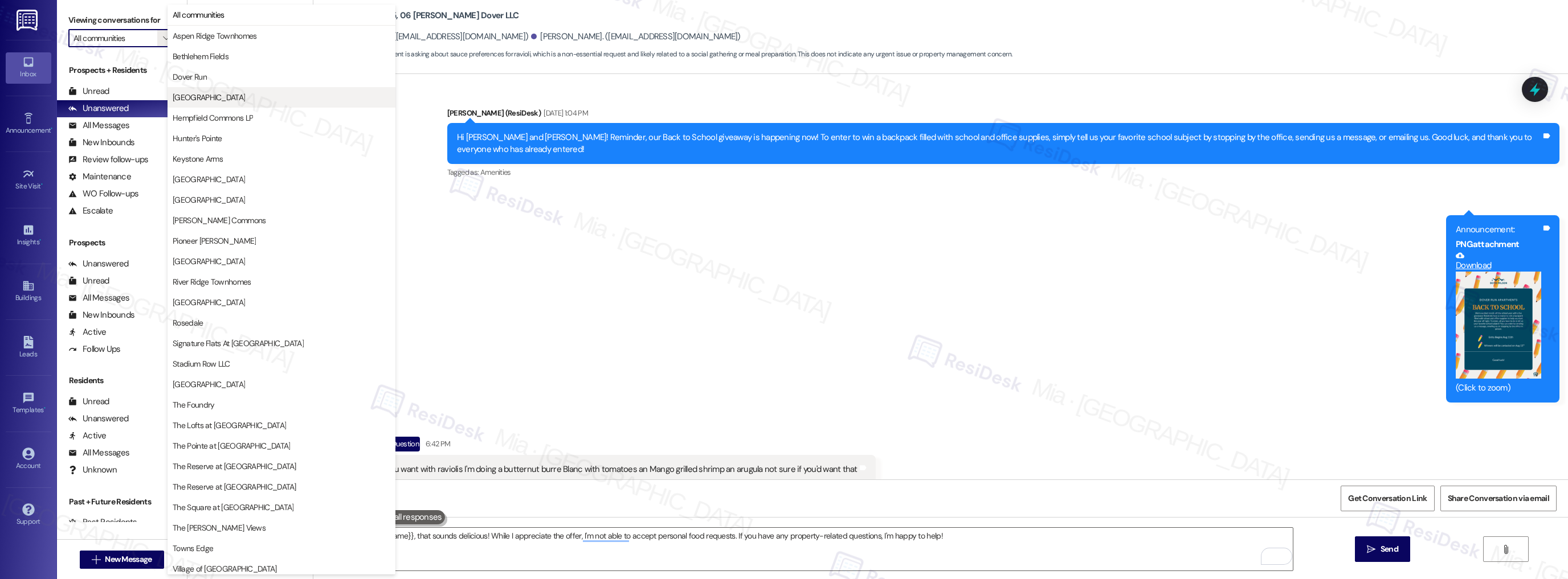
click at [214, 99] on span "[GEOGRAPHIC_DATA]" at bounding box center [282, 97] width 218 height 12
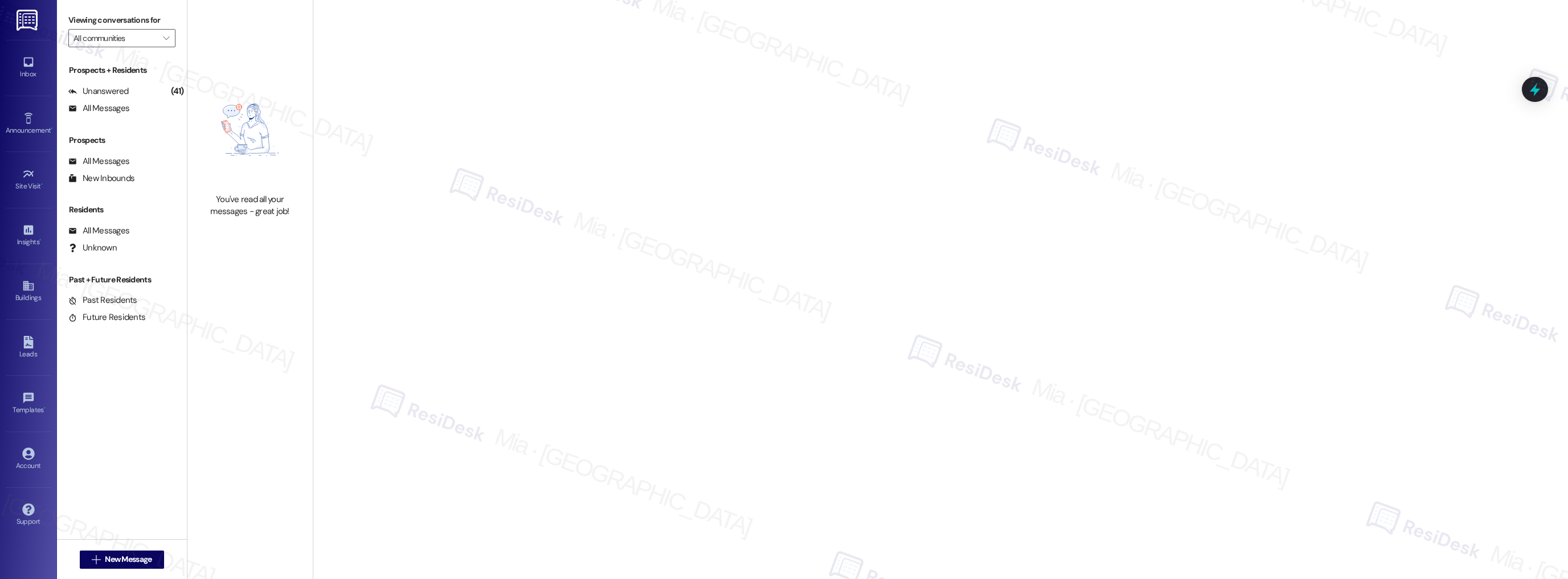
type input "[GEOGRAPHIC_DATA]"
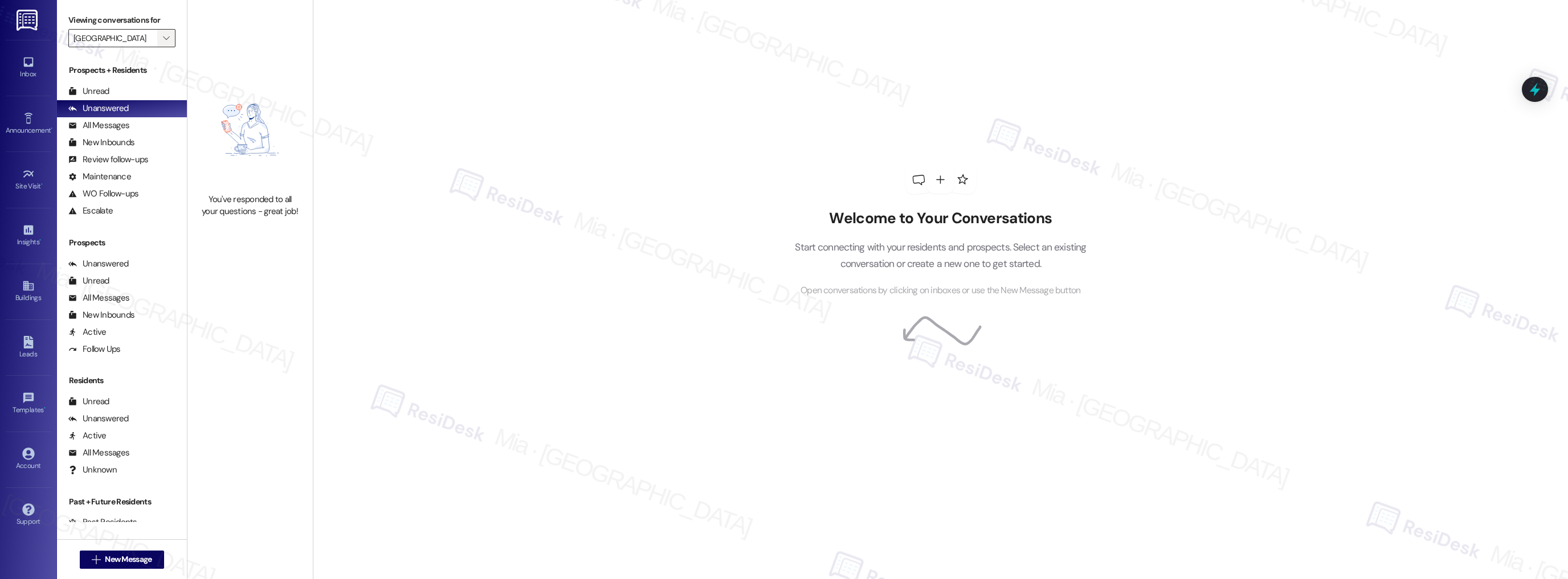
click at [163, 43] on span "" at bounding box center [166, 38] width 11 height 18
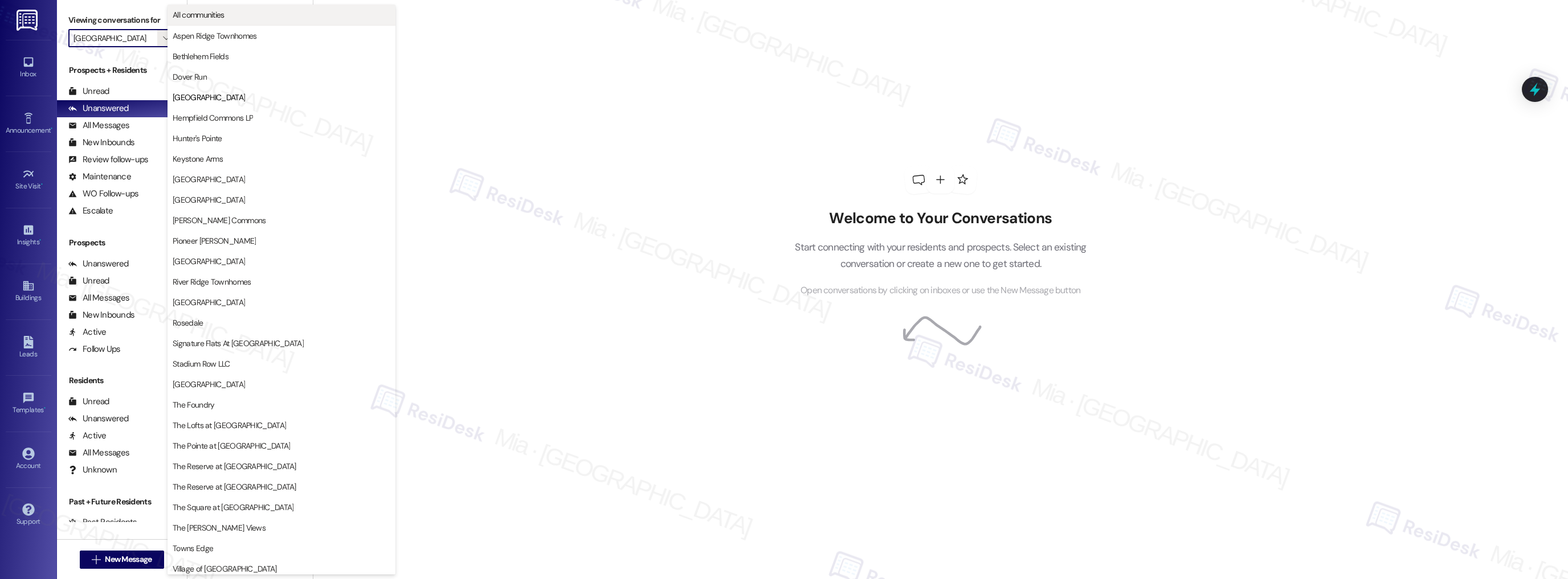
click at [219, 13] on span "All communities" at bounding box center [198, 15] width 52 height 12
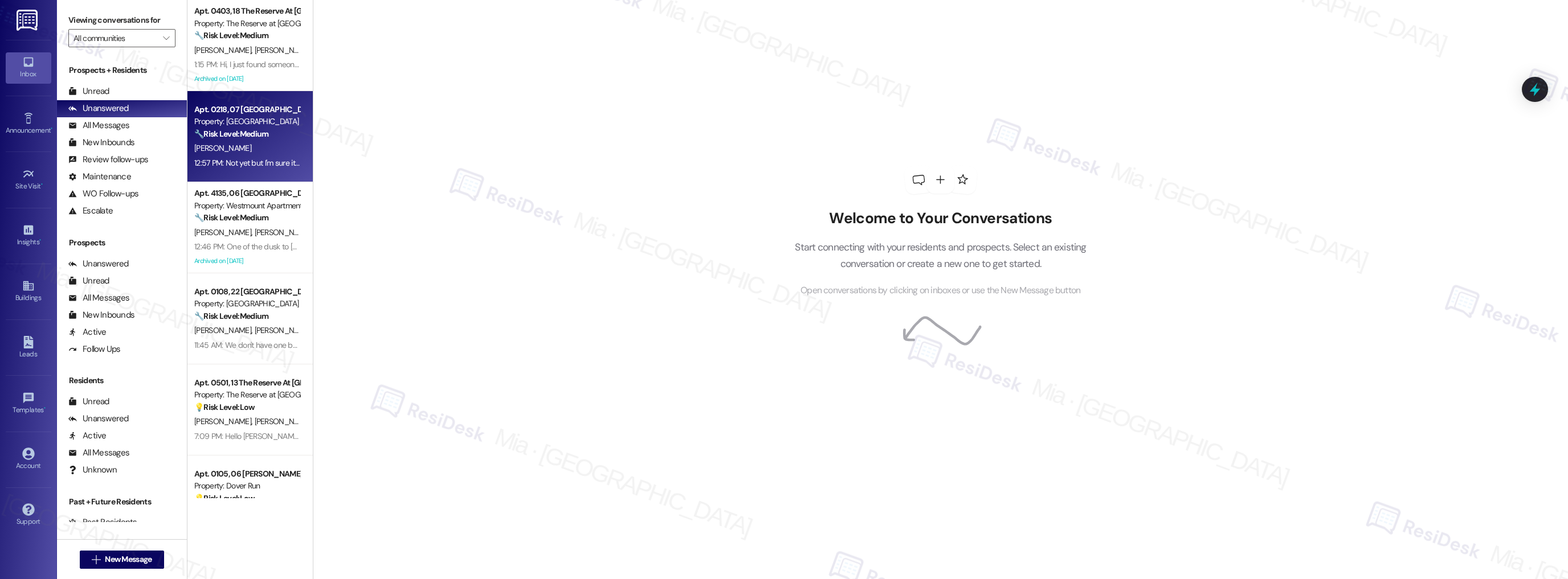
click at [276, 139] on div "🔧 Risk Level: Medium The resident responded to a follow-up message regarding a …" at bounding box center [247, 134] width 105 height 12
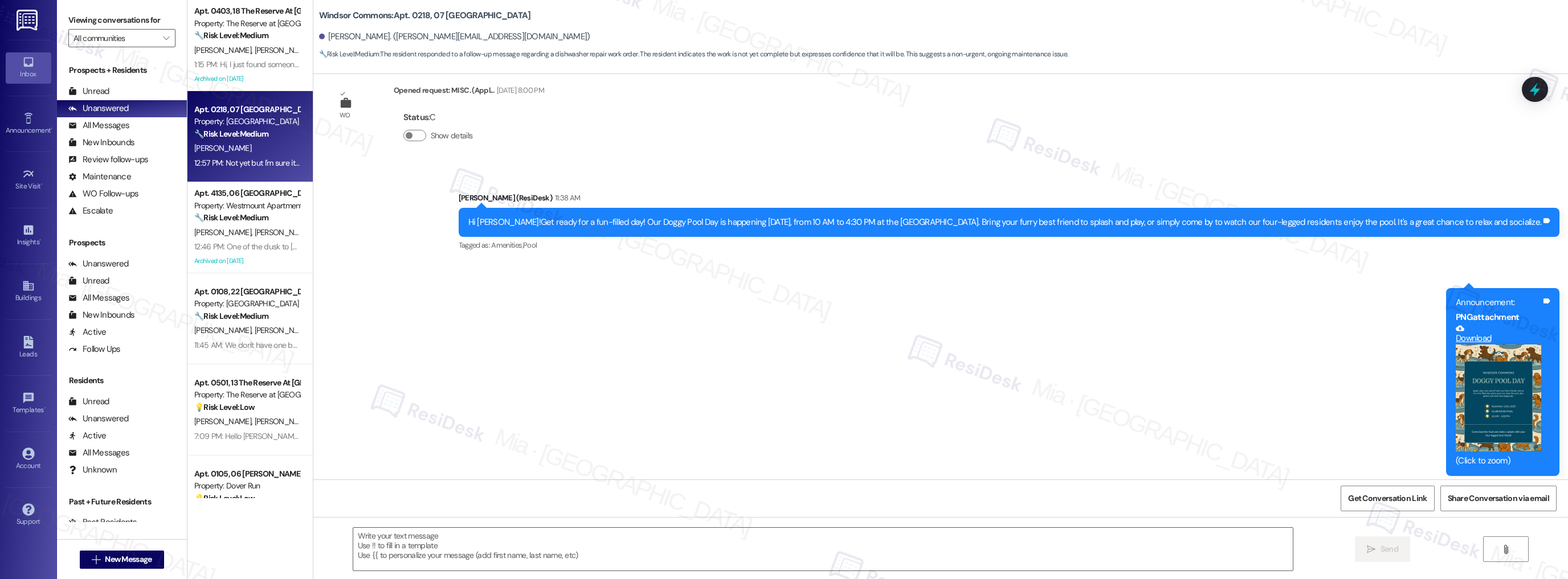
type textarea "Fetching suggested responses. Please feel free to read through the conversation…"
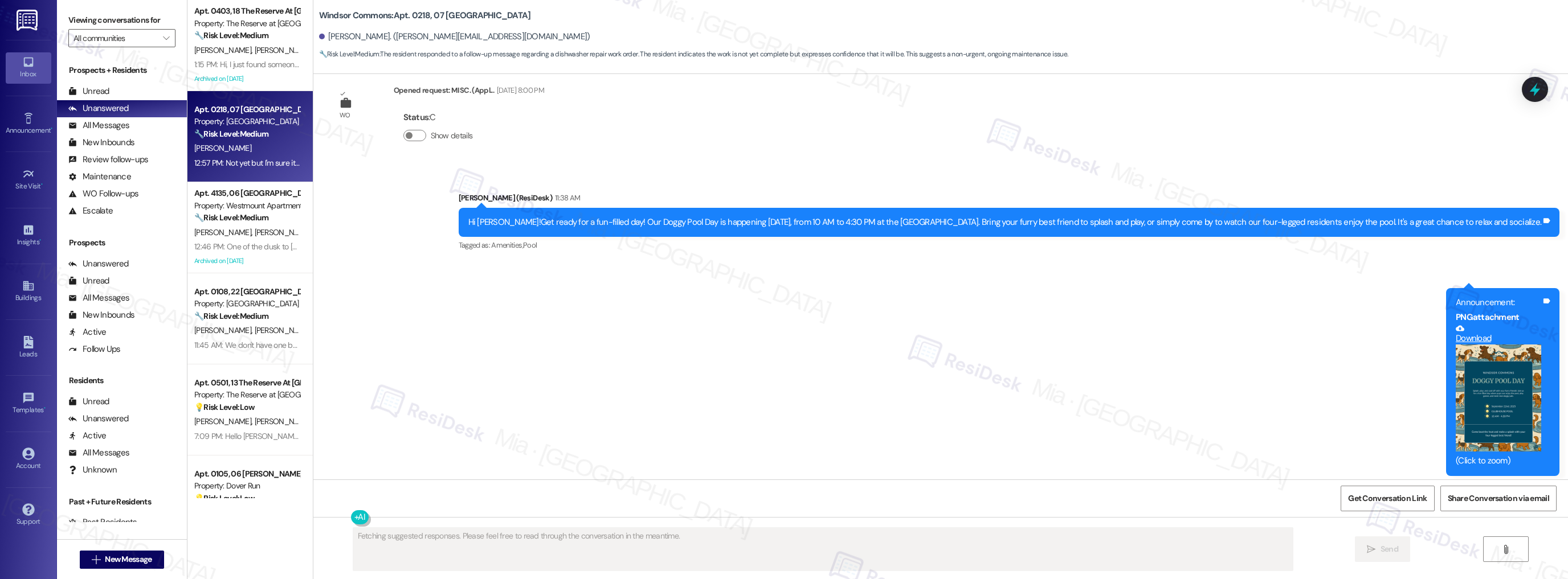
scroll to position [5128, 0]
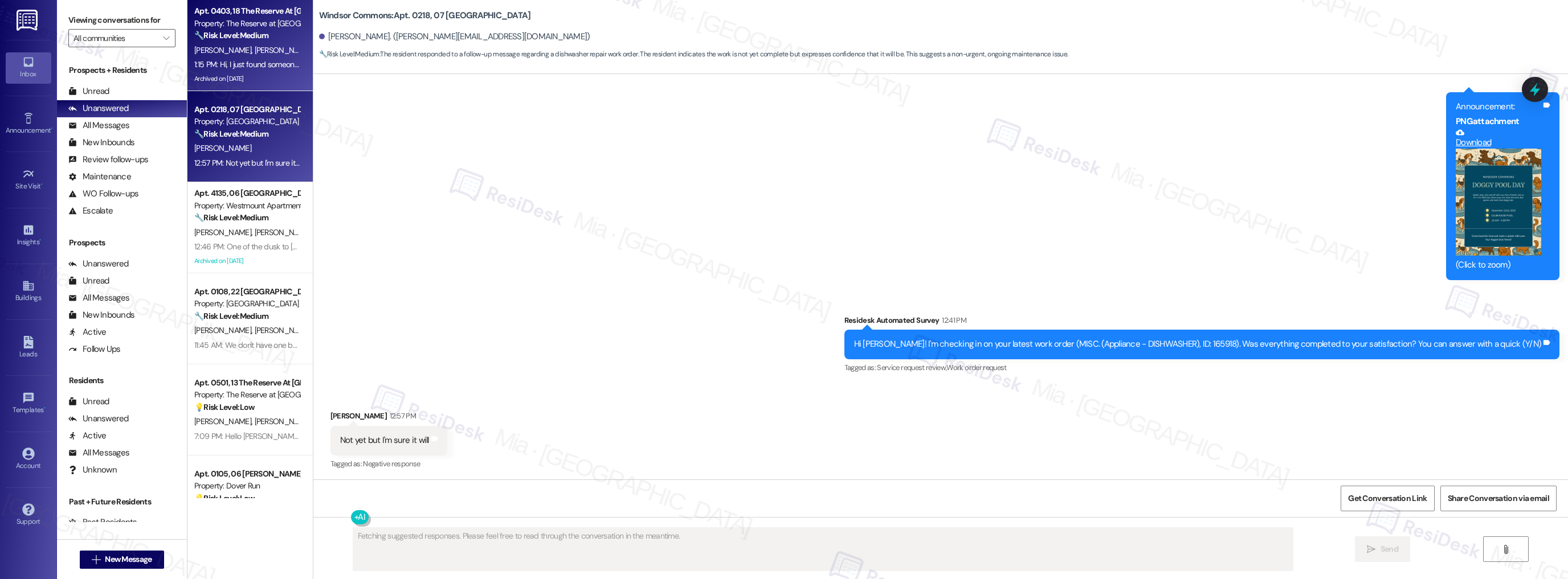
click at [267, 64] on div "1:15 PM: Hi, I just found someone's phone at the [GEOGRAPHIC_DATA]. I am leavin…" at bounding box center [462, 64] width 536 height 10
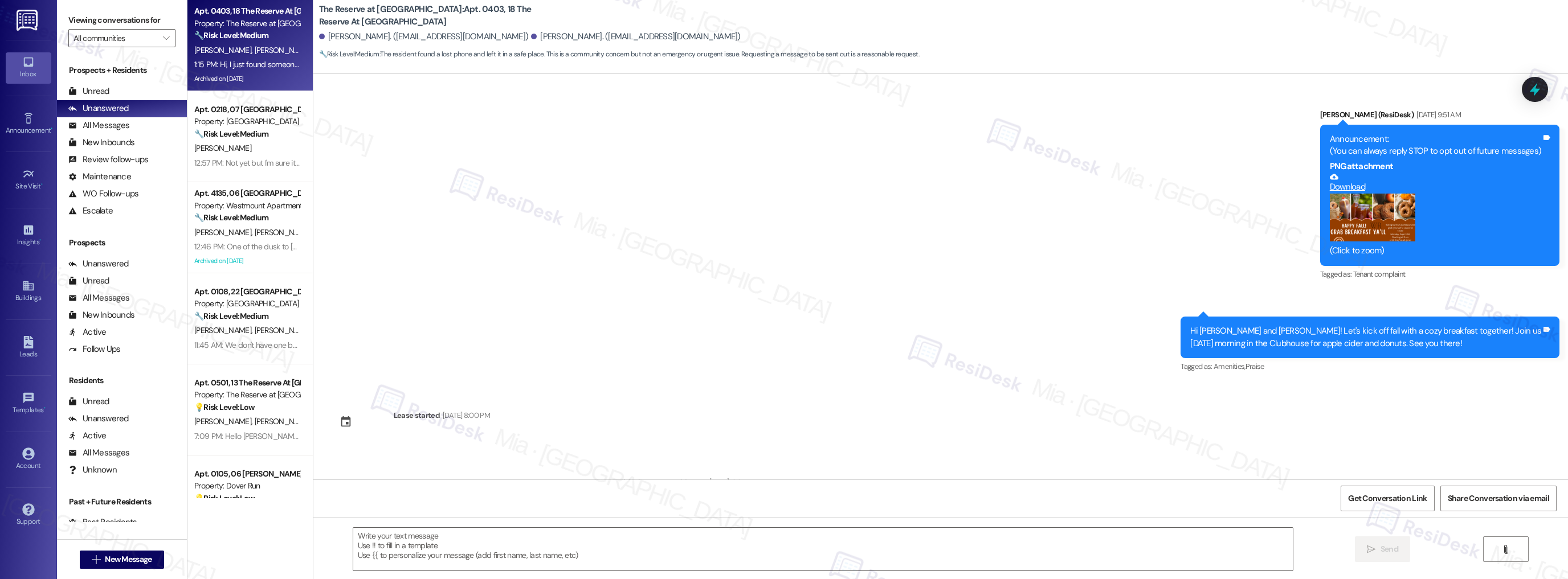
scroll to position [7028, 0]
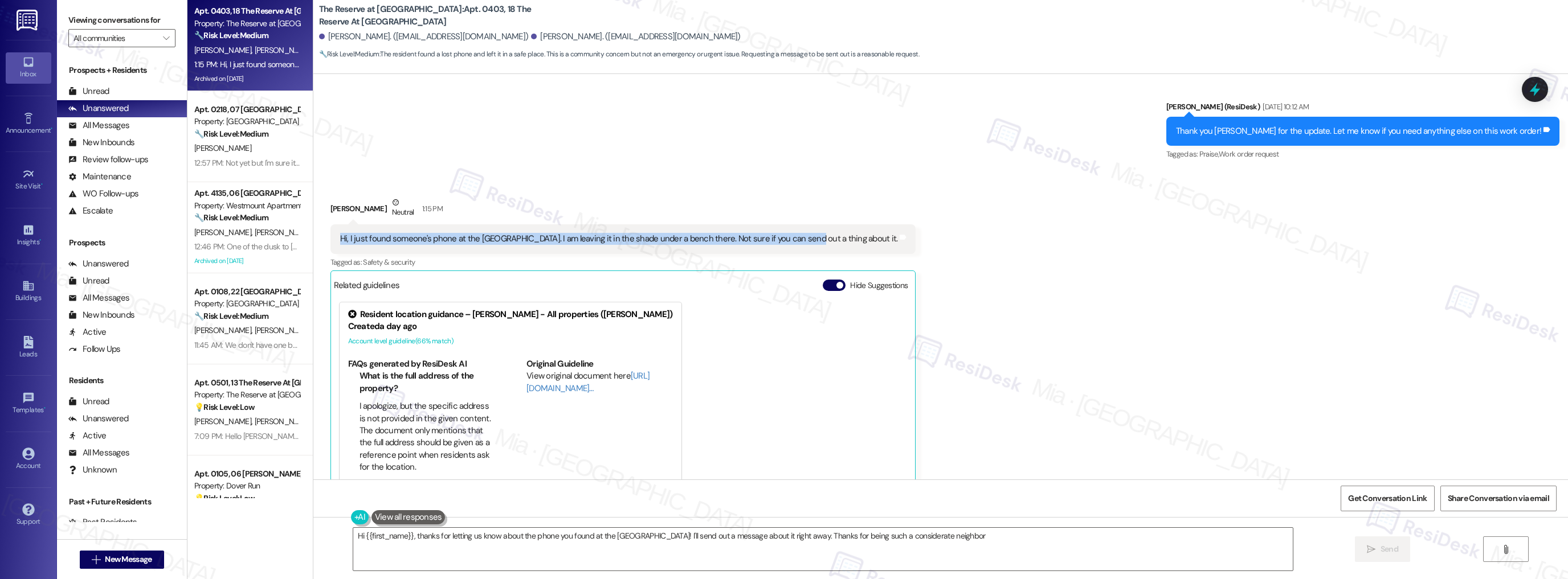
type textarea "Hi {{first_name}}, thanks for letting us know about the phone you found at the …"
drag, startPoint x: 333, startPoint y: 214, endPoint x: 832, endPoint y: 213, distance: 499.0
click at [832, 224] on div "Hi, I just found someone's phone at the [GEOGRAPHIC_DATA]. I am leaving it in t…" at bounding box center [623, 239] width 586 height 29
click at [477, 233] on div "Hi, I just found someone's phone at the [GEOGRAPHIC_DATA]. I am leaving it in t…" at bounding box center [619, 239] width 558 height 12
drag, startPoint x: 423, startPoint y: 213, endPoint x: 670, endPoint y: 213, distance: 247.0
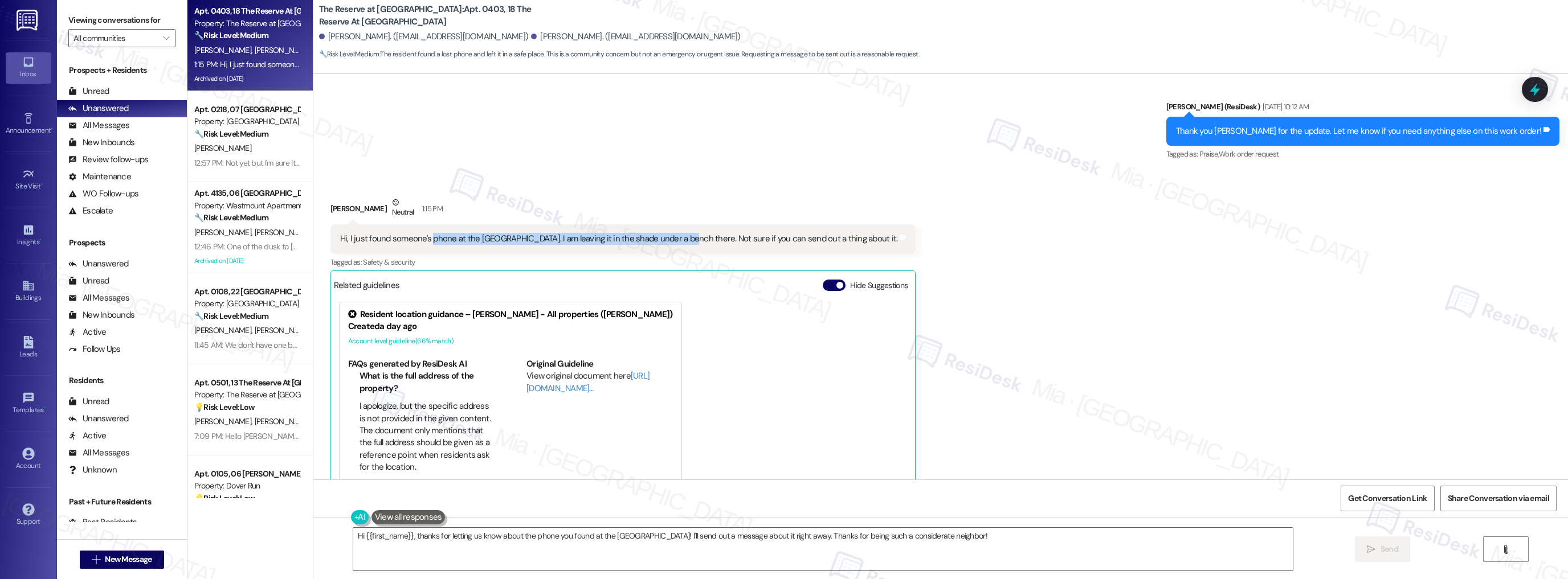
click at [670, 233] on div "Hi, I just found someone's phone at the [GEOGRAPHIC_DATA]. I am leaving it in t…" at bounding box center [619, 239] width 558 height 12
copy div "phone at the [GEOGRAPHIC_DATA]. I am leaving it in the shade under a bench there"
click at [1537, 91] on icon at bounding box center [1535, 89] width 13 height 18
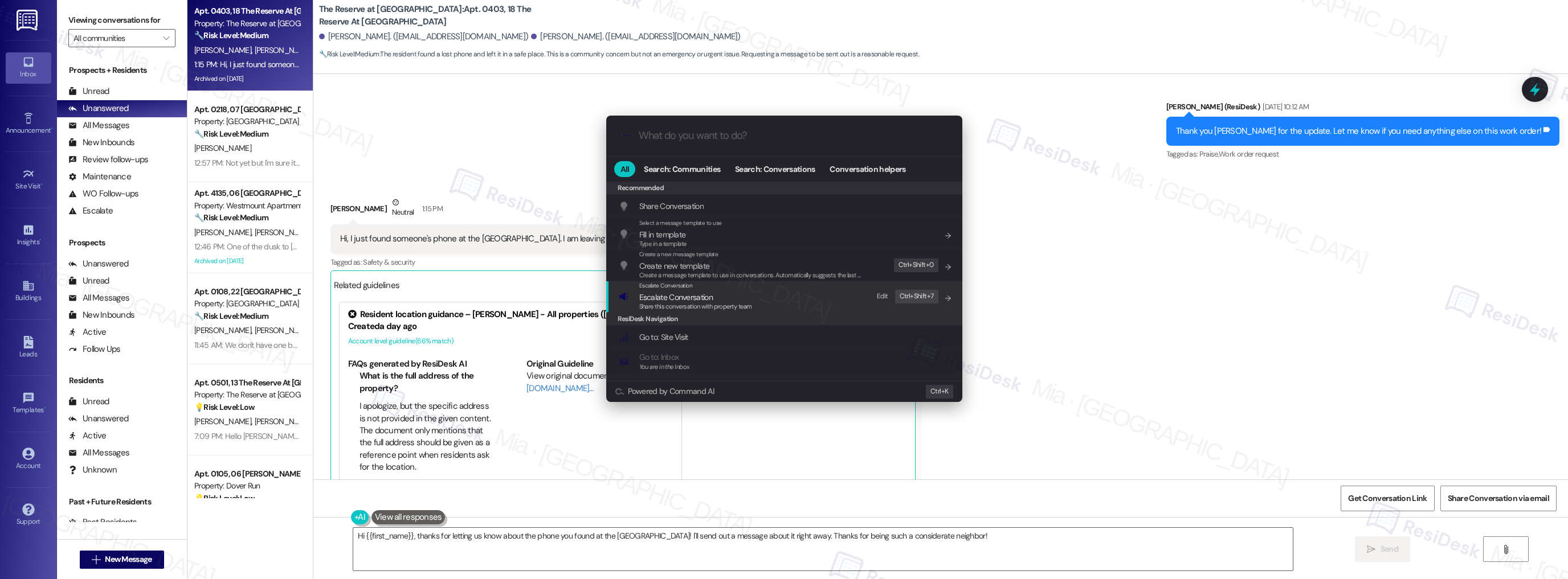
click at [706, 298] on span "Escalate Conversation" at bounding box center [676, 297] width 74 height 10
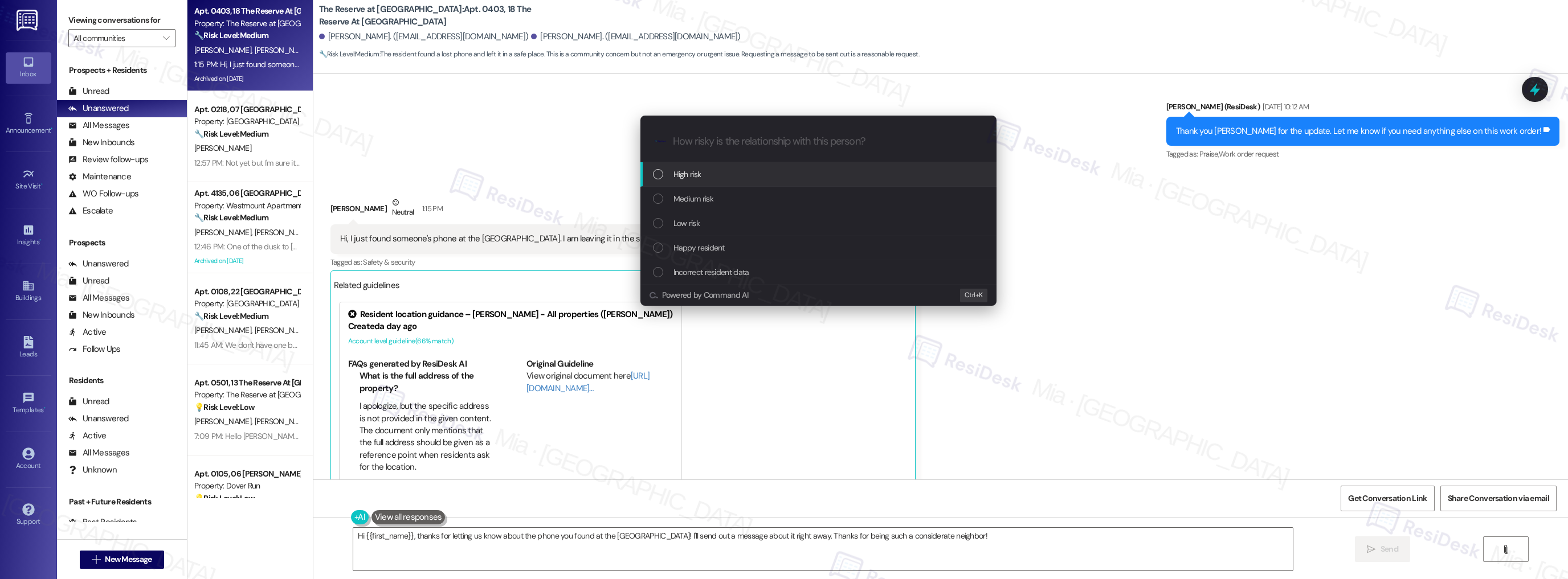
click at [708, 180] on div "High risk" at bounding box center [820, 174] width 334 height 13
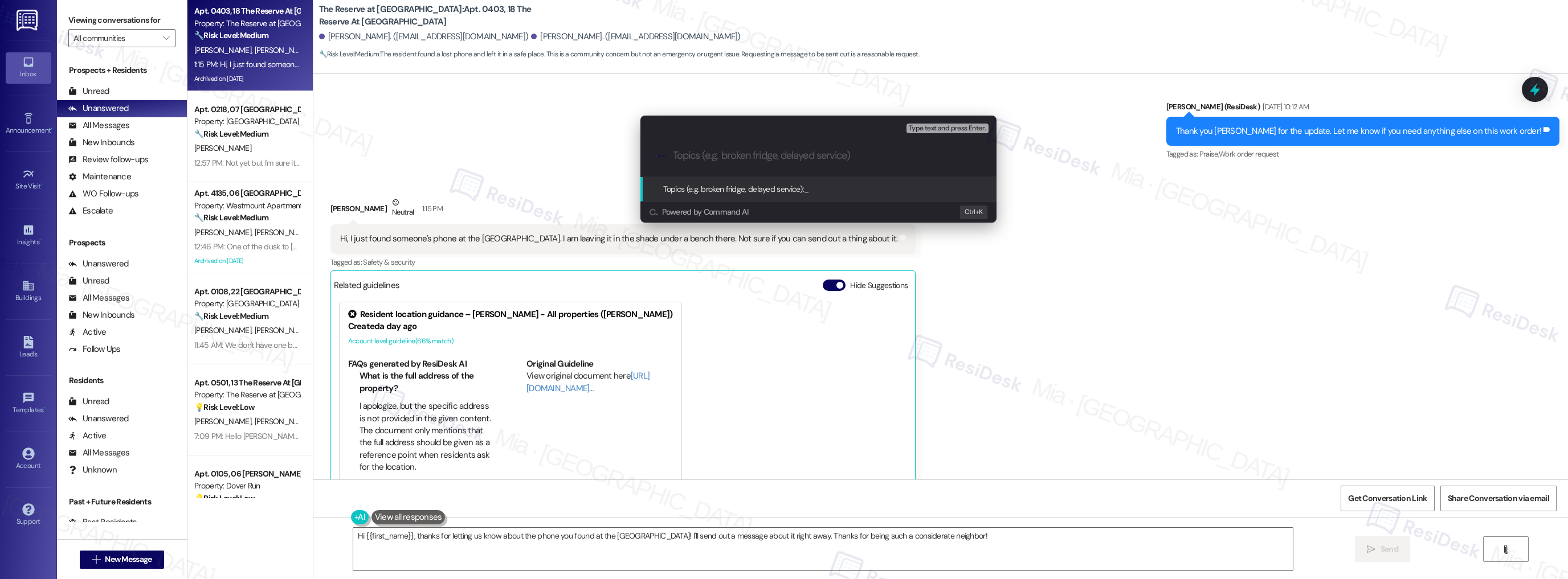
paste input "phone at the [GEOGRAPHIC_DATA]. I am leaving it in the shade under a bench there"
click at [688, 157] on input "phone at the [GEOGRAPHIC_DATA]. I am leaving it in the shade under a bench there" at bounding box center [822, 156] width 300 height 12
drag, startPoint x: 688, startPoint y: 157, endPoint x: 656, endPoint y: 157, distance: 32.0
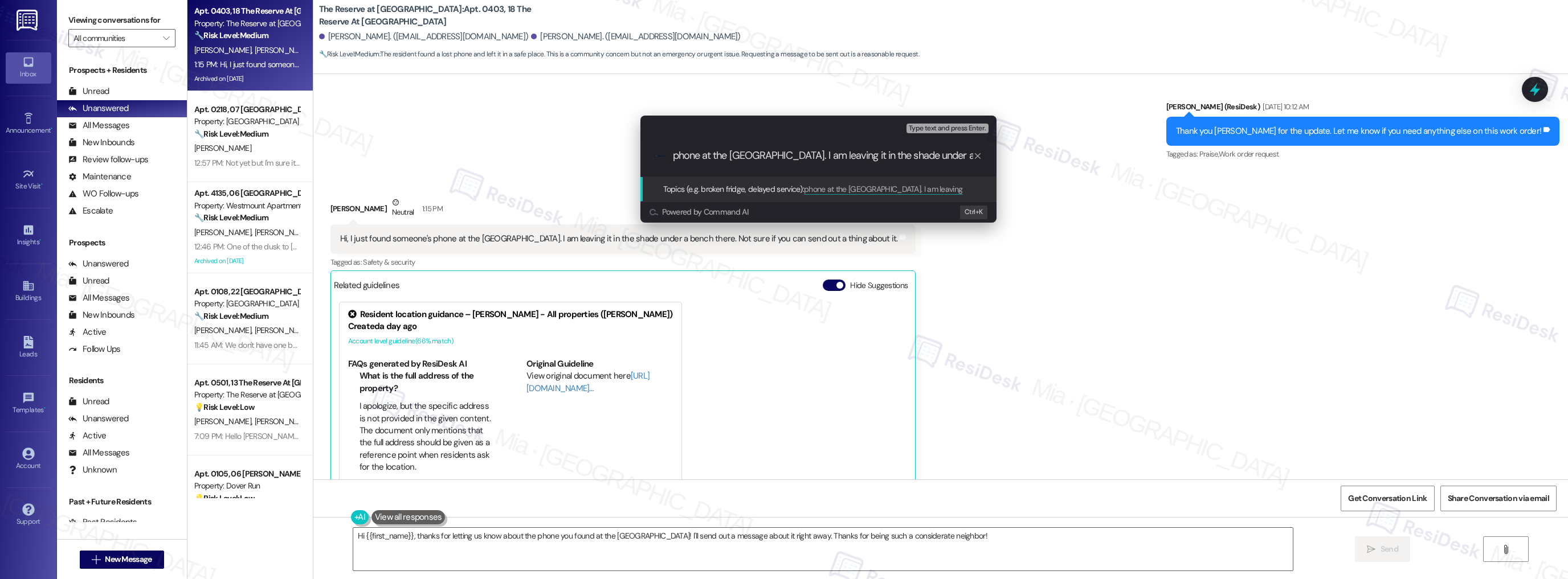
click at [656, 157] on div ".cls-1{fill:#0a055f;}.cls-2{fill:#0cc4c4;} resideskLogoBlueOrange phone at the …" at bounding box center [818, 156] width 356 height 40
click at [673, 158] on input "phone at the dog park. I am leaving it in the shade under a bench there" at bounding box center [822, 156] width 300 height 12
drag, startPoint x: 838, startPoint y: 158, endPoint x: 923, endPoint y: 158, distance: 85.0
click at [923, 158] on input "Resident found phone at the dog park. I am leaving it in the shade under a benc…" at bounding box center [822, 156] width 300 height 12
type input "Resident found phone at the dog park. and left it at the shade under a bench th…"
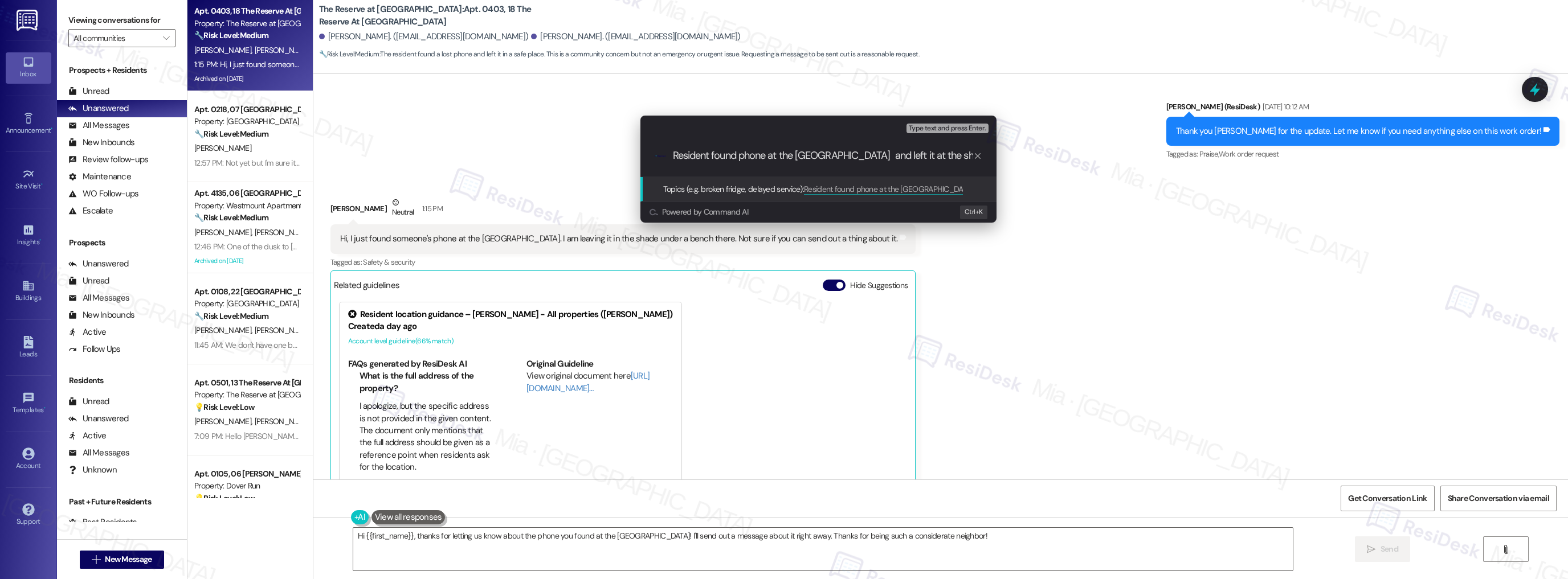
scroll to position [0, 55]
drag, startPoint x: 924, startPoint y: 158, endPoint x: 1034, endPoint y: 167, distance: 110.4
click at [1034, 167] on div "Escalate Conversation High risk Topics (e.g. broken fridge, delayed service) An…" at bounding box center [784, 290] width 1568 height 579
click at [919, 153] on input "Resident found phone at the dog park. and left it at the shade under a bench th…" at bounding box center [822, 156] width 300 height 12
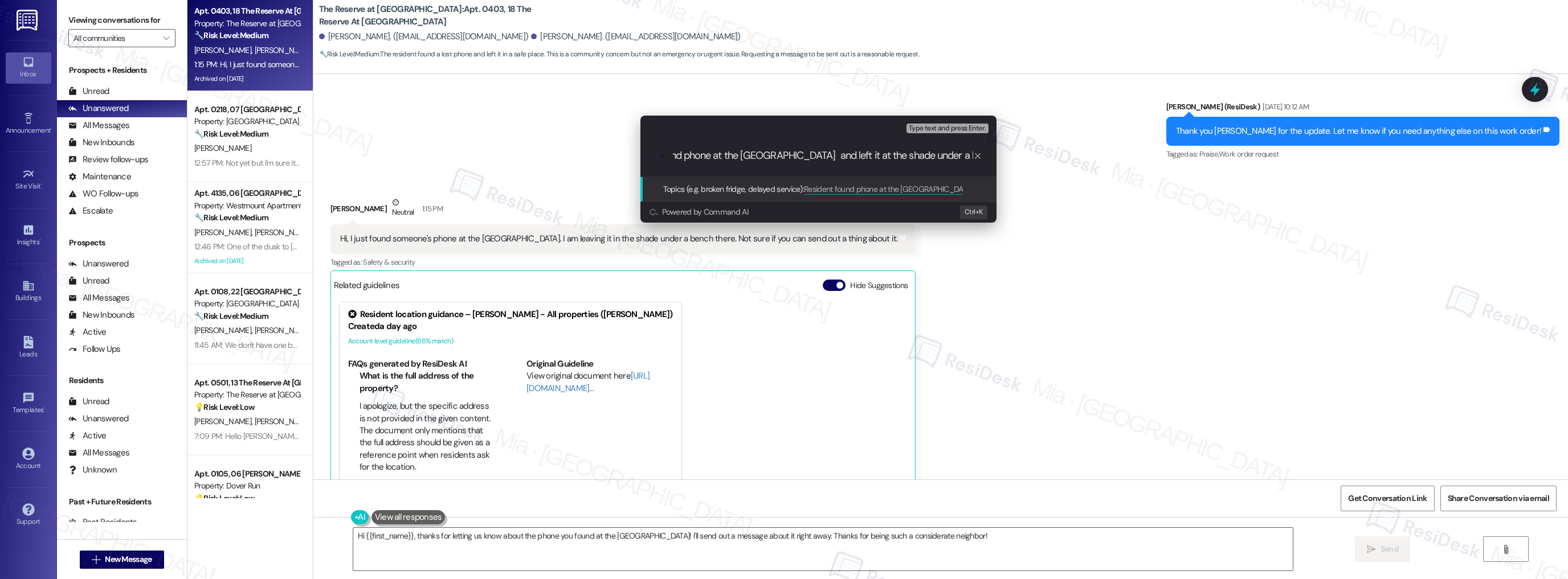
click at [917, 154] on input "Resident found phone at the dog park. and left it at the shade under a bench th…" at bounding box center [822, 156] width 300 height 12
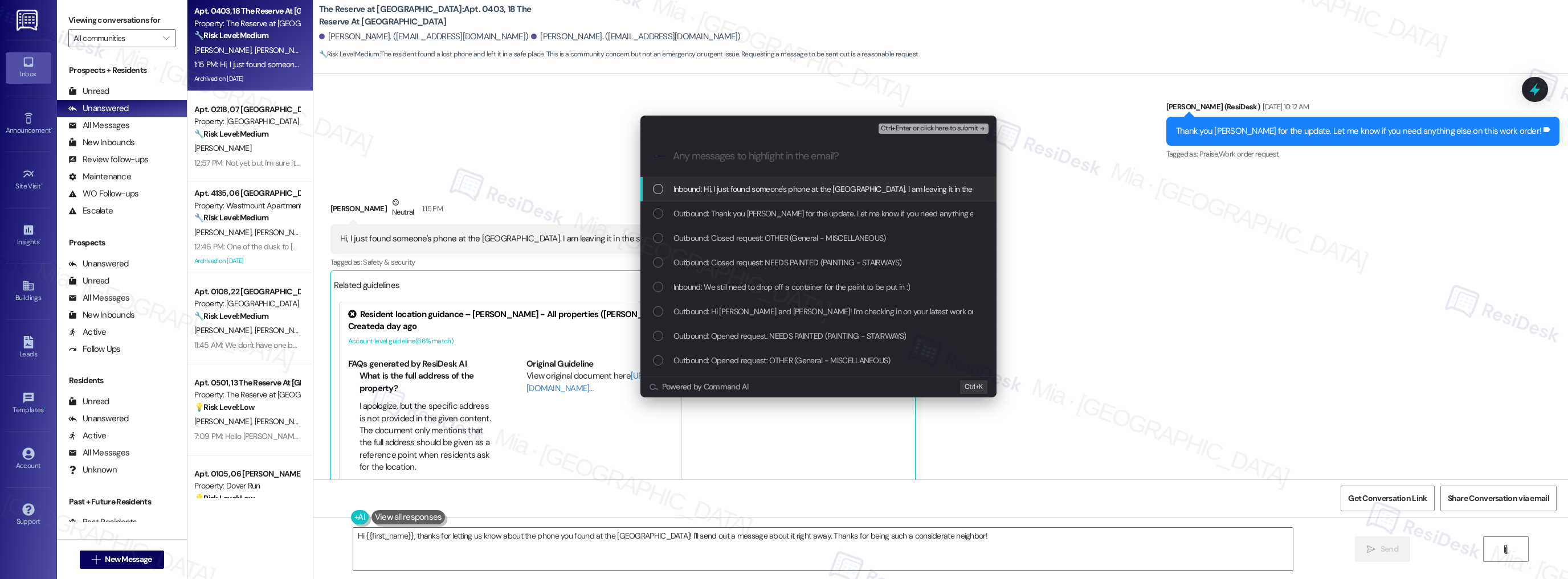
scroll to position [0, 0]
click at [663, 189] on div "Inbound: Hi, I just found someone's phone at the dog park. I am leaving it in t…" at bounding box center [820, 189] width 334 height 13
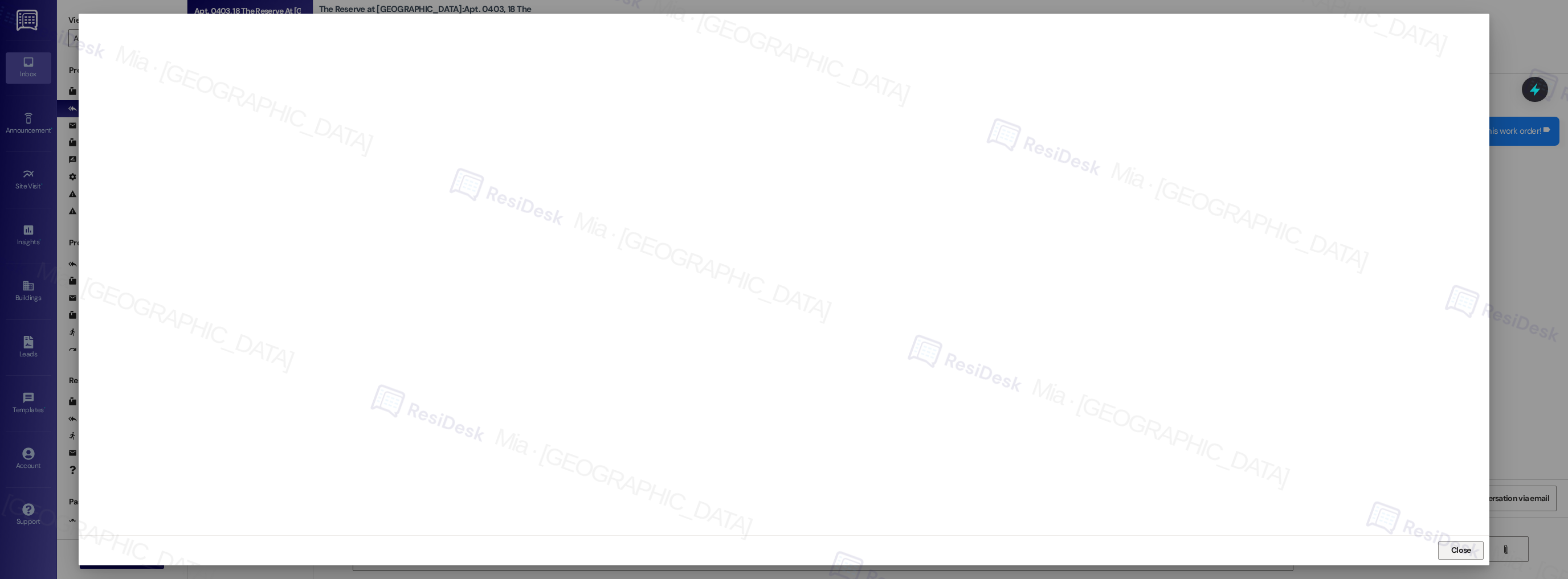
click at [1468, 553] on span "Close" at bounding box center [1461, 550] width 20 height 12
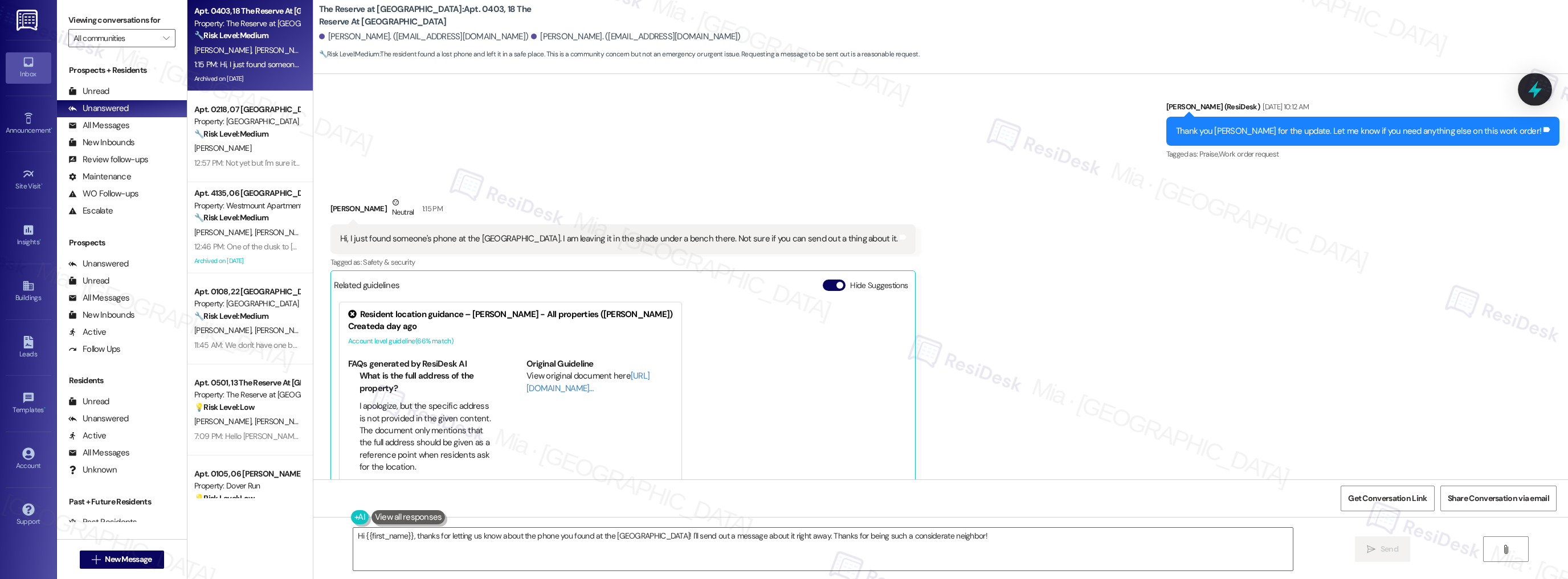
click at [1531, 89] on icon at bounding box center [1535, 89] width 19 height 19
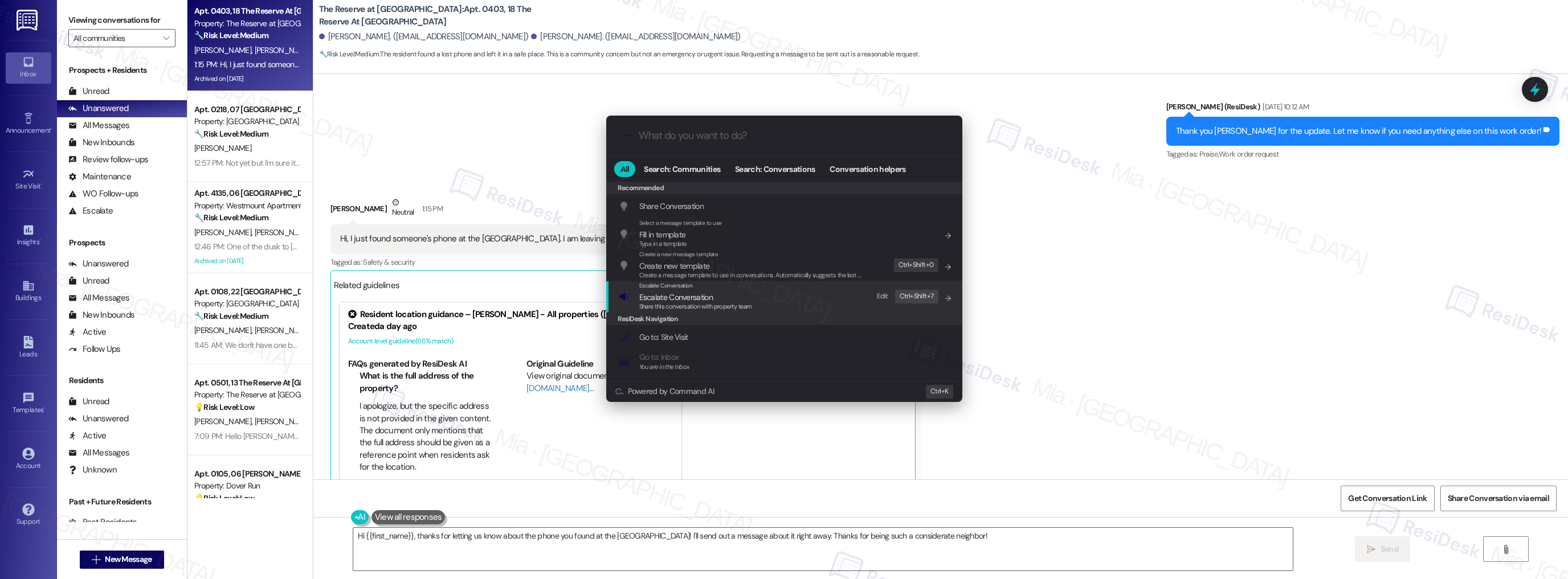
click at [698, 296] on span "Escalate Conversation" at bounding box center [676, 297] width 74 height 10
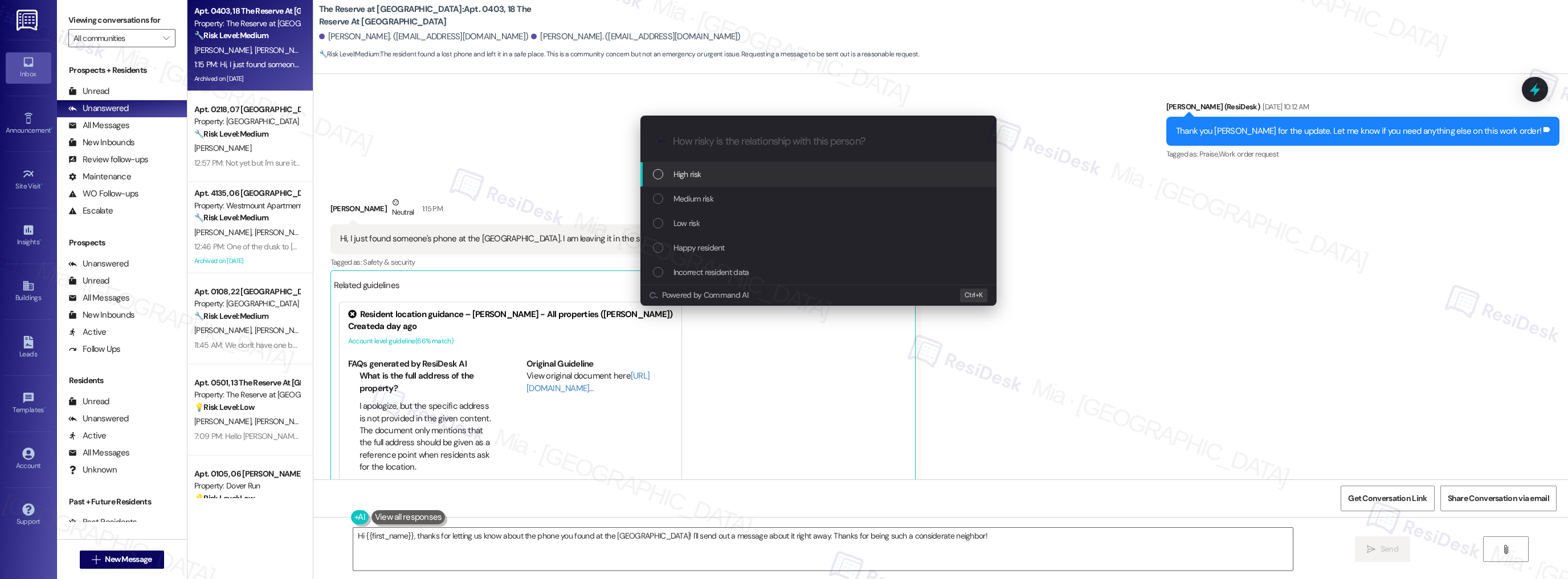
click at [711, 167] on div "High risk" at bounding box center [818, 175] width 356 height 24
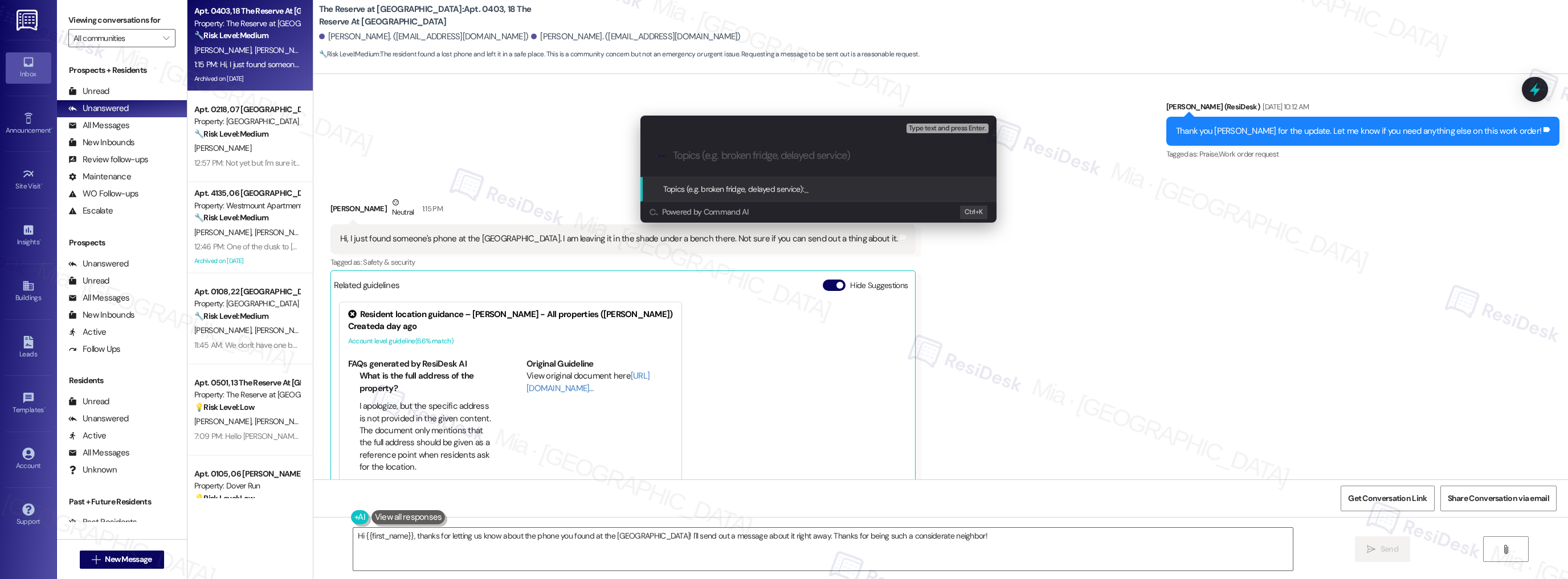
paste input "Resident found phone at the dog park. and left it at the shade under a bench th…"
type input "Resident found phone at the dog park. and left it at the shade under a bench th…"
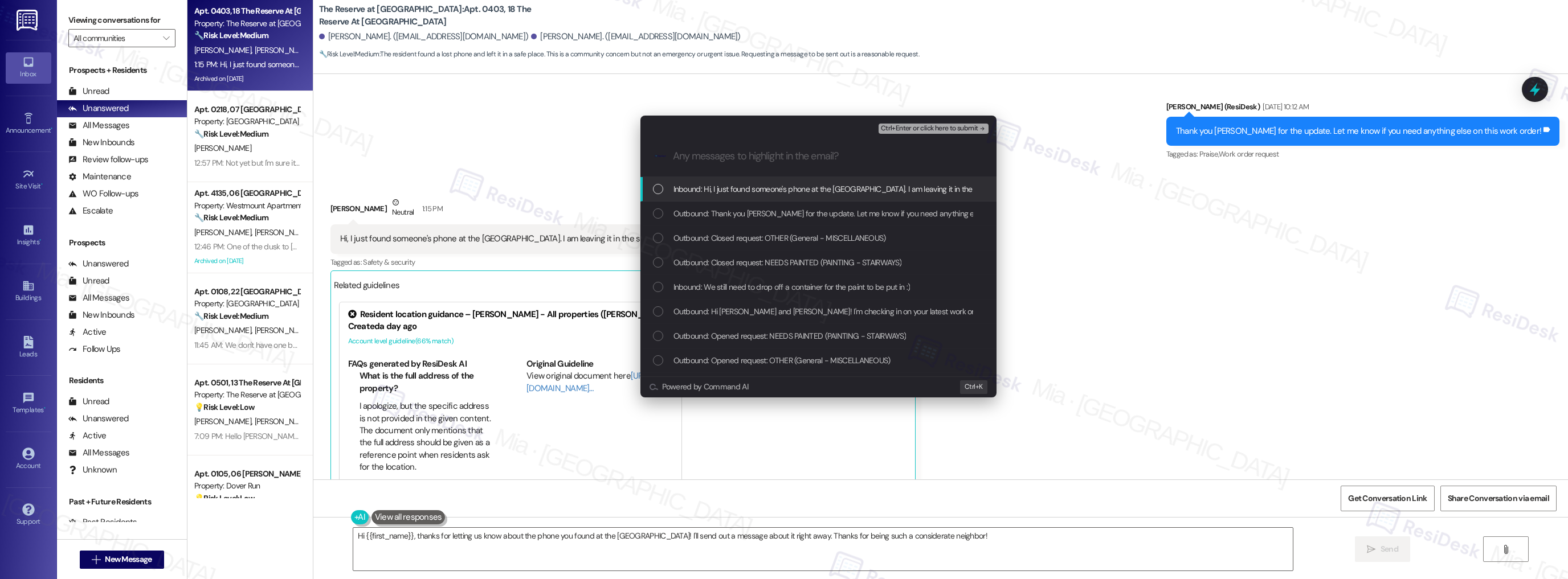
click at [738, 193] on span "Inbound: Hi, I just found someone's phone at the dog park. I am leaving it in t…" at bounding box center [943, 189] width 541 height 13
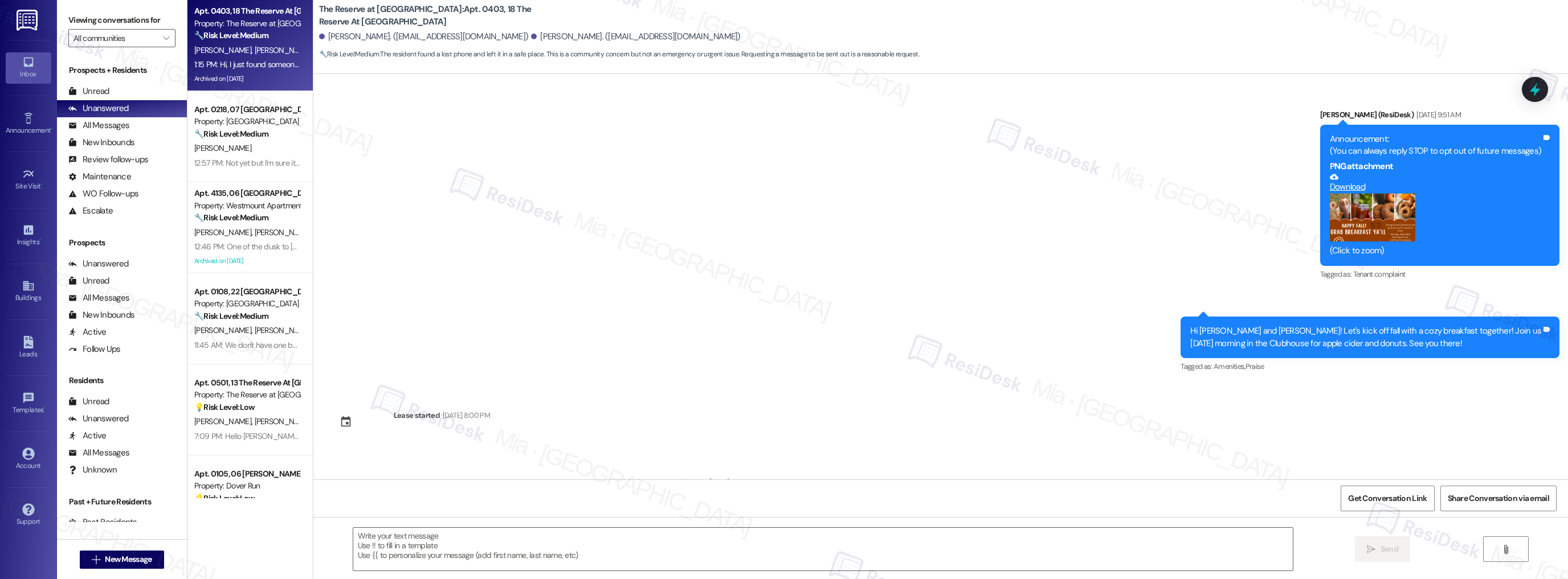
scroll to position [7028, 0]
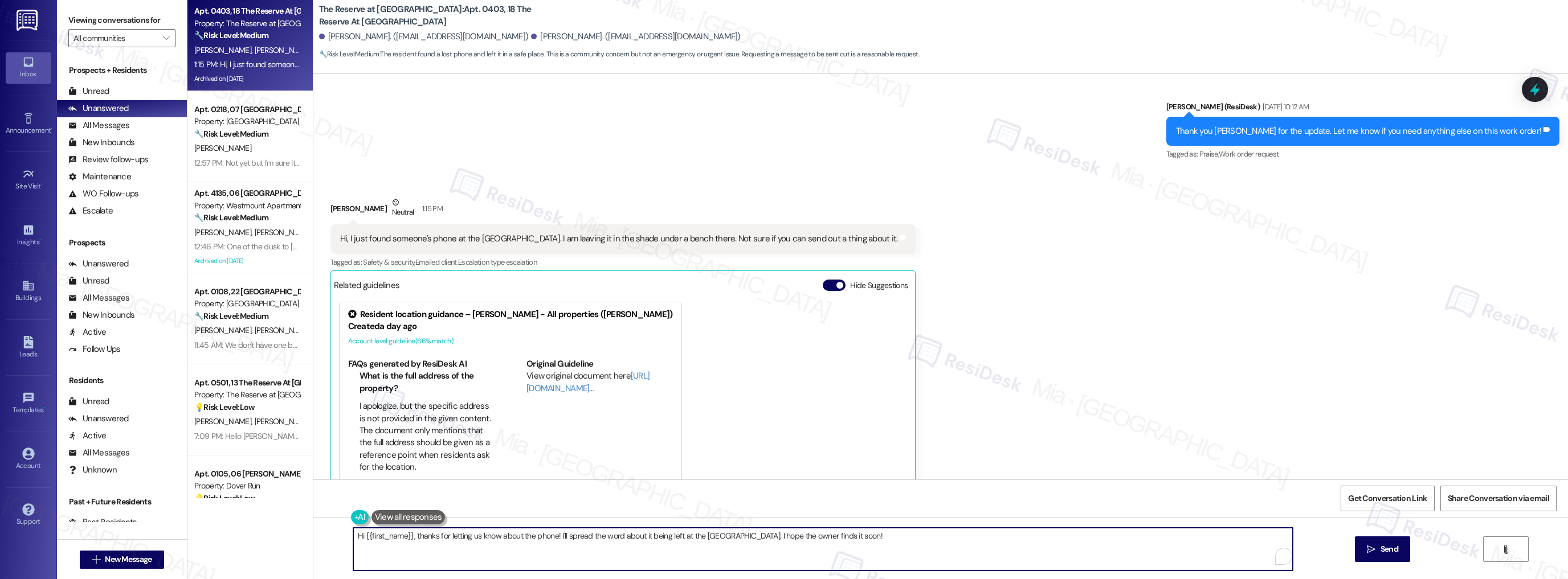
drag, startPoint x: 431, startPoint y: 535, endPoint x: 343, endPoint y: 535, distance: 88.0
click at [347, 535] on div "Hi {{first_name}}, thanks for letting us know about the phone! I'll spread the …" at bounding box center [817, 549] width 941 height 44
drag, startPoint x: 527, startPoint y: 536, endPoint x: 811, endPoint y: 534, distance: 284.0
click at [811, 534] on textarea "Thank you Liam, for letting us know about the phone! I'll spread the word about…" at bounding box center [823, 549] width 940 height 43
click at [386, 501] on span "you" at bounding box center [379, 501] width 15 height 10
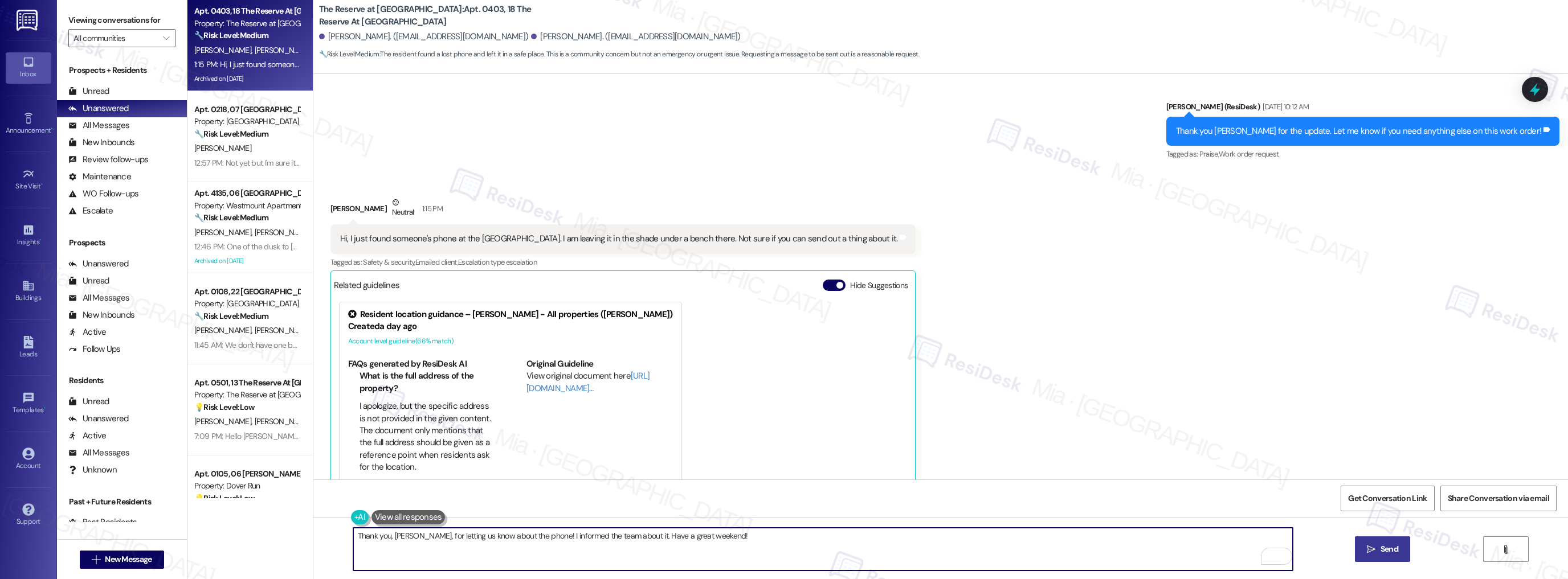
type textarea "Thank you, Liam, for letting us know about the phone! I informed the team about…"
click at [1386, 539] on button " Send" at bounding box center [1382, 549] width 55 height 26
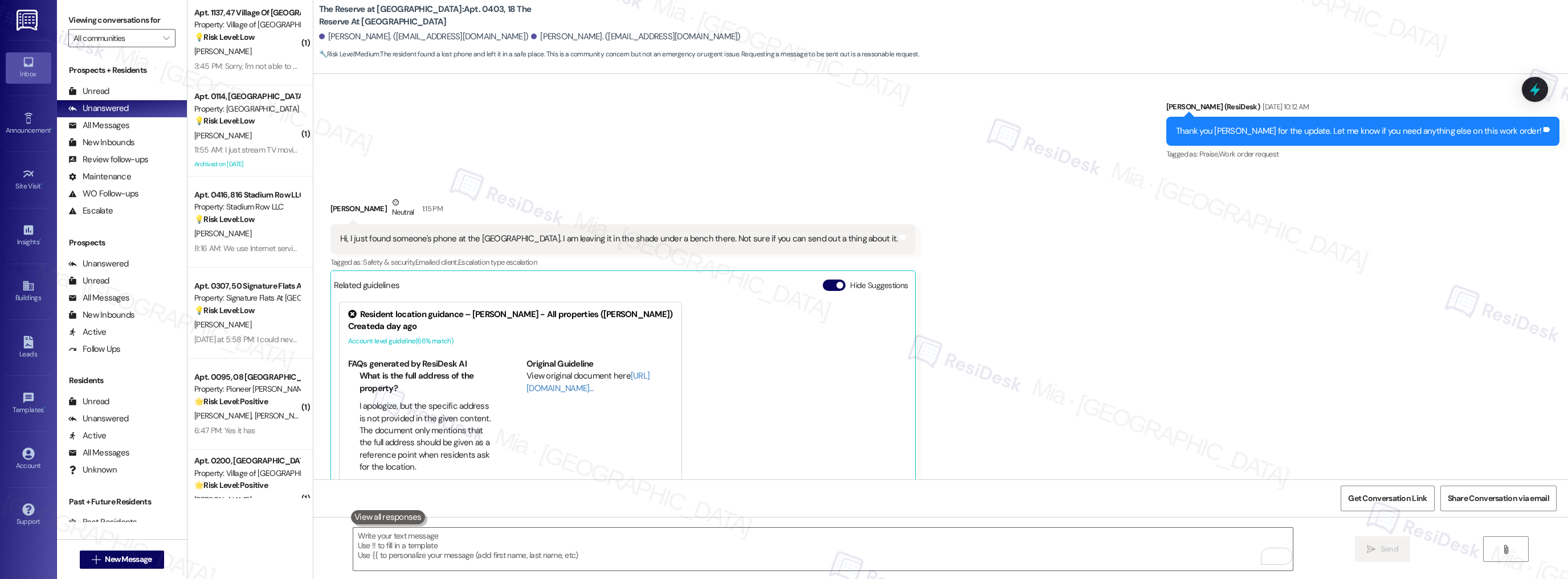
scroll to position [592, 0]
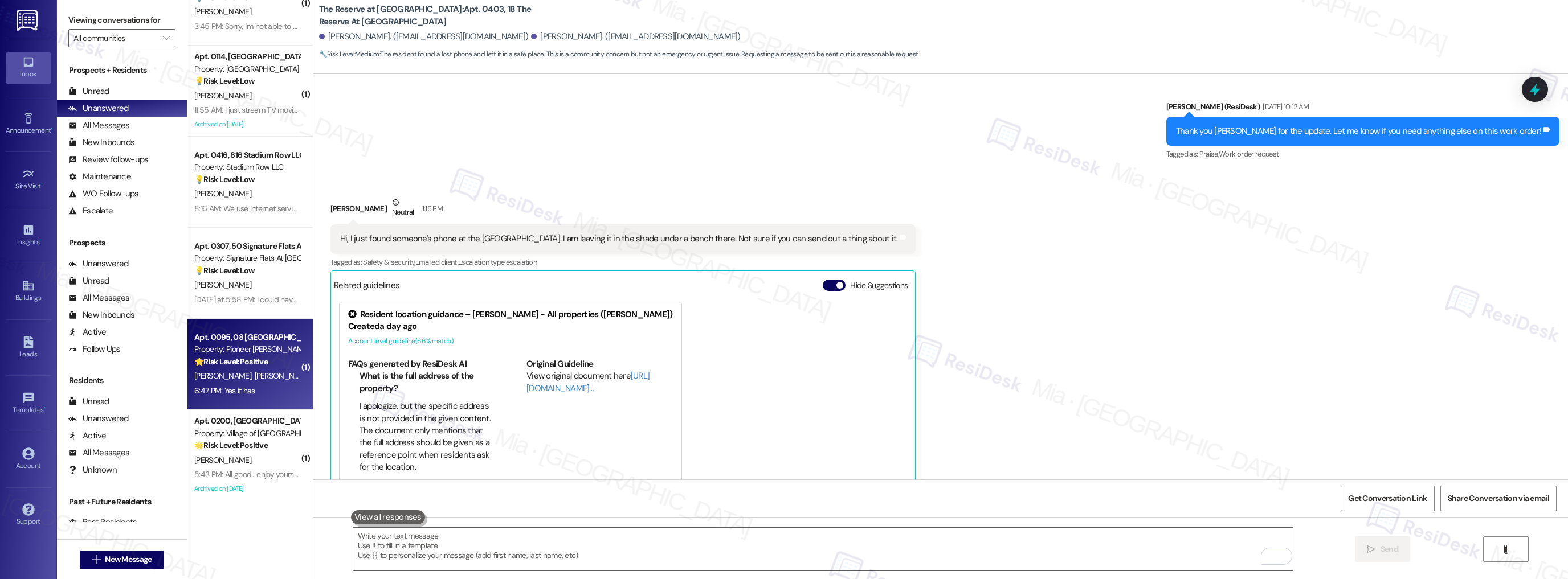
click at [275, 361] on div "🌟 Risk Level: Positive The conversation reflects positive engagement and custom…" at bounding box center [247, 362] width 105 height 12
type textarea "Fetching suggested responses. Please feel free to read through the conversation…"
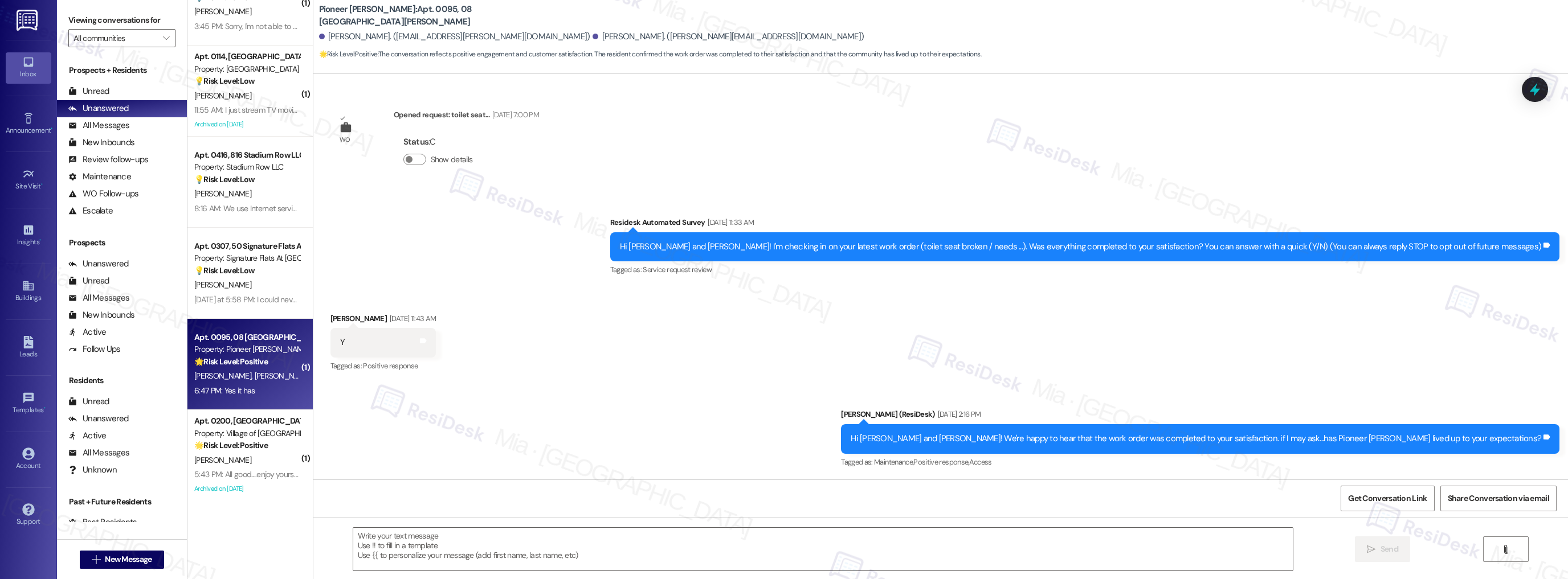
scroll to position [6851, 0]
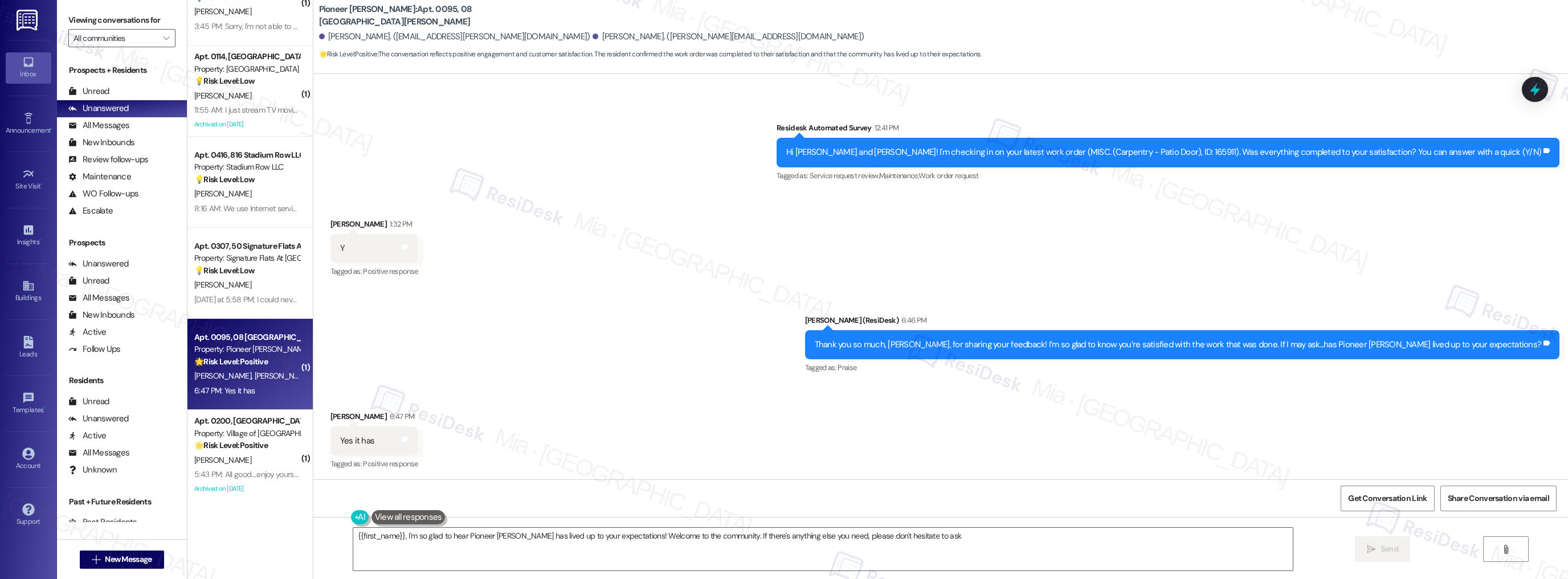
type textarea "{{first_name}}, I'm so glad to hear Pioneer Woods has lived up to your expectat…"
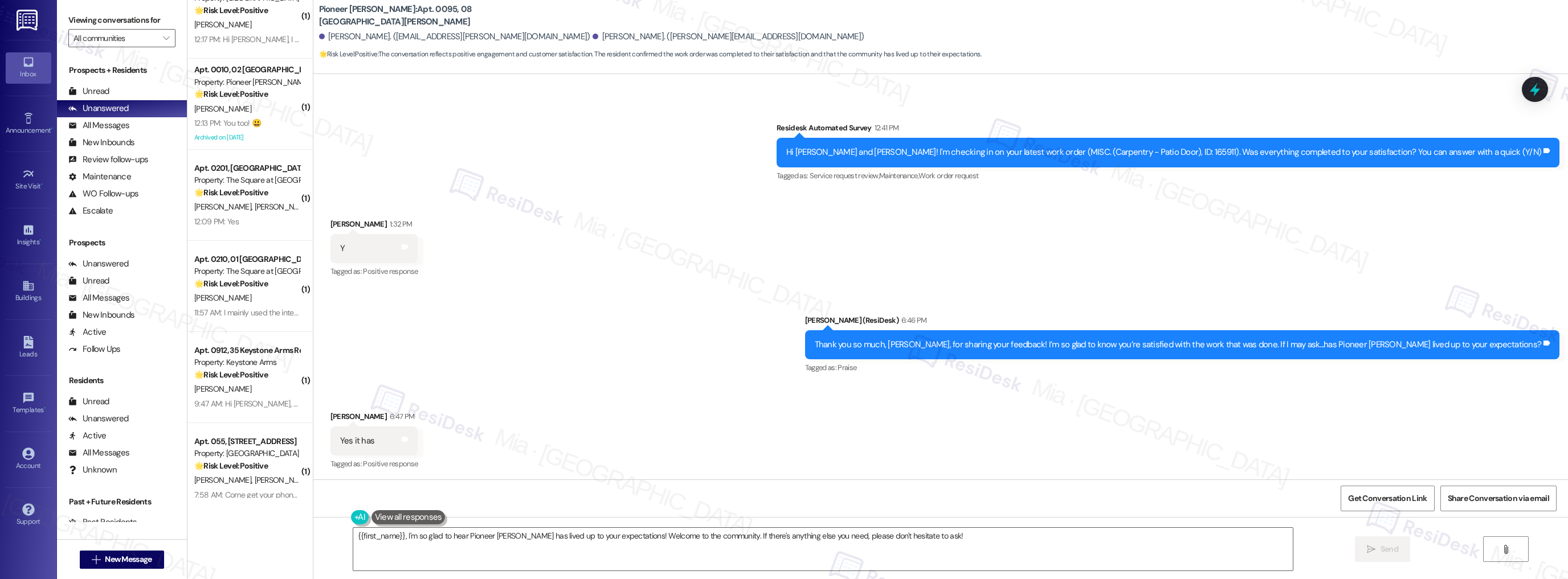
scroll to position [1764, 0]
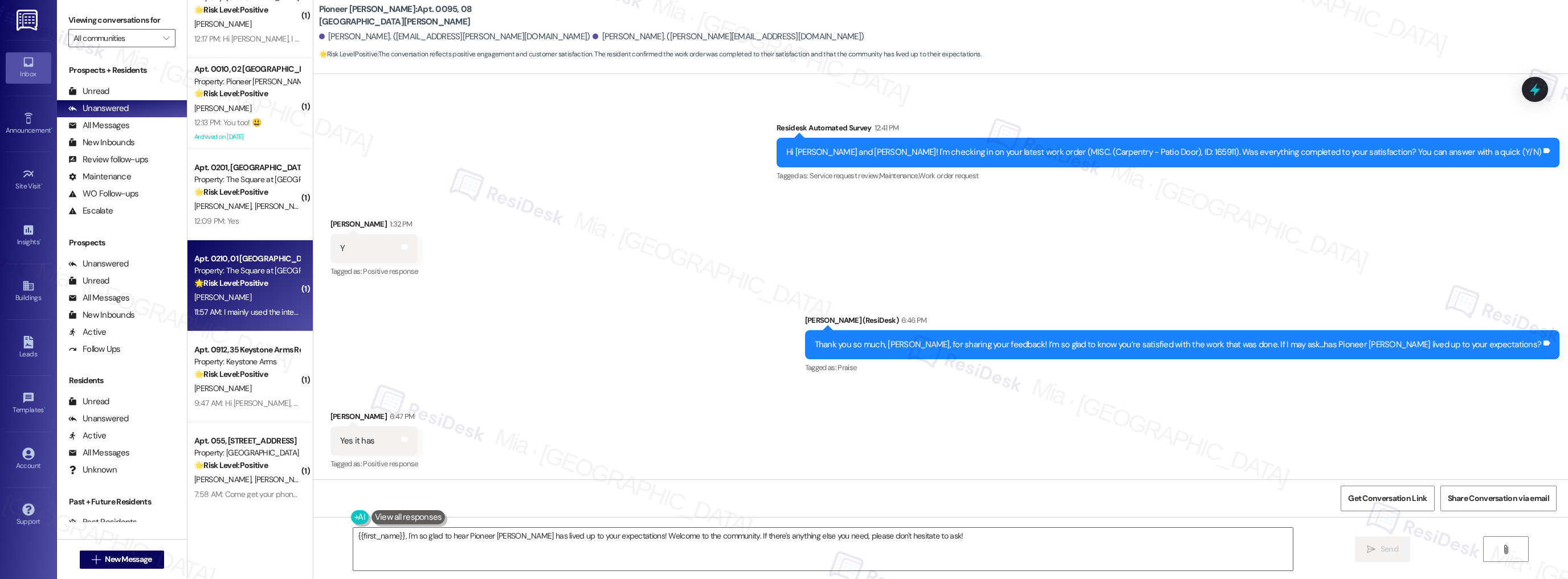
click at [264, 316] on div "11:57 AM: I mainly used the internet for working at home and college classes. Y…" at bounding box center [393, 312] width 397 height 10
type textarea "Fetching suggested responses. Please feel free to read through the conversation…"
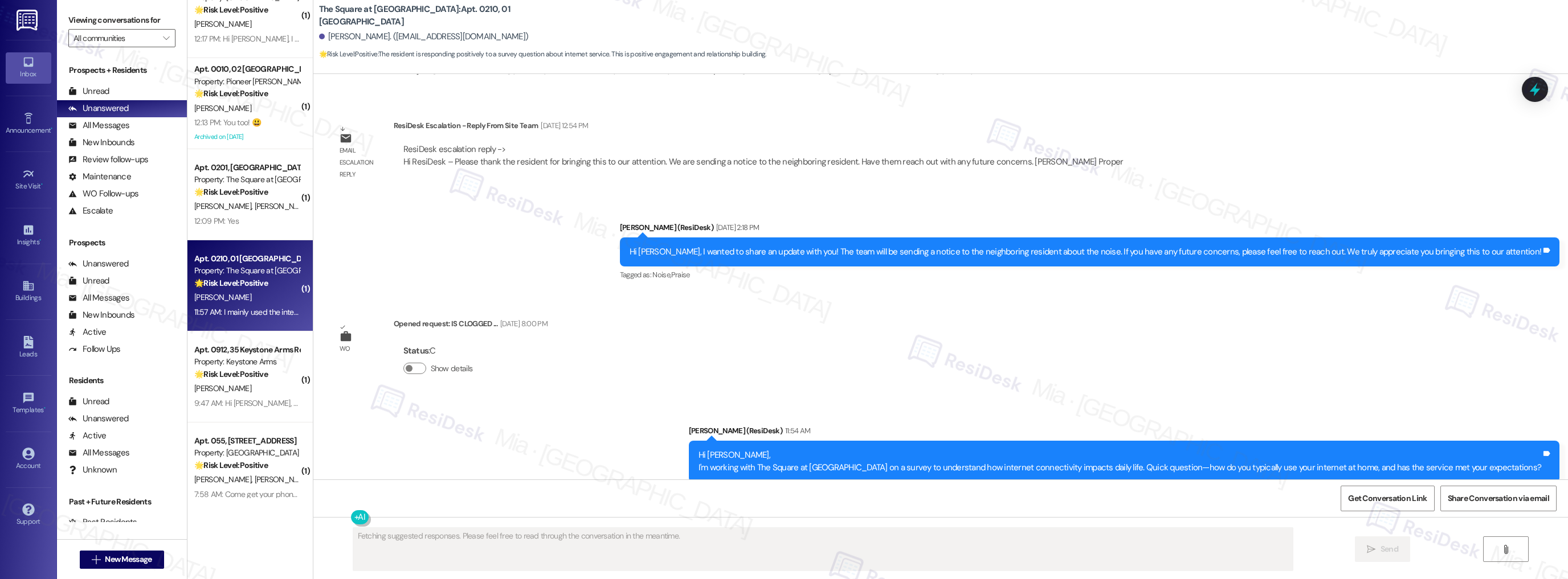
scroll to position [7877, 0]
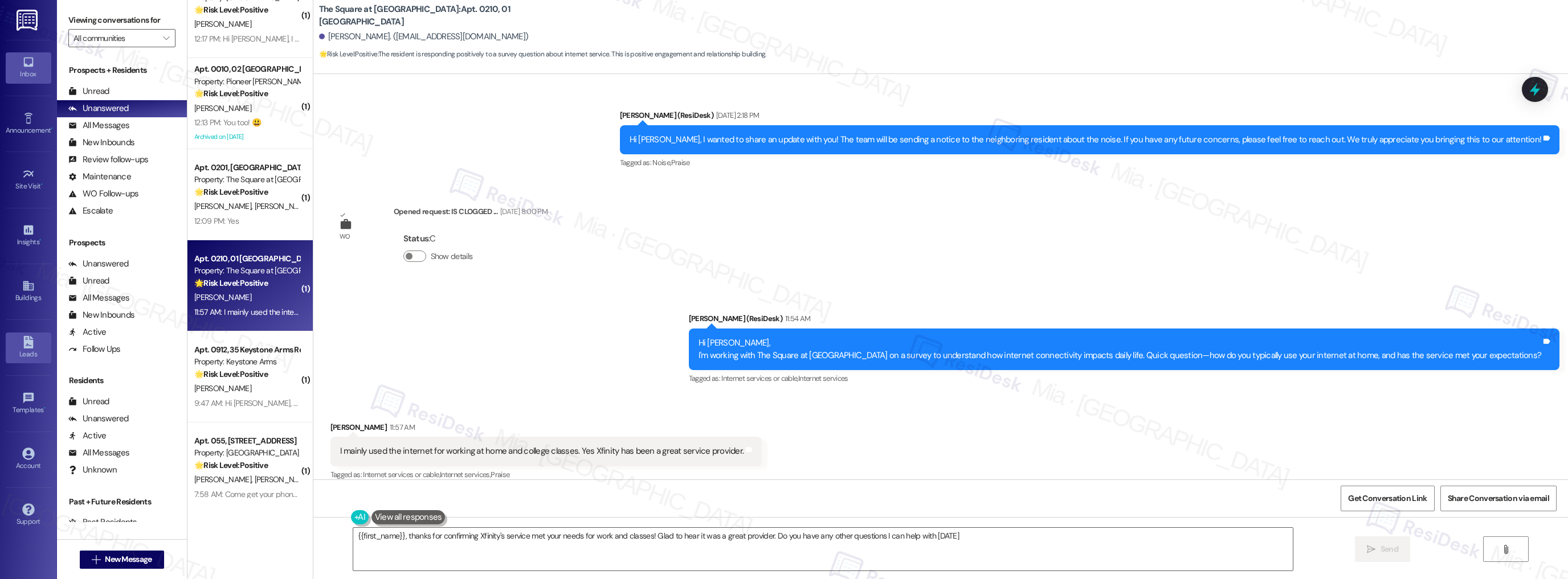
type textarea "{{first_name}}, thanks for confirming Xfinity's service met your needs for work…"
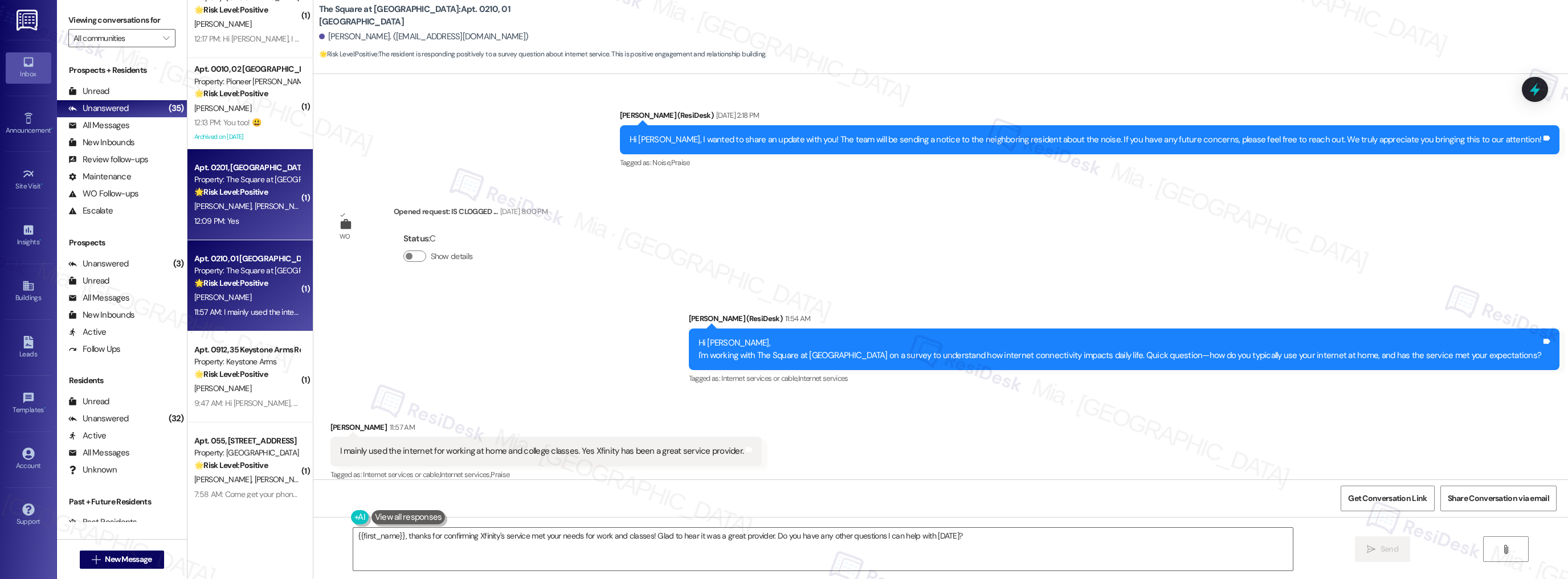
click at [234, 212] on div "D. Curtosi S. Conrad" at bounding box center [247, 206] width 108 height 14
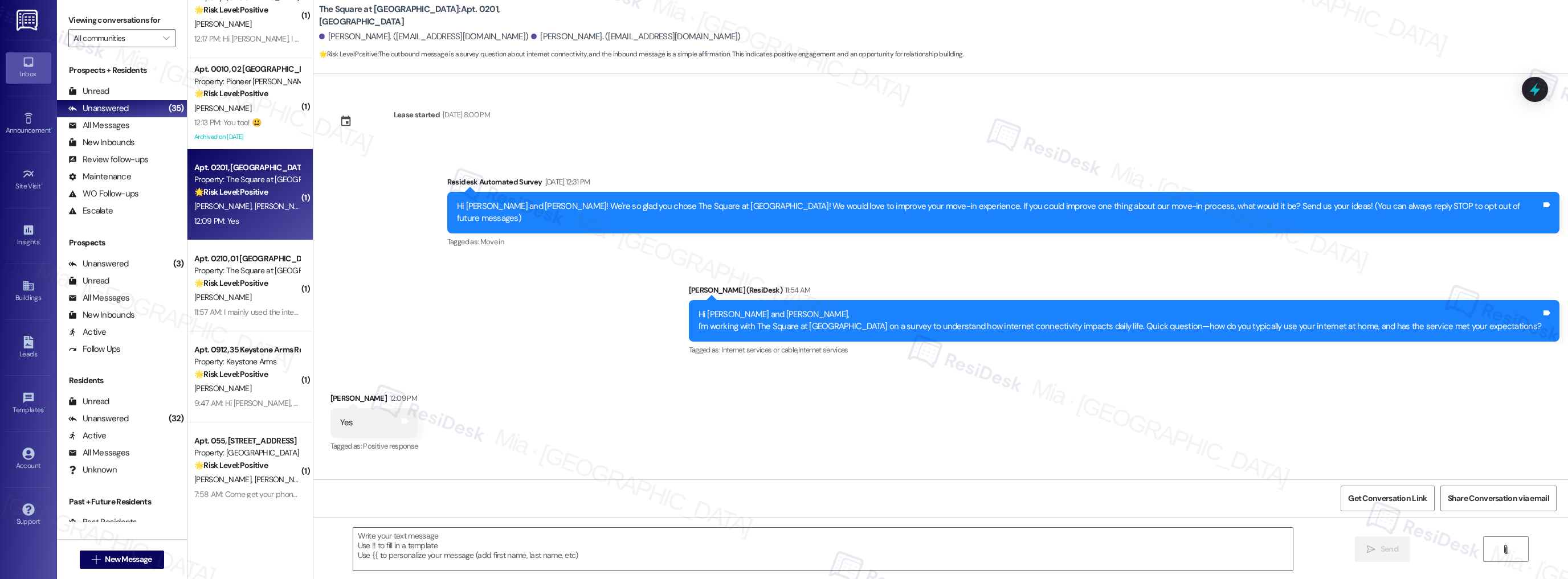
type textarea "Fetching suggested responses. Please feel free to read through the conversation…"
click at [392, 536] on textarea at bounding box center [823, 549] width 940 height 43
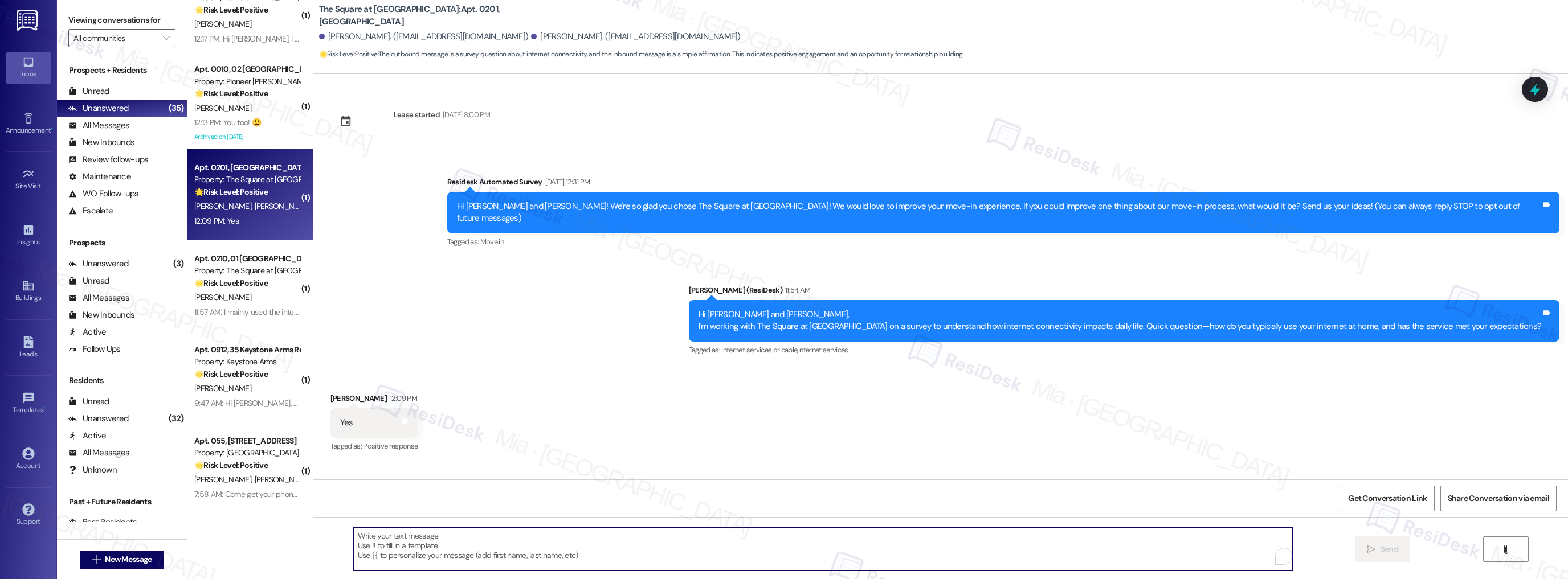
paste textarea "Thank you so much for sharing your feedback! I’m so glad to know you’re satisfi…"
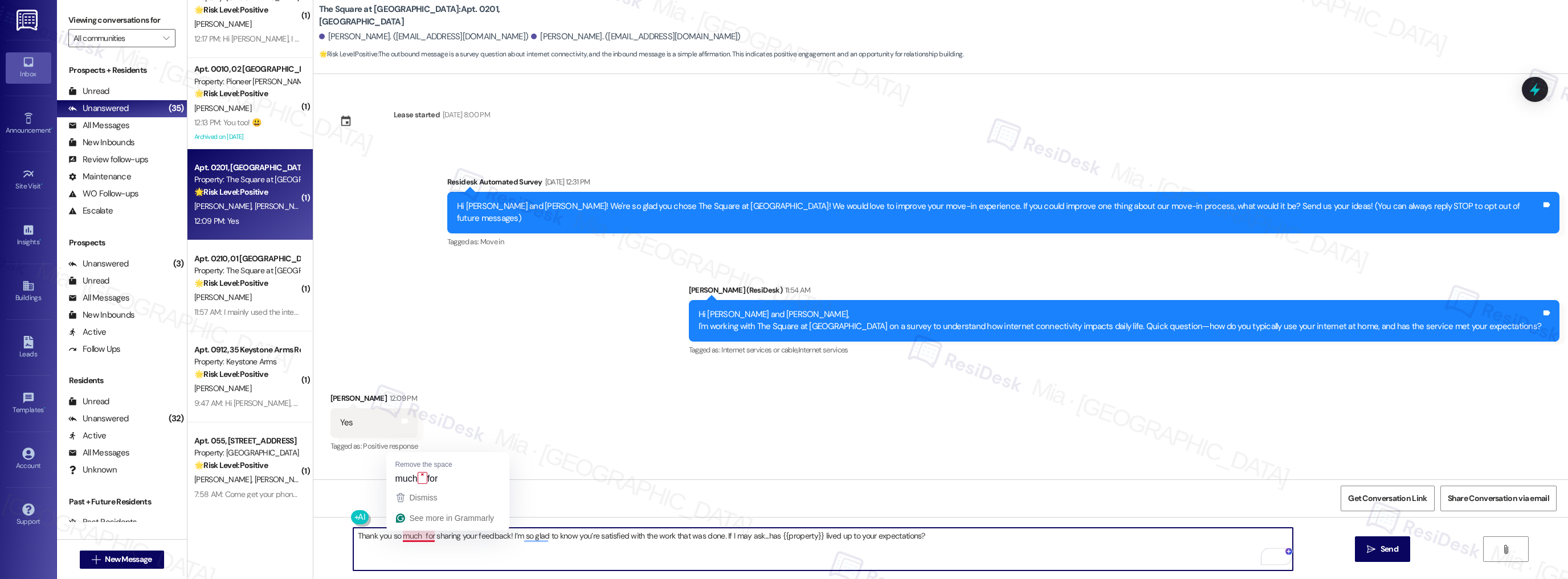
click at [413, 535] on textarea "Thank you so much for sharing your feedback! I’m so glad to know you’re satisfi…" at bounding box center [823, 549] width 940 height 43
click at [442, 537] on textarea "Thank you so much, Sierra, for sharing your feedback! I’m so glad to know you’r…" at bounding box center [823, 549] width 940 height 43
type textarea "Thank you so much, Sierra, for sharing your feedback! I’m so glad to know you’r…"
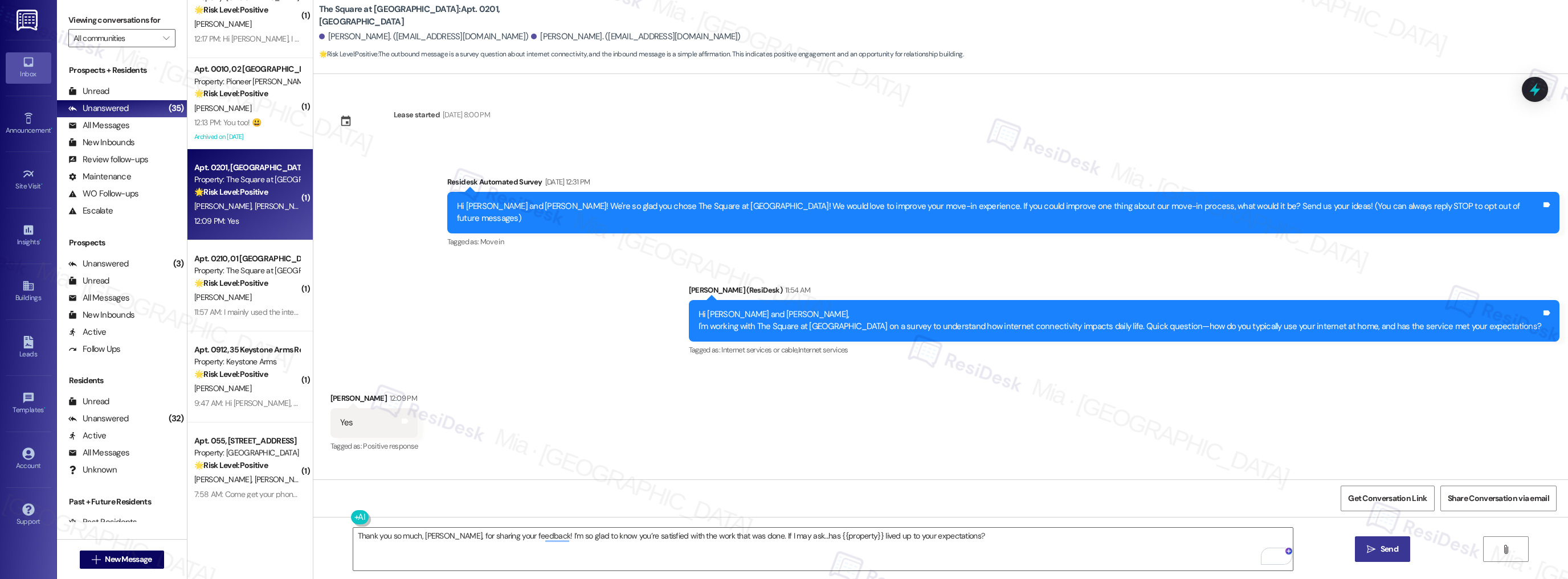
click at [1373, 547] on icon "" at bounding box center [1371, 549] width 9 height 9
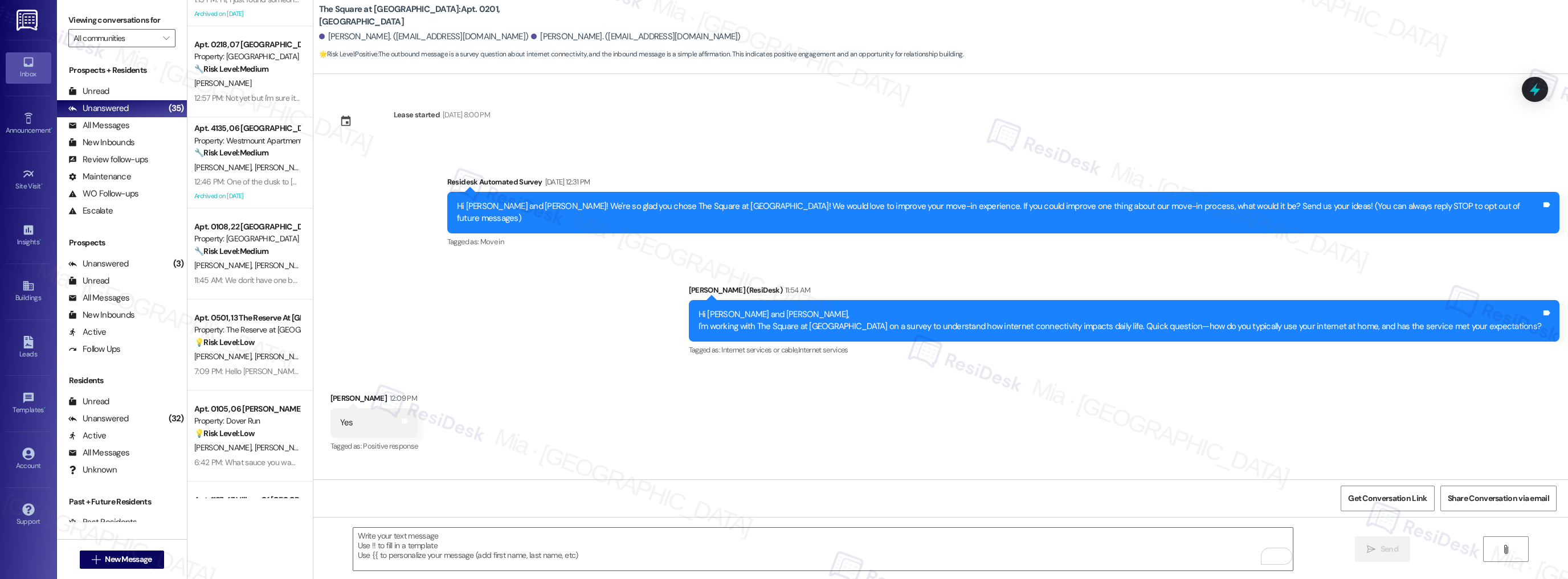
scroll to position [0, 0]
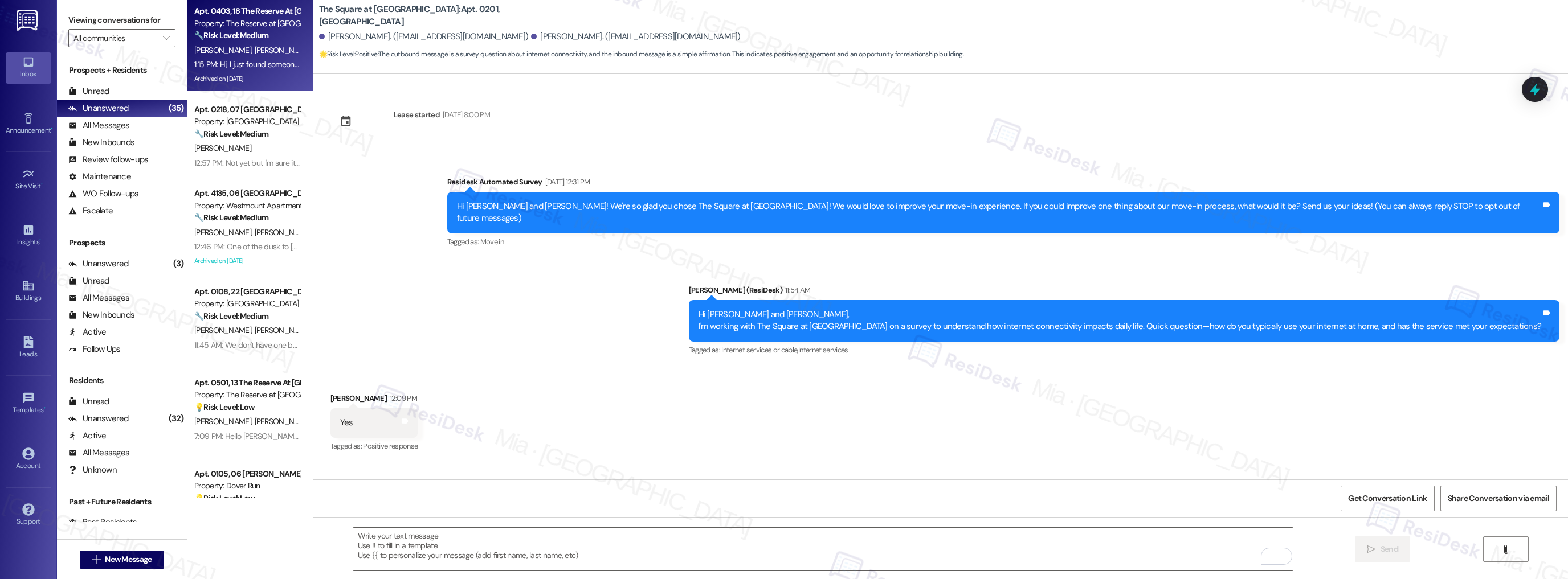
click at [262, 75] on div "Archived on 03/12/2025" at bounding box center [247, 78] width 108 height 14
type textarea "Fetching suggested responses. Please feel free to read through the conversation…"
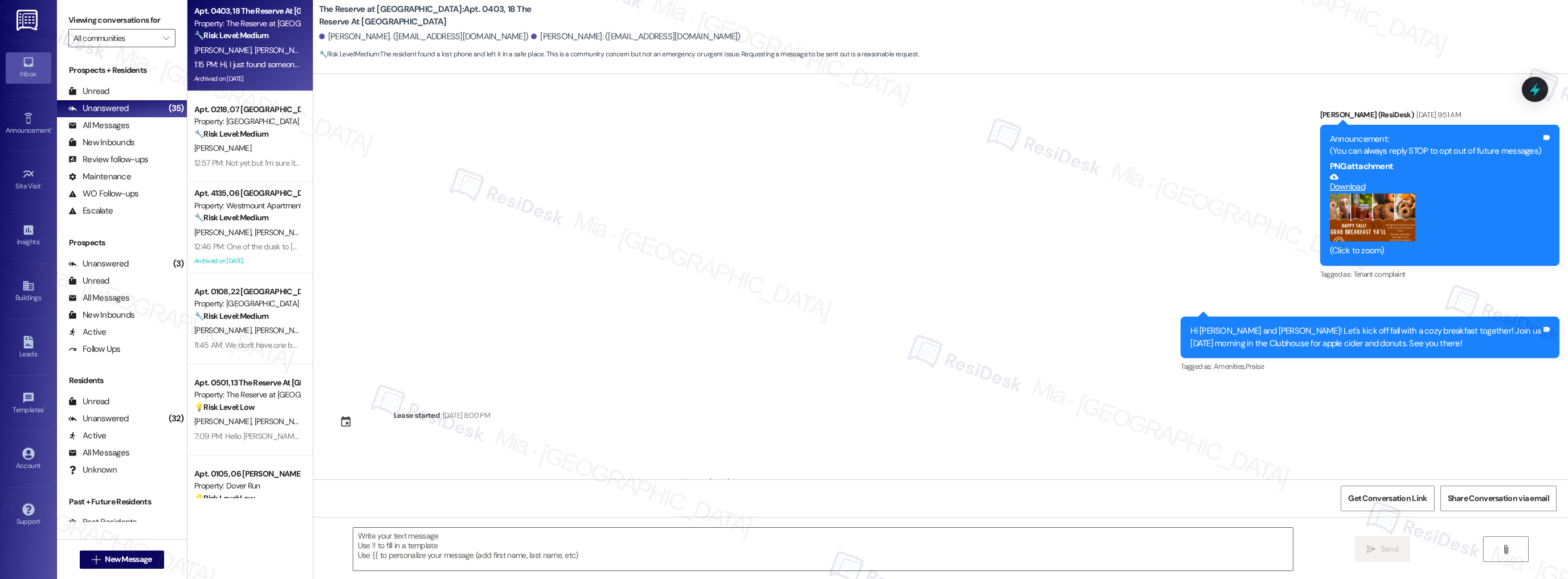
scroll to position [7252, 0]
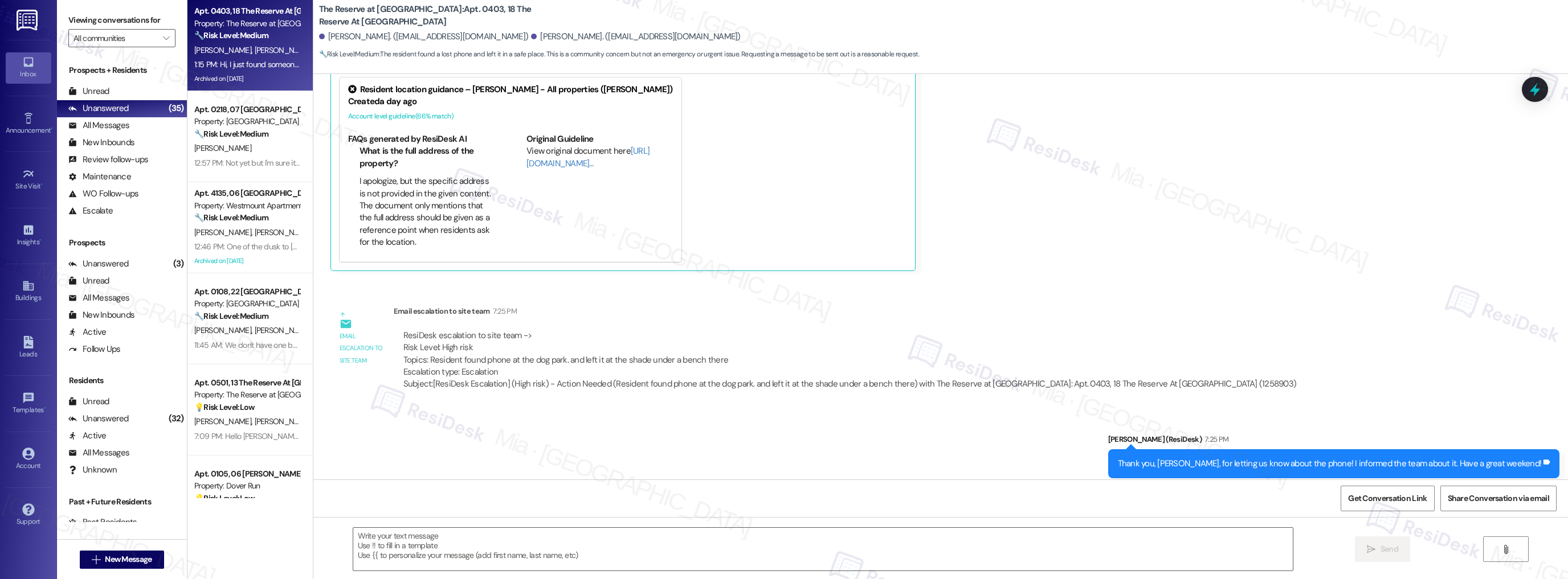
type textarea "Fetching suggested responses. Please feel free to read through the conversation…"
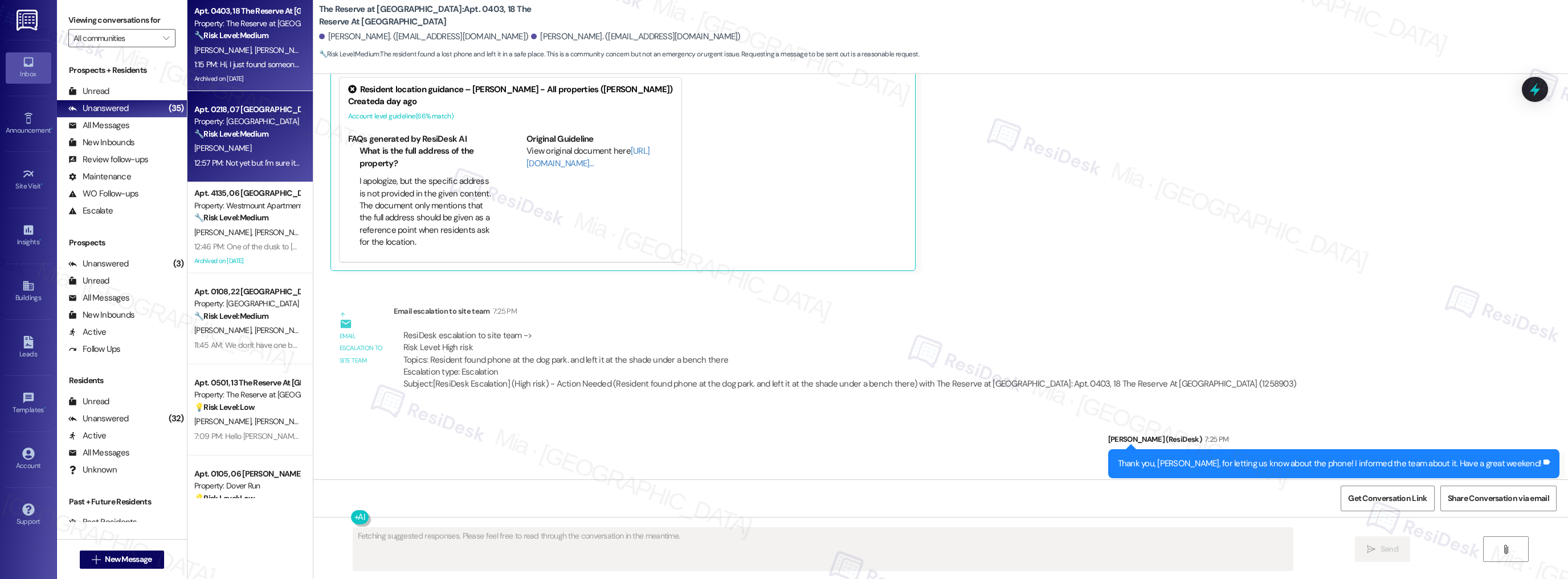
click at [257, 146] on div "K. Dunn-Fauver" at bounding box center [247, 148] width 108 height 14
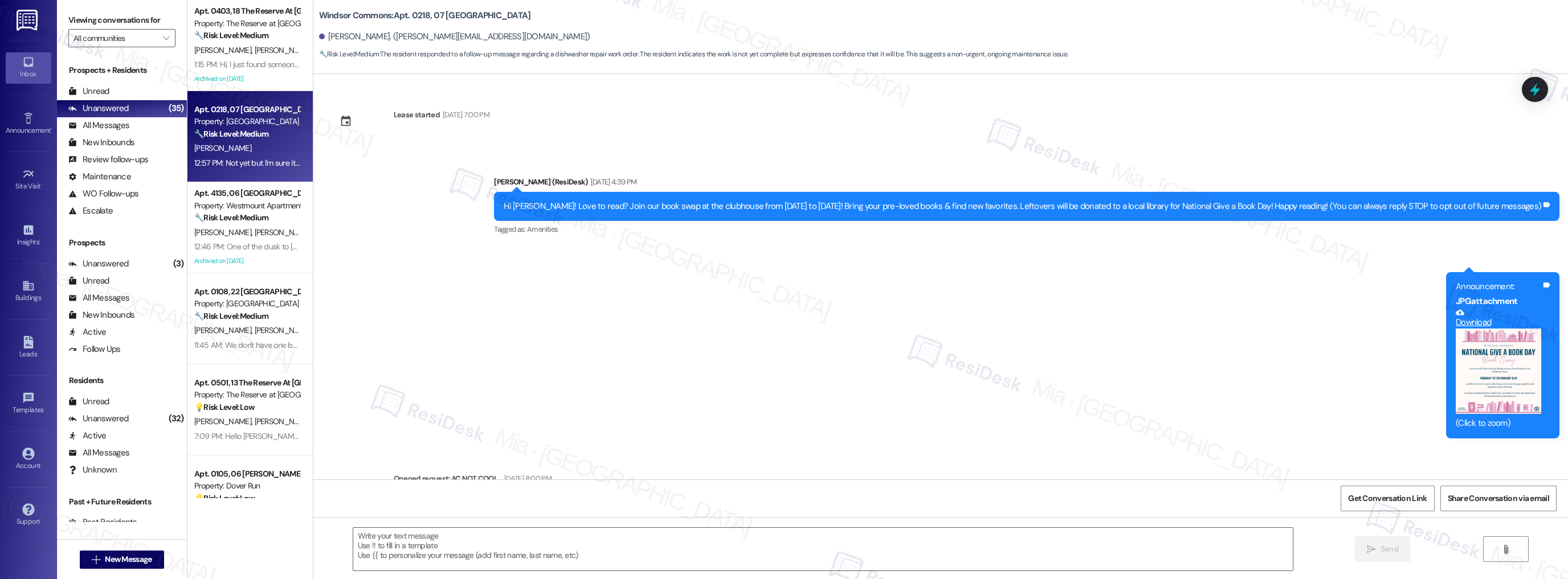
scroll to position [5128, 0]
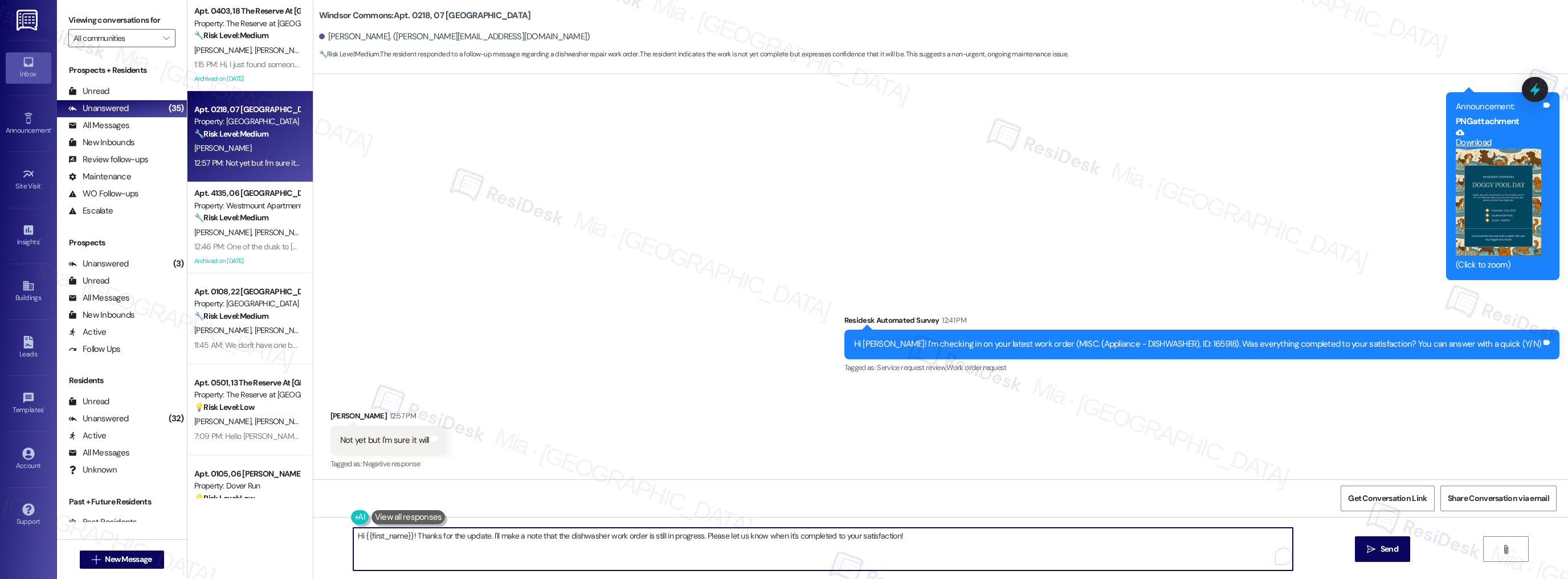
drag, startPoint x: 410, startPoint y: 537, endPoint x: 339, endPoint y: 536, distance: 71.0
click at [347, 536] on div "Hi {{first_name}}! Thanks for the update. I'll make a note that the dishwasher …" at bounding box center [817, 549] width 941 height 44
drag, startPoint x: 768, startPoint y: 533, endPoint x: 838, endPoint y: 535, distance: 70.0
click at [838, 535] on textarea "Thanks for the update. I'll make a note that the dishwasher work order is still…" at bounding box center [823, 549] width 940 height 43
type textarea "Thanks for the update. I'll make a note that the dishwasher work order is still…"
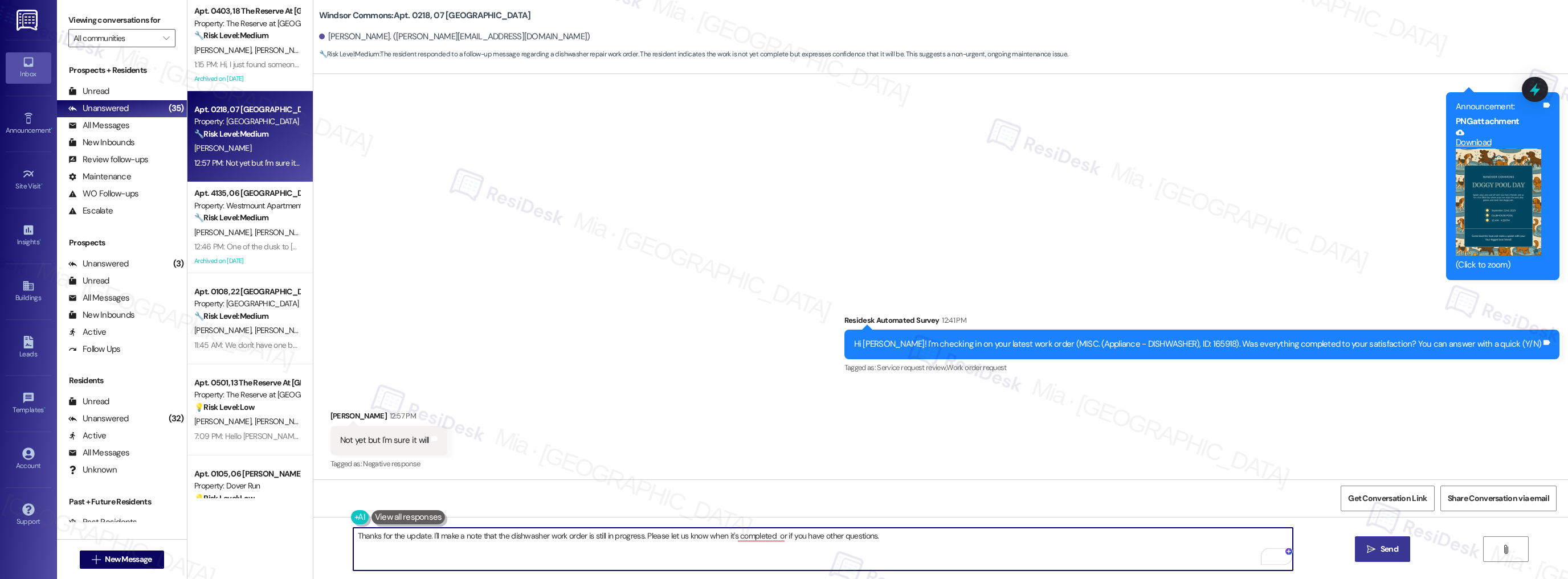
click at [1385, 552] on span "Send" at bounding box center [1389, 549] width 18 height 12
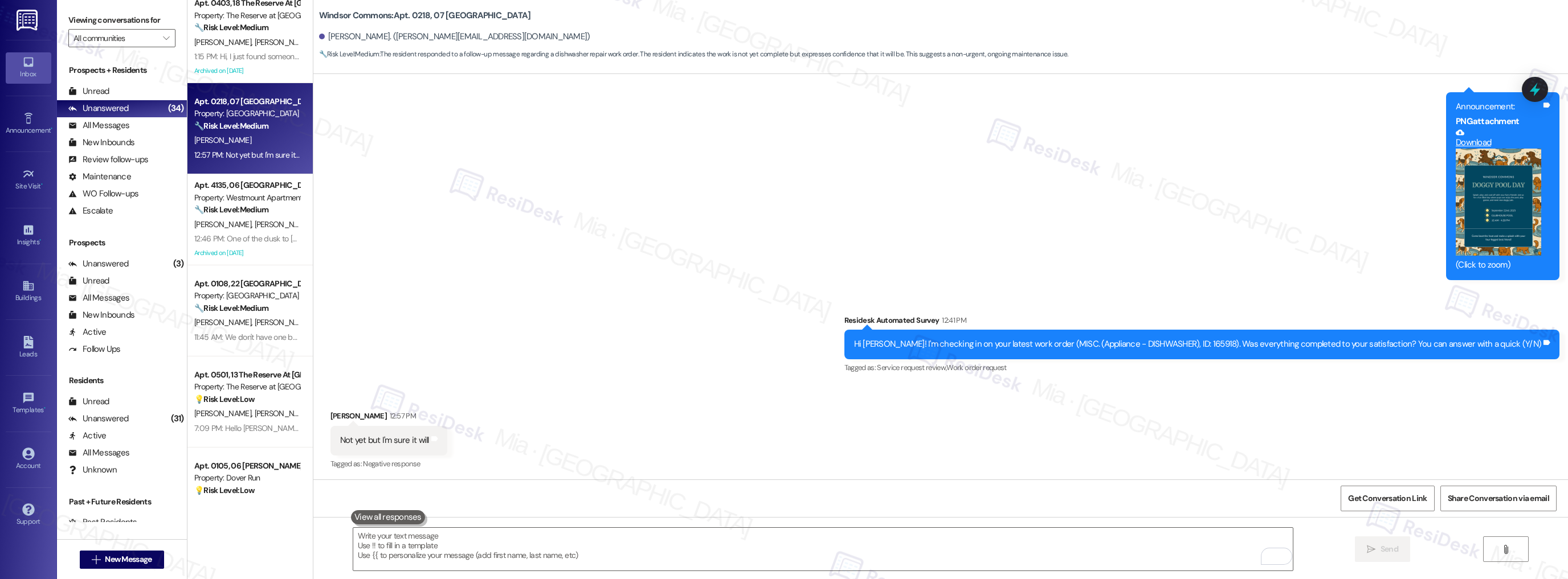
scroll to position [9, 0]
click at [164, 39] on button "" at bounding box center [166, 38] width 18 height 18
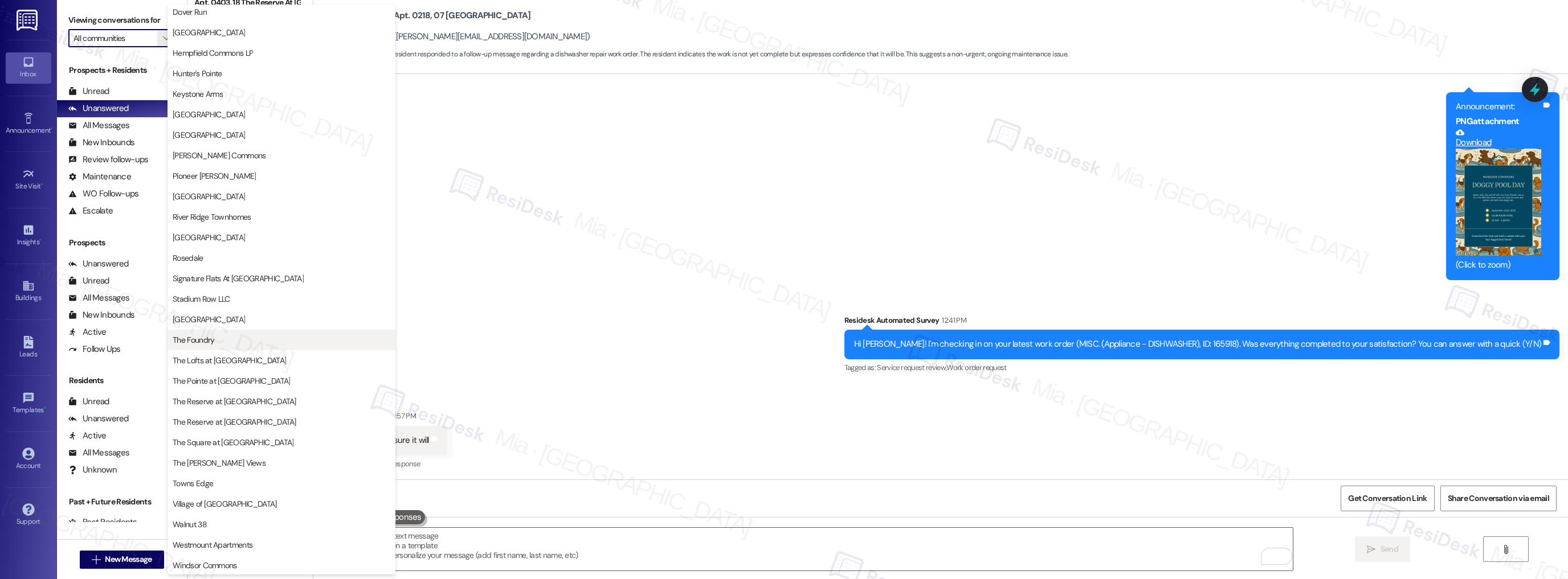
scroll to position [66, 0]
click at [261, 299] on span "Stadium Row LLC" at bounding box center [282, 297] width 218 height 12
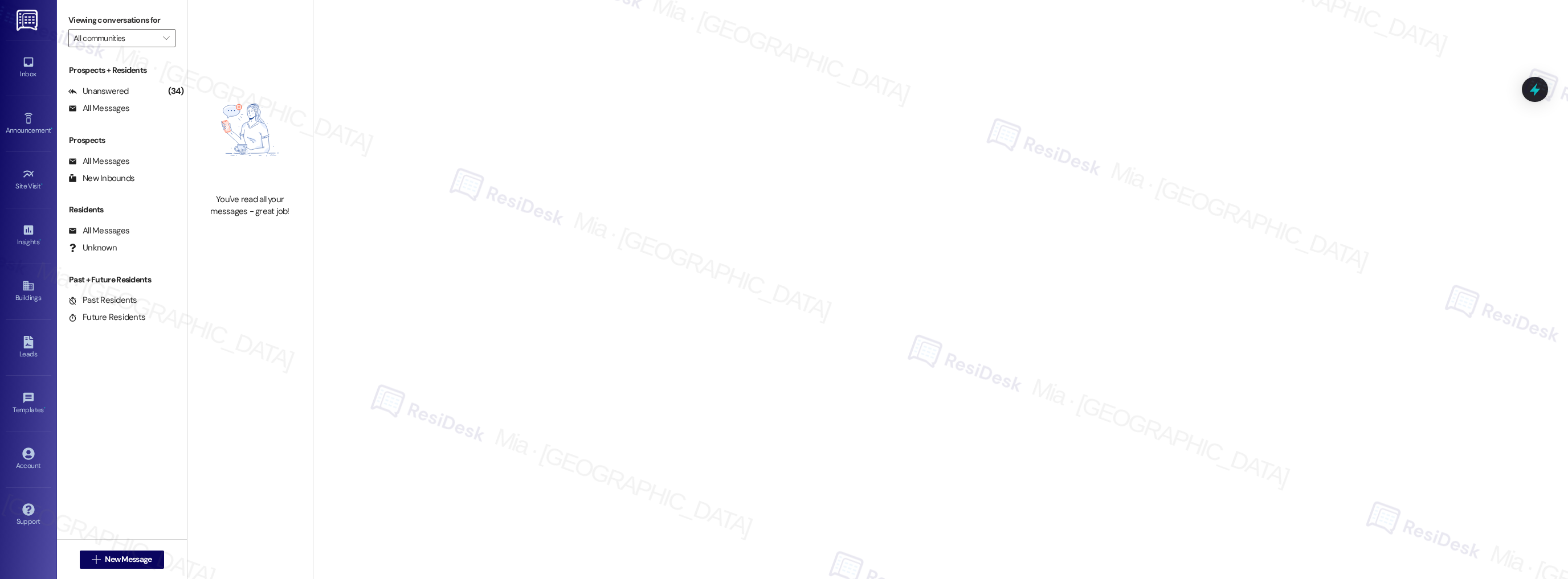
type input "Stadium Row LLC"
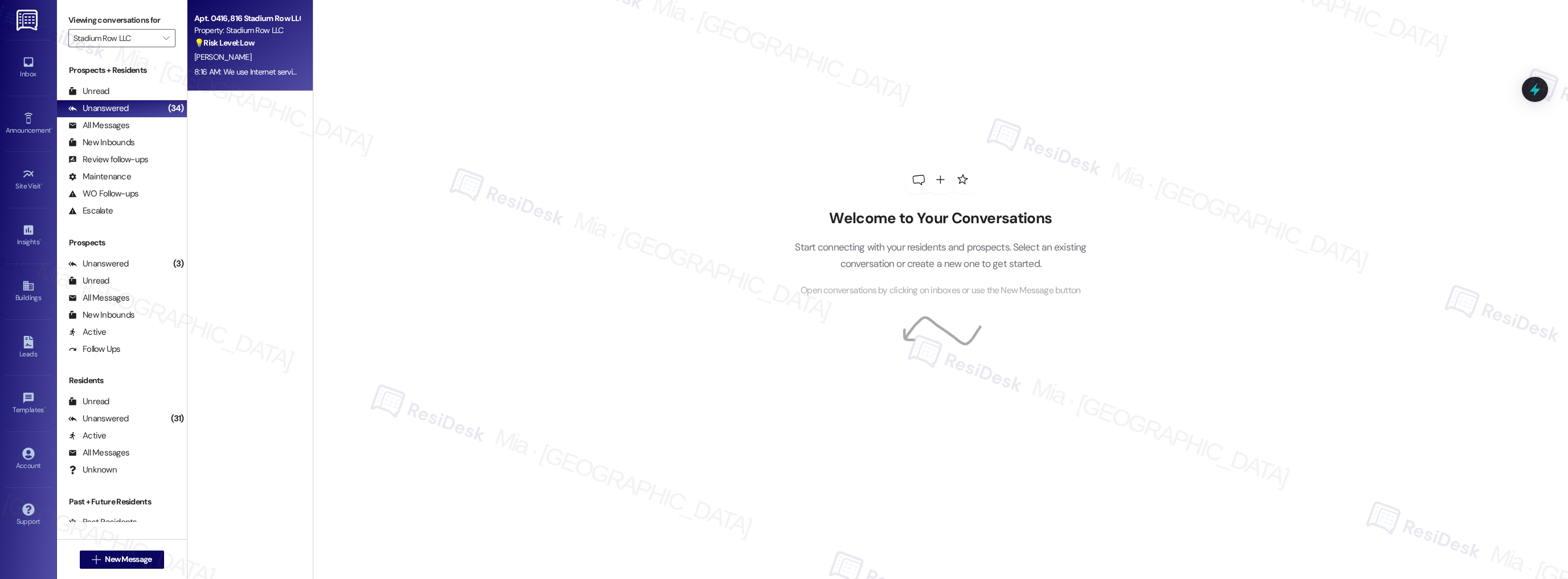
click at [269, 75] on div "8:16 AM: We use Internet service for everything here at SR: we work remotely; w…" at bounding box center [839, 72] width 1291 height 10
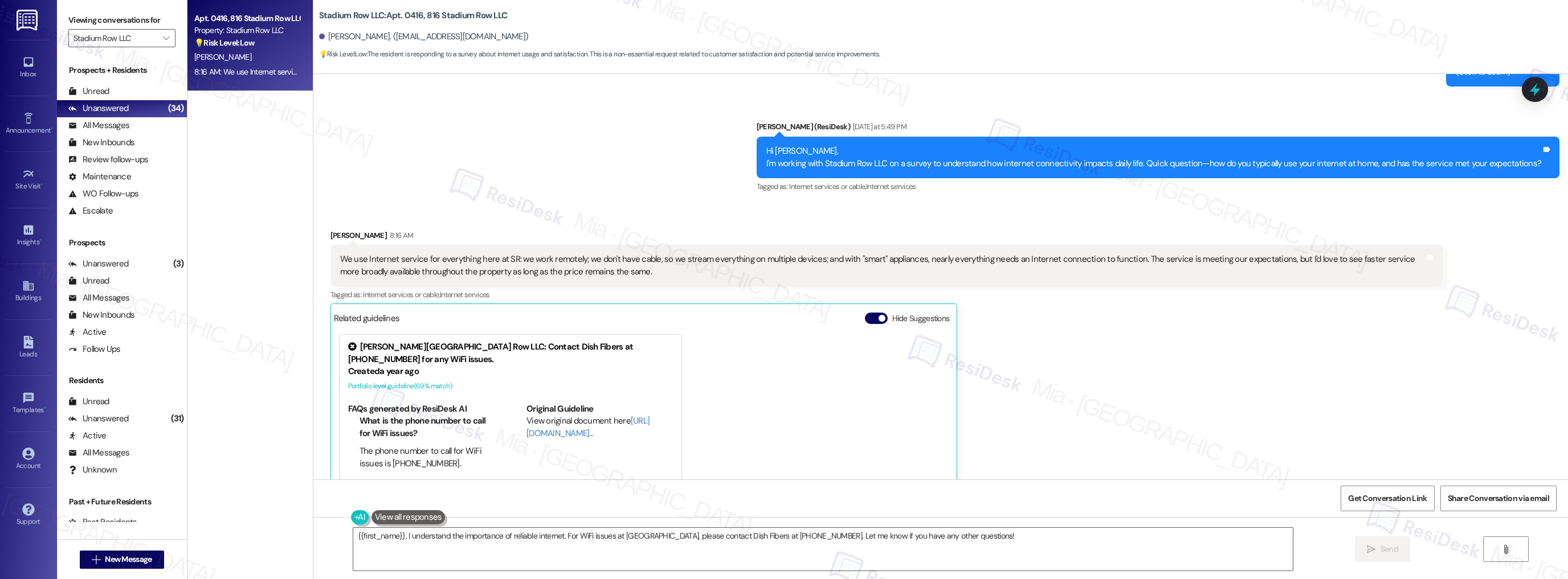
scroll to position [11934, 0]
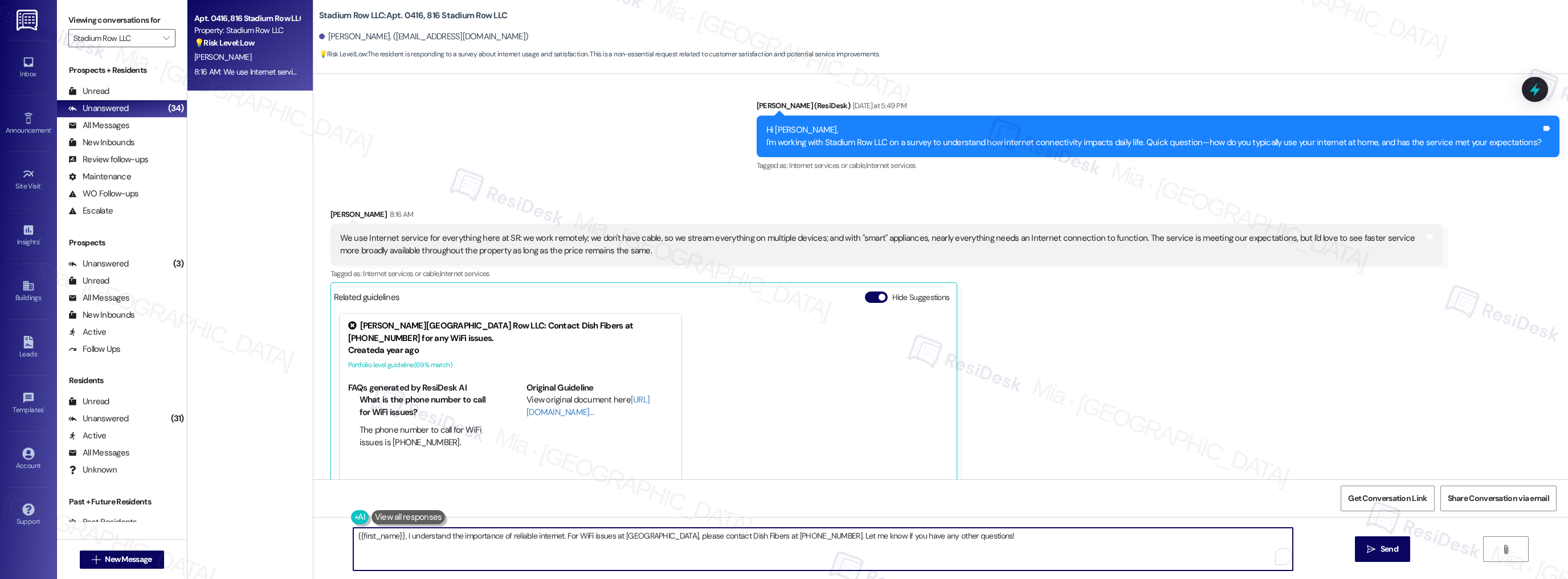
drag, startPoint x: 350, startPoint y: 535, endPoint x: 985, endPoint y: 535, distance: 635.0
click at [985, 535] on textarea "{{first_name}}, I understand the importance of reliable internet. For WiFi issu…" at bounding box center [823, 549] width 940 height 43
paste textarea "Thanks so much for sharing your experience—it really helps us understand what m…"
click at [407, 535] on textarea "Thanks so much for sharing your experience—it really helps us understand what m…" at bounding box center [823, 549] width 940 height 43
click at [404, 535] on textarea "Thanks so much Daniel, for sharing your experience—it really helps us understan…" at bounding box center [823, 549] width 940 height 43
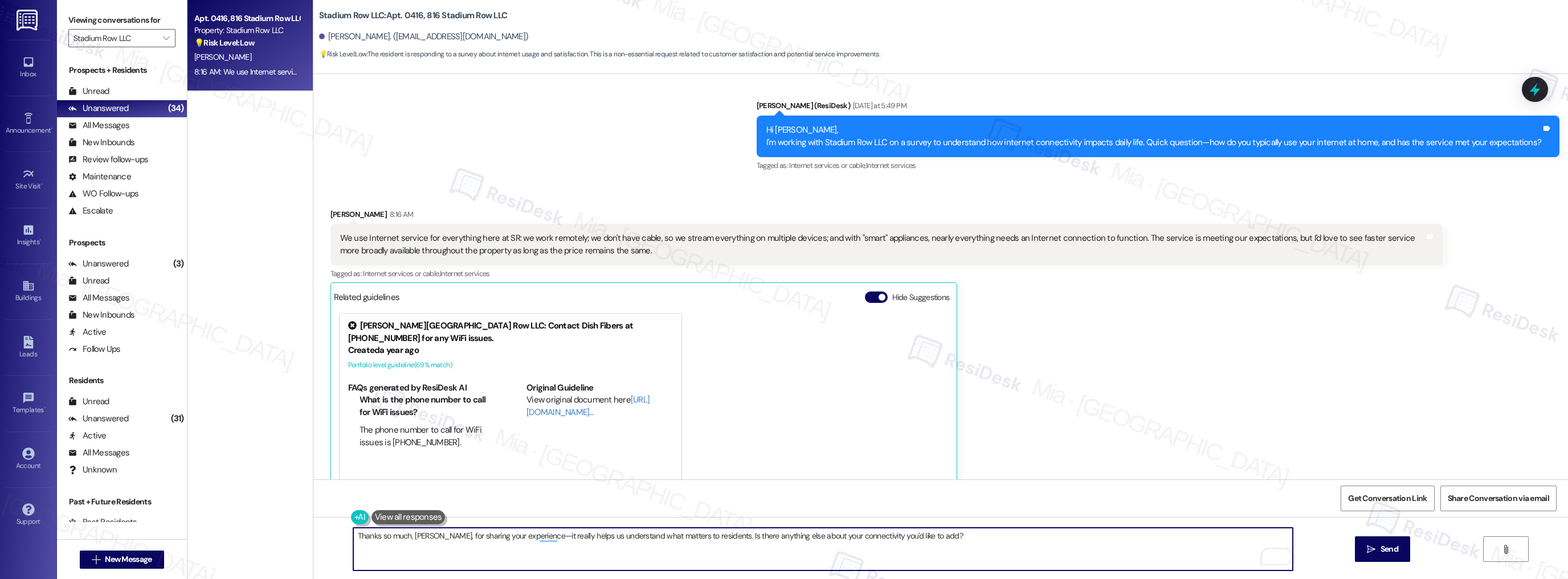
drag, startPoint x: 526, startPoint y: 537, endPoint x: 520, endPoint y: 536, distance: 6.1
click at [520, 536] on textarea "Thanks so much, Daniel, for sharing your experience—it really helps us understa…" at bounding box center [823, 549] width 940 height 43
type textarea "Thanks so much, Daniel, for sharing your experience, it really helps us underst…"
click at [1401, 546] on button " Send" at bounding box center [1382, 549] width 55 height 26
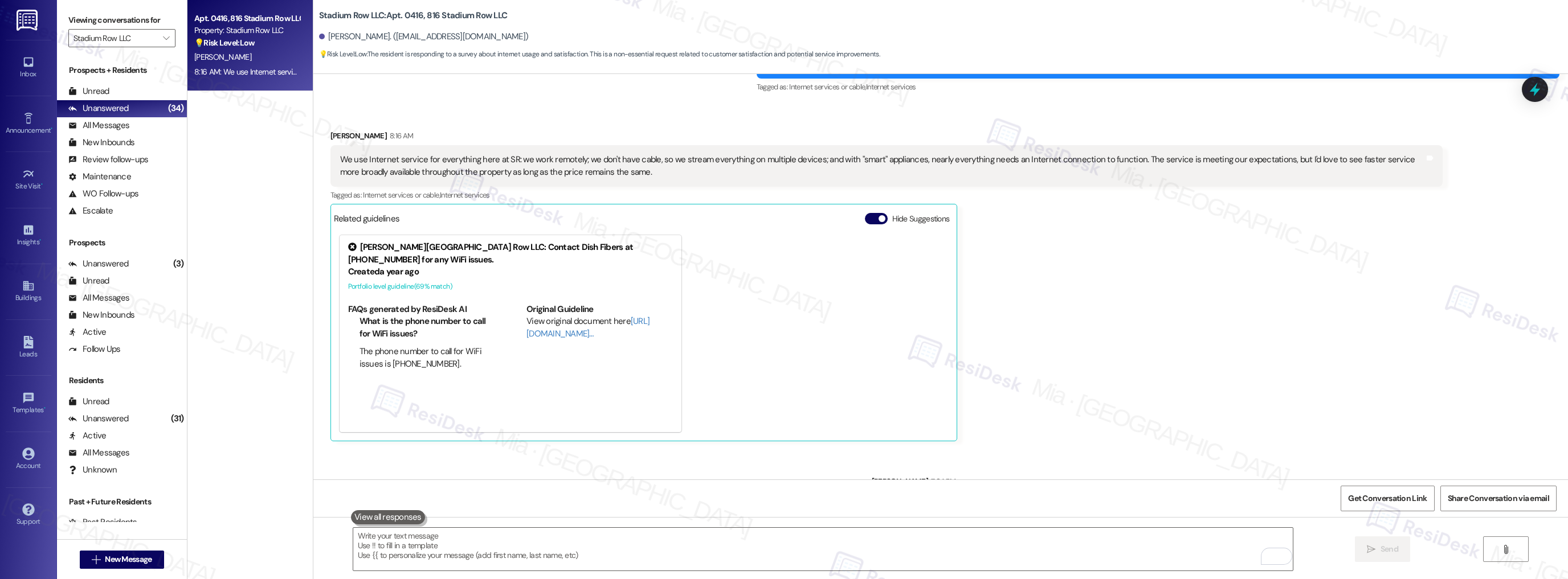
scroll to position [12059, 0]
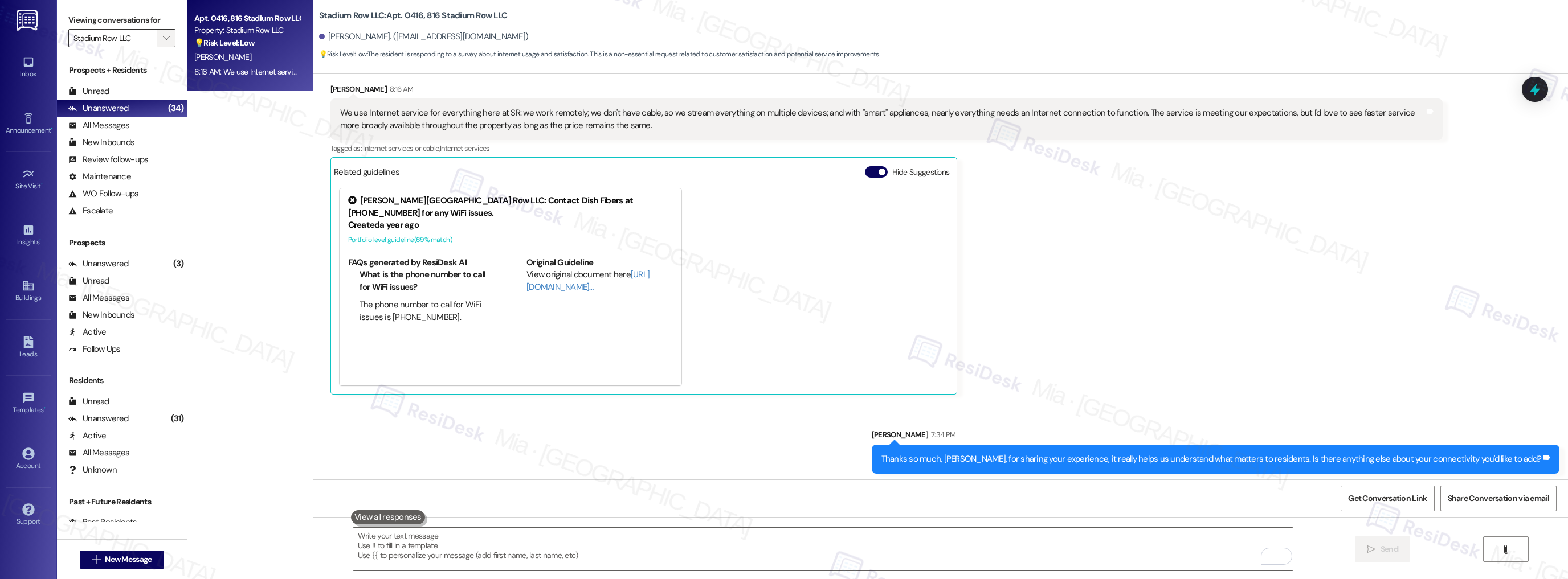
click at [163, 36] on icon "" at bounding box center [166, 38] width 6 height 9
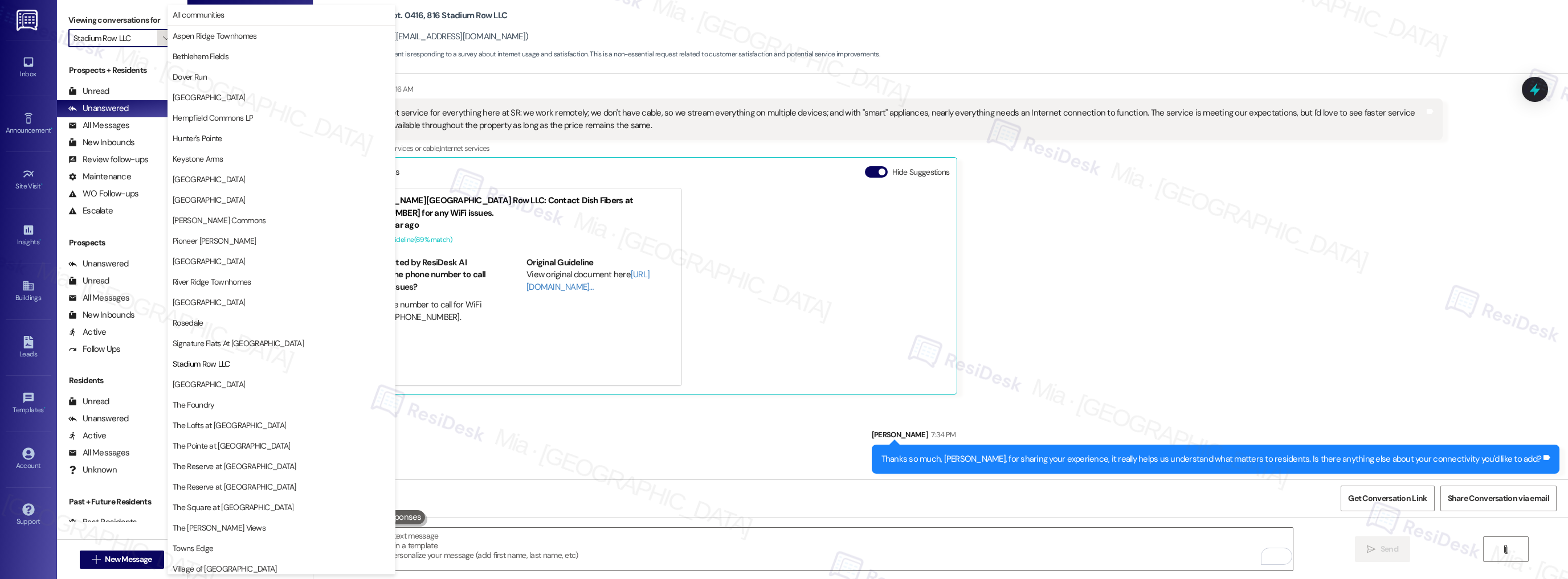
scroll to position [66, 0]
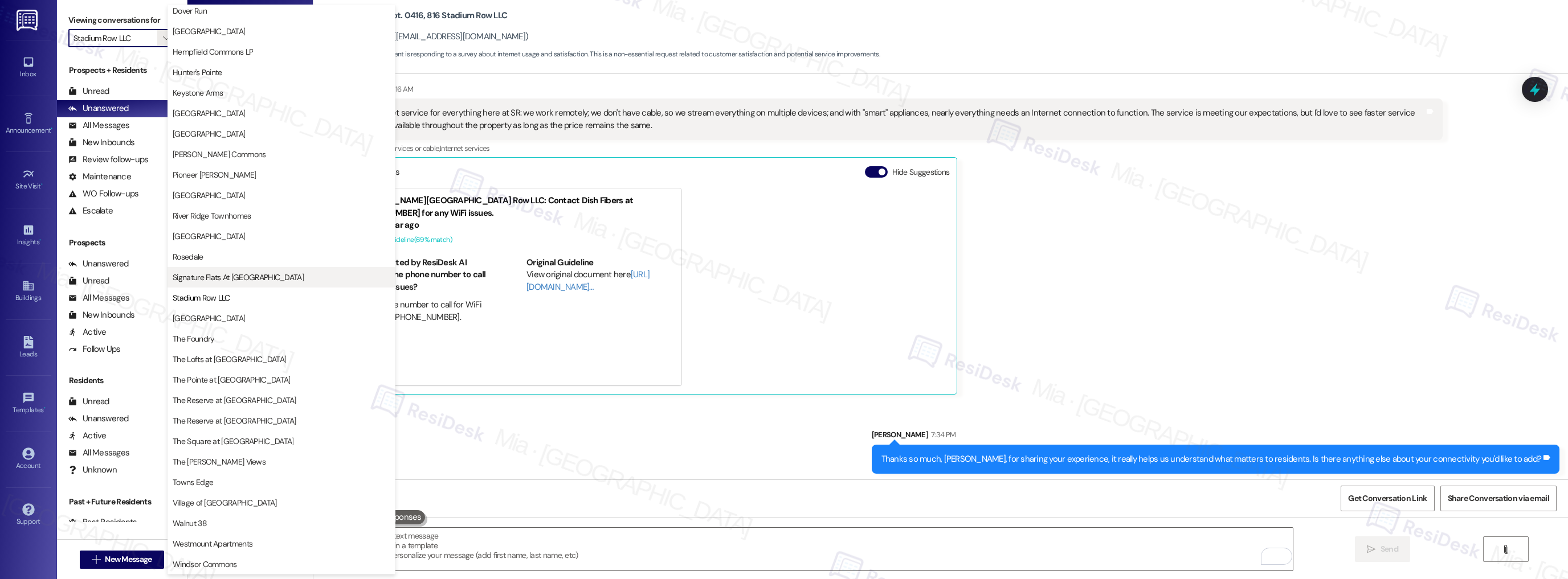
click at [248, 280] on span "Signature Flats At Hershey" at bounding box center [238, 277] width 131 height 12
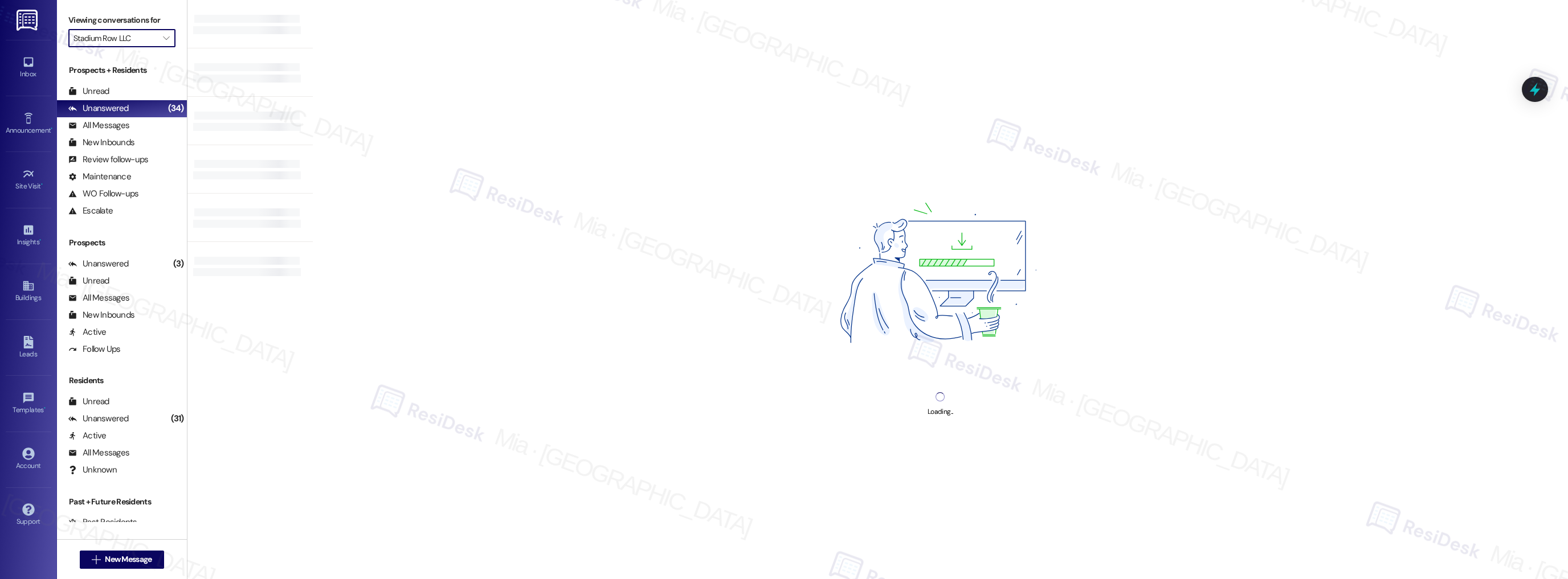
type input "Signature Flats At Hershey"
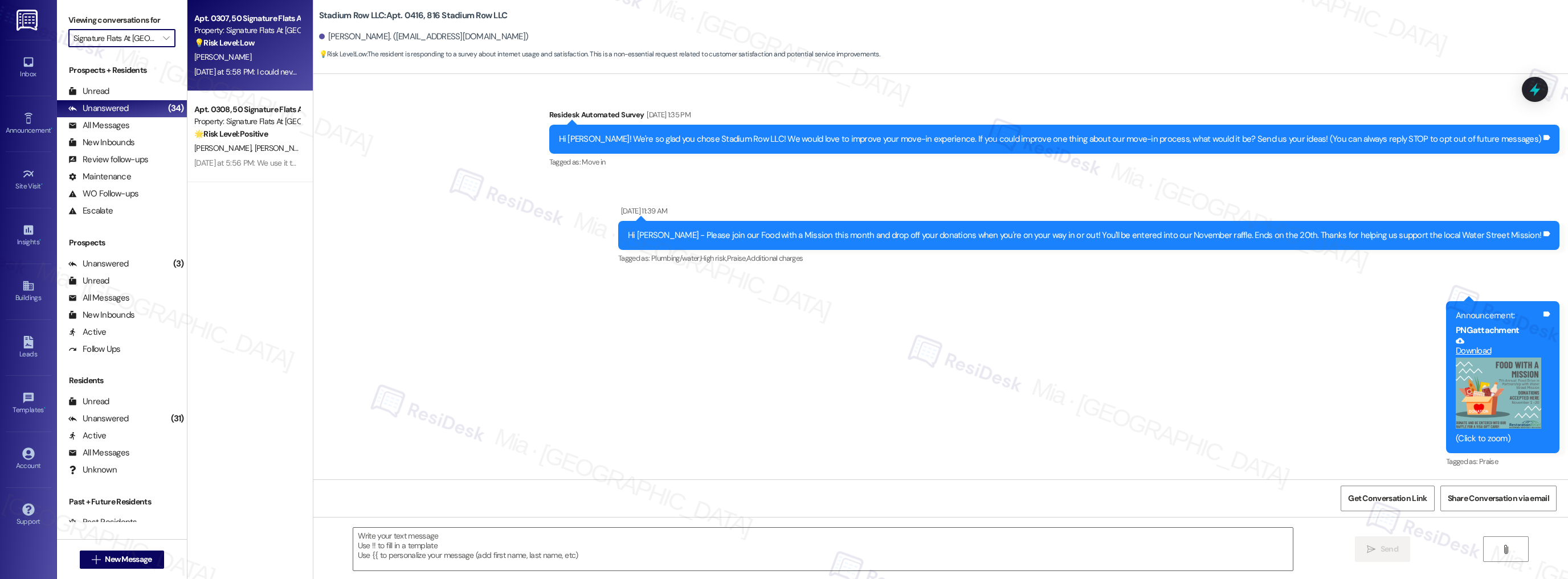
type textarea "Fetching suggested responses. Please feel free to read through the conversation…"
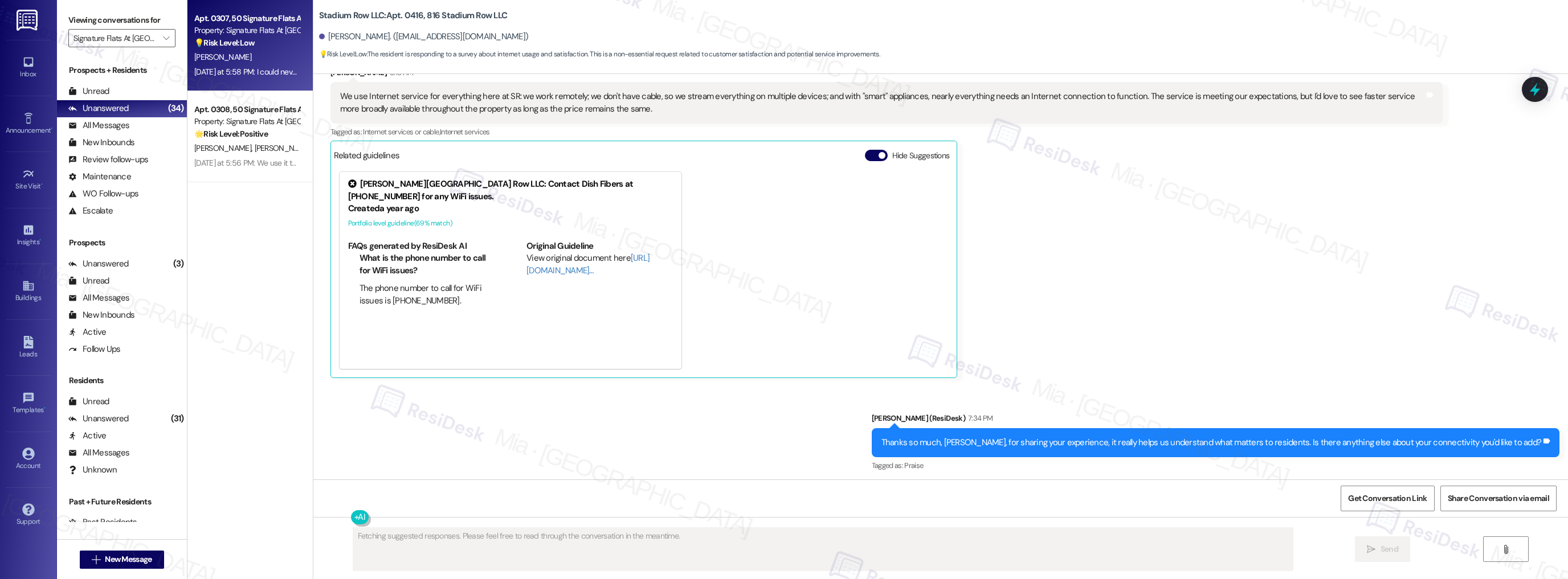
click at [271, 77] on div "Yesterday at 5:58 PM: I could never use it to set up a printer as it kept faili…" at bounding box center [247, 72] width 108 height 14
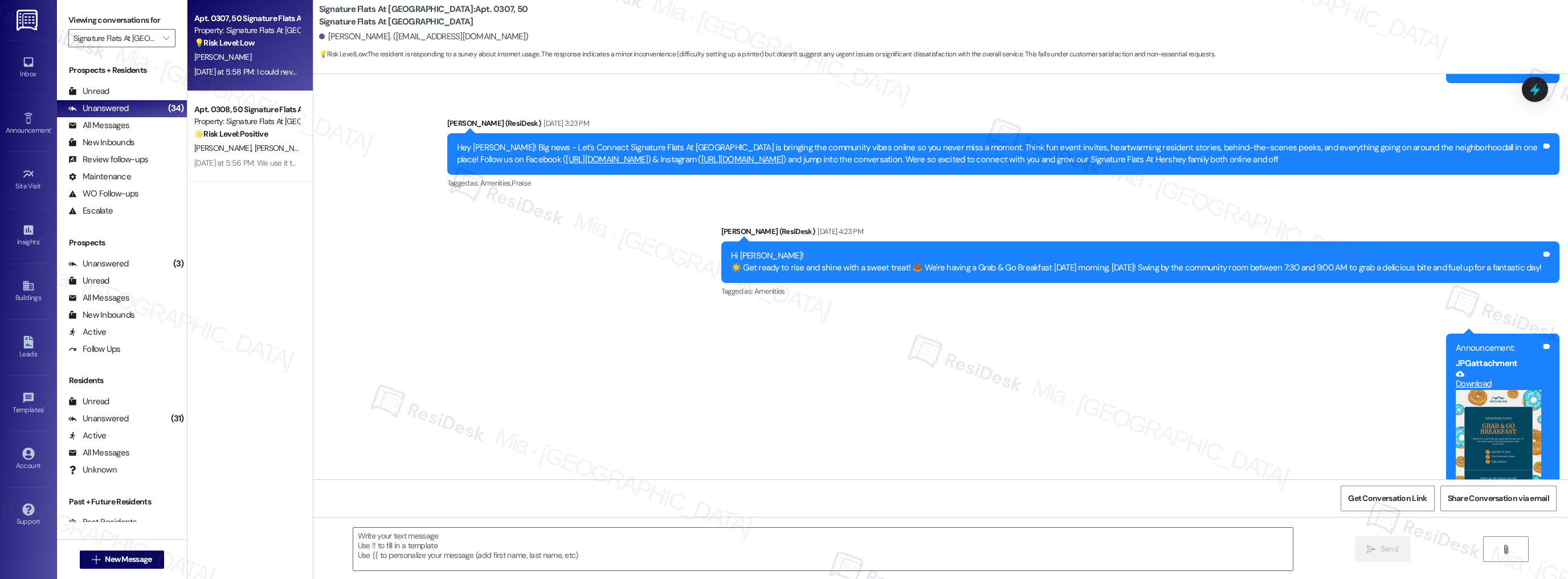
type textarea "Fetching suggested responses. Please feel free to read through the conversation…"
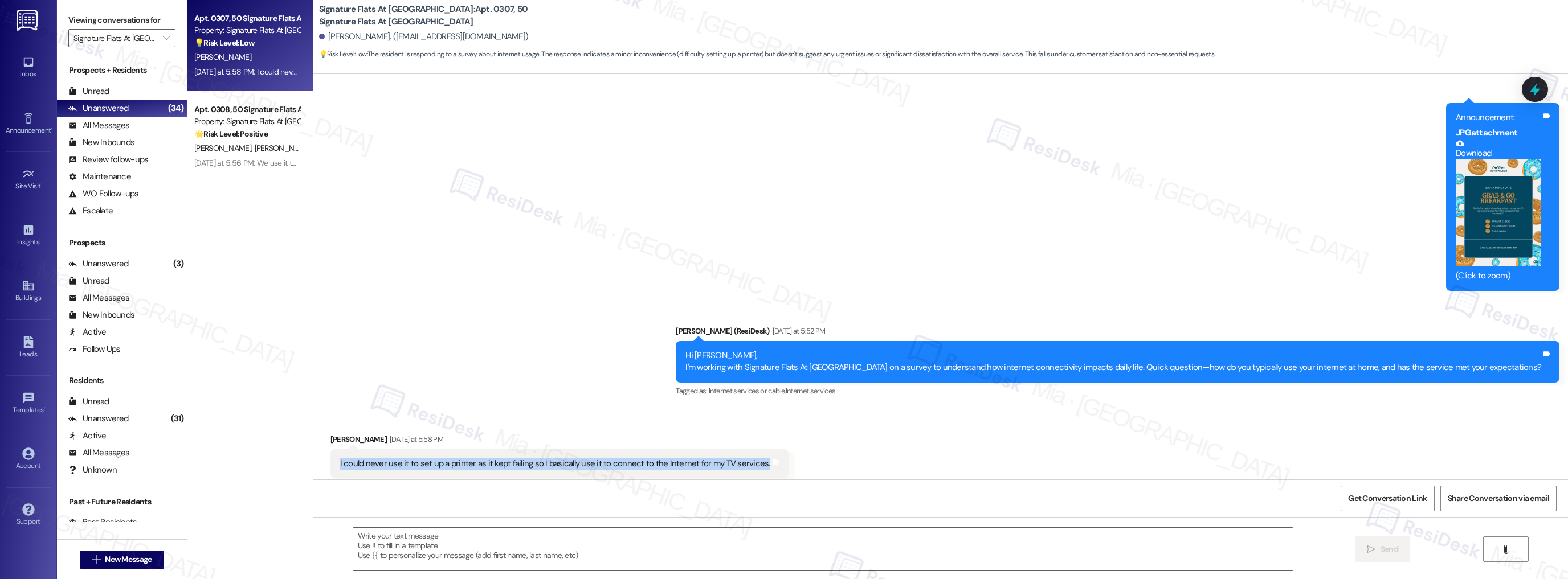
drag, startPoint x: 332, startPoint y: 437, endPoint x: 748, endPoint y: 437, distance: 416.0
click at [748, 458] on div "I could never use it to set up a printer as it kept failing so I basically use …" at bounding box center [555, 464] width 432 height 12
copy div "I could never use it to set up a printer as it kept failing so I basically use …"
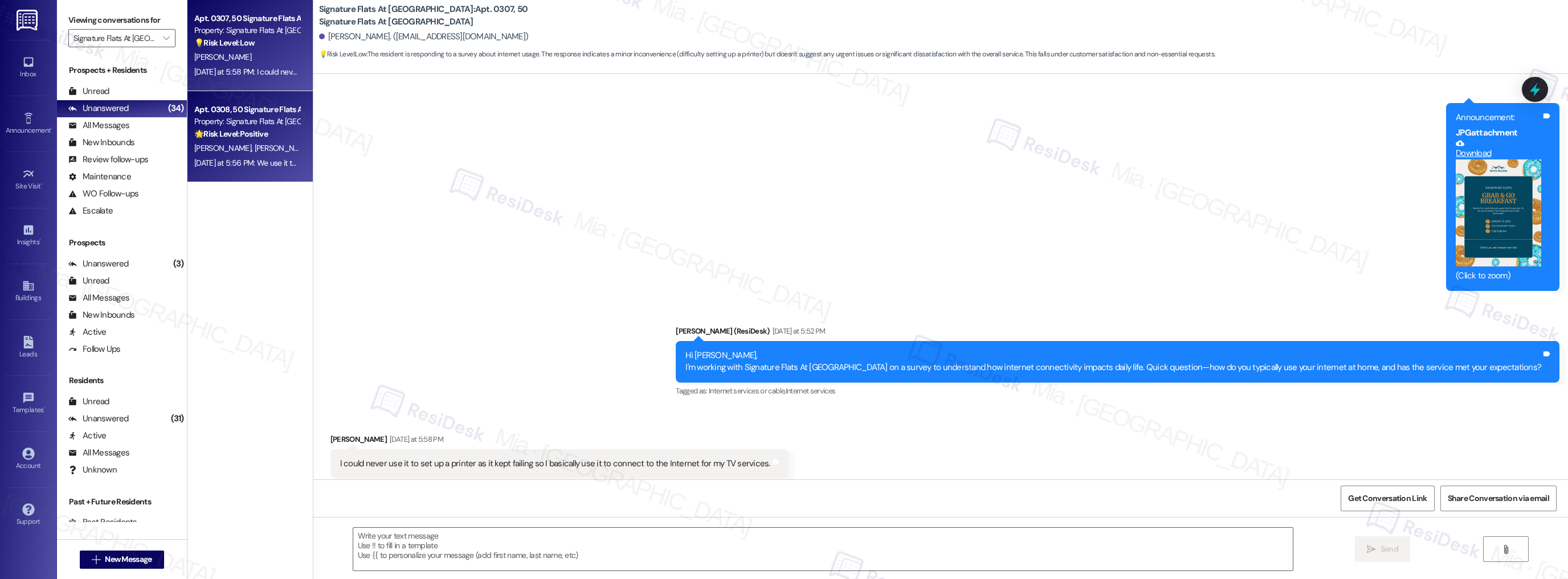
click at [257, 139] on div "🌟 Risk Level: Positive The resident is providing positive feedback regarding th…" at bounding box center [247, 134] width 105 height 12
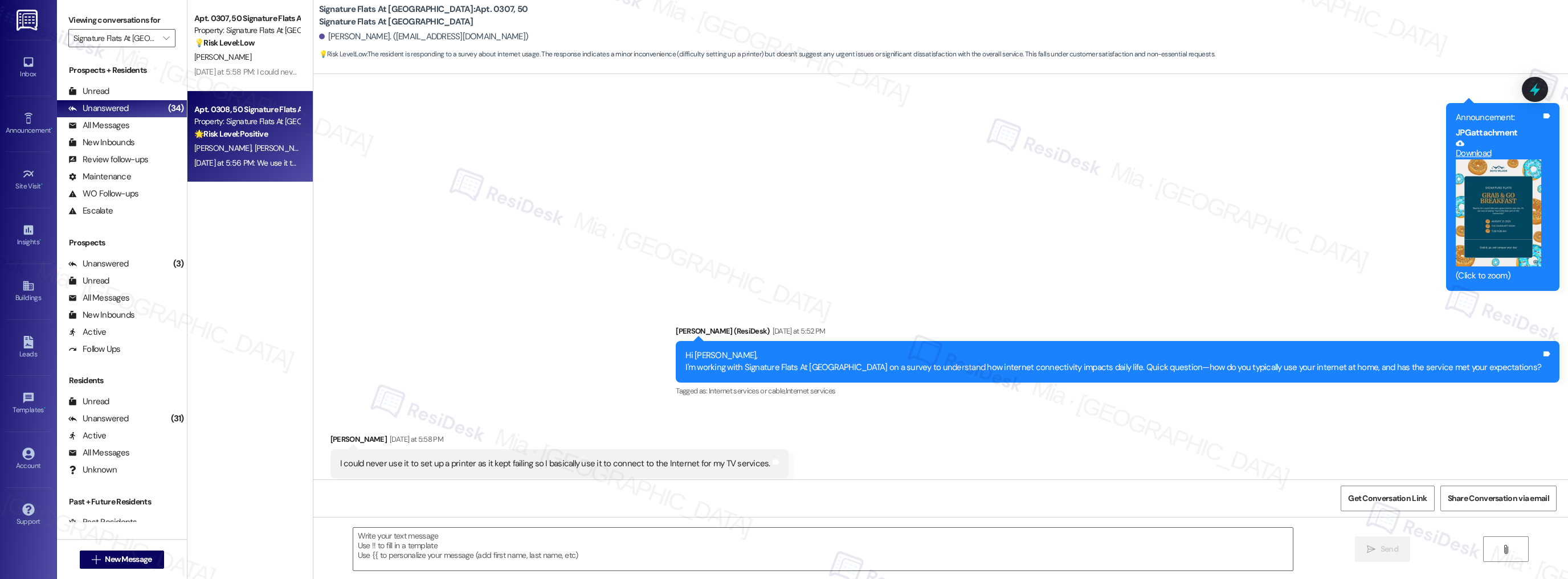
type textarea "Fetching suggested responses. Please feel free to read through the conversation…"
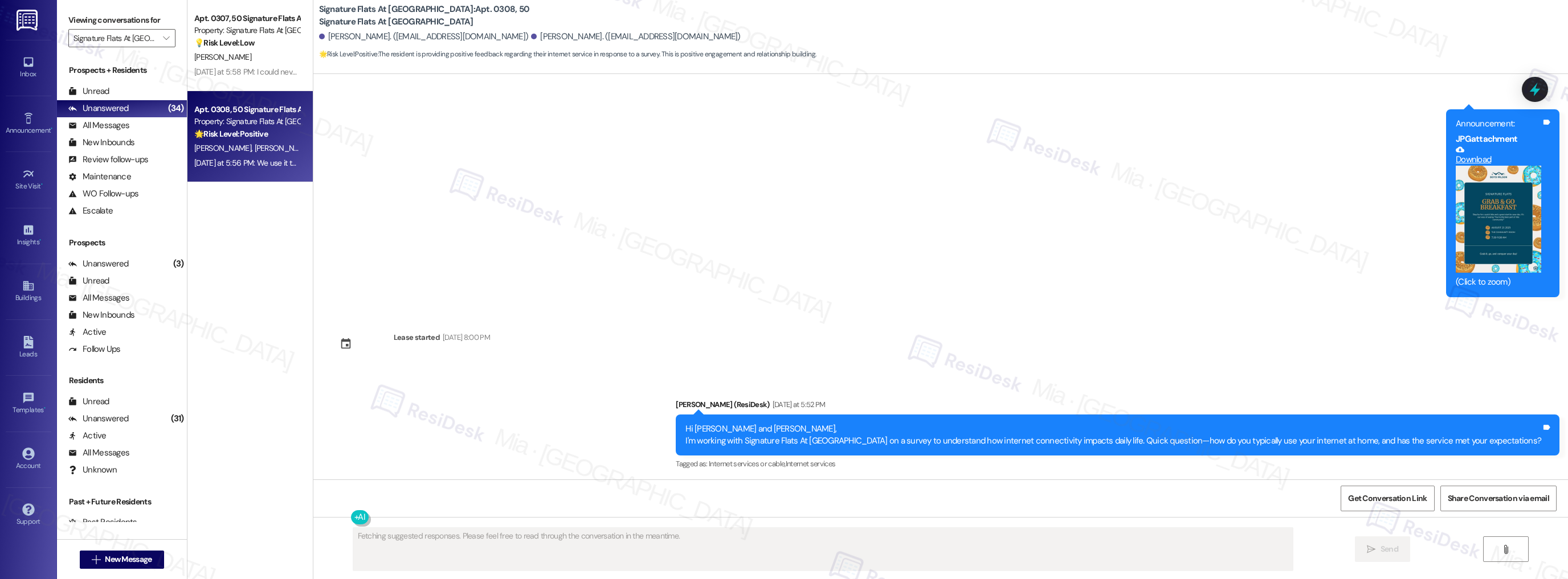
scroll to position [206, 0]
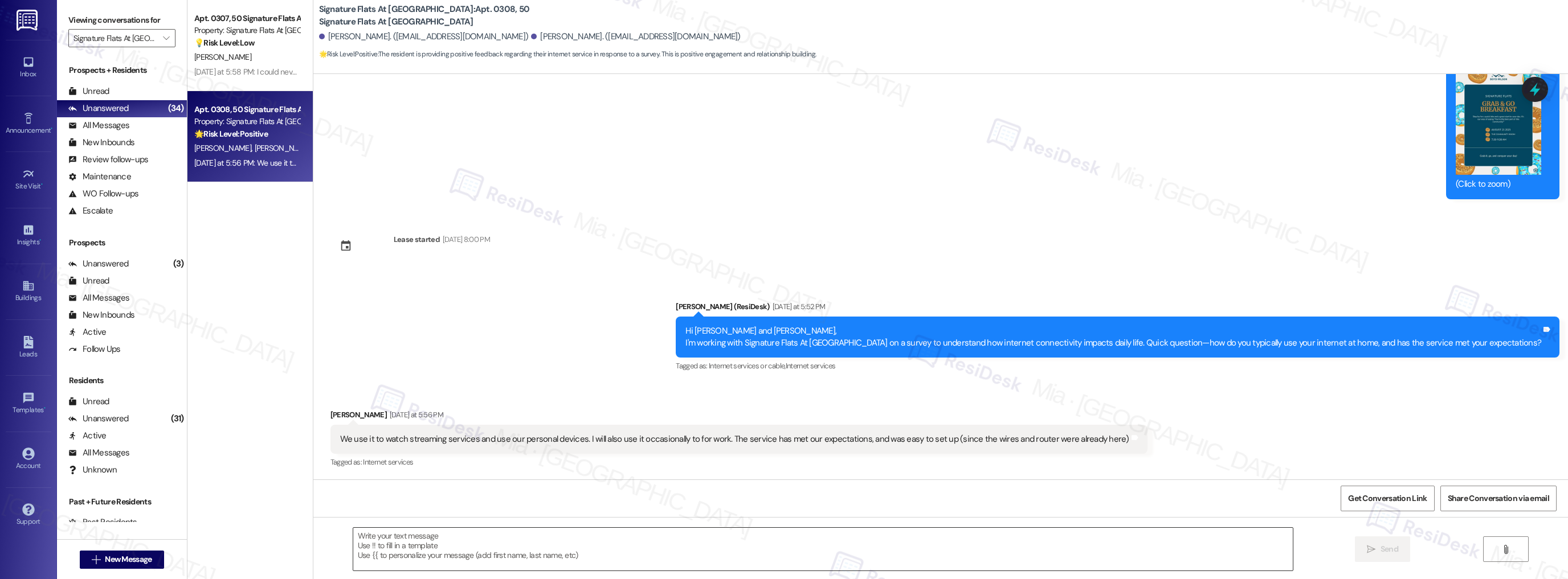
click at [408, 538] on textarea at bounding box center [823, 549] width 940 height 43
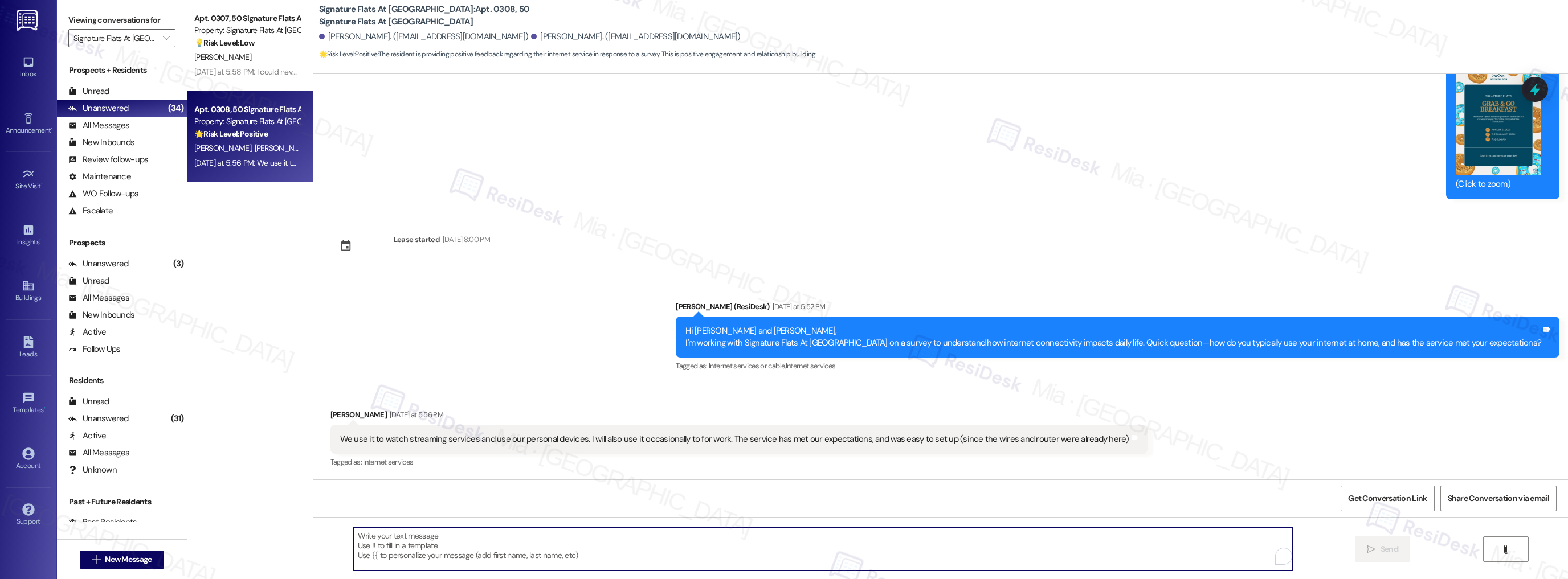
paste textarea "Thanks so much for sharing your experience—it really helps us understand what m…"
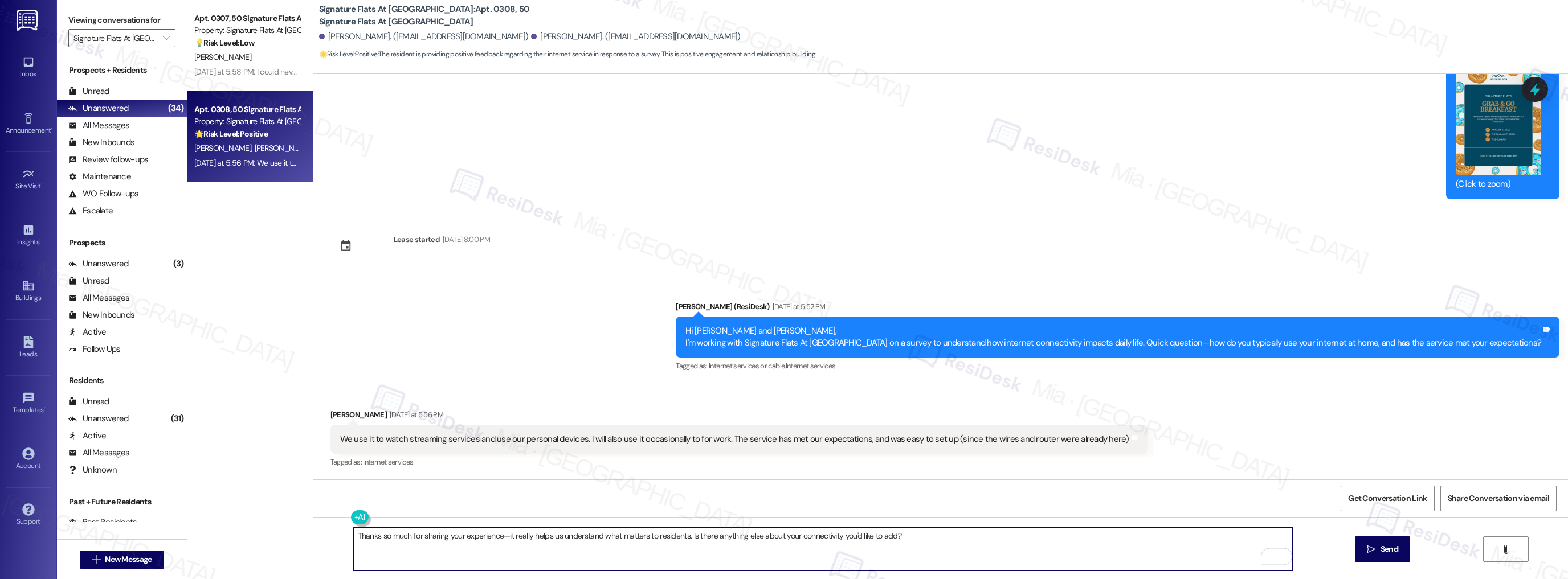
click at [404, 536] on textarea "Thanks so much for sharing your experience—it really helps us understand what m…" at bounding box center [823, 549] width 940 height 43
type textarea "Thanks so much, Emily, for sharing your experience—it really helps us understan…"
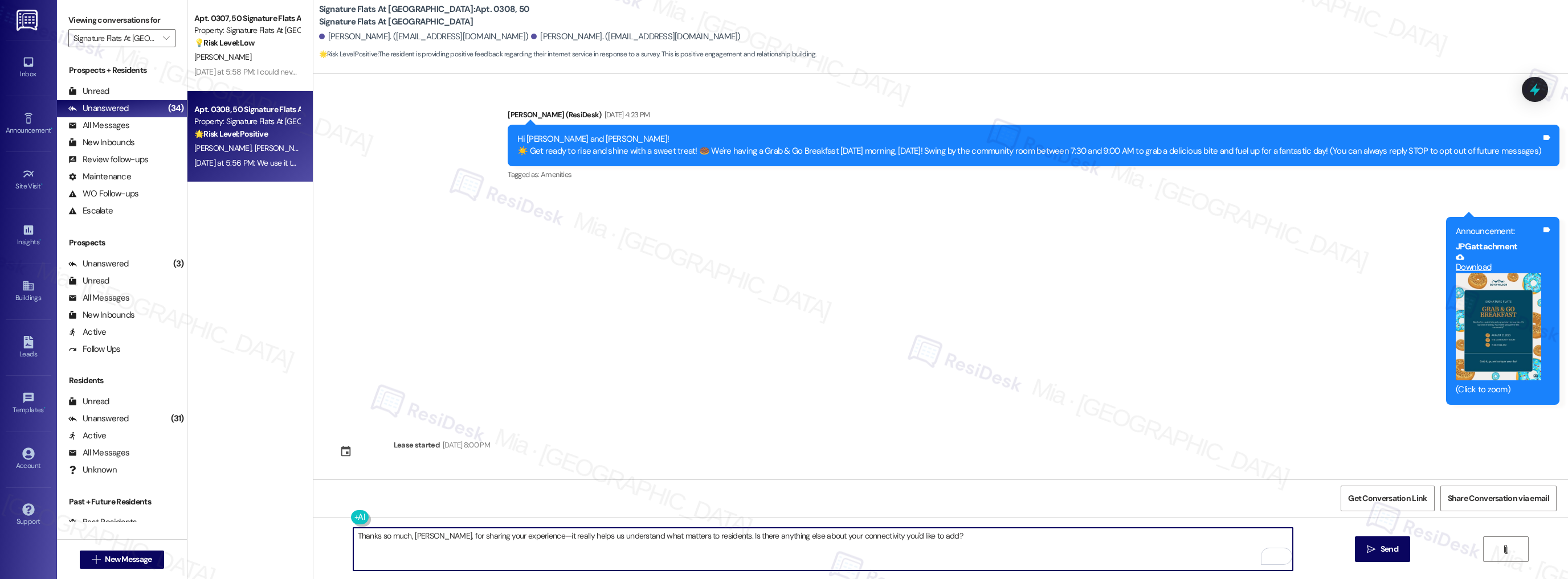
type textarea "Thanks so much, Emily, for sharing your experience—it really helps us understan…"
click at [1368, 545] on icon "" at bounding box center [1371, 549] width 9 height 9
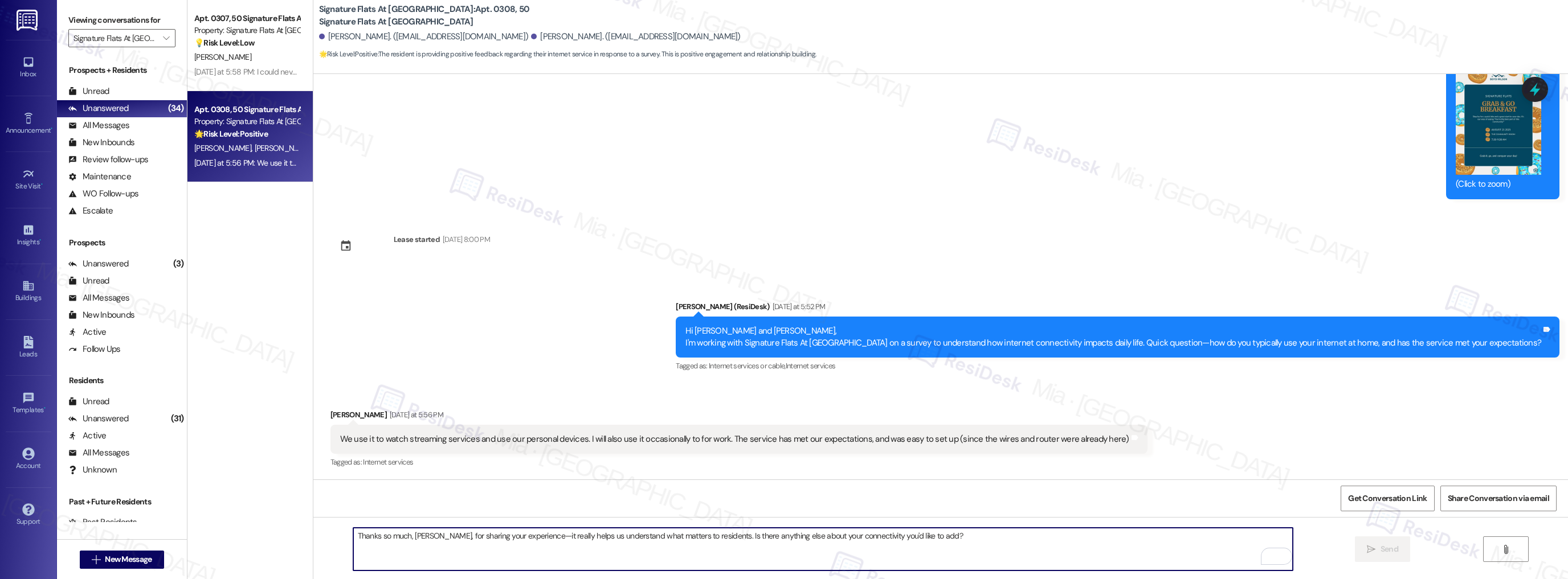
click at [364, 540] on textarea "Thanks so much, Emily, for sharing your experience—it really helps us understan…" at bounding box center [823, 549] width 940 height 43
paste textarea "I see—thanks for letting me know. Do you recall what message or error came up w…"
click at [367, 535] on textarea "I see—thanks for letting me know. Do you recall what message or error came up w…" at bounding box center [823, 549] width 940 height 43
type textarea "I see, Emily. Thanks for letting me know. Do you recall what message or error c…"
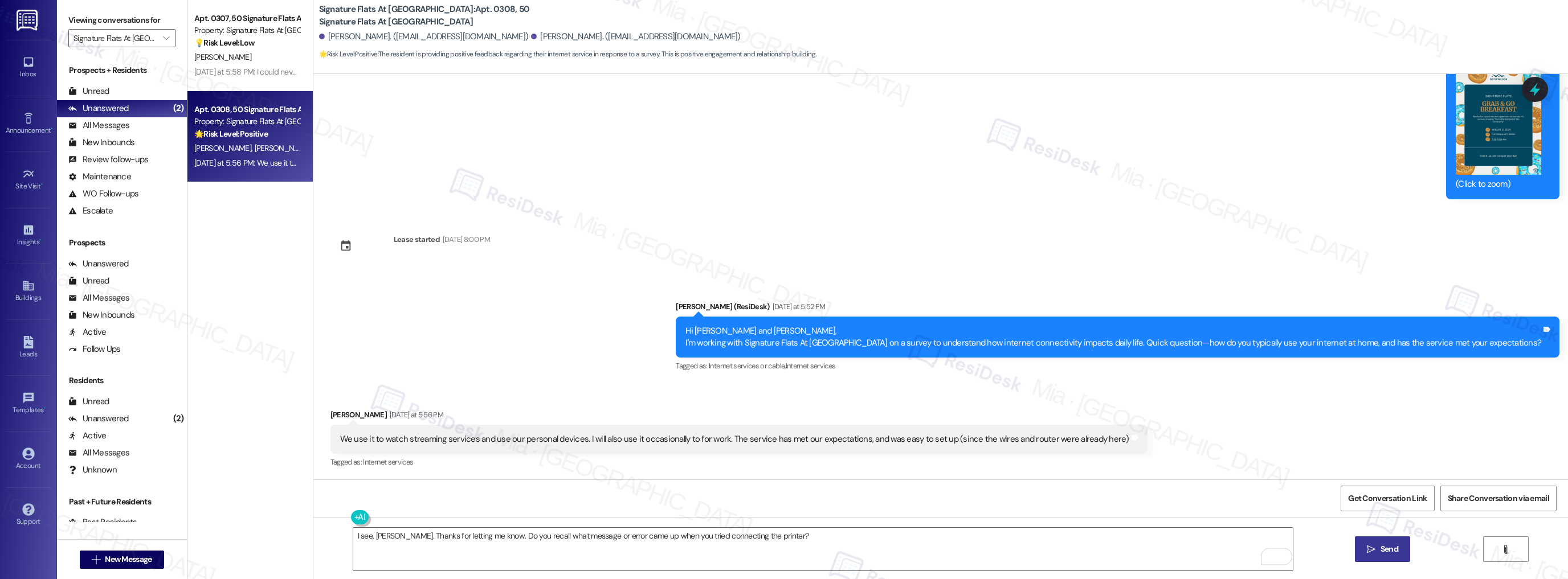
click at [1381, 552] on span "Send" at bounding box center [1389, 549] width 18 height 12
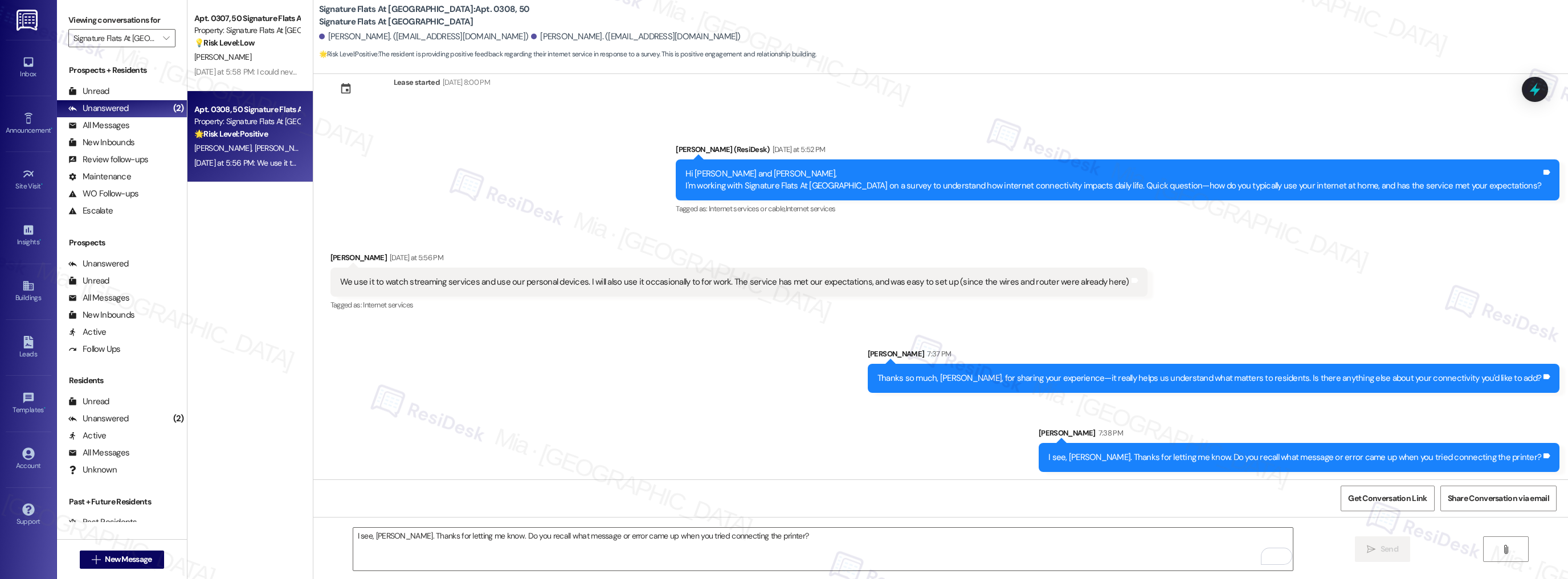
scroll to position [364, 0]
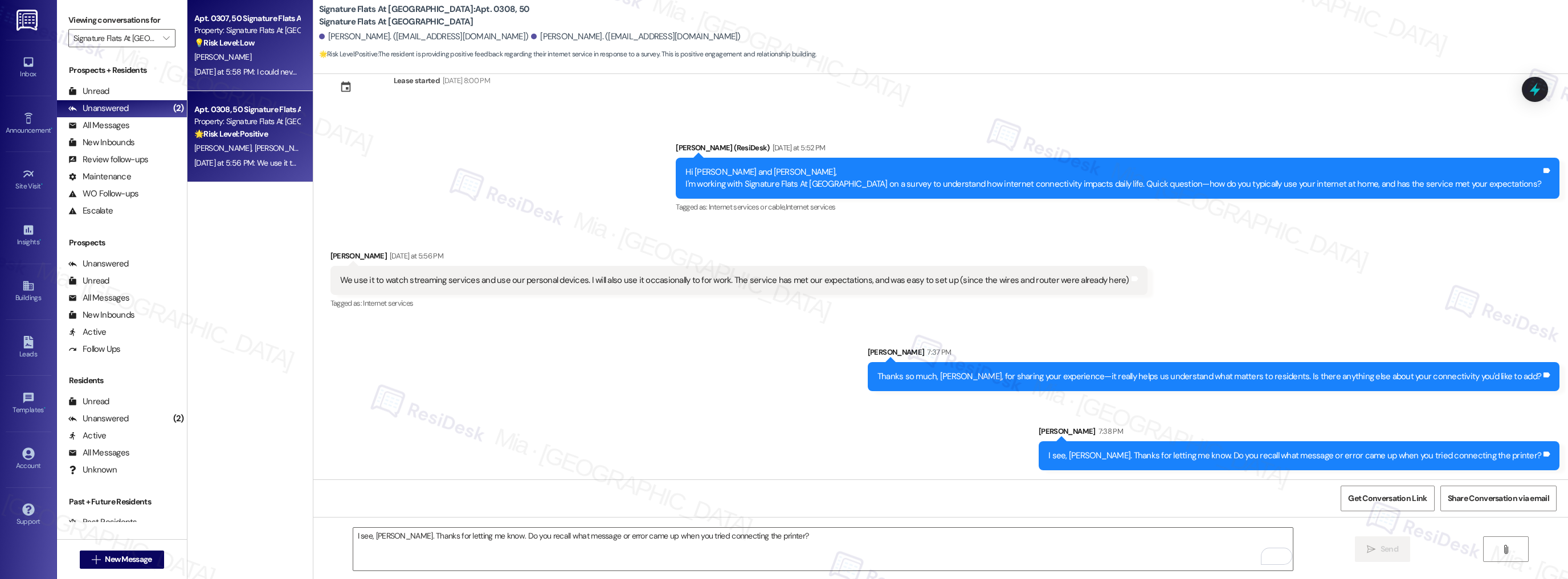
click at [251, 60] on div "M. Hicks" at bounding box center [247, 57] width 108 height 14
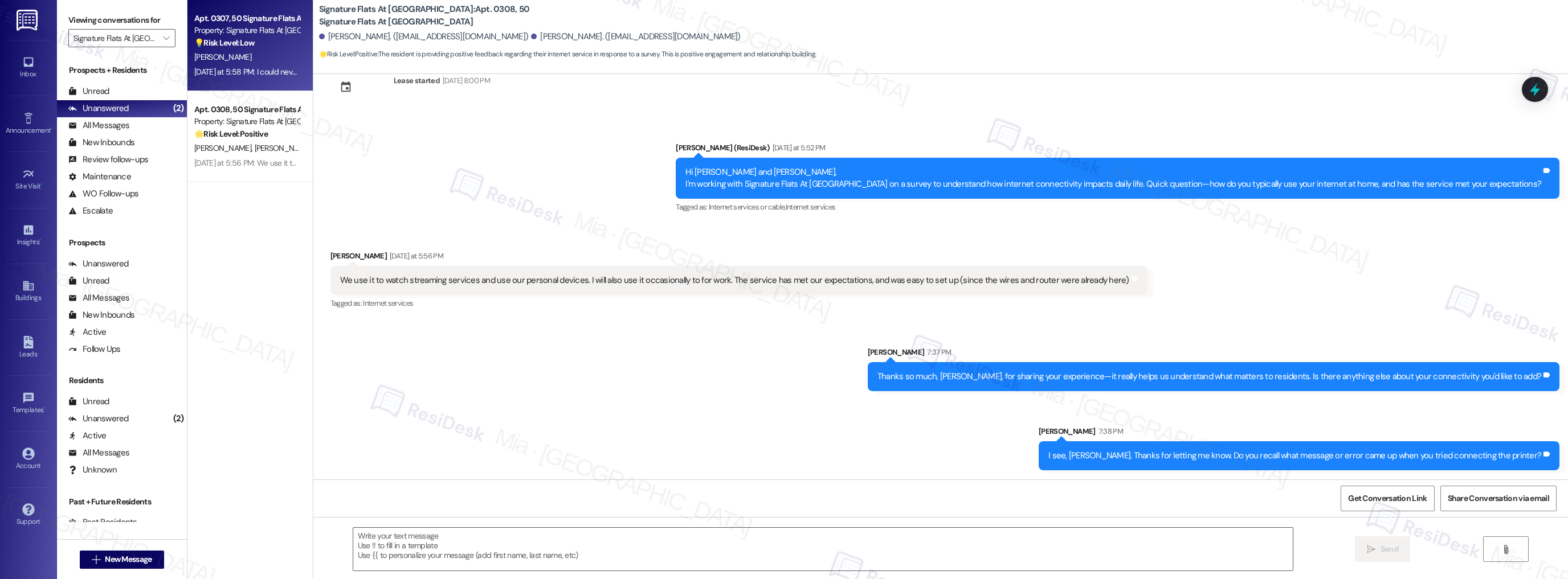
type textarea "Fetching suggested responses. Please feel free to read through the conversation…"
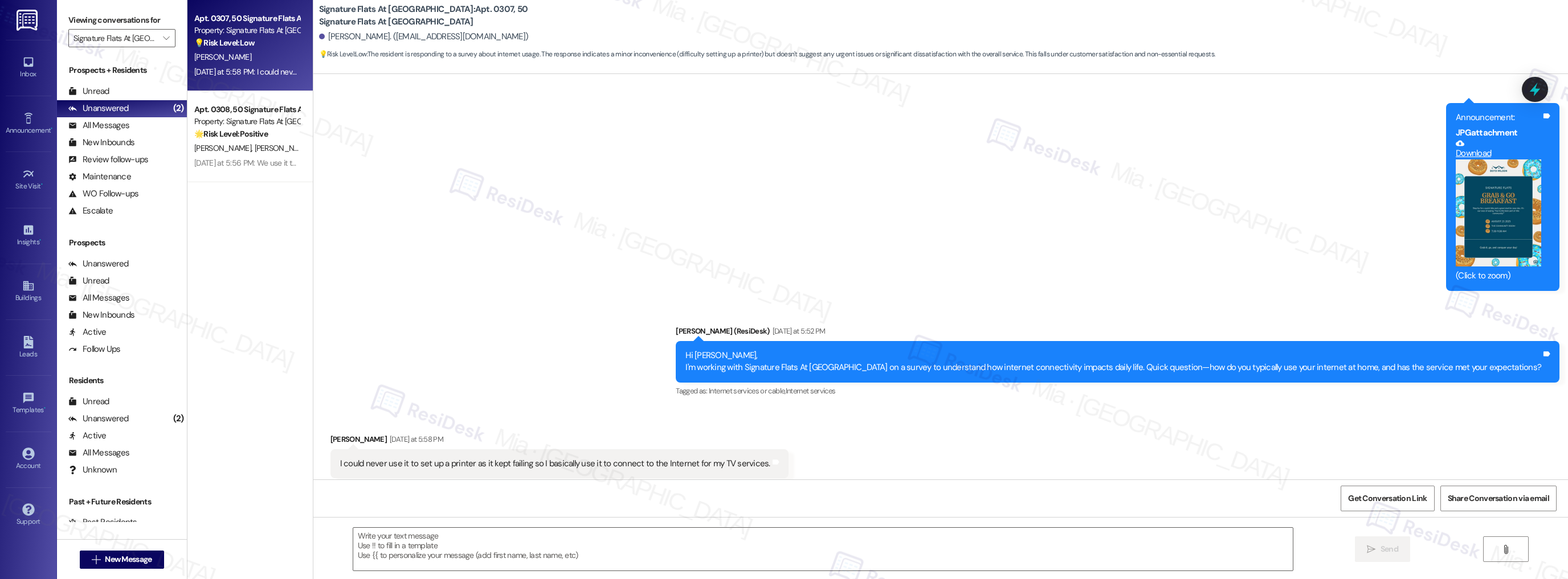
scroll to position [5273, 0]
type textarea "Fetching suggested responses. Please feel free to read through the conversation…"
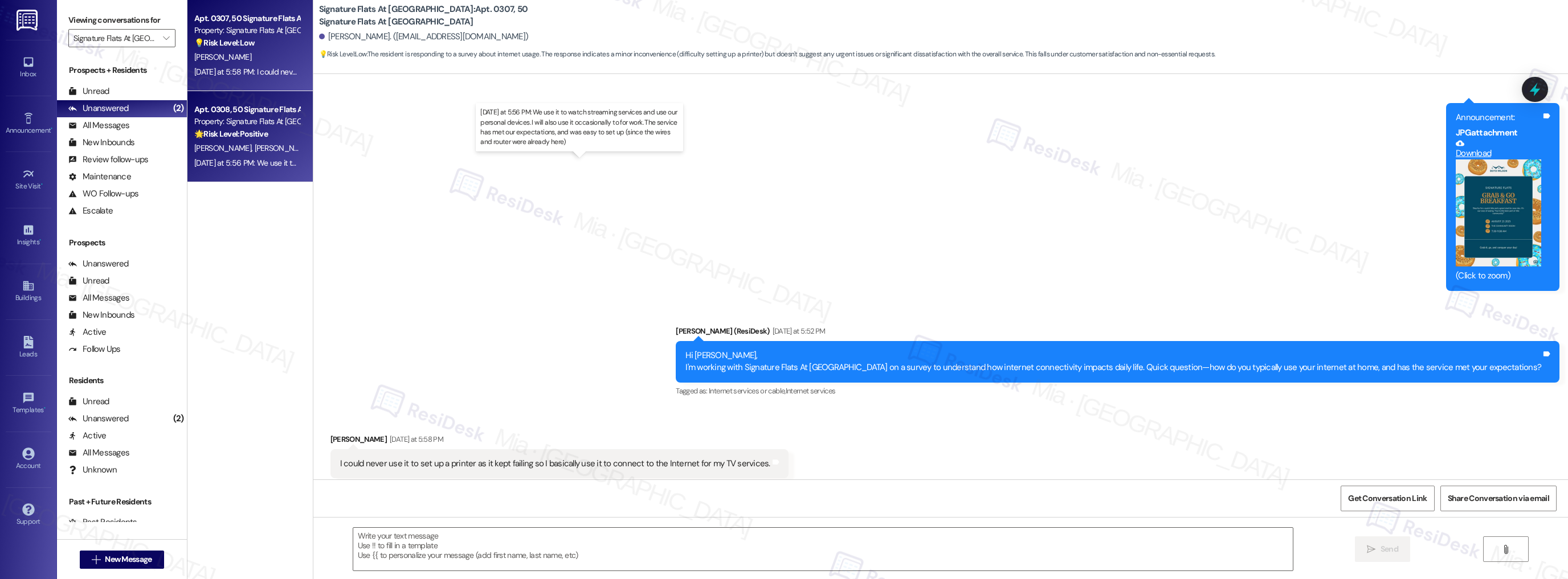
click at [278, 165] on div "Yesterday at 5:56 PM: We use it to watch streaming services and use our persona…" at bounding box center [585, 162] width 782 height 10
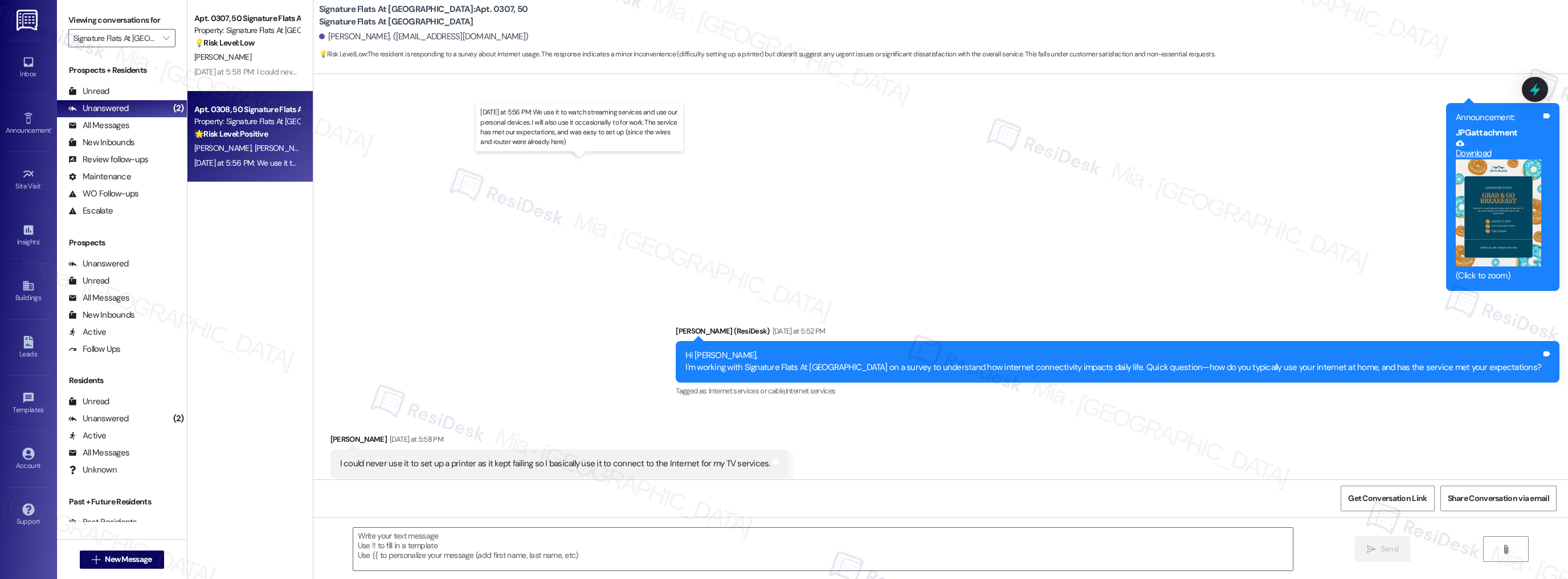
type textarea "Fetching suggested responses. Please feel free to read through the conversation…"
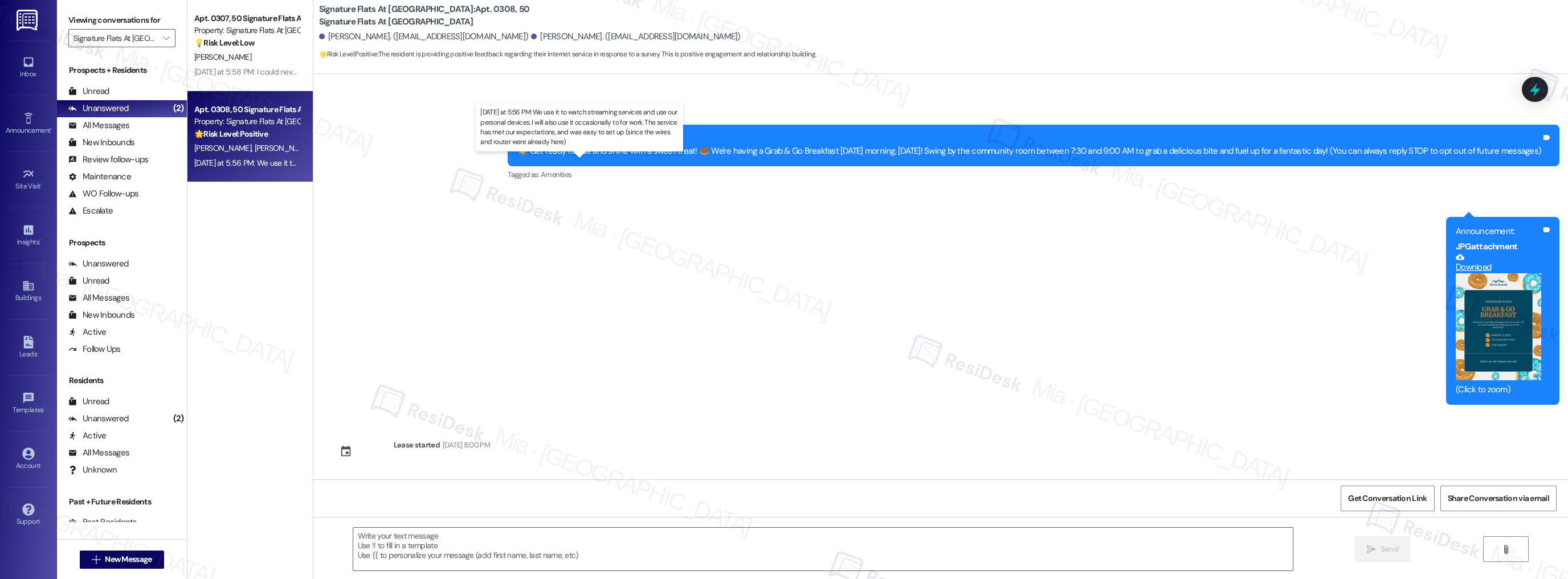
scroll to position [365, 0]
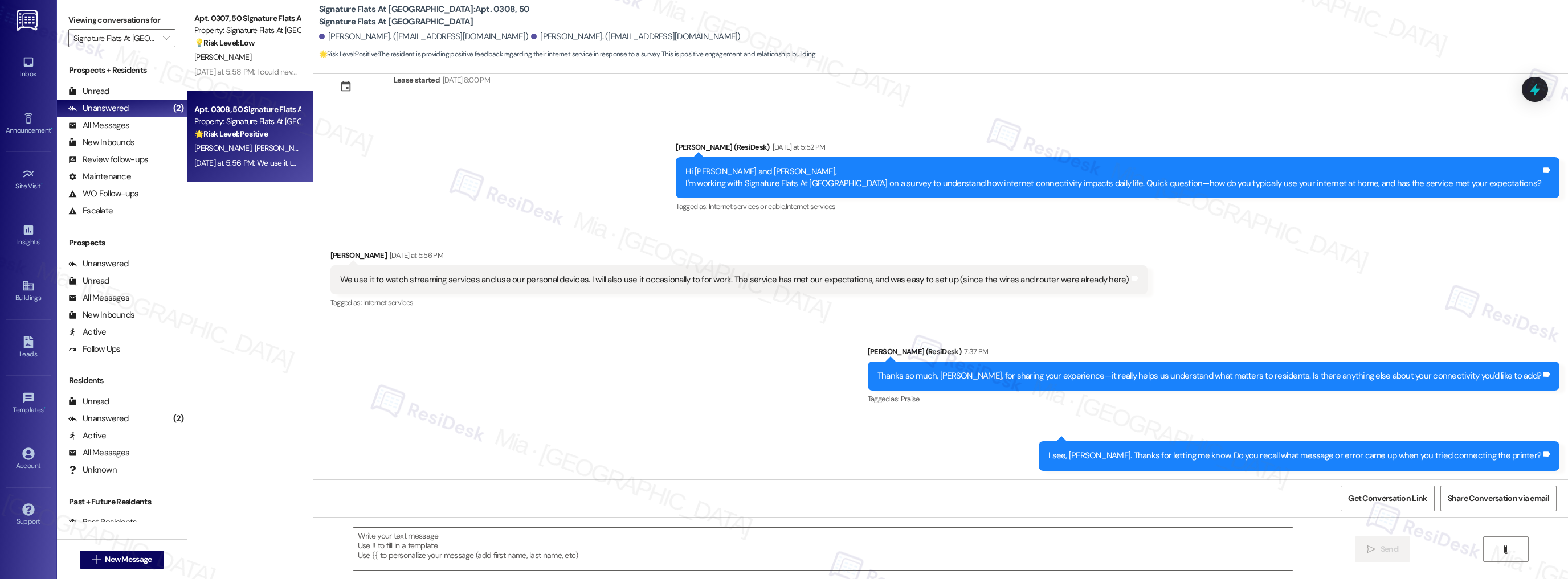
type textarea "Fetching suggested responses. Please feel free to read through the conversation…"
drag, startPoint x: 1099, startPoint y: 451, endPoint x: 1547, endPoint y: 451, distance: 448.0
click at [1547, 451] on div "I see, Emily. Thanks for letting me know. Do you recall what message or error c…" at bounding box center [1299, 456] width 521 height 29
copy div "I see, Emily. Thanks for letting me know. Do you recall what message or error c…"
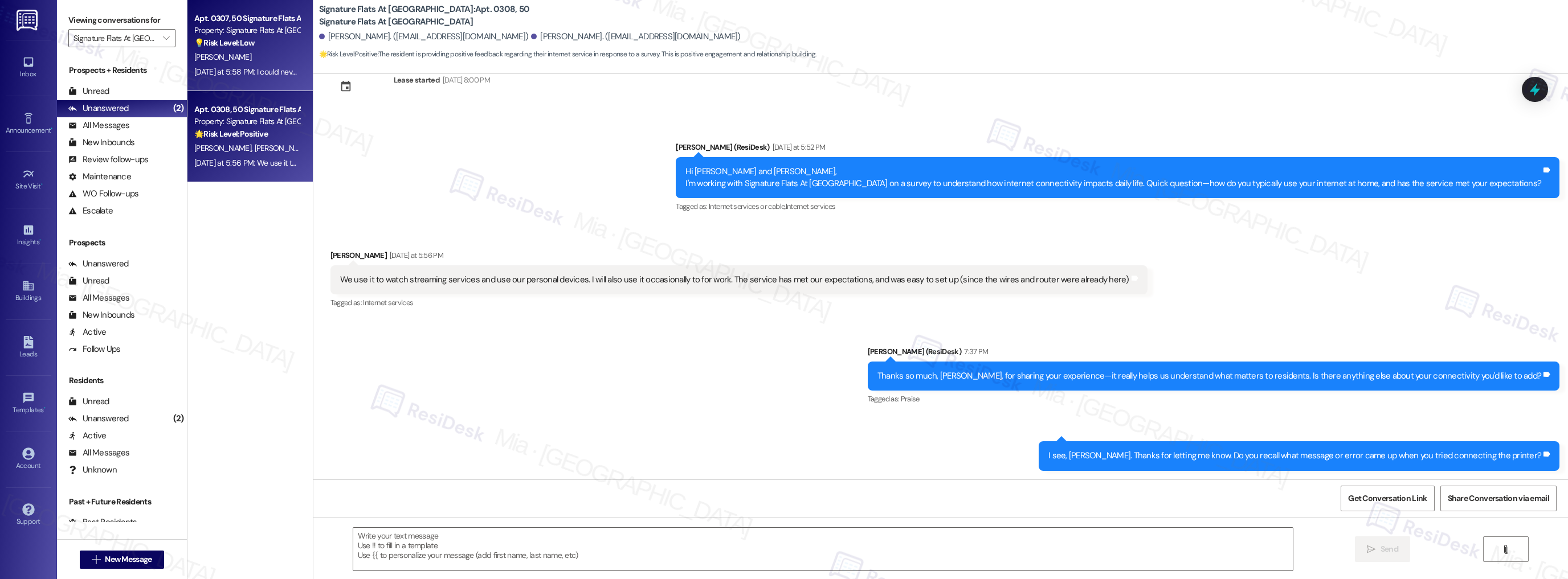
click at [250, 62] on div "M. Hicks" at bounding box center [247, 57] width 108 height 14
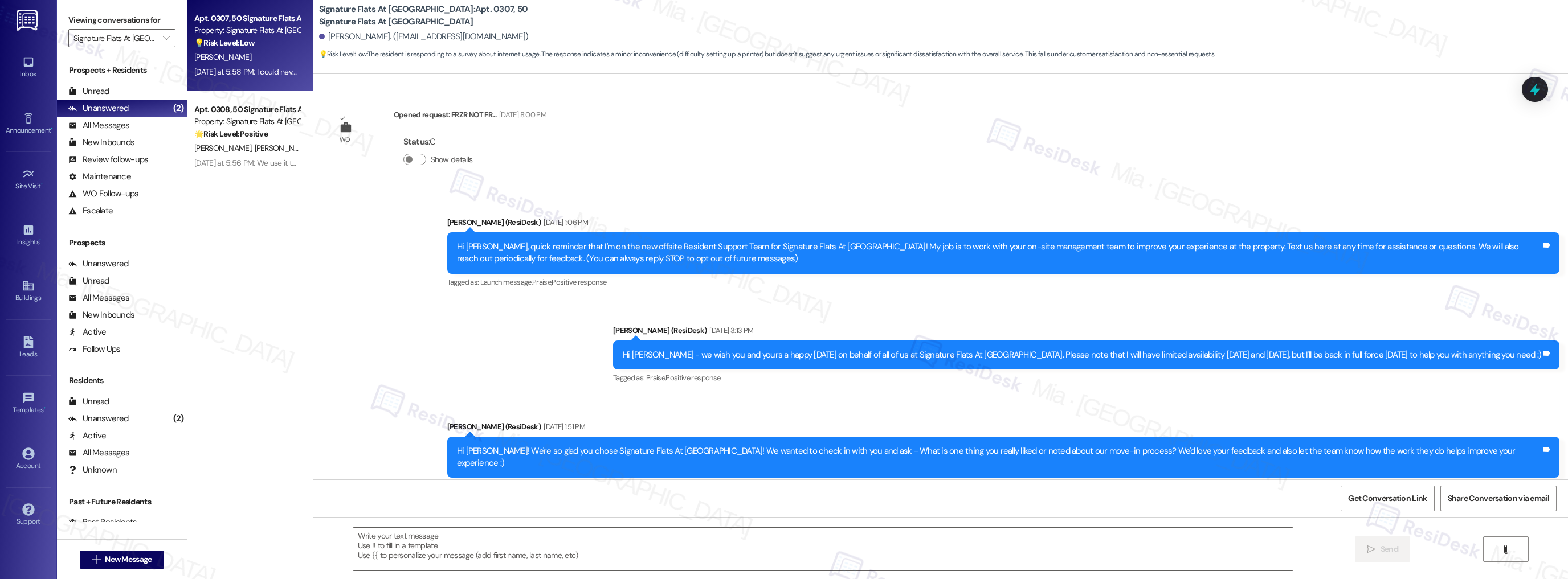
scroll to position [5273, 0]
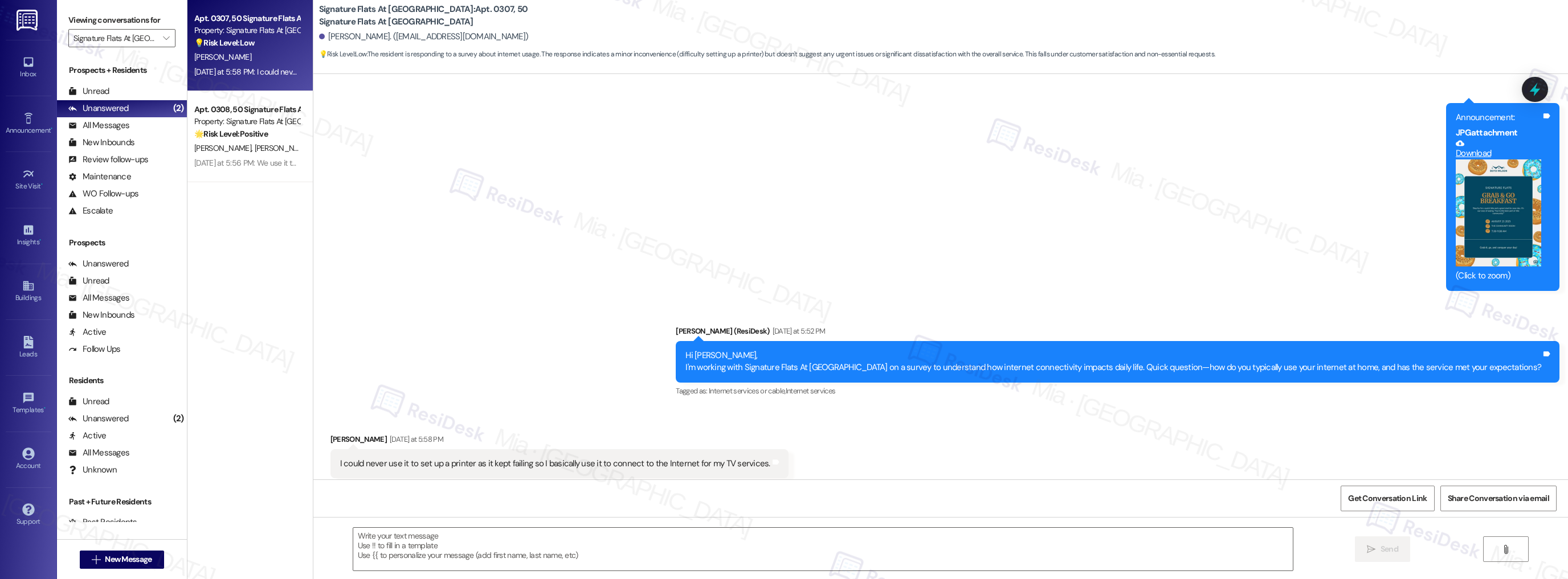
type textarea "Fetching suggested responses. Please feel free to read through the conversation…"
click at [406, 530] on textarea at bounding box center [823, 549] width 940 height 43
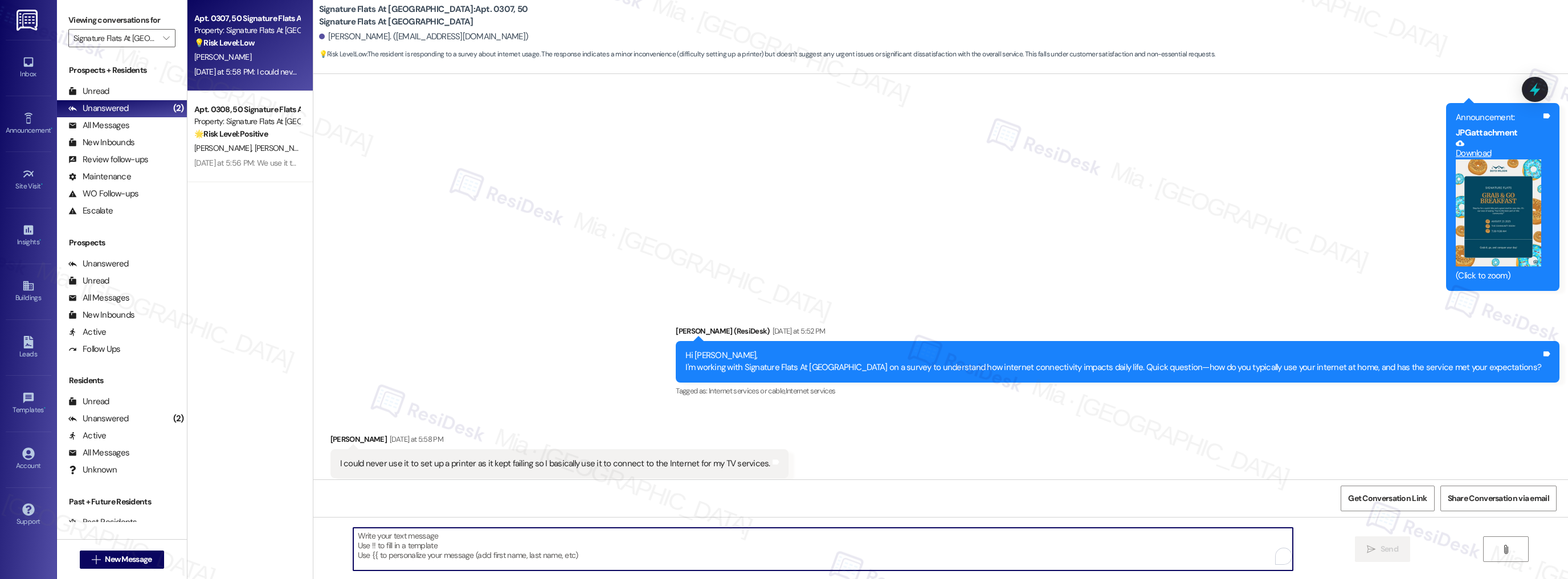
paste textarea "I see, Emily. Thanks for letting me know. Do you recall what message or error c…"
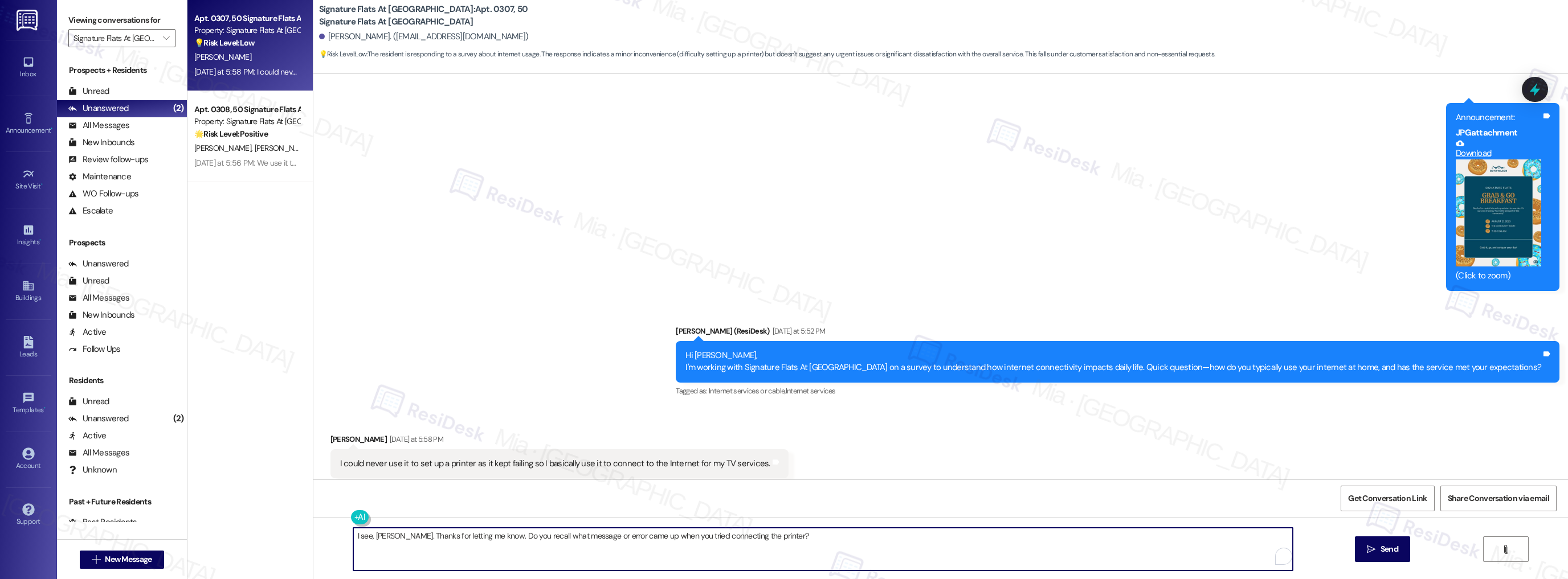
click at [376, 535] on textarea "I see, Emily. Thanks for letting me know. Do you recall what message or error c…" at bounding box center [823, 549] width 940 height 43
type textarea "I see, Michelle. Thanks for letting me know. Do you recall what message or erro…"
click at [1402, 545] on button " Send" at bounding box center [1382, 549] width 55 height 26
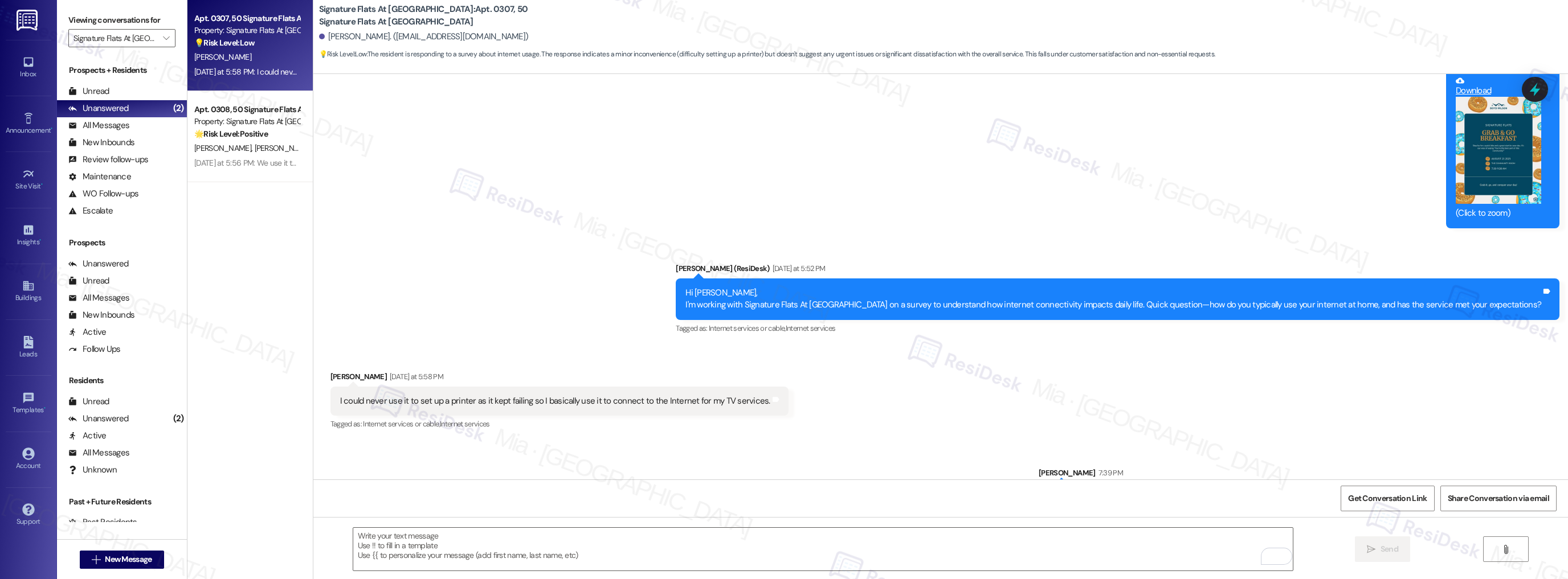
scroll to position [5352, 0]
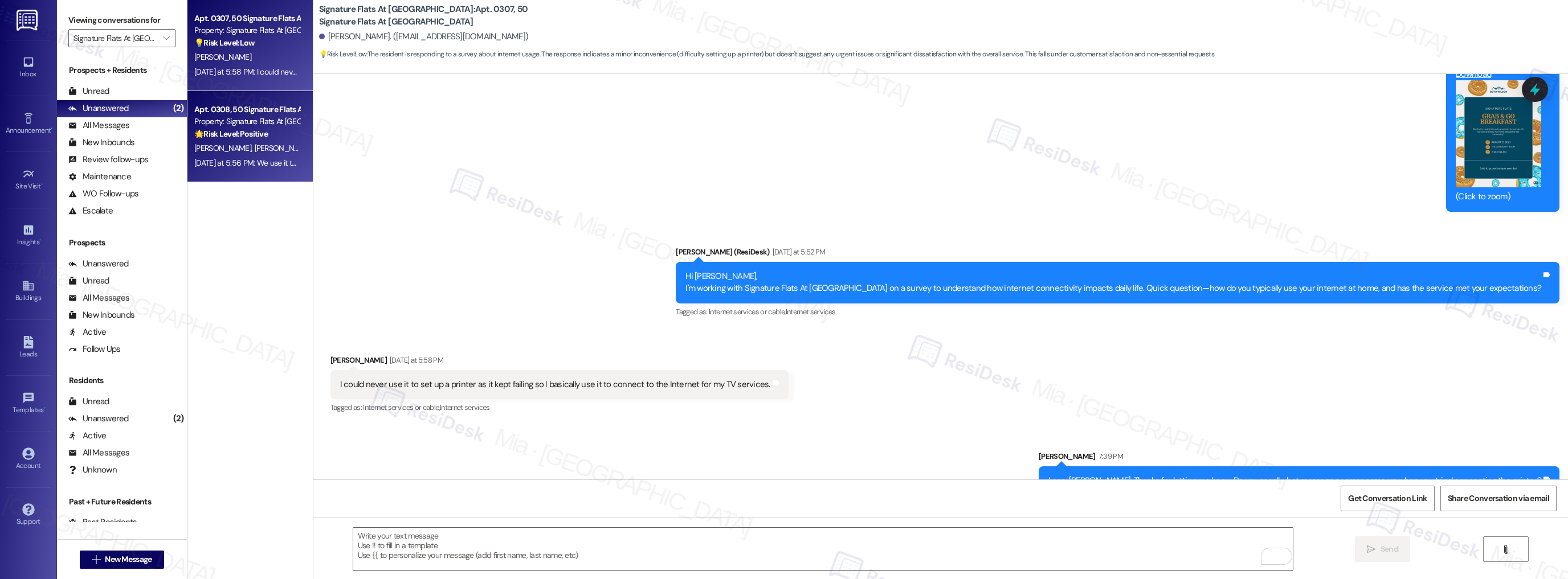
click at [274, 148] on div "E. Leung C. Biser" at bounding box center [247, 148] width 108 height 14
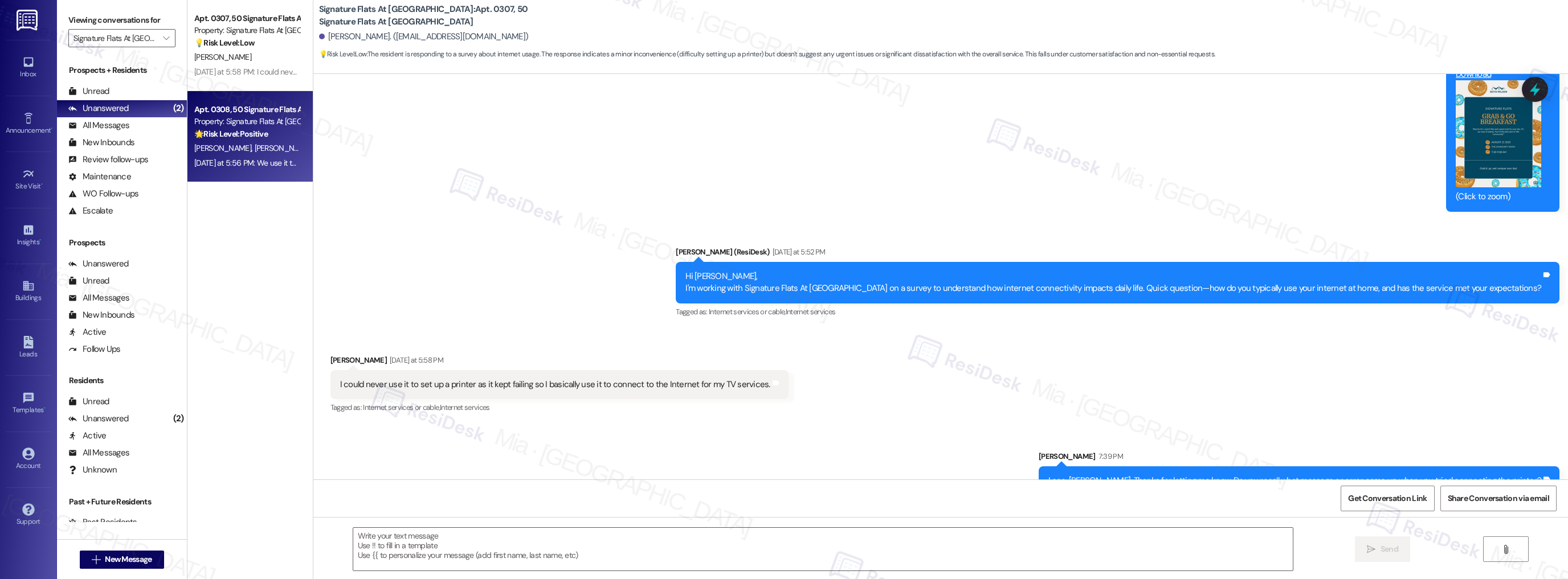
type textarea "Fetching suggested responses. Please feel free to read through the conversation…"
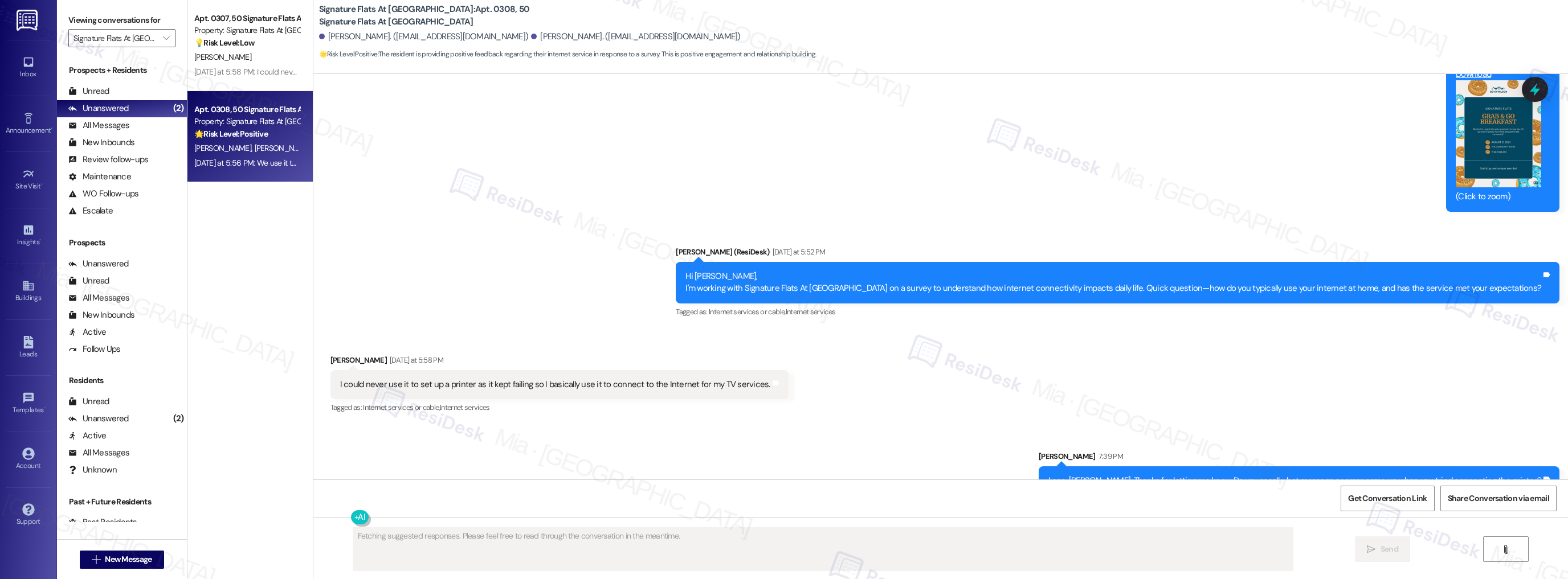
scroll to position [365, 0]
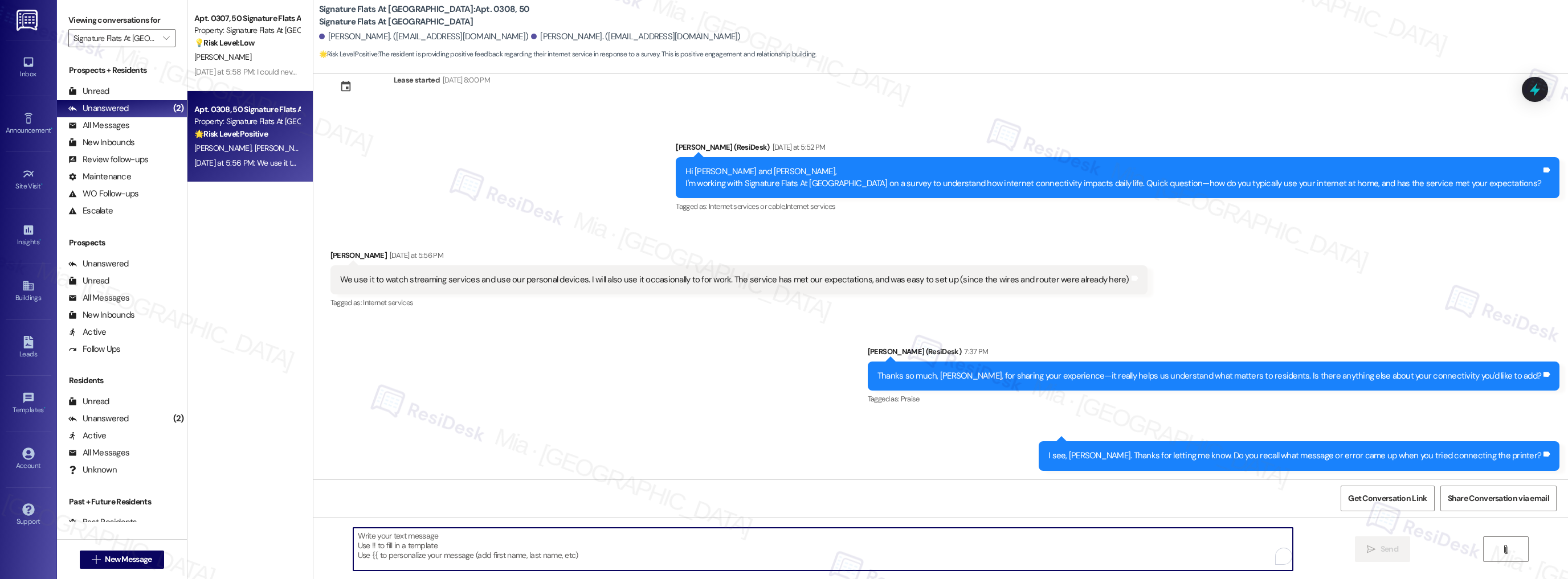
click at [558, 551] on textarea "To enrich screen reader interactions, please activate Accessibility in Grammarl…" at bounding box center [823, 549] width 940 height 43
type textarea "Please disregard my last message."
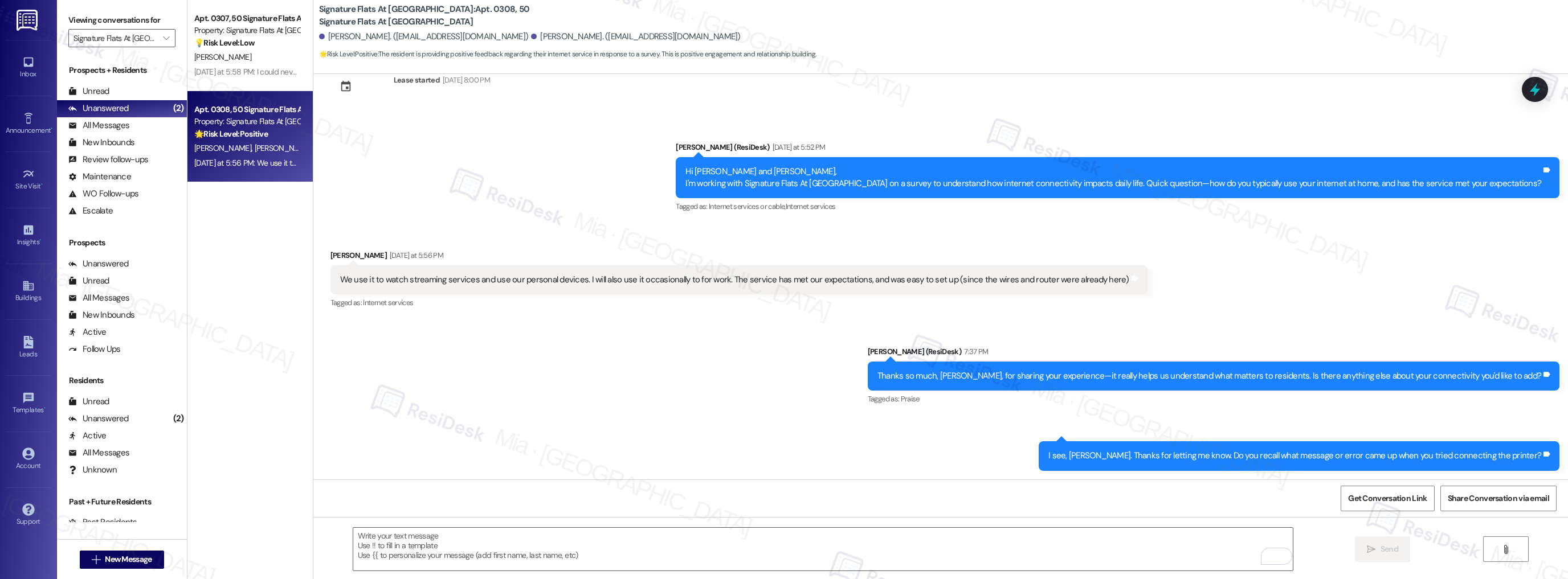
click at [262, 77] on div "Yesterday at 5:58 PM: I could never use it to set up a printer as it kept faili…" at bounding box center [247, 72] width 108 height 14
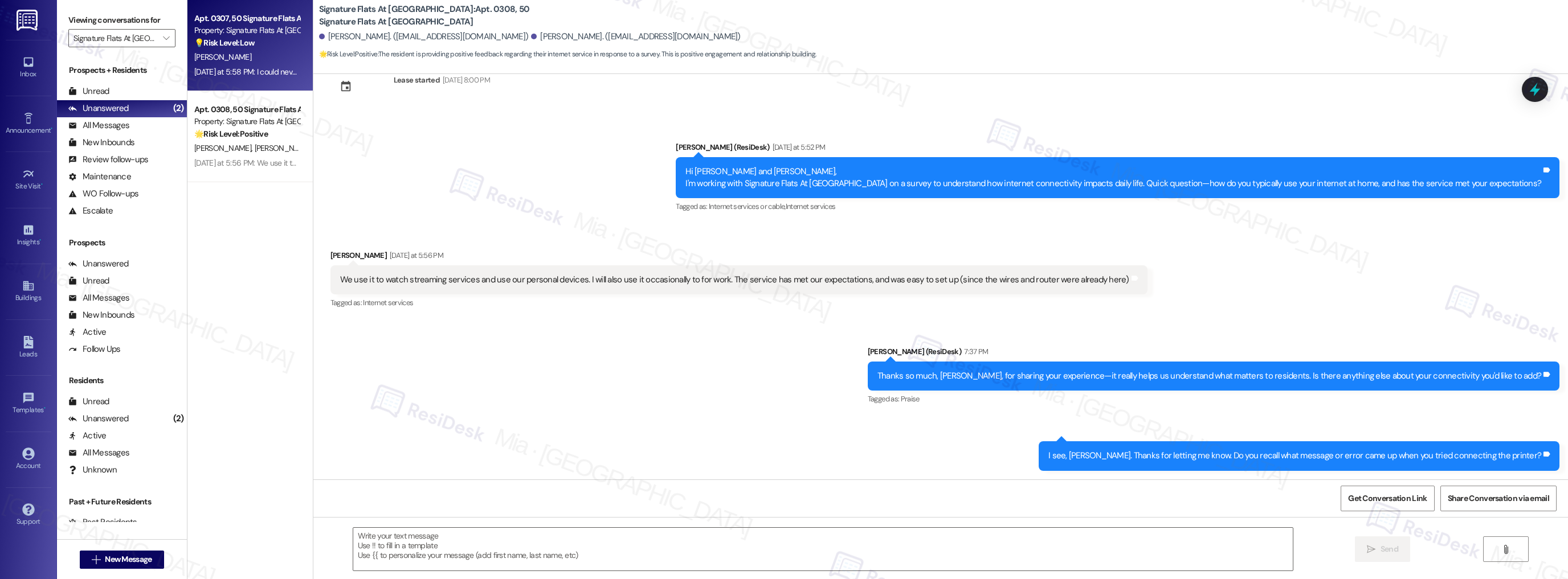
type textarea "Fetching suggested responses. Please feel free to read through the conversation…"
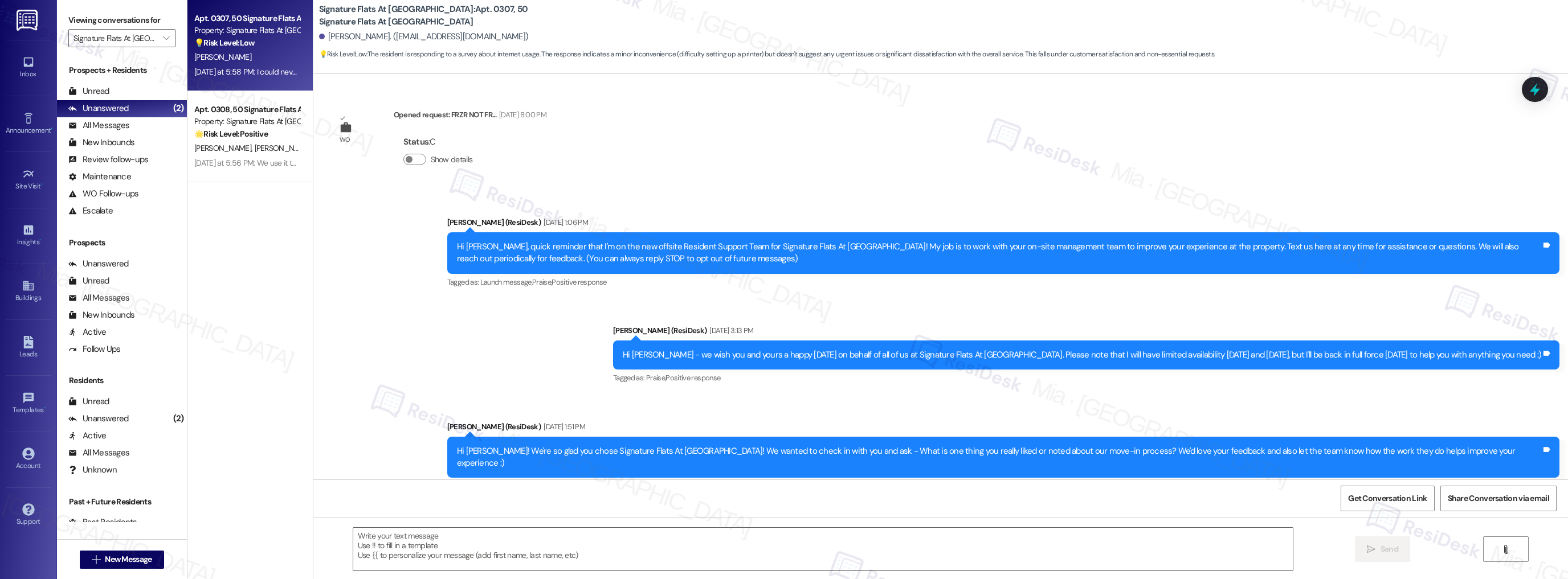
scroll to position [5352, 0]
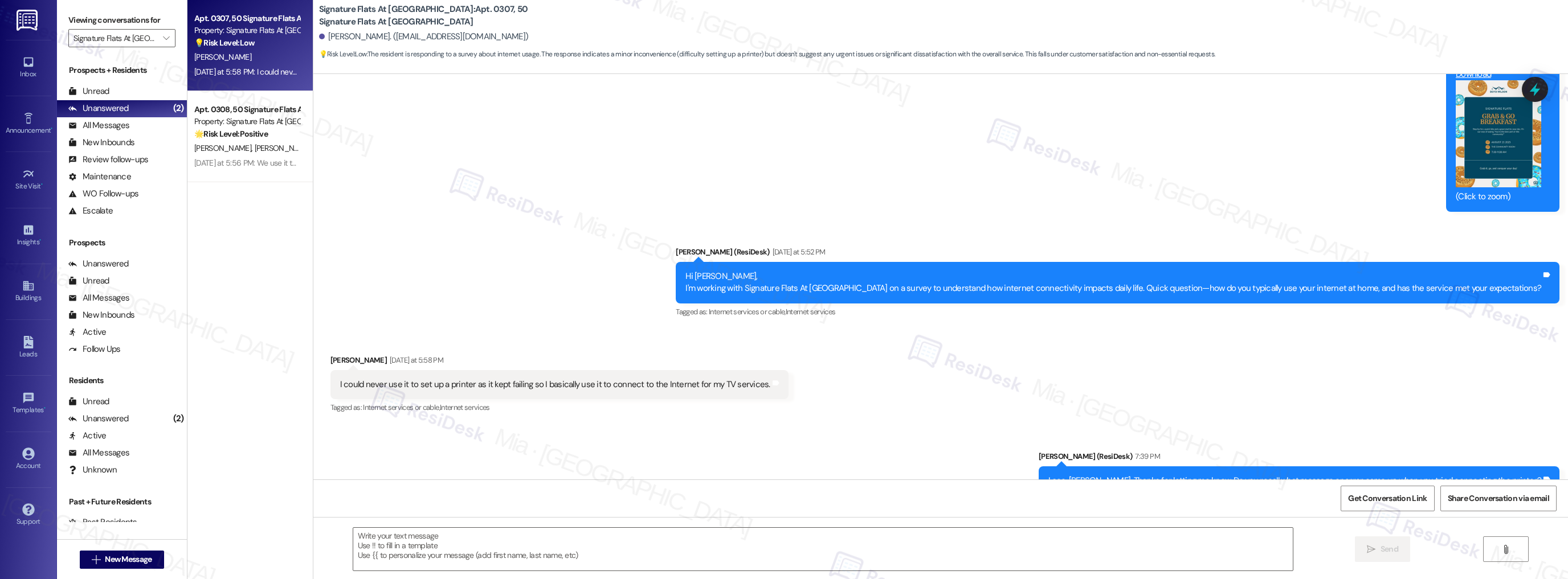
type textarea "Fetching suggested responses. Please feel free to read through the conversation…"
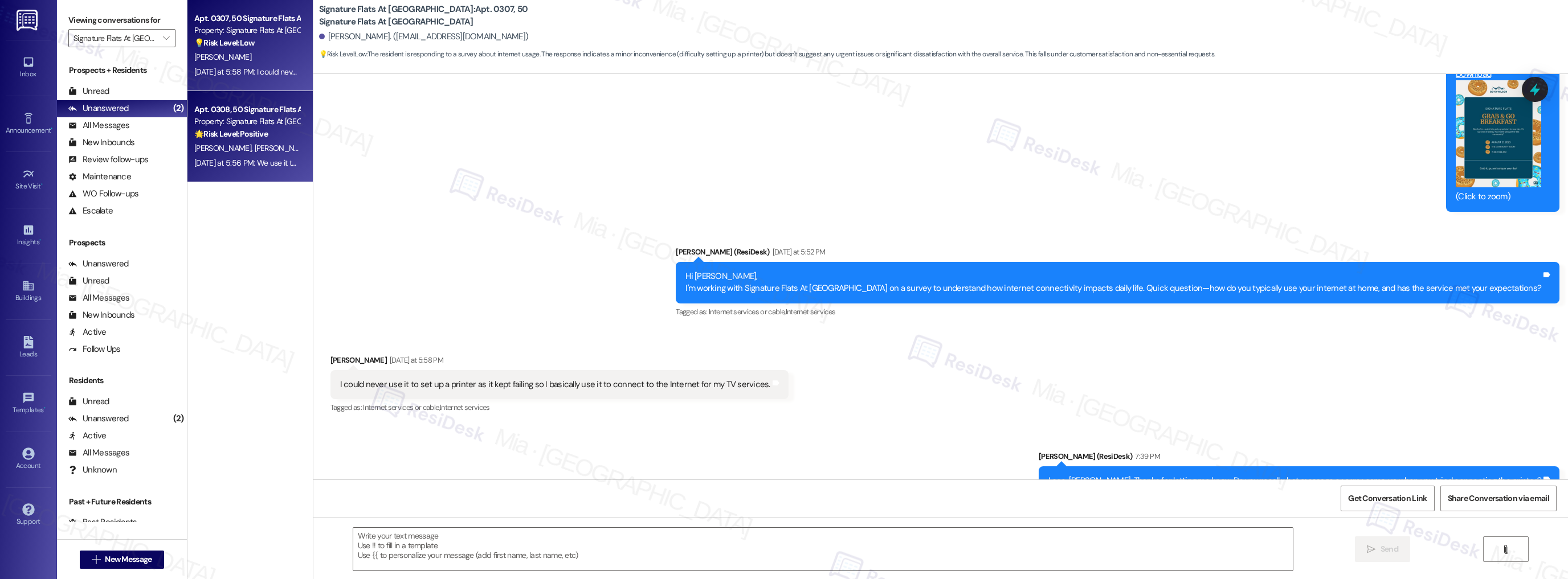
click at [278, 151] on div "E. Leung C. Biser" at bounding box center [247, 148] width 108 height 14
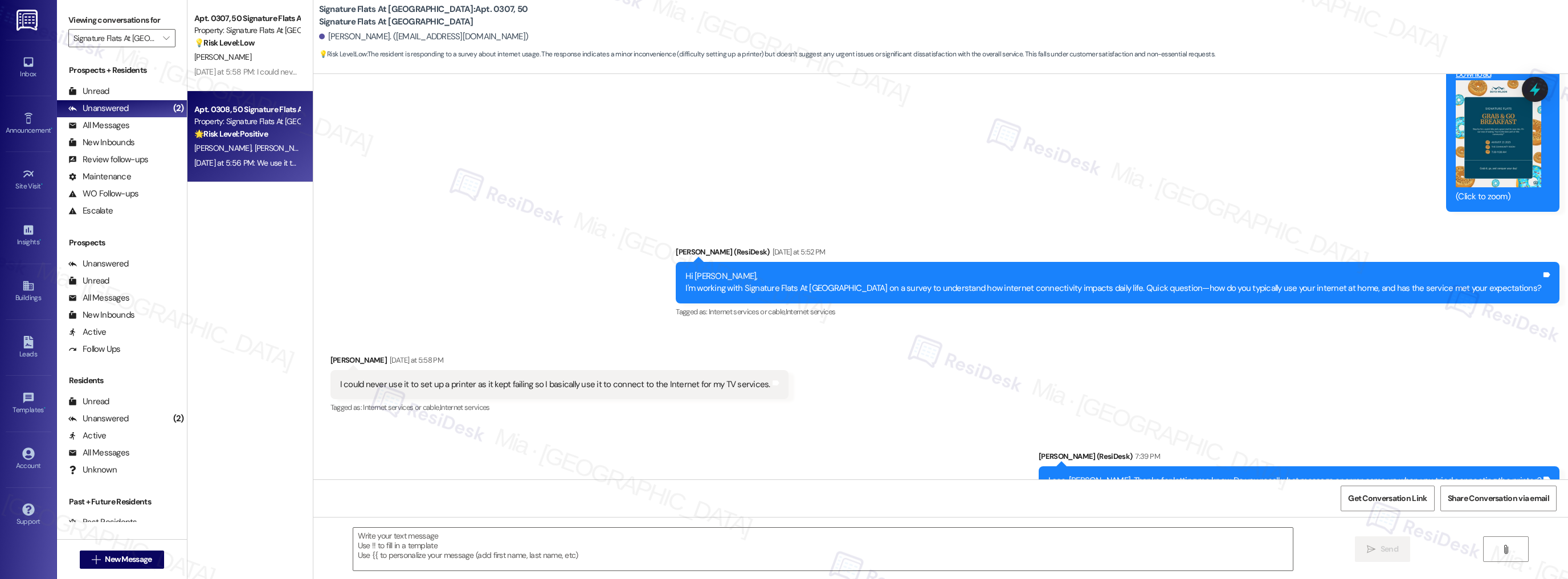
type textarea "Fetching suggested responses. Please feel free to read through the conversation…"
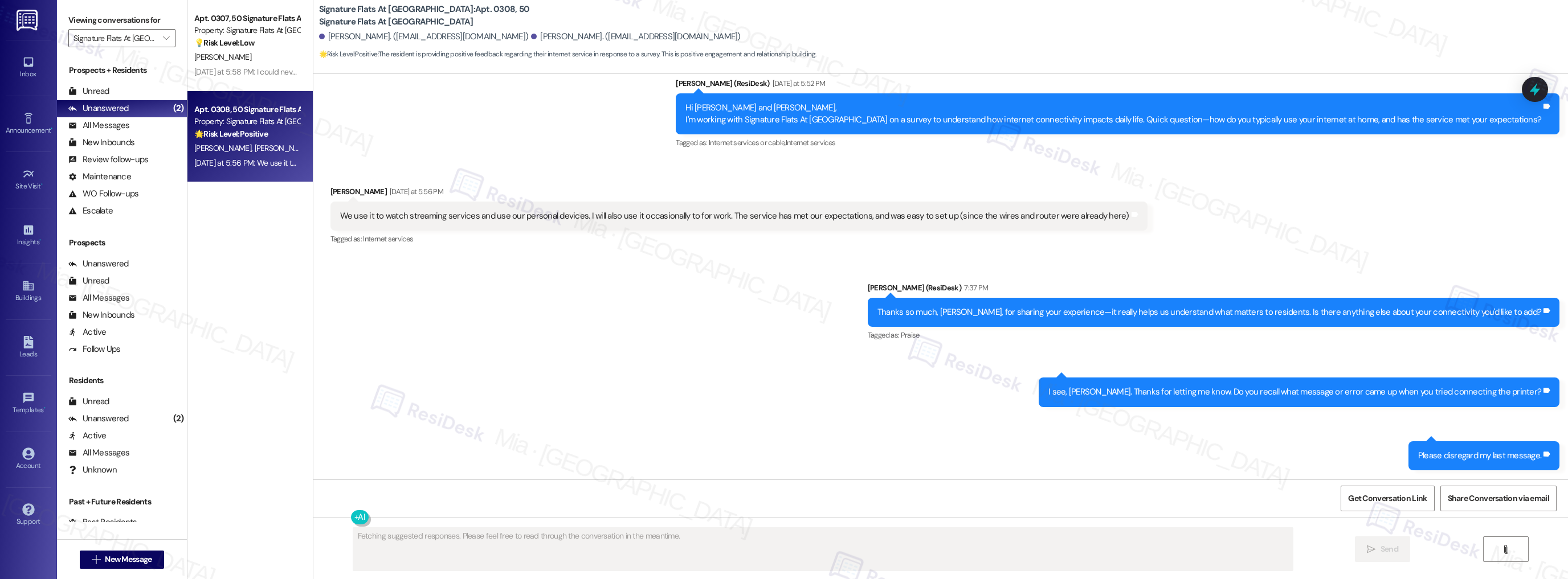
scroll to position [428, 0]
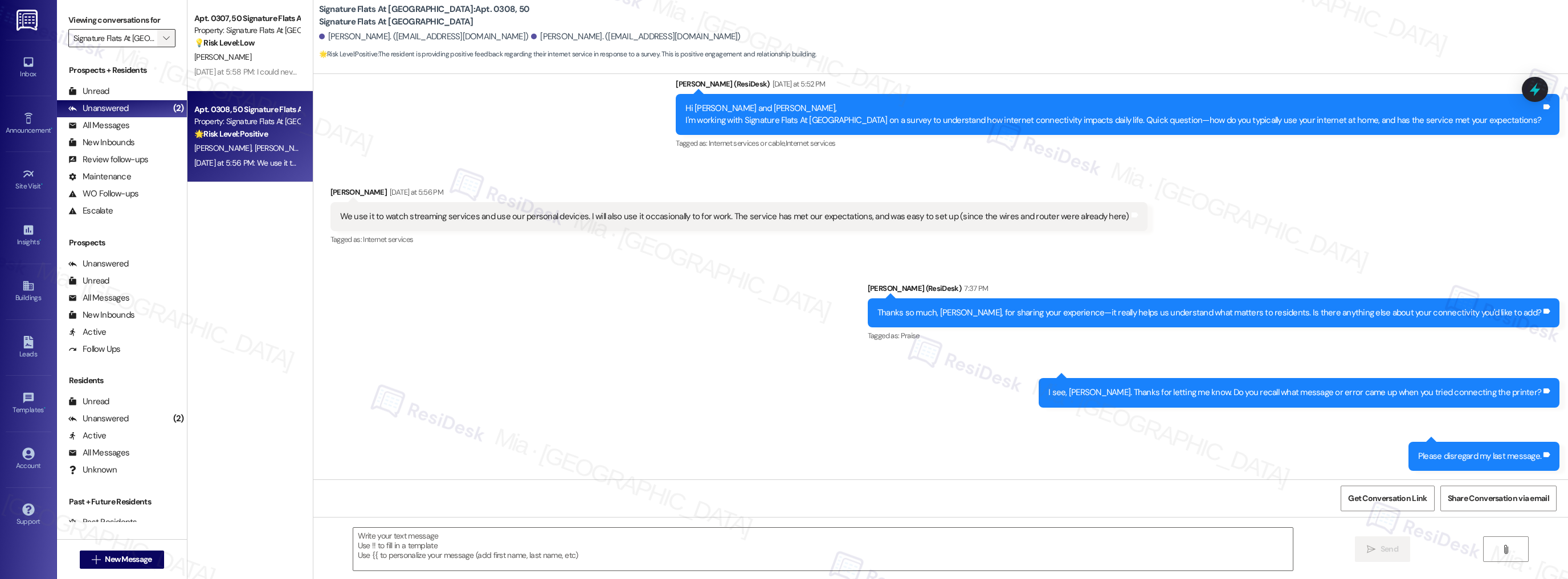
click at [164, 40] on button "" at bounding box center [166, 38] width 18 height 18
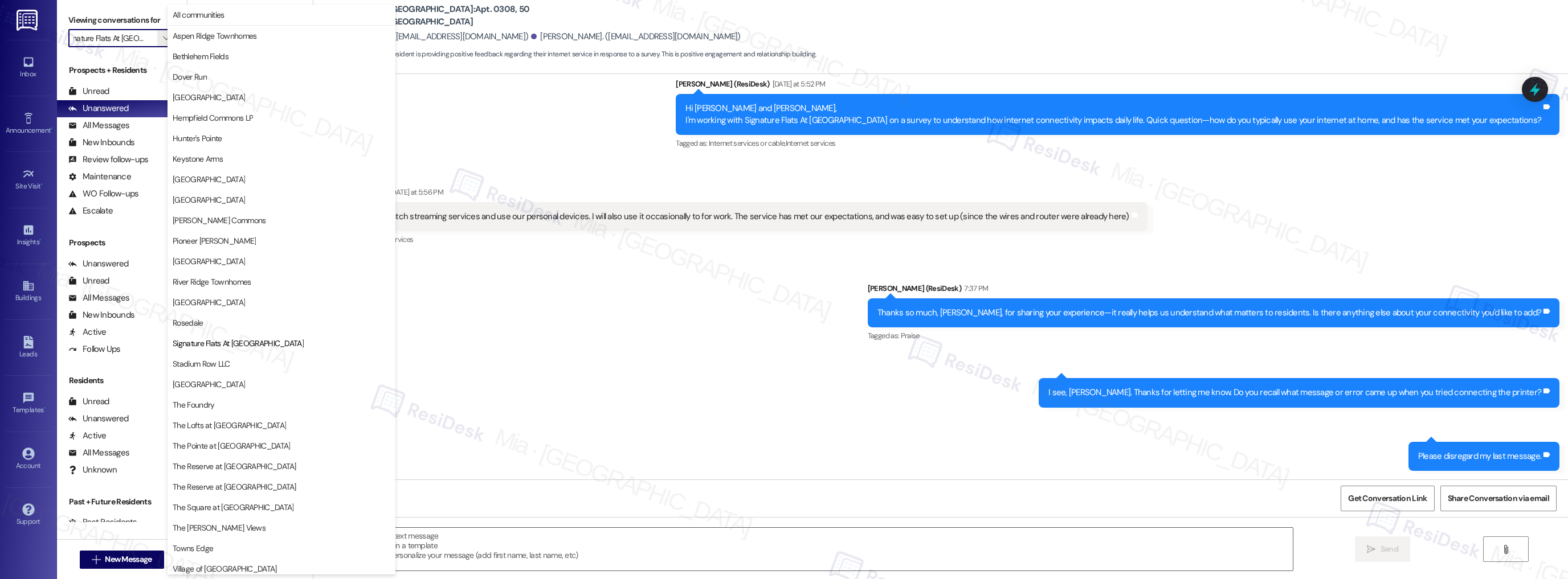
scroll to position [66, 0]
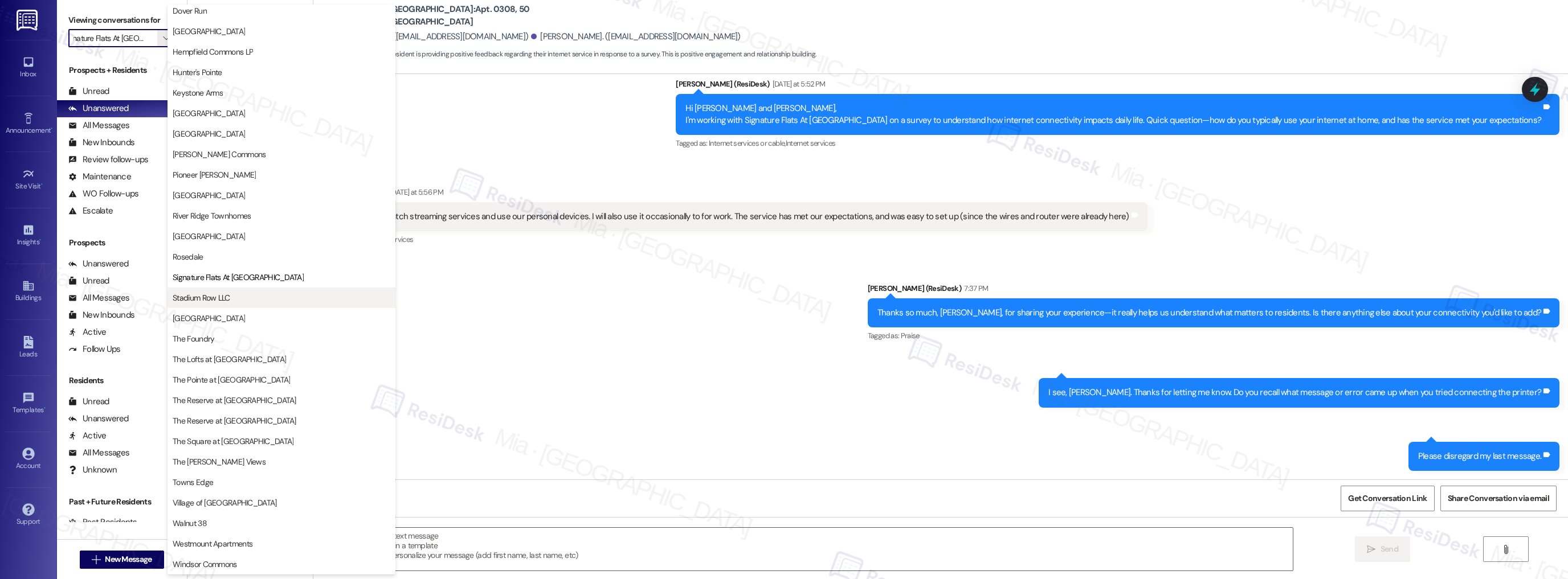
click at [236, 298] on span "Stadium Row LLC" at bounding box center [282, 297] width 218 height 12
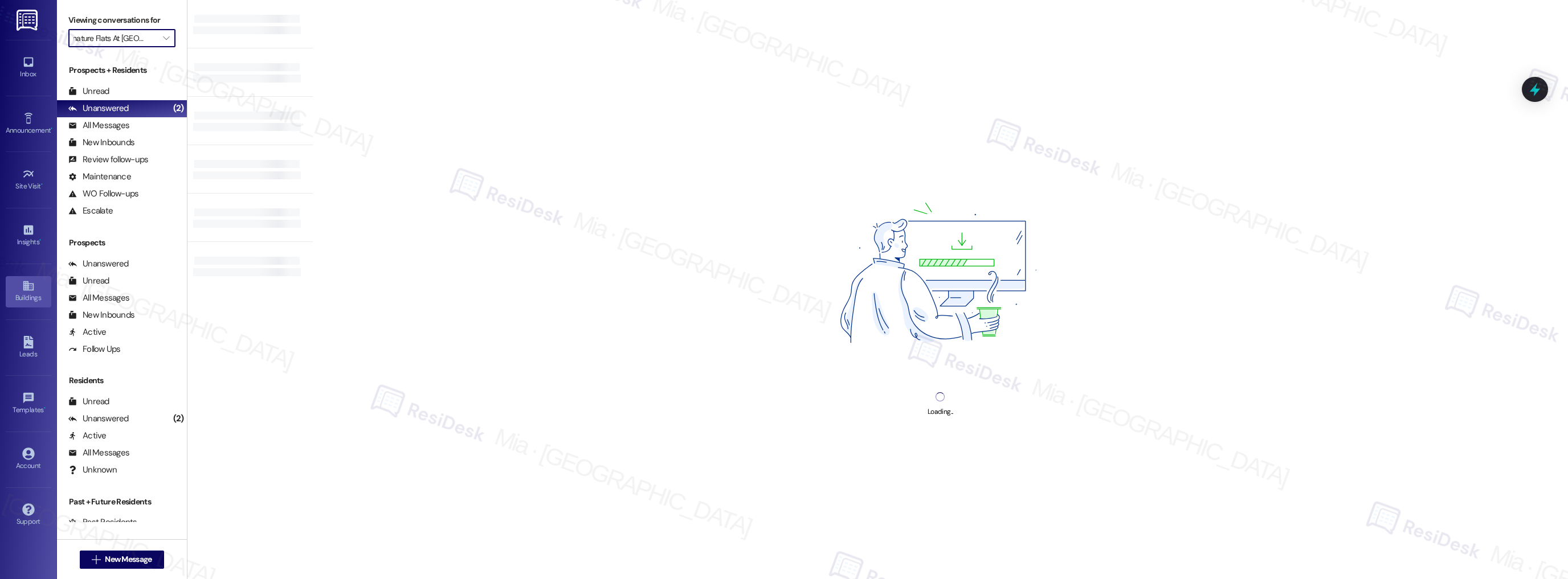
type input "Stadium Row LLC"
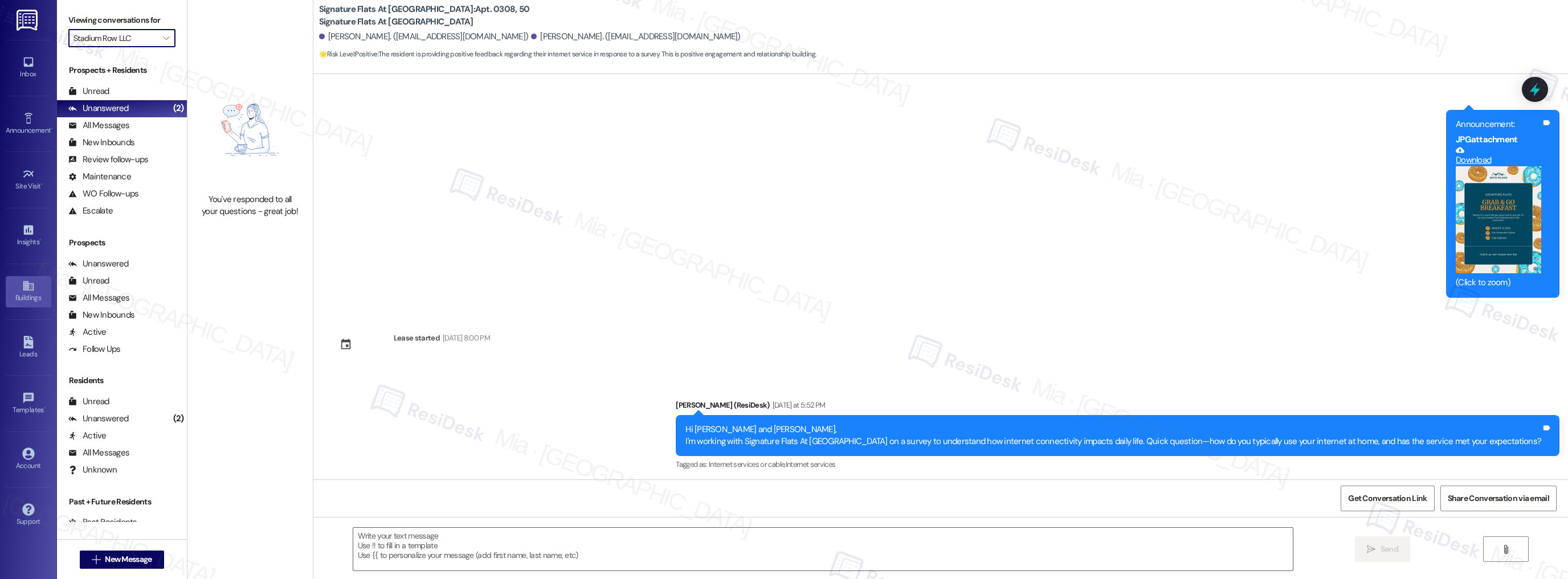
type textarea "Fetching suggested responses. Please feel free to read through the conversation…"
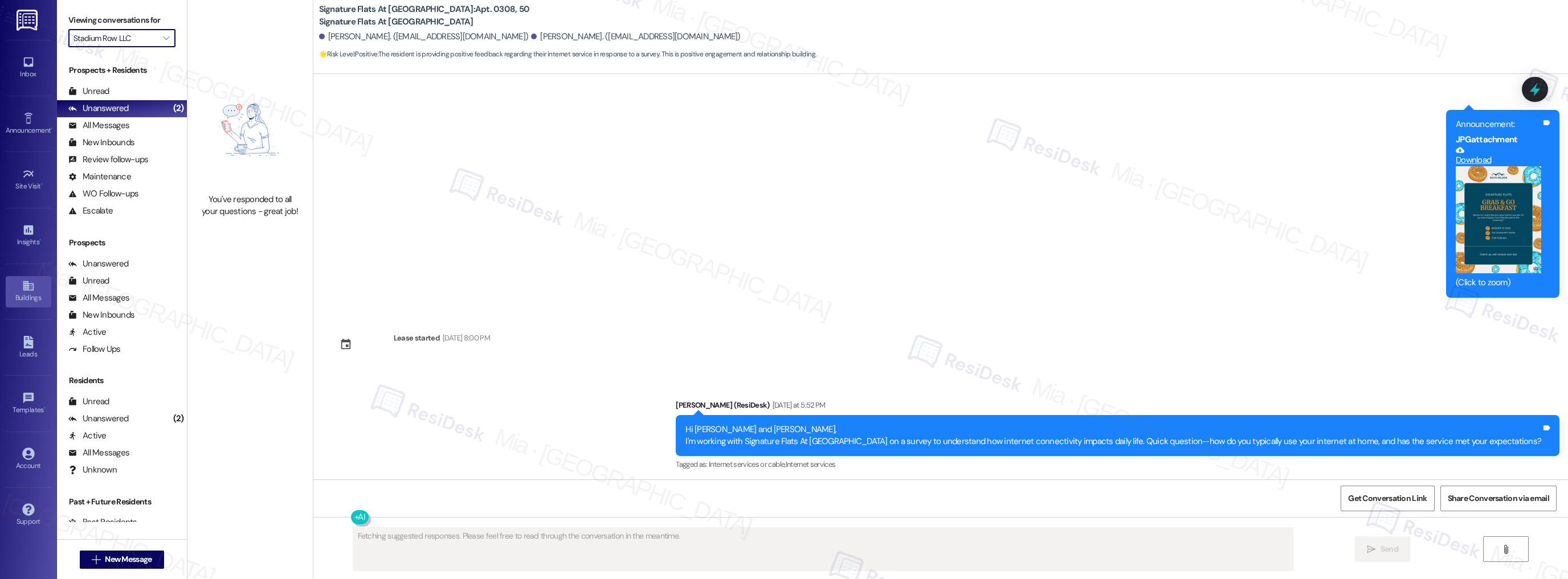
scroll to position [428, 0]
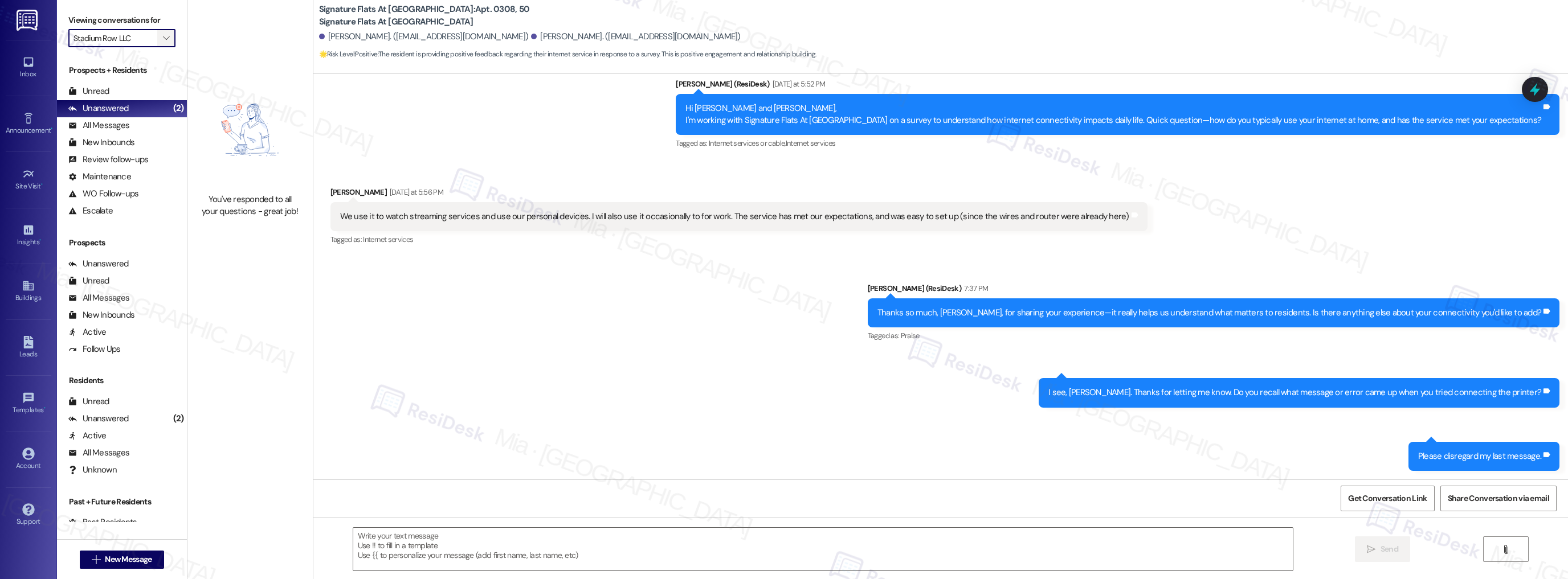
click at [163, 43] on icon "" at bounding box center [166, 38] width 6 height 9
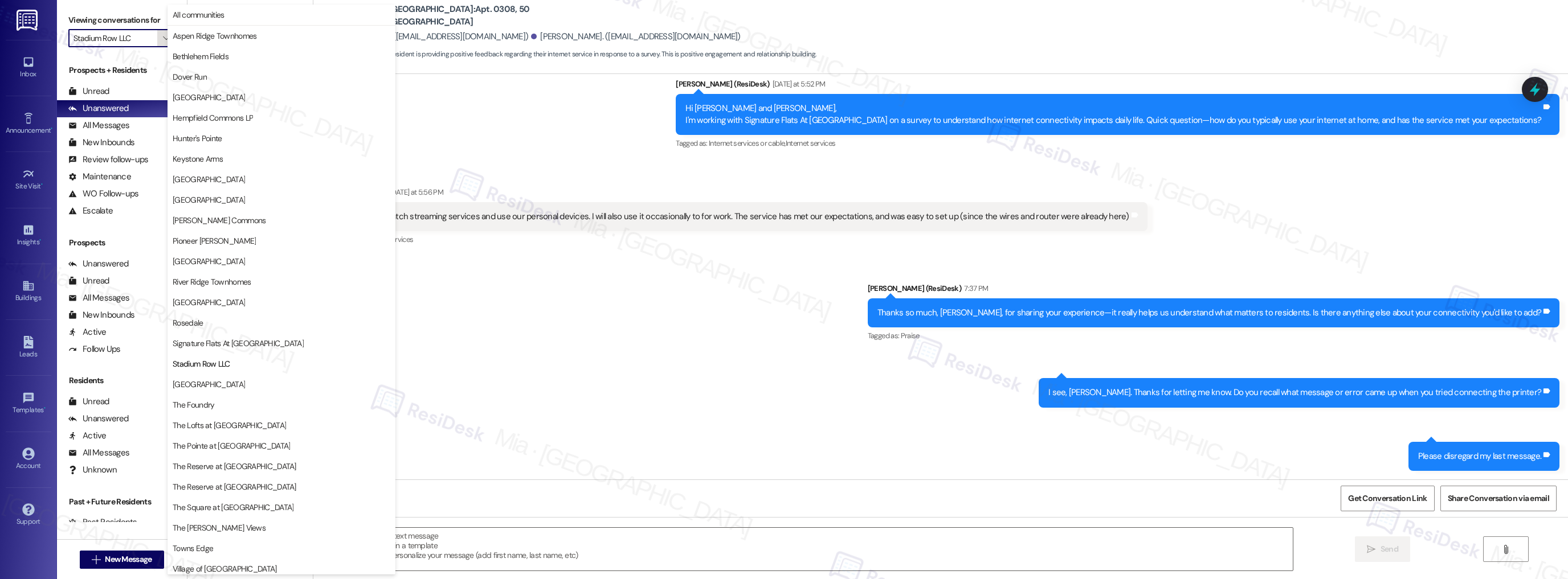
scroll to position [66, 0]
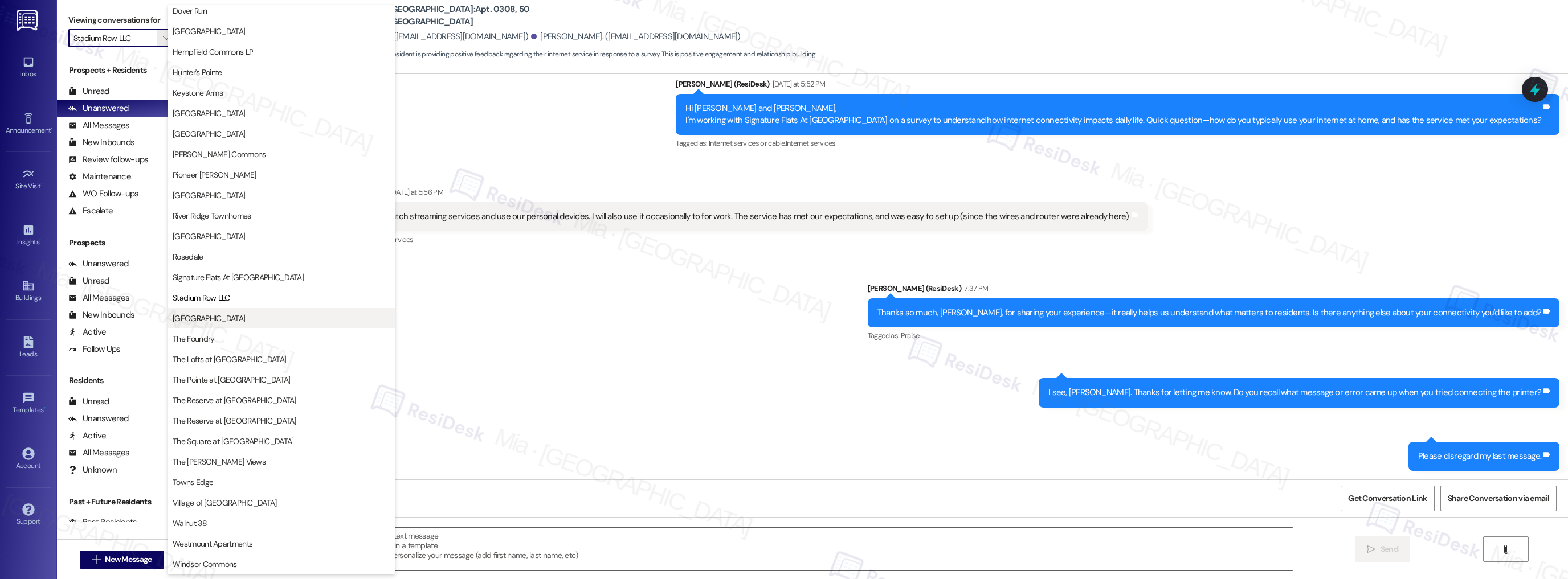
click at [245, 314] on span "Strasburg Schoolhouse" at bounding box center [209, 318] width 72 height 12
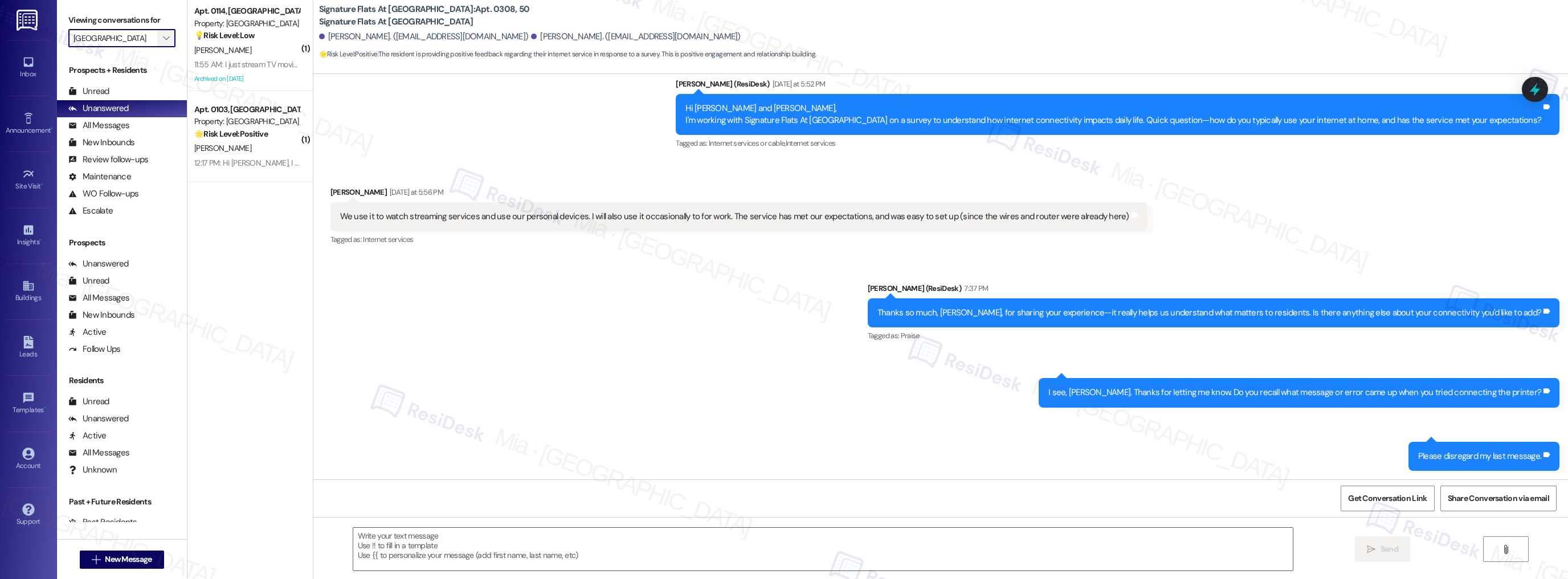
click at [165, 44] on button "" at bounding box center [166, 38] width 18 height 18
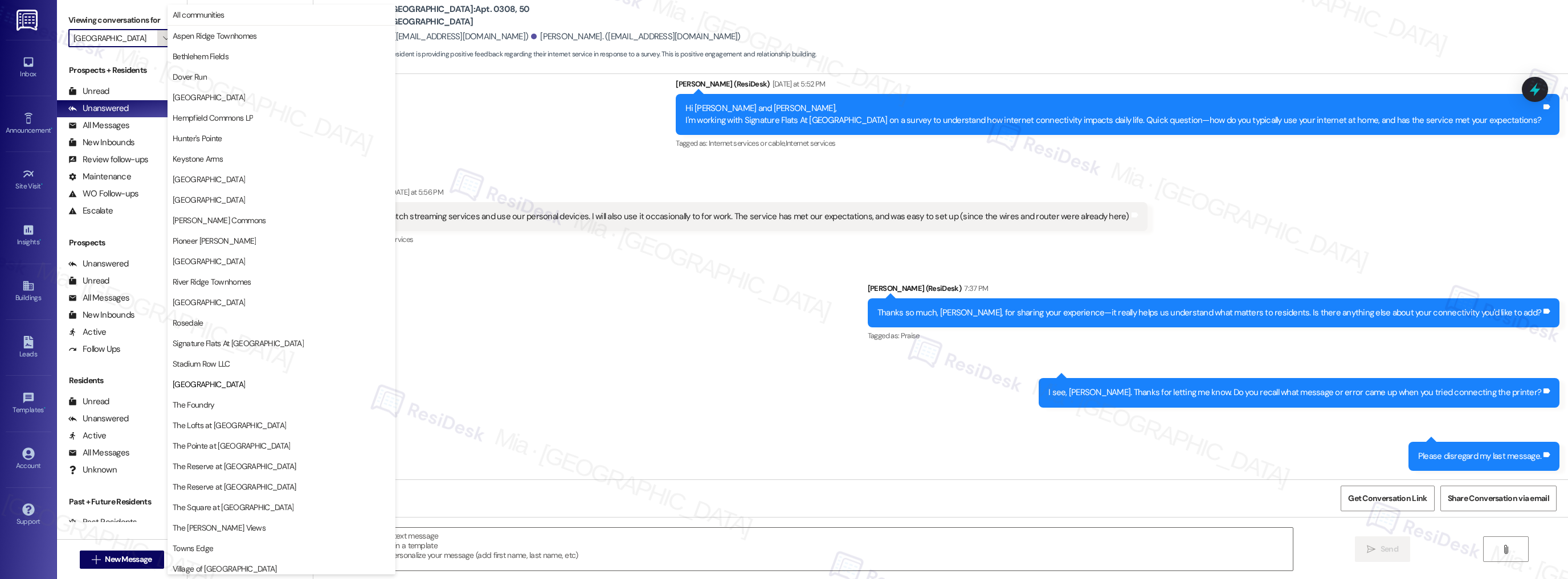
scroll to position [66, 0]
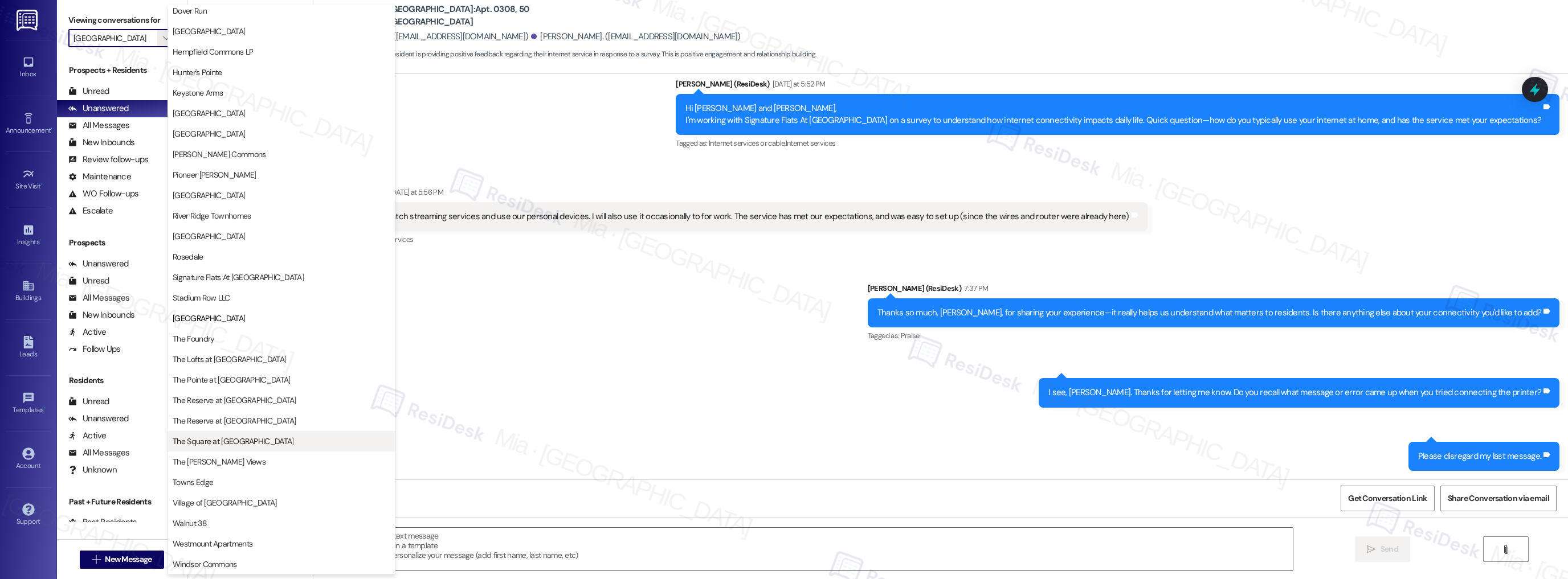
click at [252, 444] on span "The Square at Bridgeport" at bounding box center [233, 441] width 121 height 12
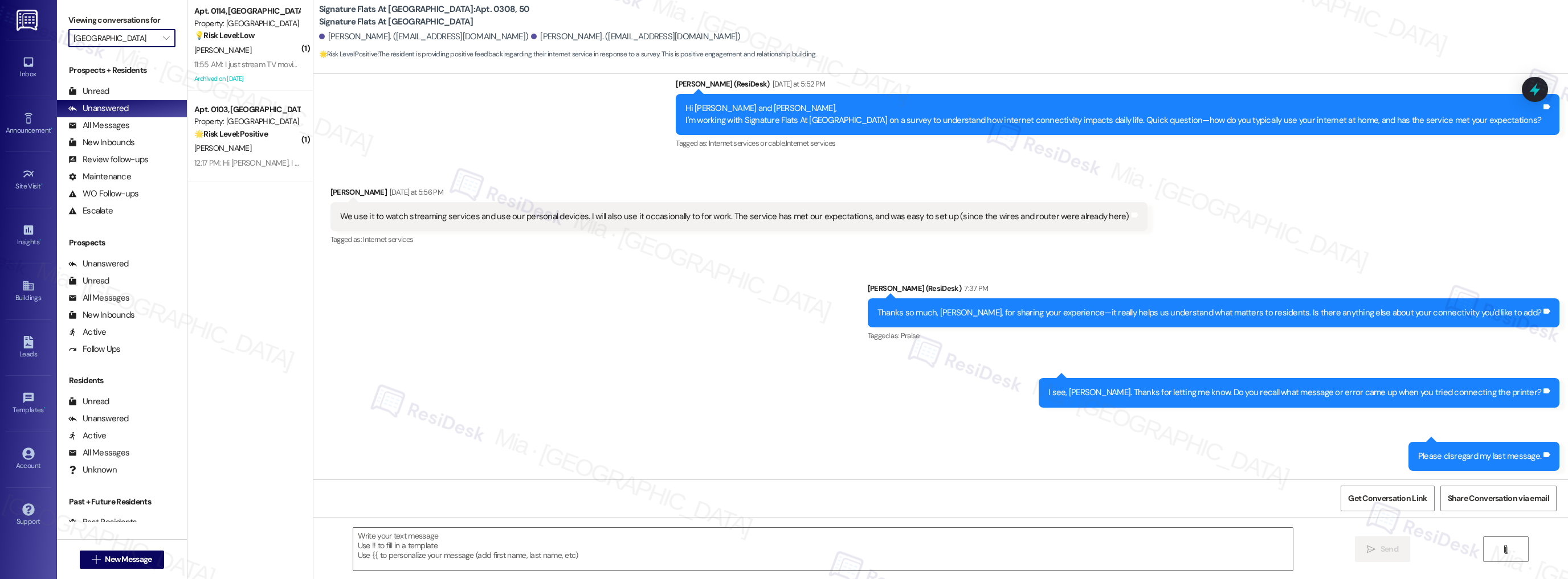
type input "The Square at Bridgeport"
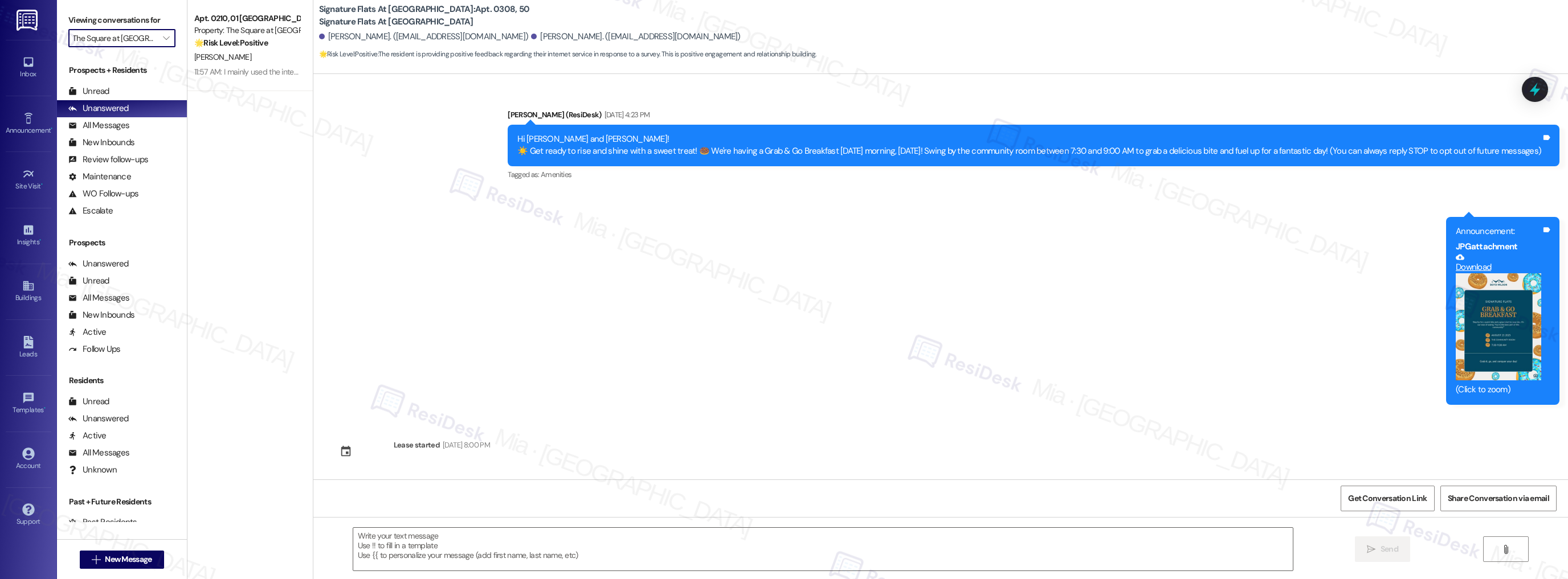
scroll to position [428, 0]
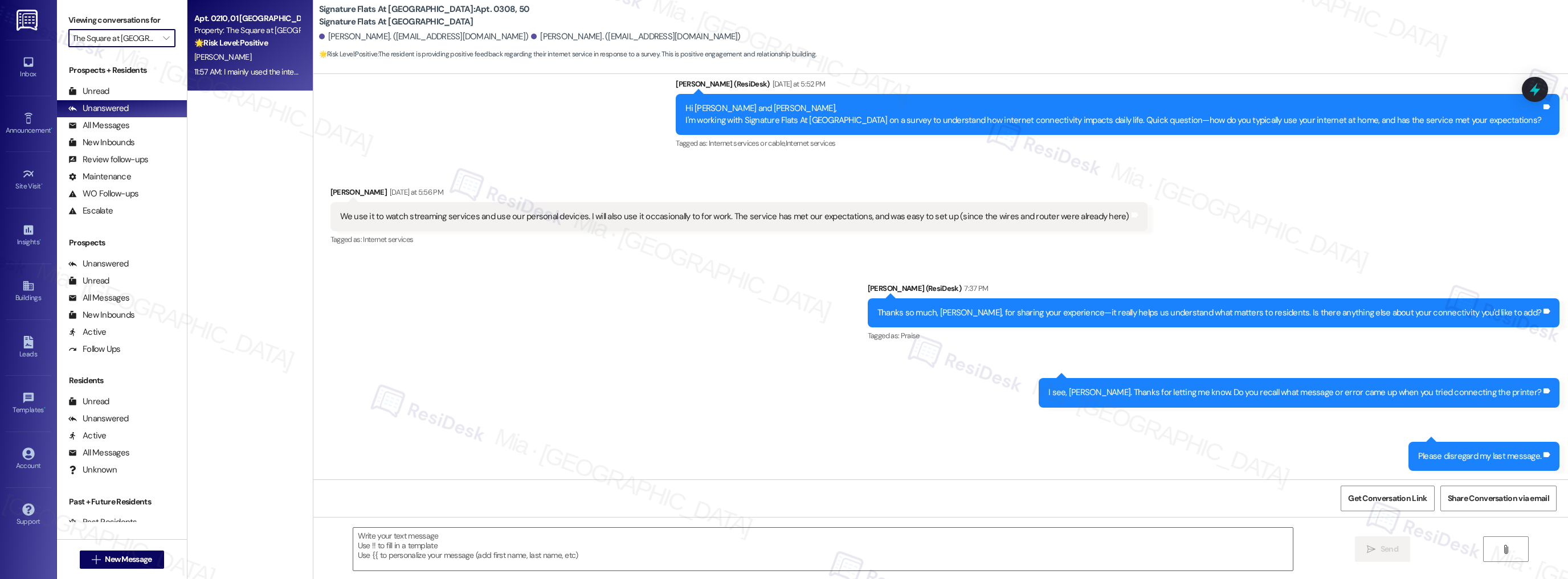
type textarea "Fetching suggested responses. Please feel free to read through the conversation…"
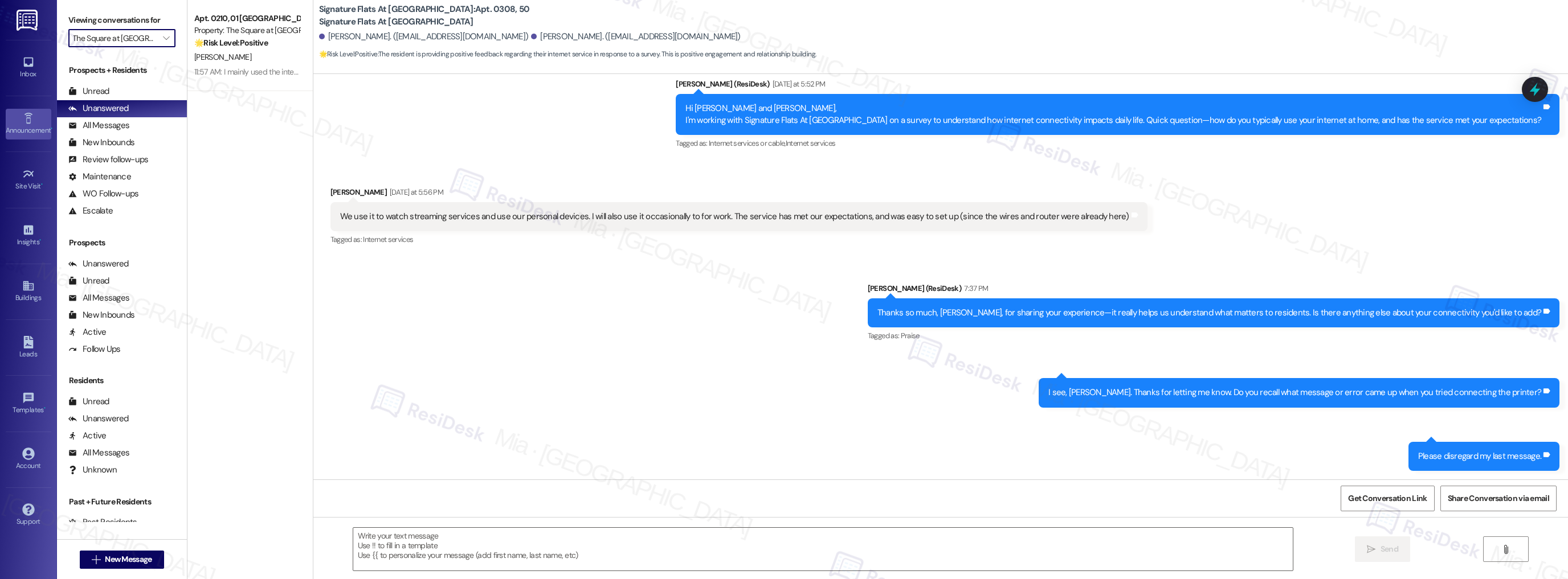
scroll to position [0, 0]
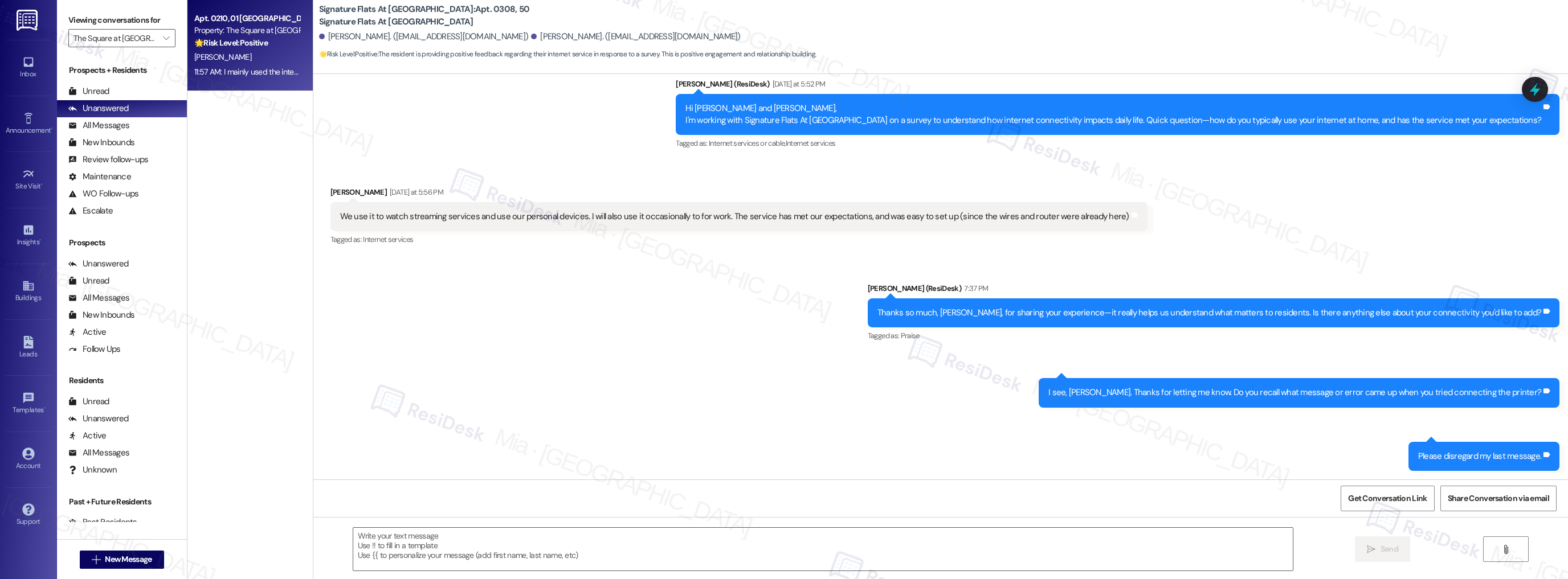
type textarea "Fetching suggested responses. Please feel free to read through the conversation…"
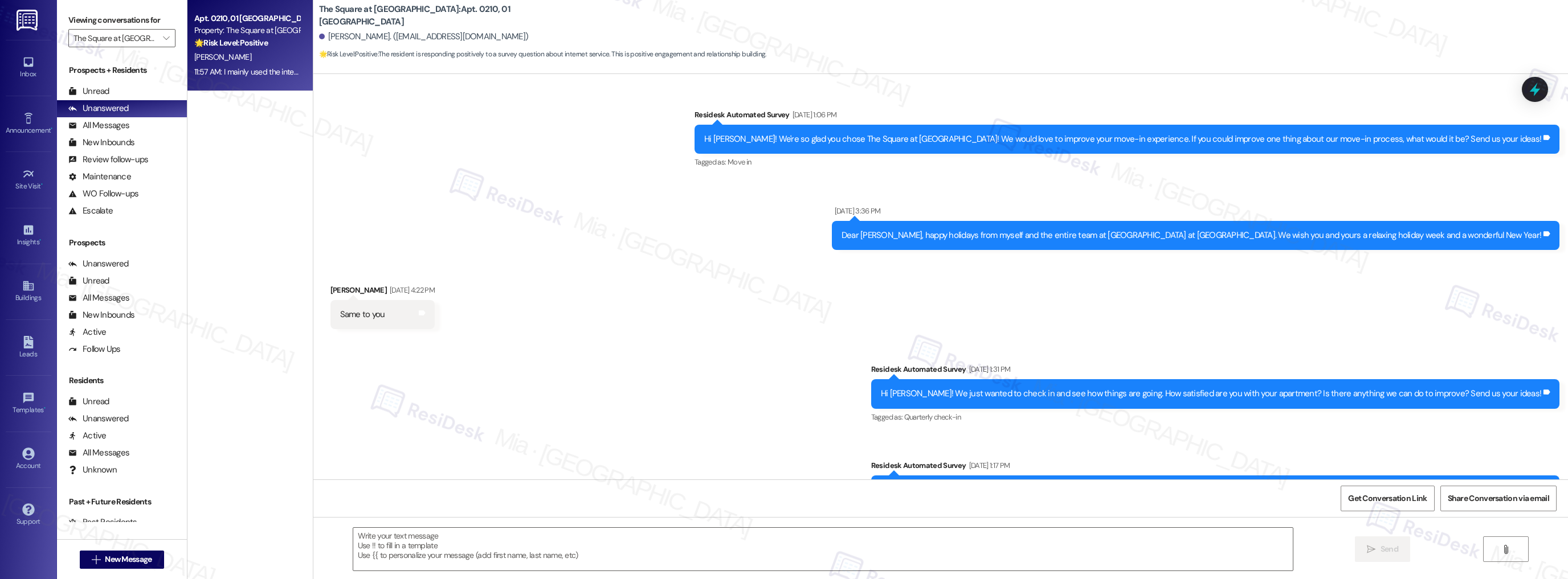
type textarea "Fetching suggested responses. Please feel free to read through the conversation…"
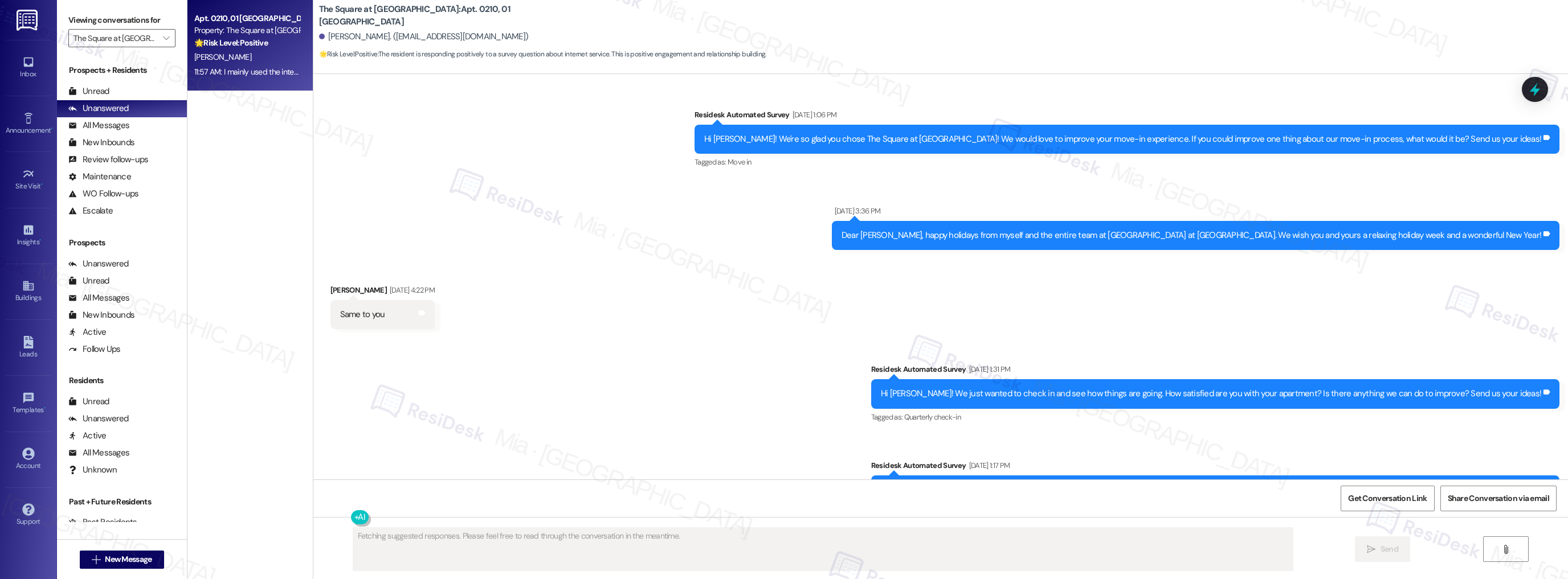
scroll to position [7877, 0]
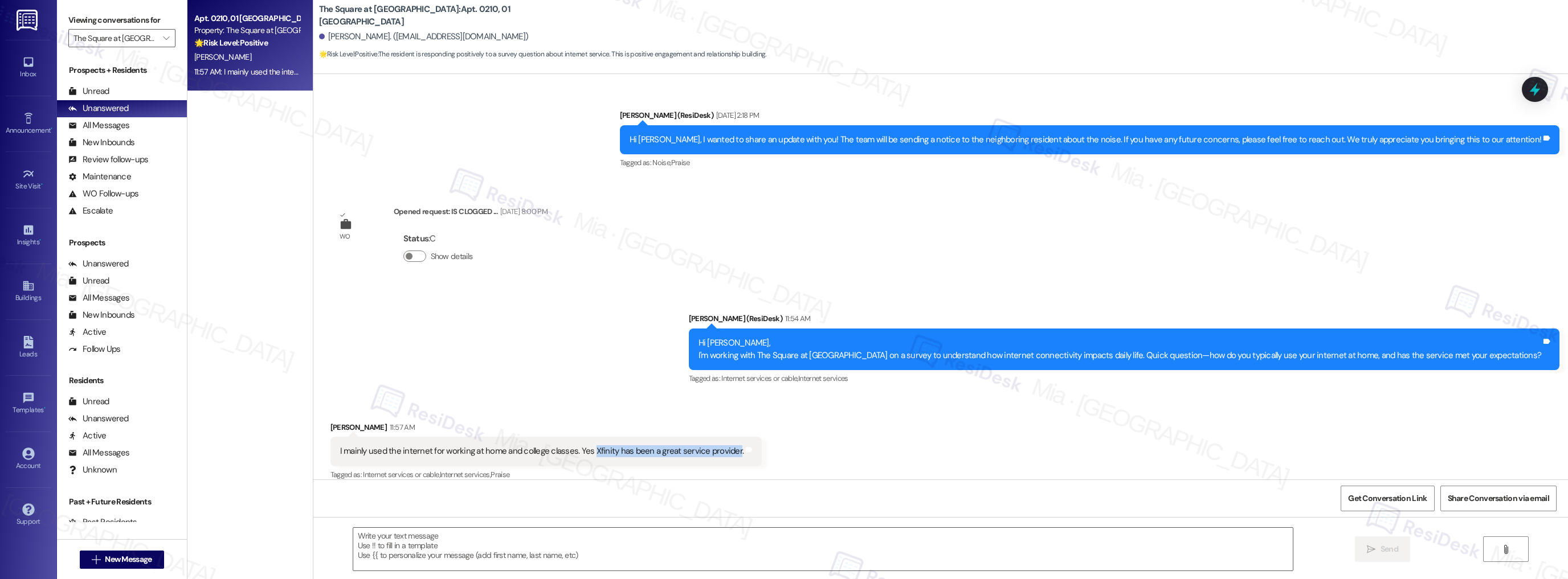
drag, startPoint x: 584, startPoint y: 439, endPoint x: 723, endPoint y: 439, distance: 139.0
click at [723, 445] on div "I mainly used the internet for working at home and college classes. Yes Xfinity…" at bounding box center [542, 451] width 404 height 12
copy div "Xfinity has been a great service provider"
click at [391, 546] on textarea at bounding box center [823, 549] width 940 height 43
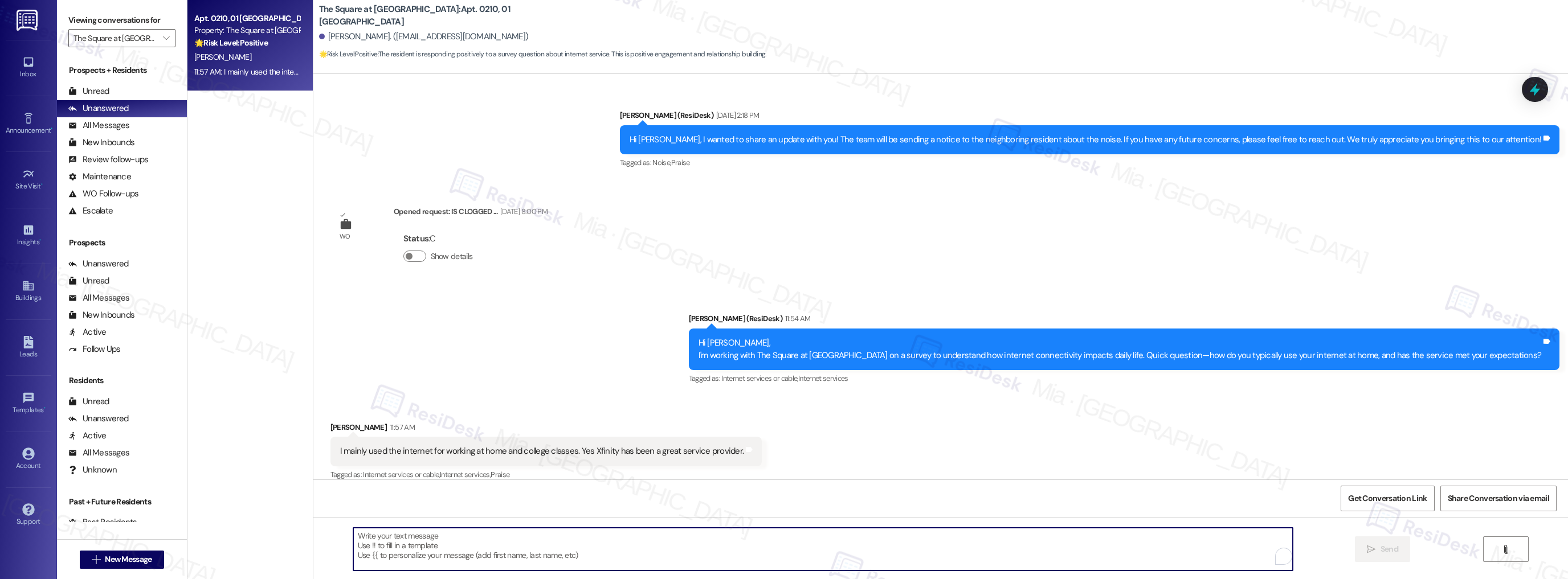
paste textarea "Thanks so much for sharing your experience—it really helps us understand what m…"
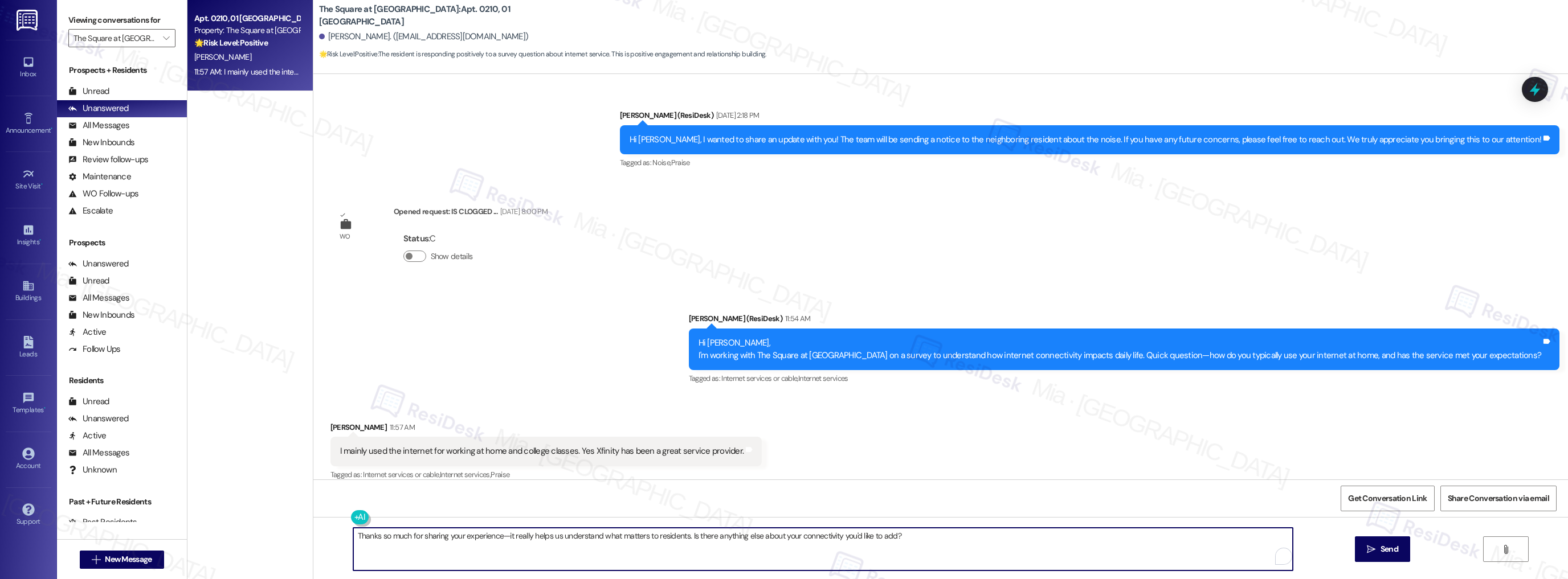
click at [404, 539] on textarea "Thanks so much for sharing your experience—it really helps us understand what m…" at bounding box center [823, 549] width 940 height 43
type textarea "Thanks so much, Tameka for sharing your experience—it really helps us understan…"
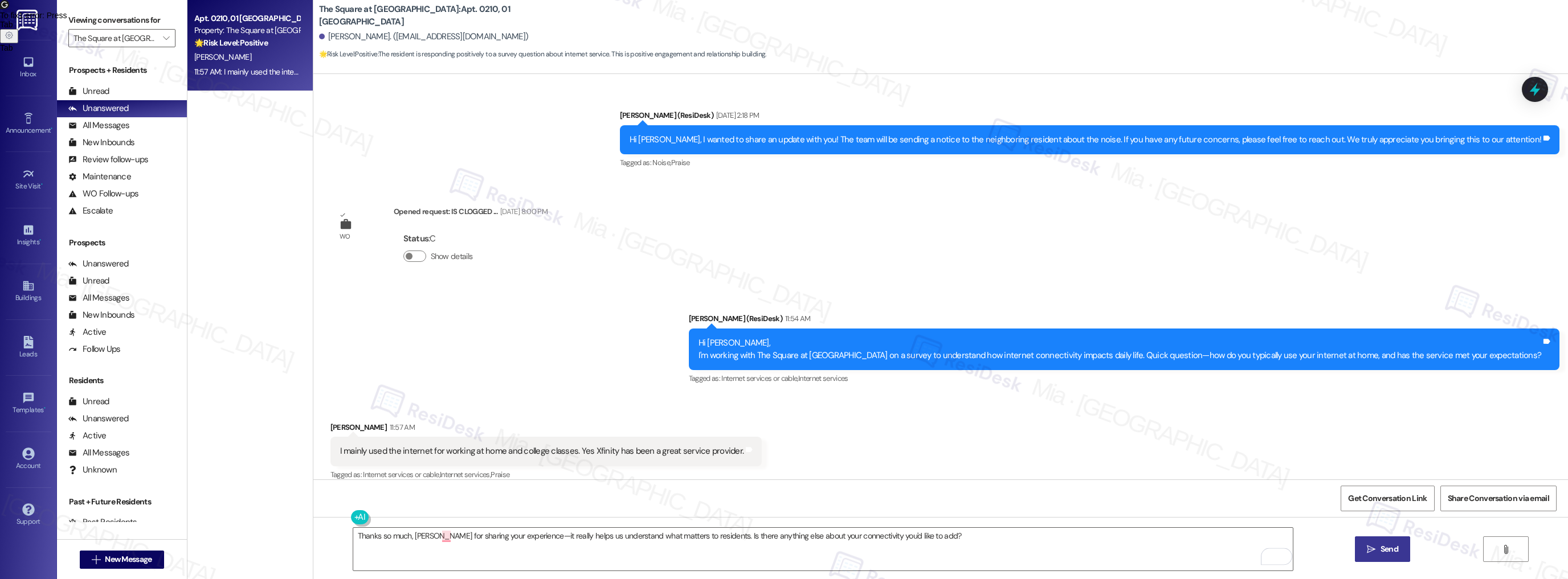
click at [1378, 550] on span "Send" at bounding box center [1389, 549] width 23 height 12
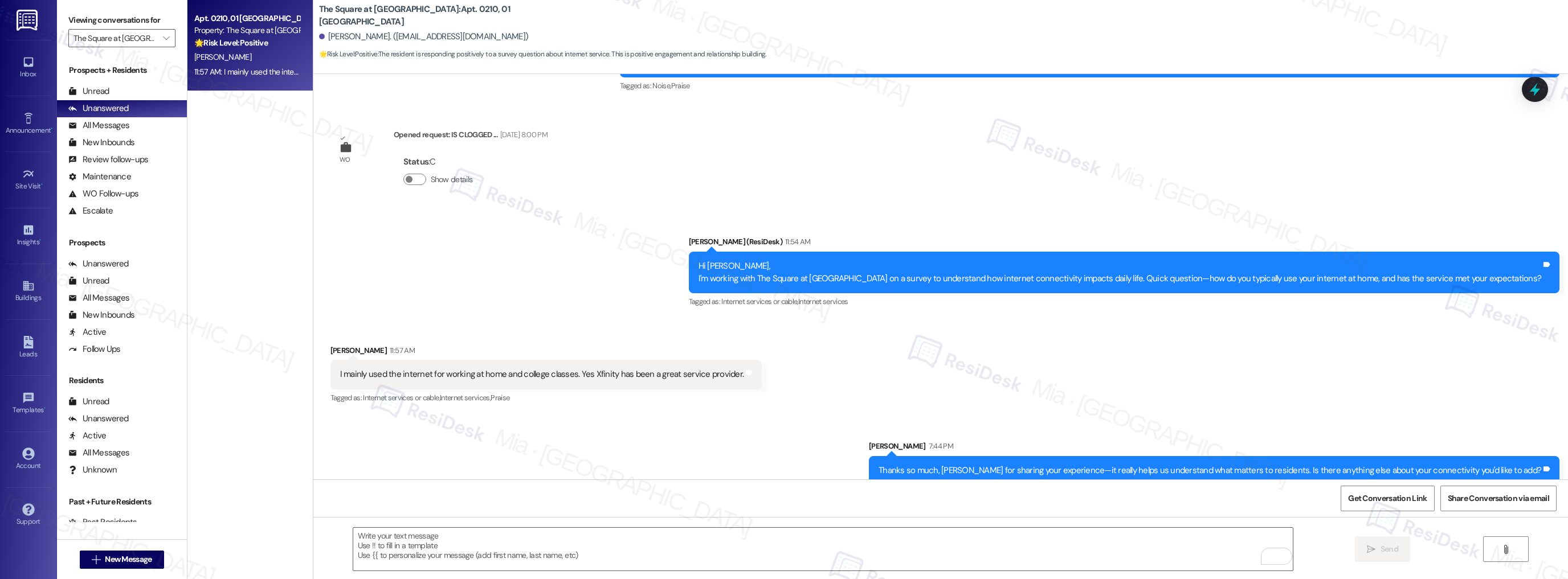
scroll to position [7957, 0]
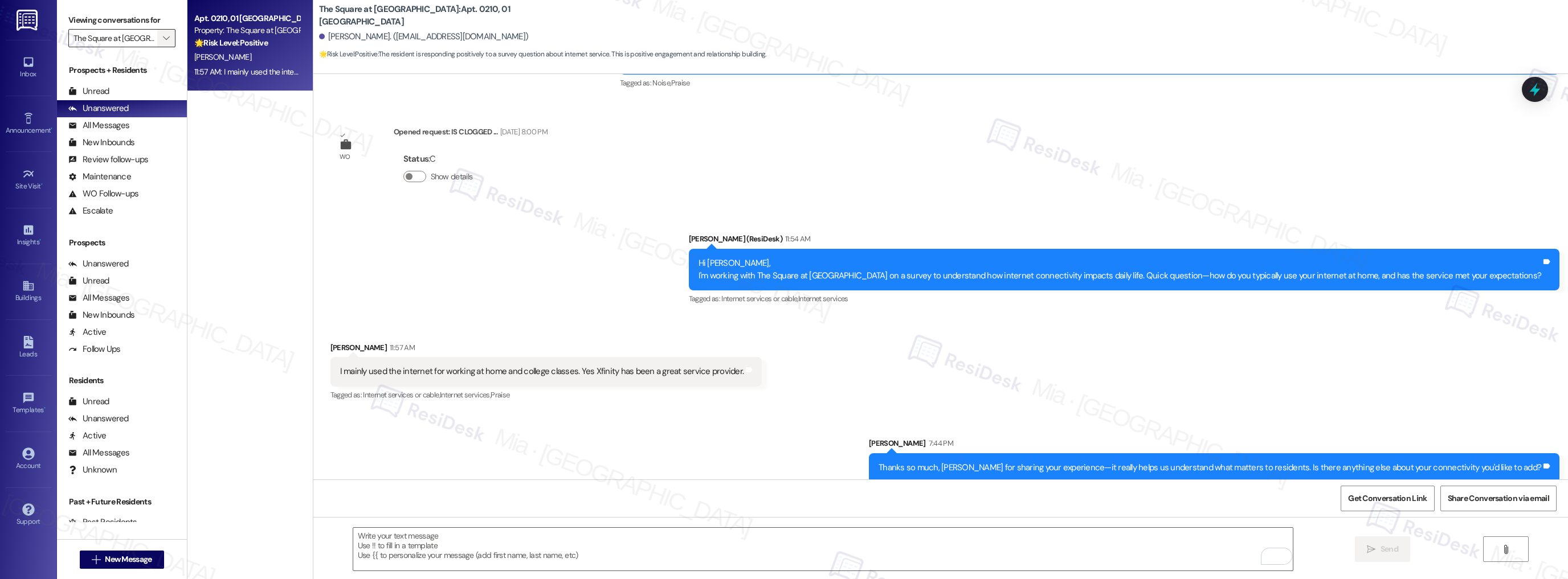
click at [163, 39] on icon "" at bounding box center [166, 38] width 6 height 9
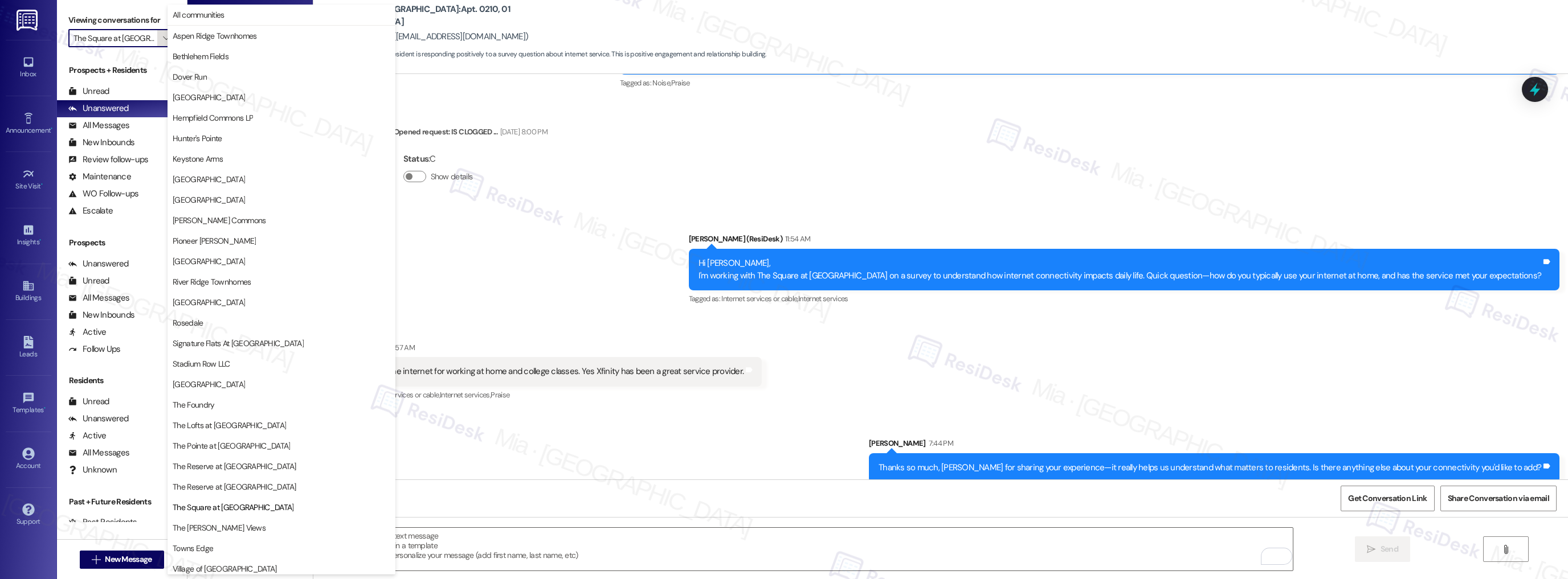
scroll to position [66, 0]
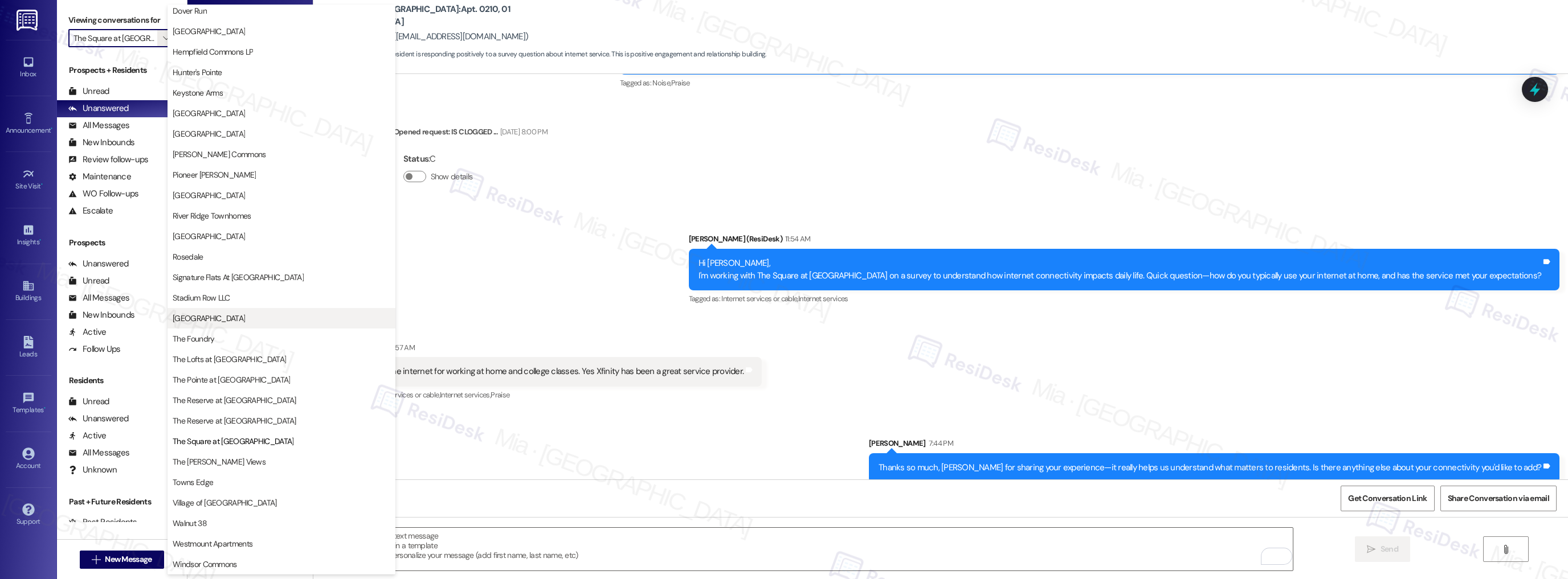
click at [241, 316] on span "Strasburg Schoolhouse" at bounding box center [209, 318] width 72 height 12
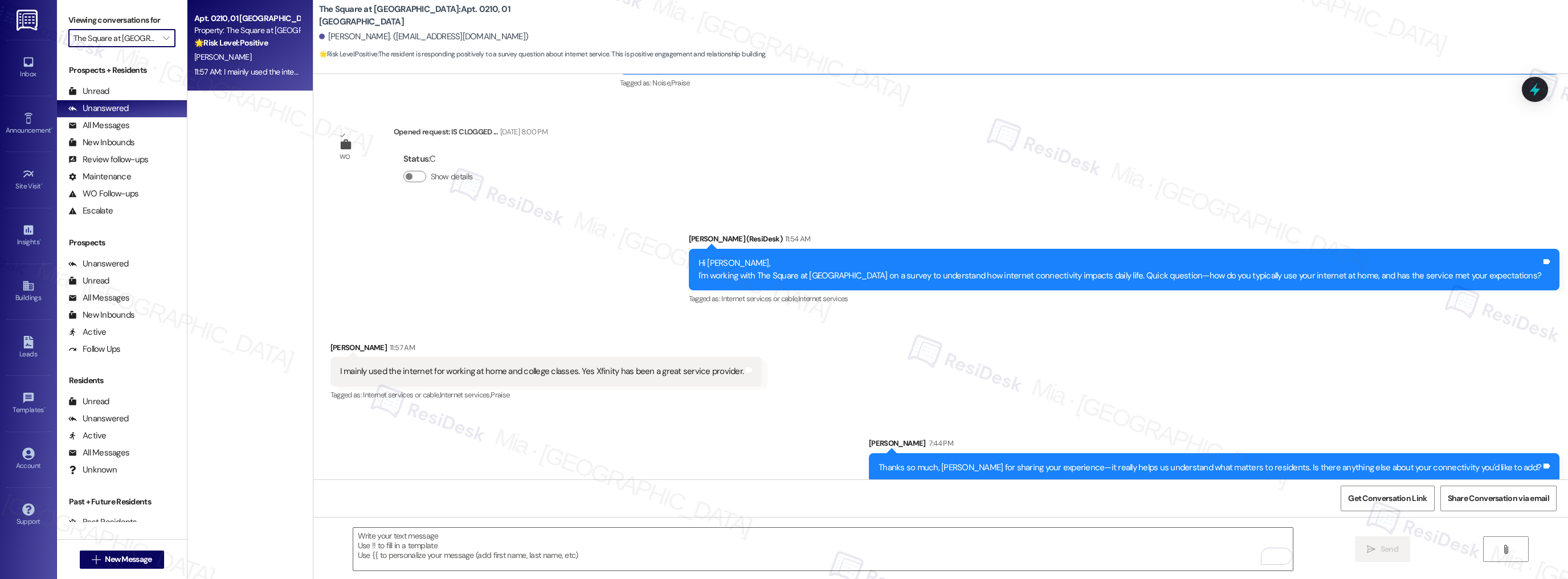
type input "Strasburg Schoolhouse"
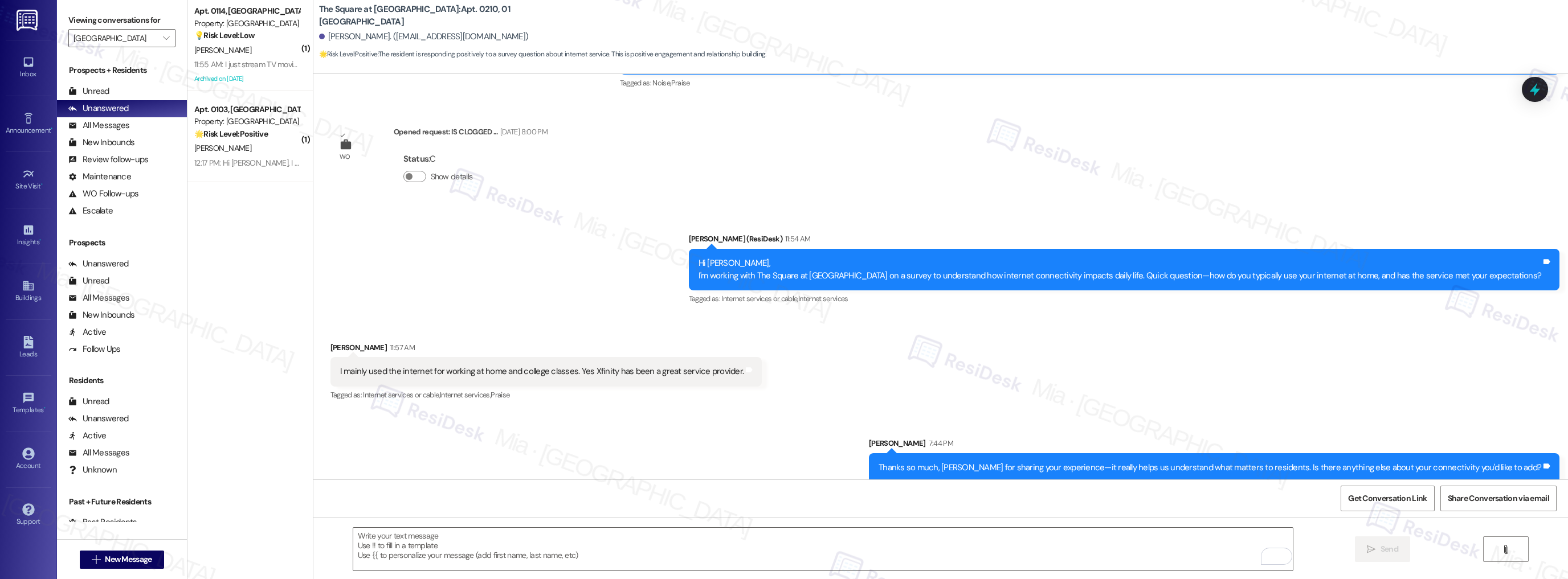
click at [277, 72] on div "Archived on 07/14/2025" at bounding box center [247, 78] width 108 height 14
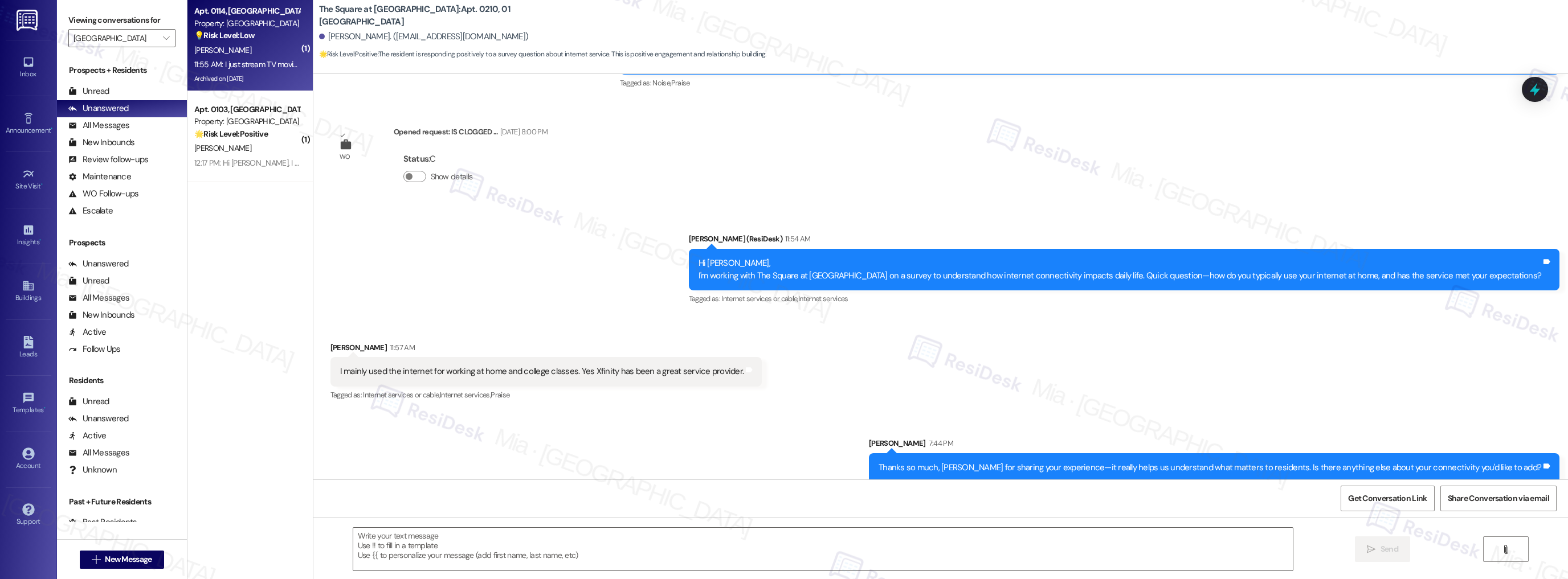
type textarea "Fetching suggested responses. Please feel free to read through the conversation…"
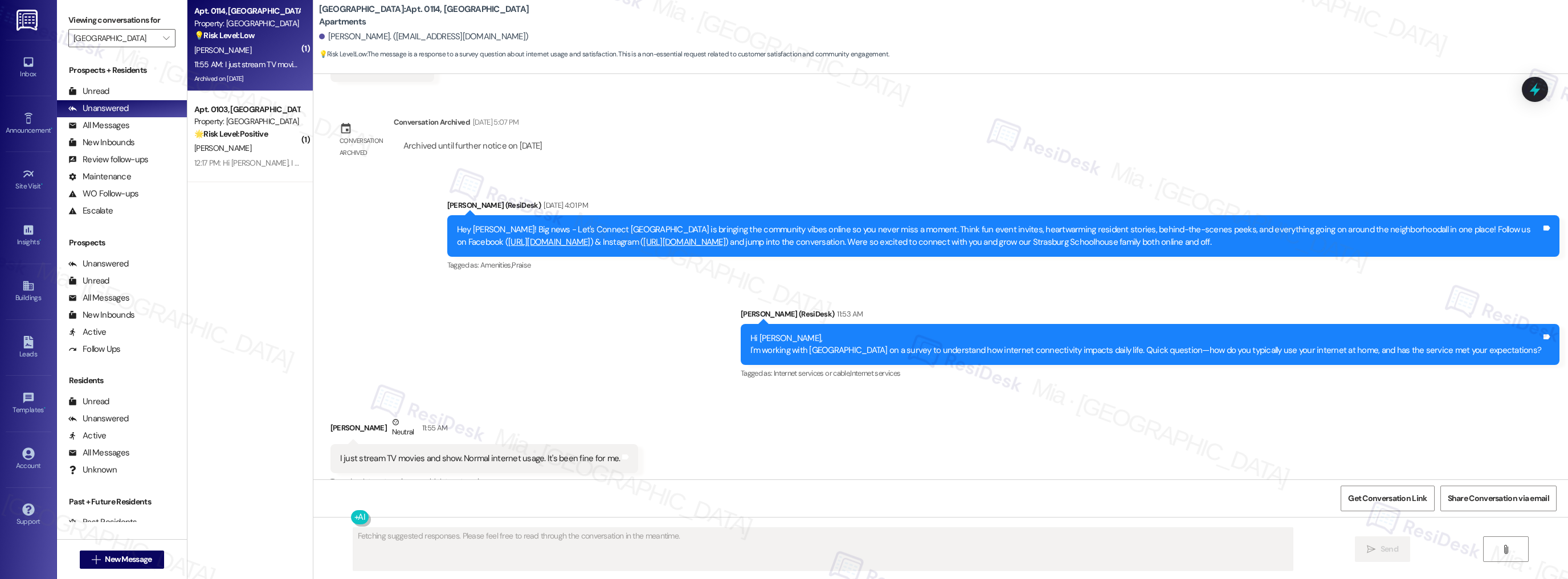
scroll to position [3947, 0]
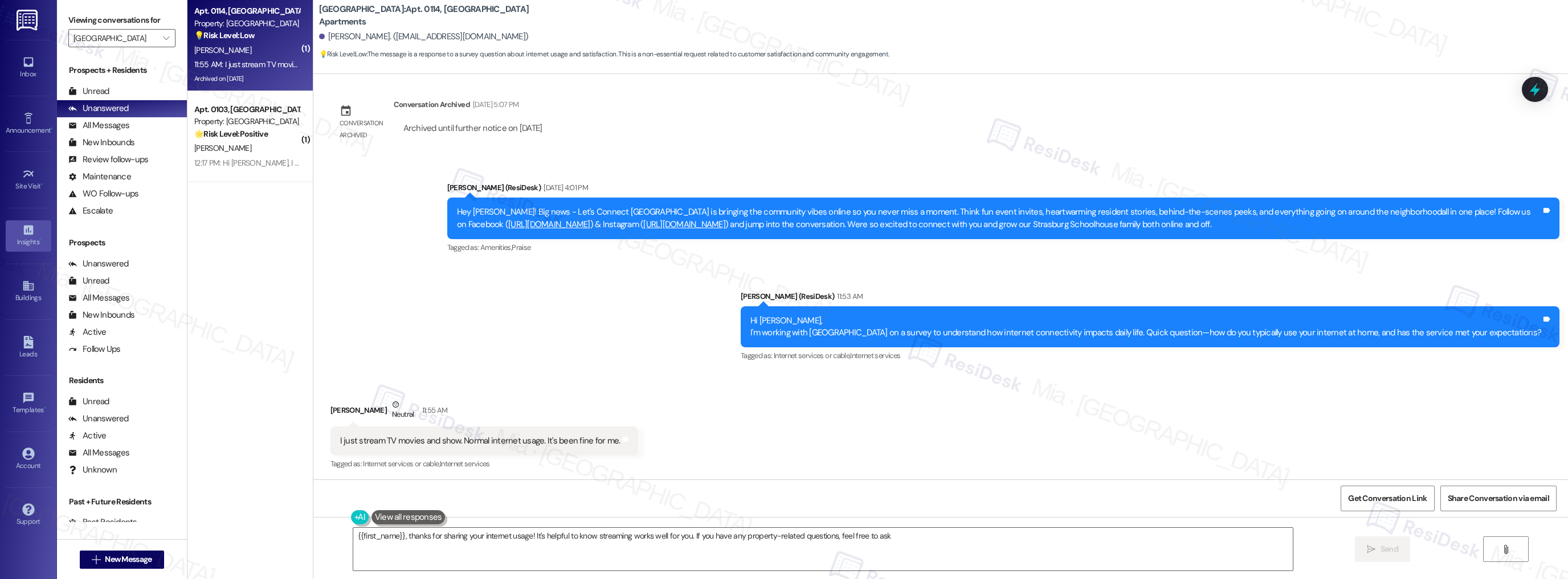
type textarea "{{first_name}}, thanks for sharing your internet usage! It's helpful to know st…"
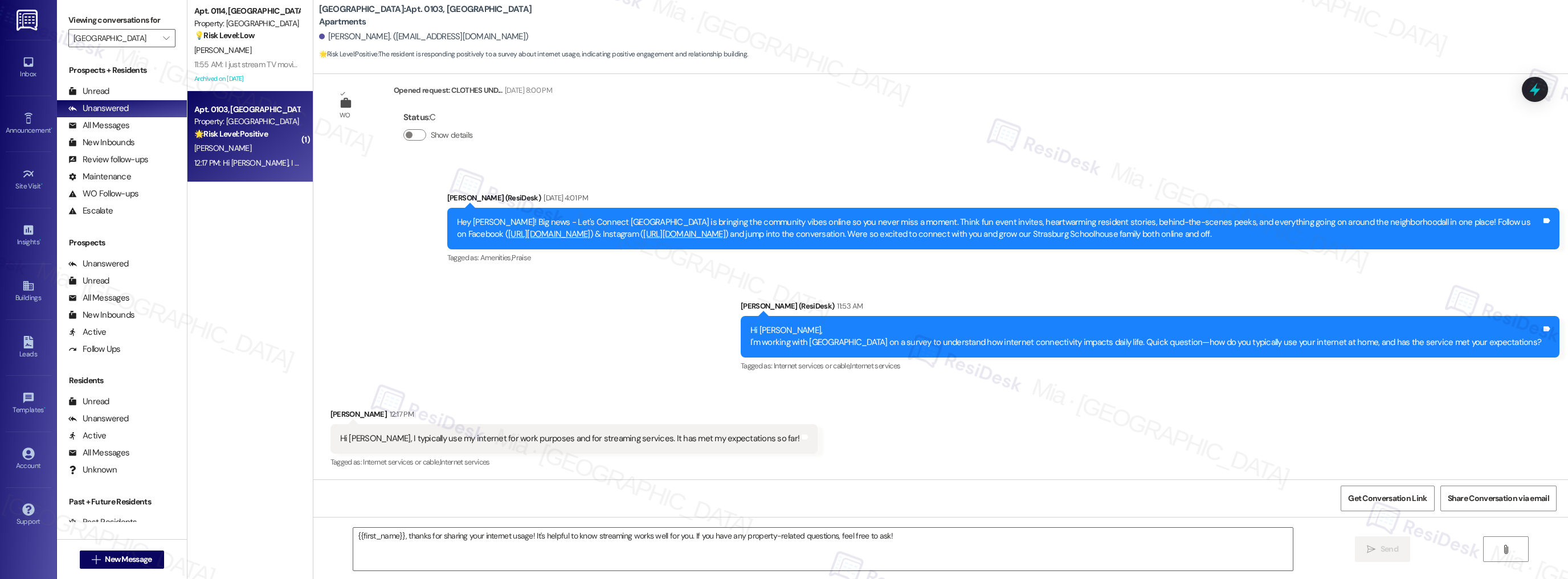
scroll to position [404, 0]
type textarea "Fetching suggested responses. Please feel free to read through the conversation…"
click at [396, 532] on textarea at bounding box center [823, 549] width 940 height 43
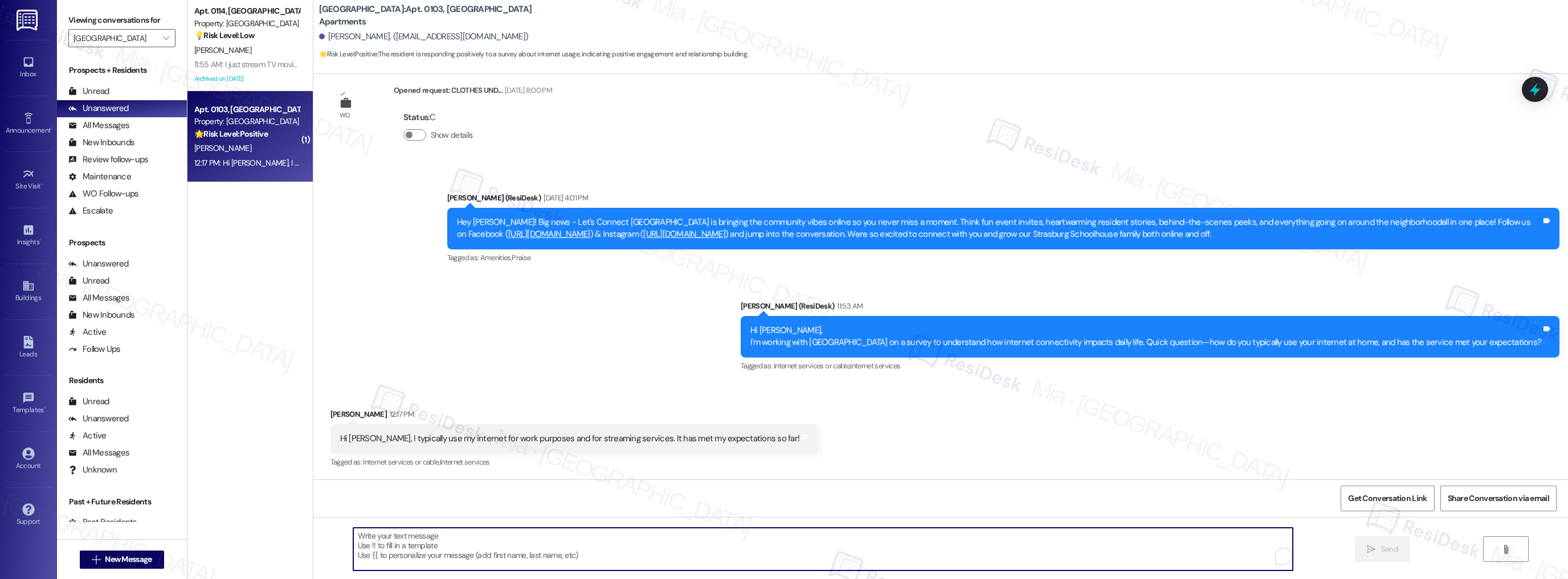
paste textarea "Thanks so much for sharing your experience—it really helps us understand what m…"
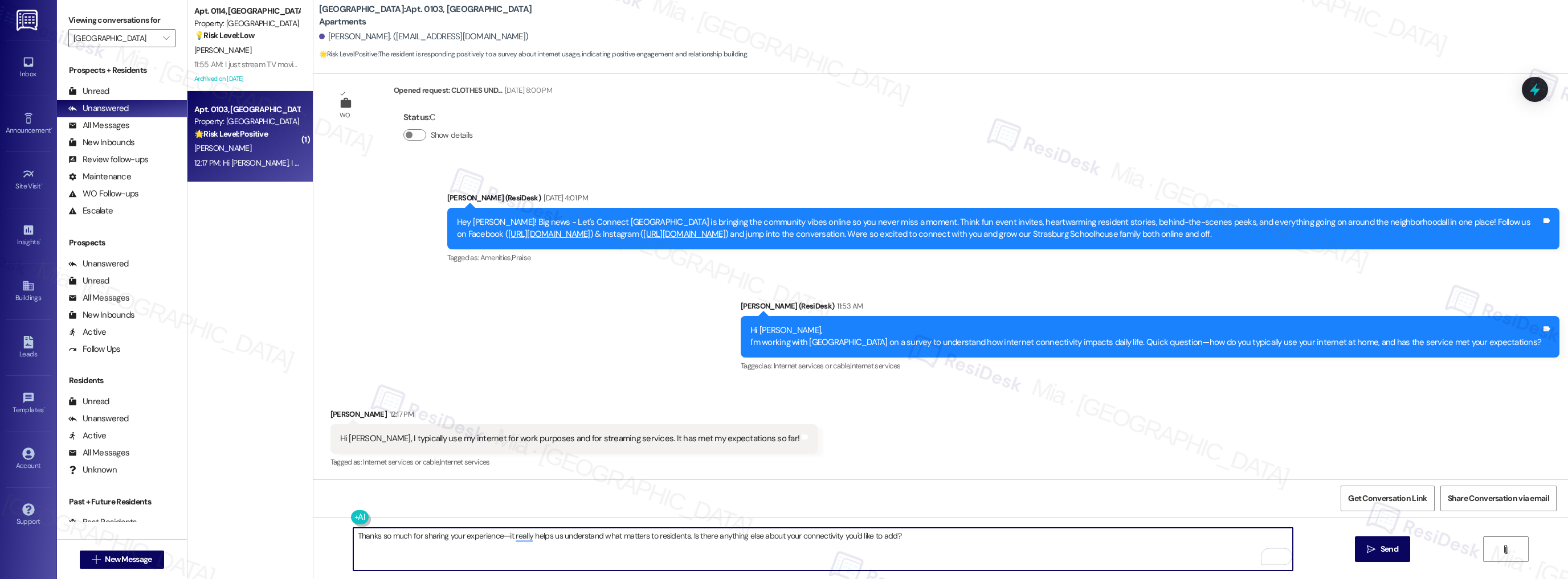
click at [404, 535] on textarea "Thanks so much for sharing your experience—it really helps us understand what m…" at bounding box center [823, 549] width 940 height 43
drag, startPoint x: 932, startPoint y: 543, endPoint x: 324, endPoint y: 546, distance: 608.0
click at [324, 546] on div "Thanks so much, Jada, for sharing your experience—it really helps us understand…" at bounding box center [940, 560] width 1255 height 85
type textarea "Thanks so much, Jada, for sharing your experience—it really helps us understand…"
click at [1397, 555] on button " Send" at bounding box center [1382, 549] width 55 height 26
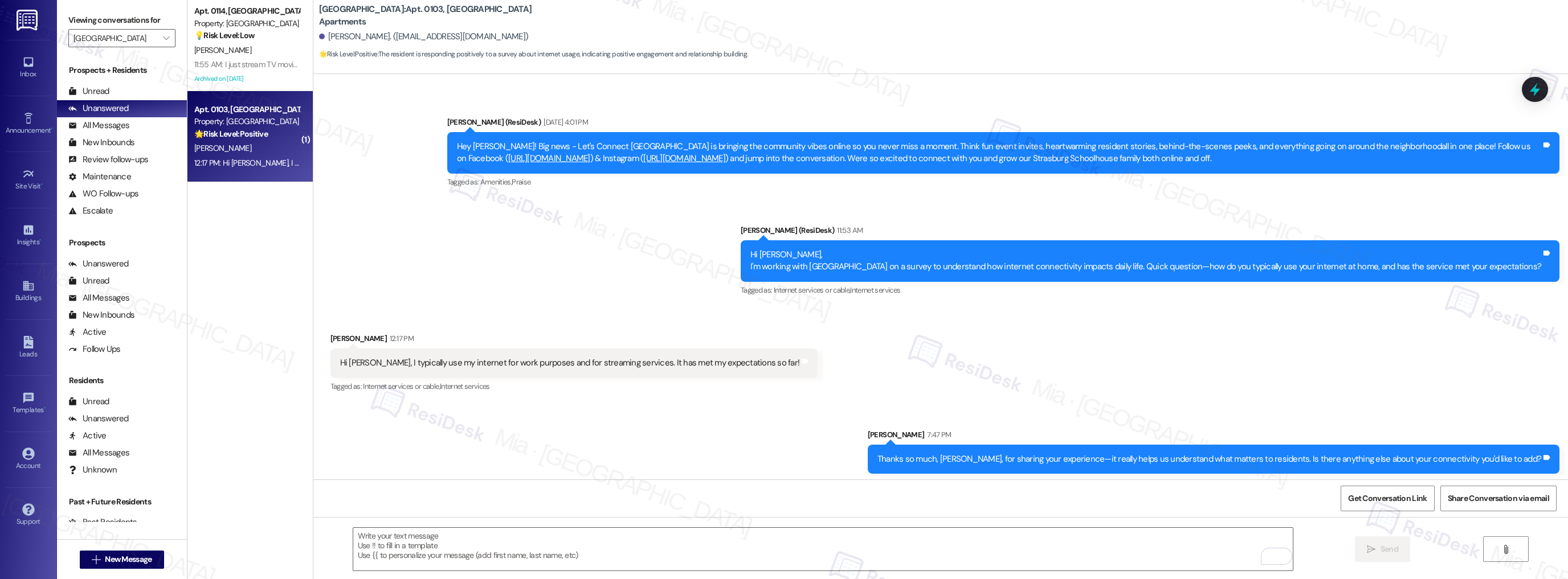
scroll to position [484, 0]
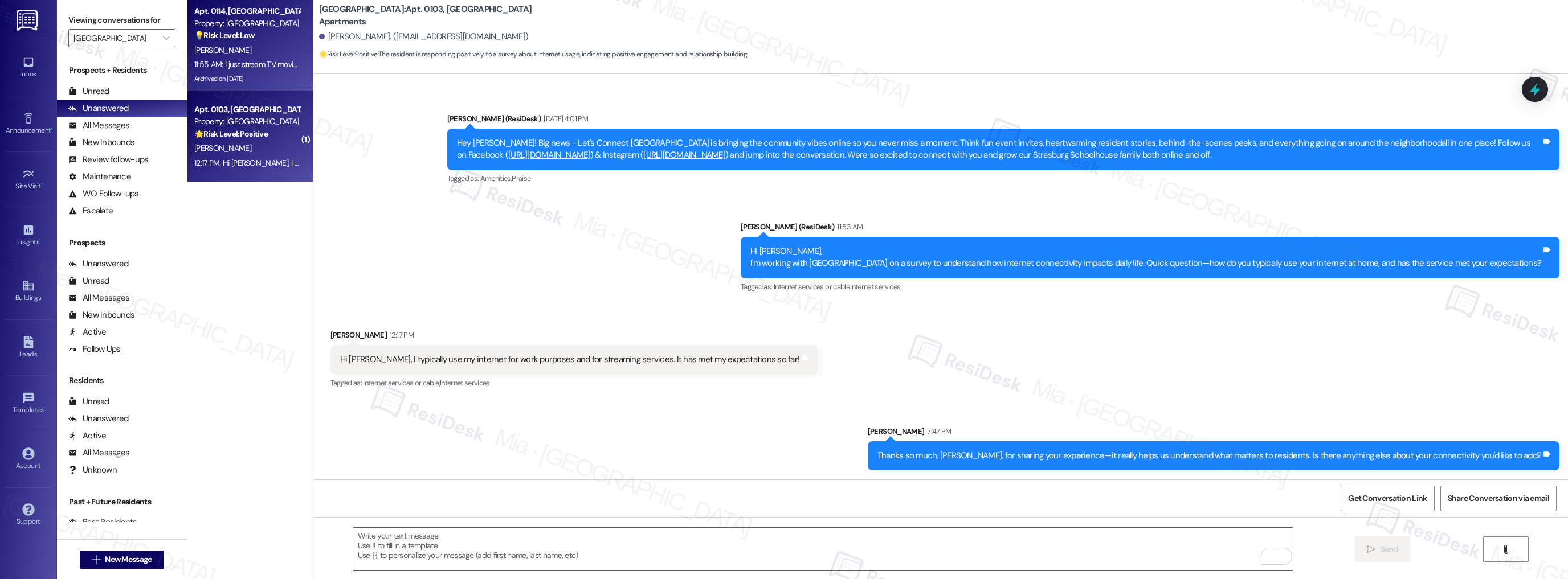
click at [256, 71] on div "11:55 AM: I just stream TV movies and show. Normal internet usage. It's been fi…" at bounding box center [247, 64] width 108 height 14
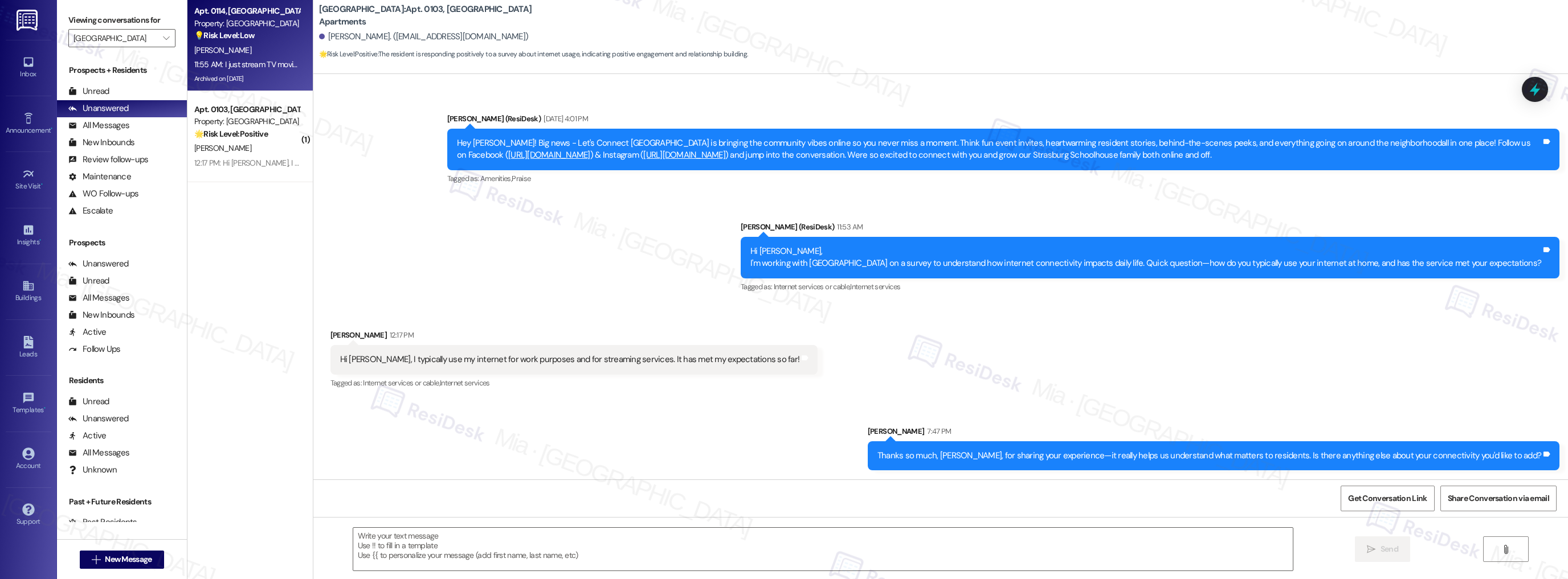
type textarea "Fetching suggested responses. Please feel free to read through the conversation…"
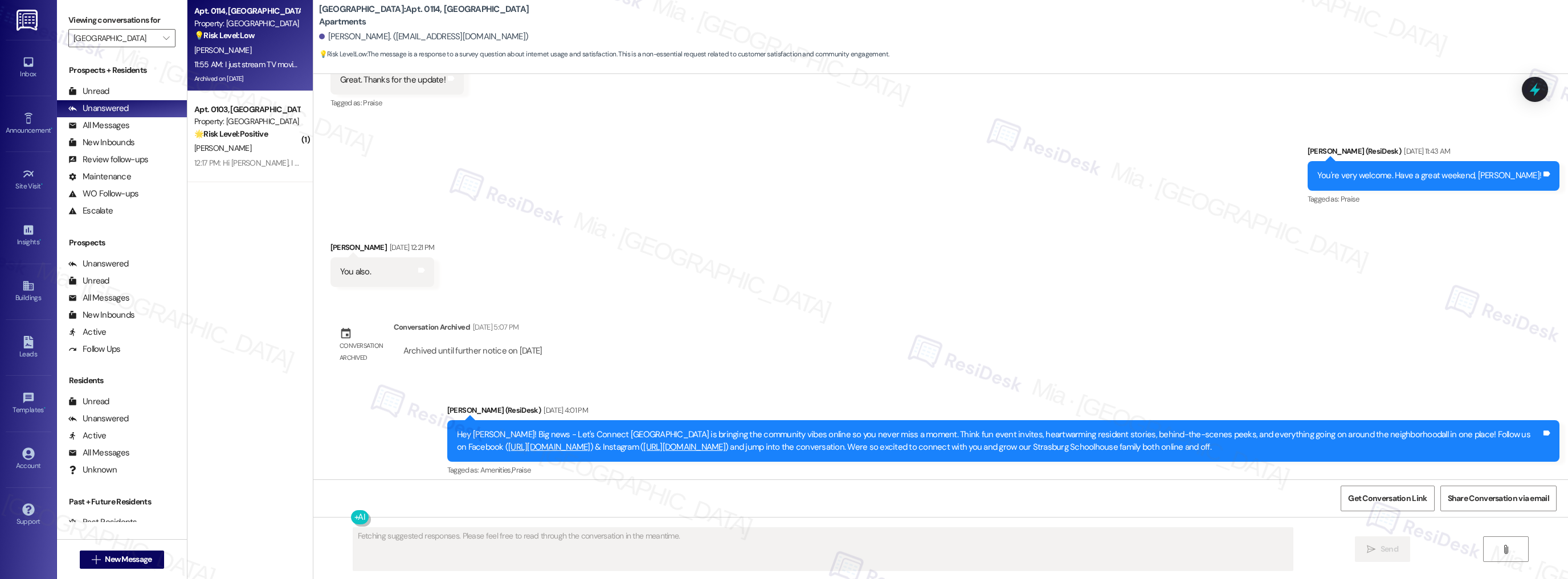
scroll to position [3947, 0]
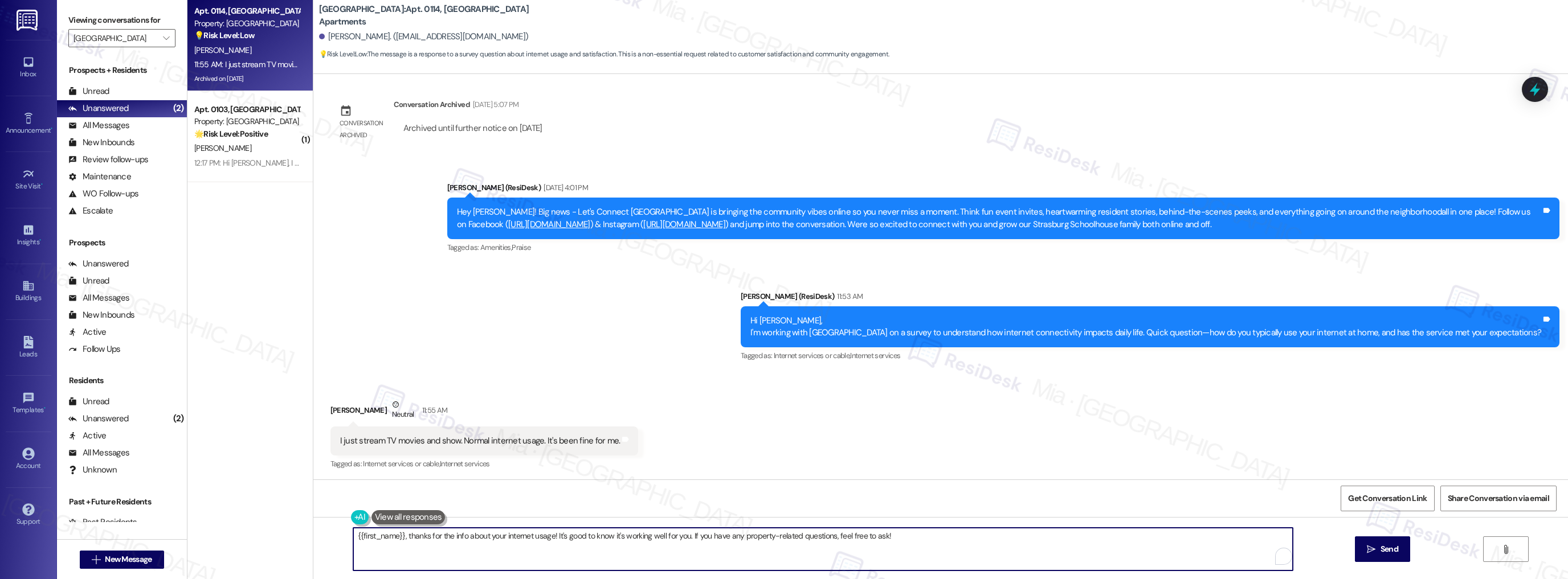
drag, startPoint x: 903, startPoint y: 532, endPoint x: 322, endPoint y: 530, distance: 581.0
click at [322, 530] on div "{{first_name}}, thanks for the info about your internet usage! It's good to kno…" at bounding box center [940, 560] width 1255 height 85
paste textarea "Thanks so much, Jada, for sharing your experience—it really helps us understand…"
click at [416, 538] on textarea "Thanks so much, Jada, for sharing your experience—it really helps us understand…" at bounding box center [823, 549] width 940 height 43
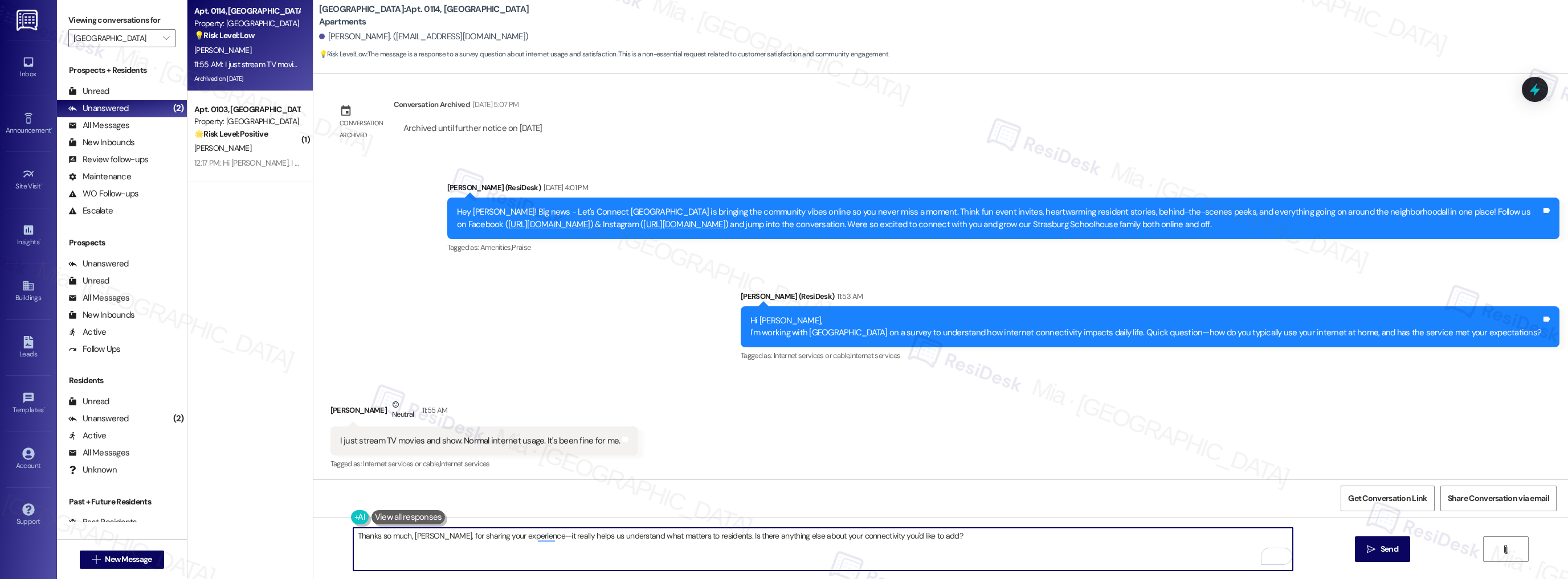
type textarea "Thanks so much, Kathy, for sharing your experience—it really helps us understan…"
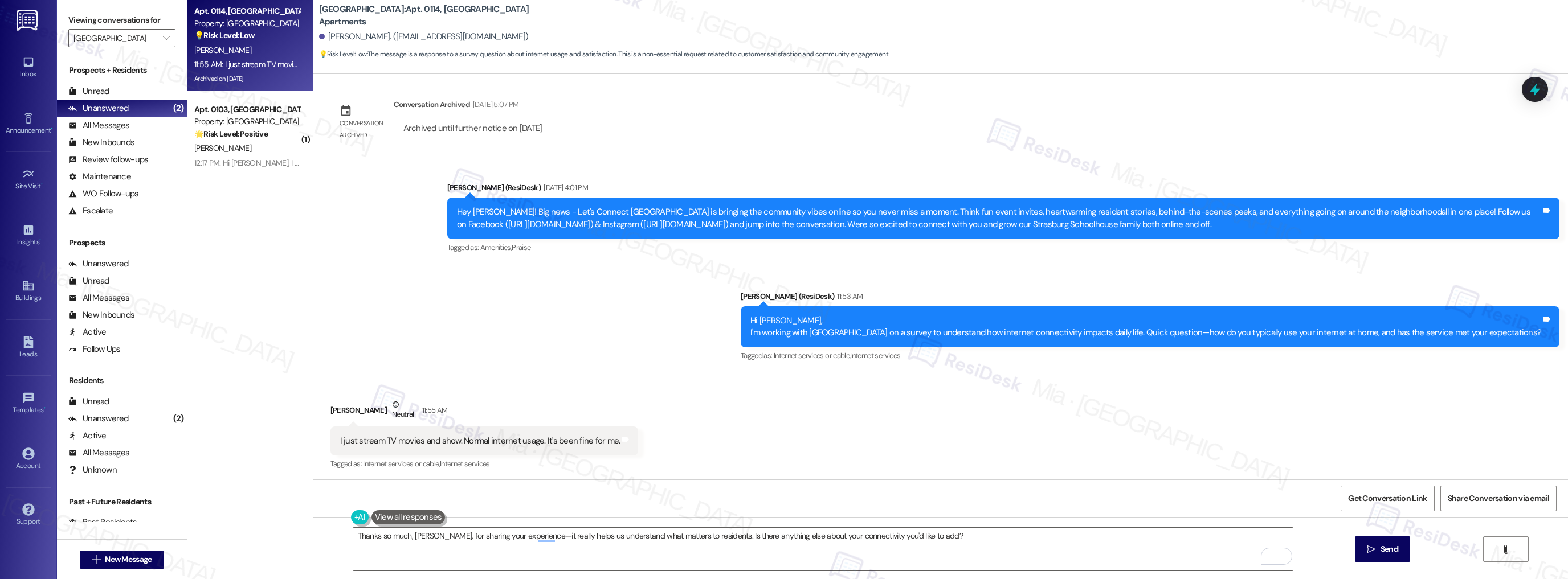
click at [629, 375] on div "Received via SMS Kathy Cooper Neutral 11:55 AM I just stream TV movies and show…" at bounding box center [940, 427] width 1255 height 108
click at [1384, 552] on span "Send" at bounding box center [1389, 549] width 18 height 12
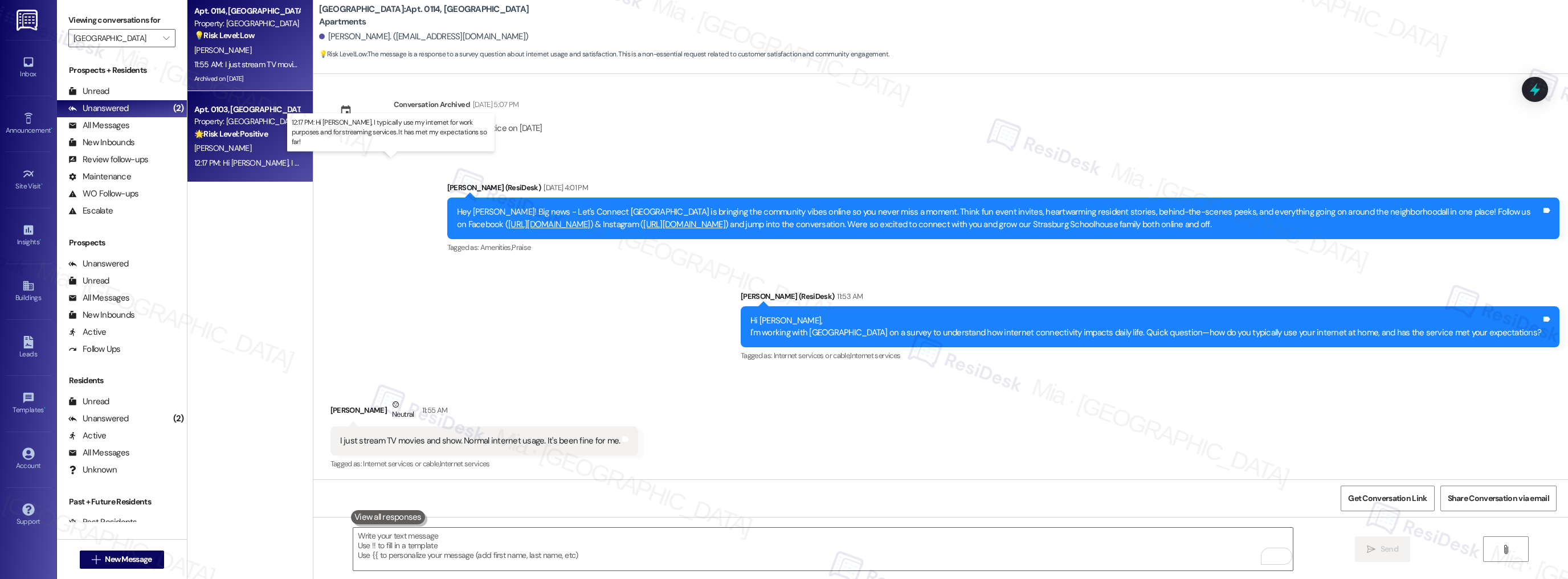
click at [277, 165] on div "12:17 PM: Hi Sarah, I typically use my internet for work purposes and for strea…" at bounding box center [419, 162] width 449 height 10
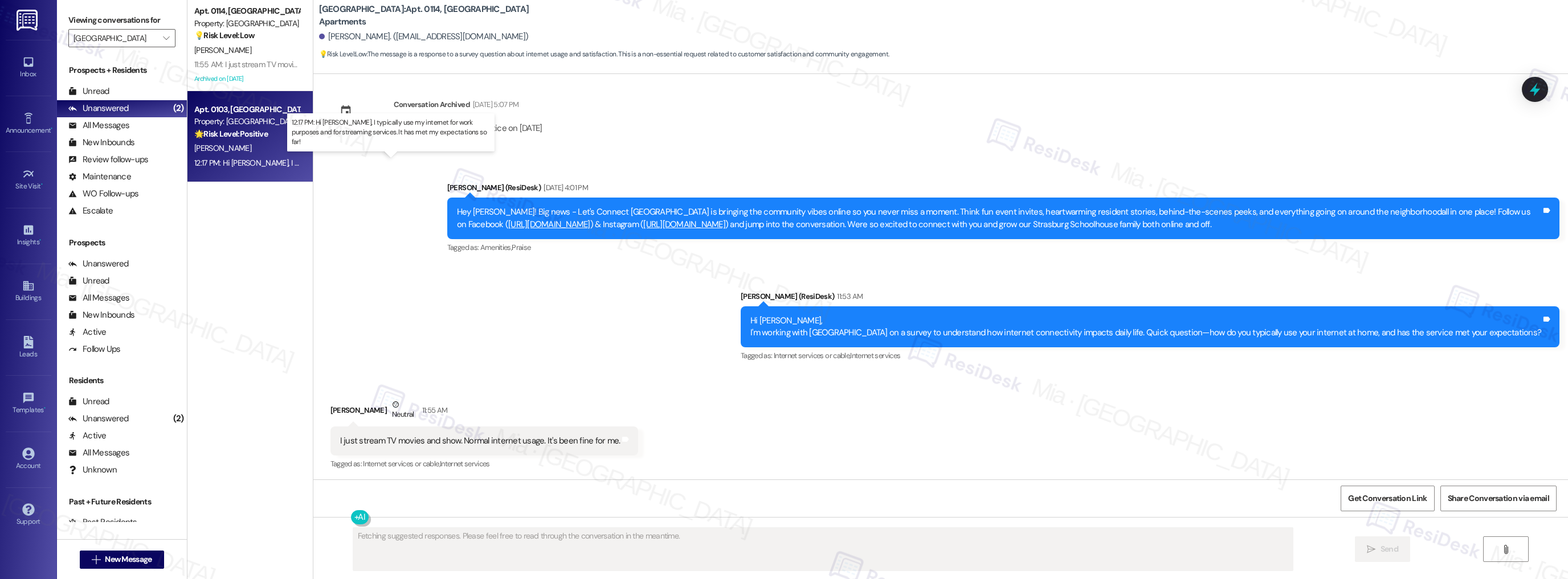
scroll to position [501, 0]
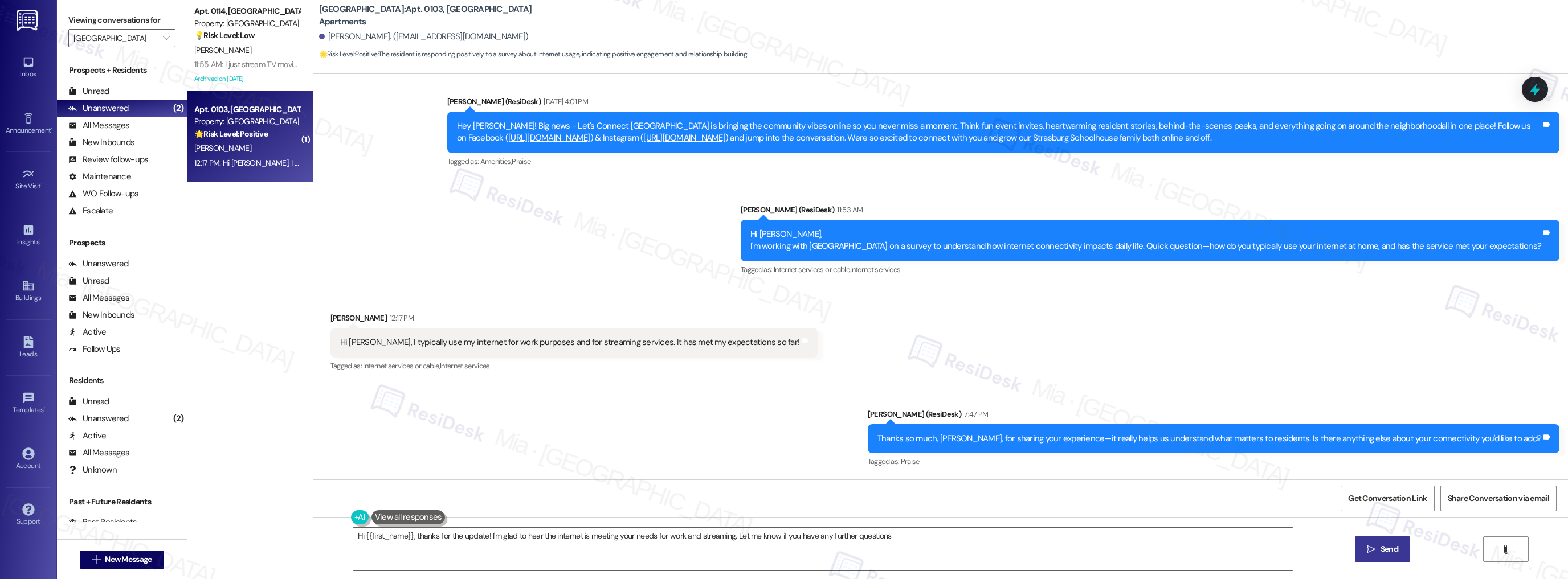
type textarea "Hi {{first_name}}, thanks for the update! I'm glad to hear the internet is meet…"
click at [163, 38] on icon "" at bounding box center [166, 38] width 6 height 9
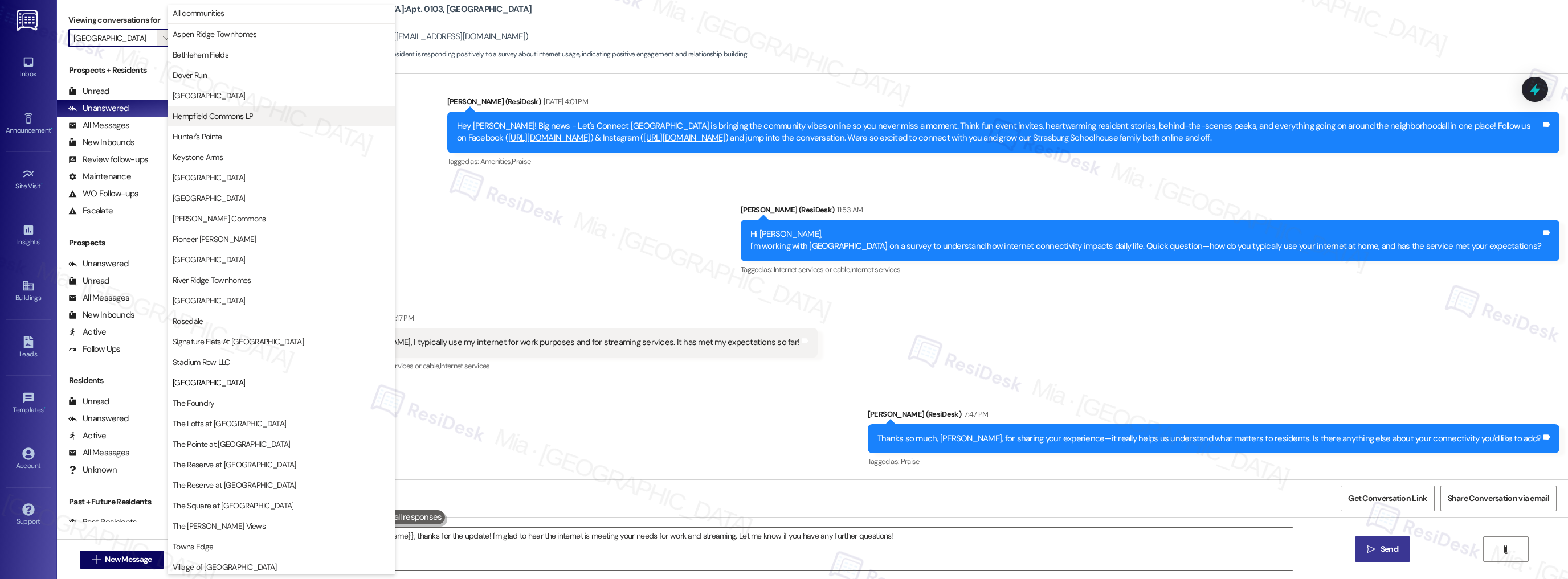
scroll to position [0, 0]
click at [198, 16] on span "All communities" at bounding box center [198, 15] width 52 height 12
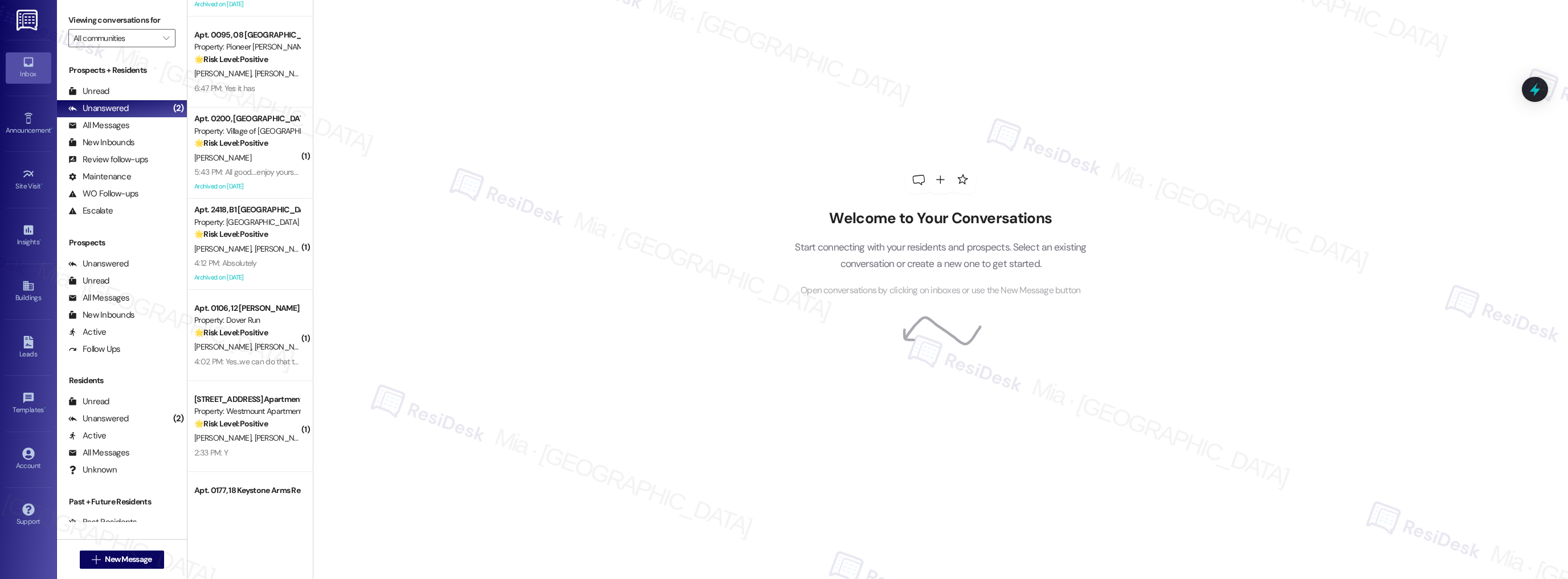
scroll to position [547, 0]
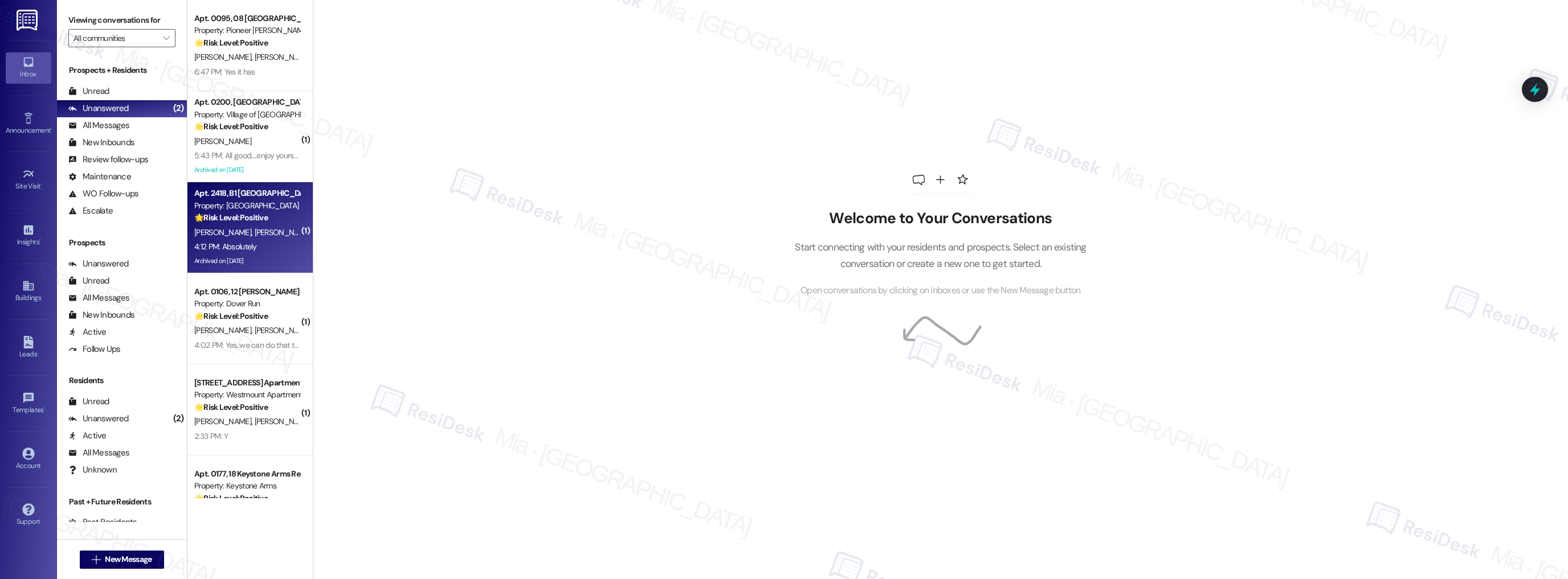
click at [271, 208] on div "Property: Bethlehem Fields" at bounding box center [247, 206] width 105 height 12
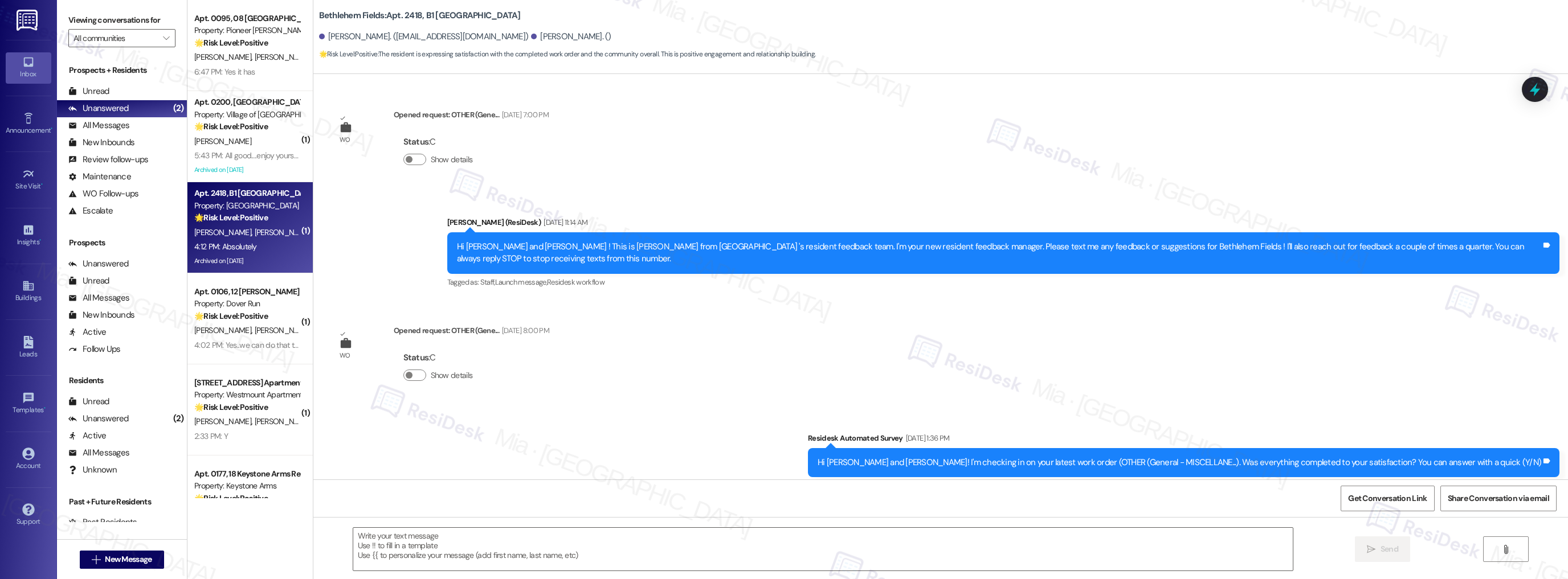
type textarea "Fetching suggested responses. Please feel free to read through the conversation…"
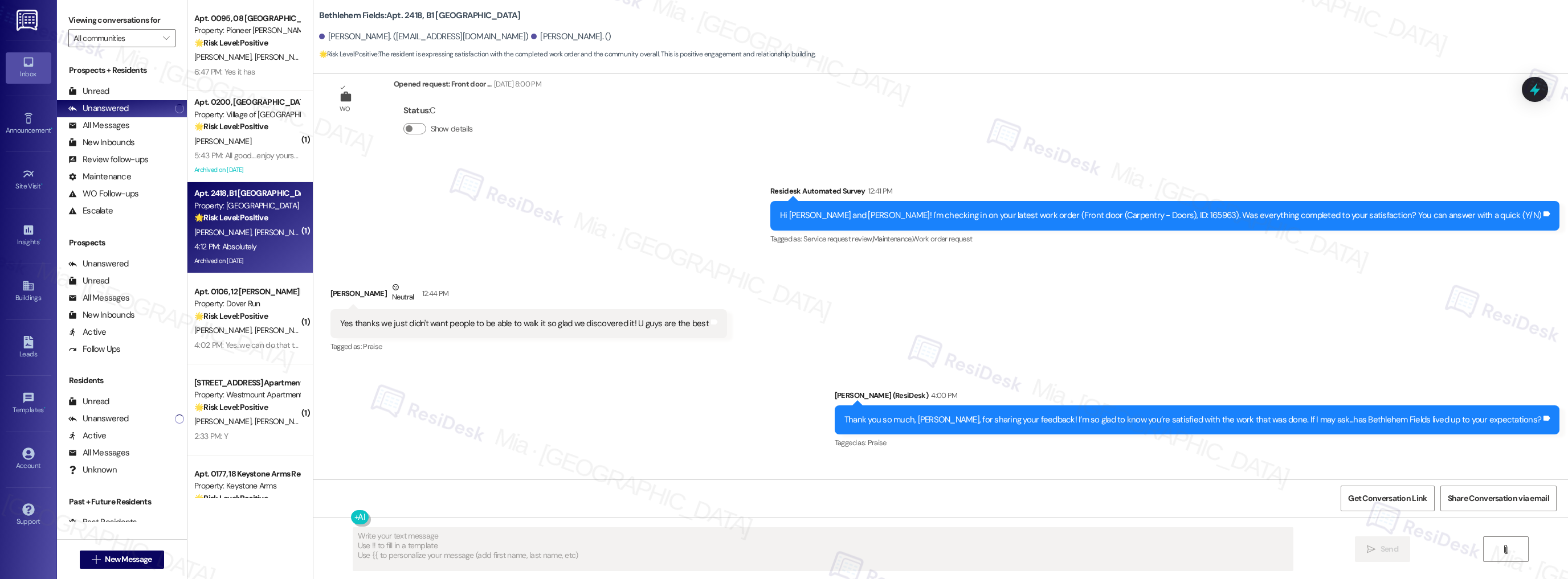
scroll to position [11875, 0]
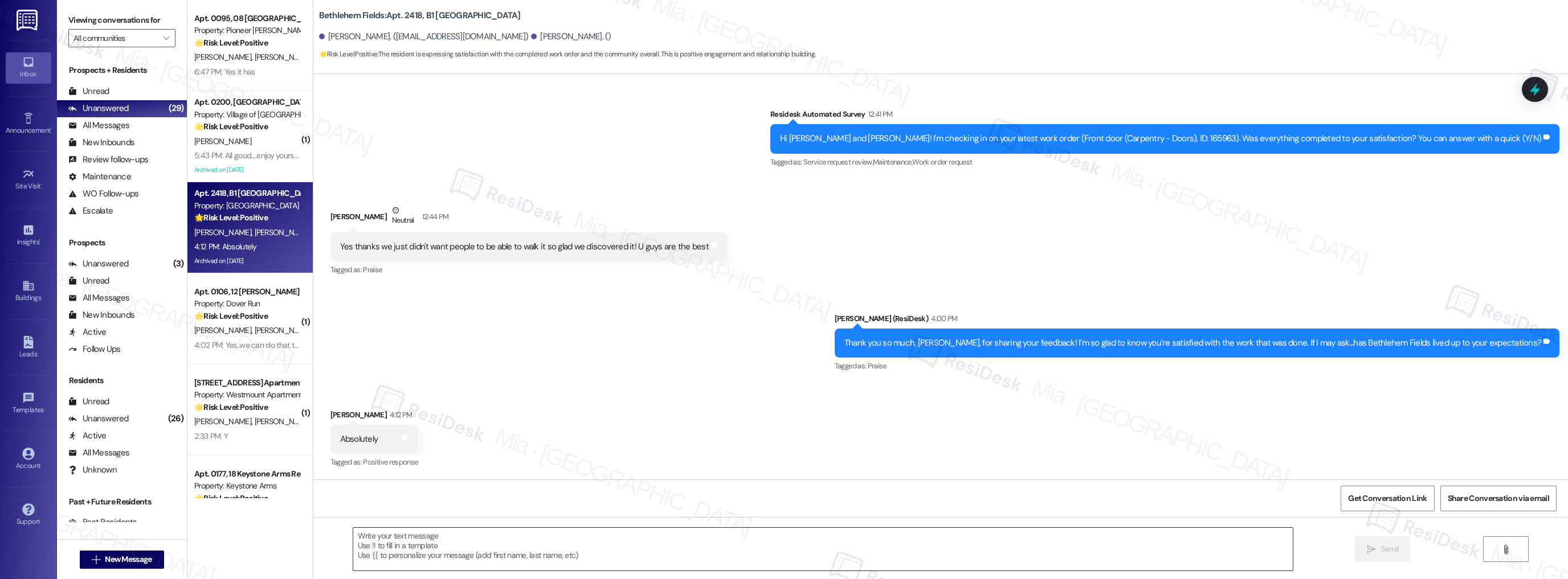
click at [426, 539] on textarea at bounding box center [823, 549] width 940 height 43
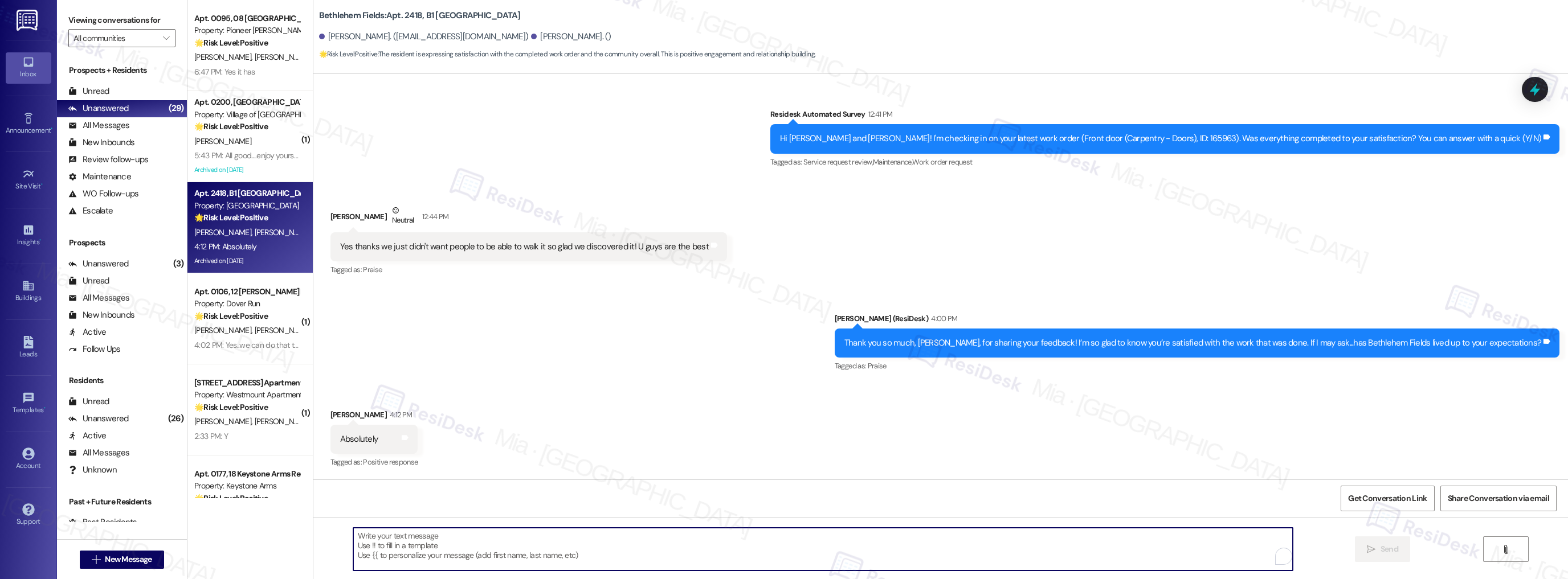
paste textarea "Could I ask a quick favor? If you don’t mind, would you be willing to share you…"
type textarea "Could I ask a quick favor? If you don’t mind, would you be willing to share you…"
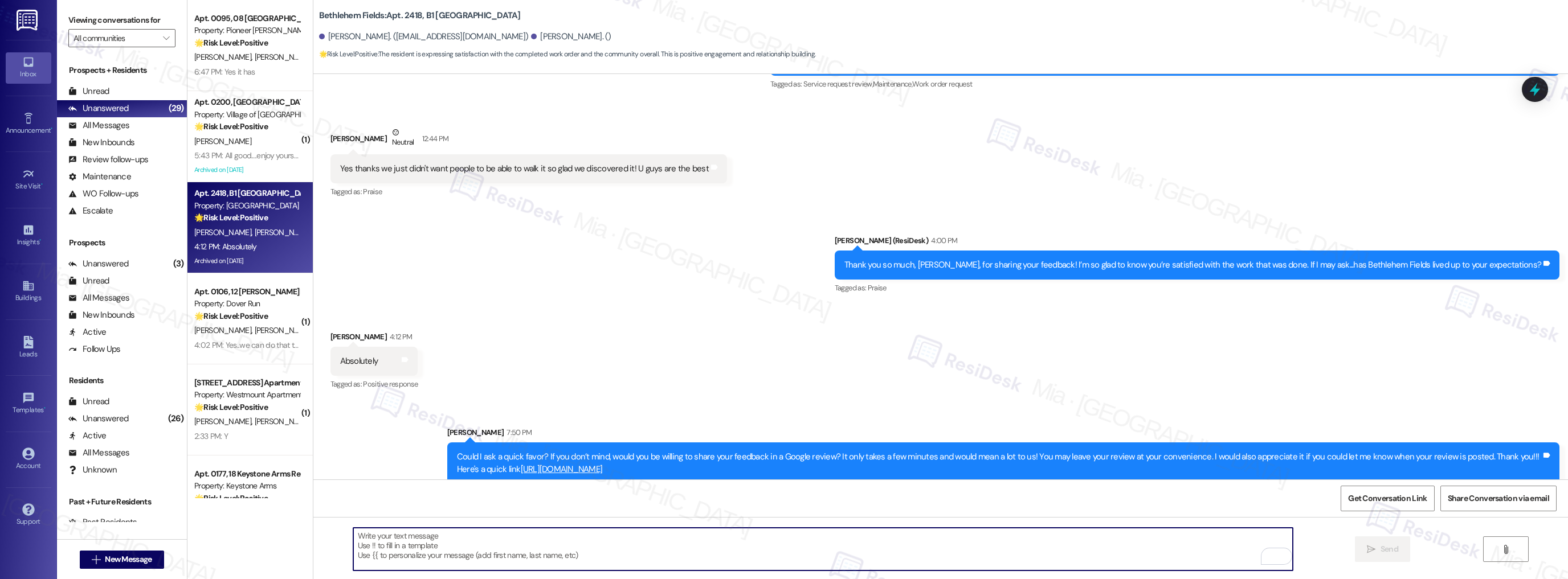
scroll to position [11967, 0]
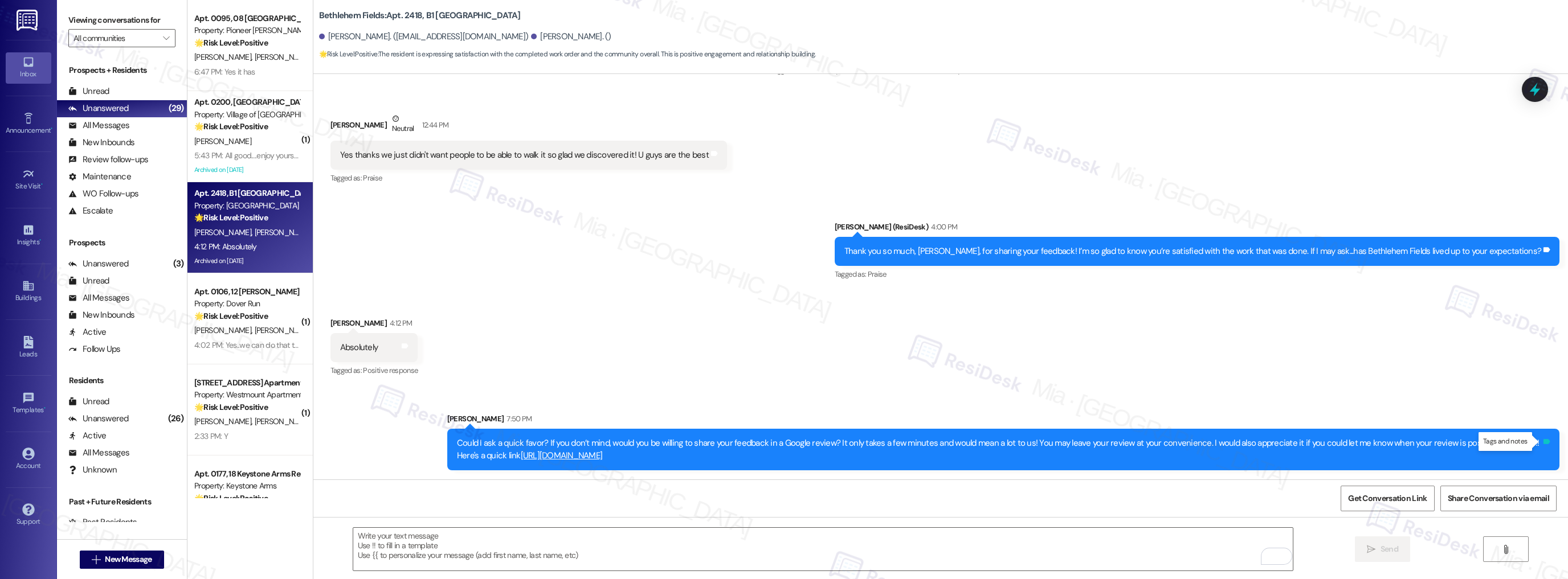
click at [1544, 441] on icon at bounding box center [1547, 442] width 7 height 5
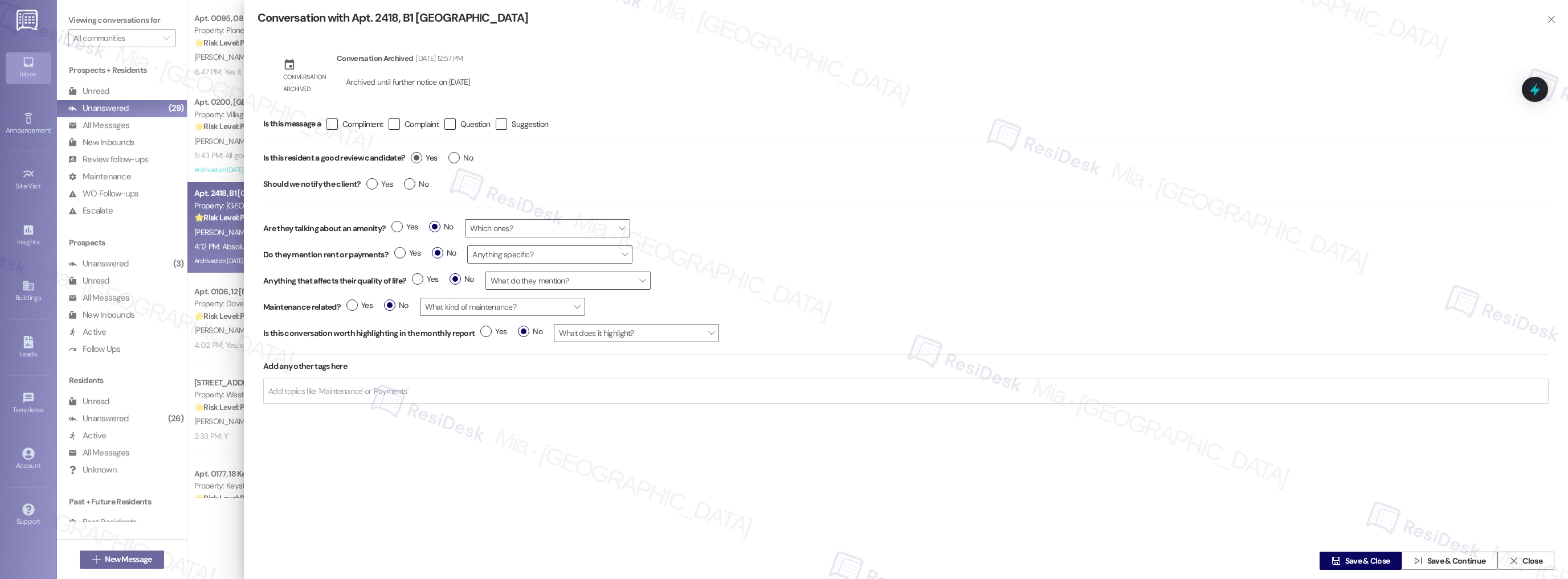
click at [422, 157] on label "Yes" at bounding box center [424, 158] width 26 height 12
click at [422, 157] on input "Yes" at bounding box center [424, 159] width 26 height 15
radio input "true"
click at [1367, 563] on span "Save & Close" at bounding box center [1368, 561] width 45 height 12
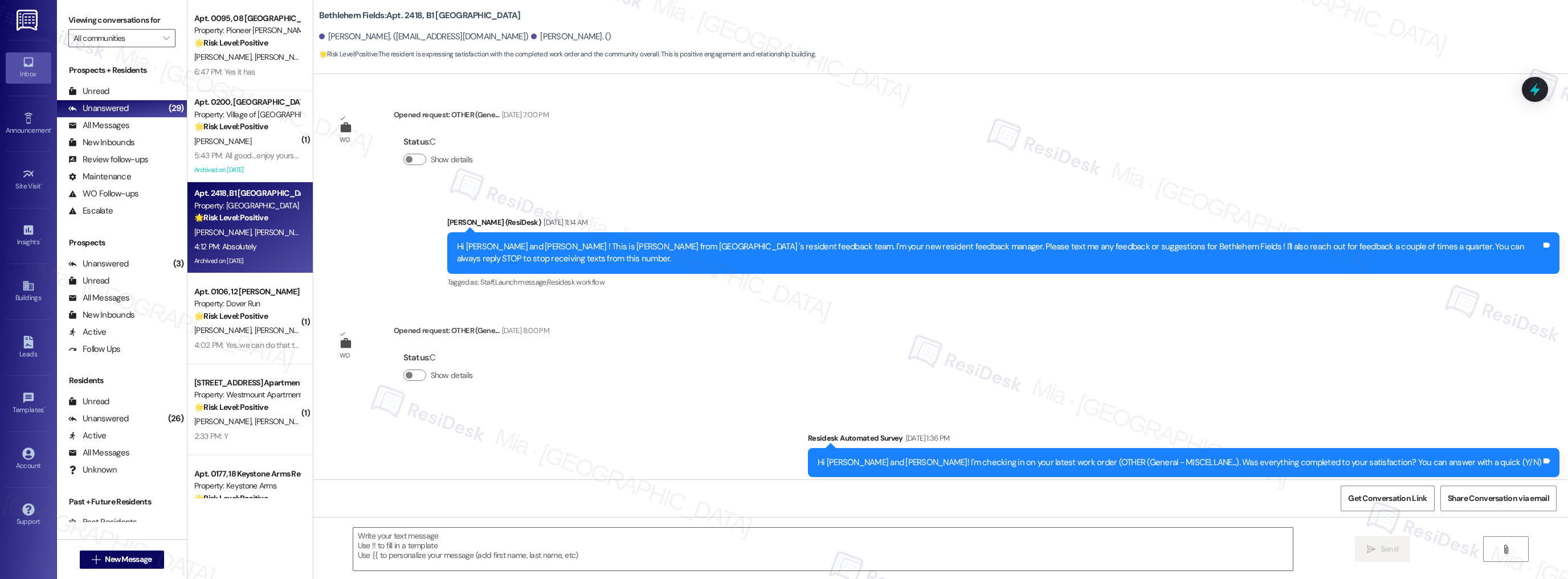
scroll to position [12008, 0]
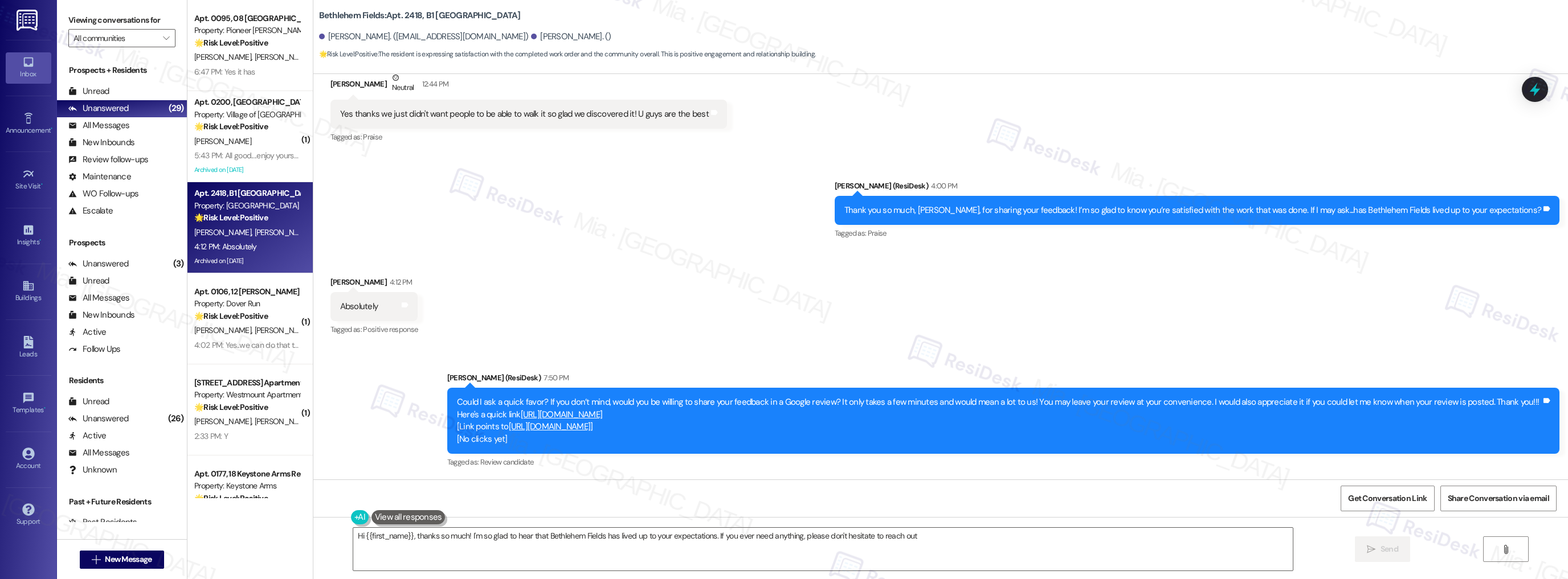
type textarea "Hi {{first_name}}, thanks so much! I'm so glad to hear that Bethlehem Fields ha…"
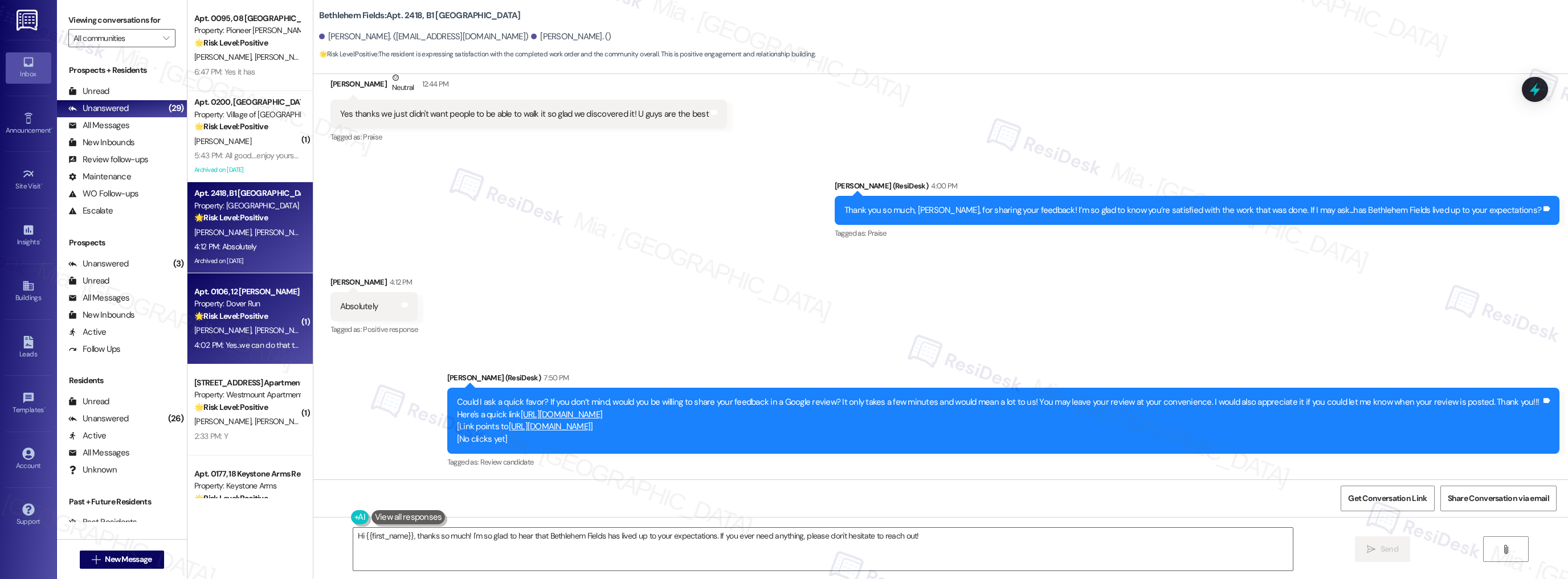
click at [268, 300] on div "Property: Dover Run" at bounding box center [247, 304] width 105 height 12
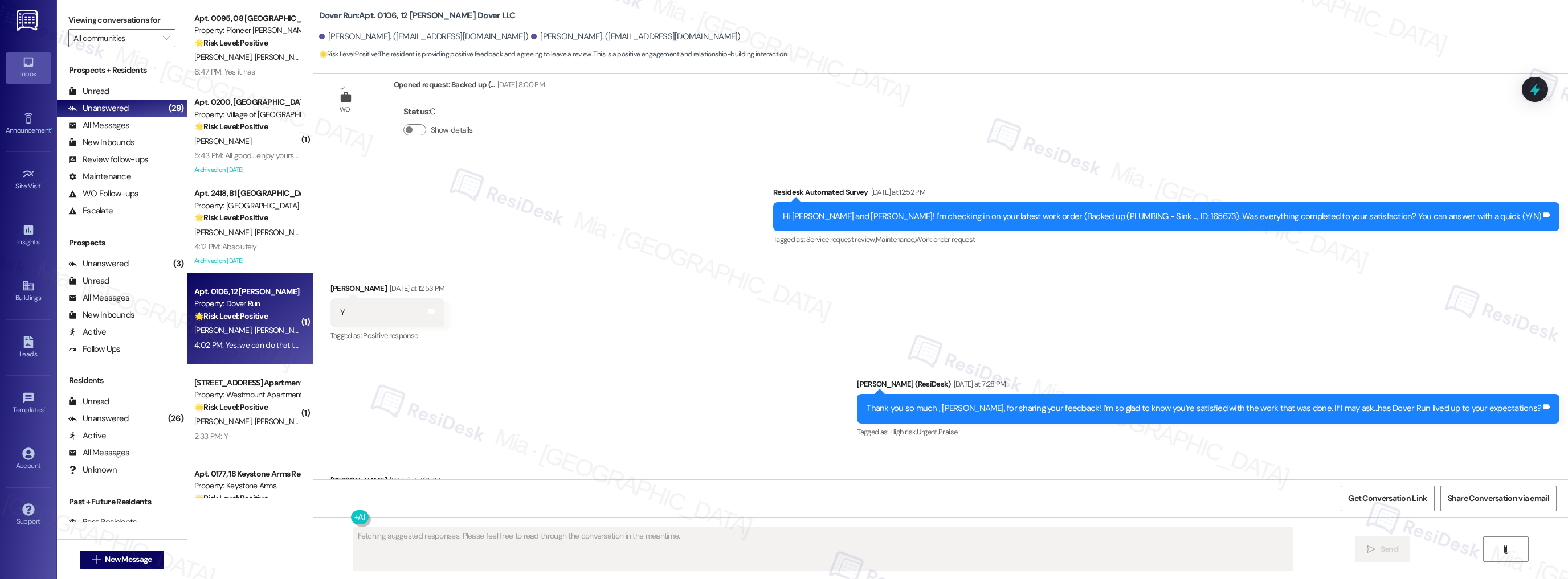
scroll to position [3007, 0]
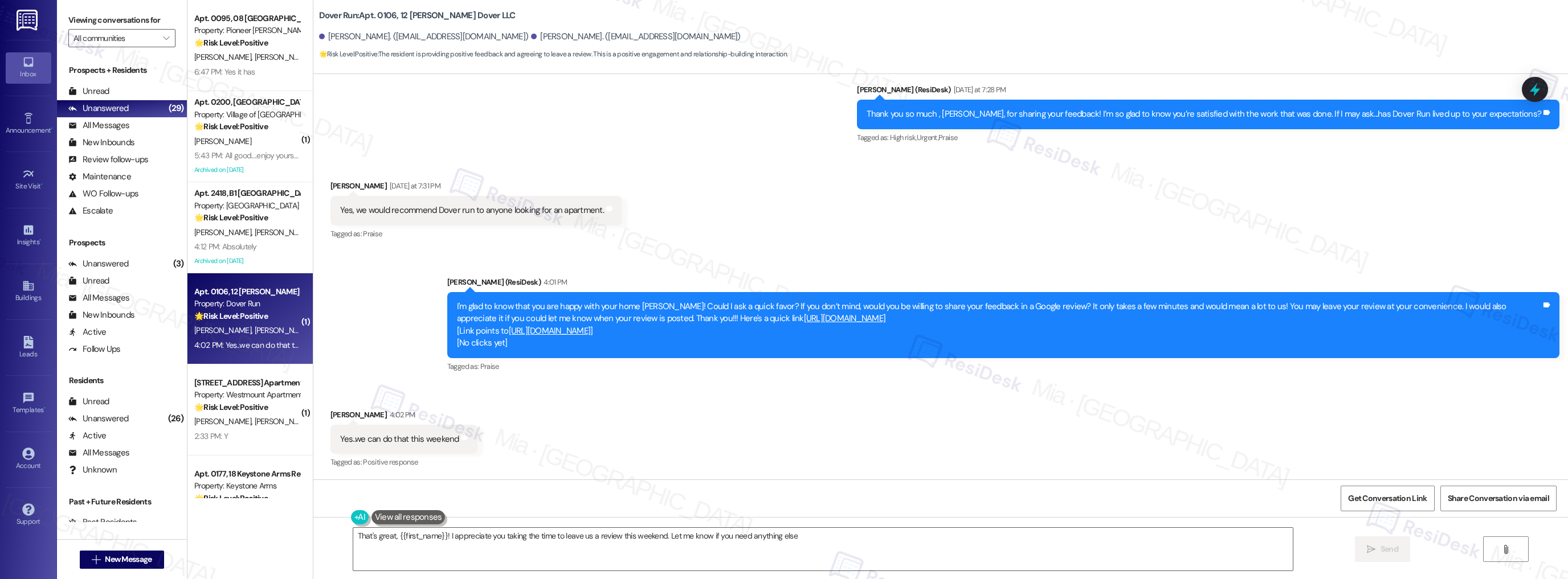
type textarea "That's great, {{first_name}}! I appreciate you taking the time to leave us a re…"
click at [1544, 303] on icon at bounding box center [1547, 305] width 7 height 5
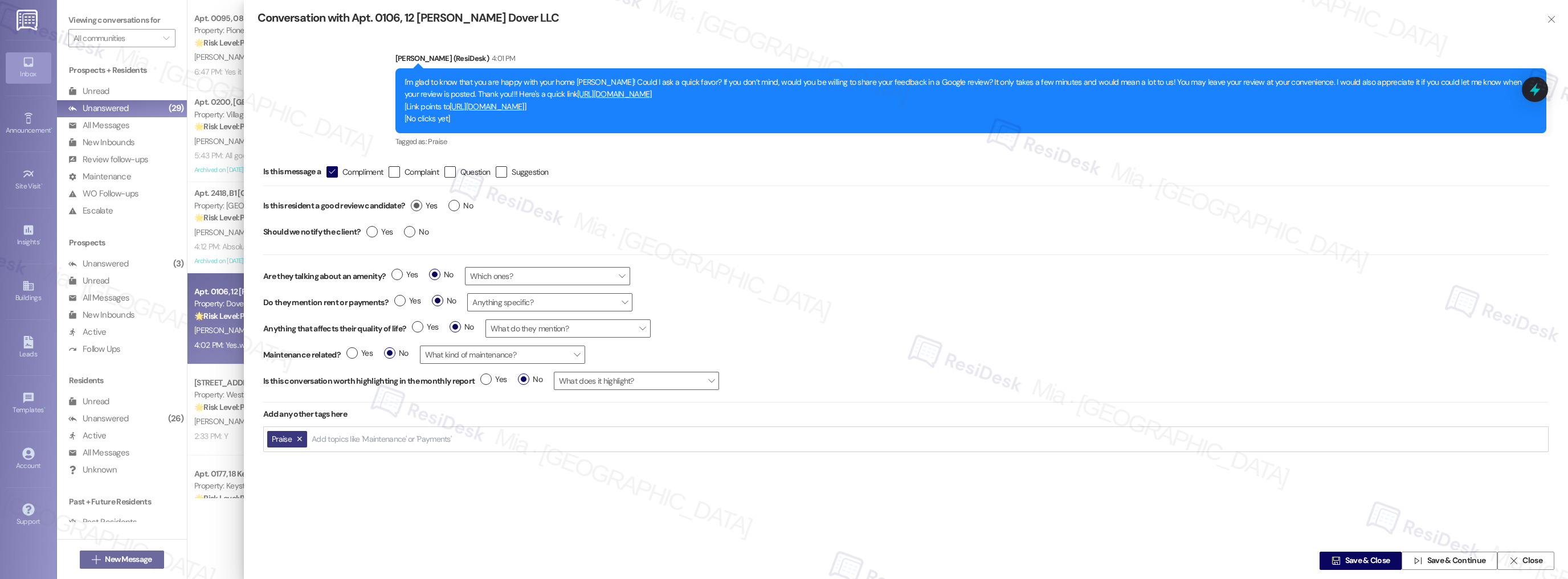
click at [413, 207] on label "Yes" at bounding box center [424, 206] width 26 height 12
click at [413, 207] on input "Yes" at bounding box center [424, 207] width 26 height 15
radio input "true"
click at [1380, 558] on span "Save & Close" at bounding box center [1368, 561] width 45 height 12
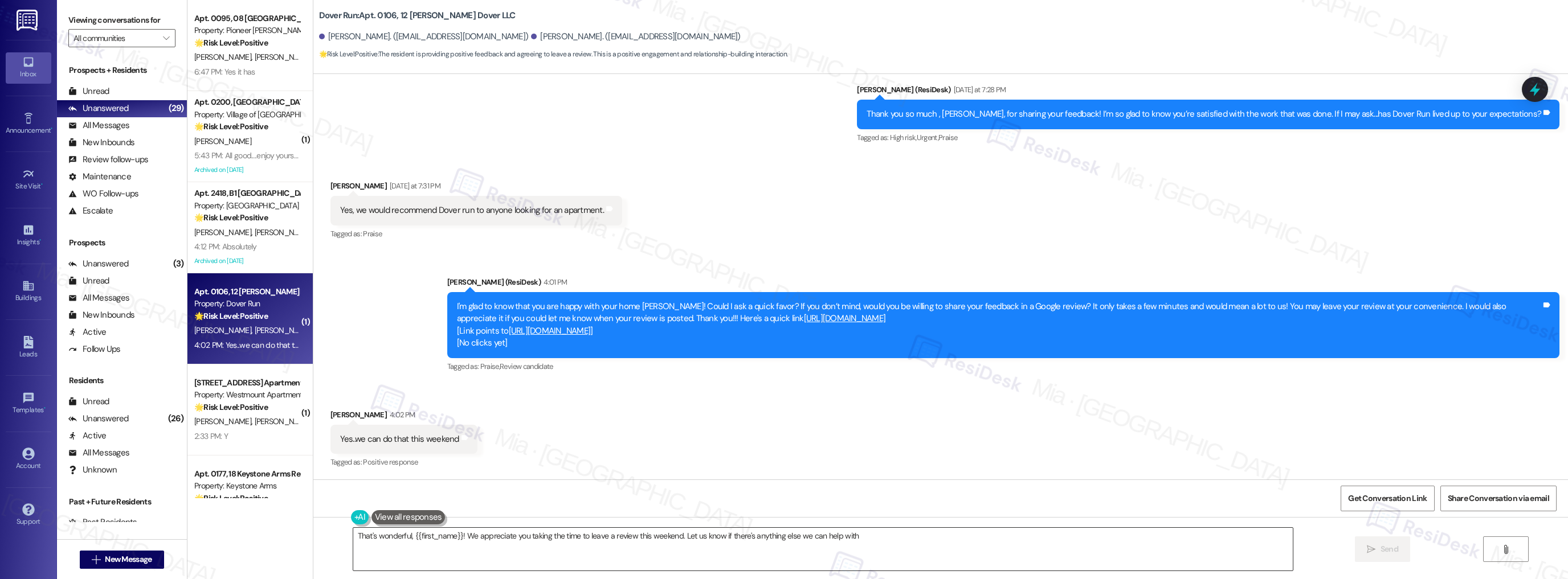
type textarea "That's wonderful, {{first_name}}! We appreciate you taking the time to leave a …"
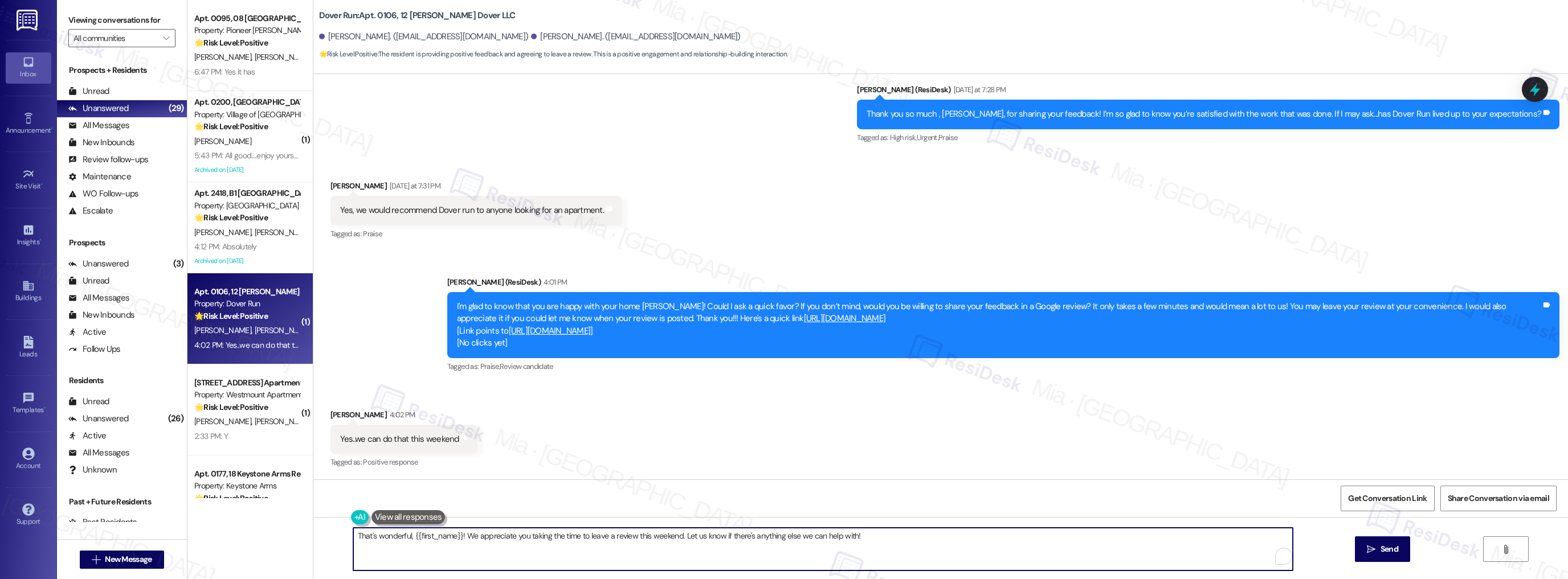
drag, startPoint x: 408, startPoint y: 536, endPoint x: 842, endPoint y: 533, distance: 434.0
click at [842, 533] on textarea "That's wonderful, {{first_name}}! We appreciate you taking the time to leave a …" at bounding box center [823, 549] width 940 height 43
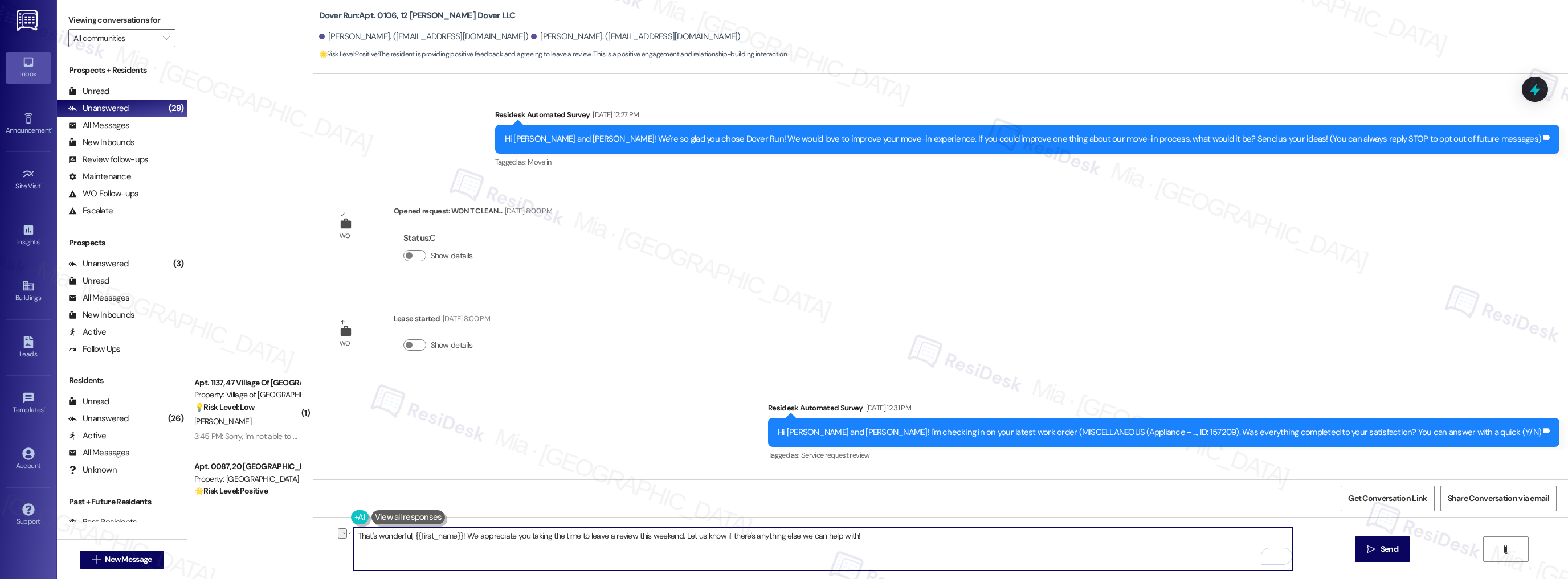
scroll to position [3007, 0]
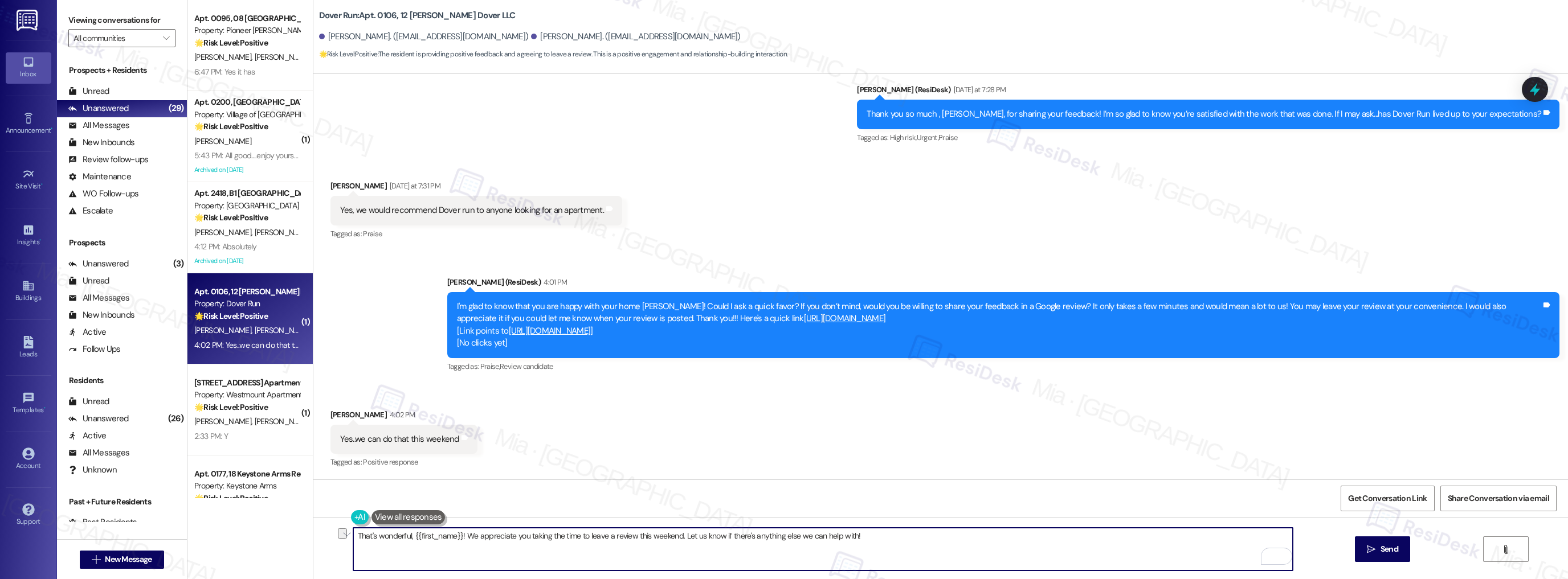
click at [459, 538] on textarea "That's wonderful, {{first_name}}! We appreciate you taking the time to leave a …" at bounding box center [823, 549] width 940 height 43
drag, startPoint x: 455, startPoint y: 535, endPoint x: 407, endPoint y: 536, distance: 48.0
click at [407, 536] on textarea "That's wonderful, {{first_name}}! We appreciate you taking the time to leave a …" at bounding box center [823, 549] width 940 height 43
drag, startPoint x: 656, startPoint y: 533, endPoint x: 857, endPoint y: 533, distance: 201.0
click at [855, 533] on textarea "That's wonderful, [PERSON_NAME]! We appreciate you taking the time to leave a r…" at bounding box center [823, 549] width 940 height 43
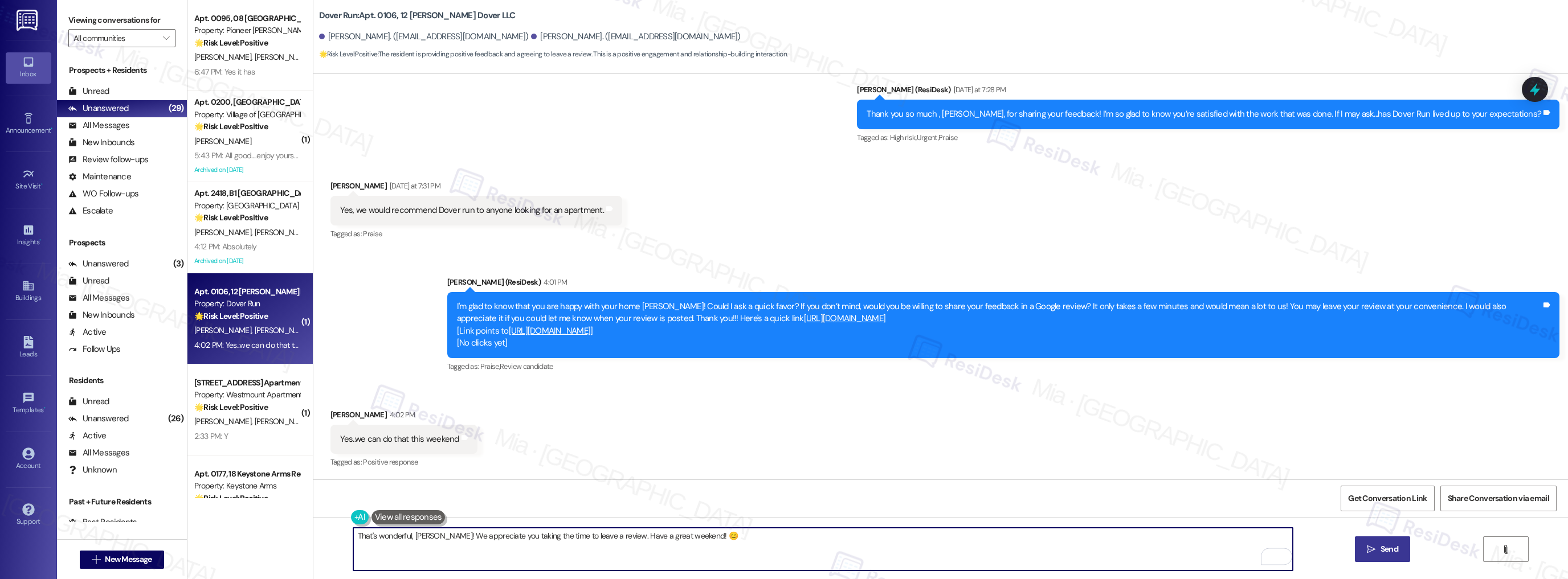
type textarea "That's wonderful, [PERSON_NAME]! We appreciate you taking the time to leave a r…"
click at [1387, 553] on span "Send" at bounding box center [1389, 549] width 18 height 12
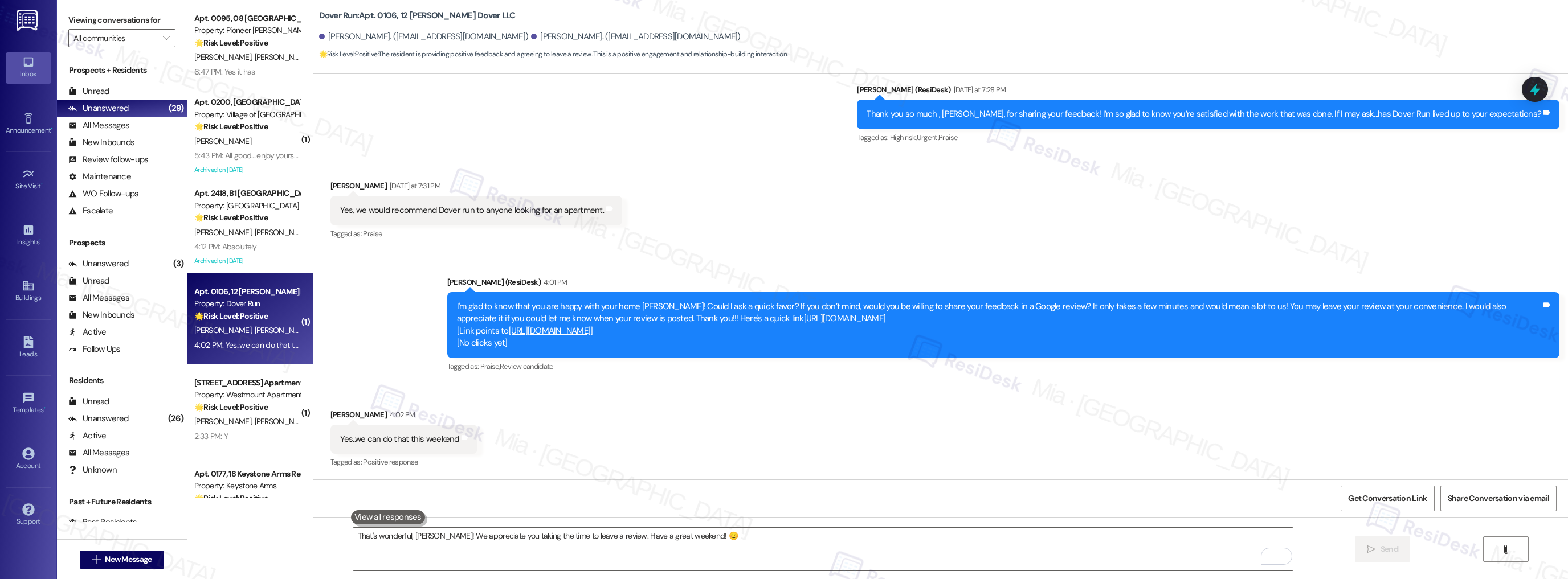
scroll to position [3006, 0]
click at [139, 156] on div "Review follow-ups" at bounding box center [108, 160] width 80 height 12
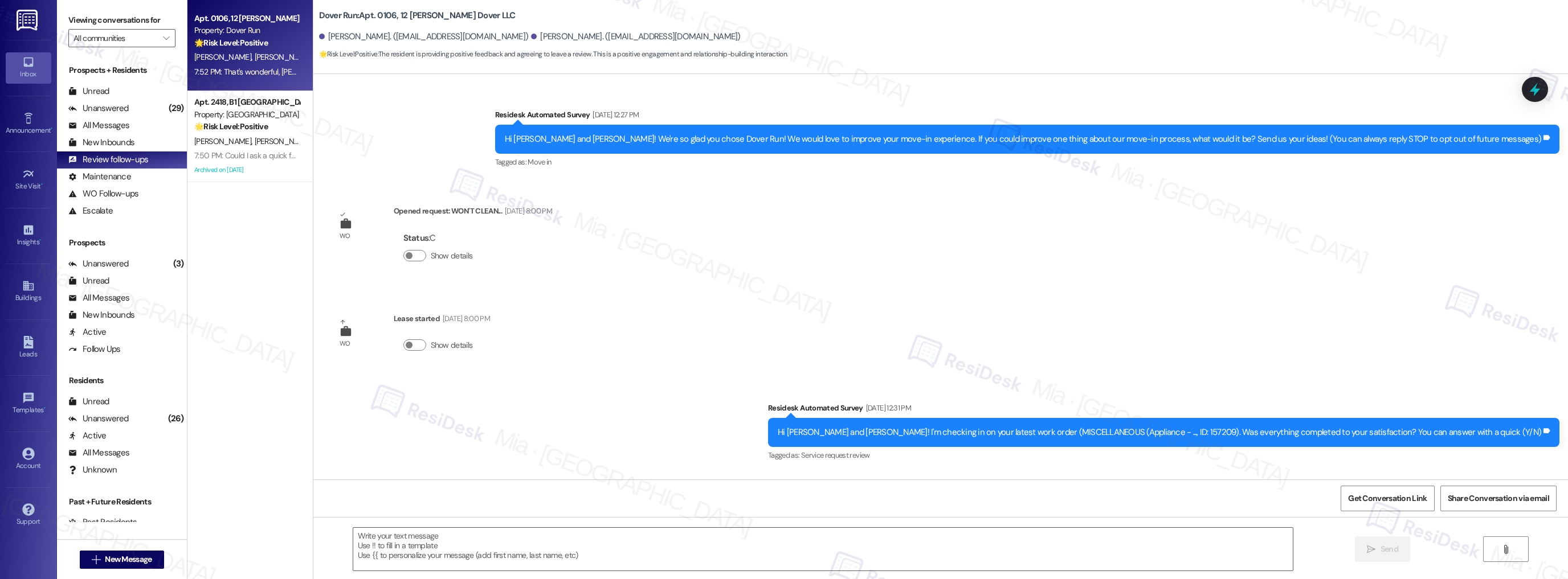
scroll to position [3103, 0]
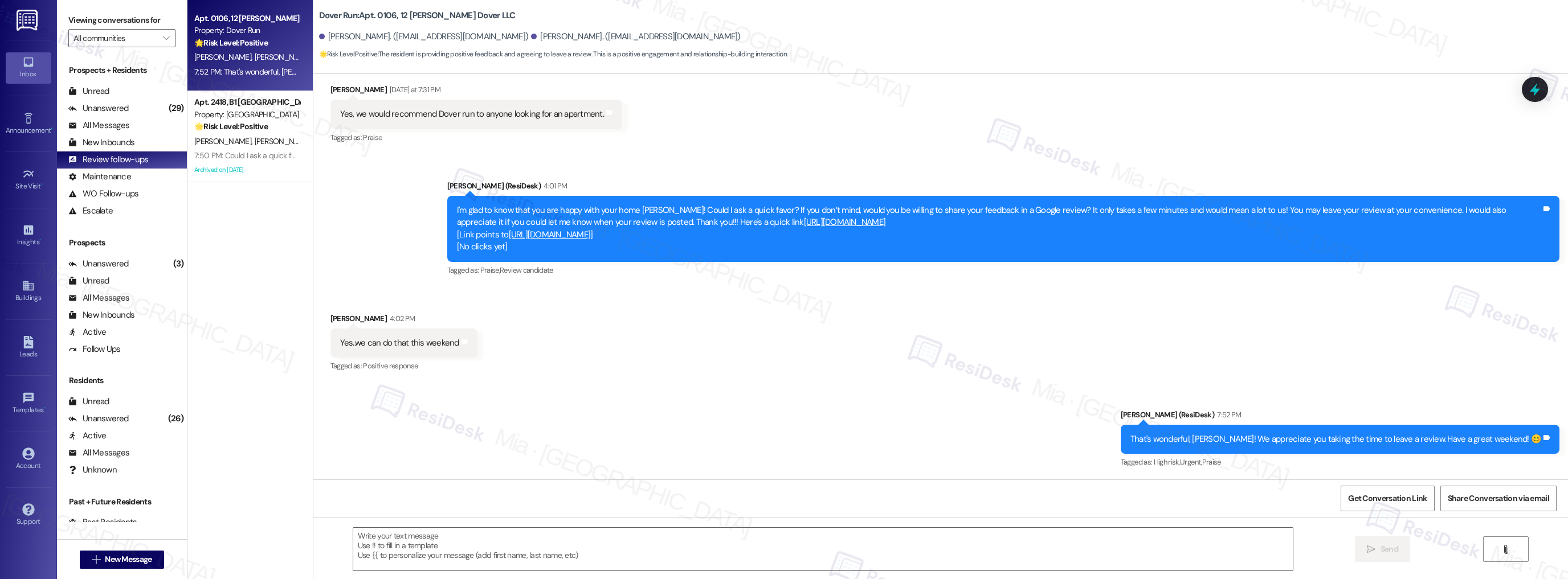
type textarea "Fetching suggested responses. Please feel free to read through the conversation…"
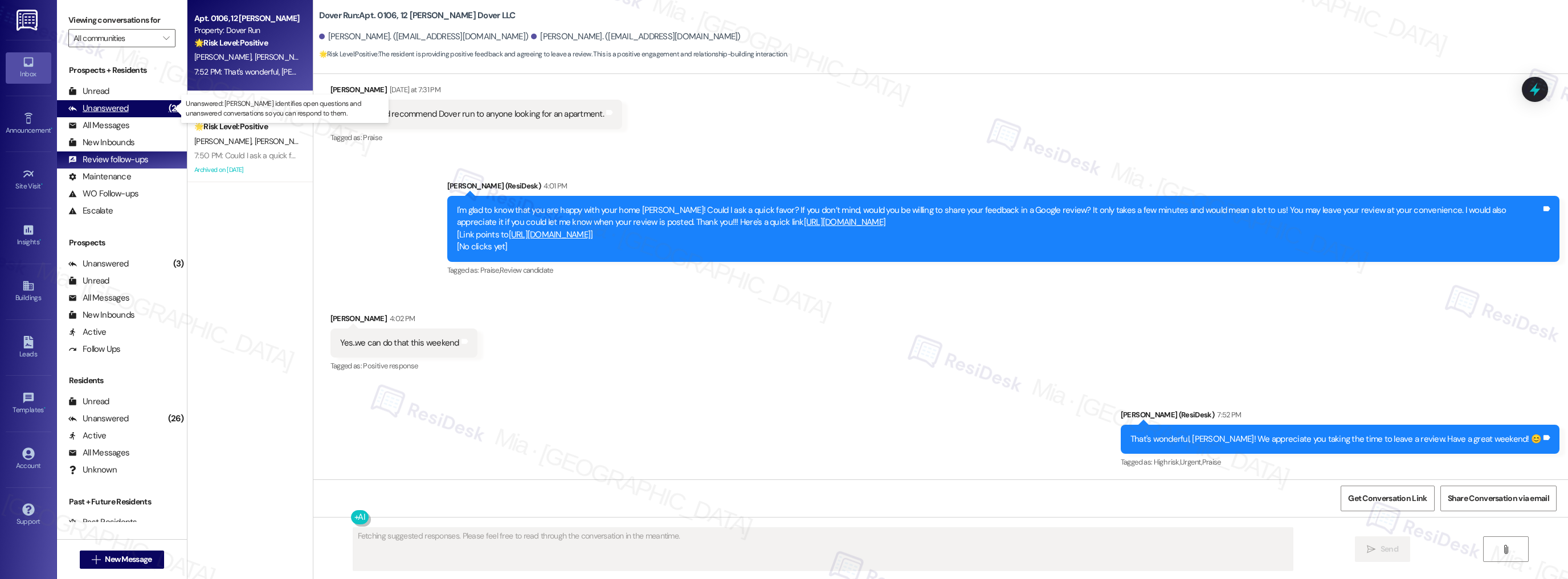
click at [129, 107] on div "Unanswered (29)" at bounding box center [122, 109] width 130 height 17
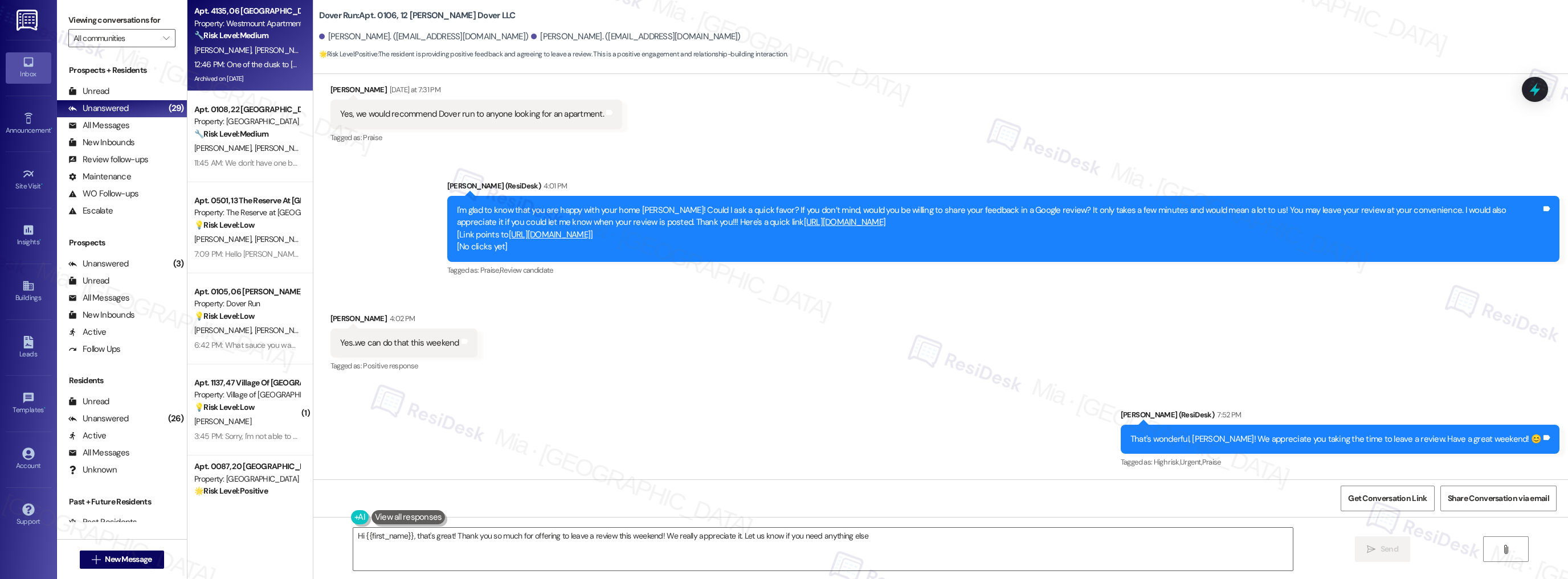
type textarea "Hi {{first_name}}, that's great! Thank you so much for offering to leave a revi…"
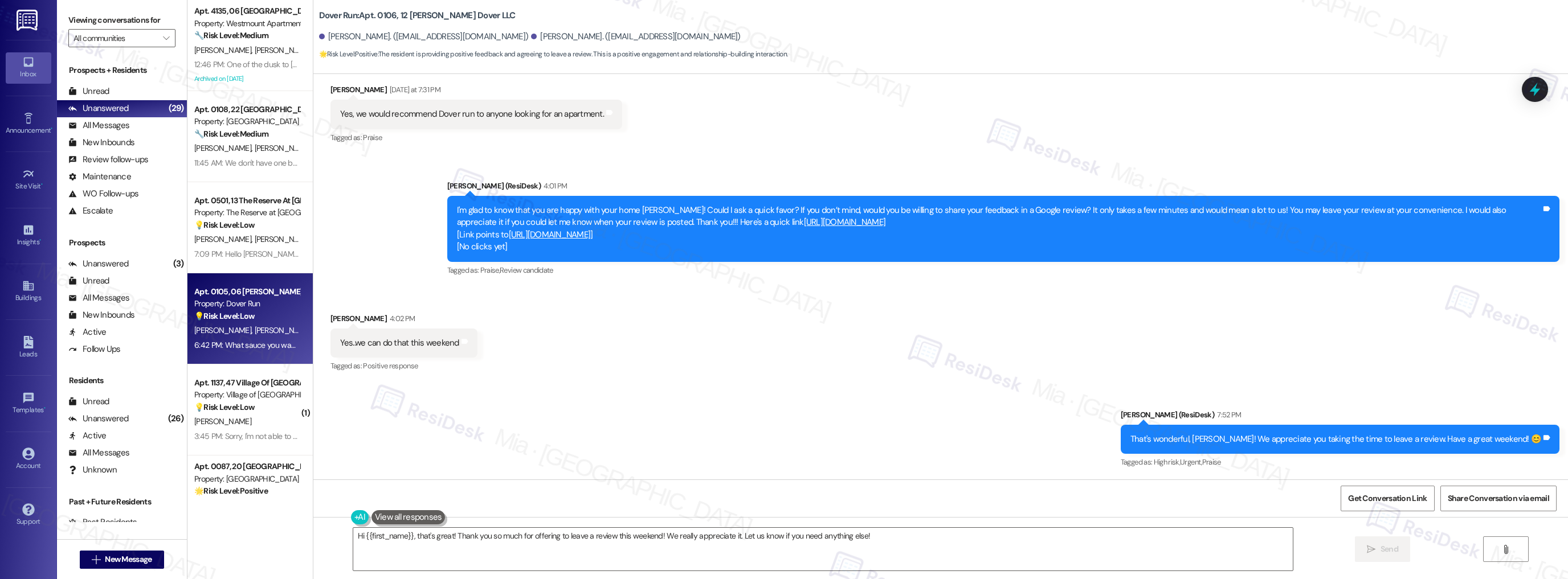
click at [246, 314] on strong "💡 Risk Level: Low" at bounding box center [224, 316] width 60 height 10
type textarea "Fetching suggested responses. Please feel free to read through the conversation…"
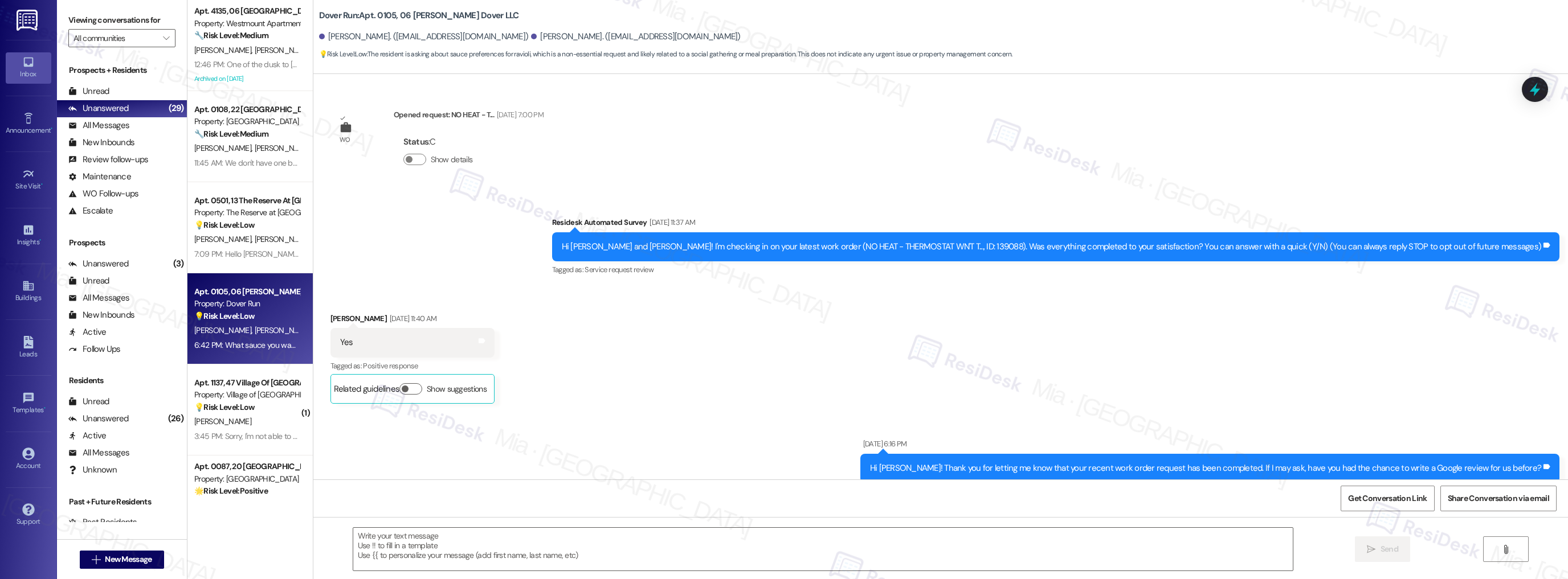
scroll to position [8587, 0]
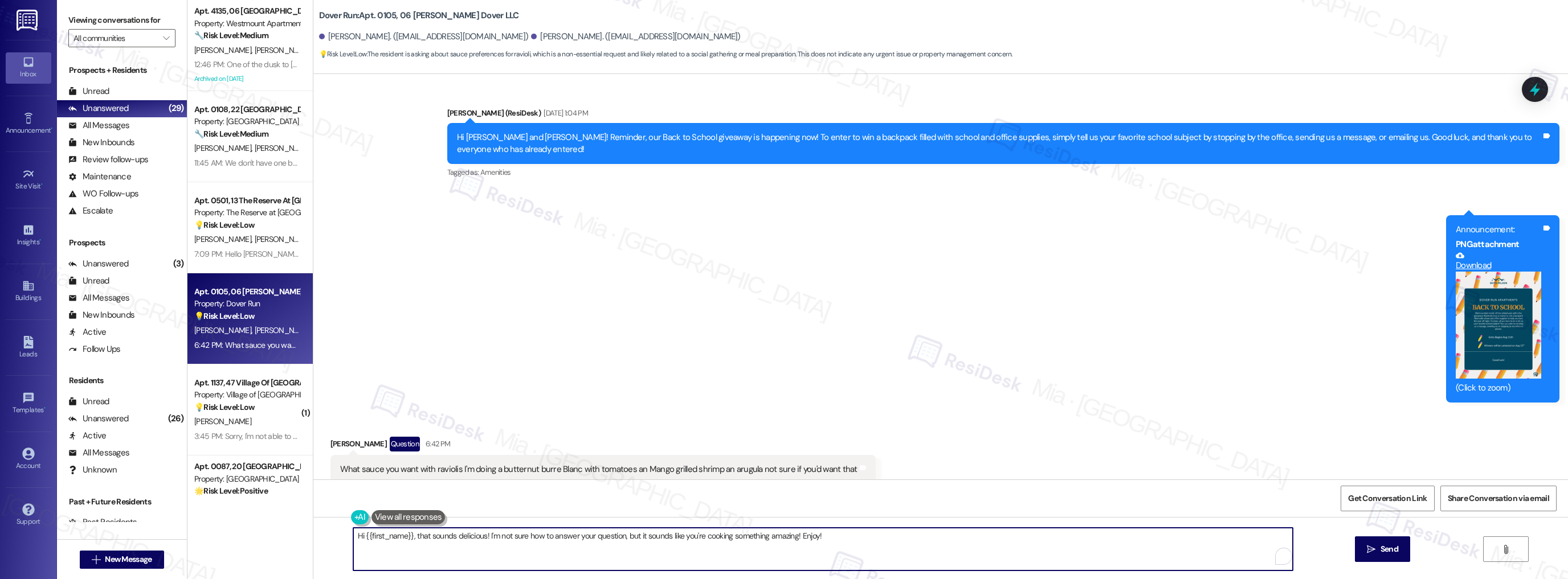
drag, startPoint x: 351, startPoint y: 538, endPoint x: 913, endPoint y: 538, distance: 562.0
click at [913, 538] on textarea "Hi {{first_name}}, that sounds delicious! I'm not sure how to answer your quest…" at bounding box center [823, 549] width 940 height 43
paste textarea "Thank you for your message. I believe it may have been sent to me in error—woul…"
click at [594, 538] on textarea "Thank you for your message. I believe it may have been sent to me in error—woul…" at bounding box center [823, 549] width 940 height 43
type textarea "Thank you for your message. I believe it may have been sent to me in error, wou…"
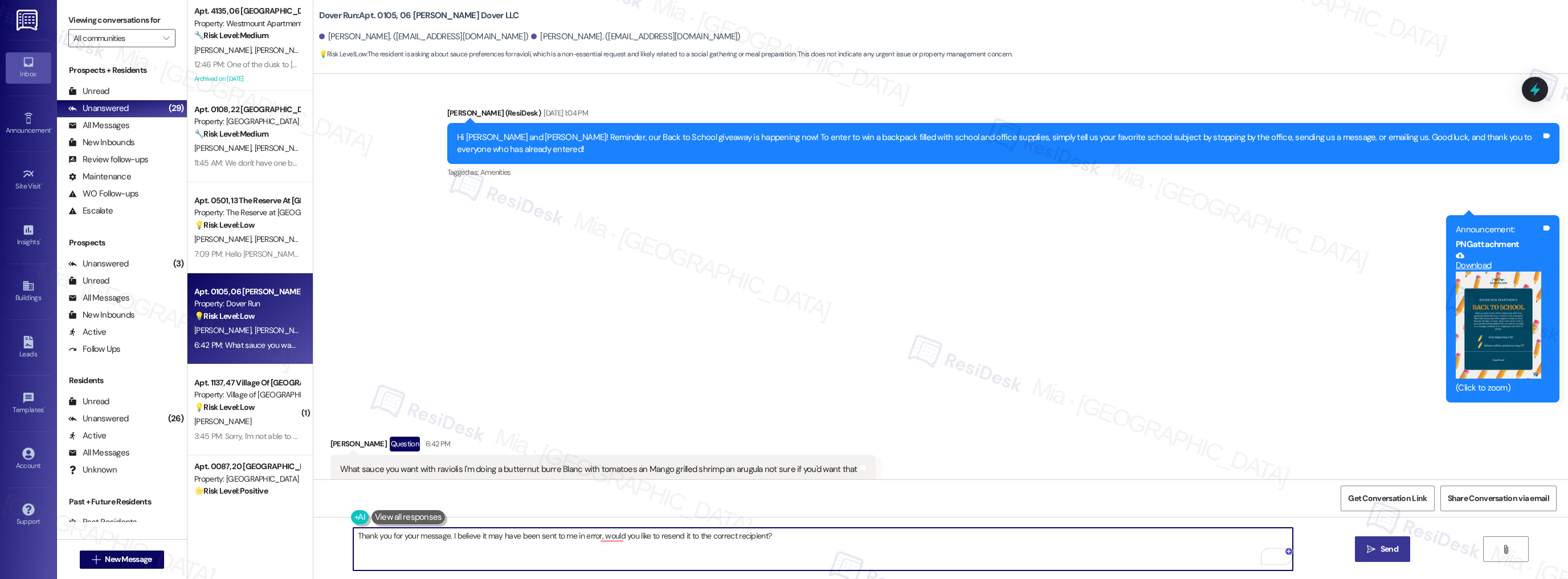
click at [1398, 548] on span "Send" at bounding box center [1389, 549] width 23 height 12
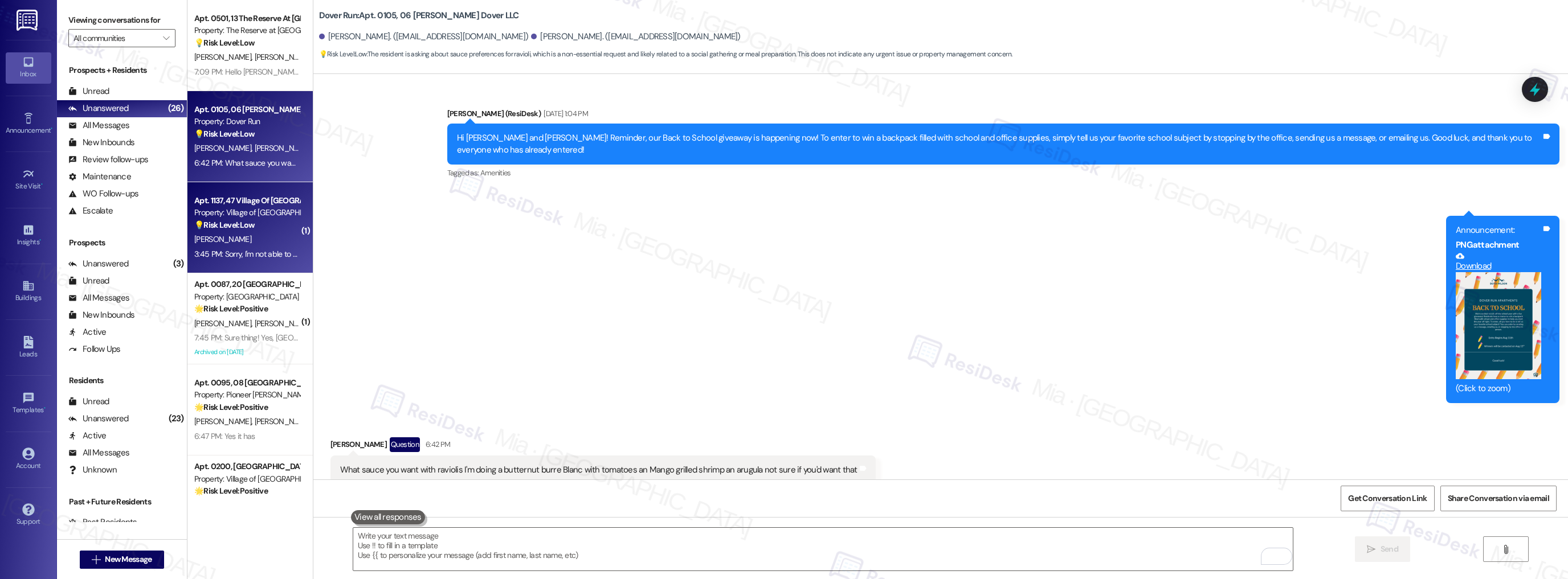
scroll to position [0, 0]
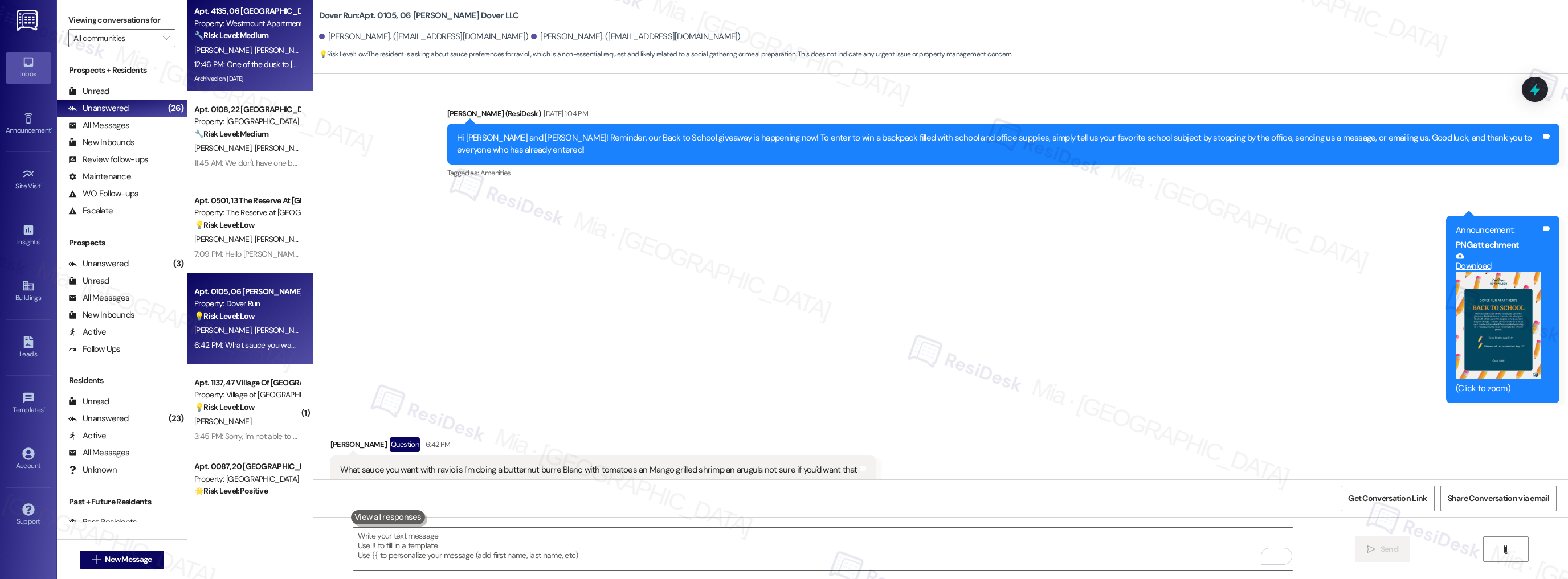
click at [261, 77] on div "Archived on [DATE]" at bounding box center [247, 78] width 108 height 14
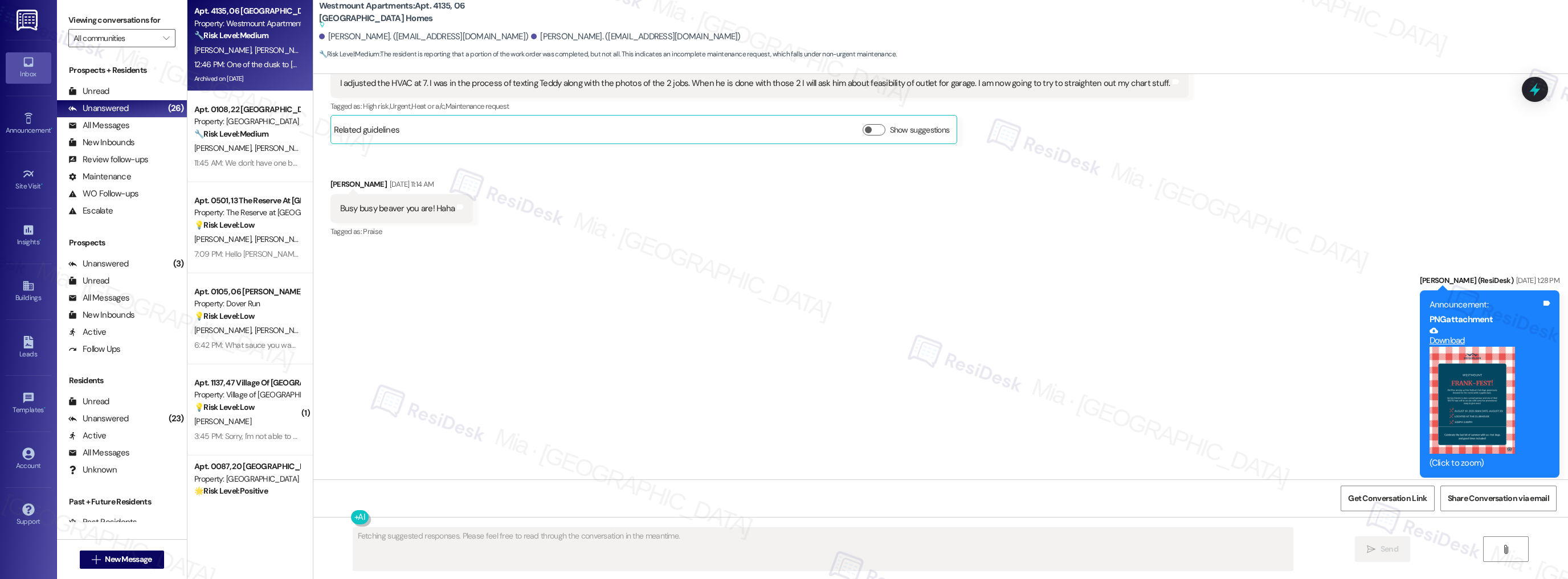
scroll to position [2744, 0]
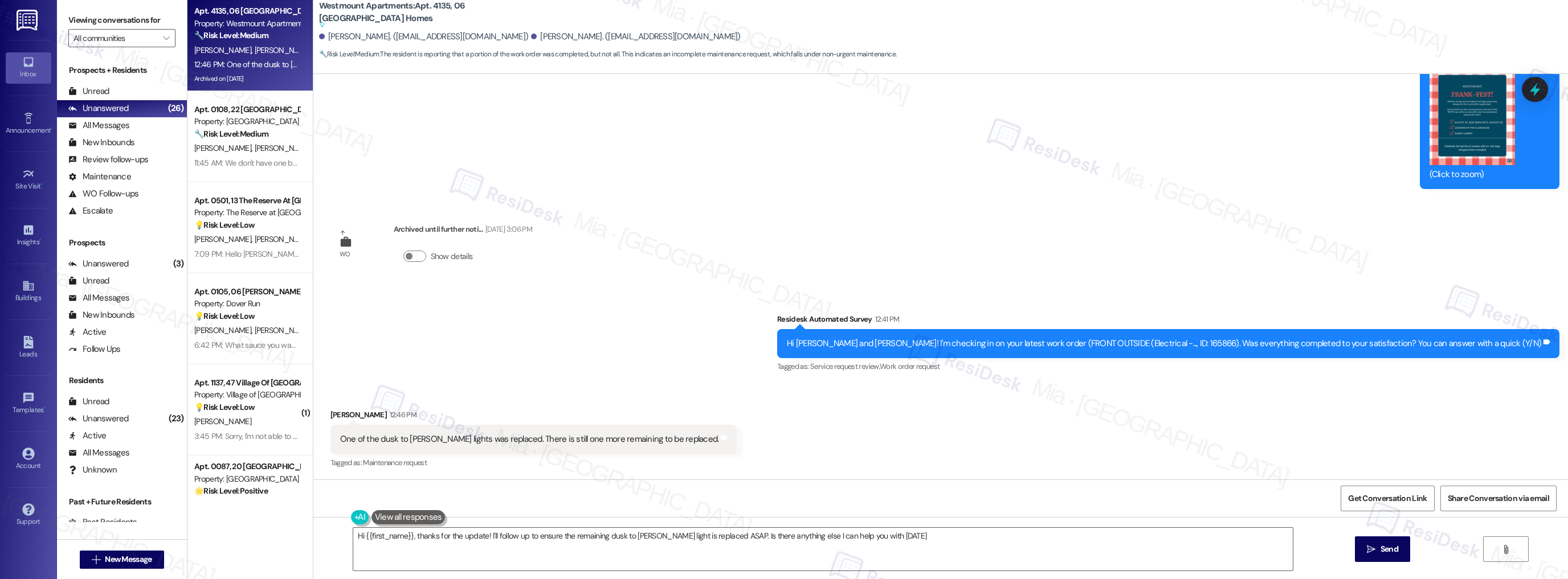
type textarea "Hi {{first_name}}, thanks for the update! I'll follow up to ensure the remainin…"
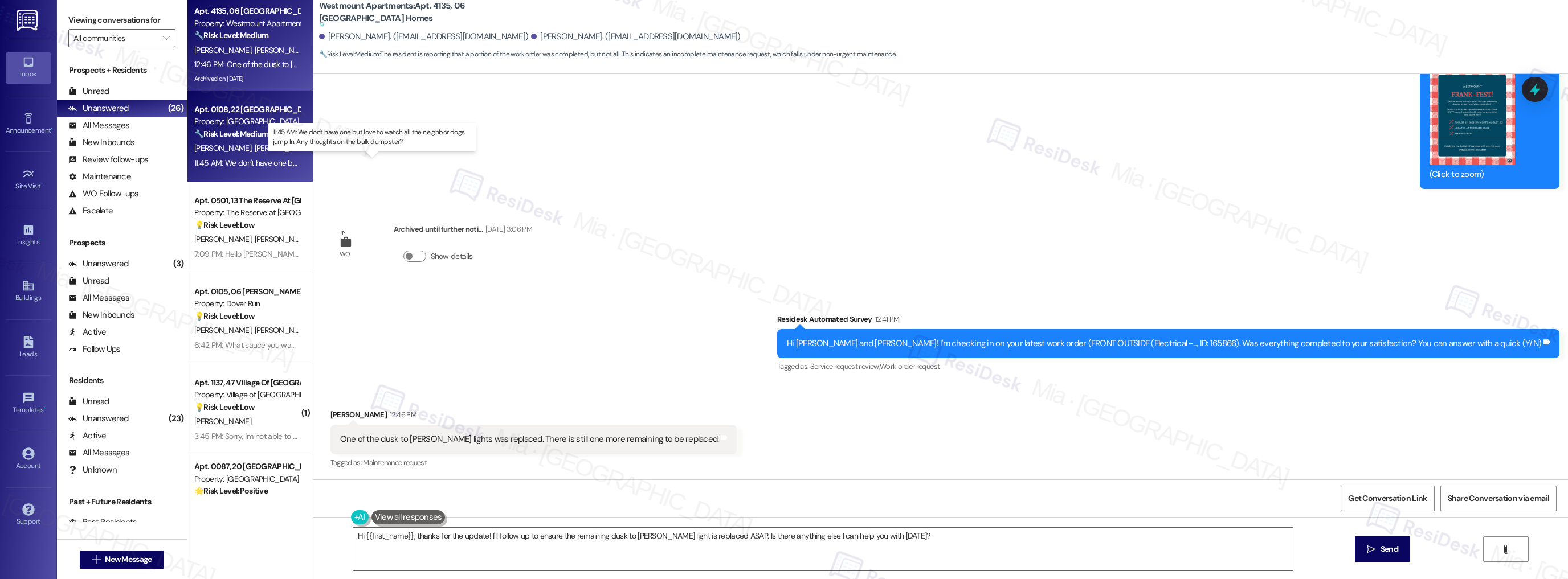
click at [217, 166] on div "11:45 AM: We don't have one but love to watch all the neighbor dogs jump In. An…" at bounding box center [380, 162] width 372 height 10
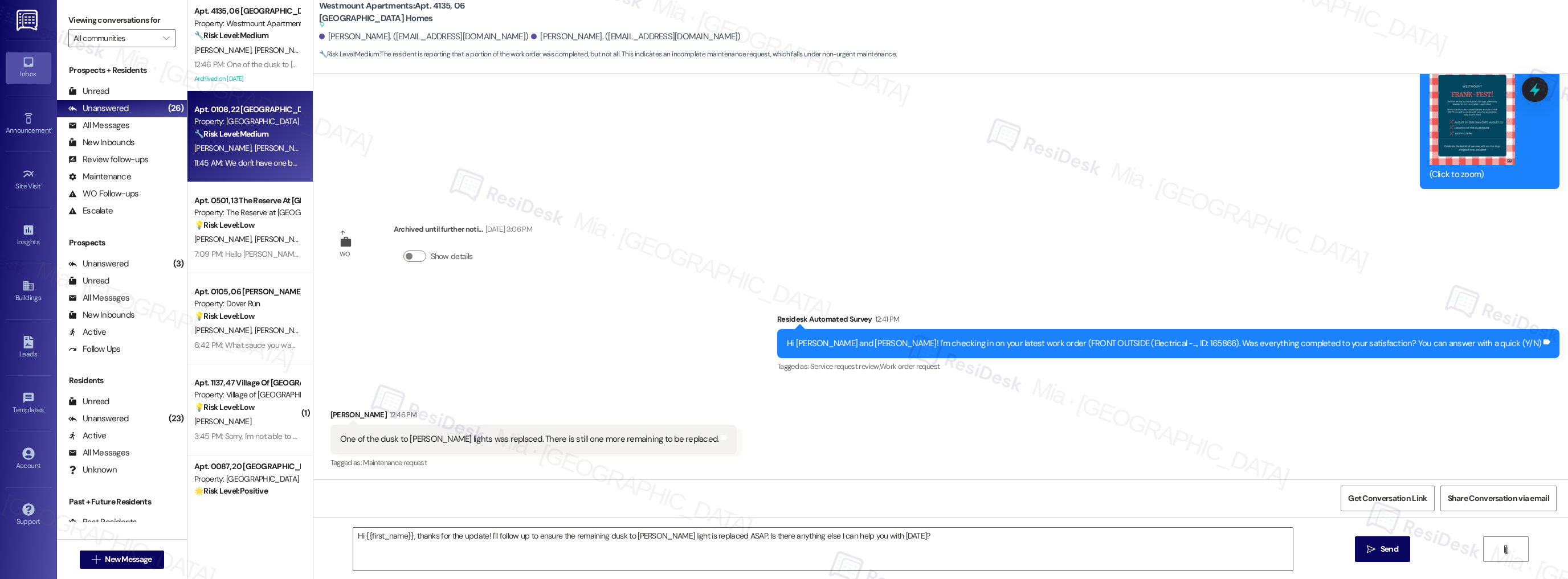
type textarea "Fetching suggested responses. Please feel free to read through the conversation…"
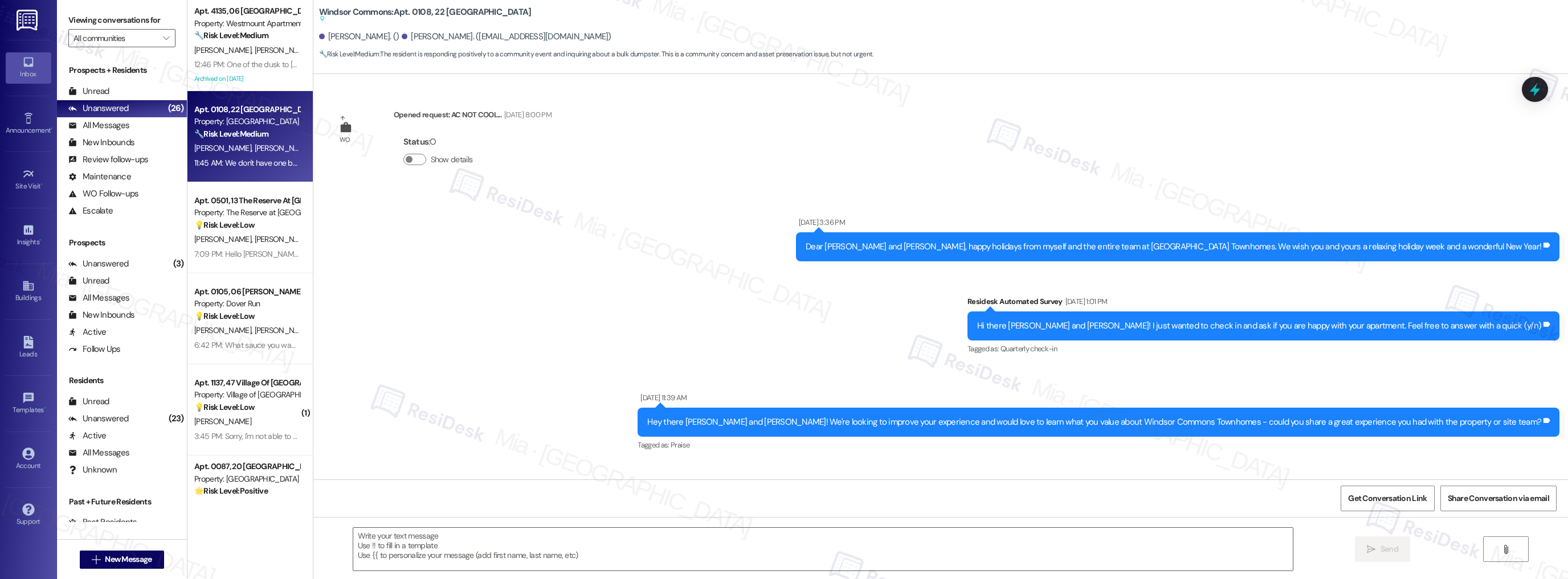
scroll to position [5586, 0]
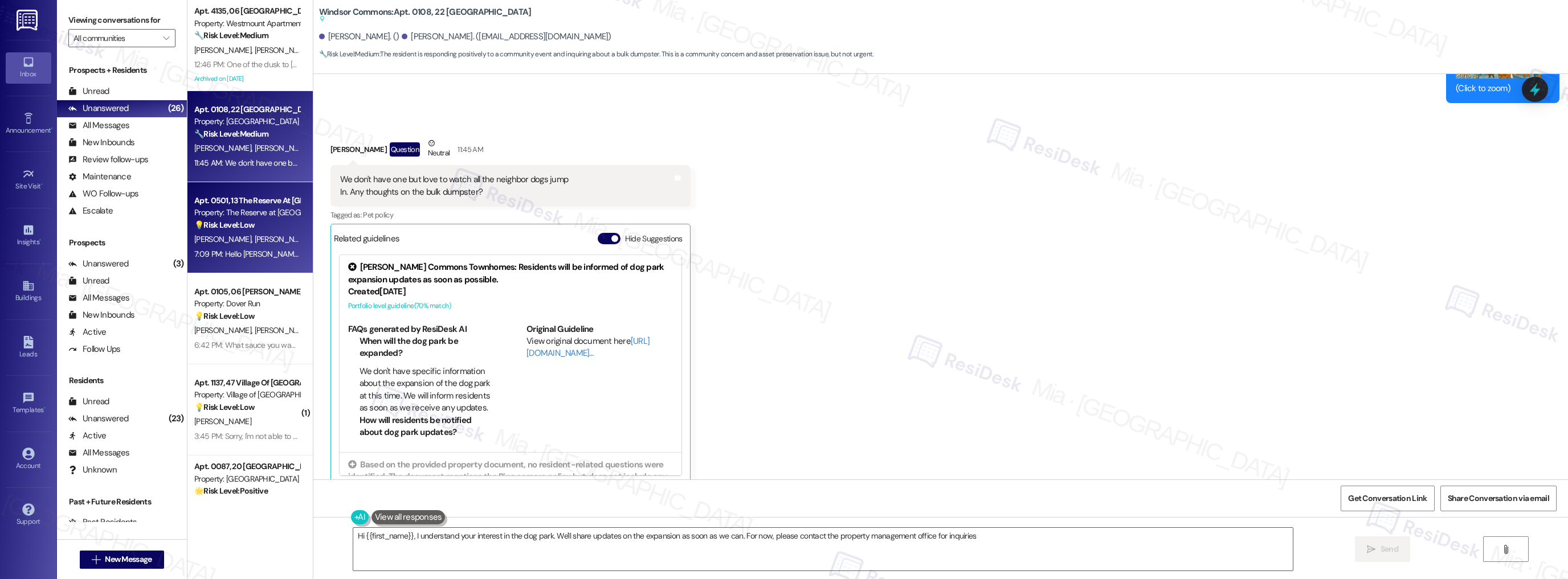
type textarea "Hi {{first_name}}, I understand your interest in the dog park. We'll share upda…"
click at [264, 240] on div "[PERSON_NAME] [PERSON_NAME]" at bounding box center [247, 239] width 108 height 14
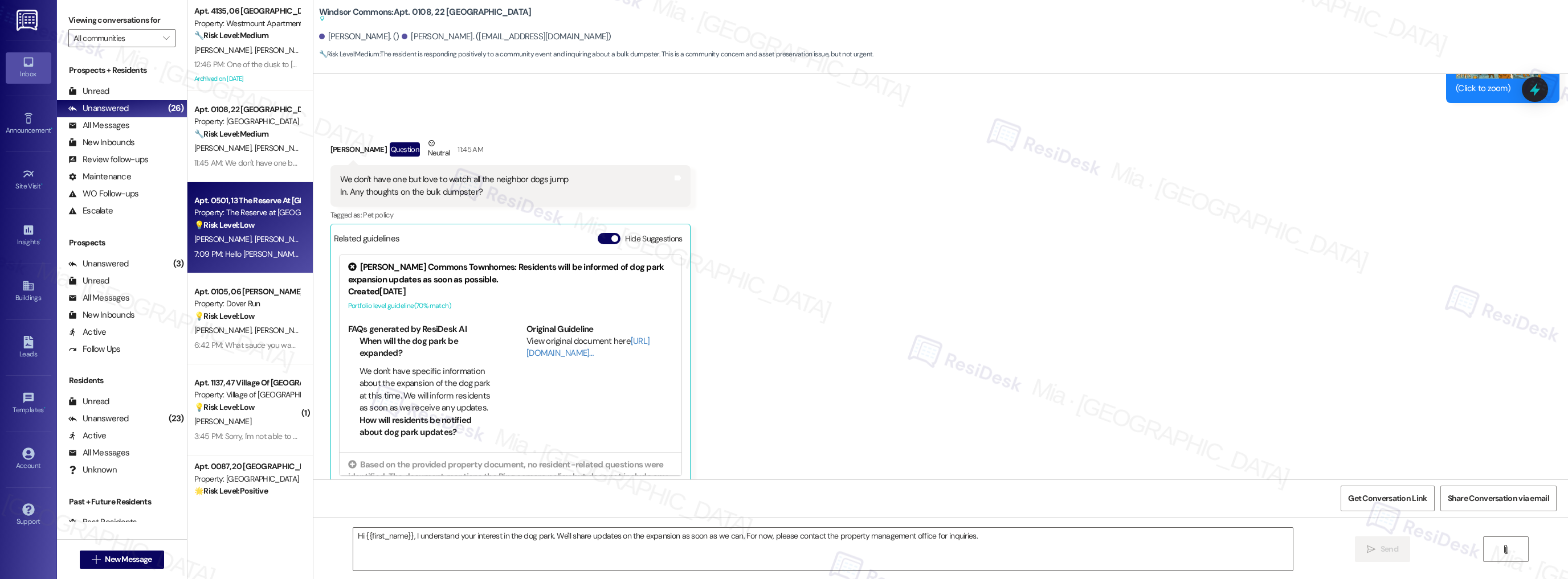
type textarea "Fetching suggested responses. Please feel free to read through the conversation…"
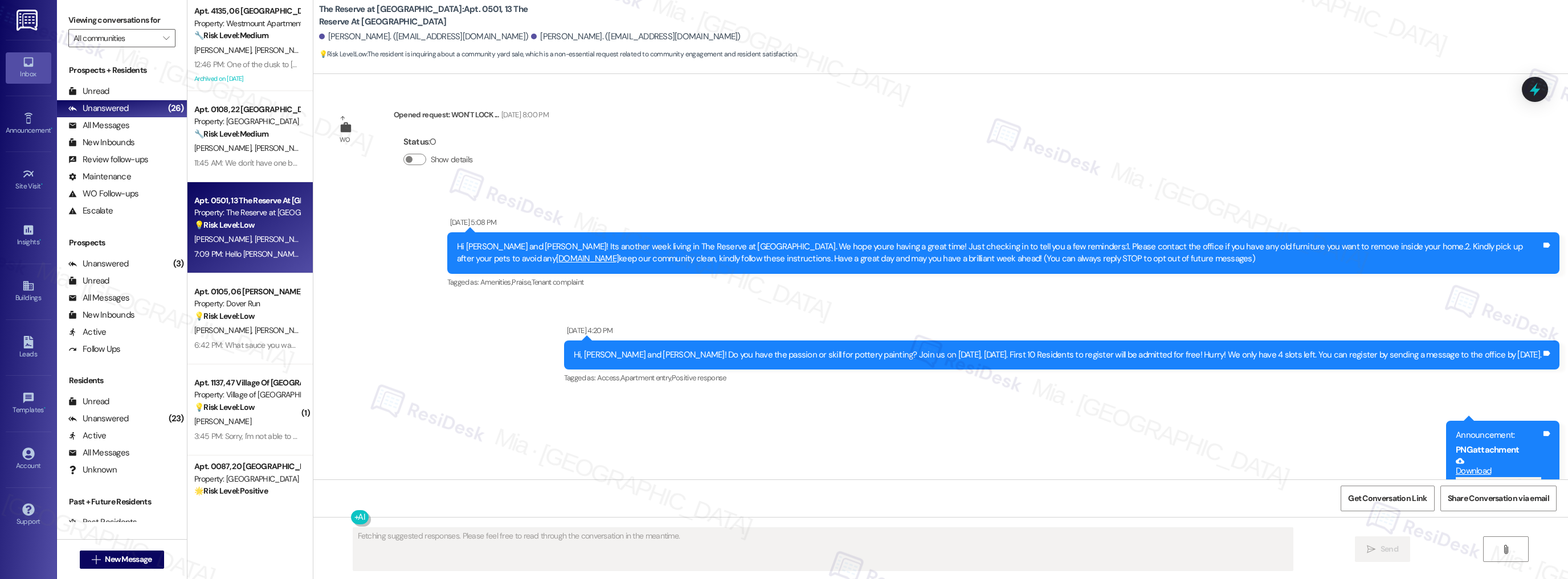
scroll to position [11200, 0]
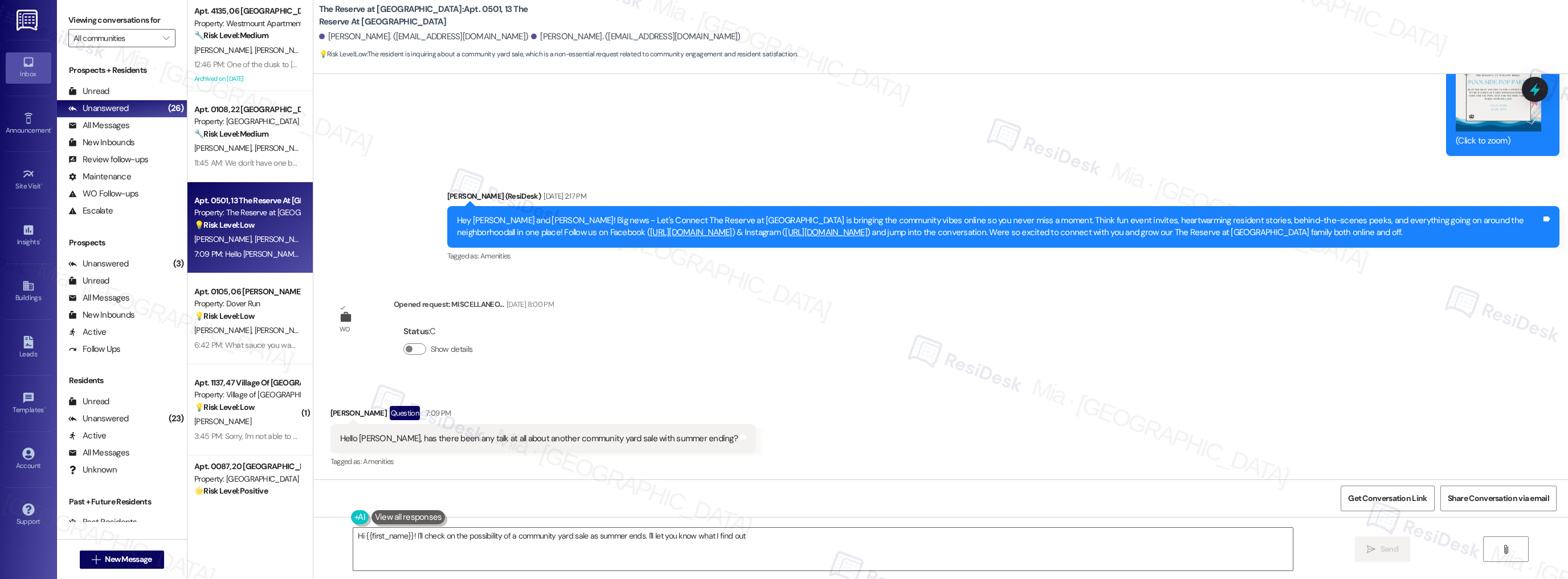
type textarea "Hi {{first_name}}! I'll check on the possibility of a community yard sale as su…"
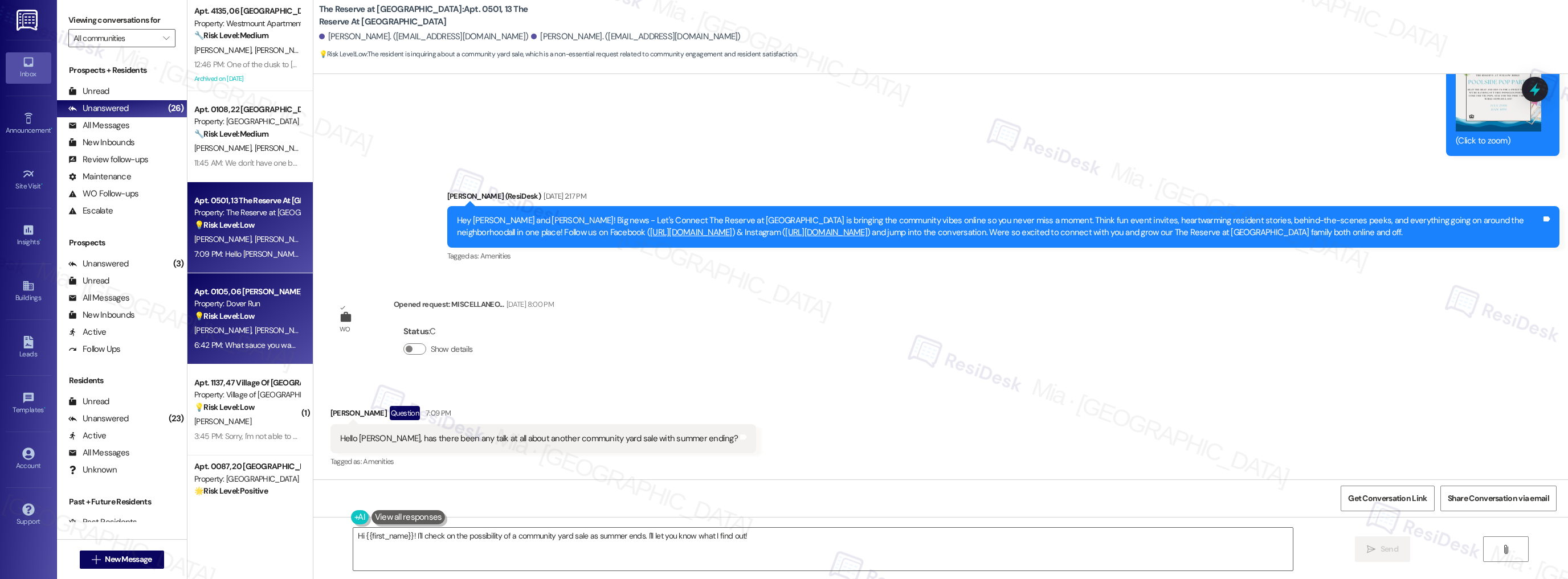
click at [256, 345] on div "6:42 PM: What sauce you want with raviolis I'm doing a butternut burre Blanc wi…" at bounding box center [447, 345] width 506 height 10
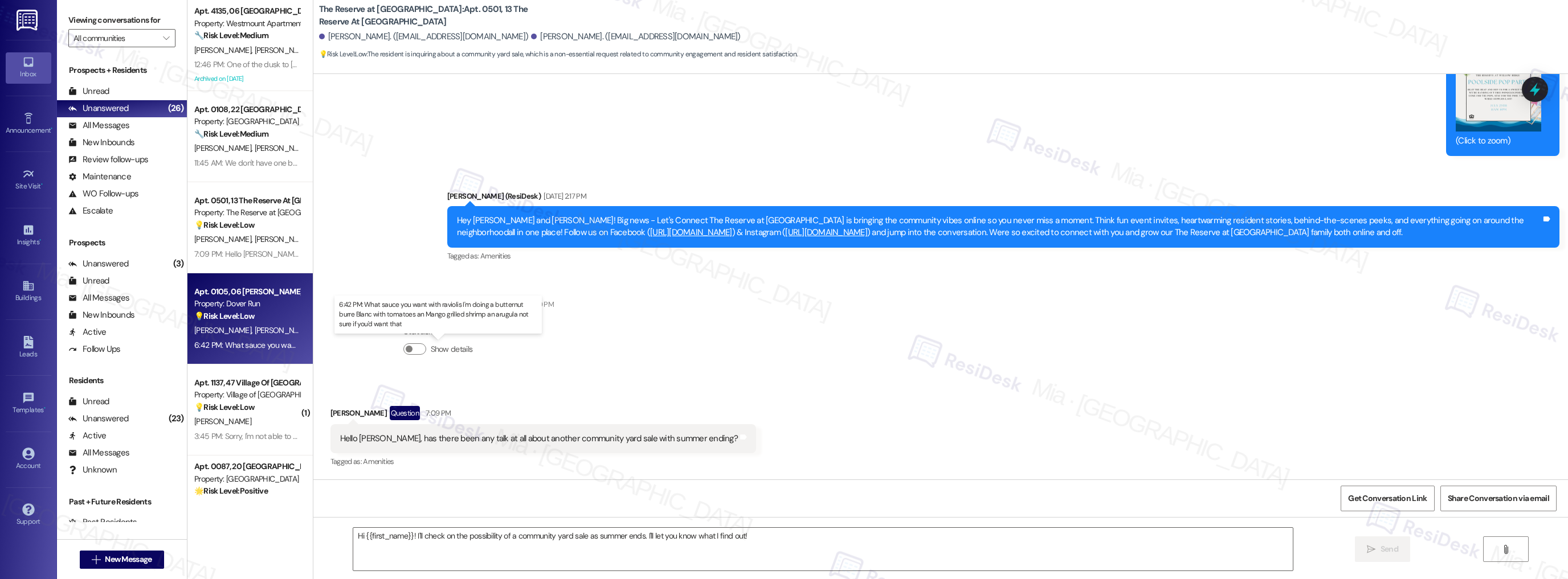
type textarea "Fetching suggested responses. Please feel free to read through the conversation…"
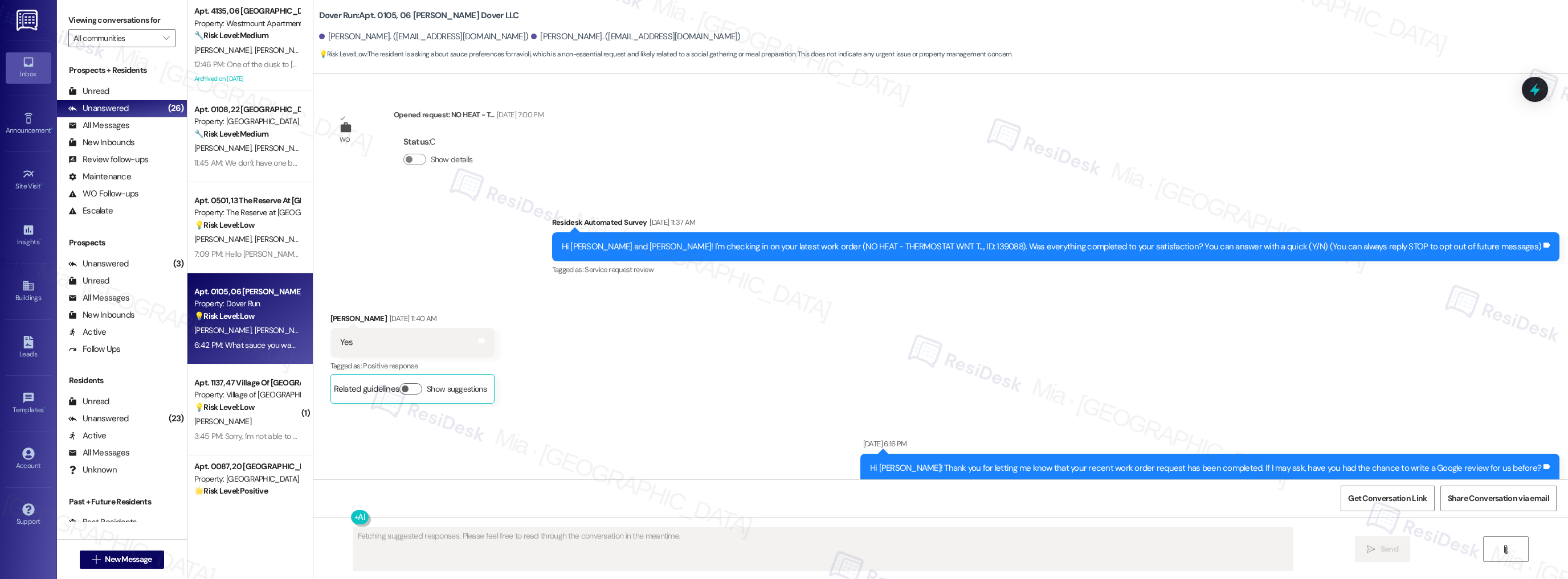
scroll to position [8683, 0]
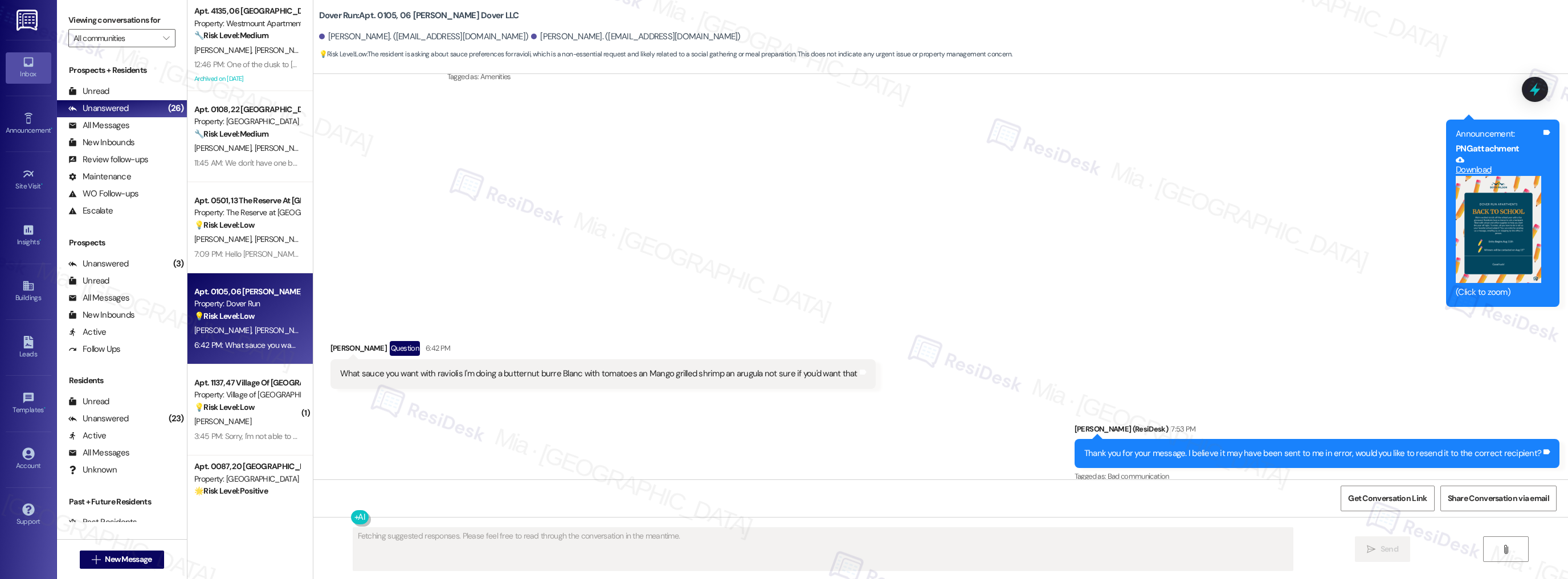
type textarea "Fetching suggested responses. Please feel free to read through the conversation…"
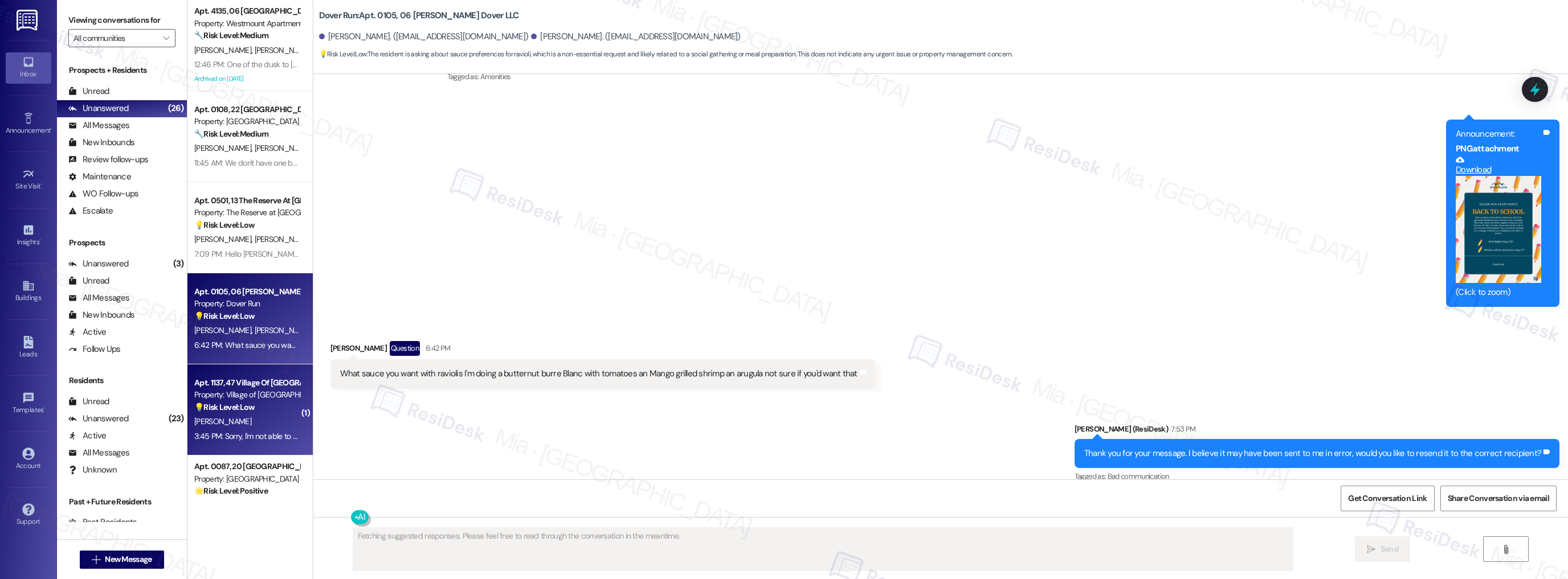
click at [255, 414] on div "Apt. 1137, 47 Village Of [GEOGRAPHIC_DATA] Property: Village of Olde Hickory 💡 …" at bounding box center [247, 395] width 108 height 39
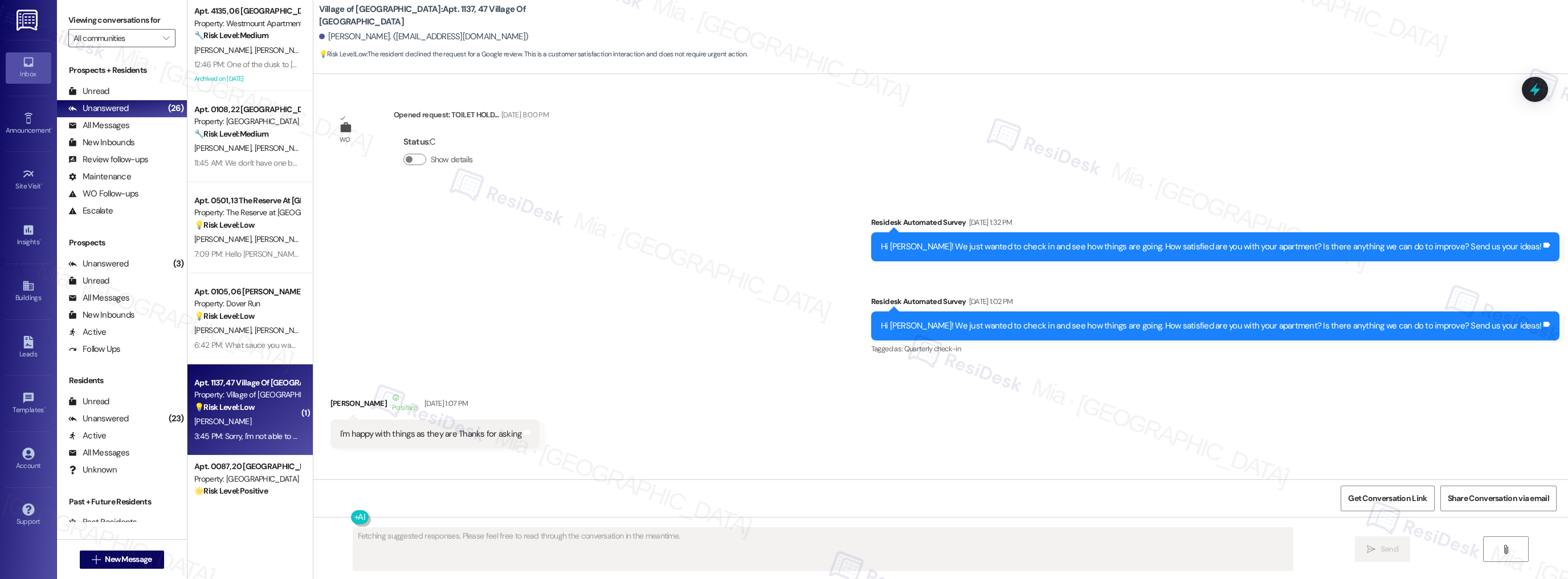
scroll to position [14291, 0]
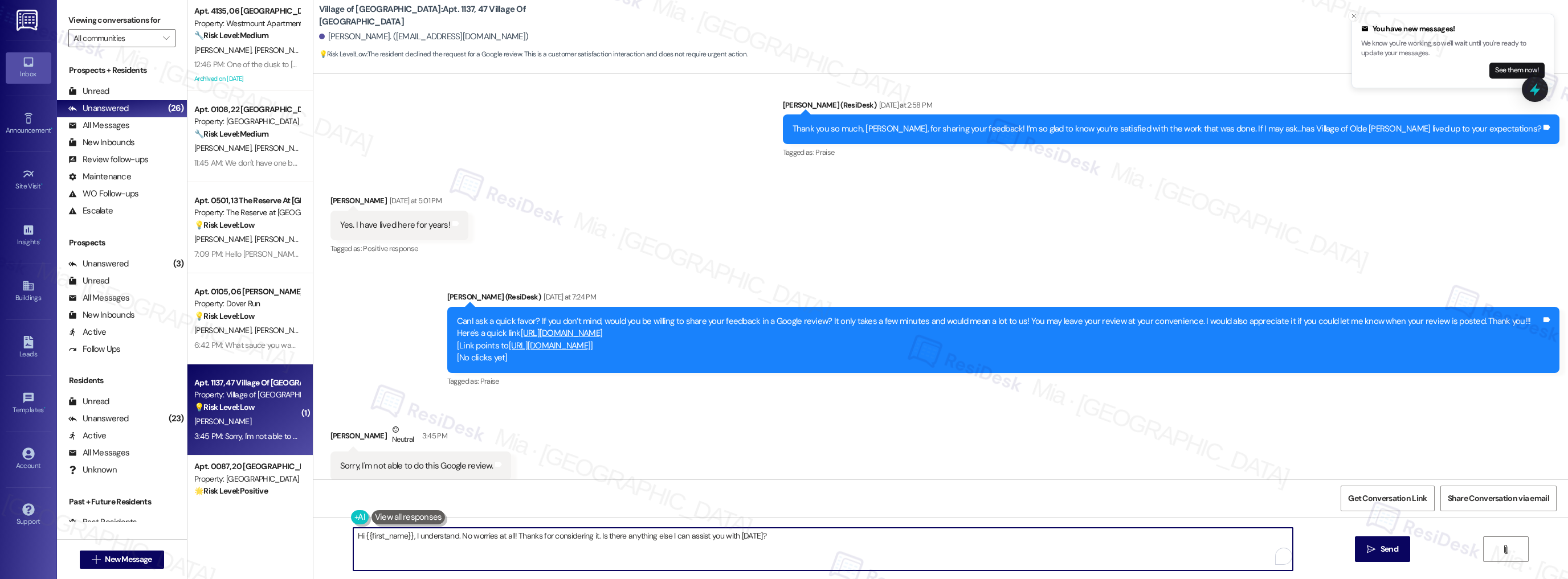
drag, startPoint x: 408, startPoint y: 538, endPoint x: 335, endPoint y: 536, distance: 73.0
click at [335, 536] on div "Hi {{first_name}}, I understand. No worries at all! Thanks for considering it. …" at bounding box center [940, 560] width 1255 height 85
drag, startPoint x: 451, startPoint y: 535, endPoint x: 730, endPoint y: 535, distance: 279.0
click at [730, 535] on textarea "I understand. No worries at all! Thanks for considering it. Is there anything e…" at bounding box center [823, 549] width 940 height 43
click at [390, 537] on textarea "I understand. No worries at all! Have a great weekend!" at bounding box center [823, 549] width 940 height 43
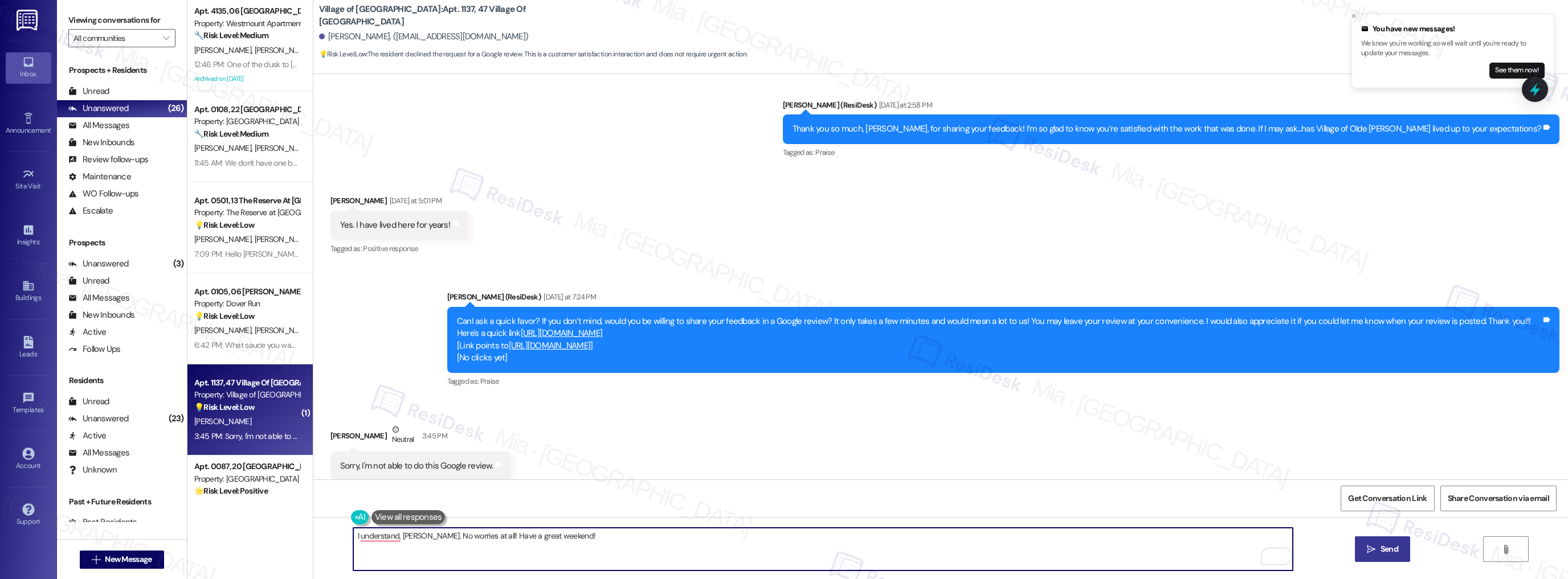
type textarea "I understand, [PERSON_NAME]. No worries at all! Have a great weekend!"
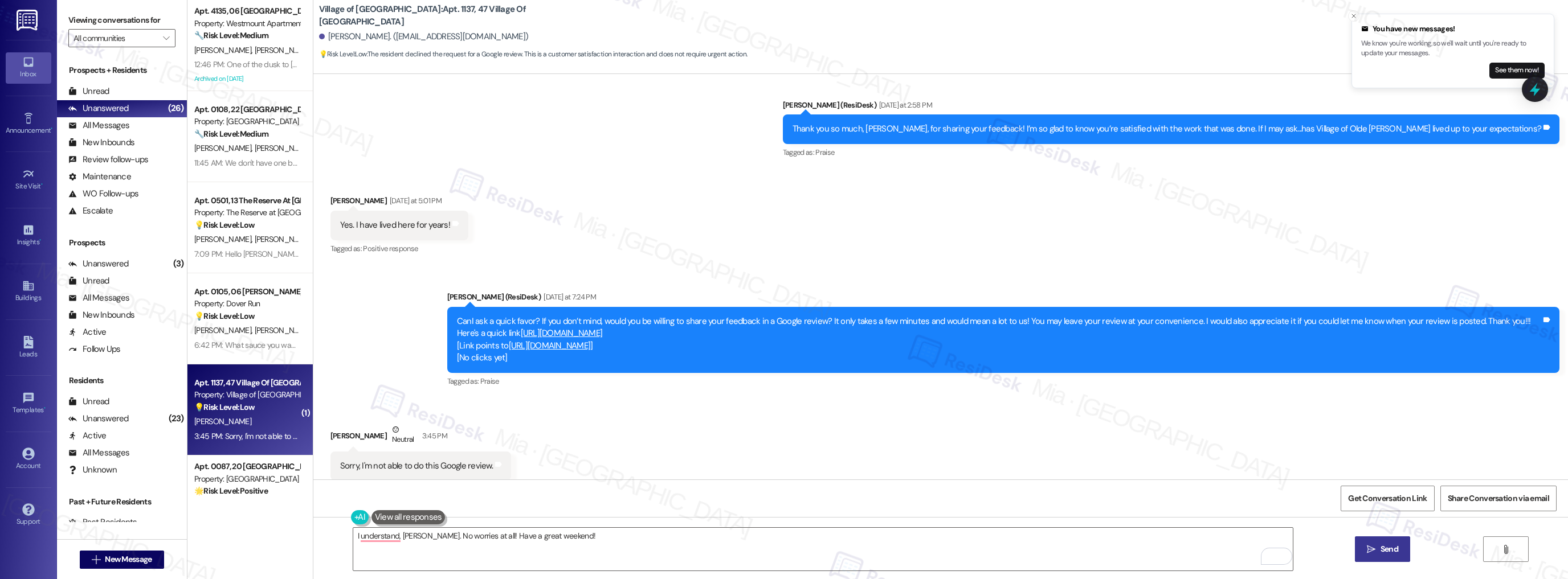
click at [1372, 546] on icon "" at bounding box center [1371, 549] width 9 height 9
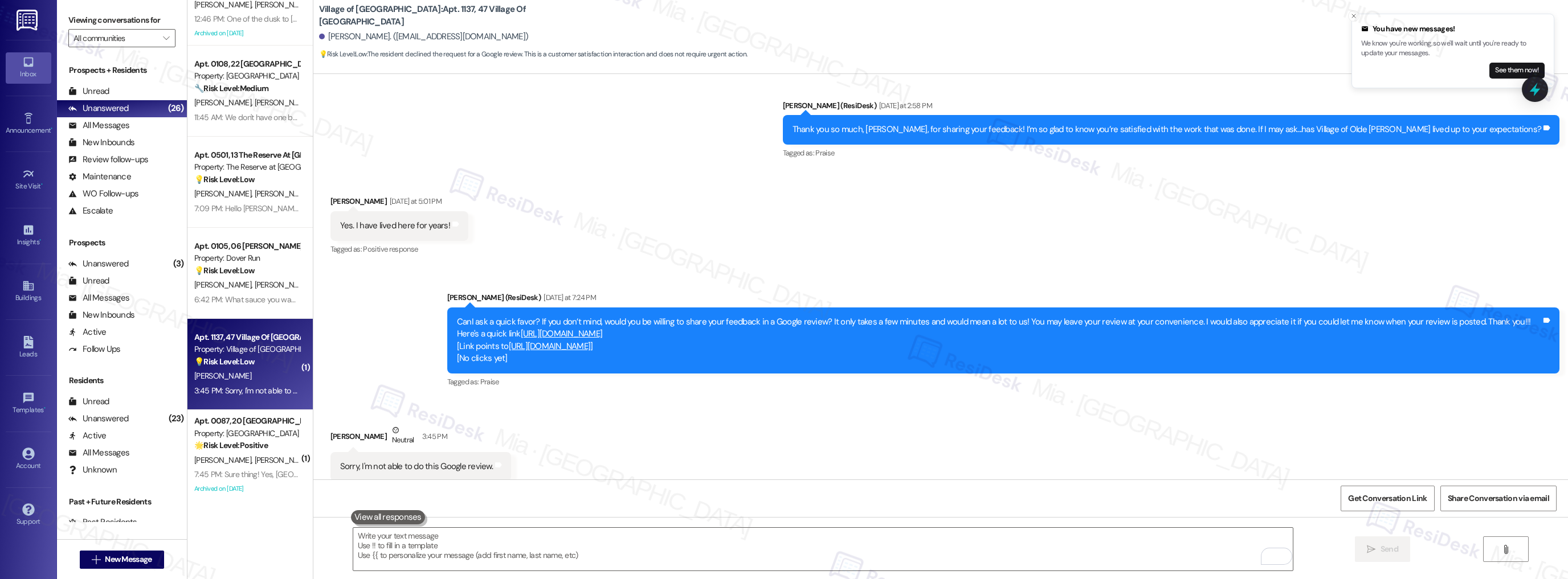
scroll to position [91, 0]
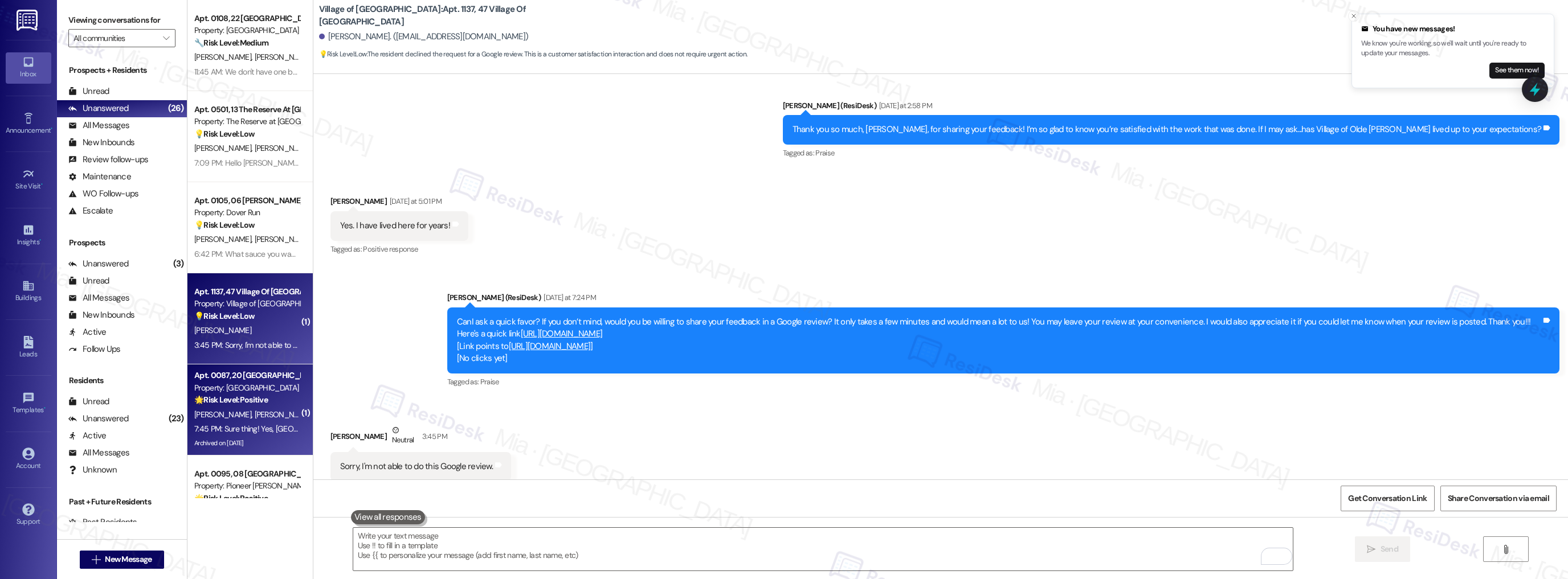
click at [271, 400] on div "🌟 Risk Level: Positive The resident is confirming satisfaction with a completed…" at bounding box center [247, 400] width 105 height 12
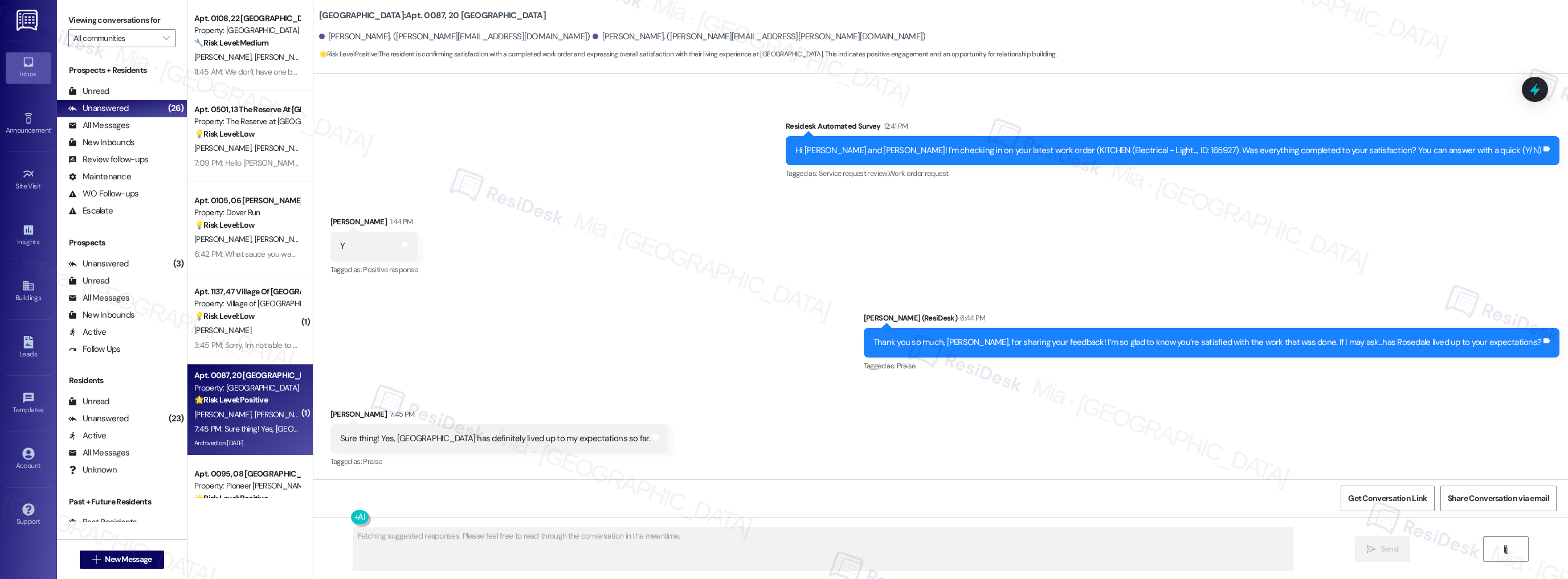
scroll to position [2061, 0]
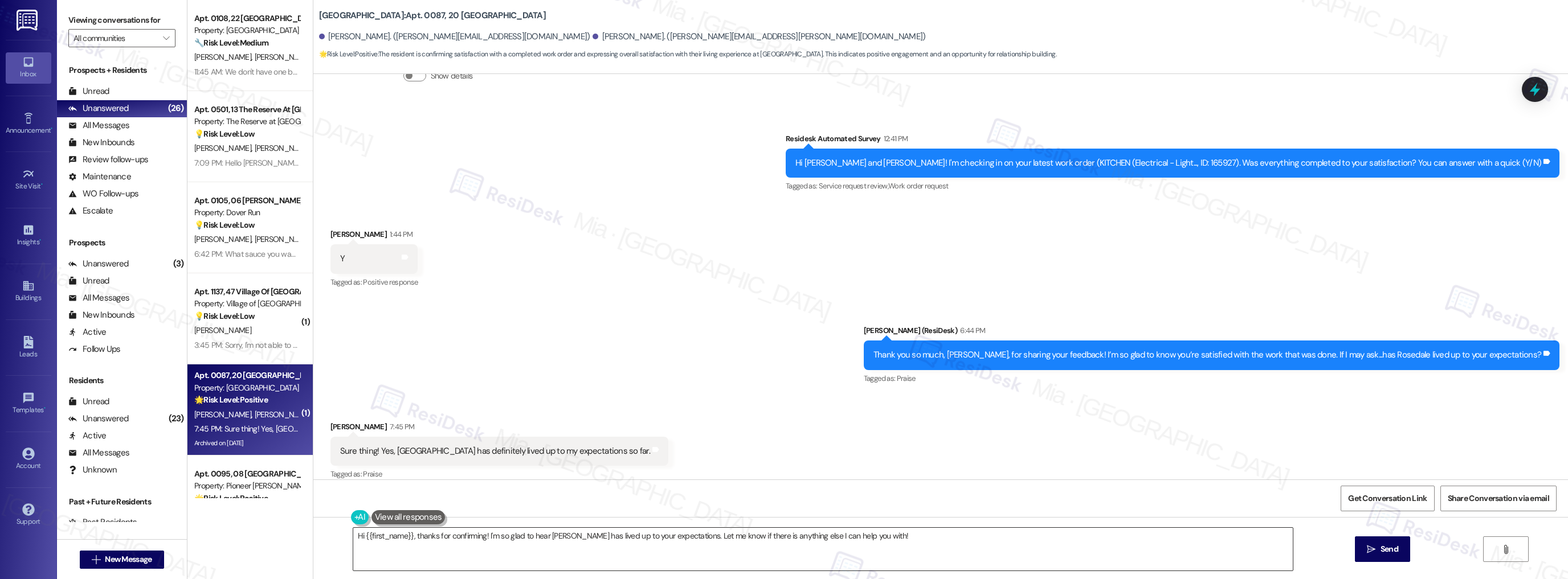
click at [892, 545] on textarea "Hi {{first_name}}, thanks for confirming! I'm so glad to hear [PERSON_NAME] has…" at bounding box center [823, 549] width 940 height 43
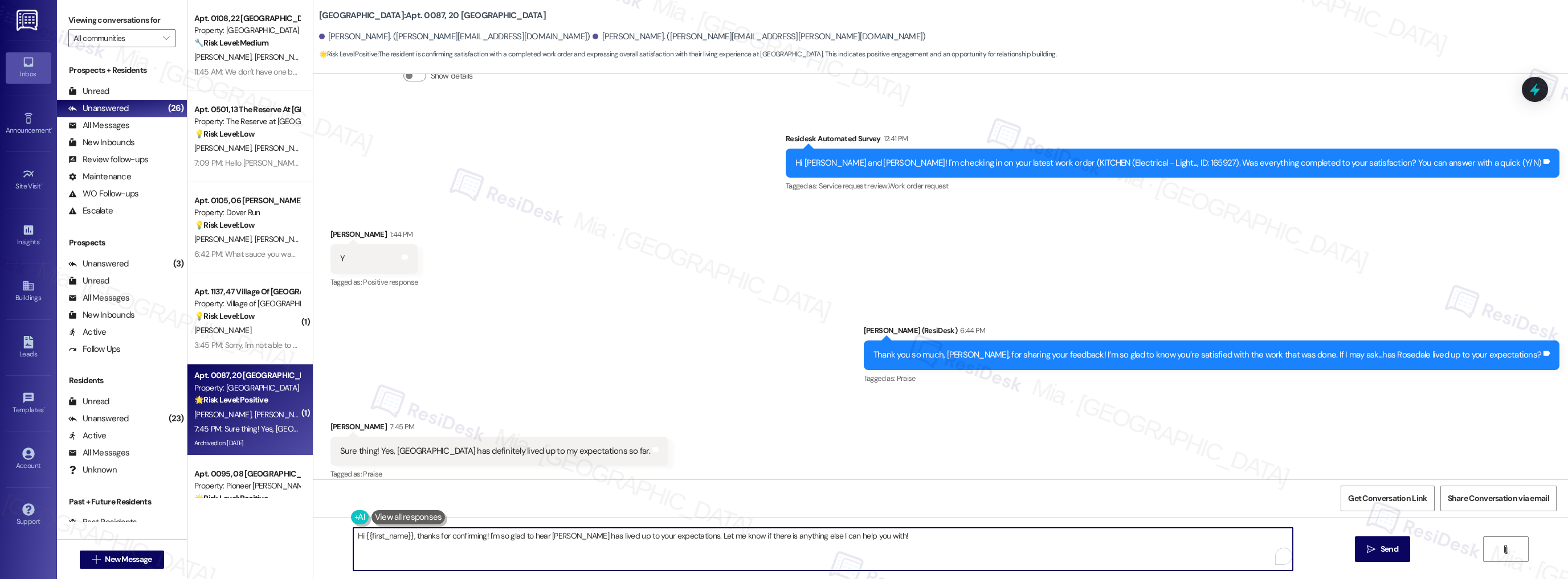
drag, startPoint x: 886, startPoint y: 539, endPoint x: 315, endPoint y: 539, distance: 571.0
click at [315, 539] on div "Hi {{first_name}}, thanks for confirming! I'm so glad to hear [PERSON_NAME] has…" at bounding box center [940, 560] width 1255 height 85
paste textarea "Could I ask a quick favor? If you don’t mind, would you be willing to share you…"
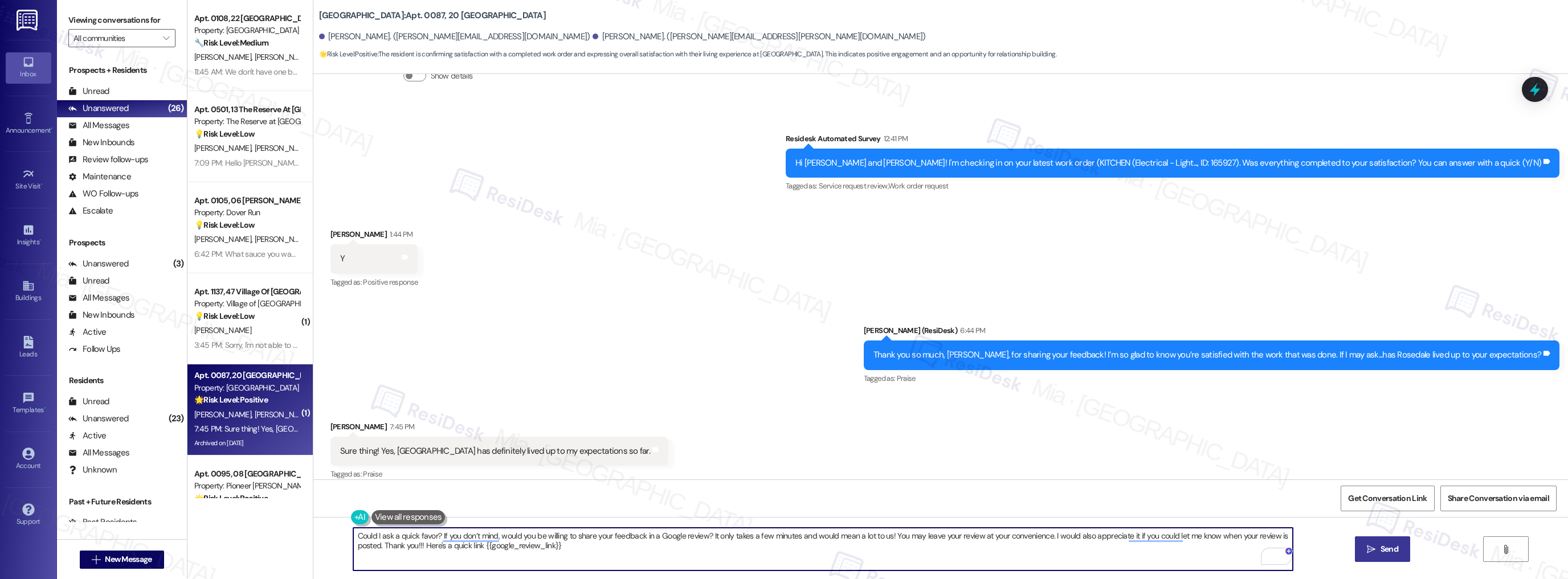
type textarea "Could I ask a quick favor? If you don’t mind, would you be willing to share you…"
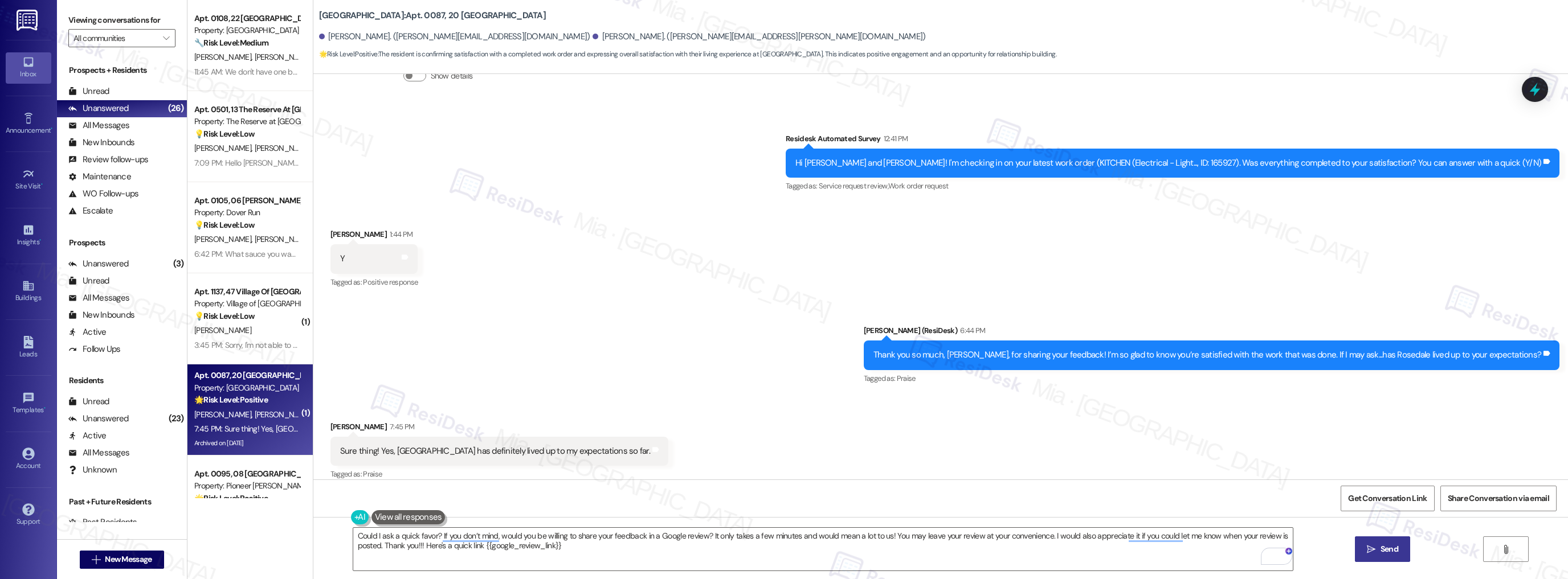
click at [1386, 551] on span "Send" at bounding box center [1389, 549] width 18 height 12
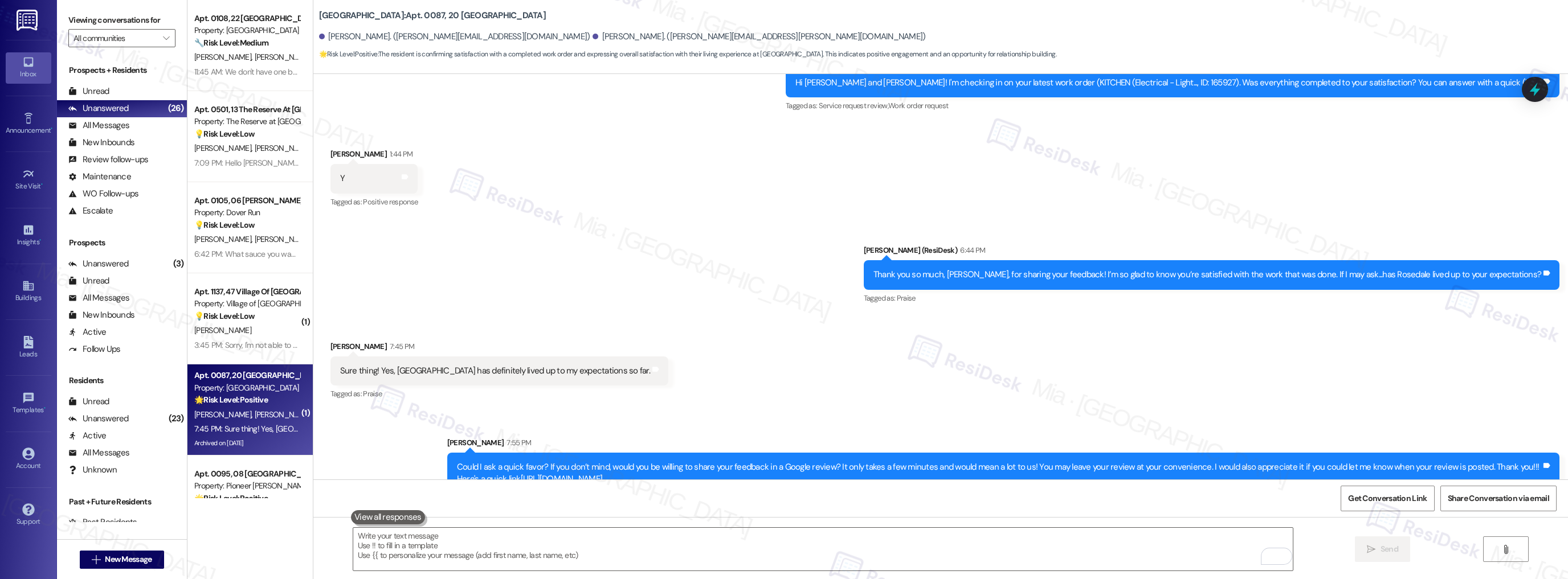
scroll to position [2153, 0]
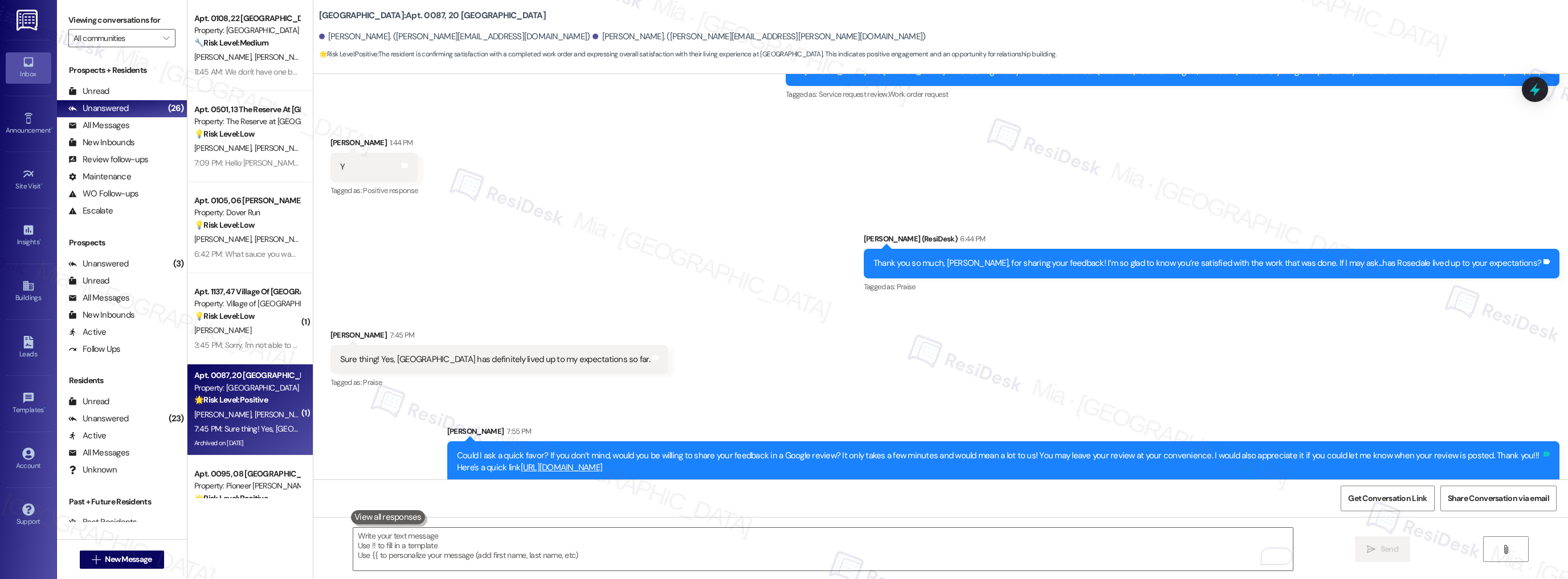
click at [1544, 451] on icon at bounding box center [1547, 454] width 7 height 5
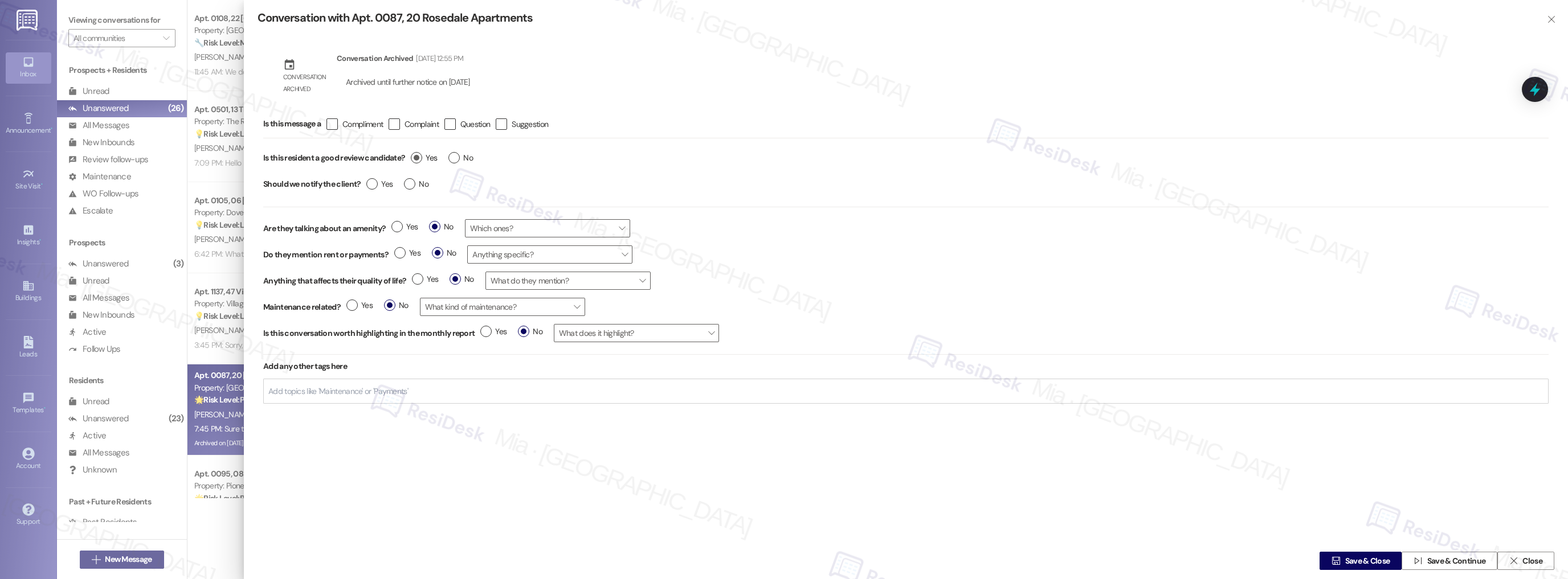
click at [417, 157] on label "Yes" at bounding box center [424, 158] width 26 height 12
click at [417, 157] on input "Yes" at bounding box center [424, 159] width 26 height 15
radio input "true"
click at [1376, 561] on span "Save & Close" at bounding box center [1368, 561] width 45 height 12
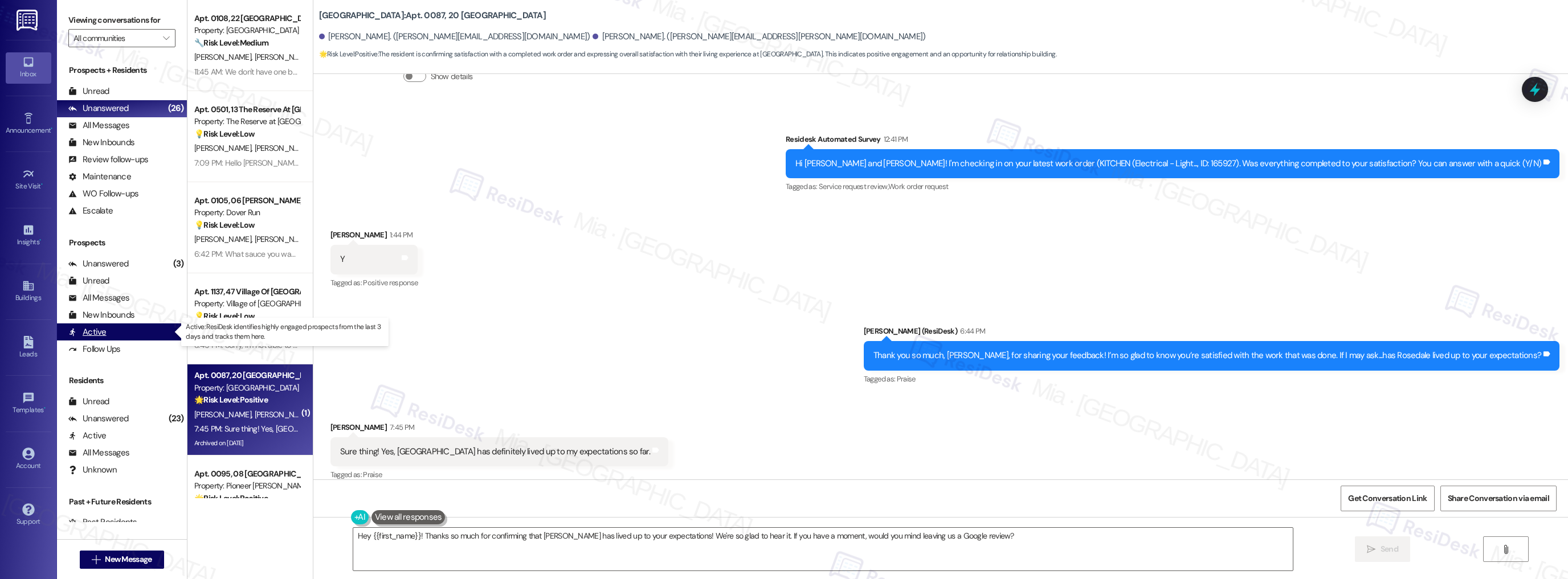
scroll to position [43, 0]
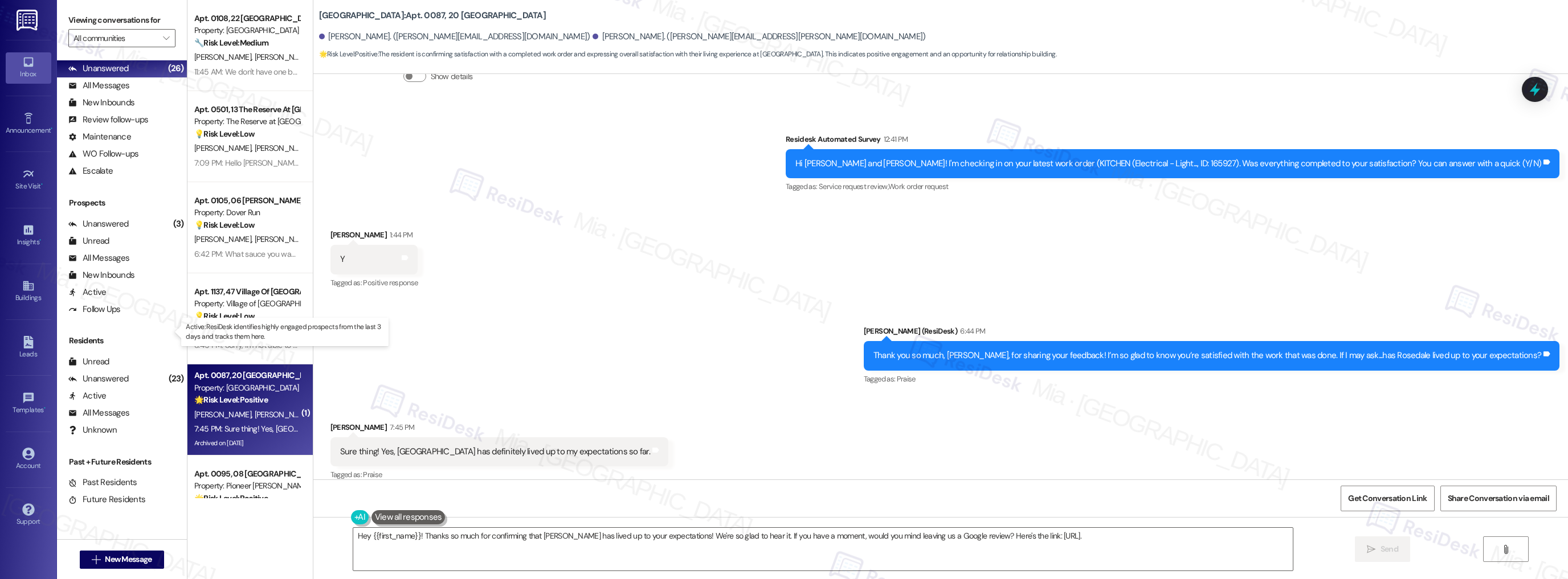
type textarea "Hey {{first_name}}! Thanks so much for confirming that Rosedale has lived up to…"
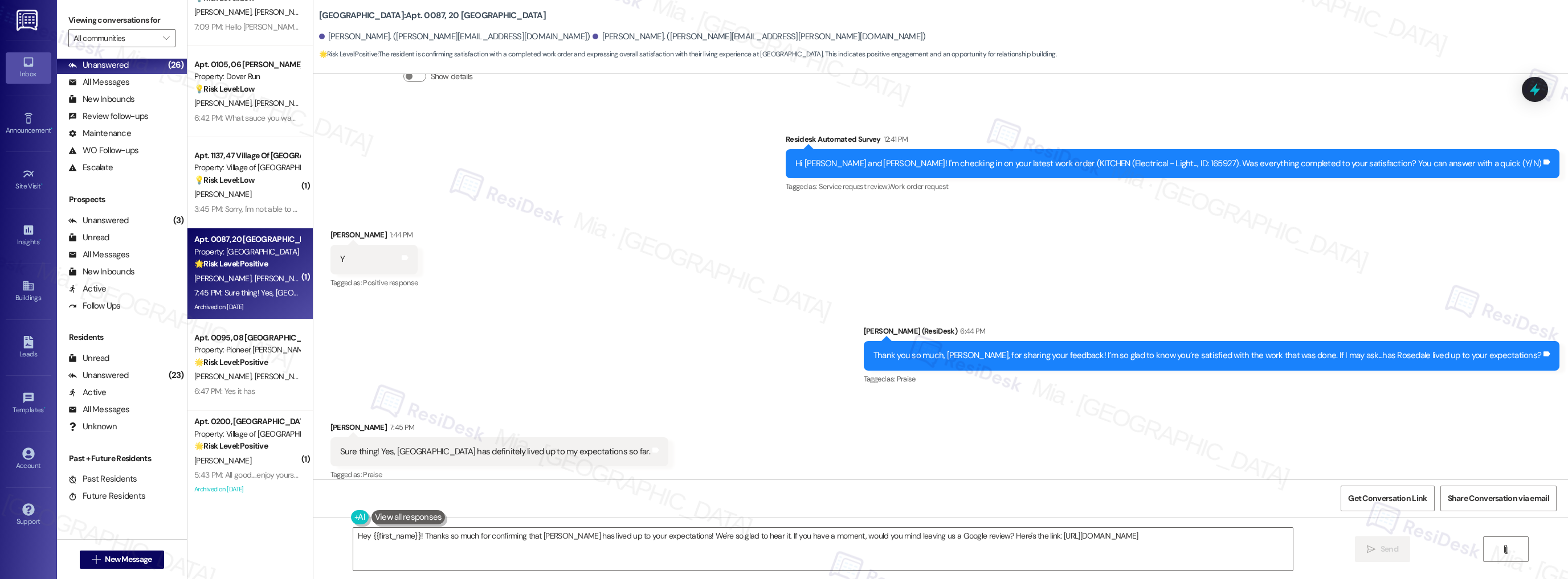
scroll to position [227, 0]
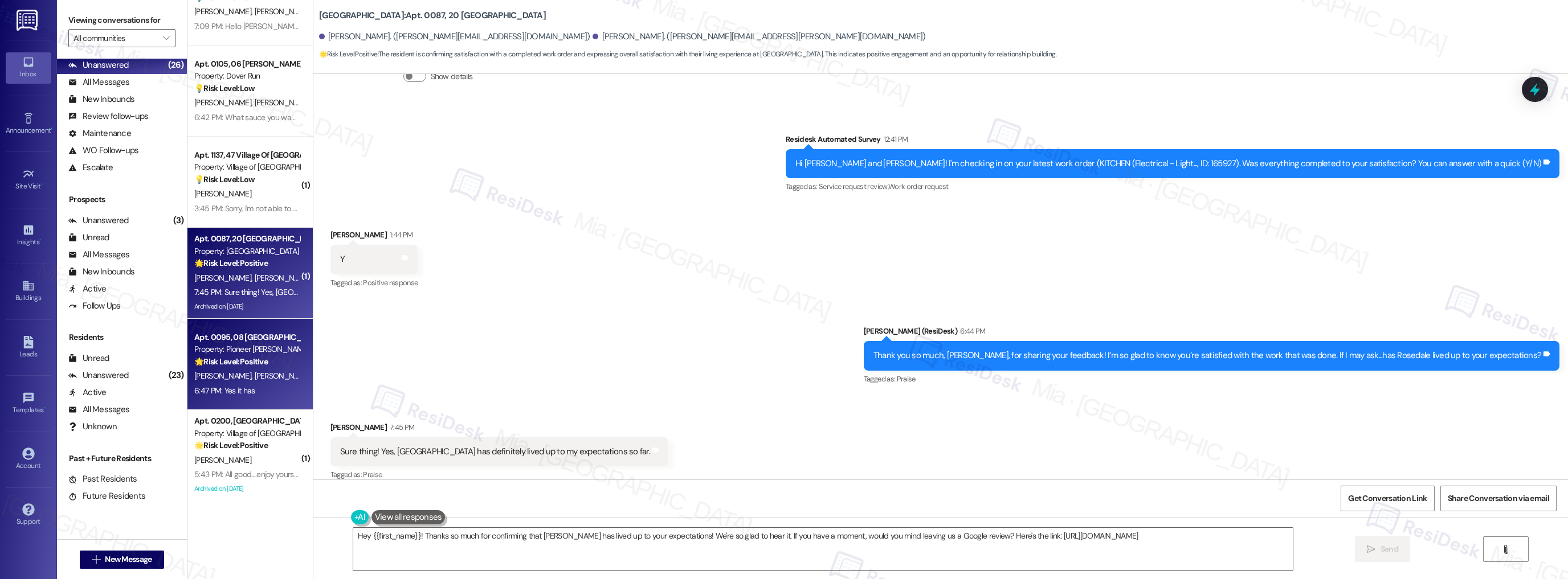
click at [239, 388] on div "6:47 PM: Yes it has 6:47 PM: Yes it has" at bounding box center [225, 390] width 61 height 10
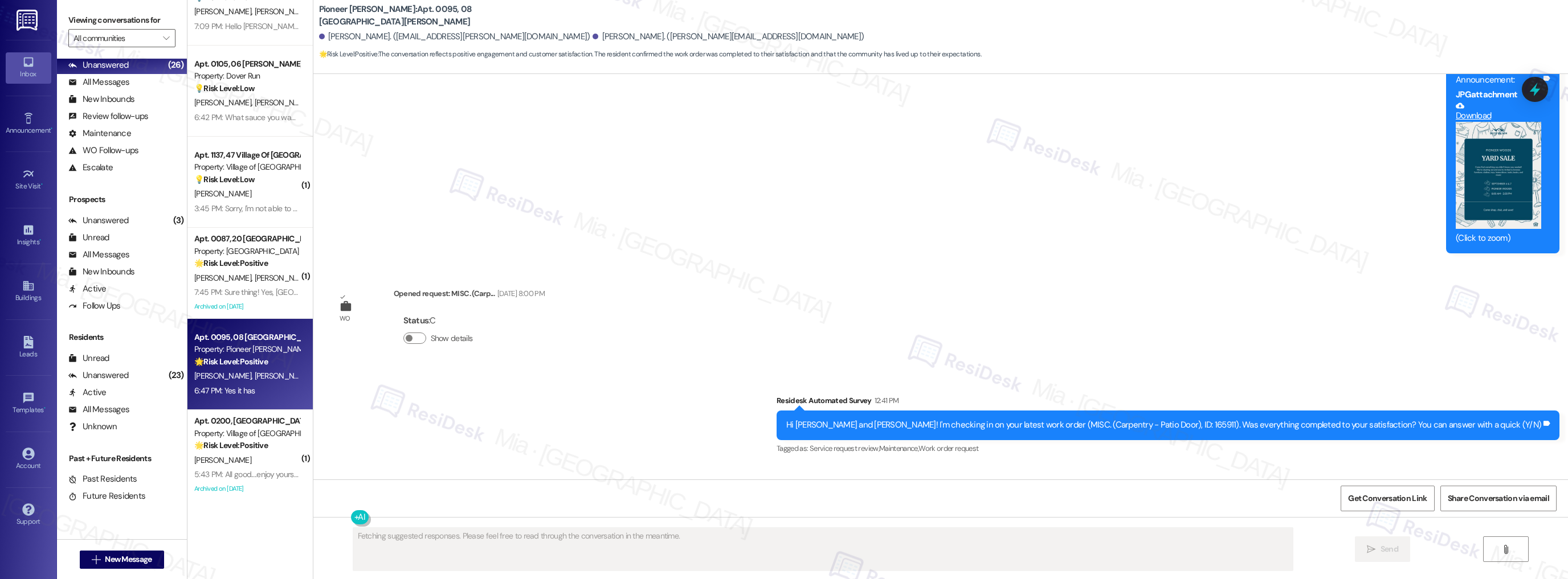
scroll to position [6851, 0]
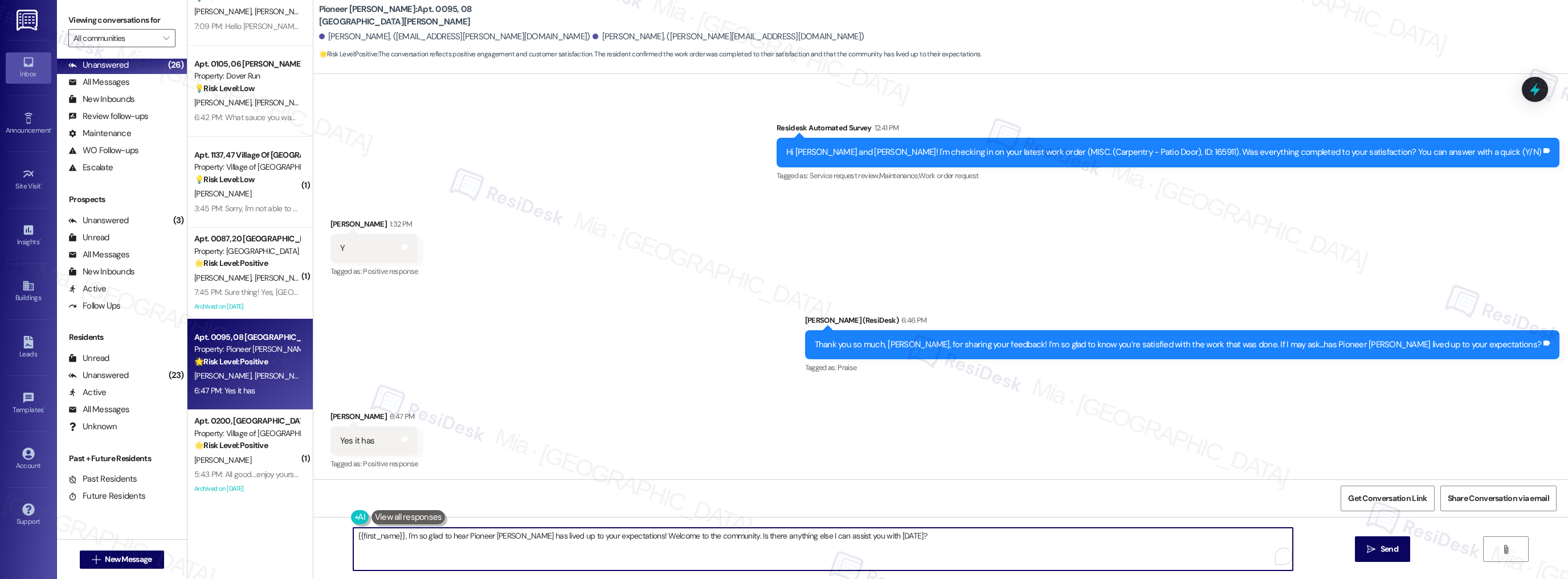
click at [353, 536] on textarea "{{first_name}}, I'm so glad to hear Pioneer Woods has lived up to your expectat…" at bounding box center [823, 549] width 940 height 43
drag, startPoint x: 629, startPoint y: 535, endPoint x: 916, endPoint y: 535, distance: 287.0
click at [916, 535] on textarea "{{first_name}}, I'm so glad to hear Pioneer Woods has lived up to your expectat…" at bounding box center [823, 549] width 940 height 43
paste textarea "Could I ask a quick favor? If you don’t mind, would you be willing to share you…"
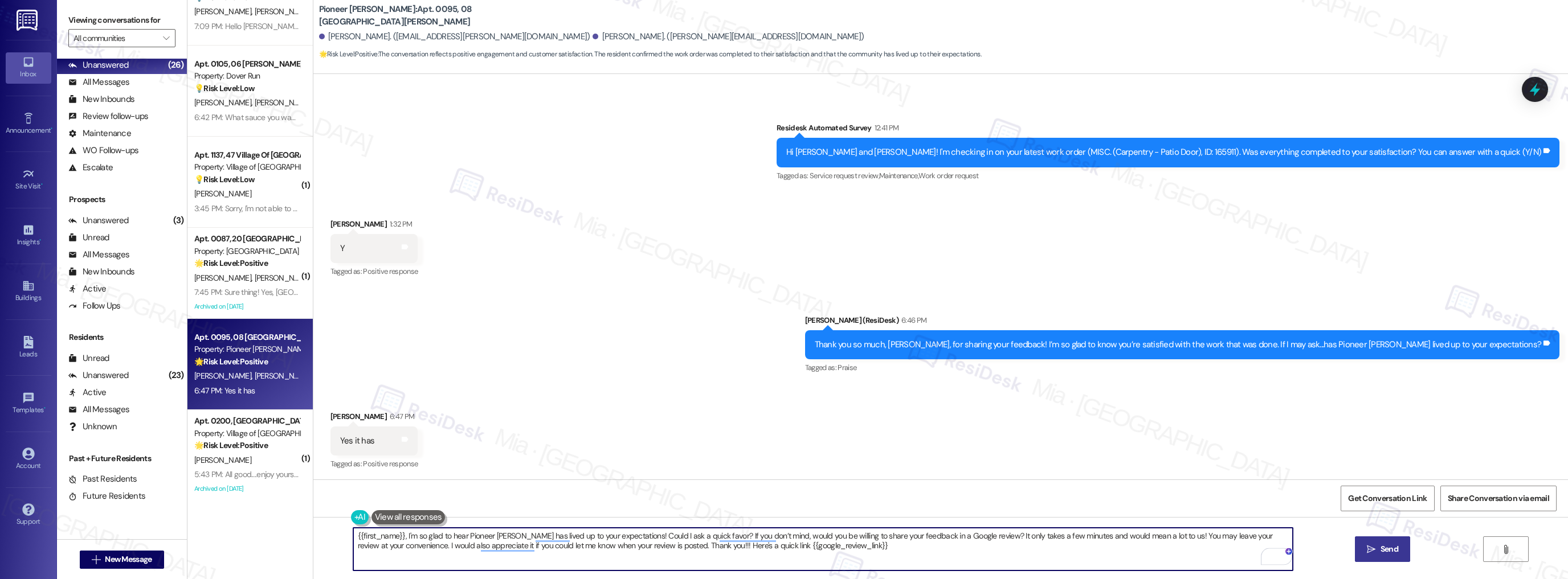
type textarea "{{first_name}}, I'm so glad to hear Pioneer Woods has lived up to your expectat…"
click at [1403, 547] on button " Send" at bounding box center [1382, 549] width 55 height 26
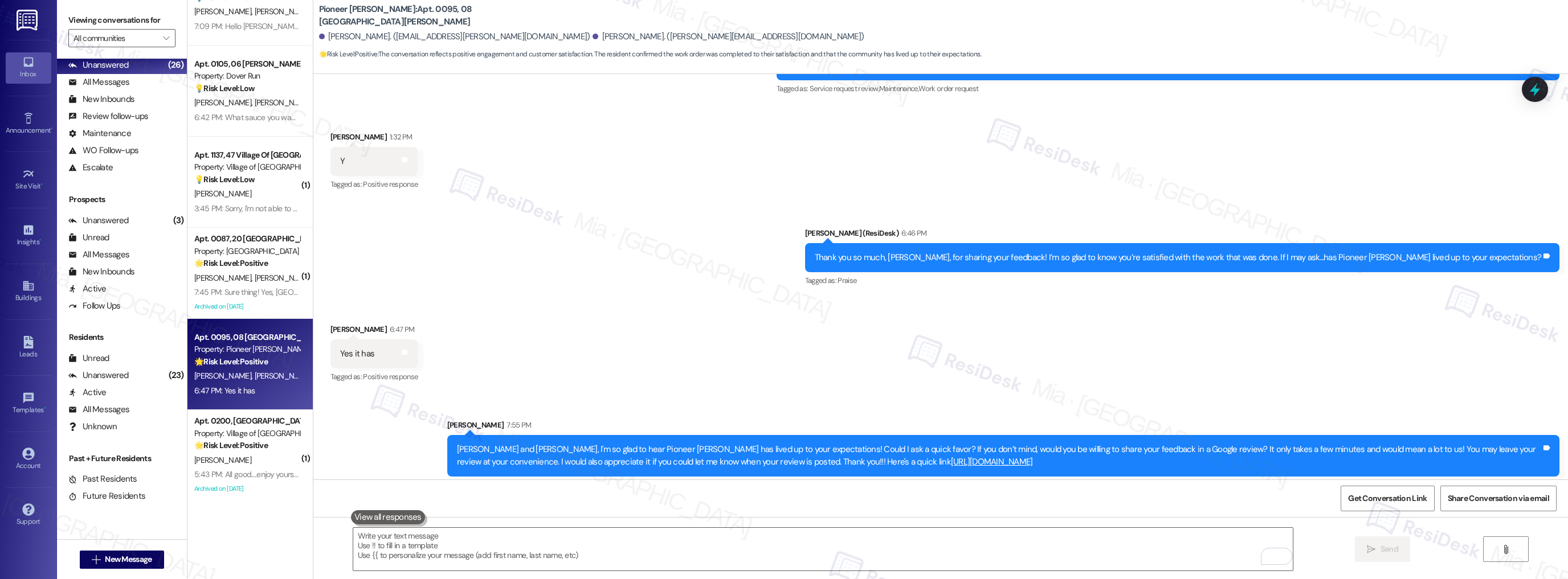
scroll to position [6943, 0]
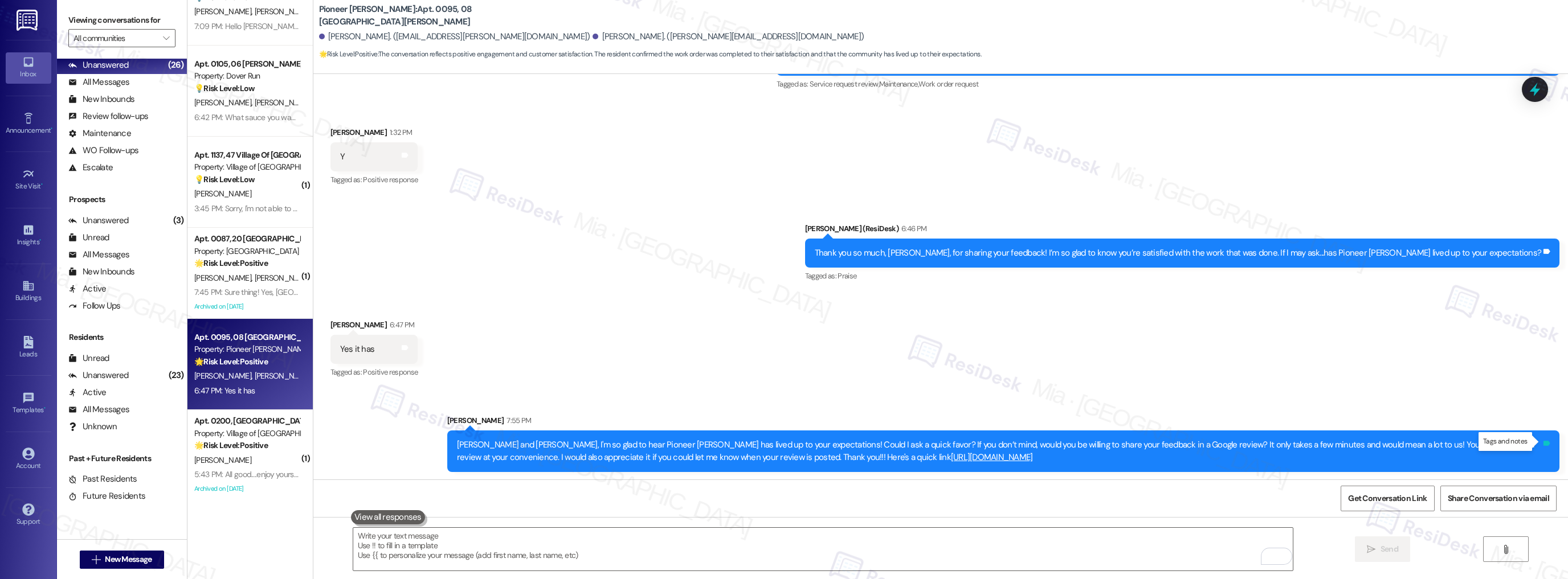
click at [1544, 442] on icon at bounding box center [1547, 443] width 7 height 5
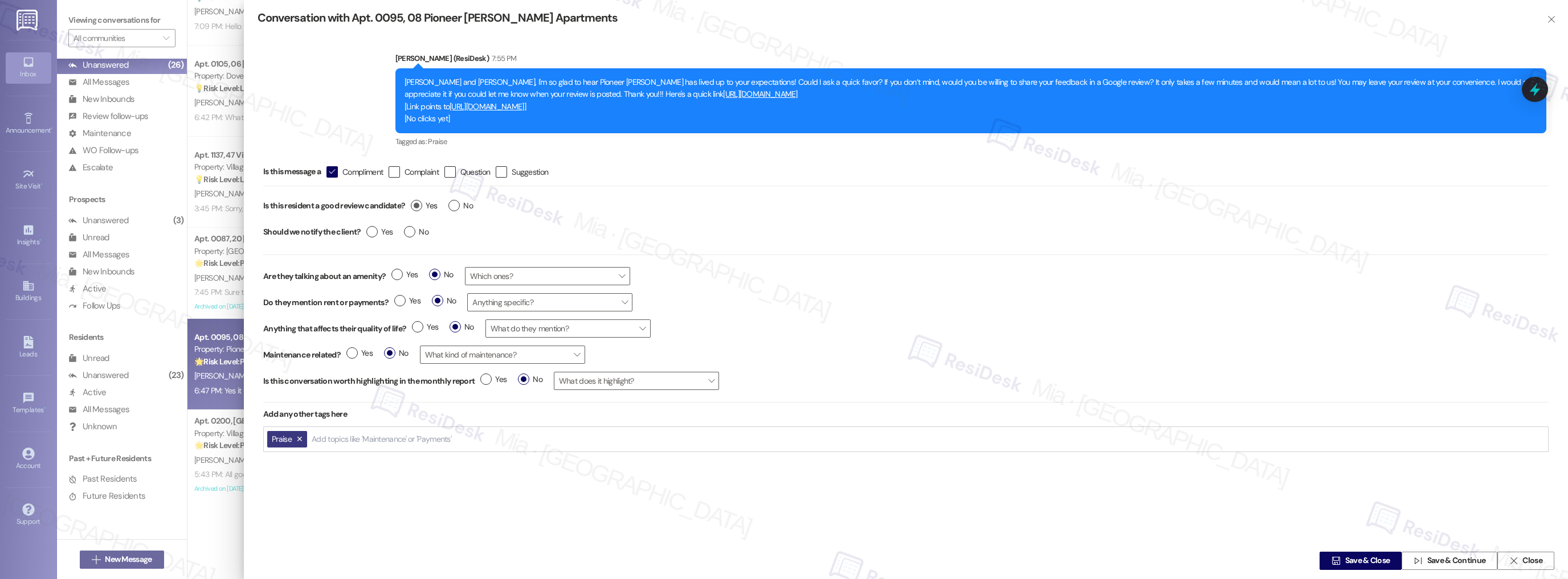
click at [413, 209] on span "Yes" at bounding box center [424, 206] width 26 height 12
click at [413, 209] on input "Yes" at bounding box center [424, 207] width 26 height 15
radio input "true"
click at [1367, 560] on span "Save & Close" at bounding box center [1368, 561] width 45 height 12
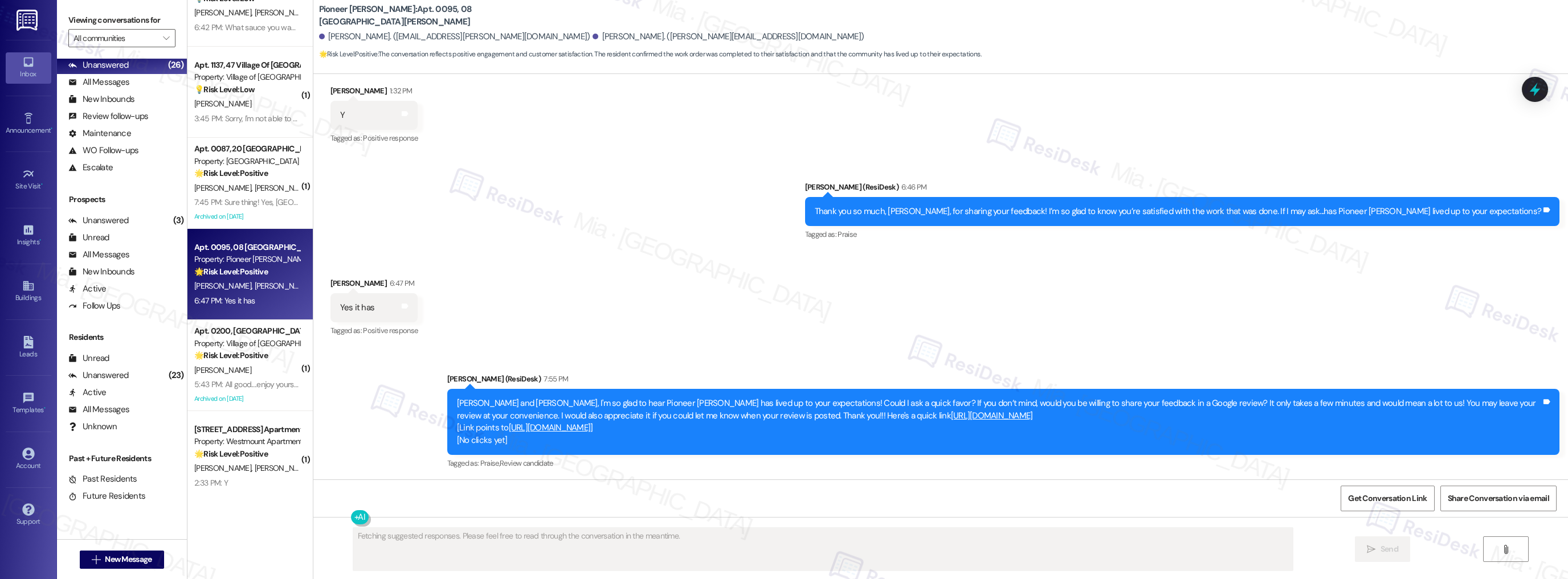
scroll to position [319, 0]
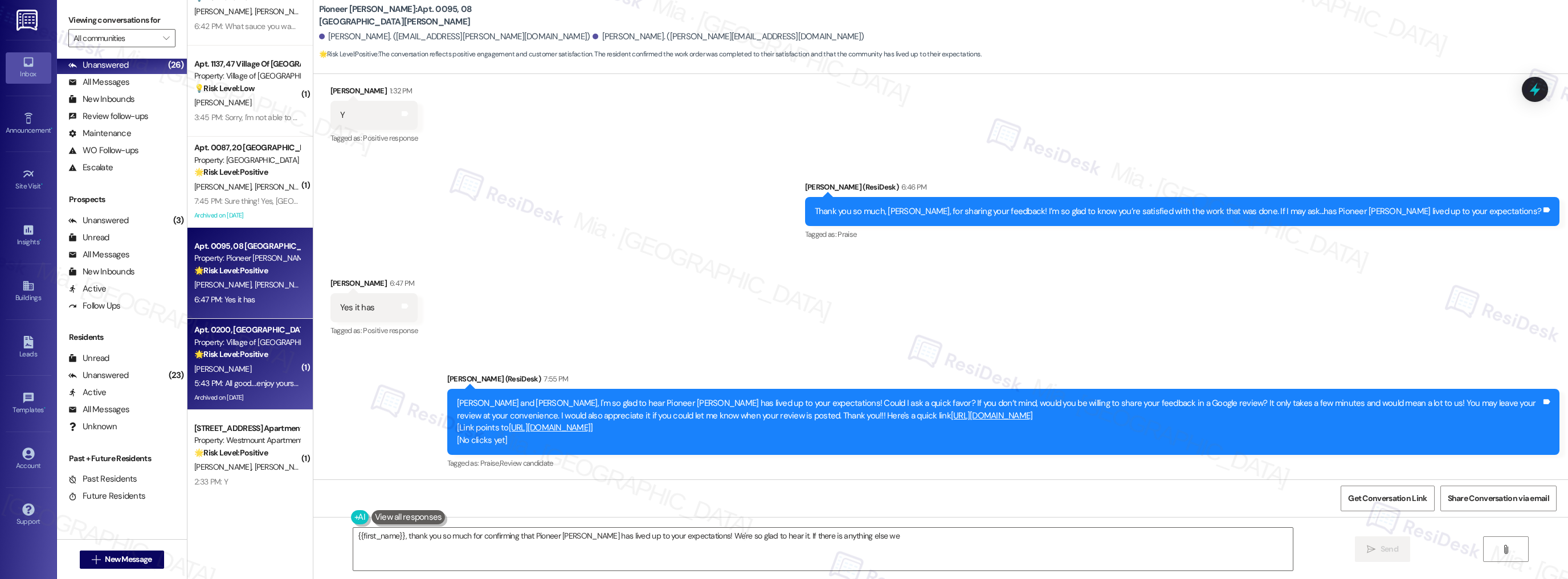
type textarea "{{first_name}}, thank you so much for confirming that Pioneer Woods has lived u…"
click at [279, 371] on div "[PERSON_NAME]" at bounding box center [247, 369] width 108 height 14
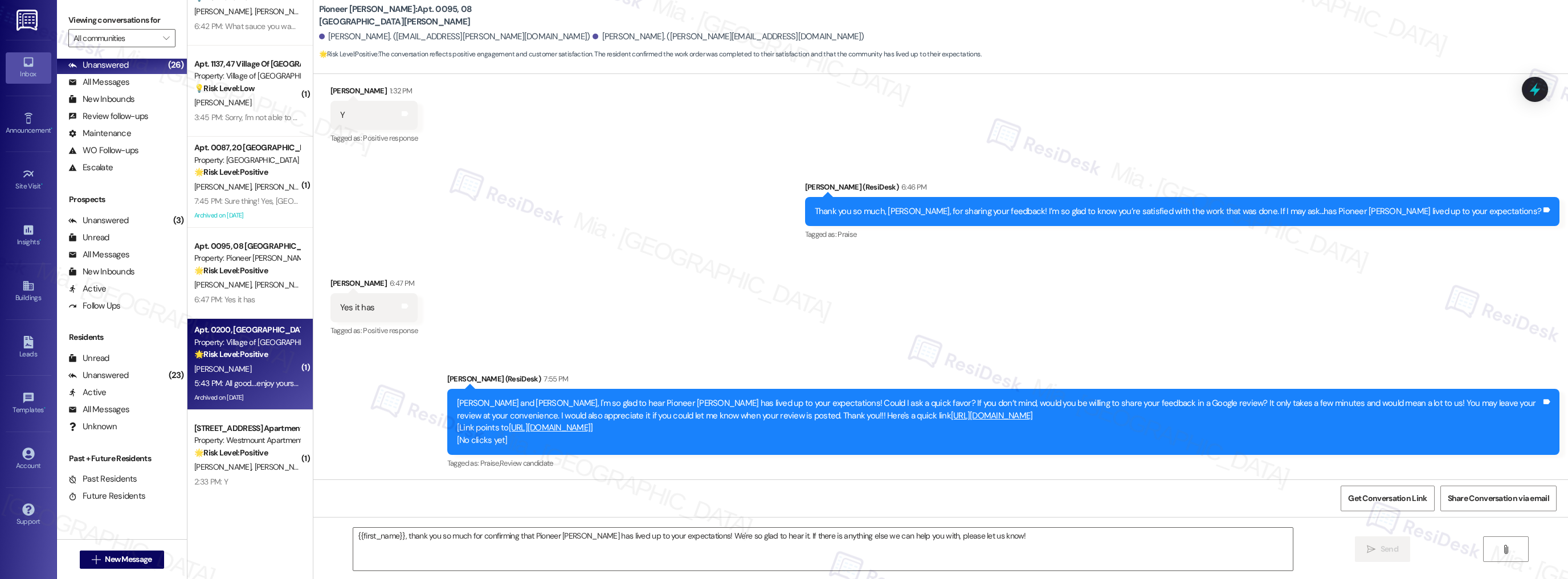
type textarea "Fetching suggested responses. Please feel free to read through the conversation…"
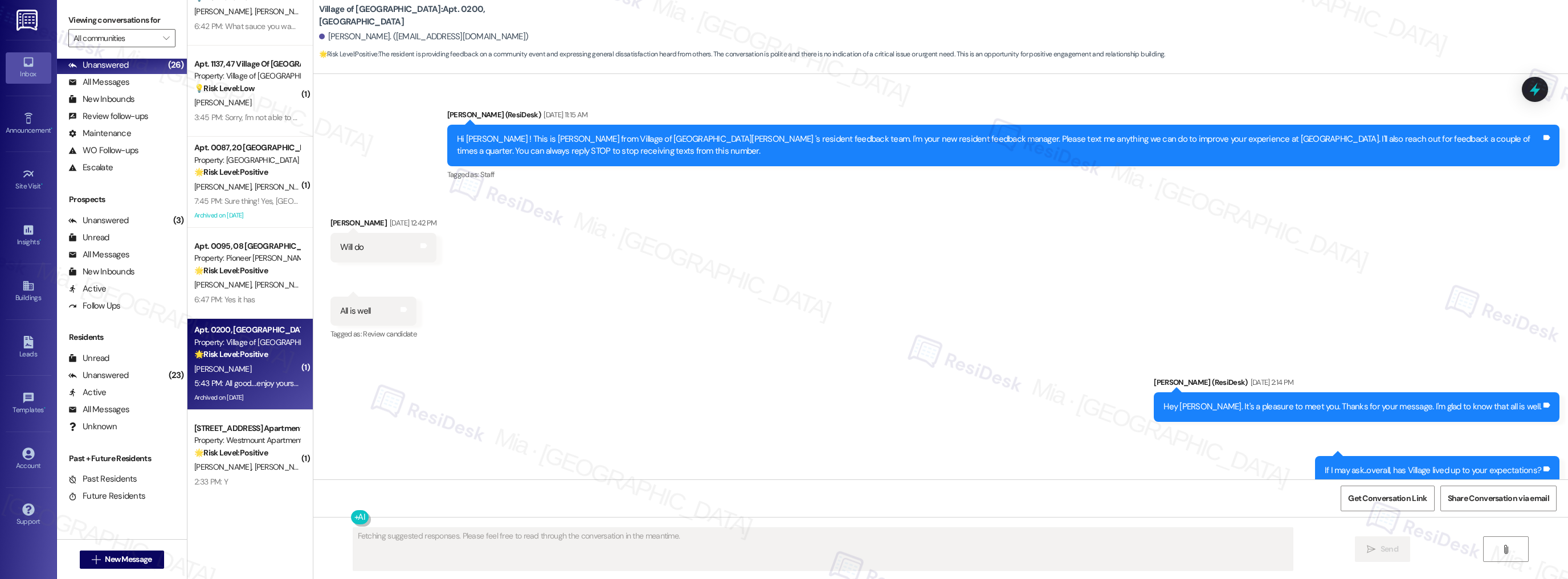
scroll to position [14380, 0]
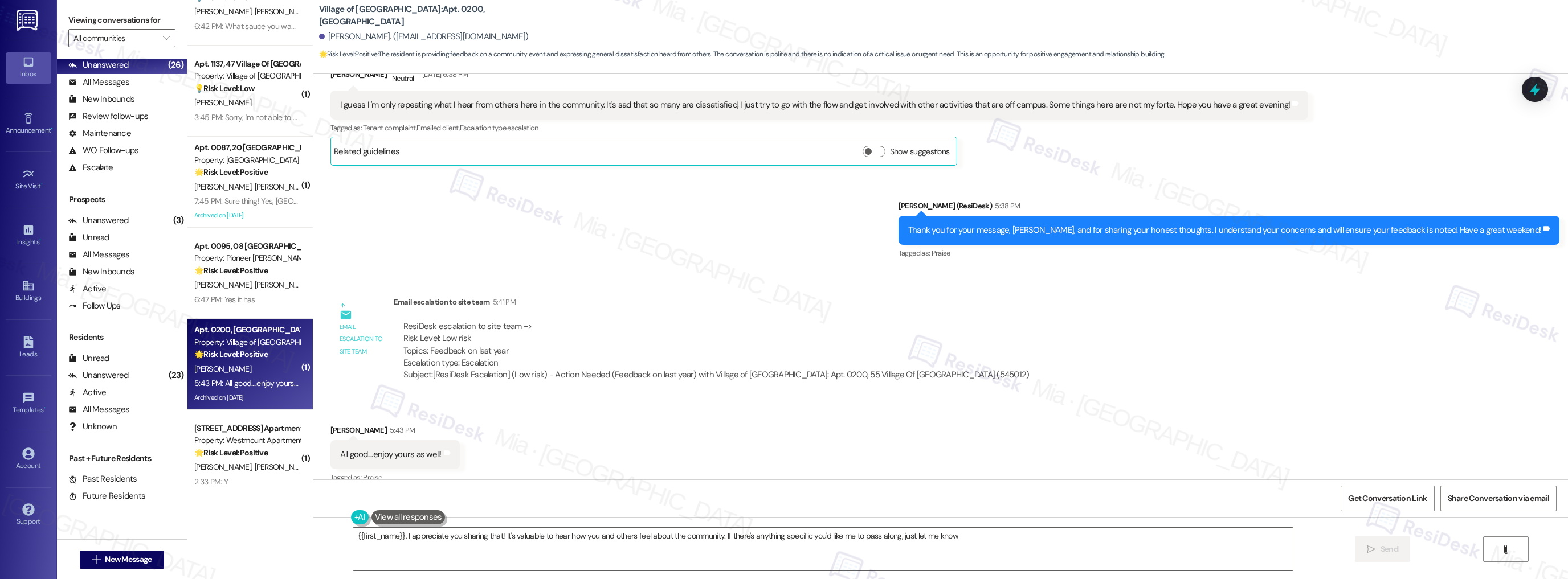
type textarea "{{first_name}}, I appreciate you sharing that! It's valuable to hear how you an…"
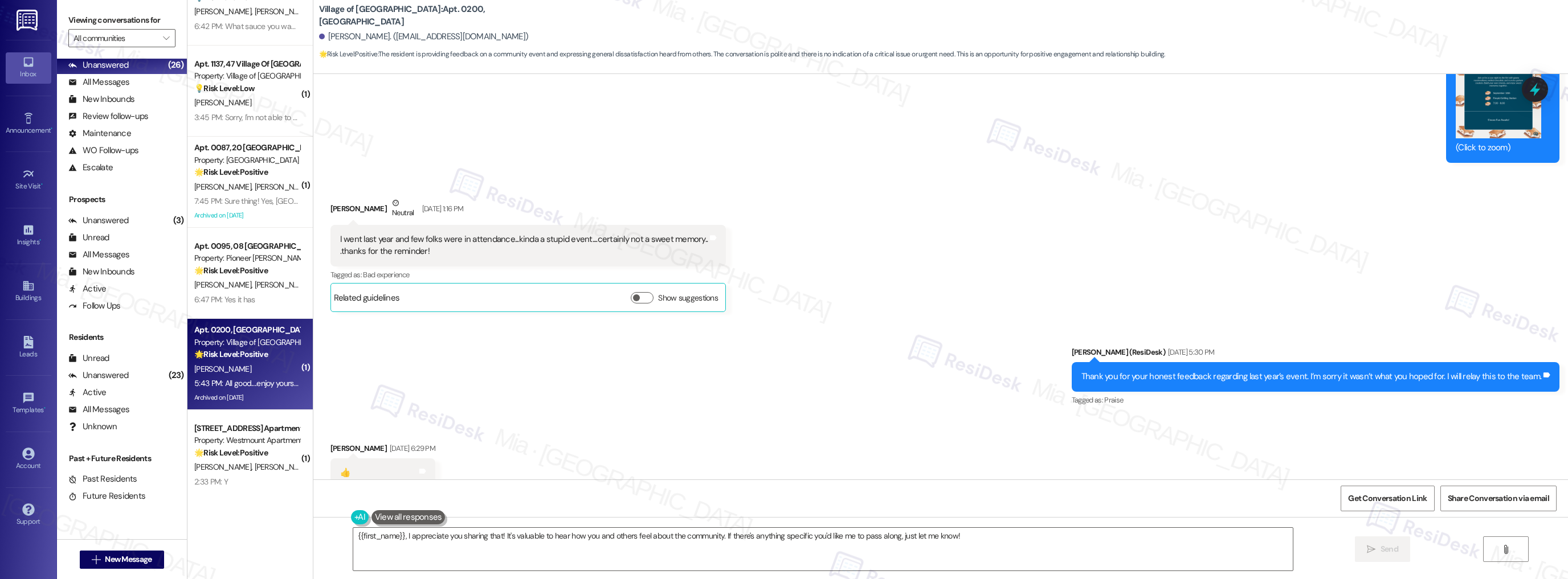
scroll to position [13879, 0]
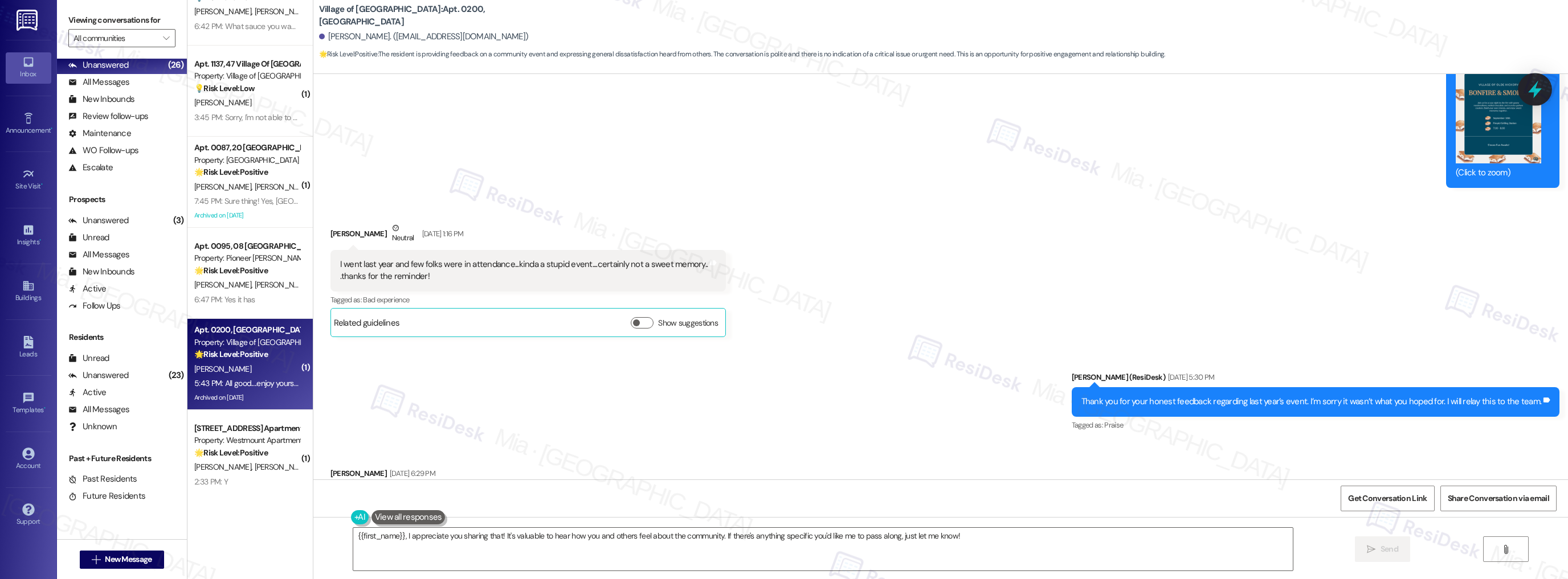
click at [1542, 89] on icon at bounding box center [1535, 89] width 19 height 19
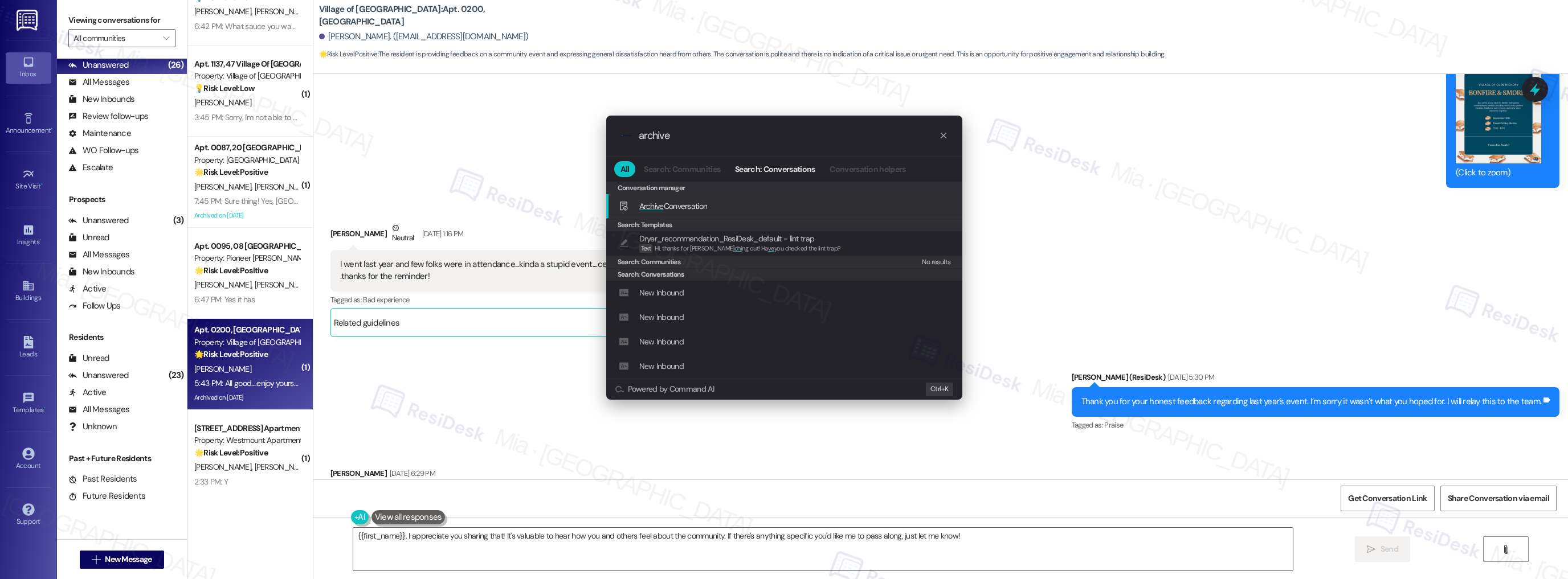
type input "archive"
click at [720, 208] on div "Archive Conversation Add shortcut" at bounding box center [786, 206] width 334 height 13
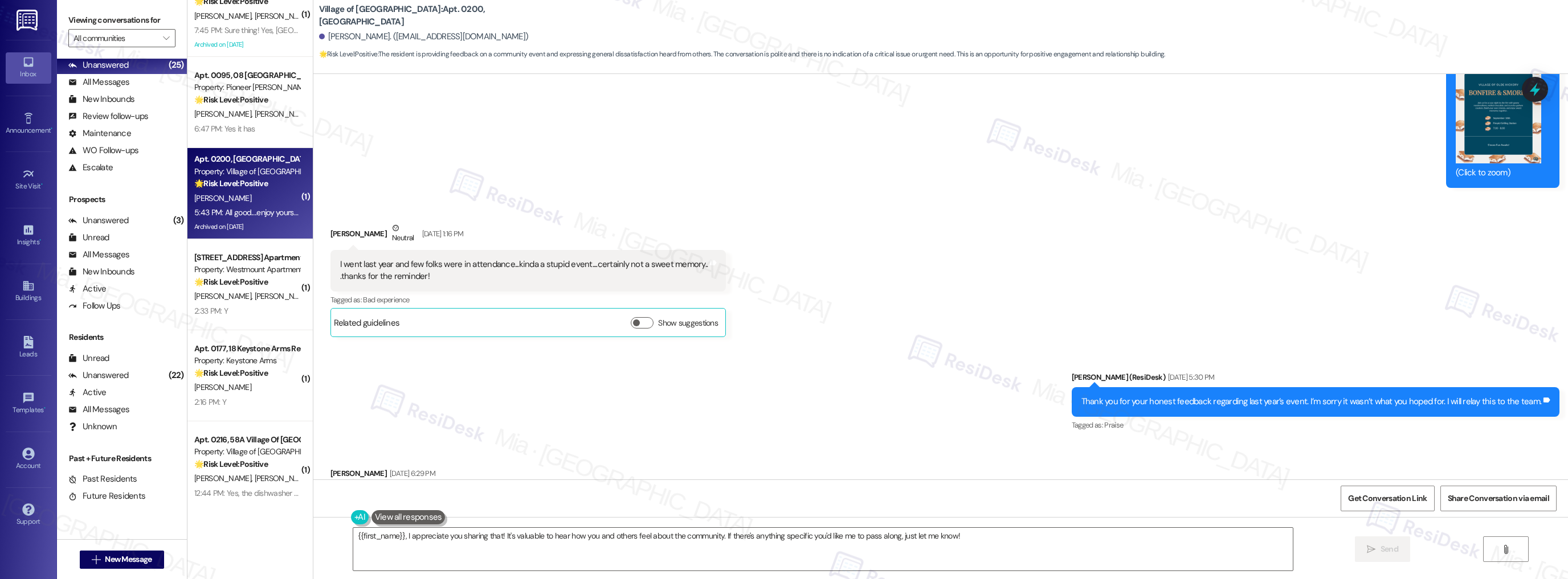
scroll to position [547, 0]
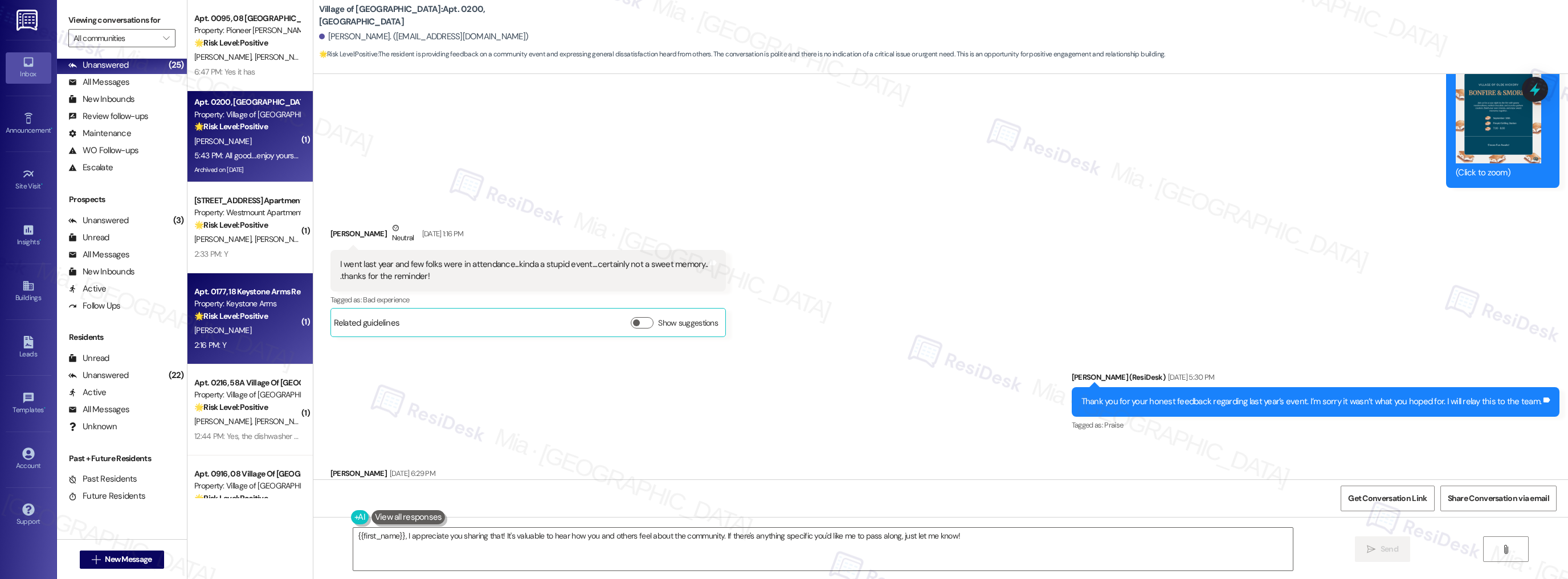
click at [245, 333] on div "[PERSON_NAME]" at bounding box center [247, 330] width 108 height 14
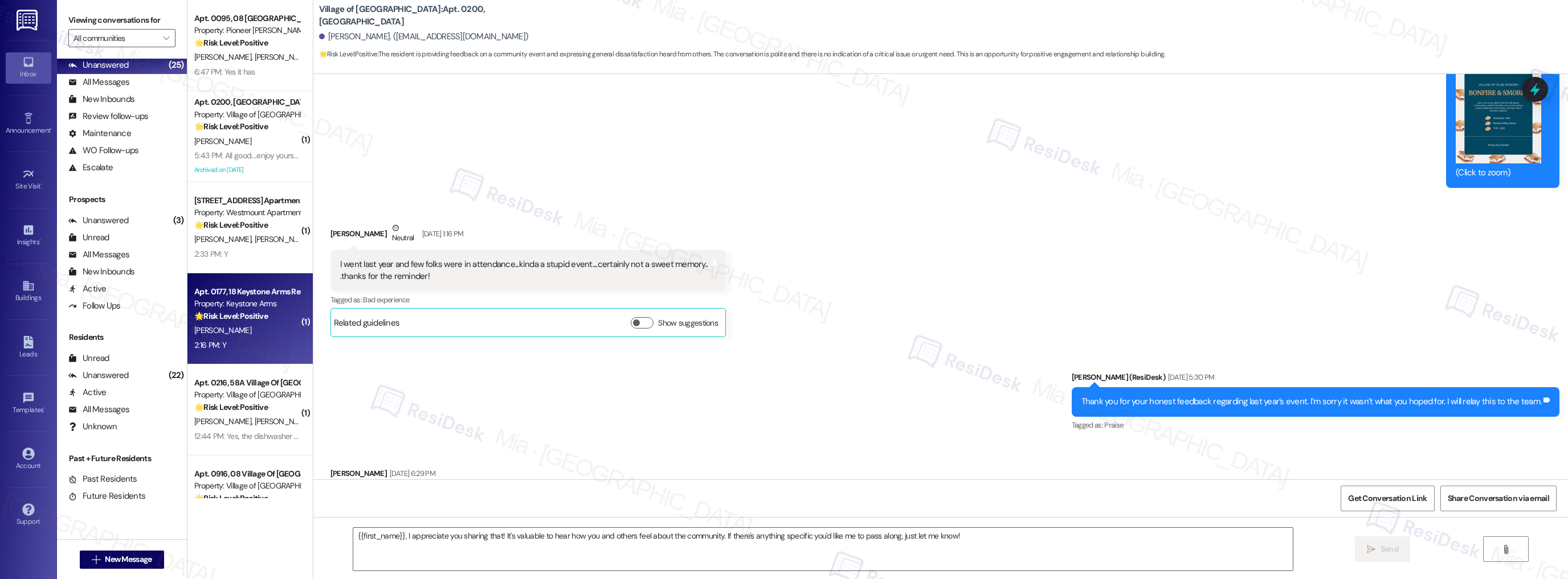
type textarea "Fetching suggested responses. Please feel free to read through the conversation…"
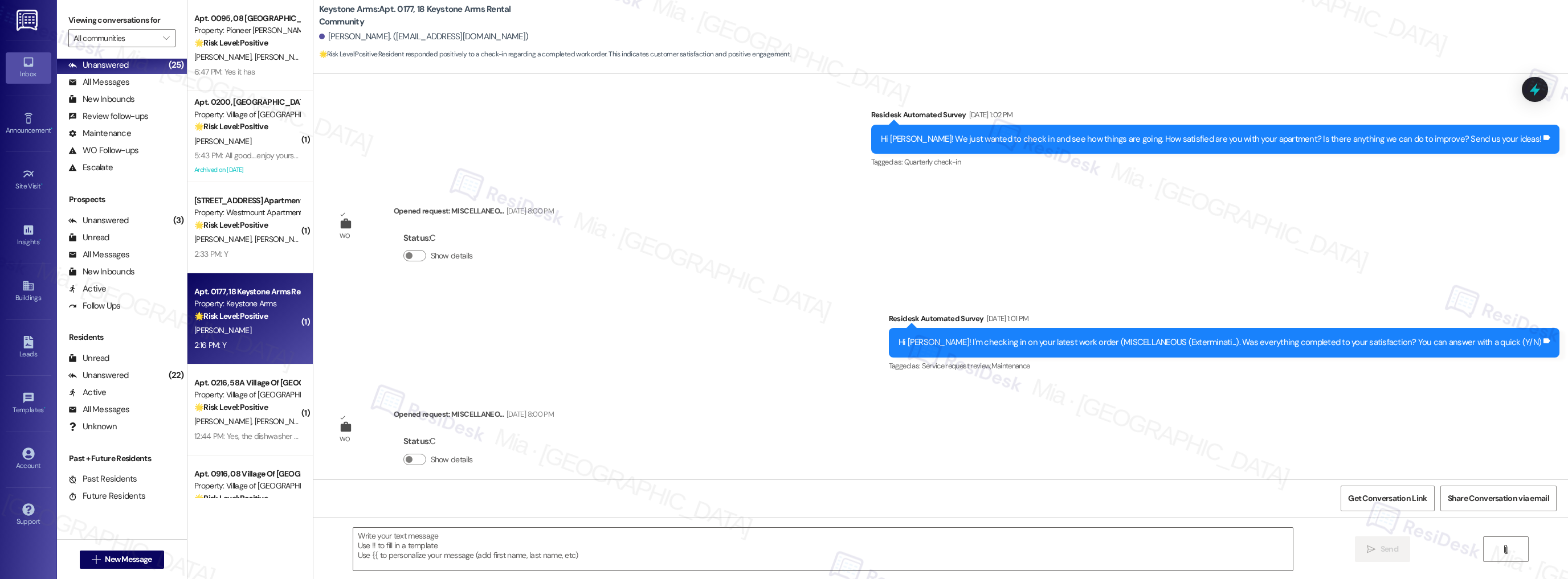
scroll to position [12636, 0]
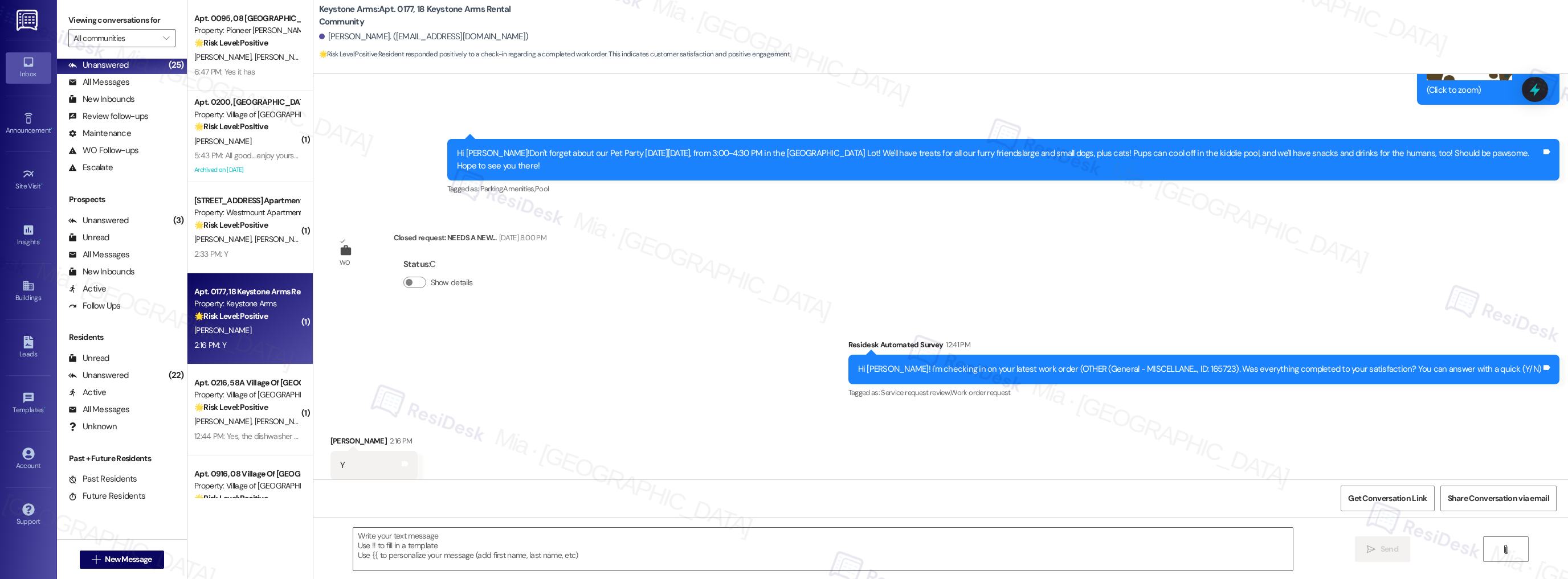
type textarea "Fetching suggested responses. Please feel free to read through the conversation…"
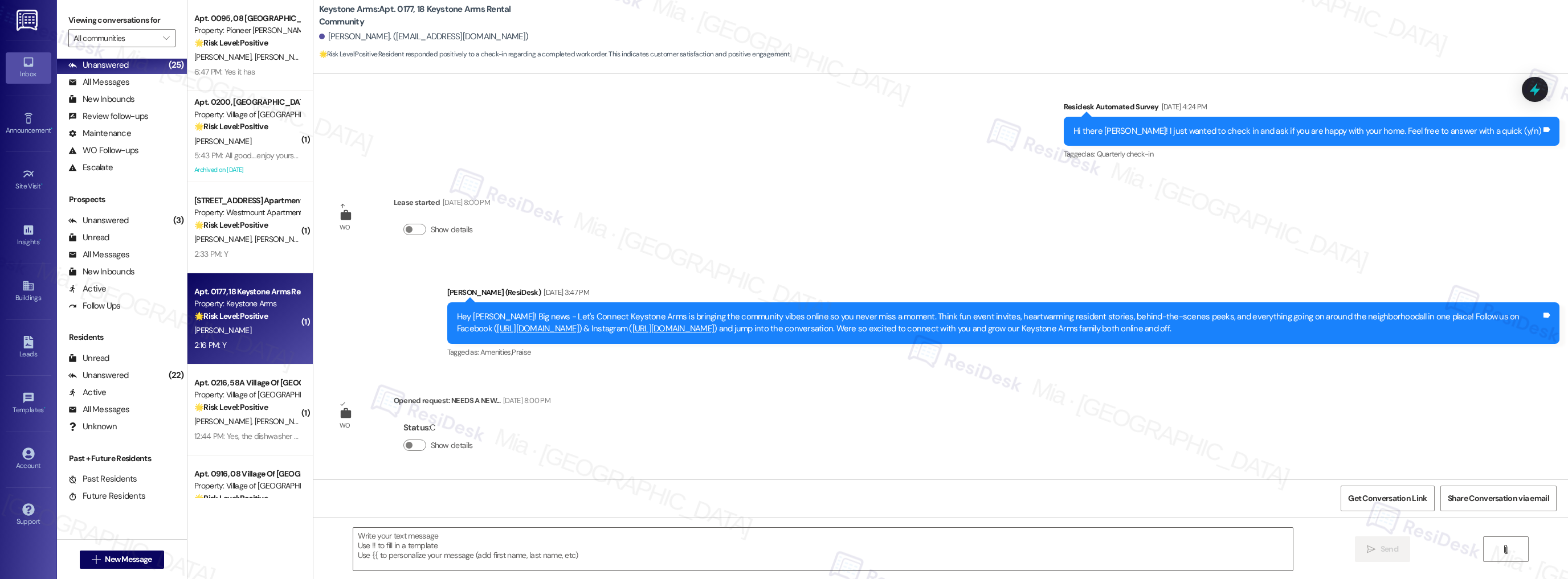
scroll to position [12043, 0]
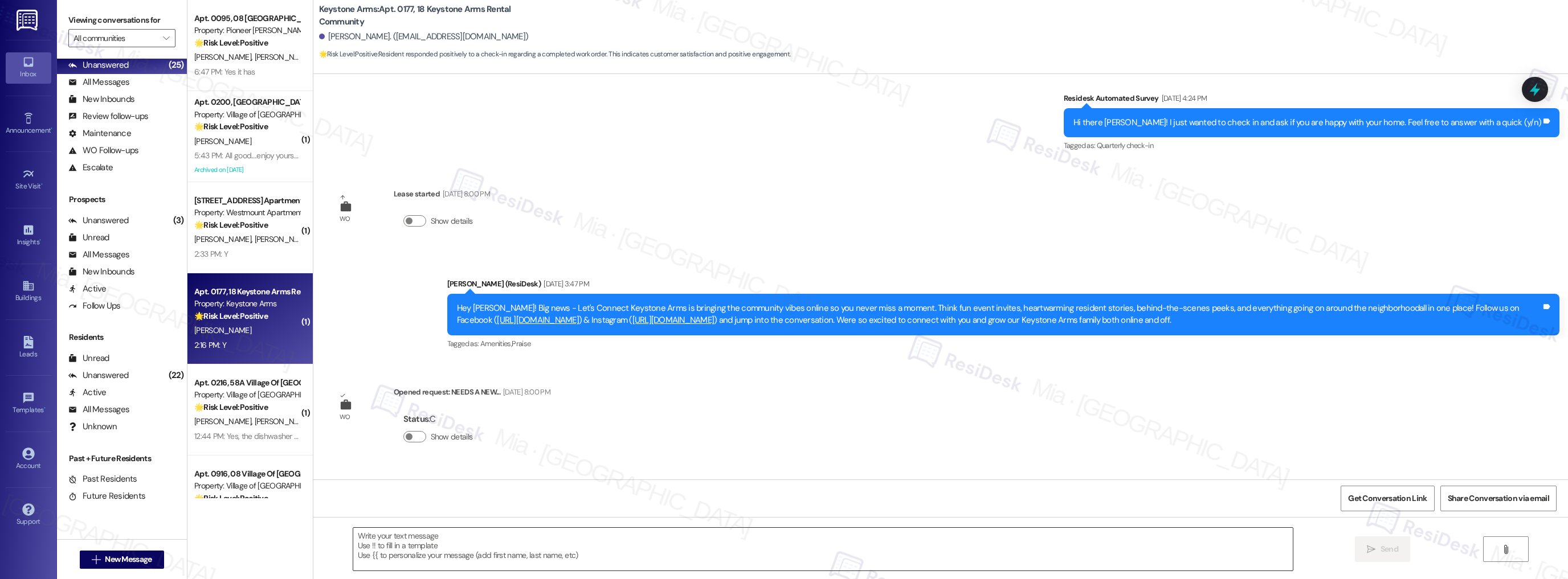
click at [415, 533] on textarea at bounding box center [823, 549] width 940 height 43
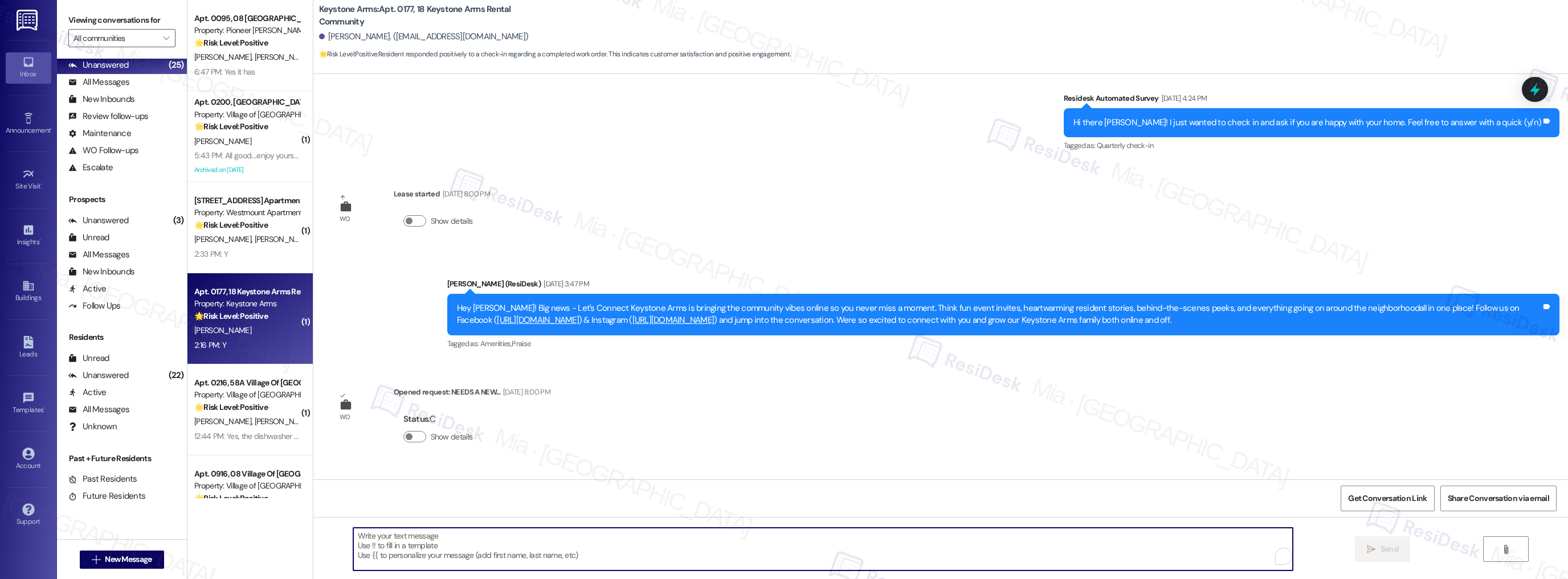
paste textarea "Thank you so much for sharing your feedback! I’m so glad to know you’re satisfi…"
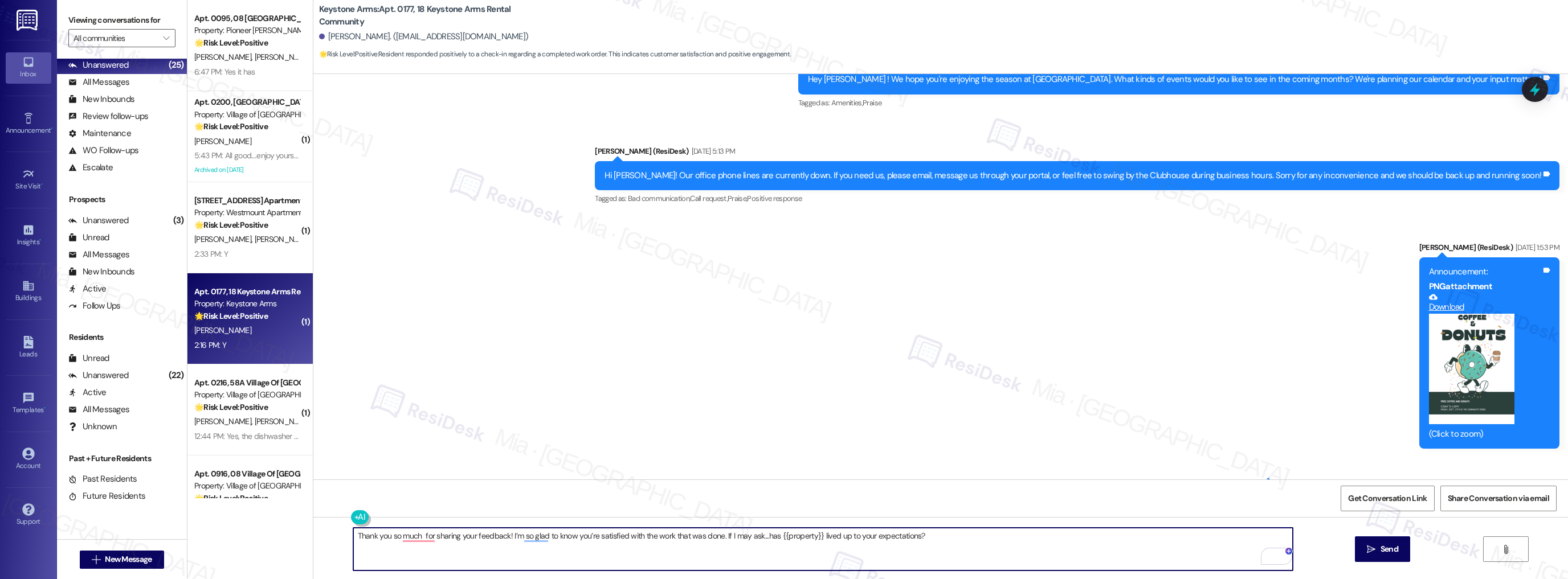
scroll to position [10358, 0]
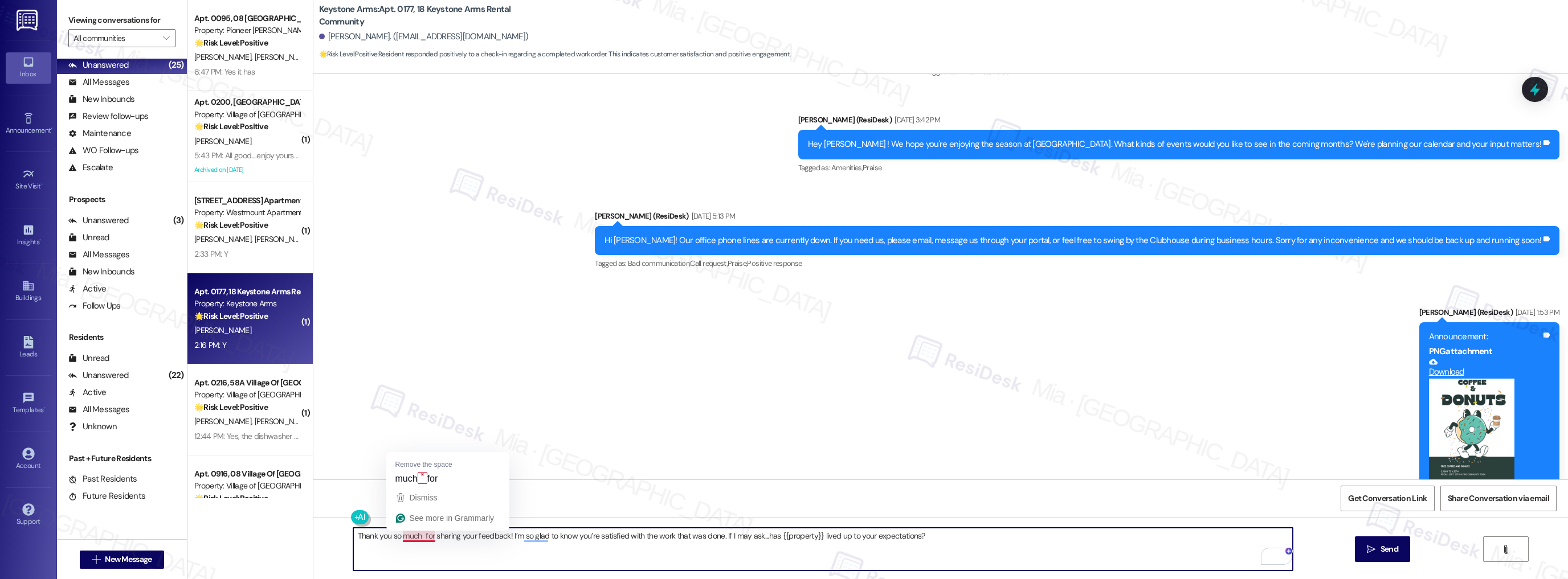
click at [415, 539] on textarea "Thank you so much for sharing your feedback! I’m so glad to know you’re satisfi…" at bounding box center [823, 549] width 940 height 43
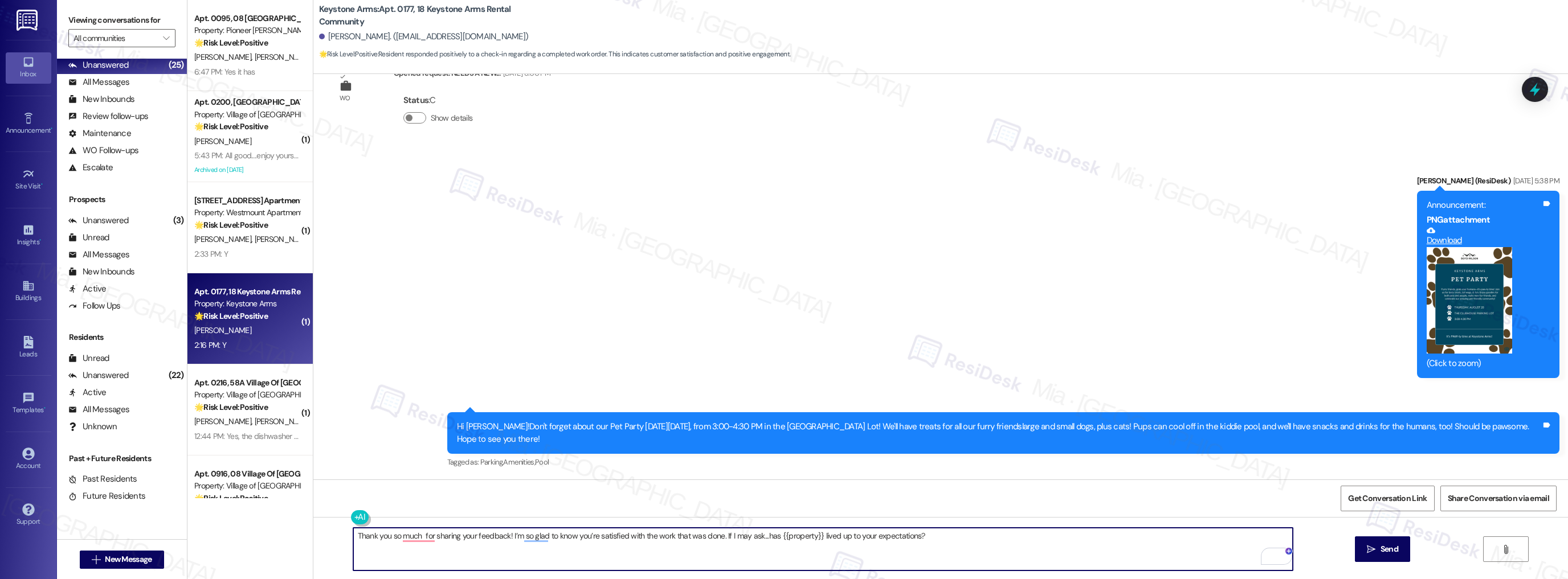
scroll to position [12636, 0]
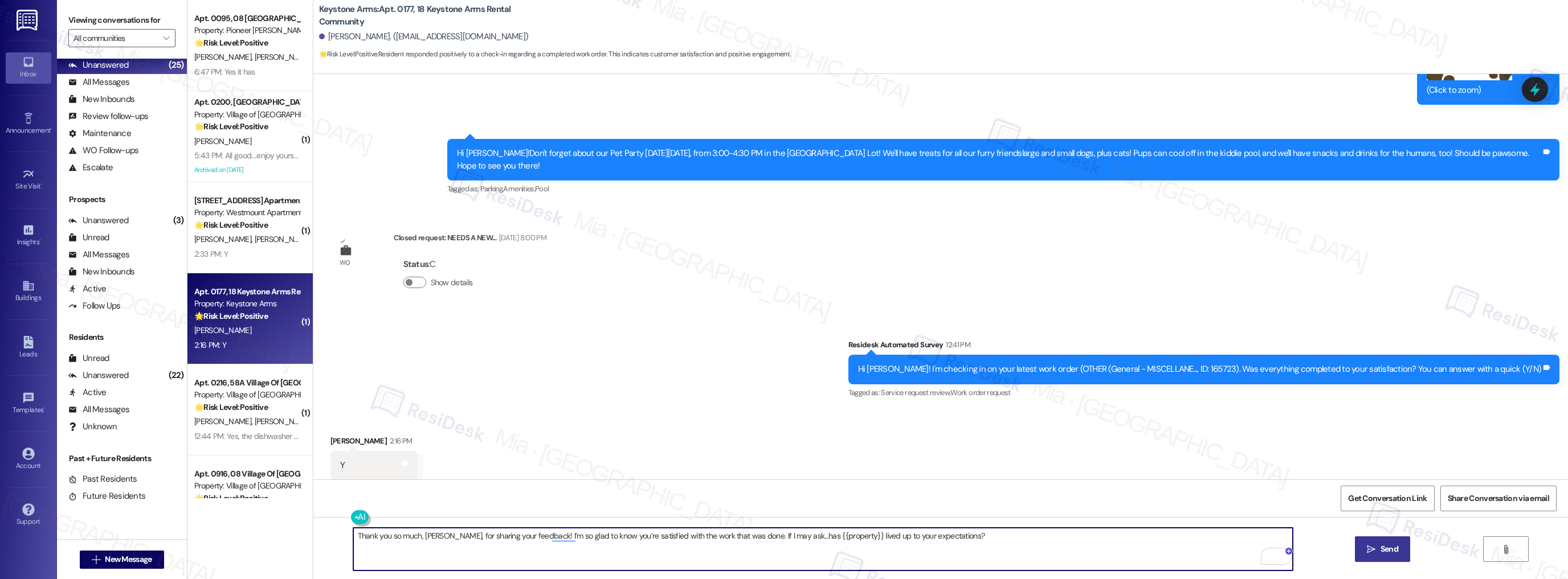
type textarea "Thank you so much, Marissa, for sharing your feedback! I’m so glad to know you’…"
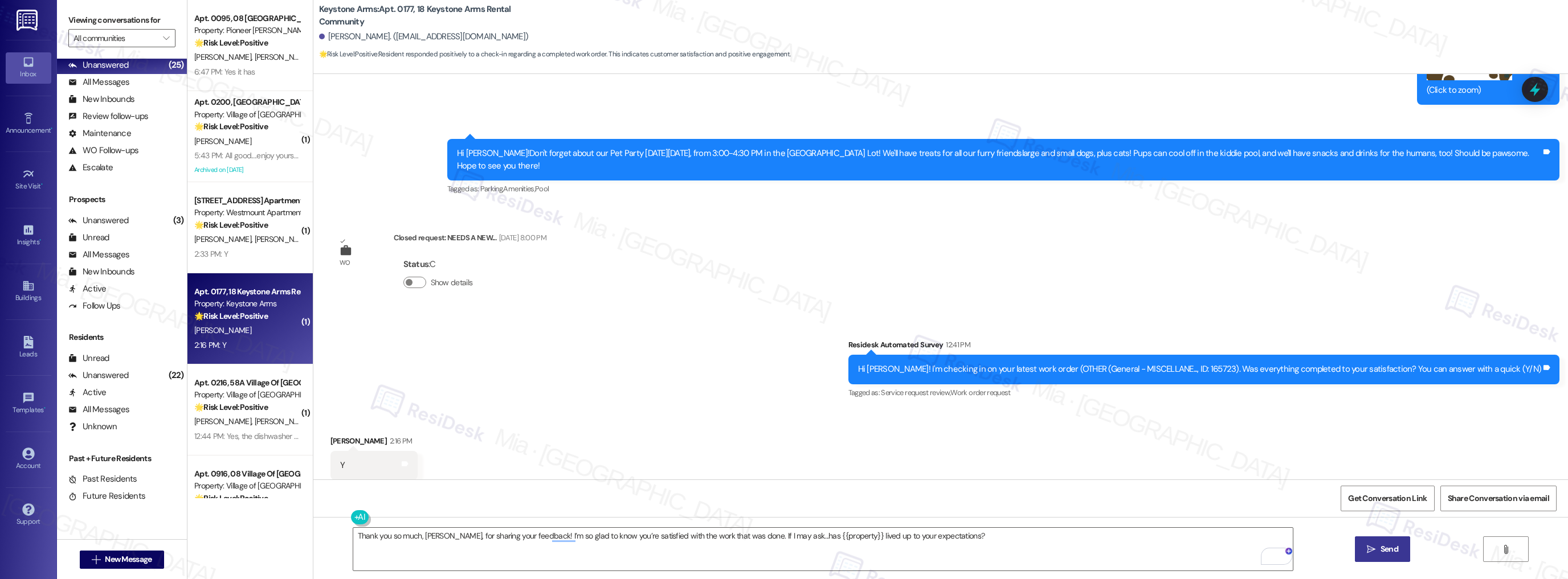
click at [1381, 546] on span "Send" at bounding box center [1389, 549] width 18 height 12
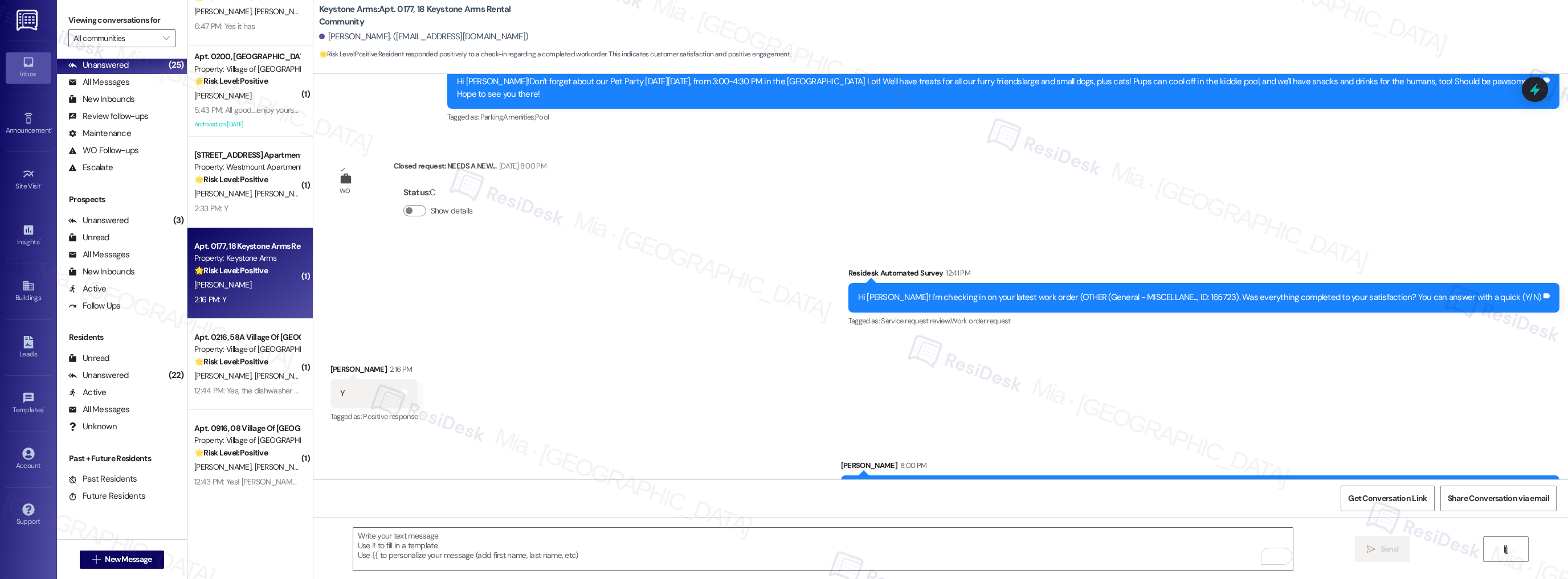
scroll to position [12715, 0]
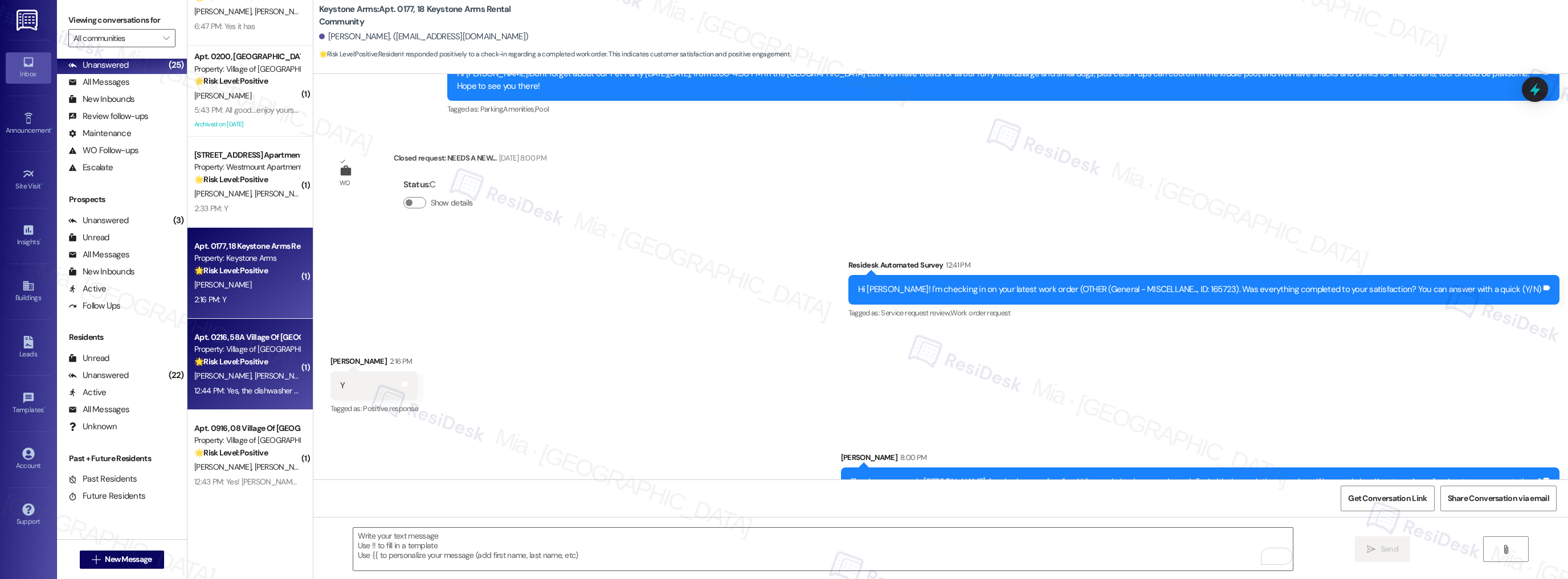
click at [234, 348] on div "Property: Village of [GEOGRAPHIC_DATA]" at bounding box center [247, 349] width 105 height 12
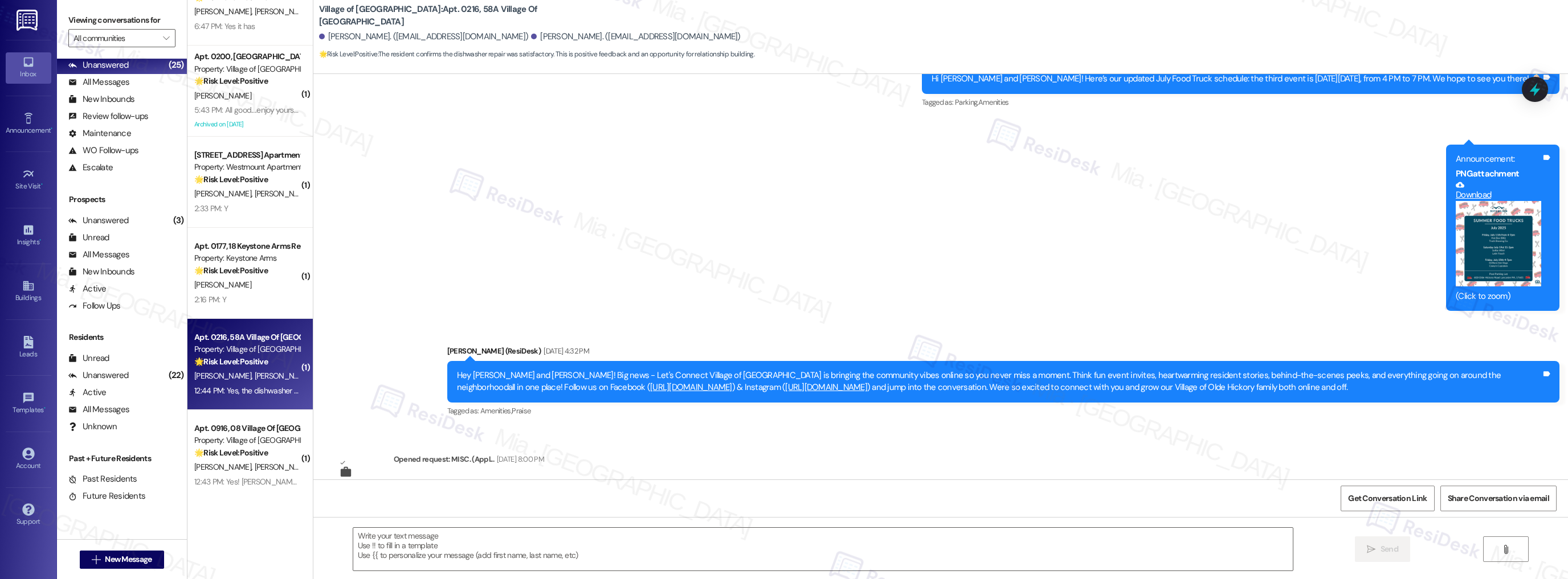
type textarea "Fetching suggested responses. Please feel free to read through the conversation…"
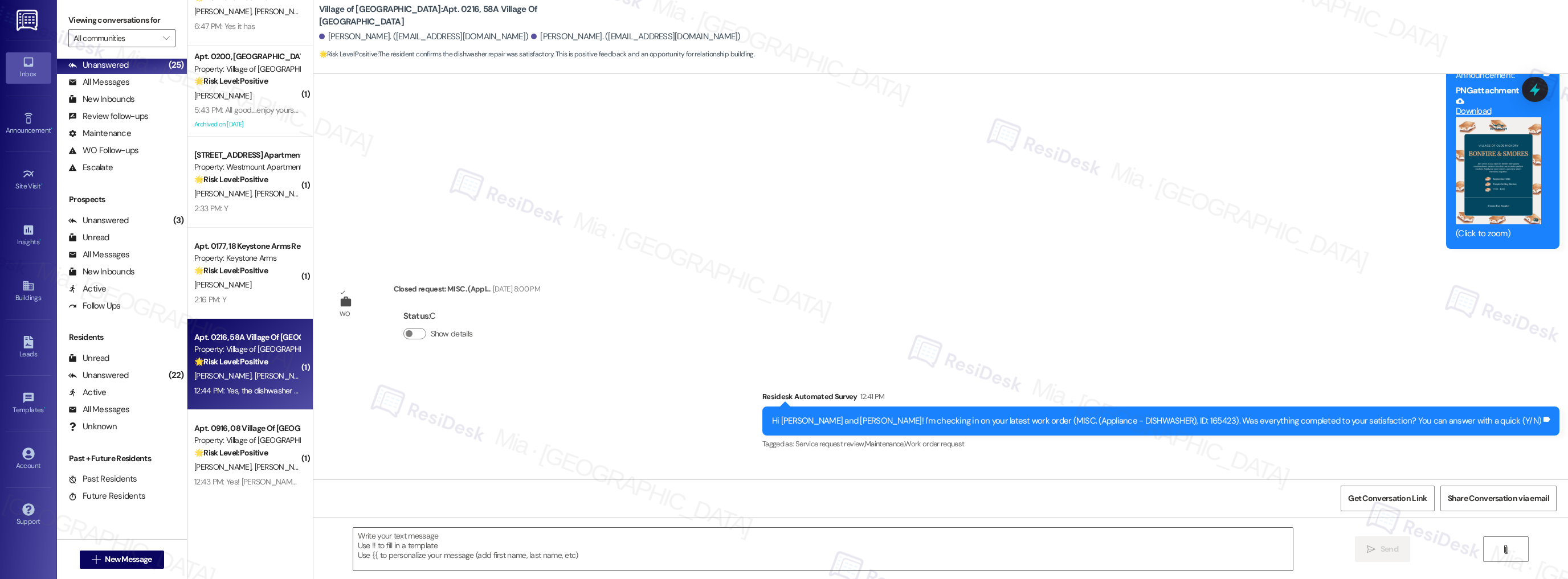
scroll to position [4126, 0]
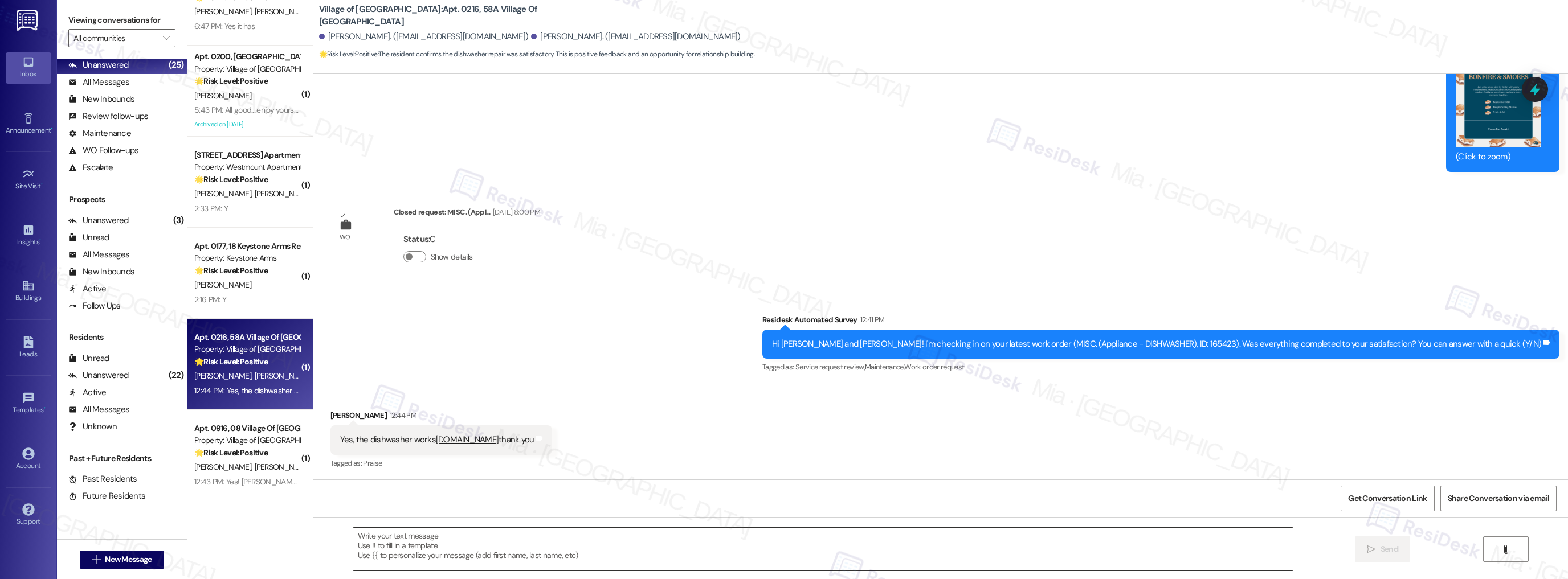
click at [376, 535] on textarea at bounding box center [823, 549] width 940 height 43
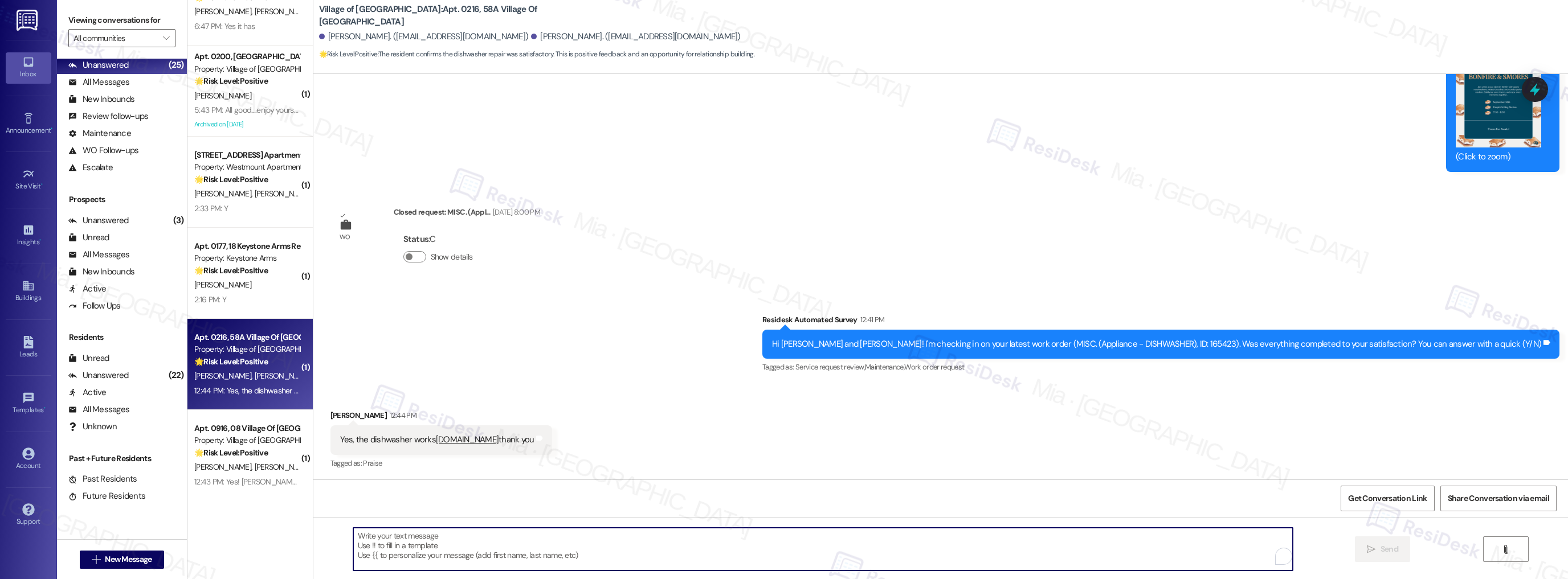
paste textarea "Thank you so much for sharing your feedback! I’m so glad to know you’re satisfi…"
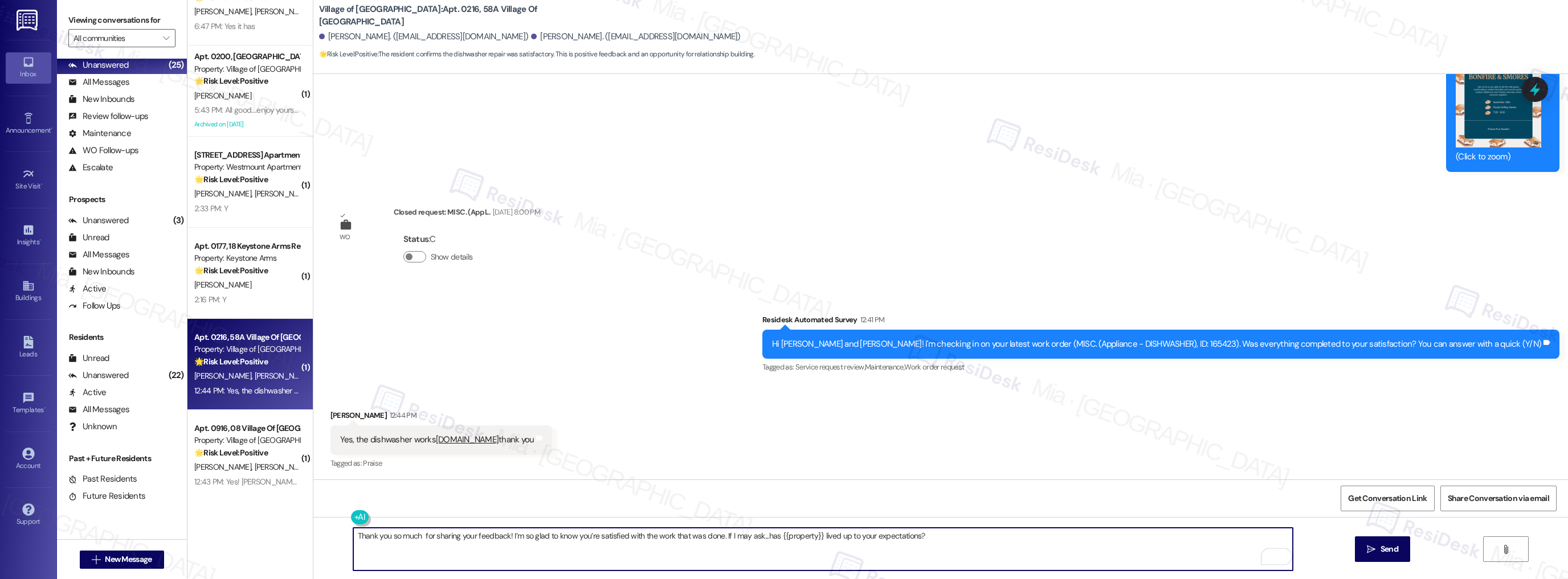
click at [415, 538] on textarea "Thank you so much for sharing your feedback! I’m so glad to know you’re satisfi…" at bounding box center [823, 549] width 940 height 43
type textarea "Thank you so much, [PERSON_NAME], for sharing your feedback! I’m so glad to kno…"
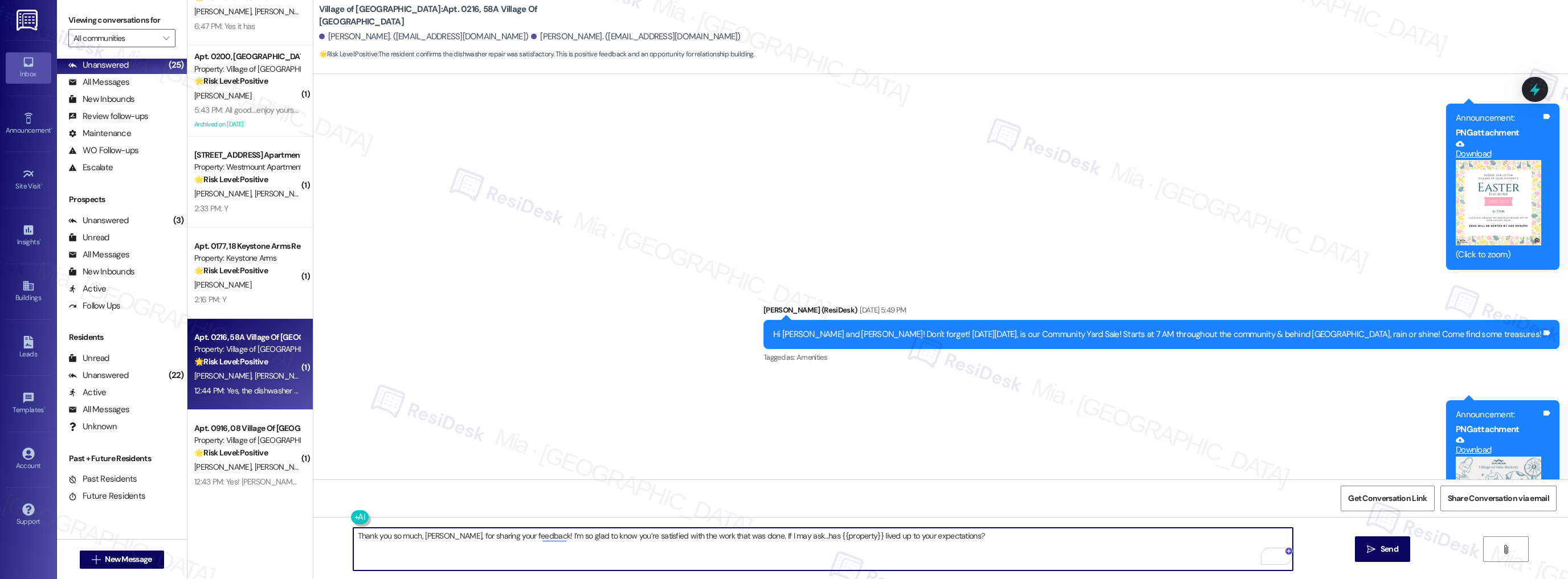
scroll to position [3244, 0]
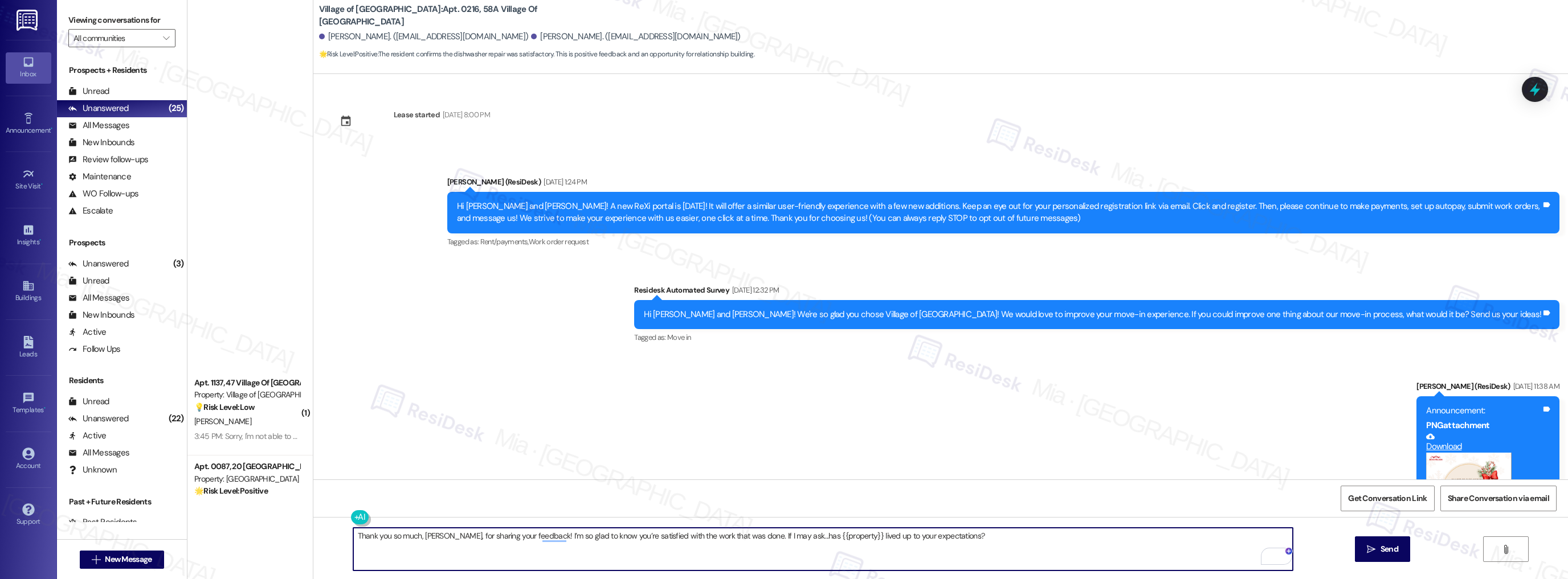
scroll to position [4126, 0]
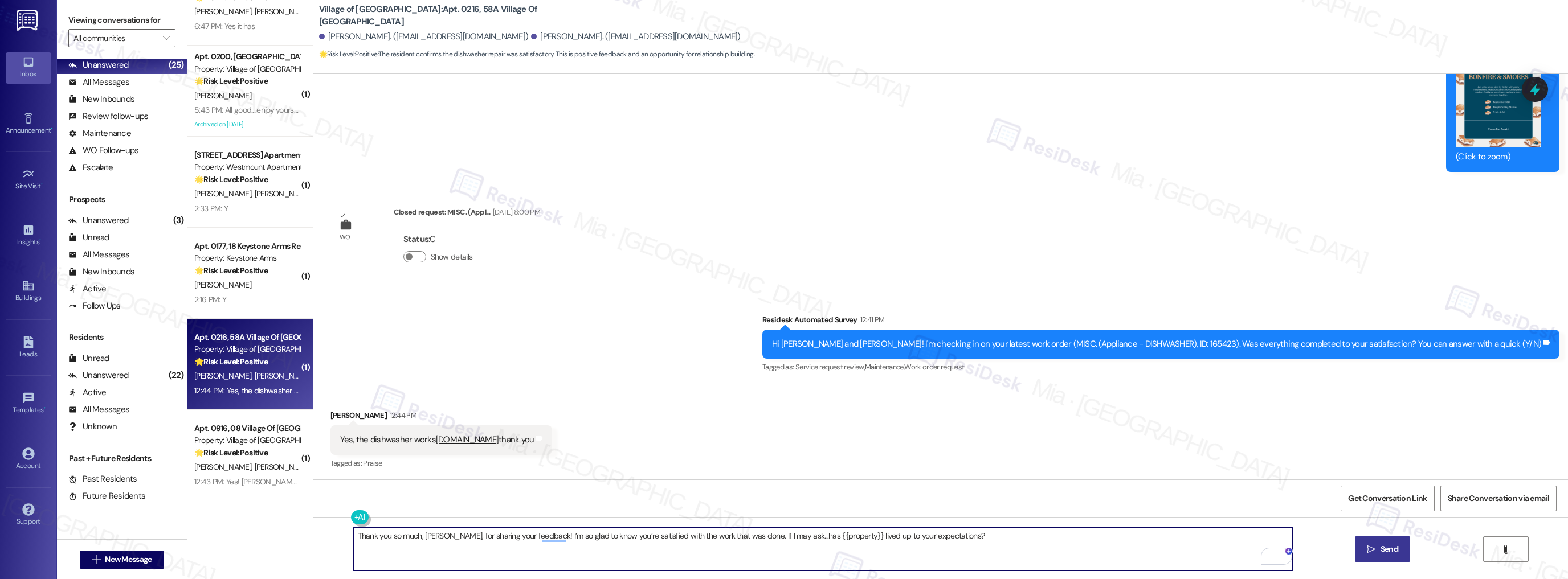
type textarea "Thank you so much, [PERSON_NAME], for sharing your feedback! I’m so glad to kno…"
click at [1370, 548] on icon "" at bounding box center [1371, 549] width 9 height 9
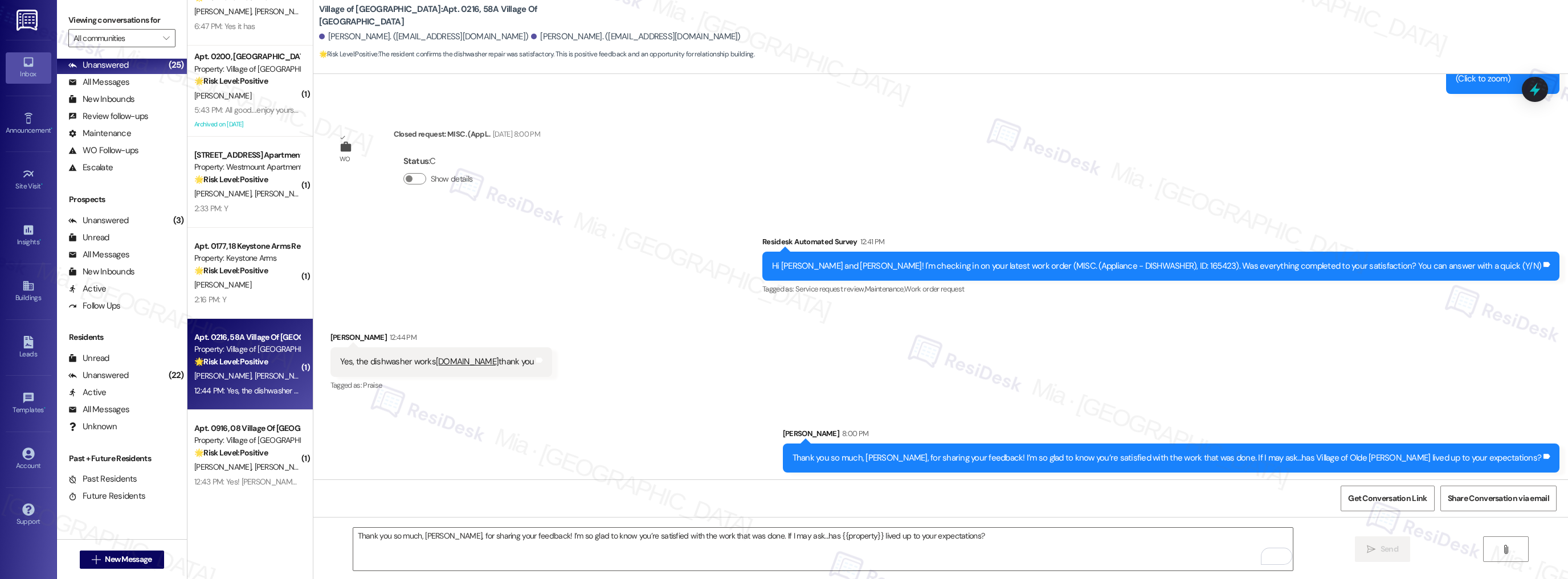
scroll to position [4206, 0]
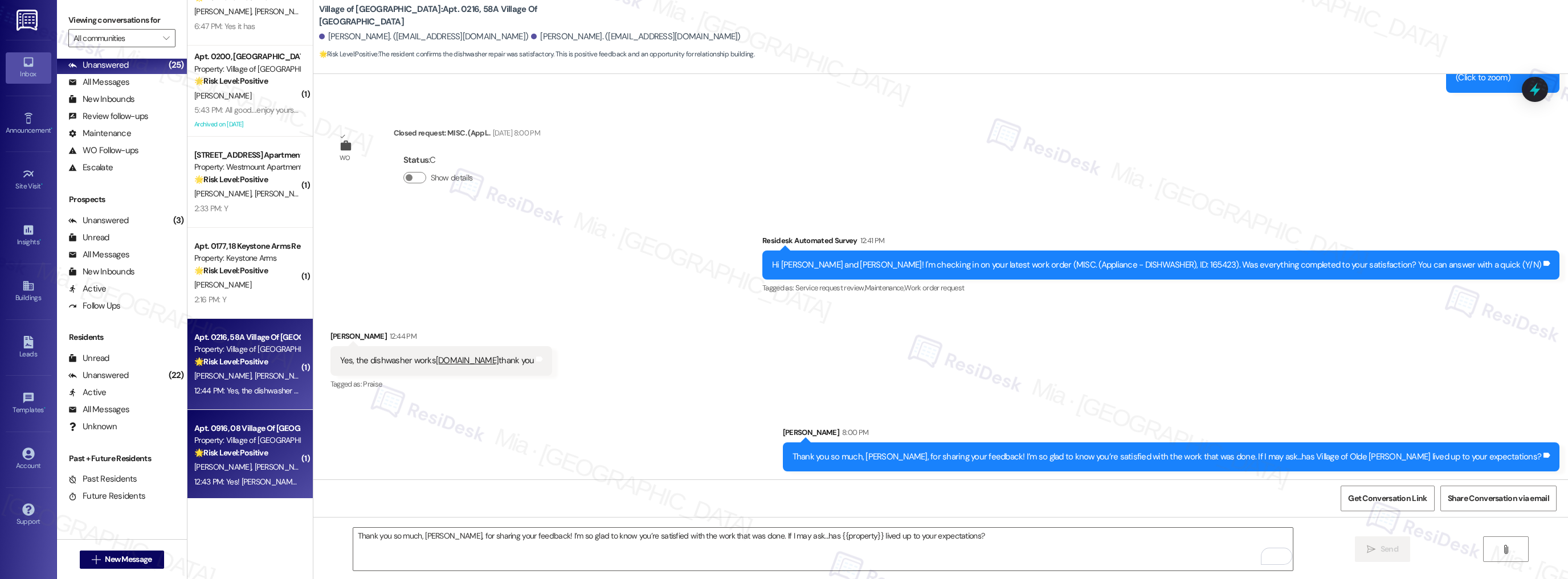
click at [271, 452] on div "🌟 Risk Level: Positive The resident is providing positive feedback about the ma…" at bounding box center [247, 453] width 105 height 12
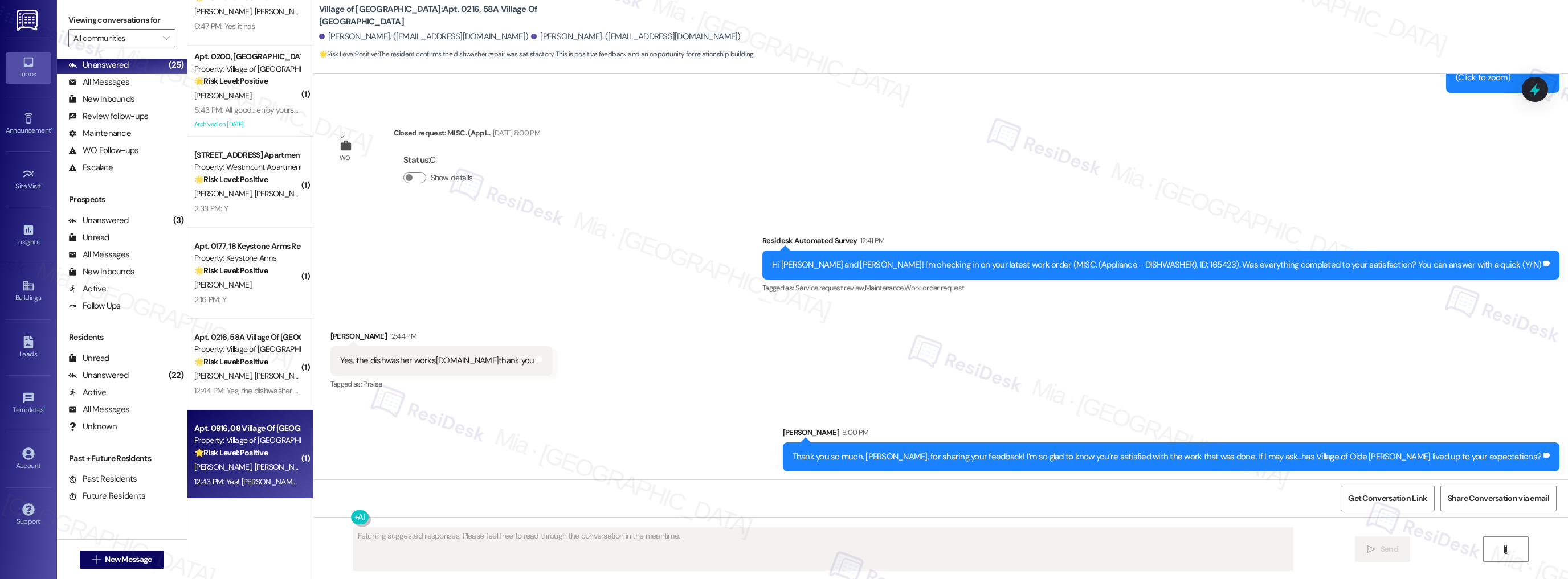
scroll to position [1088, 0]
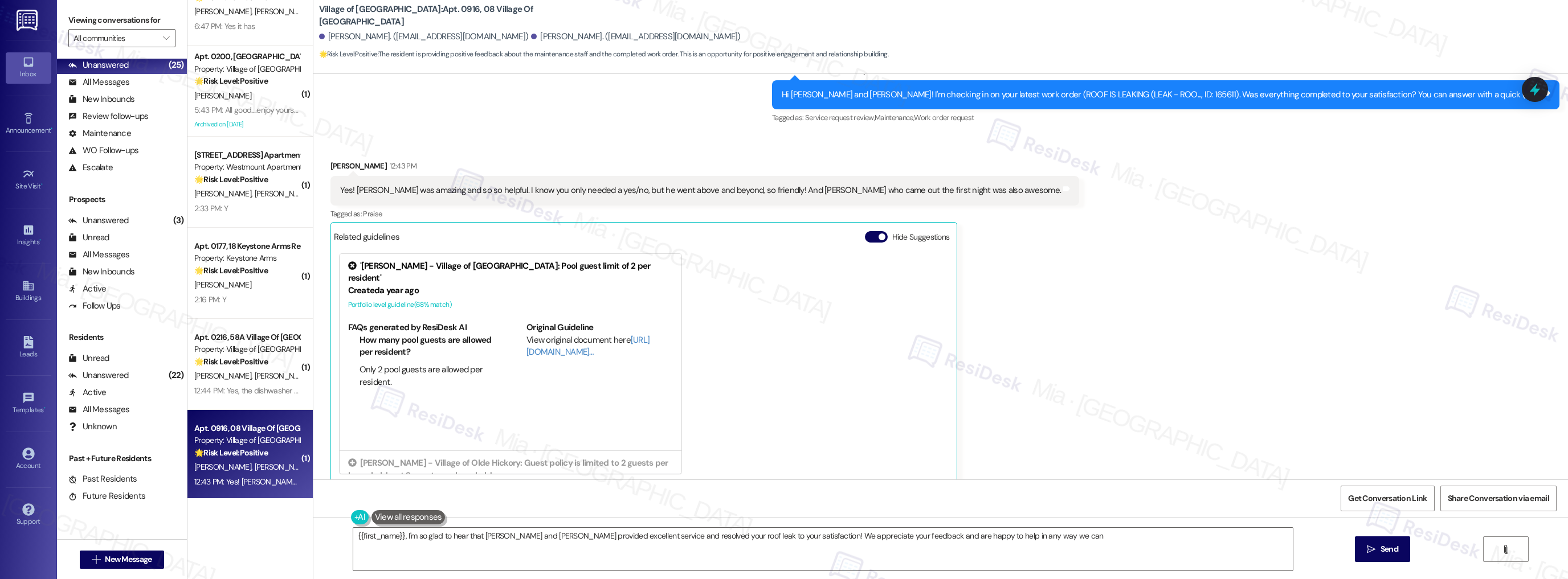
type textarea "{{first_name}}, I'm so glad to hear that [PERSON_NAME] and [PERSON_NAME] provid…"
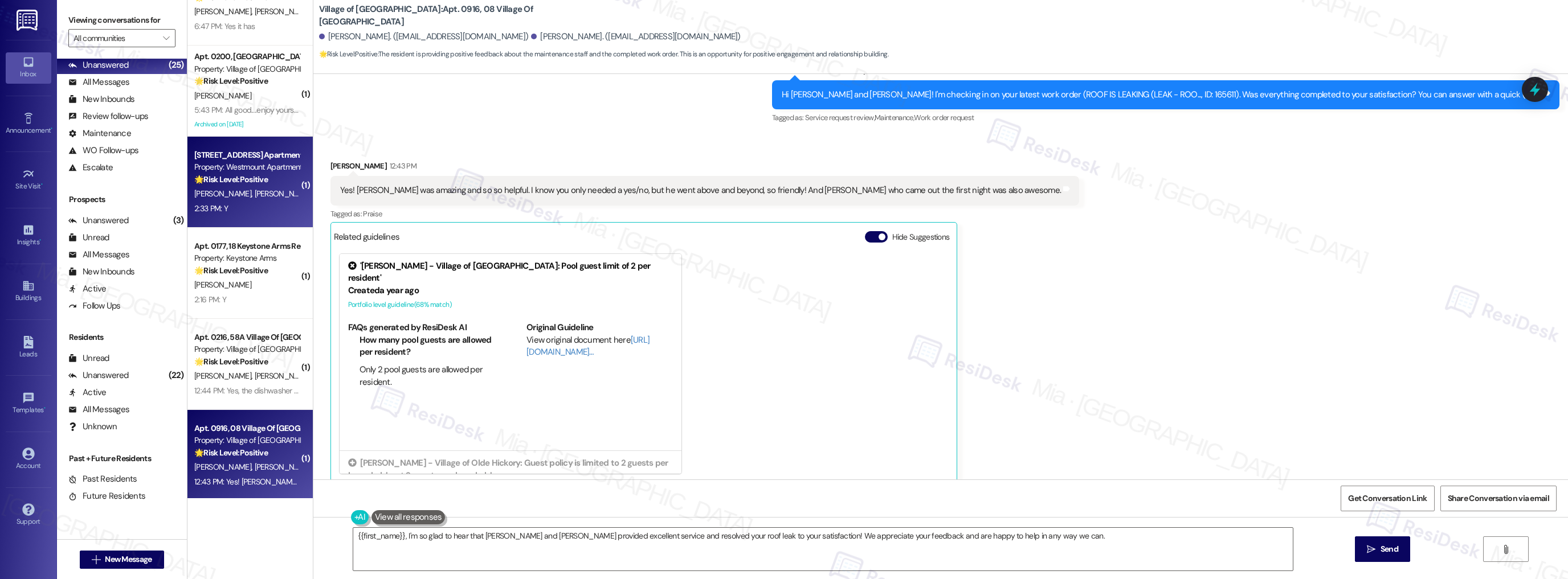
click at [240, 212] on div "2:33 PM: Y 2:33 PM: Y" at bounding box center [247, 208] width 108 height 14
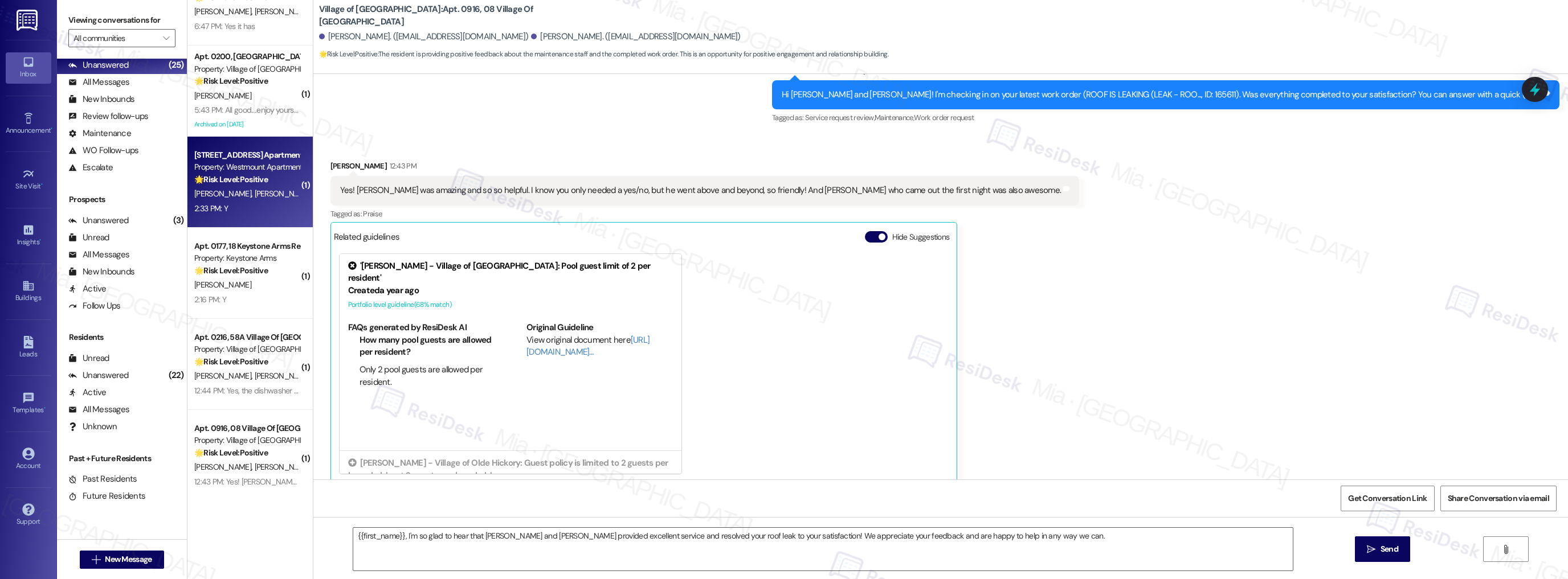
type textarea "Fetching suggested responses. Please feel free to read through the conversation…"
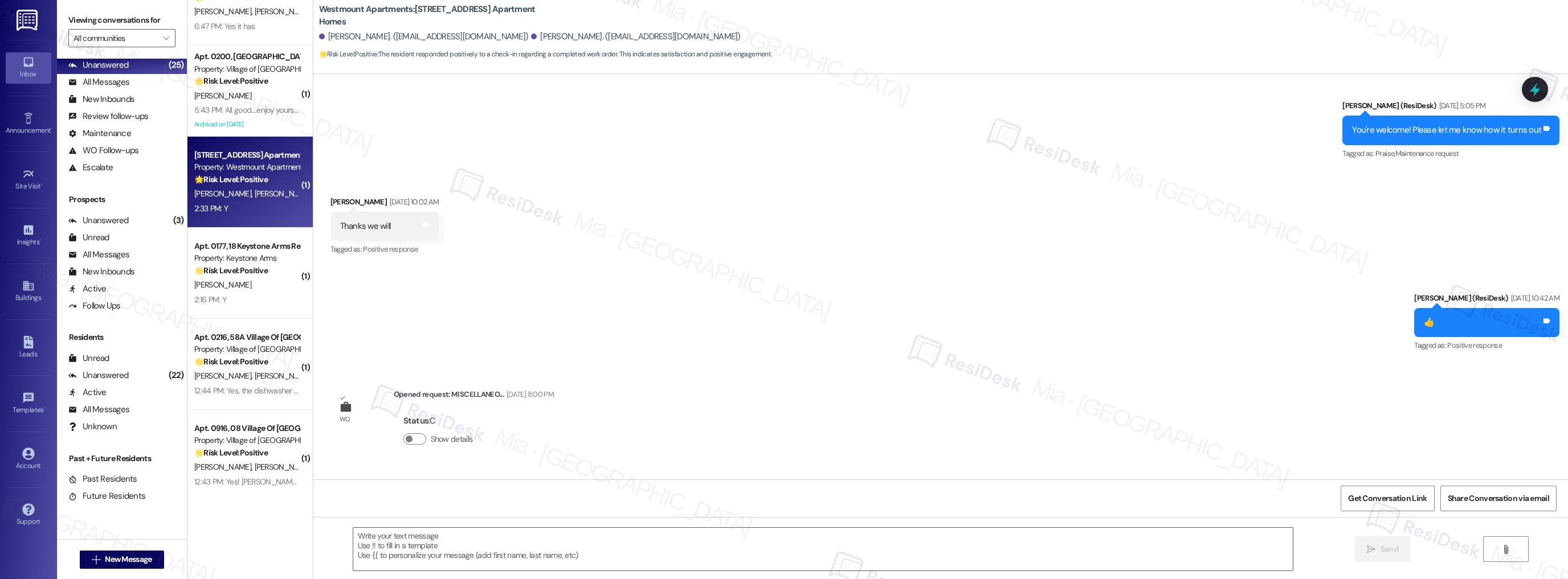
type textarea "Fetching suggested responses. Please feel free to read through the conversation…"
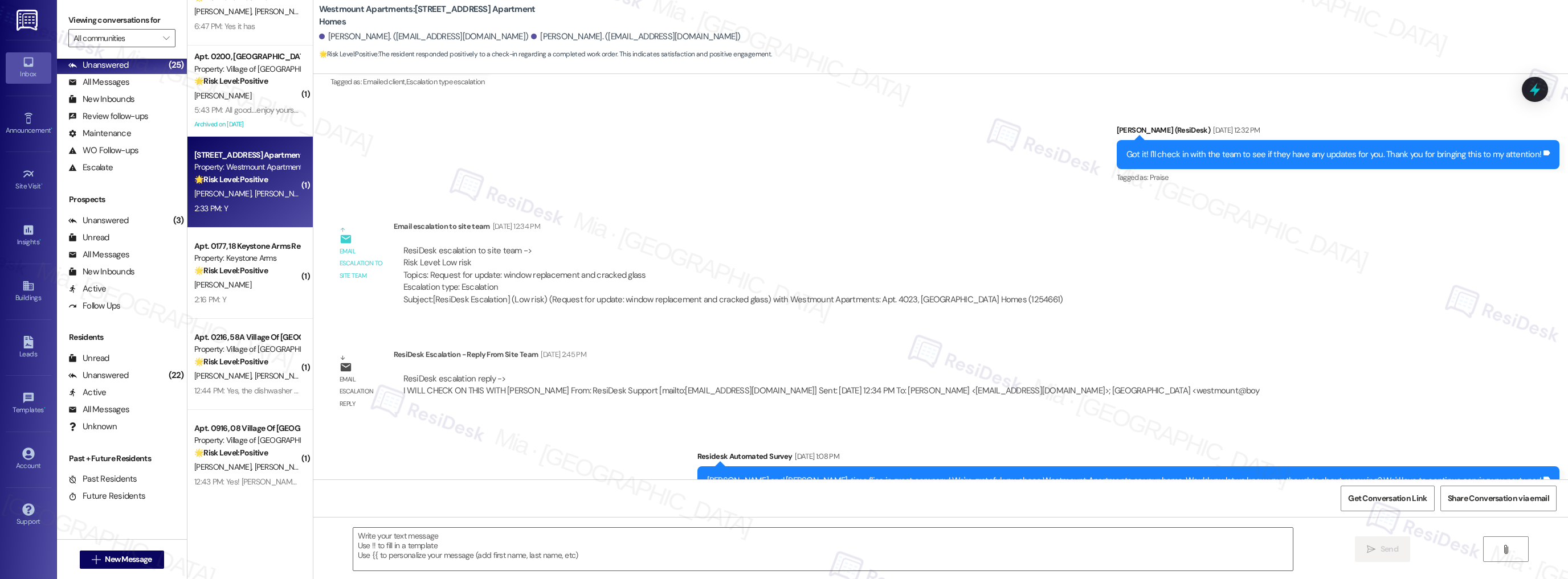
scroll to position [7384, 0]
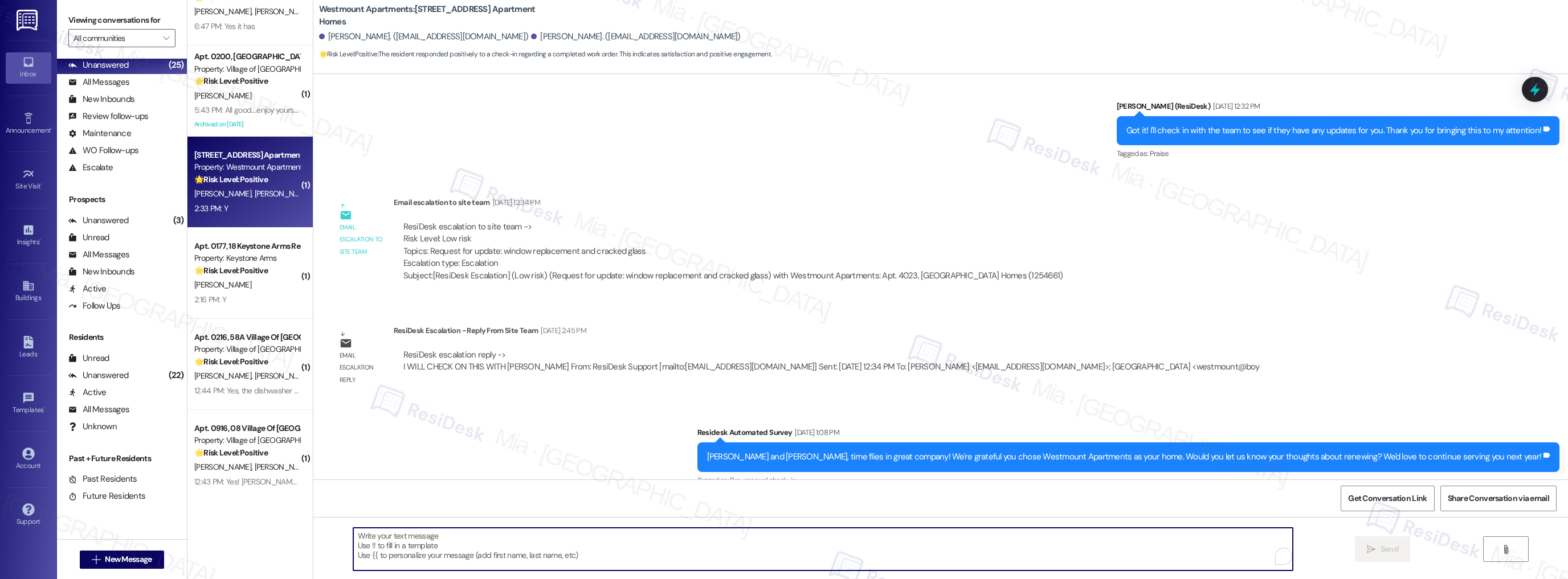
click at [448, 538] on textarea "To enrich screen reader interactions, please activate Accessibility in Grammarl…" at bounding box center [823, 549] width 940 height 43
paste textarea "Thank you so much for sharing your feedback! I’m so glad to know you’re satisfi…"
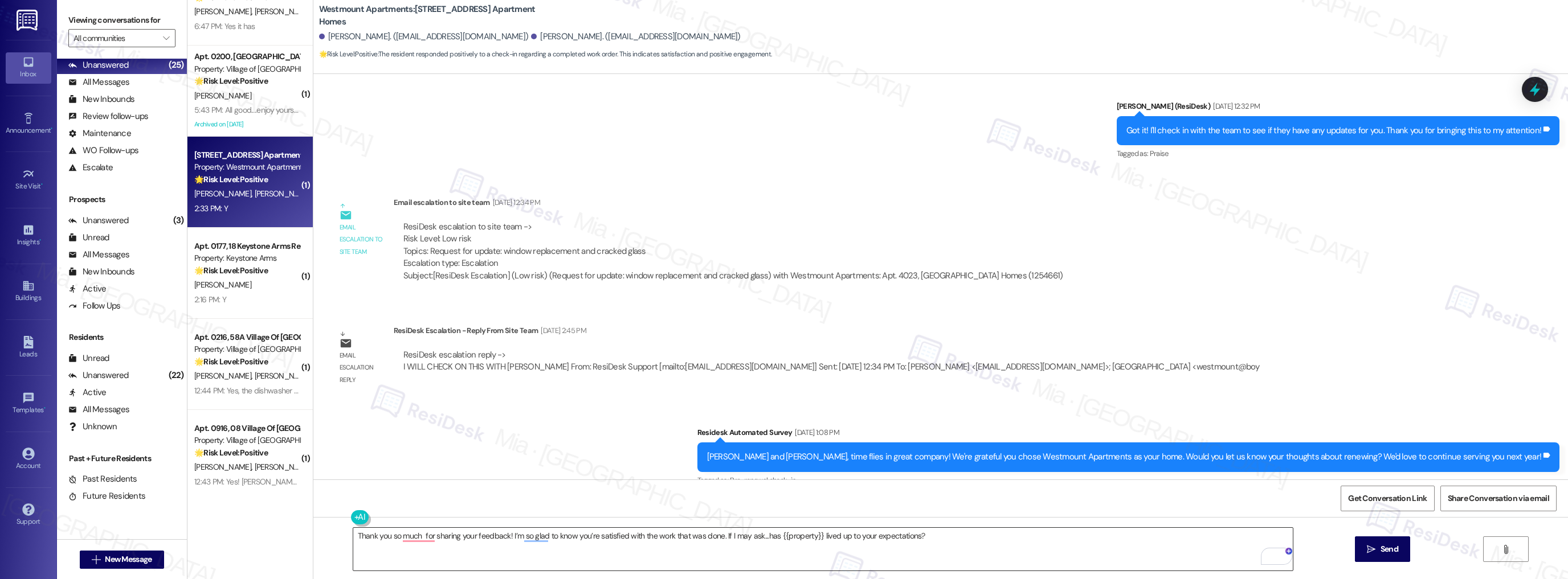
click at [551, 532] on textarea "Thank you so much for sharing your feedback! I’m so glad to know you’re satisfi…" at bounding box center [823, 549] width 940 height 43
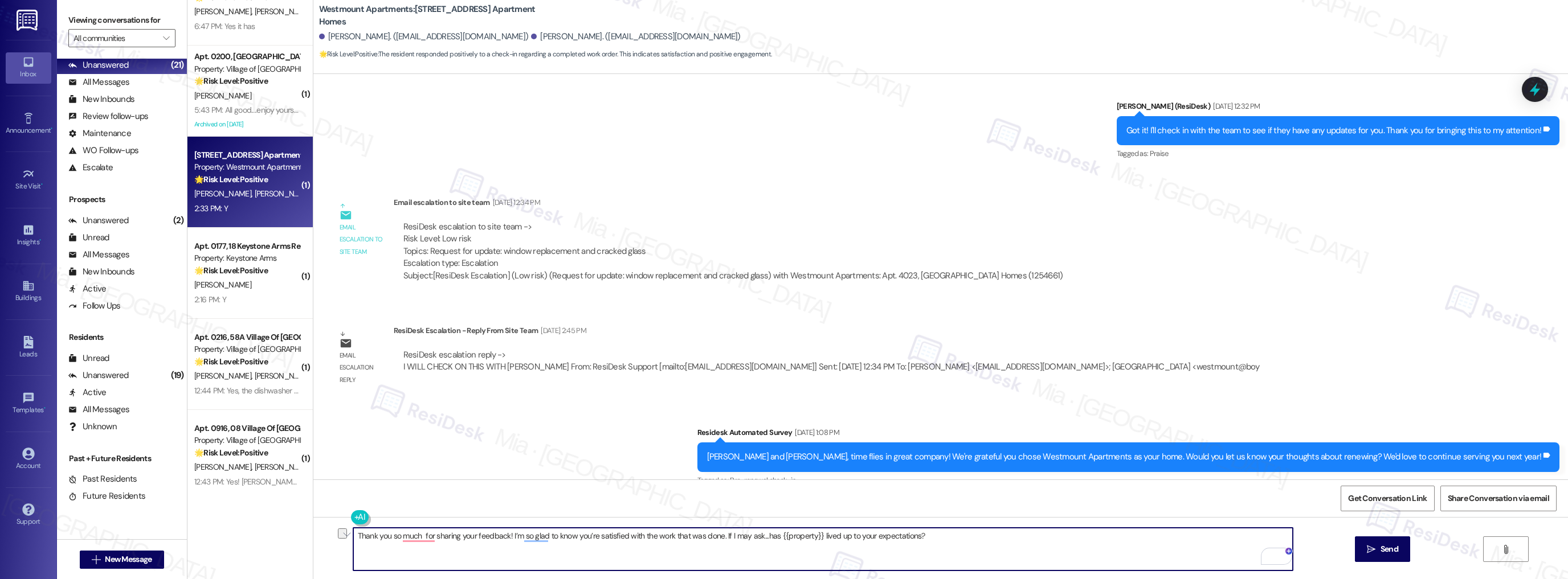
drag, startPoint x: 717, startPoint y: 537, endPoint x: 921, endPoint y: 538, distance: 204.0
click at [921, 538] on textarea "Thank you so much for sharing your feedback! I’m so glad to know you’re satisfi…" at bounding box center [823, 549] width 940 height 43
paste textarea "Let me know if there’s anything else I can do to help."
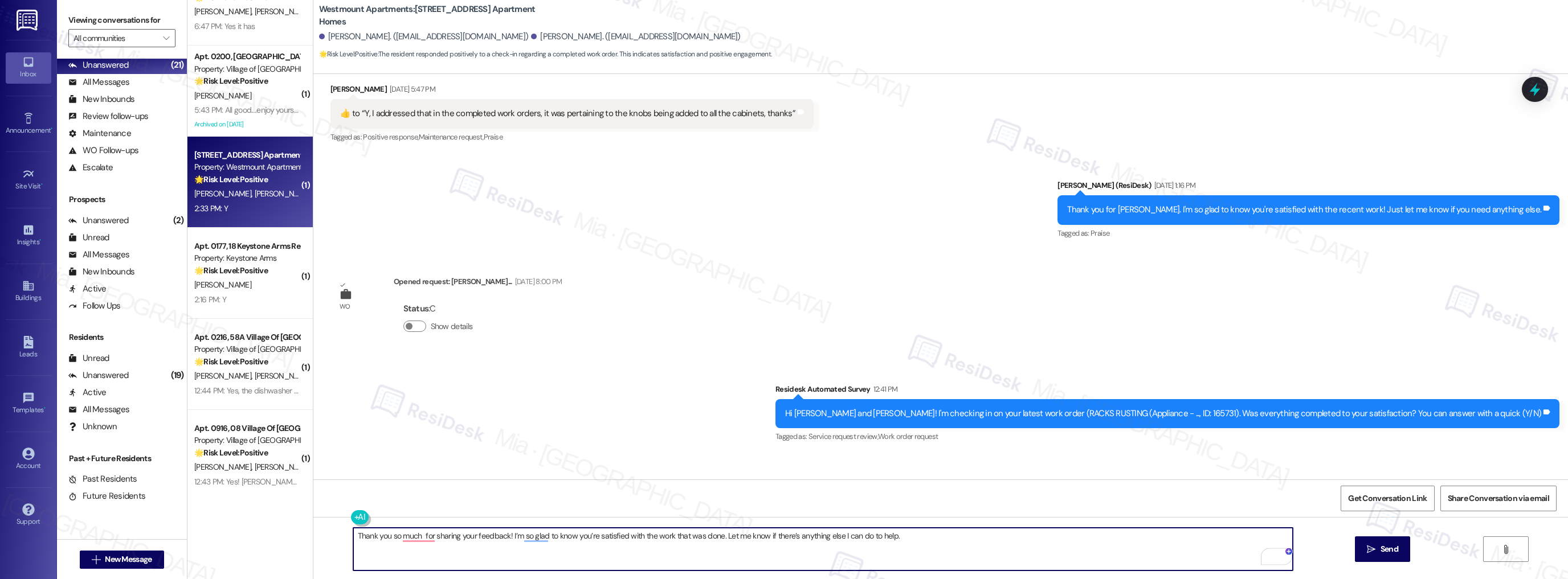
scroll to position [10009, 0]
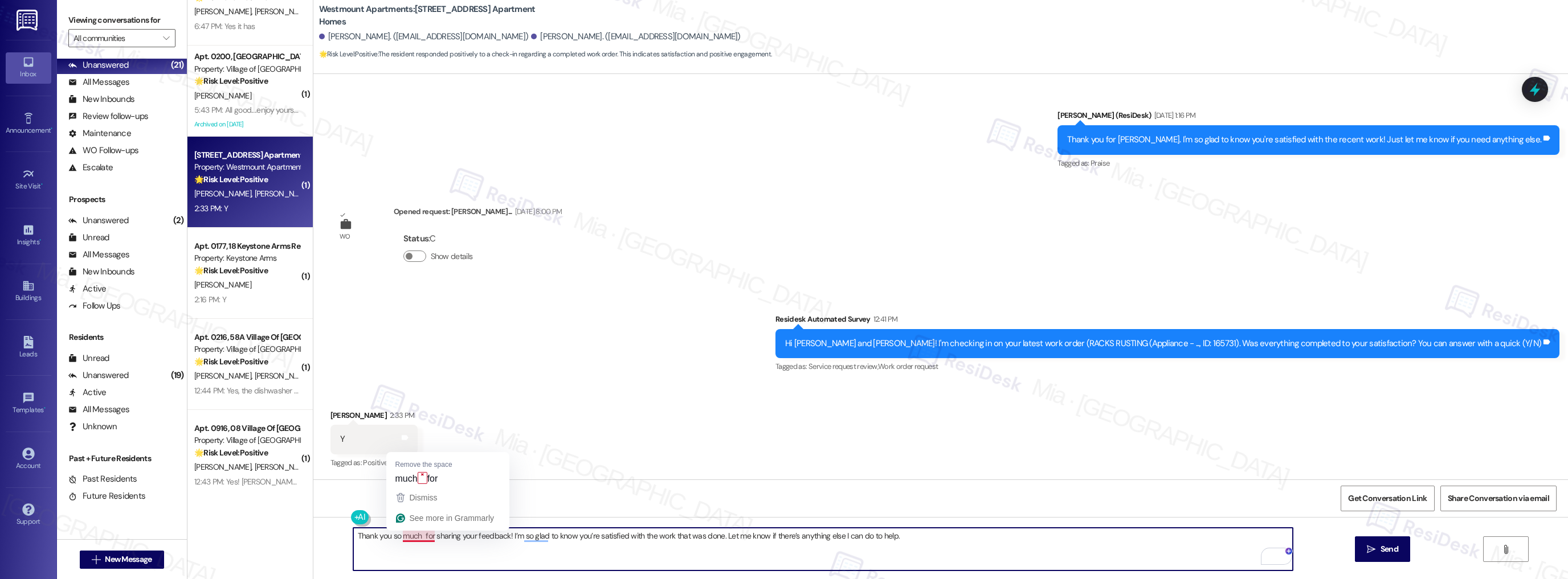
drag, startPoint x: 413, startPoint y: 534, endPoint x: 421, endPoint y: 535, distance: 8.1
click at [413, 534] on textarea "Thank you so much for sharing your feedback! I’m so glad to know you’re satisfi…" at bounding box center [823, 549] width 940 height 43
type textarea "Thank you so much, [PERSON_NAME], for sharing your feedback! I’m so glad to kno…"
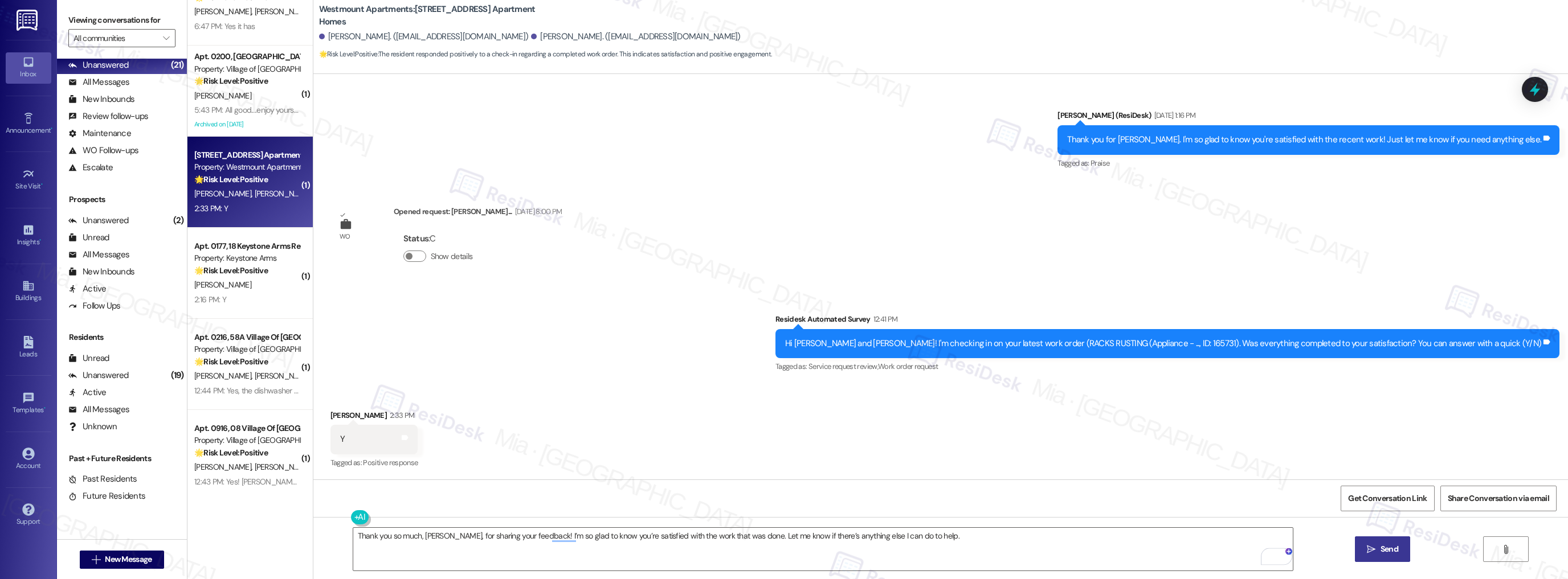
click at [1396, 552] on span "Send" at bounding box center [1389, 549] width 18 height 12
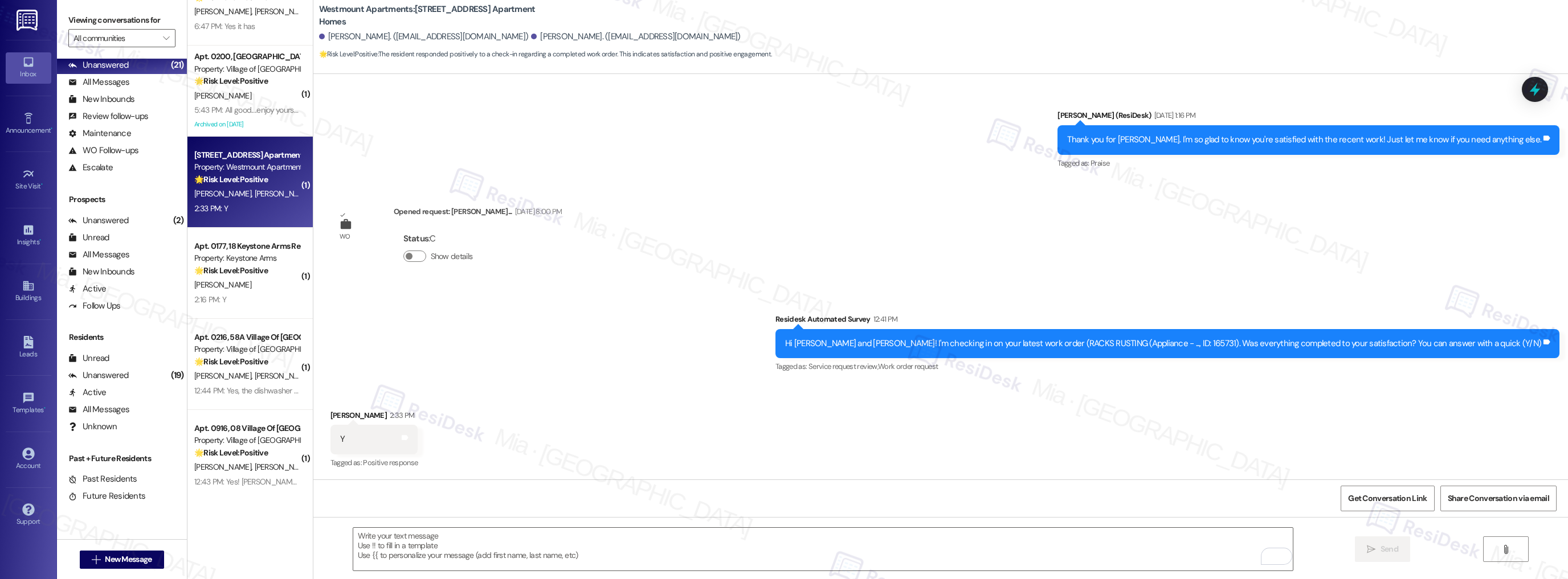
scroll to position [10008, 0]
